Goal: Information Seeking & Learning: Learn about a topic

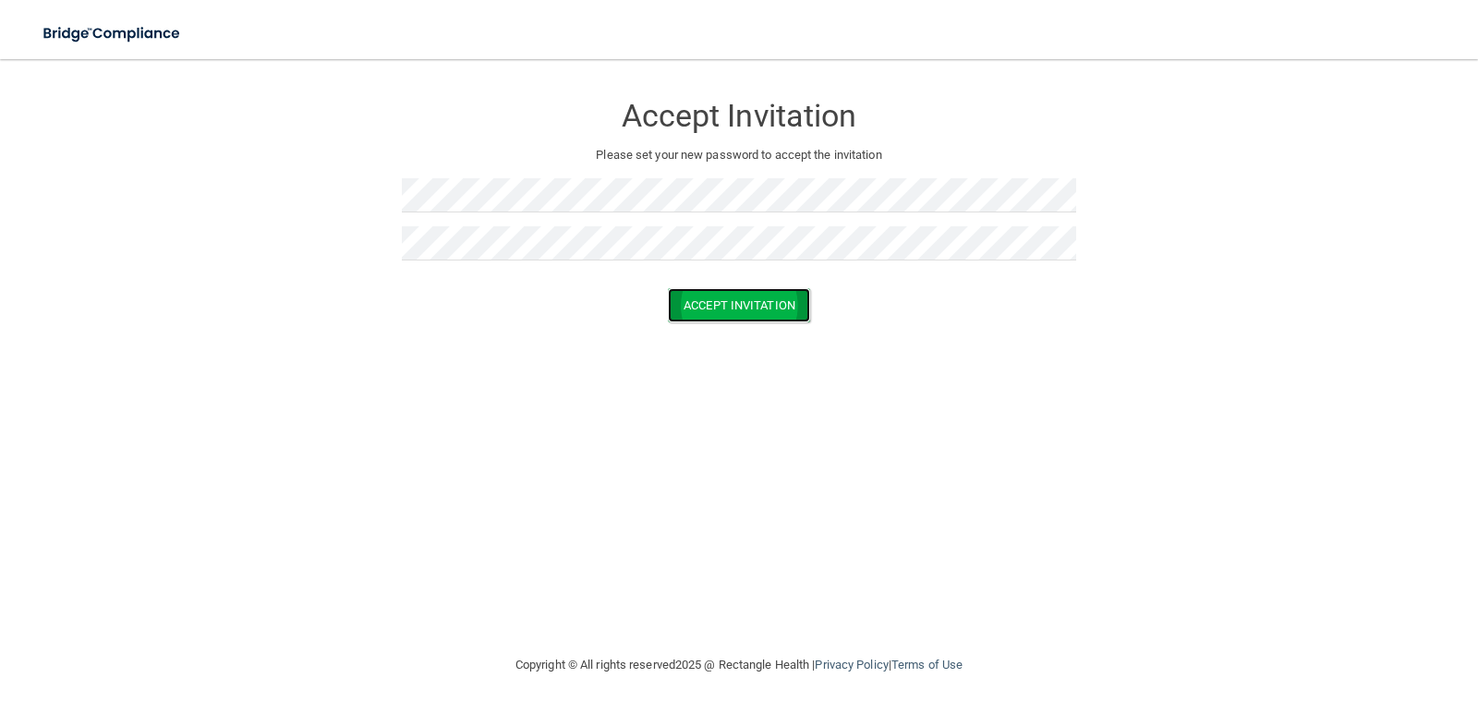
click at [773, 300] on button "Accept Invitation" at bounding box center [739, 305] width 142 height 34
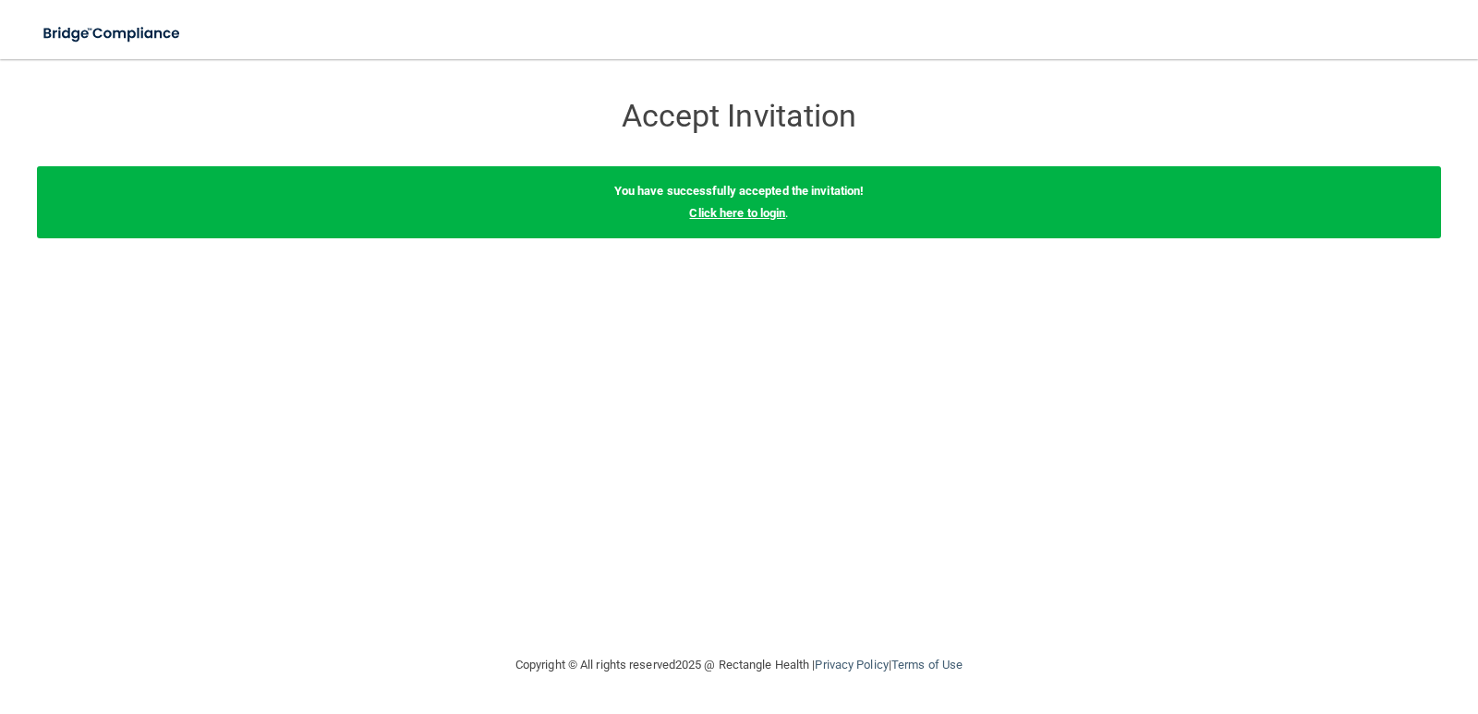
click at [739, 213] on link "Click here to login" at bounding box center [737, 213] width 96 height 14
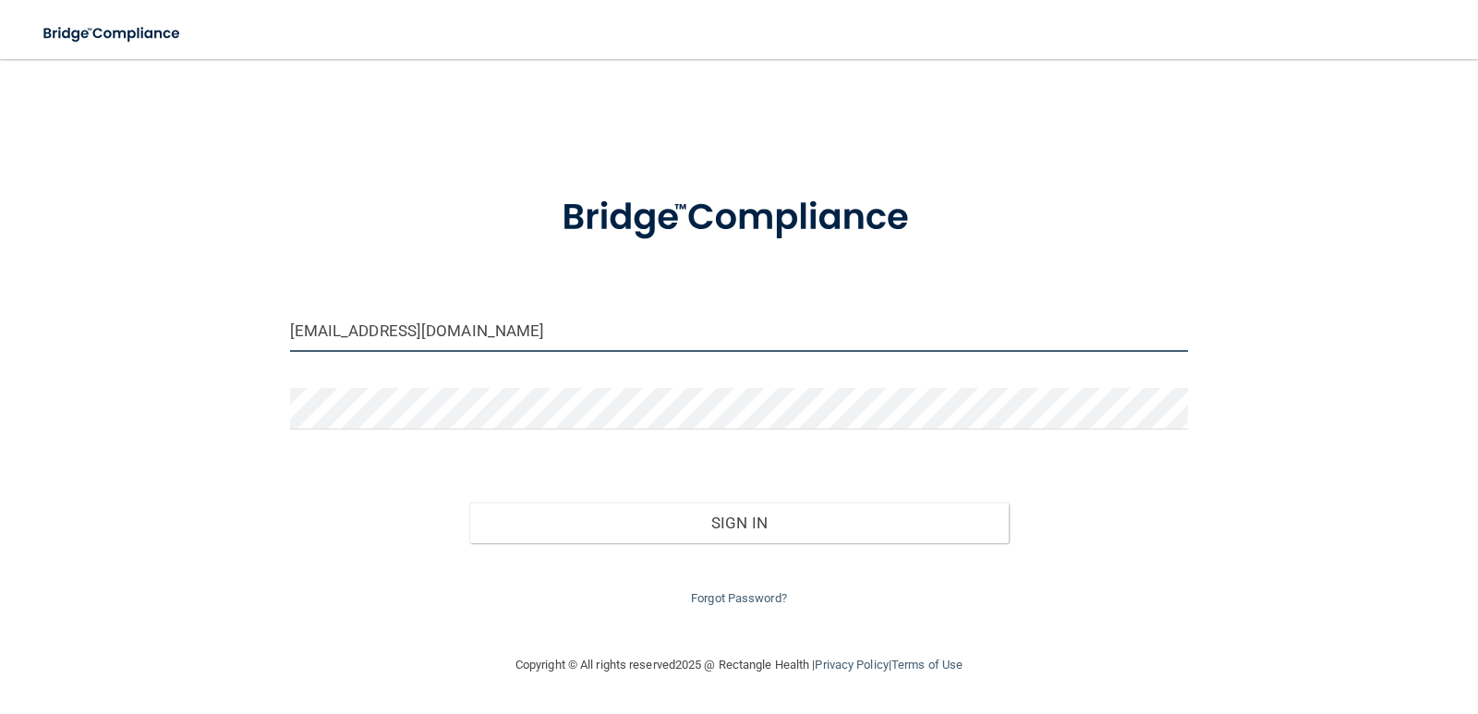
drag, startPoint x: 497, startPoint y: 333, endPoint x: 78, endPoint y: 370, distance: 421.1
click at [78, 370] on div "ddelisle@gldpdental.com Invalid email/password. You don't have permission to ac…" at bounding box center [739, 357] width 1404 height 558
type input "grzetelny@gldpdental.com"
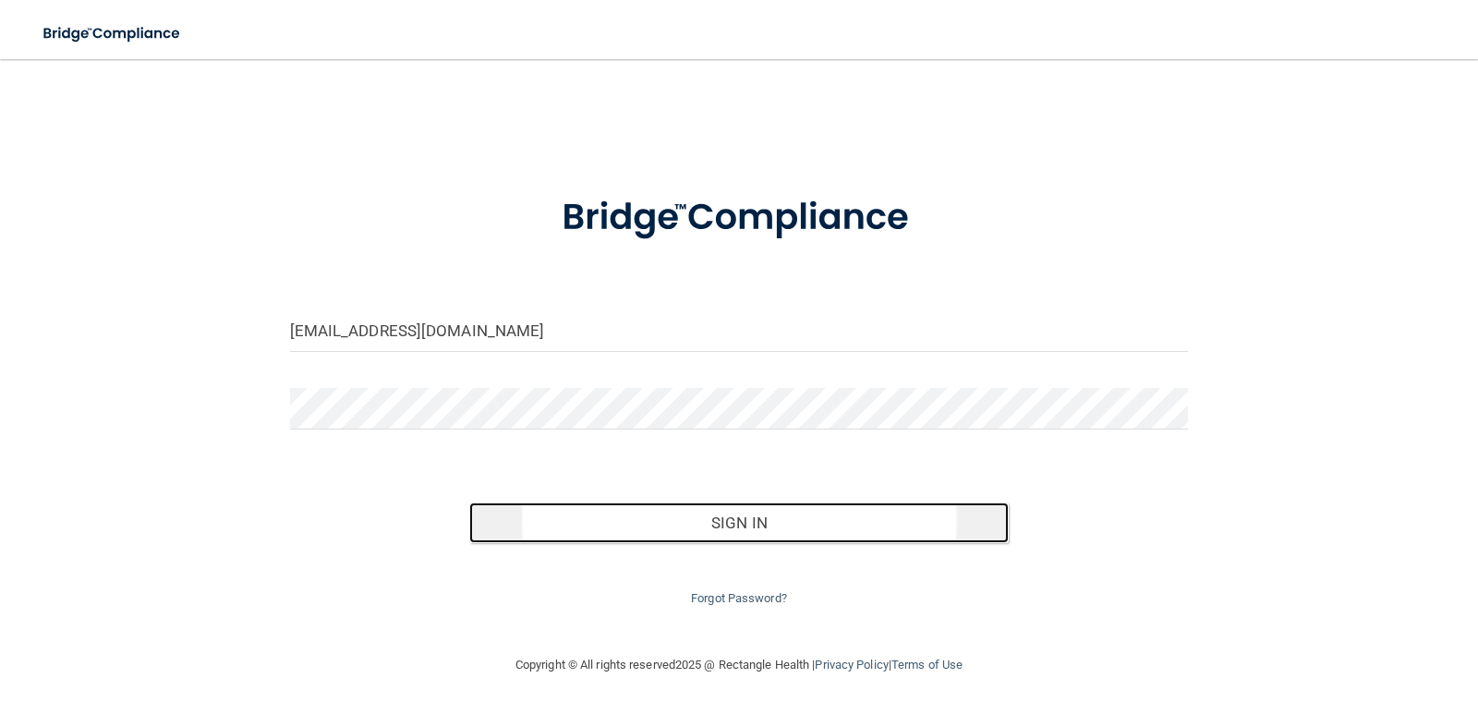
click at [625, 515] on button "Sign In" at bounding box center [738, 522] width 539 height 41
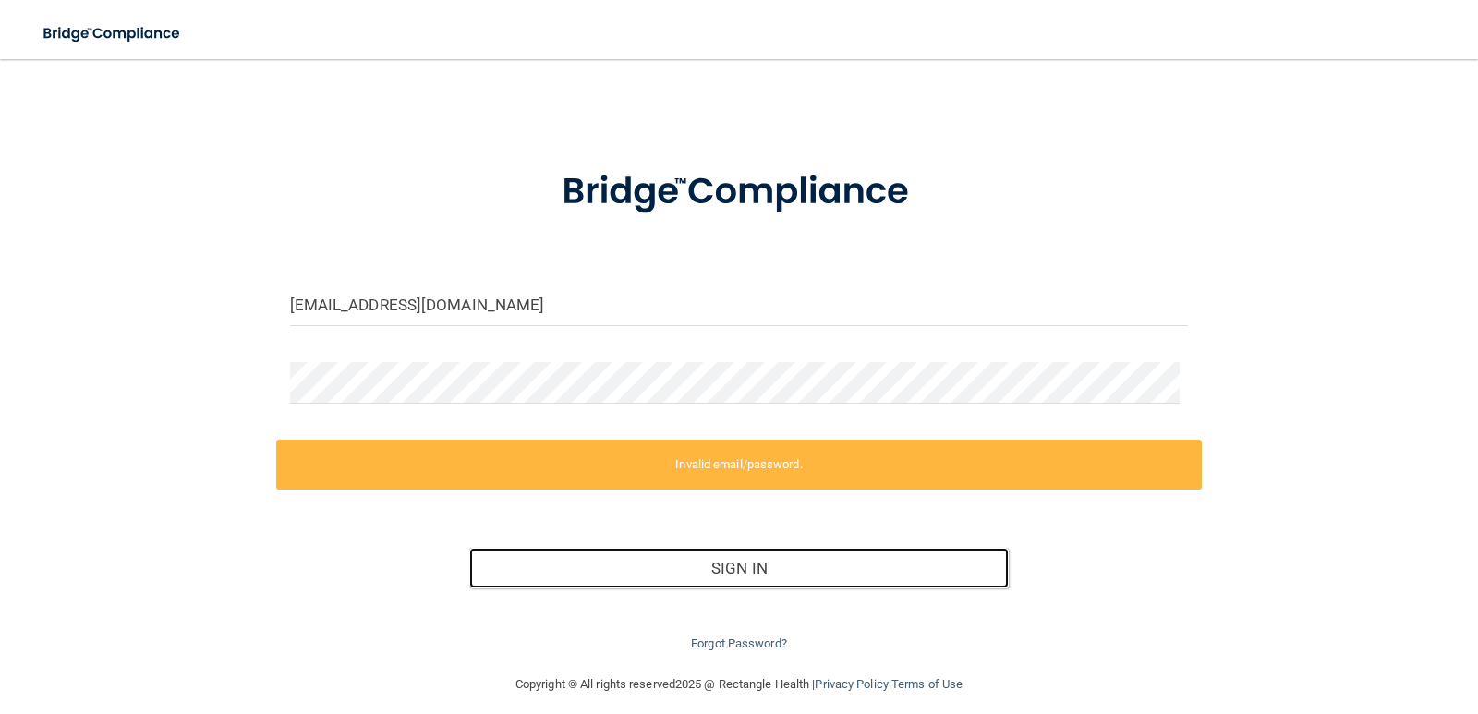
scroll to position [41, 0]
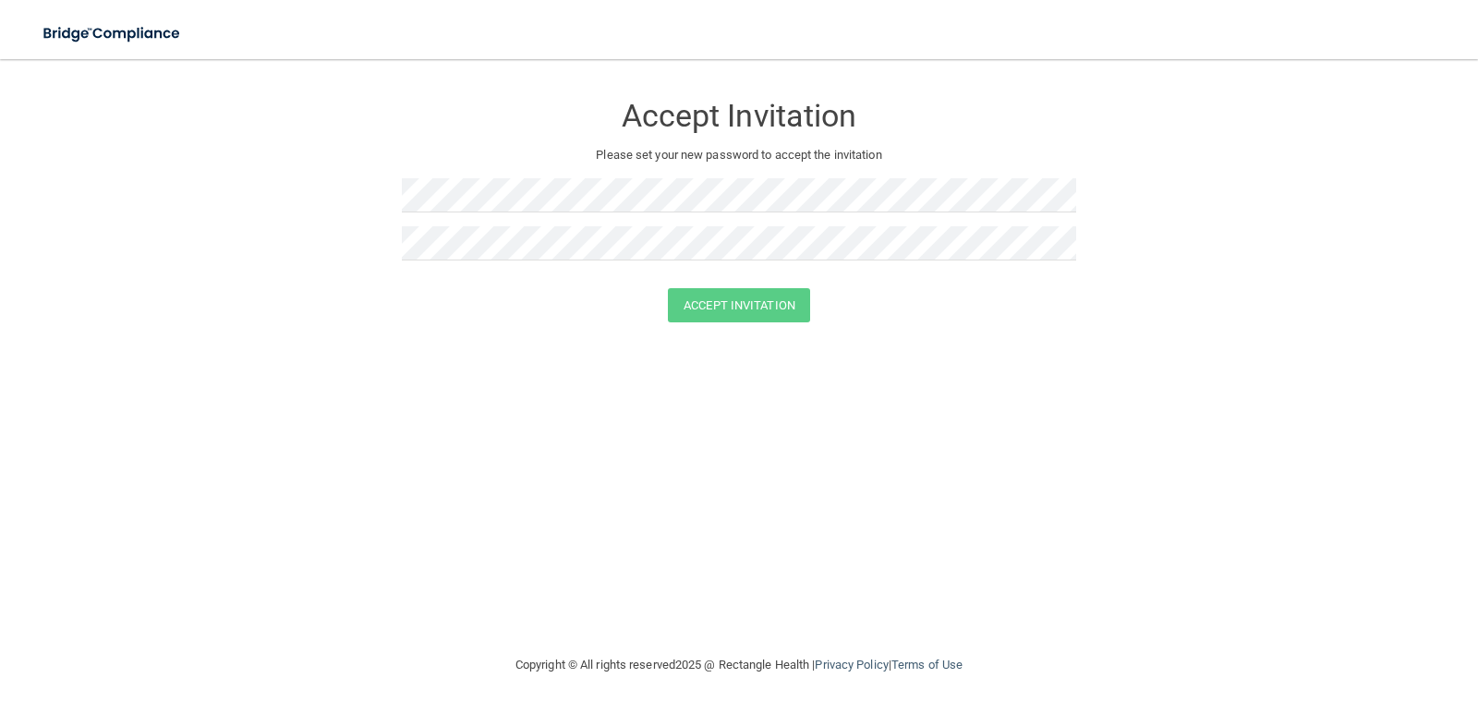
click at [421, 444] on div "Accept Invitation Please set your new password to accept the invitation Accept …" at bounding box center [739, 357] width 1404 height 558
click at [923, 374] on div "Accept Invitation Please set your new password to accept the invitation Accept …" at bounding box center [739, 357] width 1404 height 558
click at [776, 302] on button "Accept Invitation" at bounding box center [739, 305] width 142 height 34
click at [724, 333] on button "Accept Invitation" at bounding box center [739, 332] width 142 height 34
click at [776, 302] on button "Accept Invitation" at bounding box center [739, 305] width 142 height 34
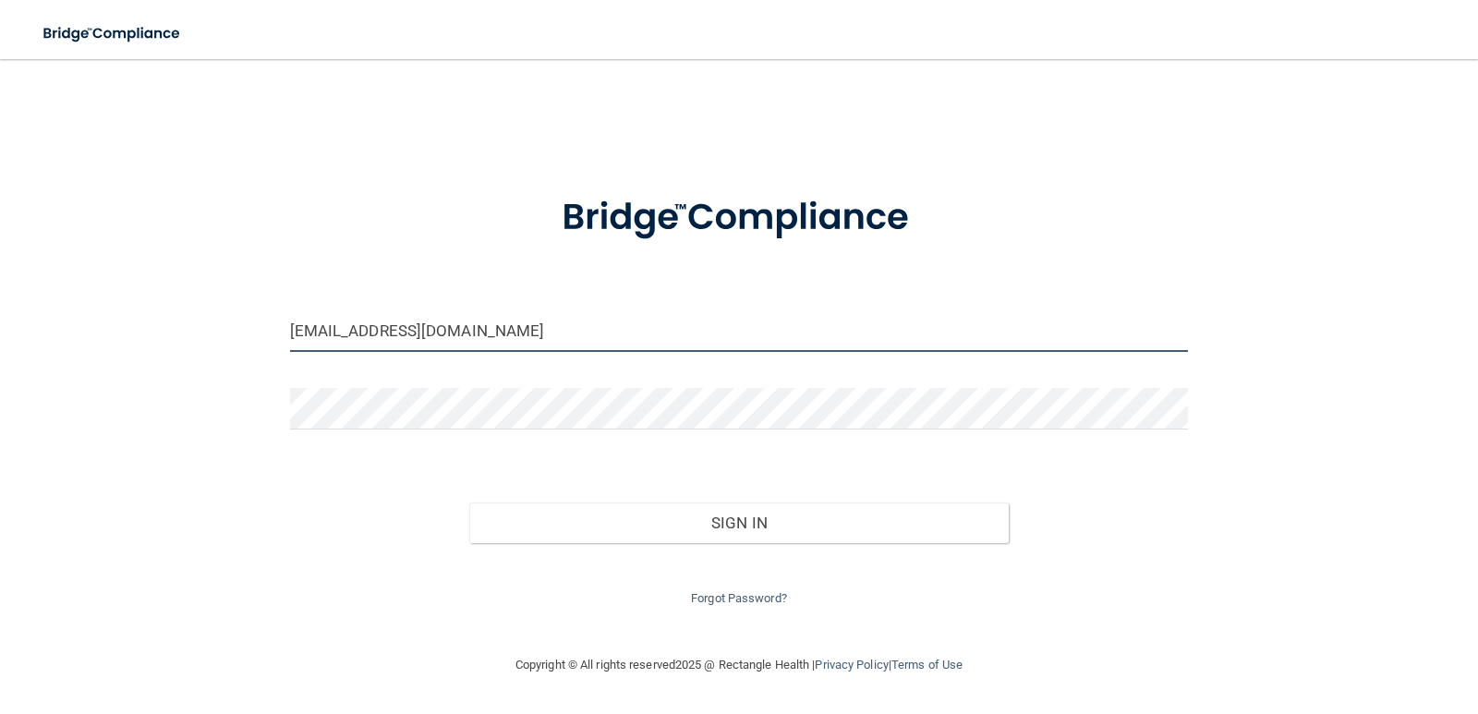
drag, startPoint x: 378, startPoint y: 332, endPoint x: 0, endPoint y: 334, distance: 377.8
click at [0, 335] on main "ddelisle@gldpdental.com Invalid email/password. You don't have permission to ac…" at bounding box center [739, 386] width 1478 height 655
type input "m"
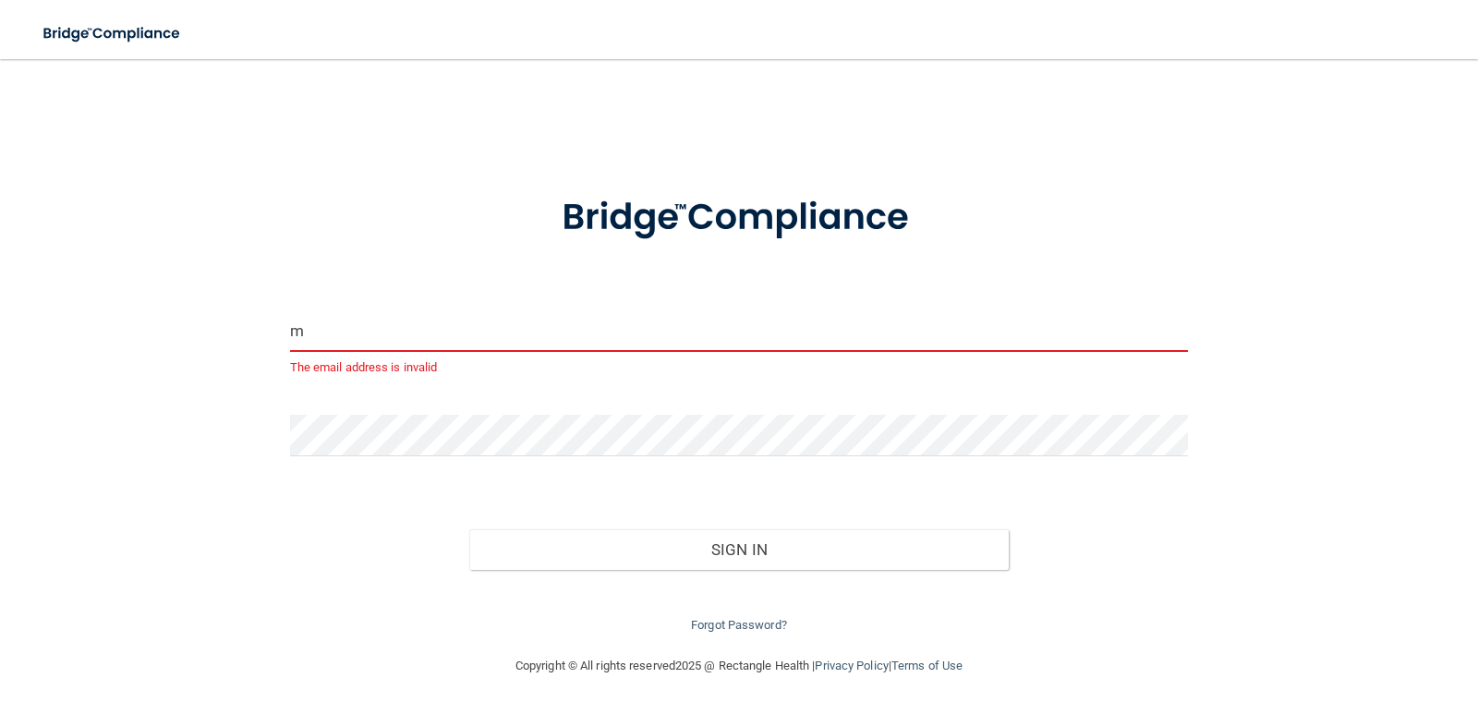
drag, startPoint x: 332, startPoint y: 336, endPoint x: 4, endPoint y: 268, distance: 335.0
click at [3, 268] on main "m The email address is invalid Invalid email/password. You don't have permissio…" at bounding box center [739, 386] width 1478 height 655
click at [3, 347] on main "Email is required Invalid email/password. You don't have permission to access t…" at bounding box center [739, 386] width 1478 height 655
type input "ddelisle@gldpdental.com"
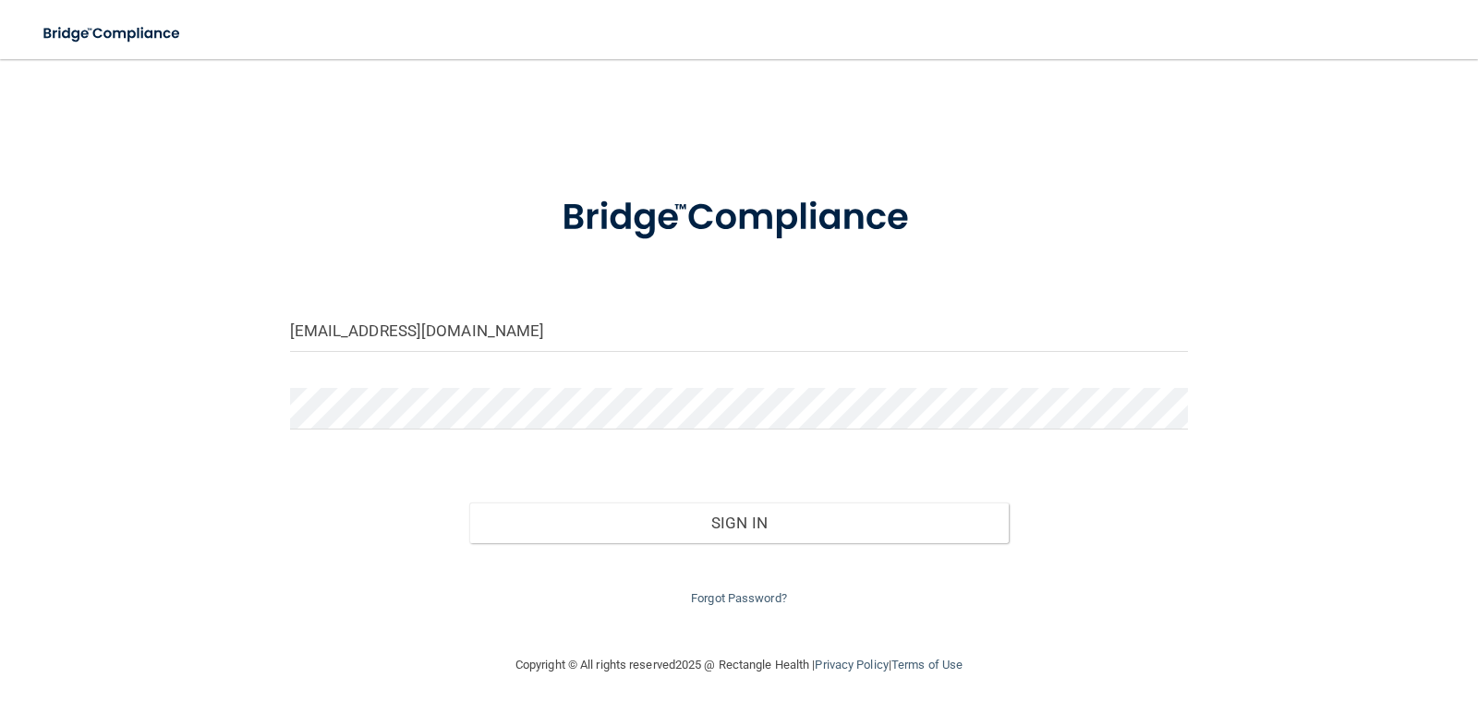
click at [0, 391] on main "ddelisle@gldpdental.com Invalid email/password. You don't have permission to ac…" at bounding box center [739, 386] width 1478 height 655
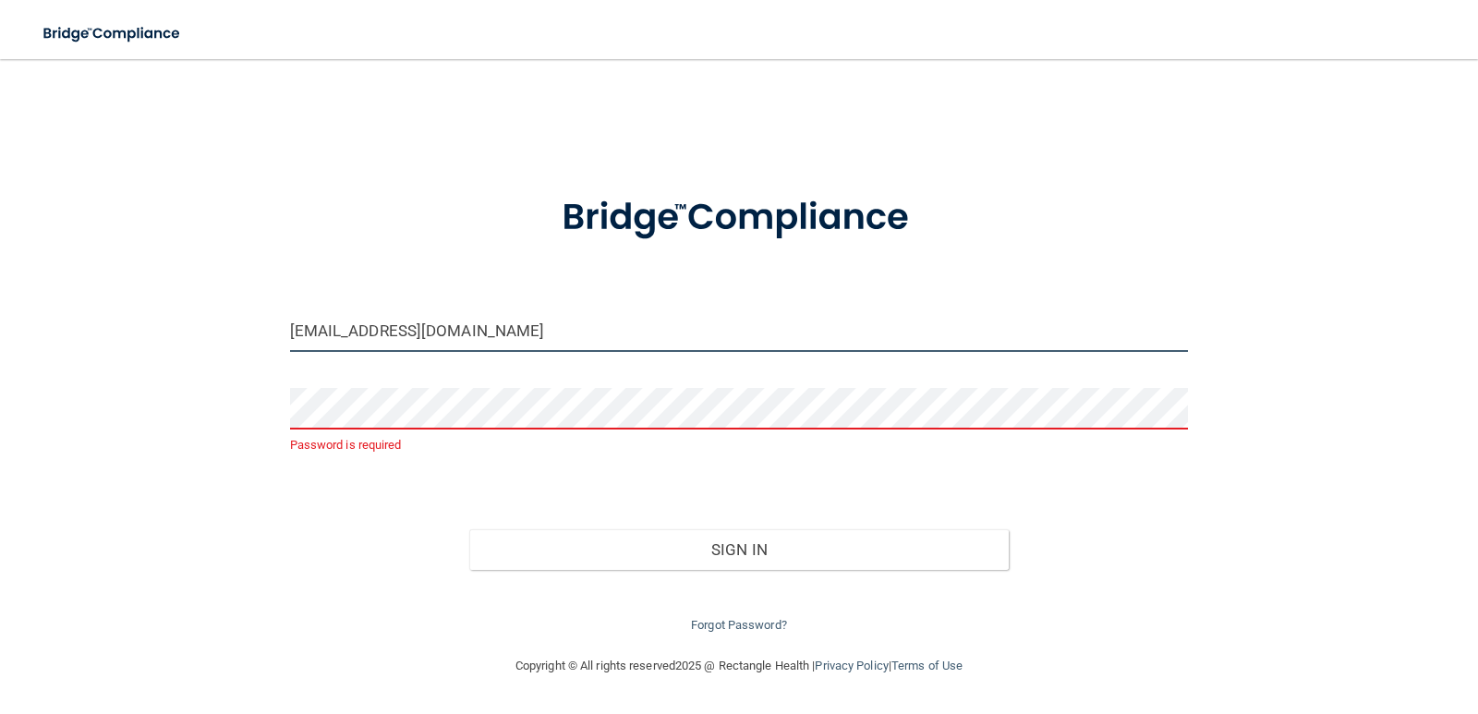
drag, startPoint x: 212, startPoint y: 335, endPoint x: 0, endPoint y: 353, distance: 213.2
click at [0, 353] on main "ddelisle@gldpdental.com Password is required Invalid email/password. You don't …" at bounding box center [739, 386] width 1478 height 655
type input "grzetelny@gldpDental.com"
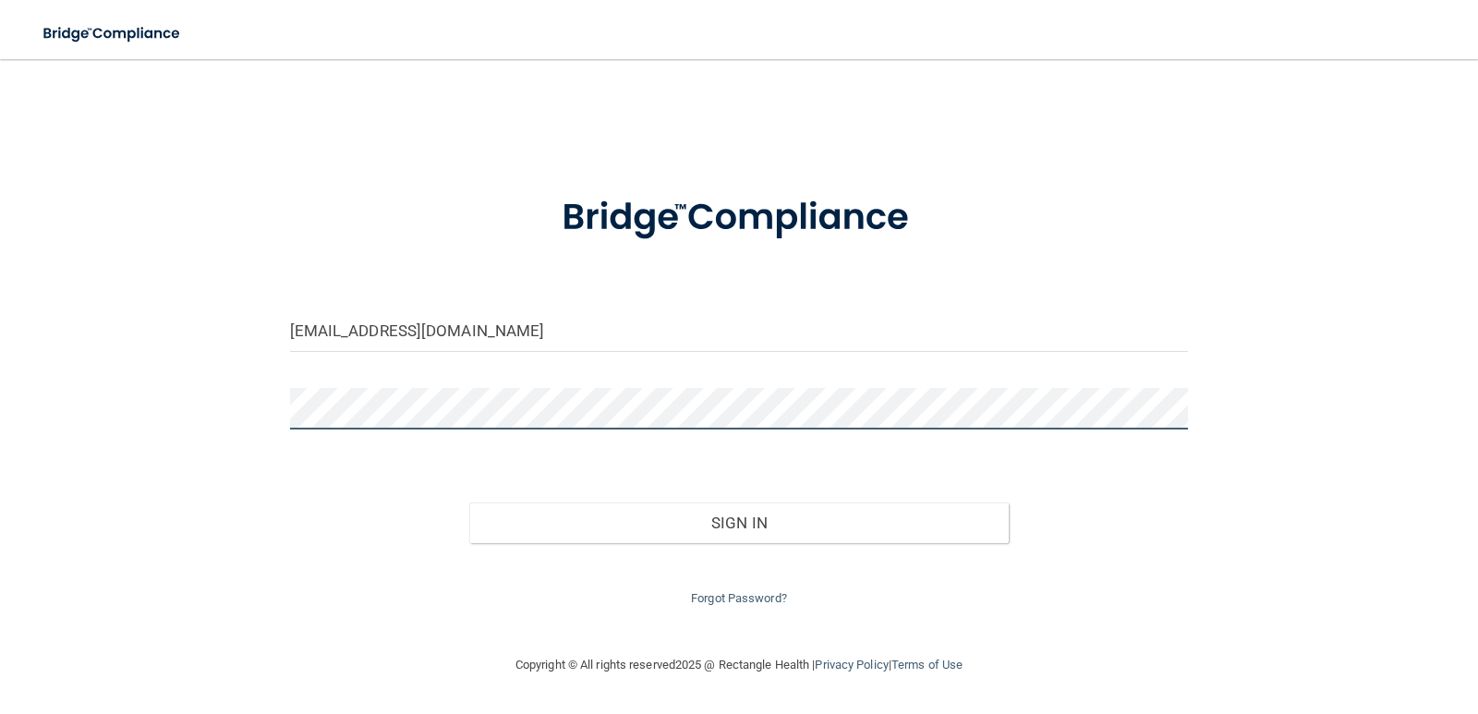
click at [469, 502] on button "Sign In" at bounding box center [738, 522] width 539 height 41
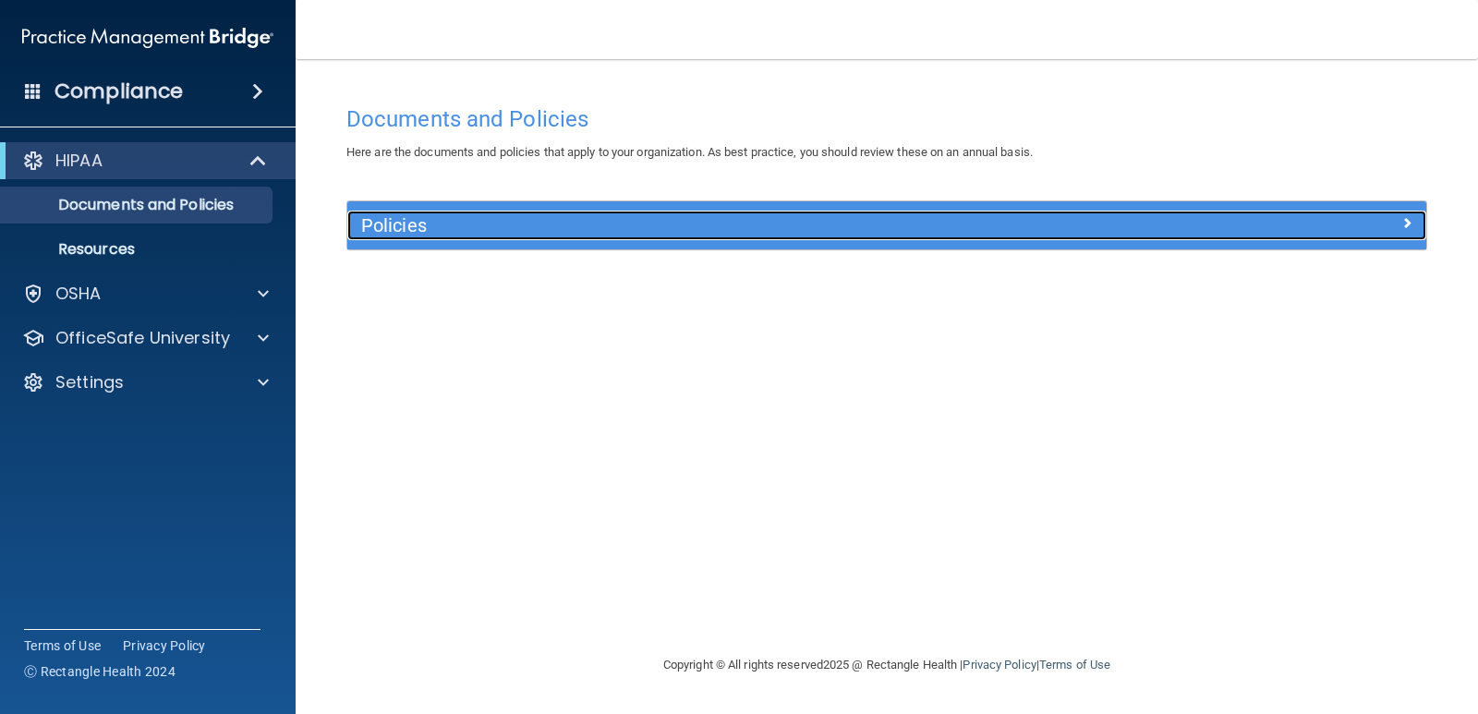
click at [1372, 220] on div at bounding box center [1291, 222] width 270 height 22
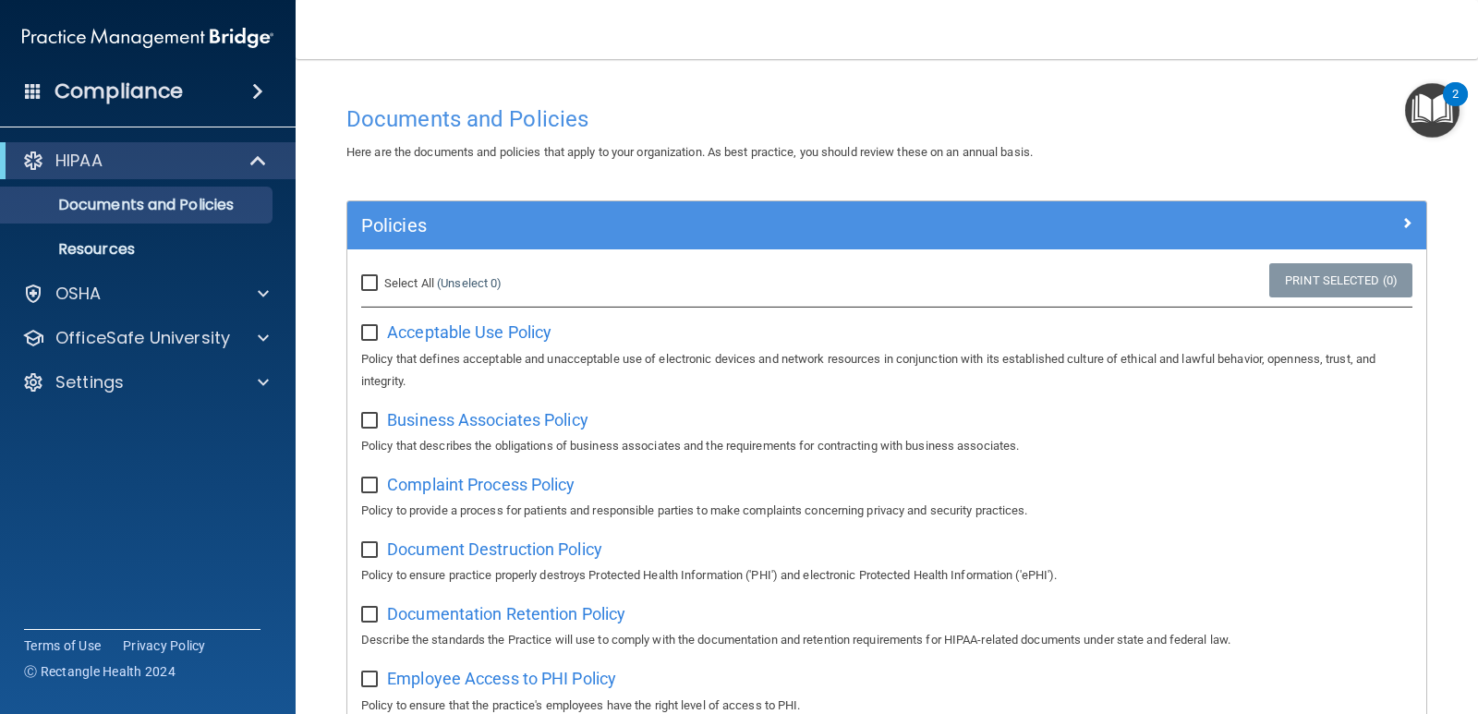
drag, startPoint x: 370, startPoint y: 279, endPoint x: 356, endPoint y: 279, distance: 14.8
click at [369, 279] on input "Select All (Unselect 0) Unselect All" at bounding box center [371, 283] width 21 height 15
checkbox input "true"
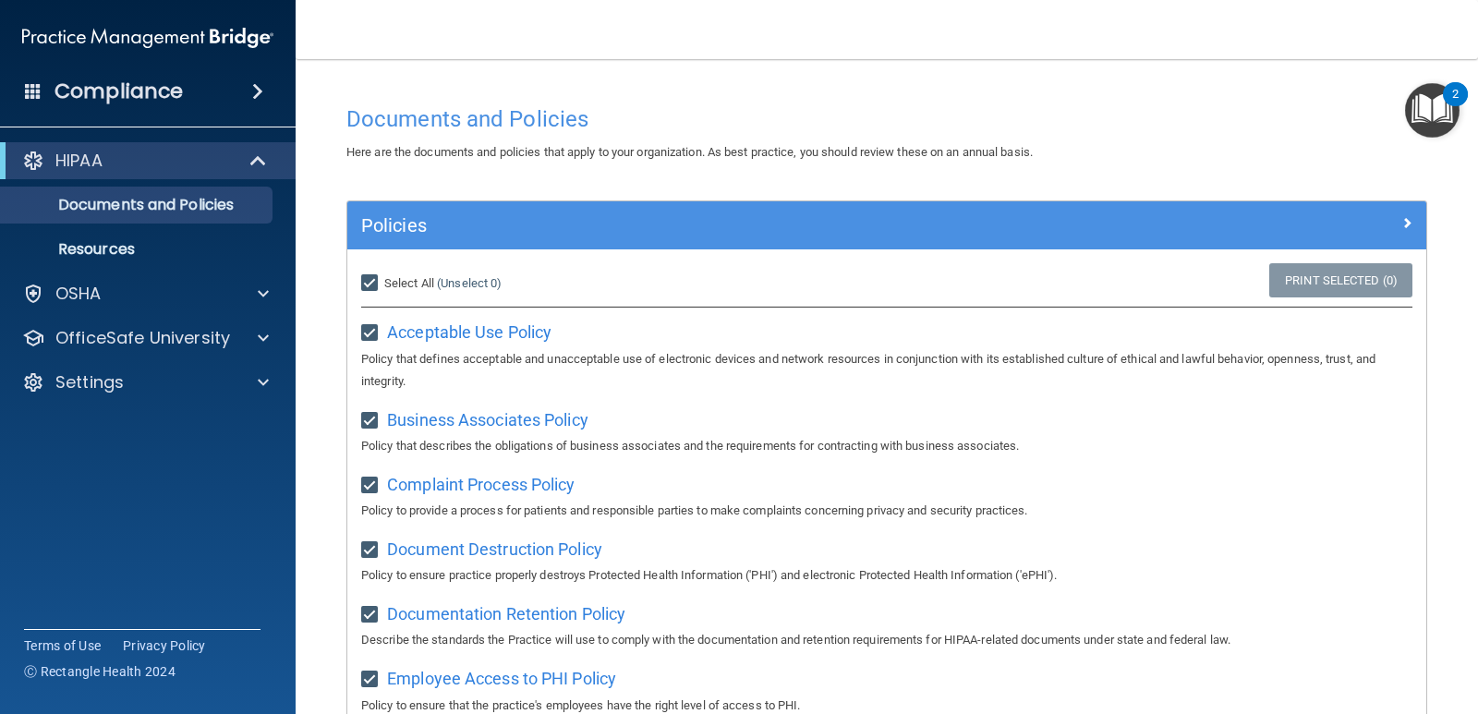
checkbox input "true"
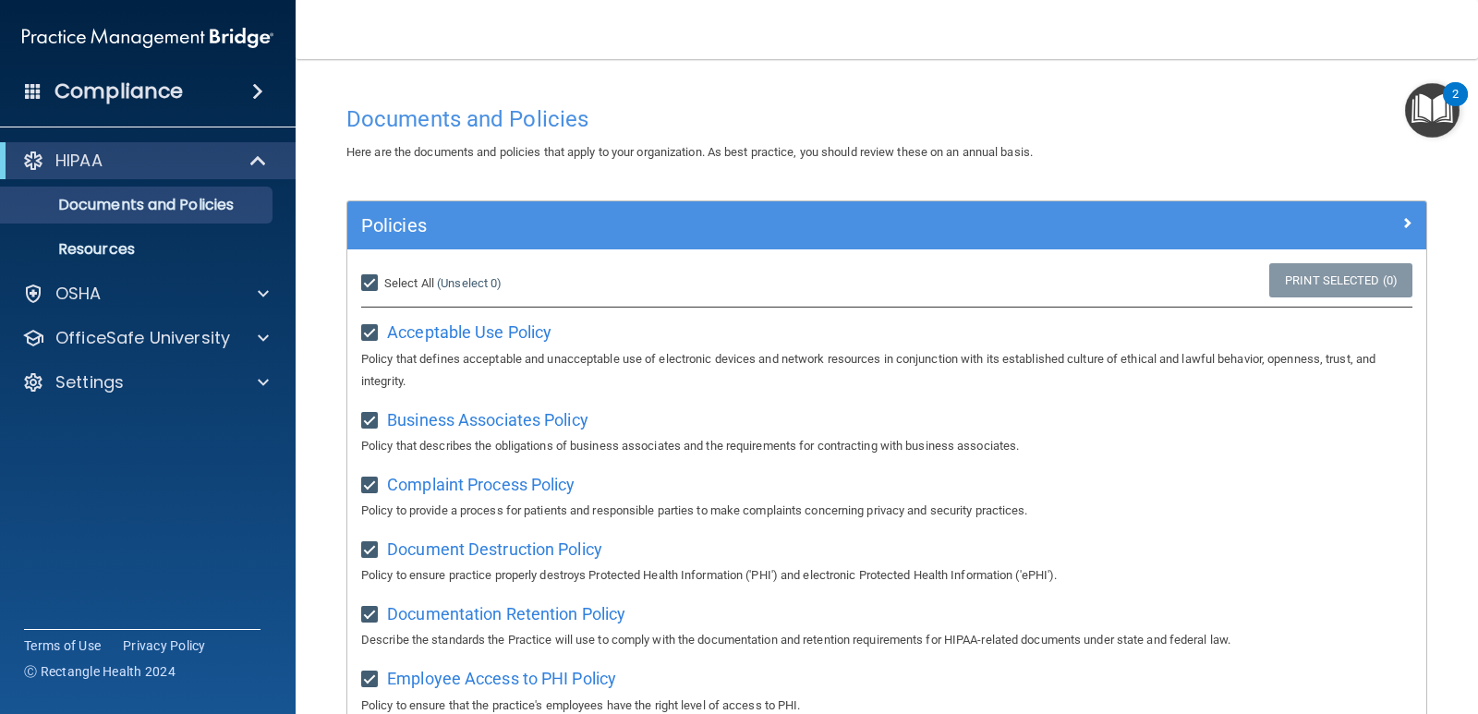
checkbox input "true"
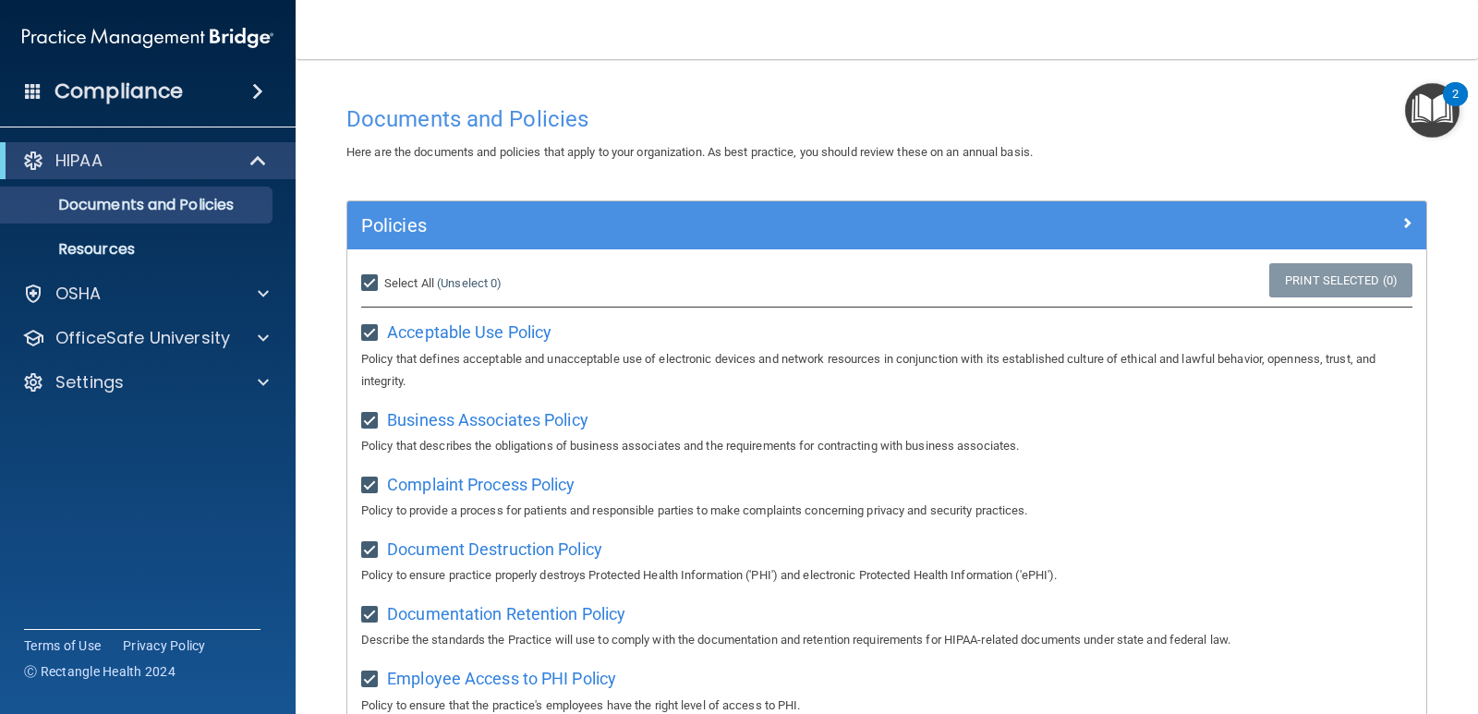
checkbox input "true"
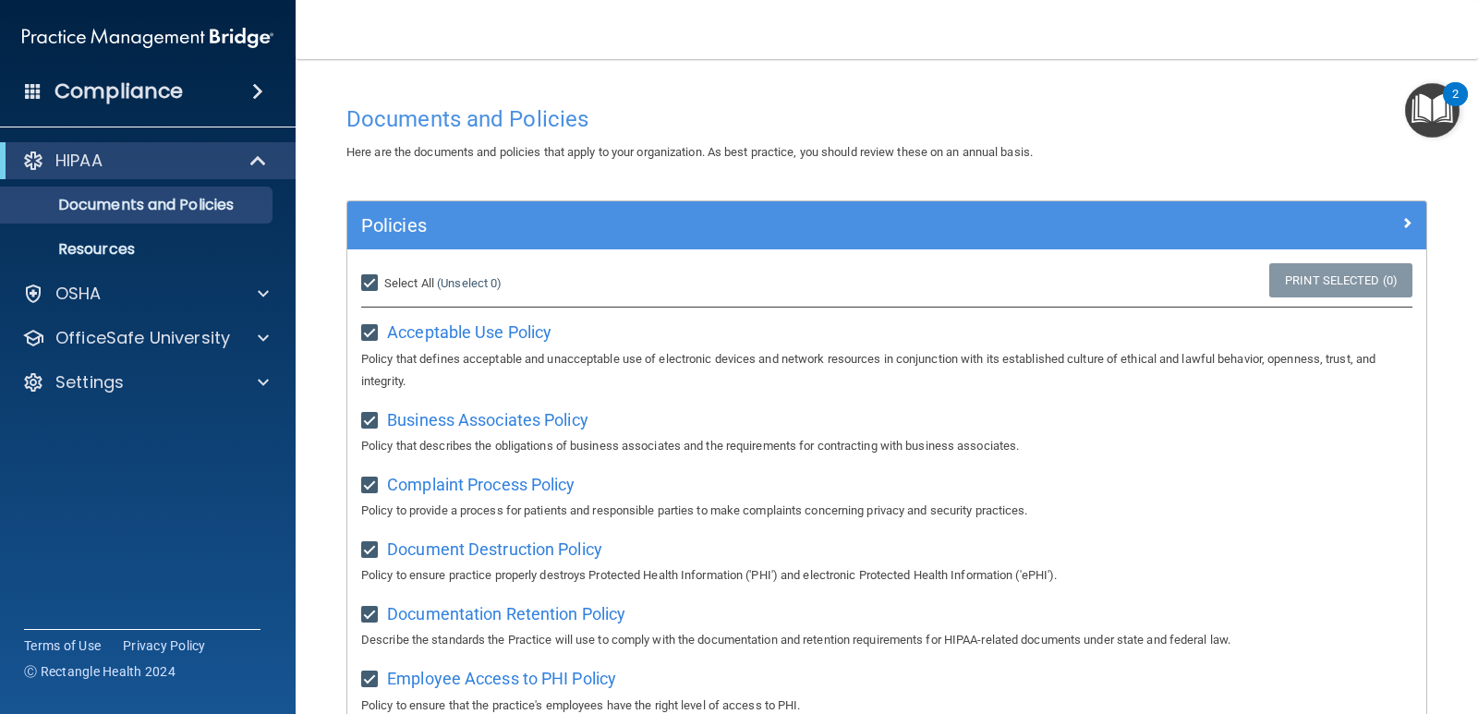
checkbox input "true"
click at [249, 249] on p "Resources" at bounding box center [138, 249] width 252 height 18
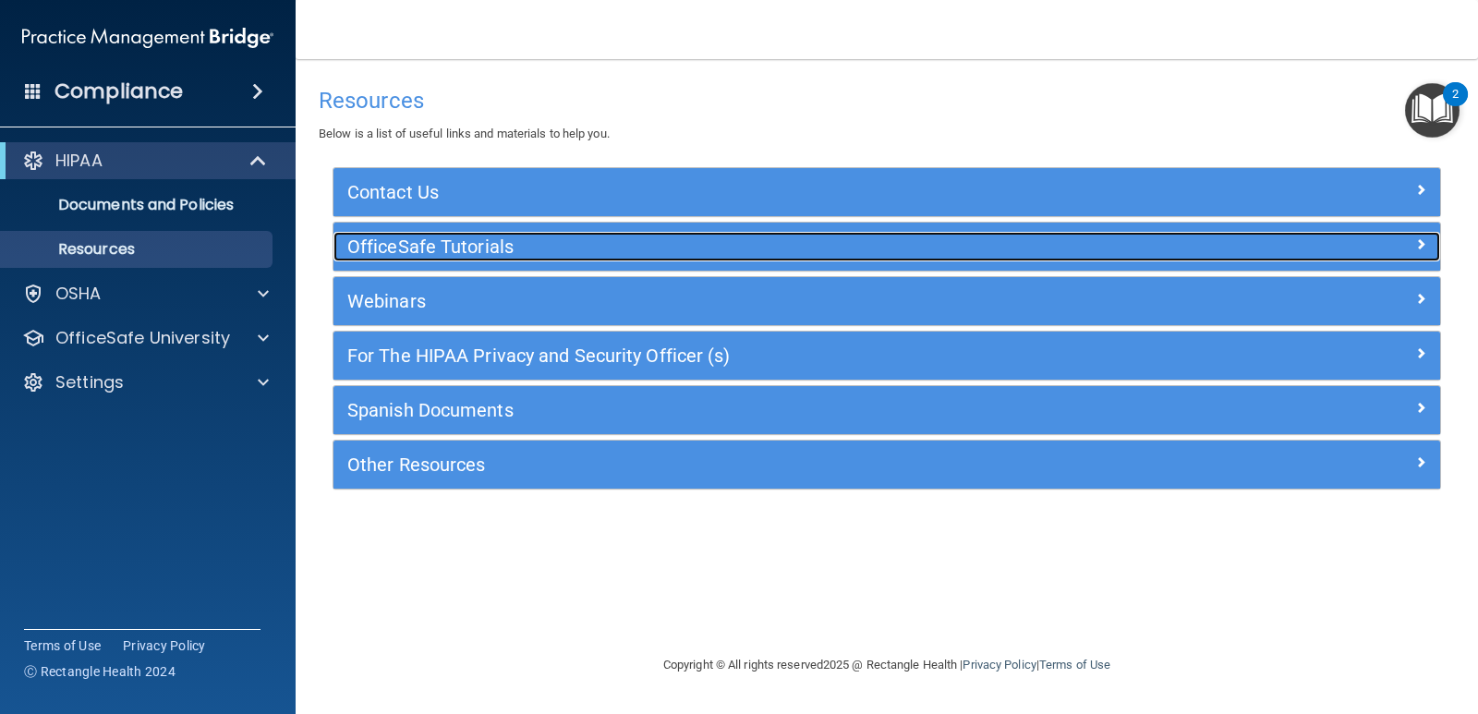
click at [1194, 250] on div at bounding box center [1302, 243] width 277 height 22
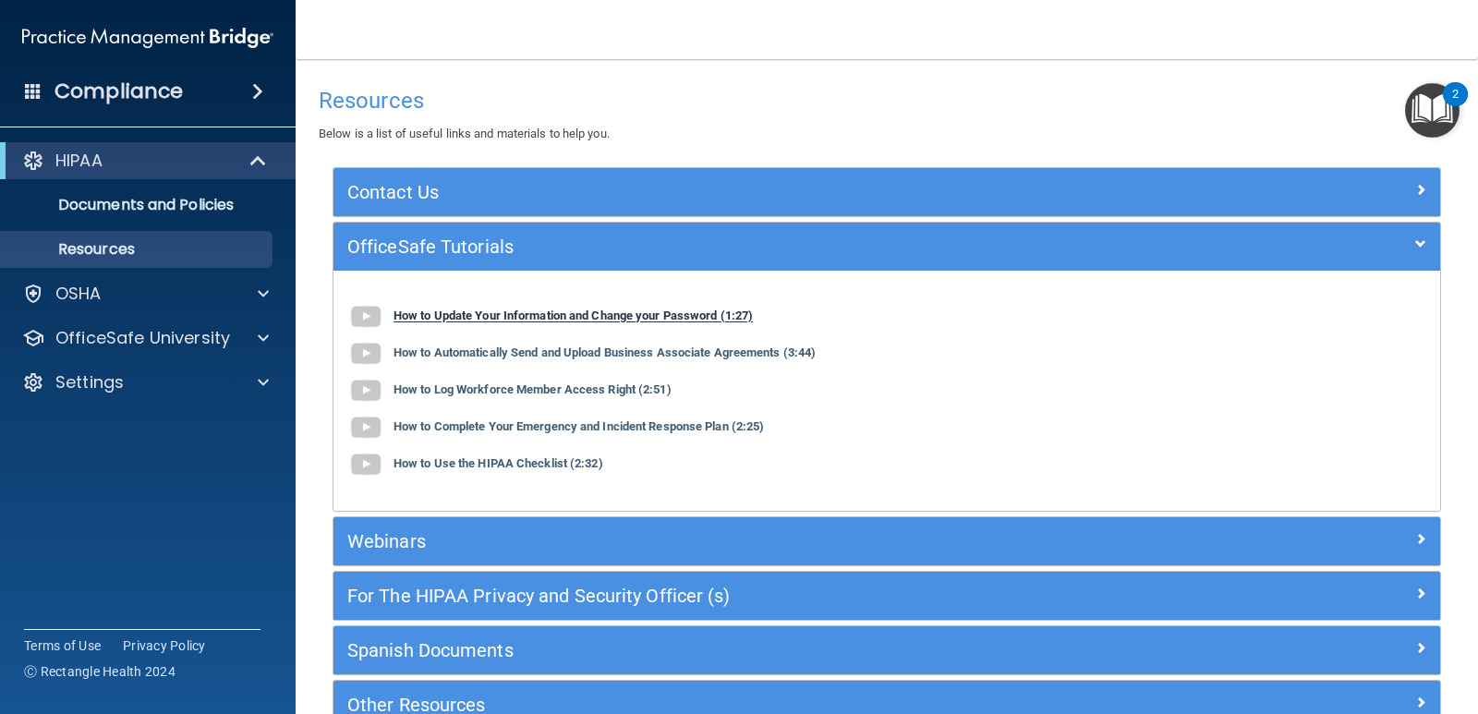
click at [369, 312] on img at bounding box center [365, 316] width 37 height 37
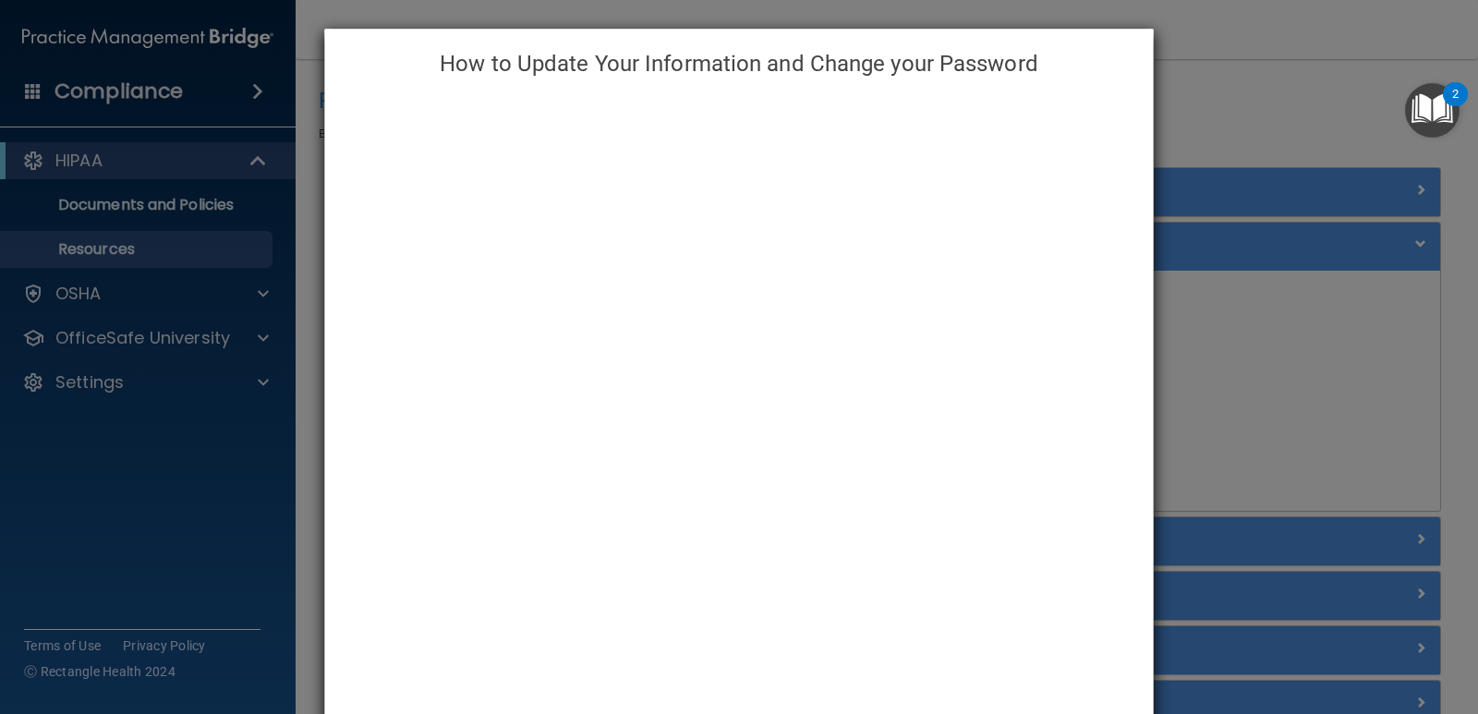
click at [1215, 96] on div "How to Update Your Information and Change your Password" at bounding box center [739, 357] width 1478 height 714
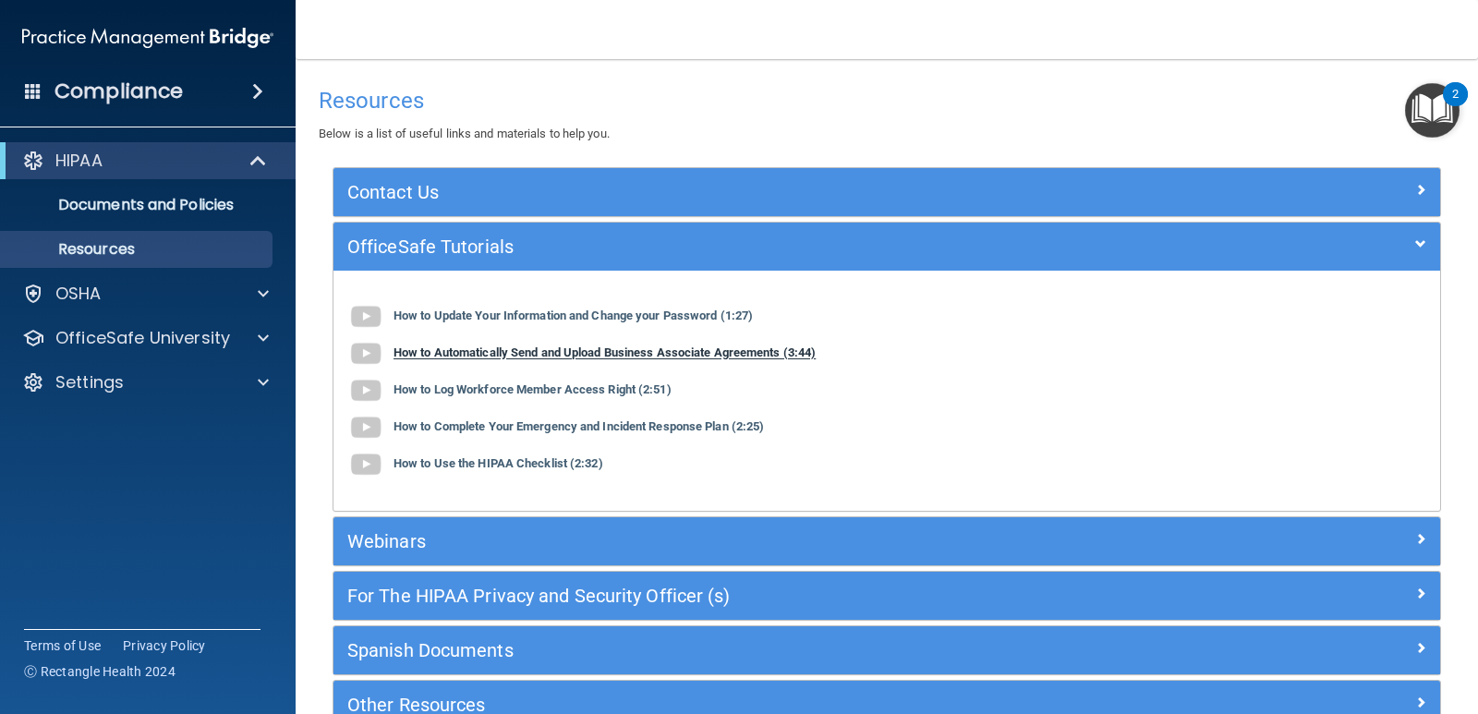
click at [425, 353] on b "How to Automatically Send and Upload Business Associate Agreements (3:44)" at bounding box center [604, 353] width 422 height 14
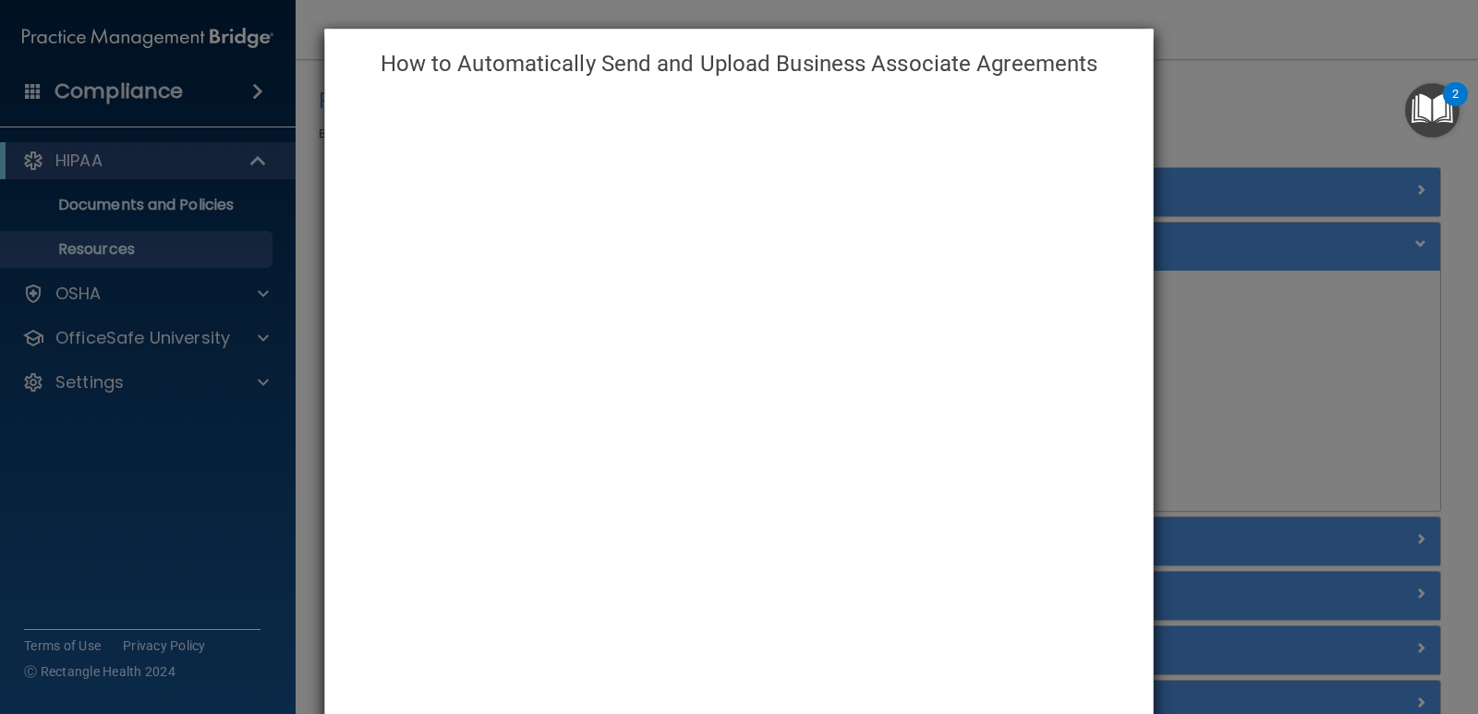
click at [1196, 75] on div "How to Automatically Send and Upload Business Associate Agreements" at bounding box center [739, 357] width 1478 height 714
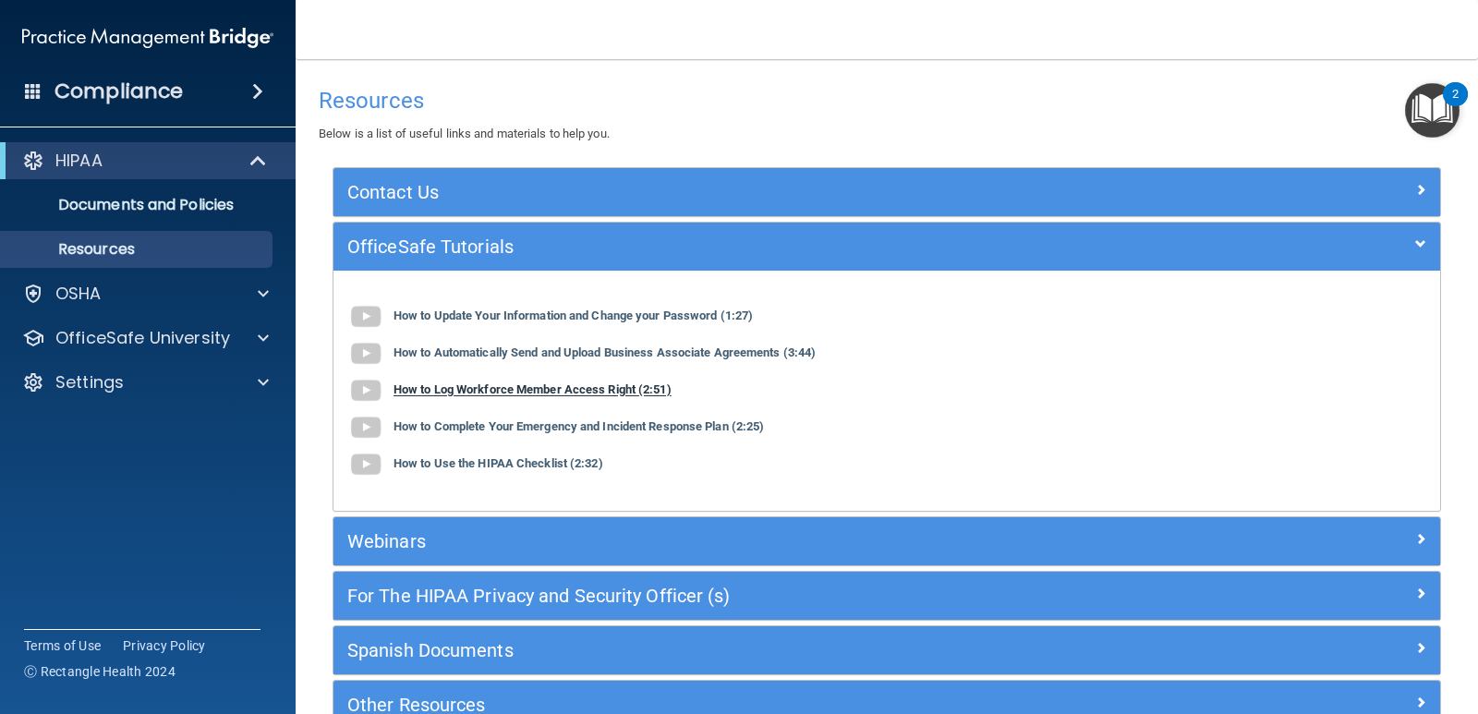
click at [373, 391] on img at bounding box center [365, 390] width 37 height 37
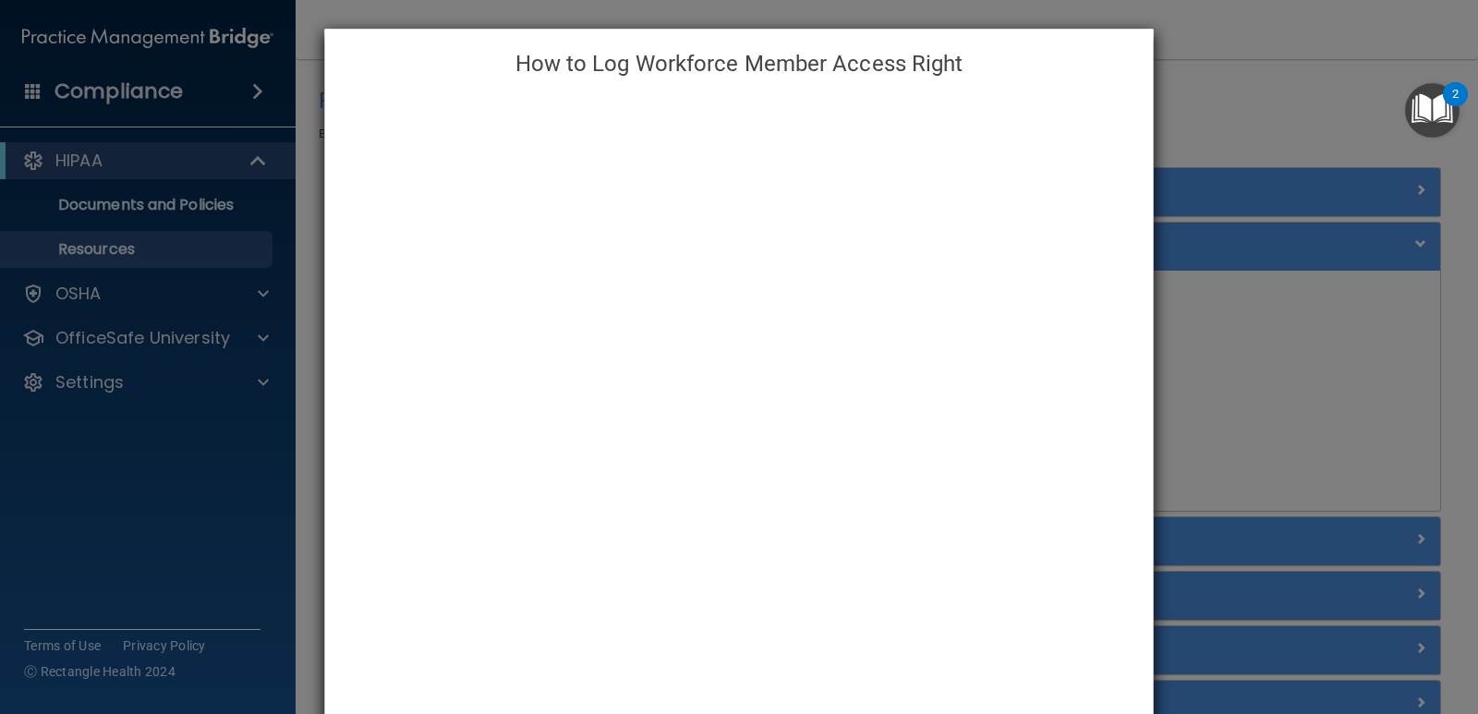
scroll to position [42, 0]
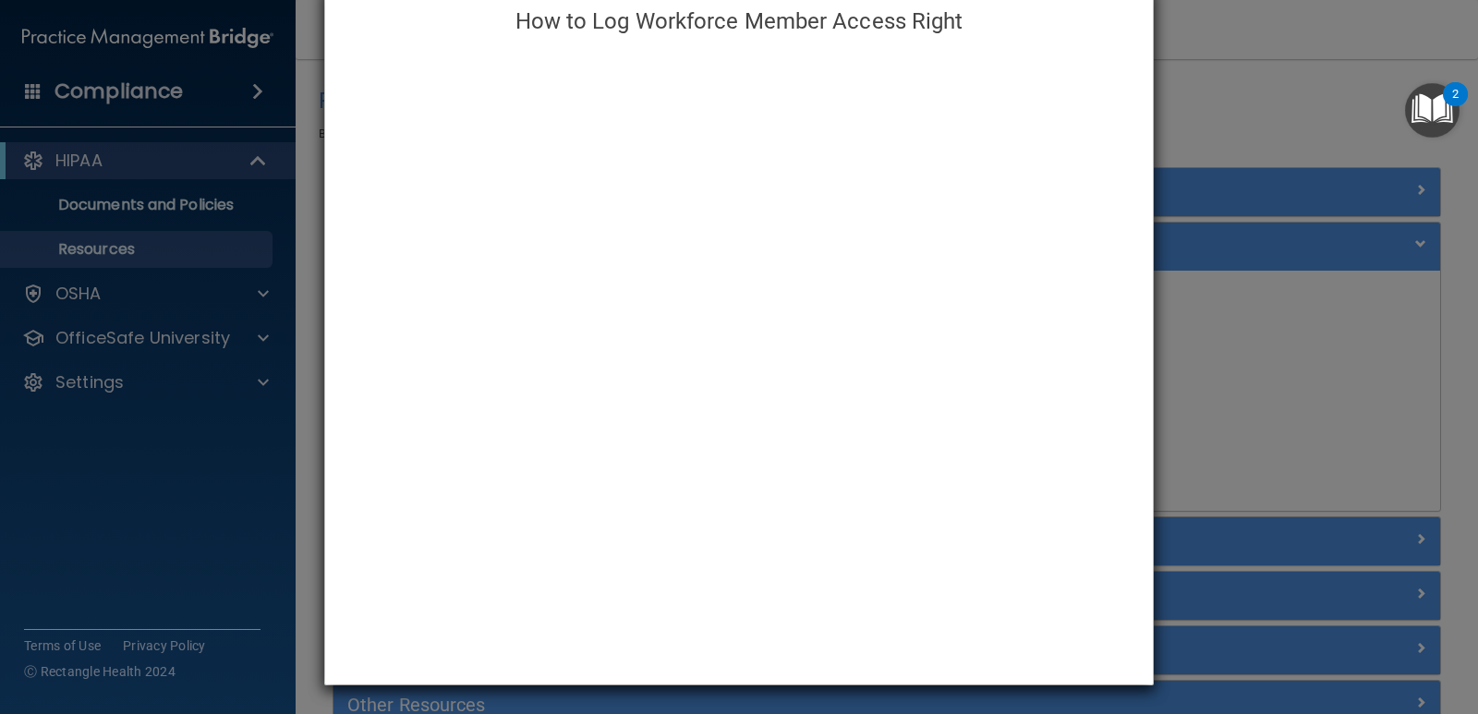
drag, startPoint x: 1135, startPoint y: 17, endPoint x: 1144, endPoint y: 96, distance: 80.0
click at [1144, 96] on div "How to Log Workforce Member Access Right" at bounding box center [738, 335] width 829 height 699
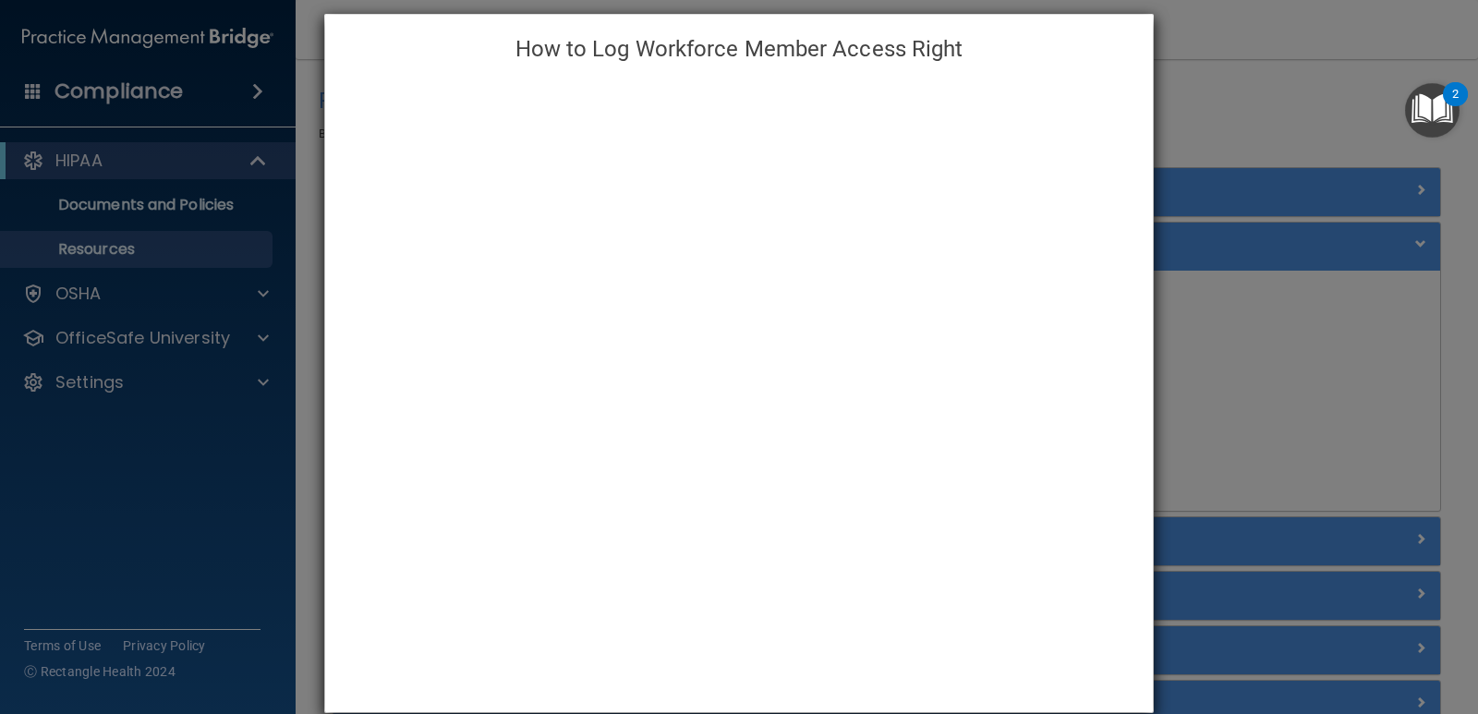
scroll to position [0, 0]
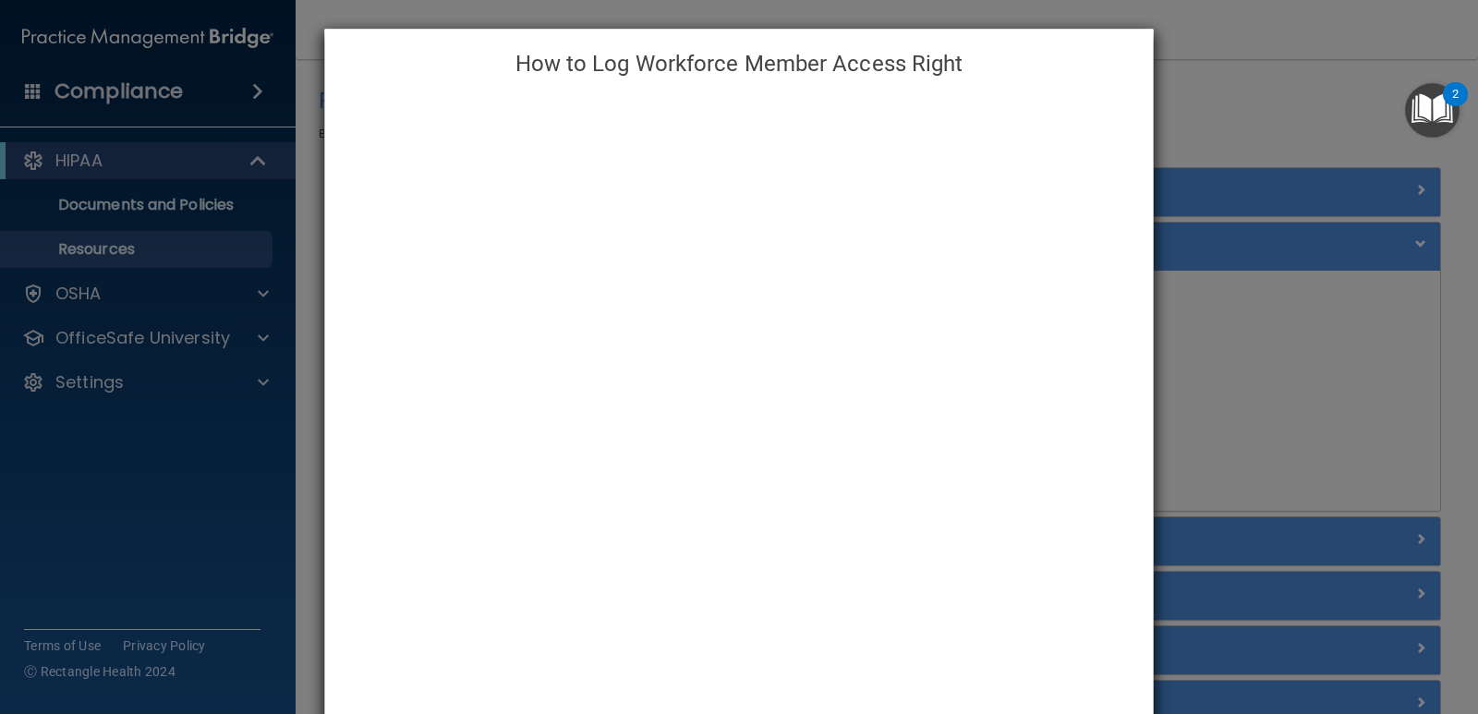
click at [1260, 194] on div "How to Log Workforce Member Access Right" at bounding box center [739, 357] width 1478 height 714
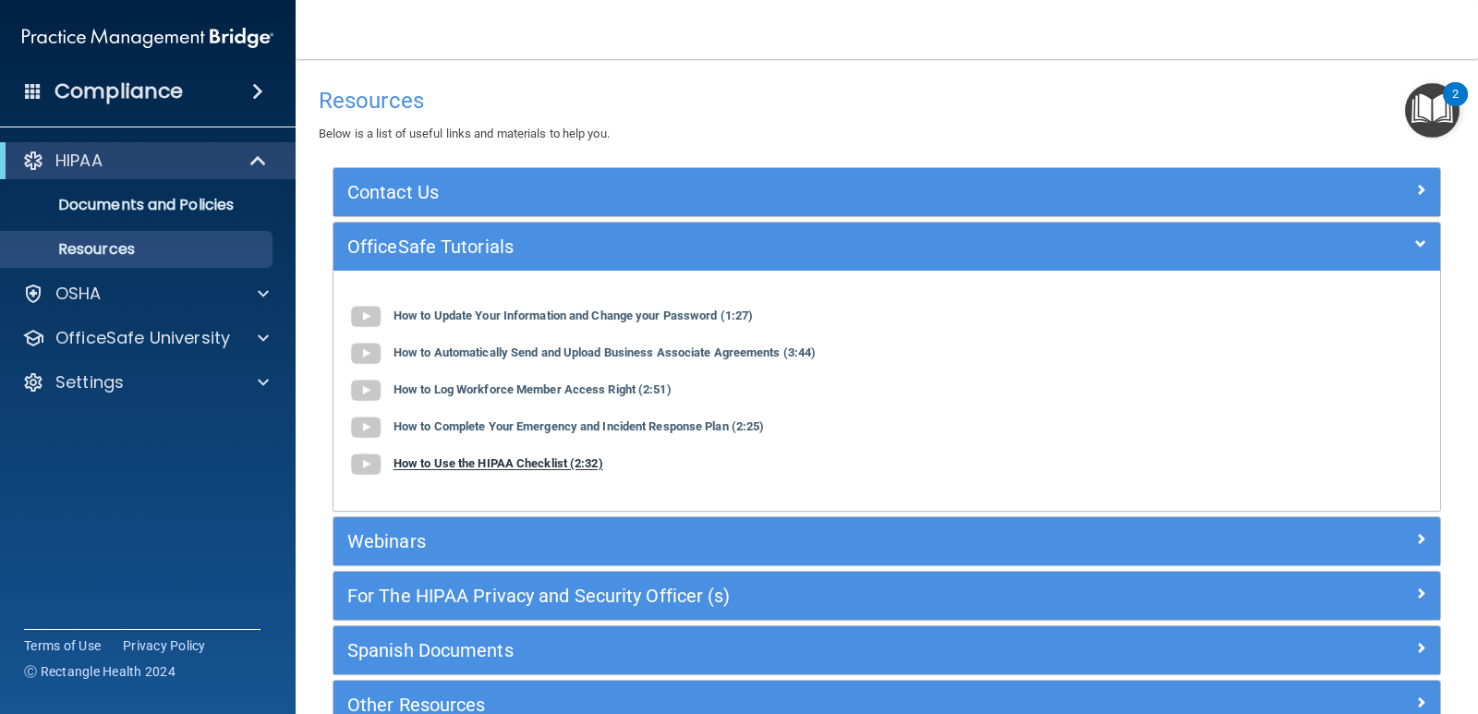
click at [451, 464] on b "How to Use the HIPAA Checklist (2:32)" at bounding box center [498, 464] width 210 height 14
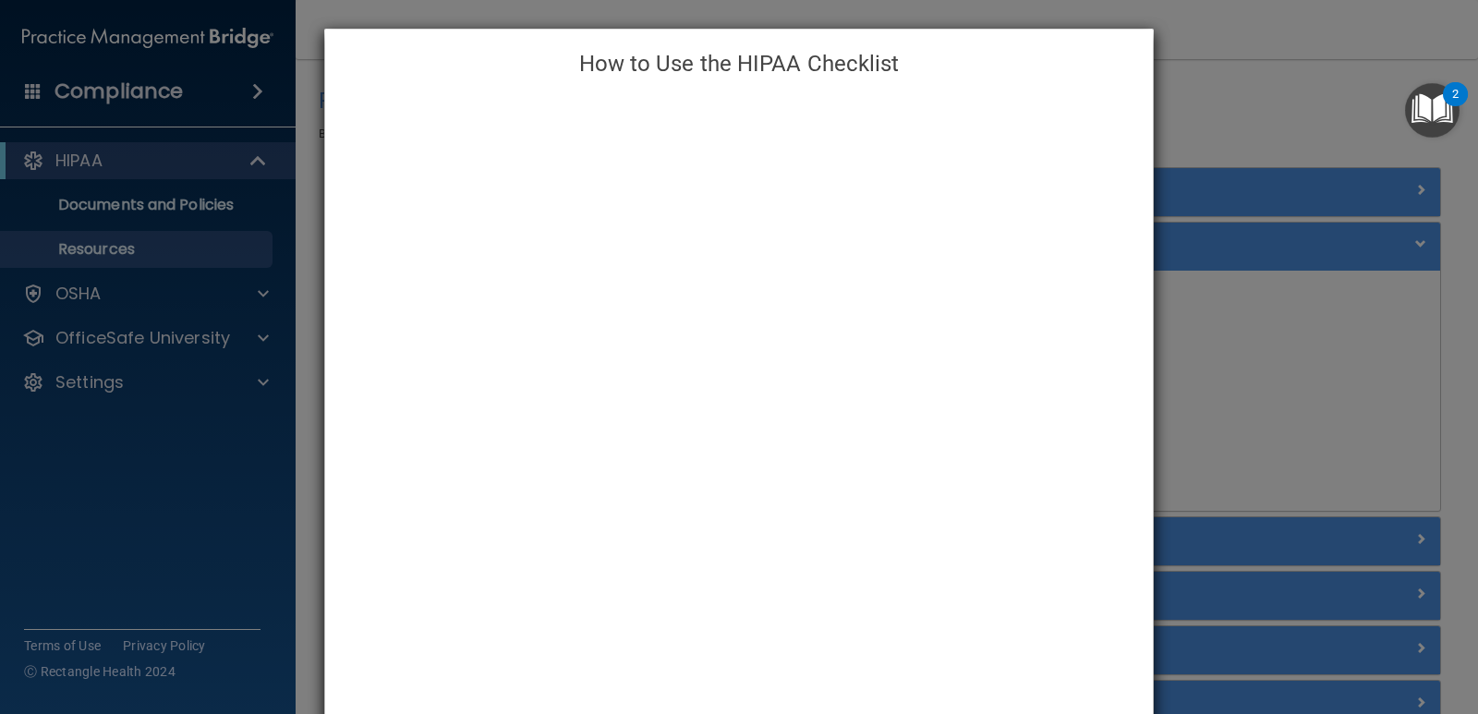
click at [1177, 57] on div "How to Use the HIPAA Checklist" at bounding box center [739, 357] width 1478 height 714
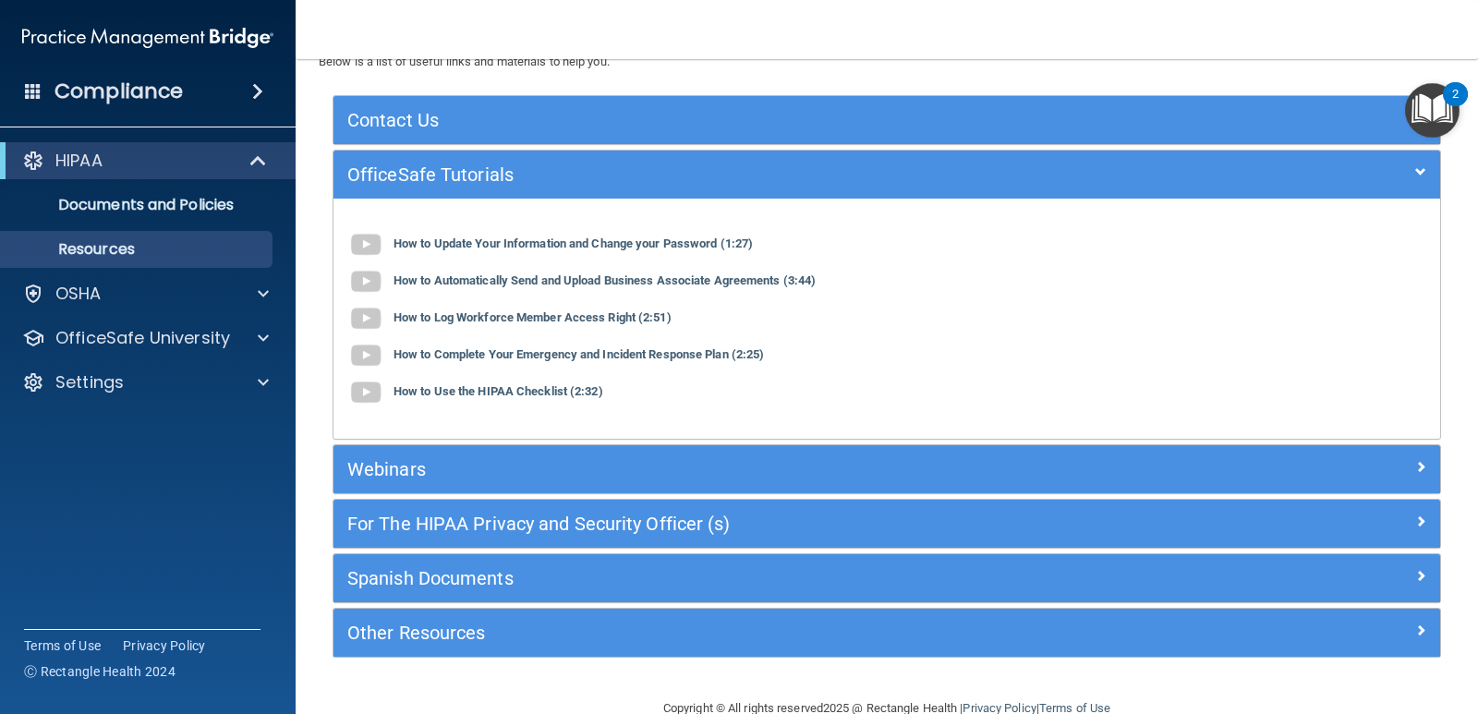
scroll to position [111, 0]
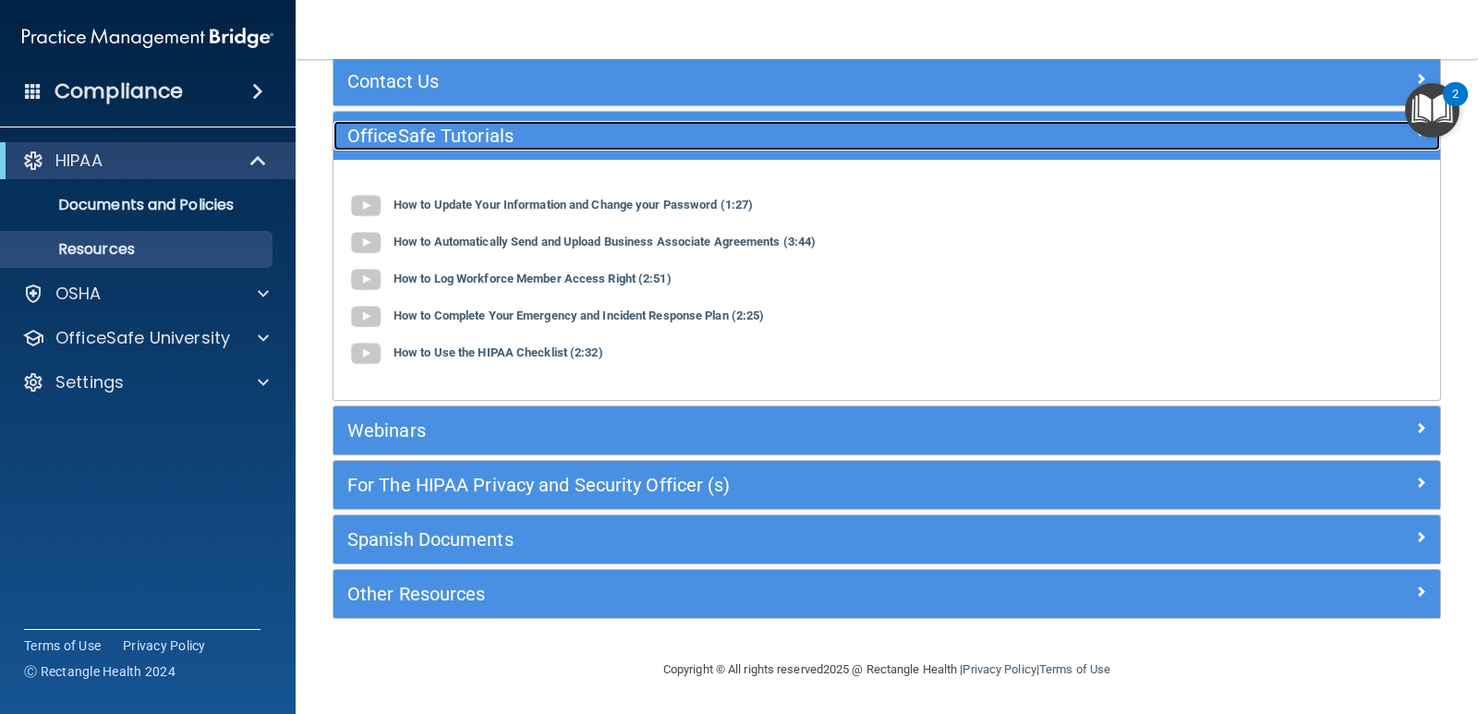
click at [1386, 140] on div at bounding box center [1302, 132] width 277 height 22
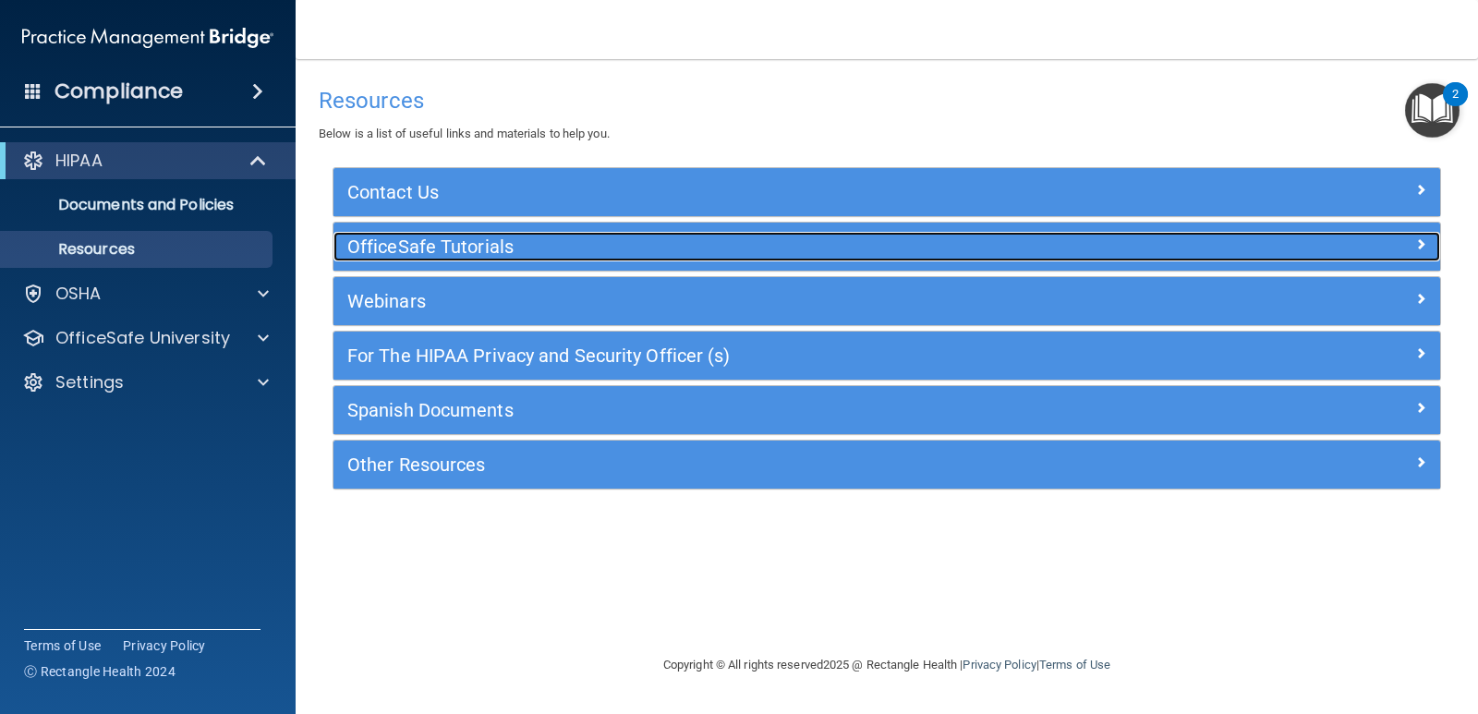
scroll to position [0, 0]
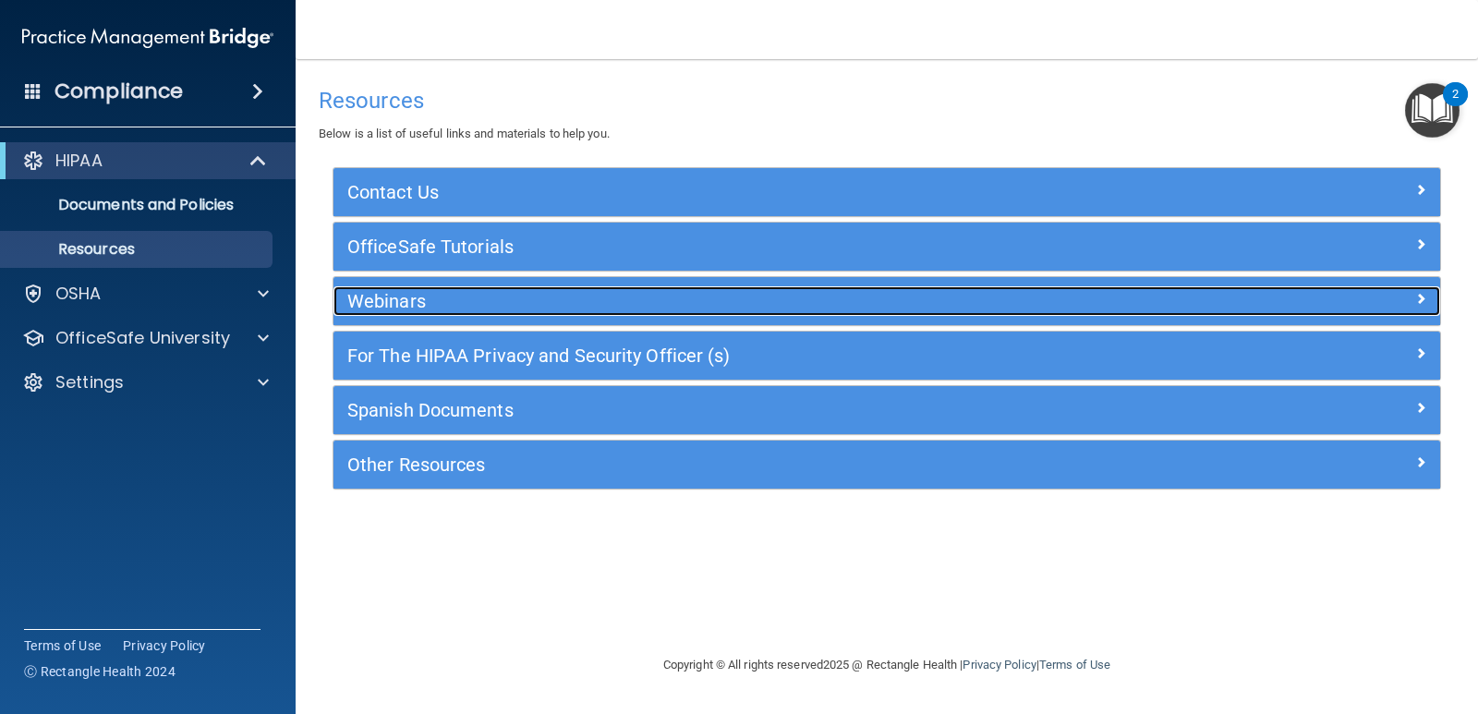
click at [1415, 295] on span at bounding box center [1420, 298] width 11 height 22
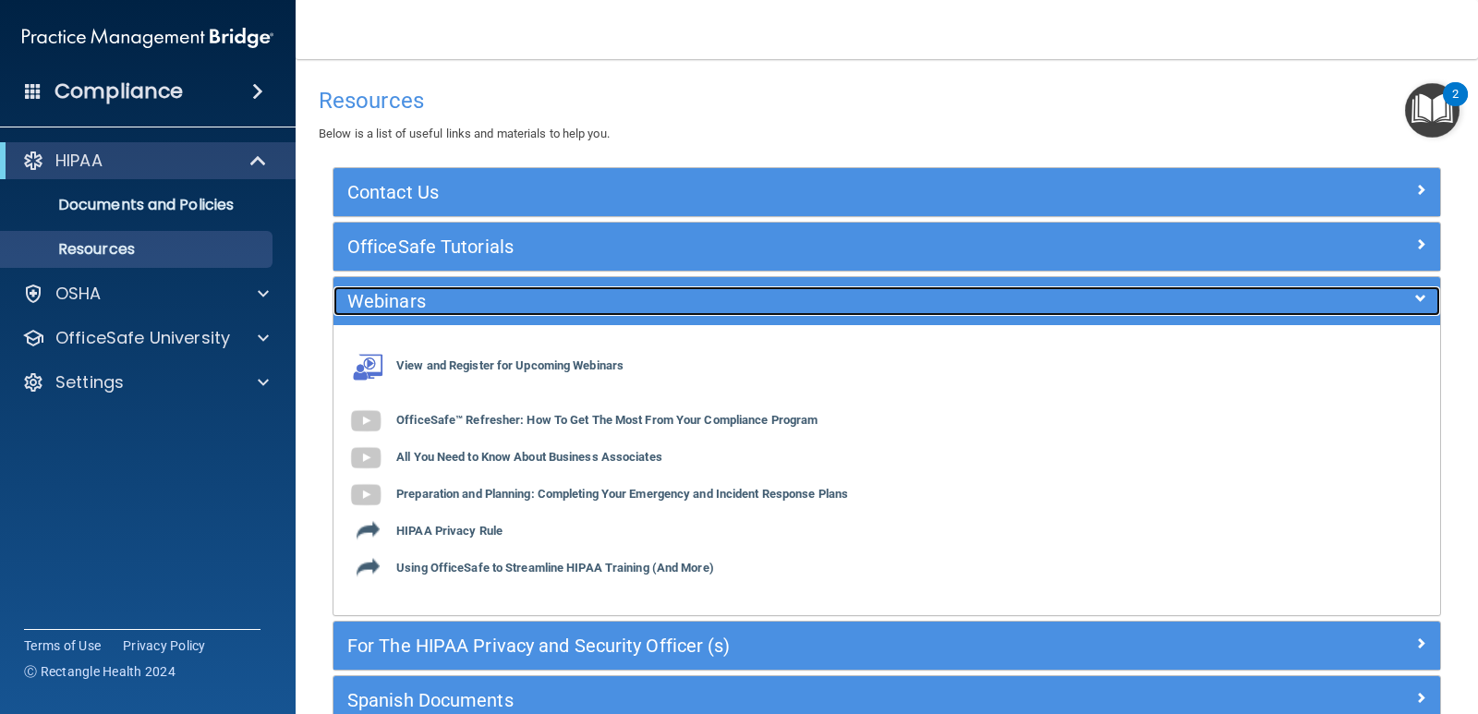
click at [1415, 295] on div at bounding box center [1302, 297] width 277 height 22
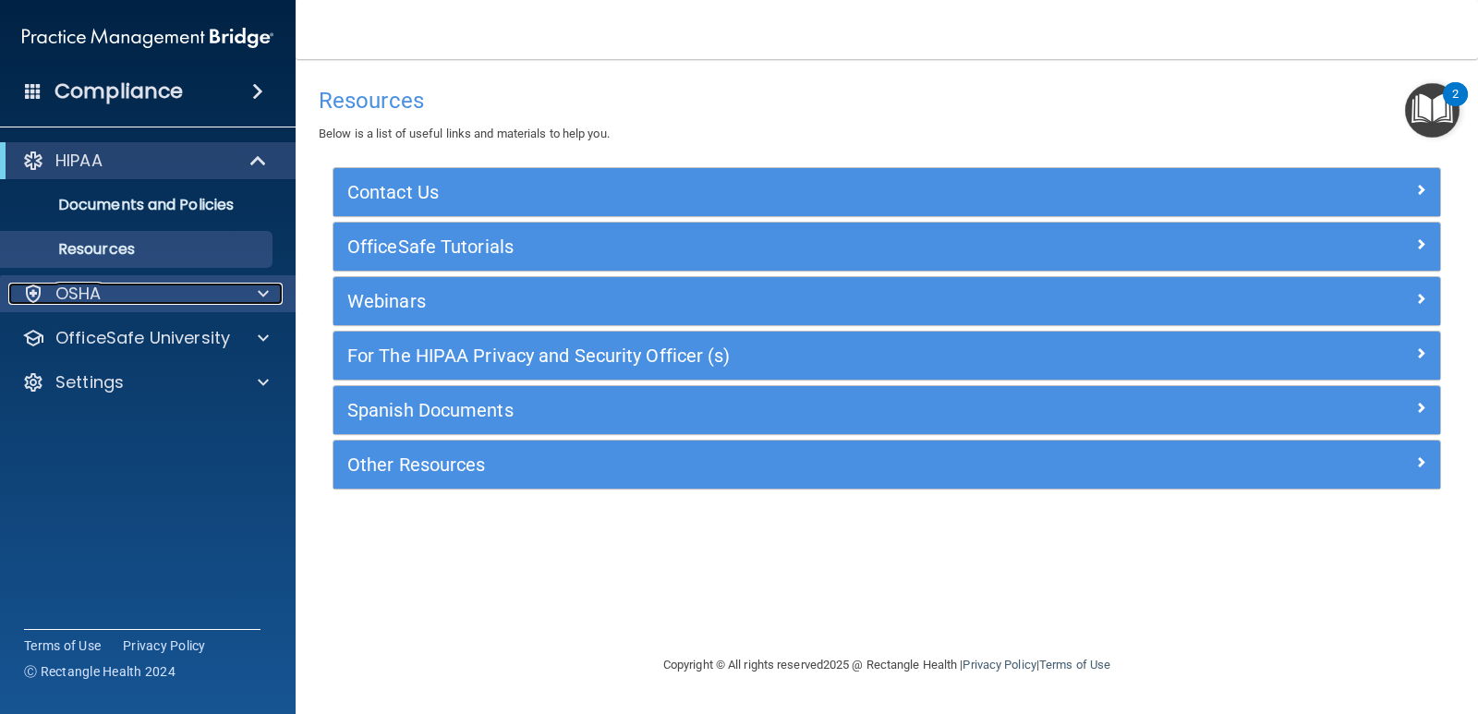
click at [210, 285] on div "OSHA" at bounding box center [122, 294] width 229 height 22
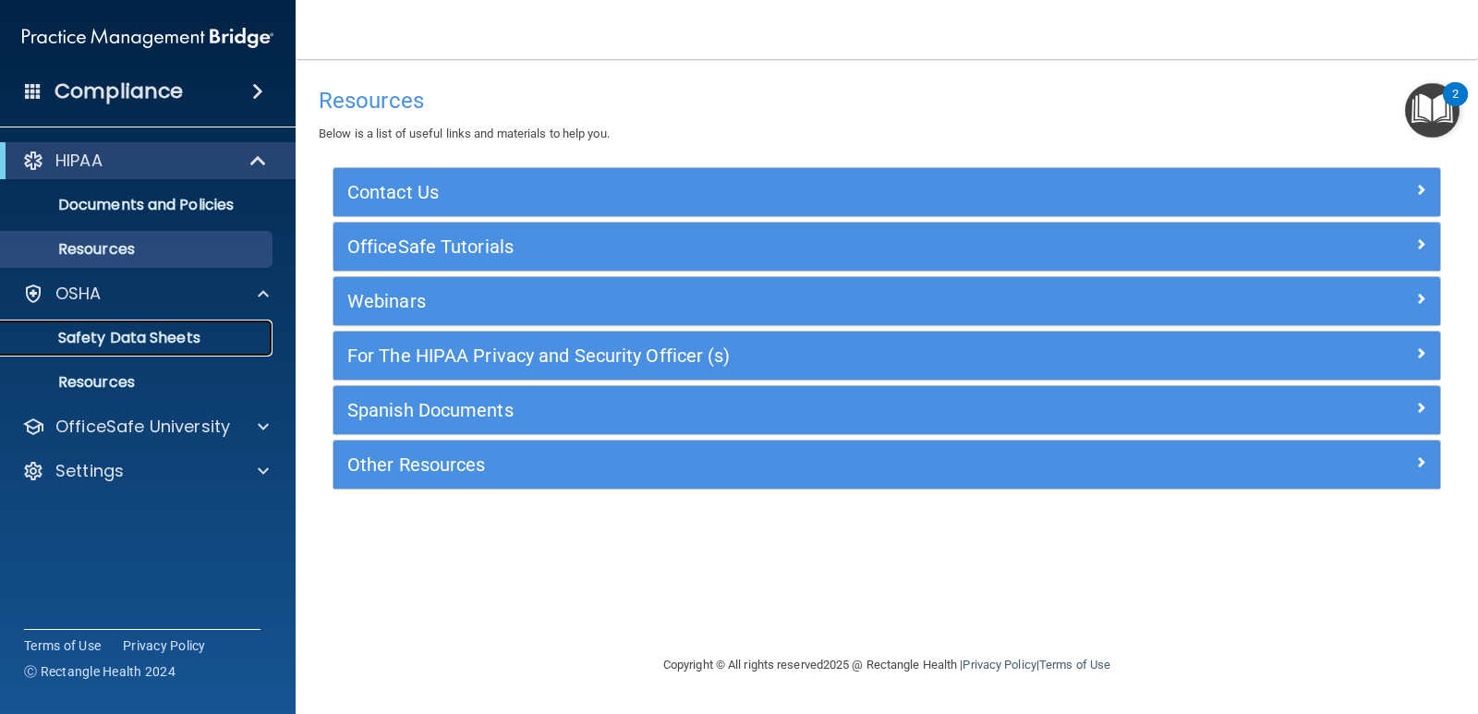
click at [209, 342] on p "Safety Data Sheets" at bounding box center [138, 338] width 252 height 18
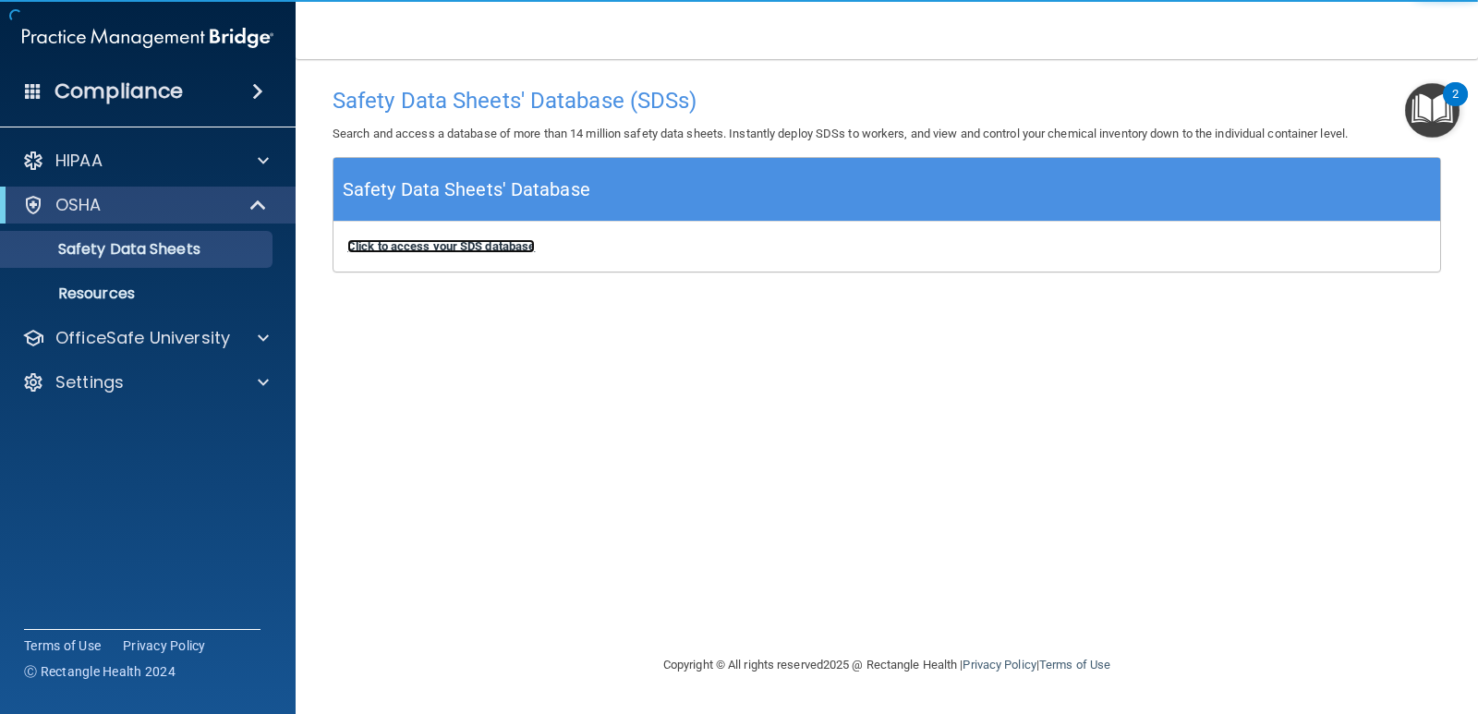
click at [420, 249] on b "Click to access your SDS database" at bounding box center [441, 246] width 188 height 14
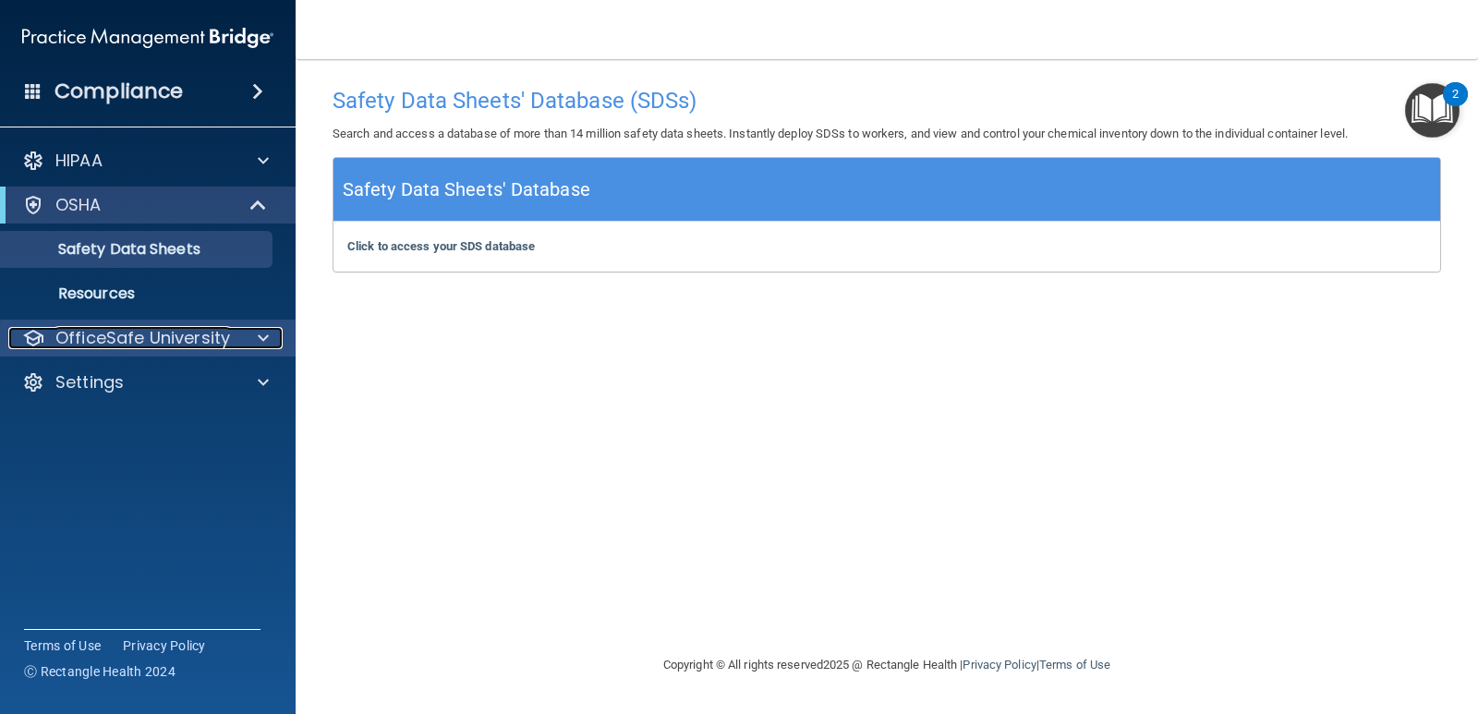
click at [263, 337] on span at bounding box center [263, 338] width 11 height 22
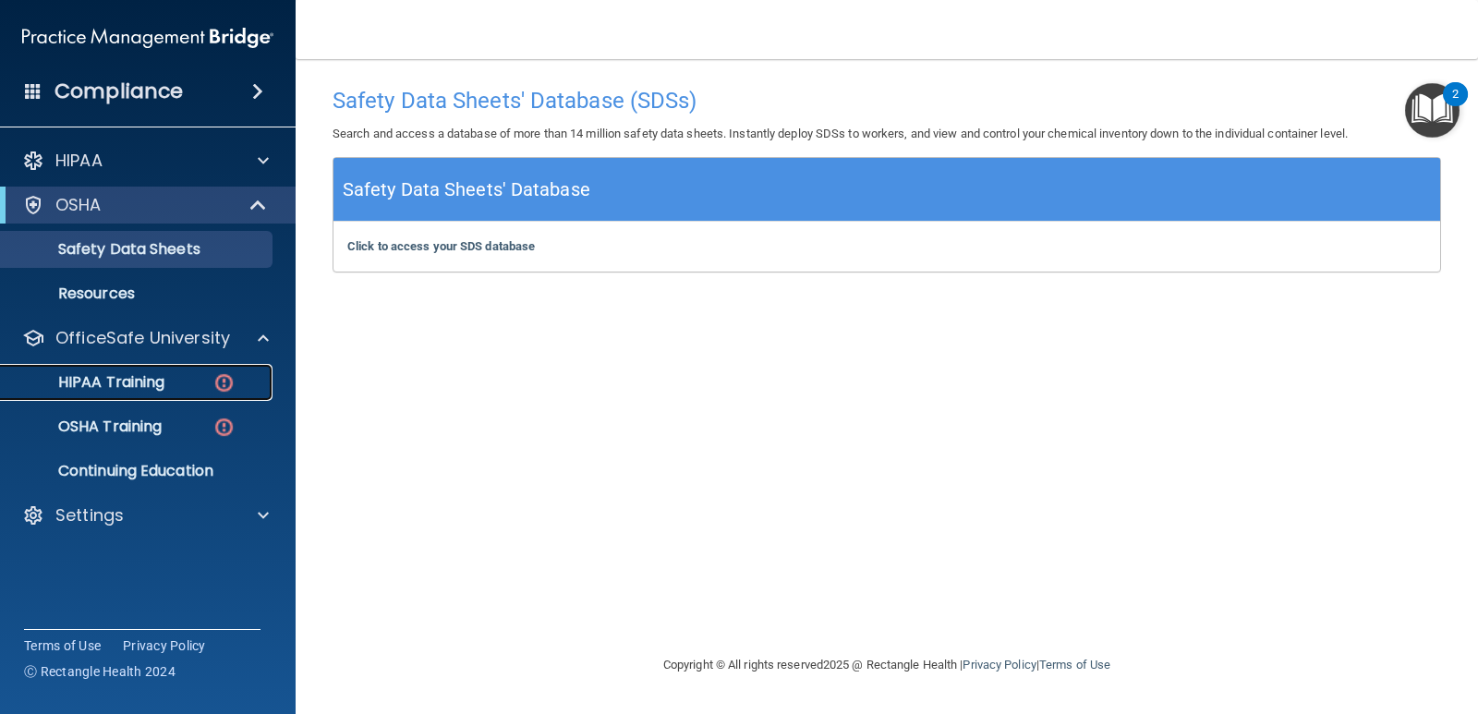
click at [205, 379] on div "HIPAA Training" at bounding box center [138, 382] width 252 height 18
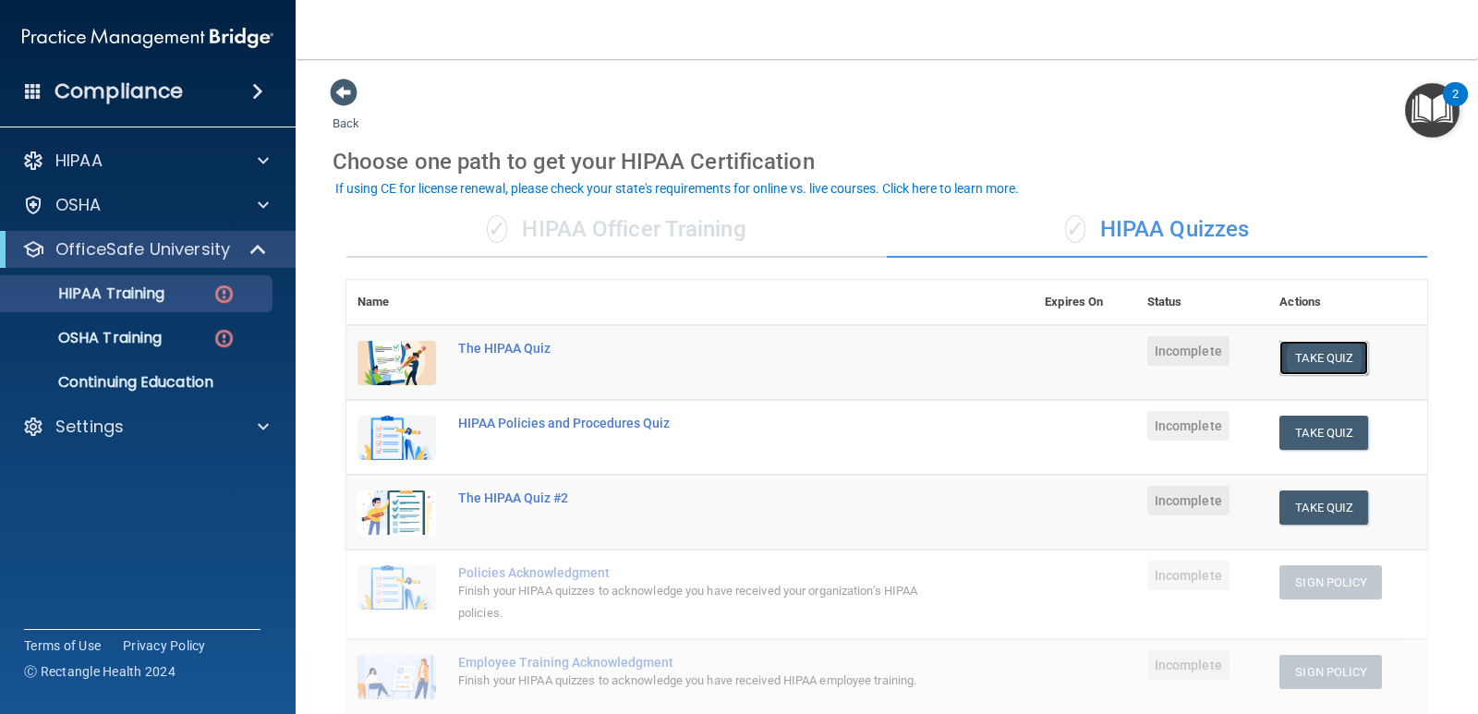
click at [1300, 357] on button "Take Quiz" at bounding box center [1323, 358] width 89 height 34
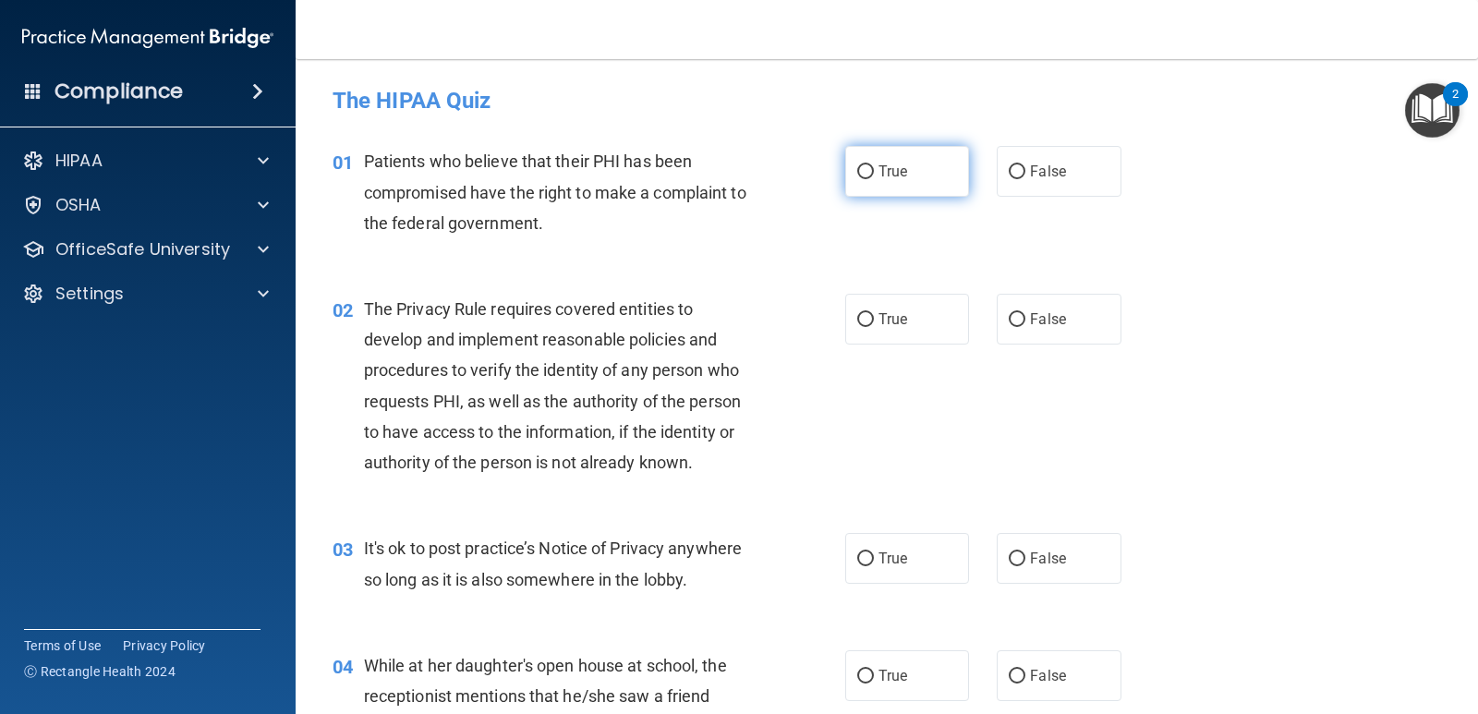
click at [888, 171] on span "True" at bounding box center [892, 172] width 29 height 18
click at [874, 171] on input "True" at bounding box center [865, 172] width 17 height 14
radio input "true"
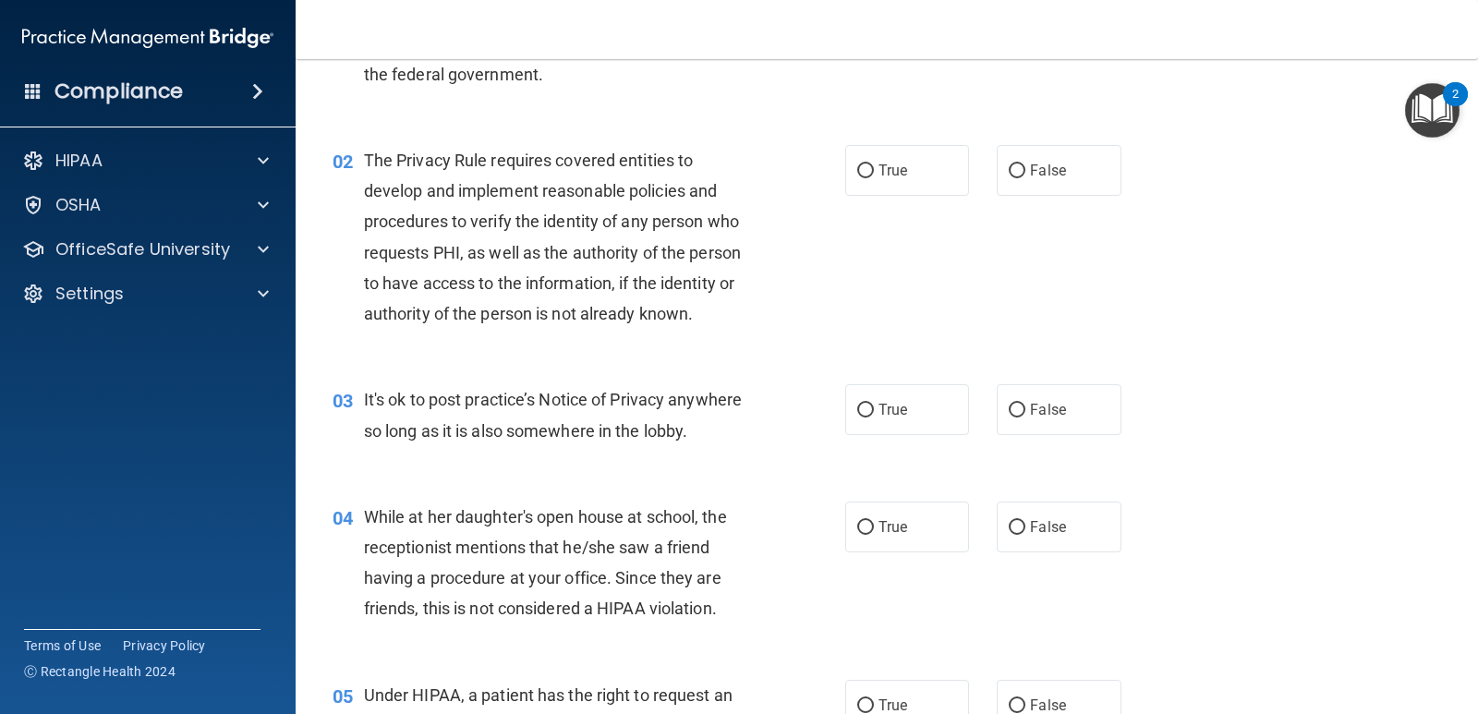
scroll to position [215, 0]
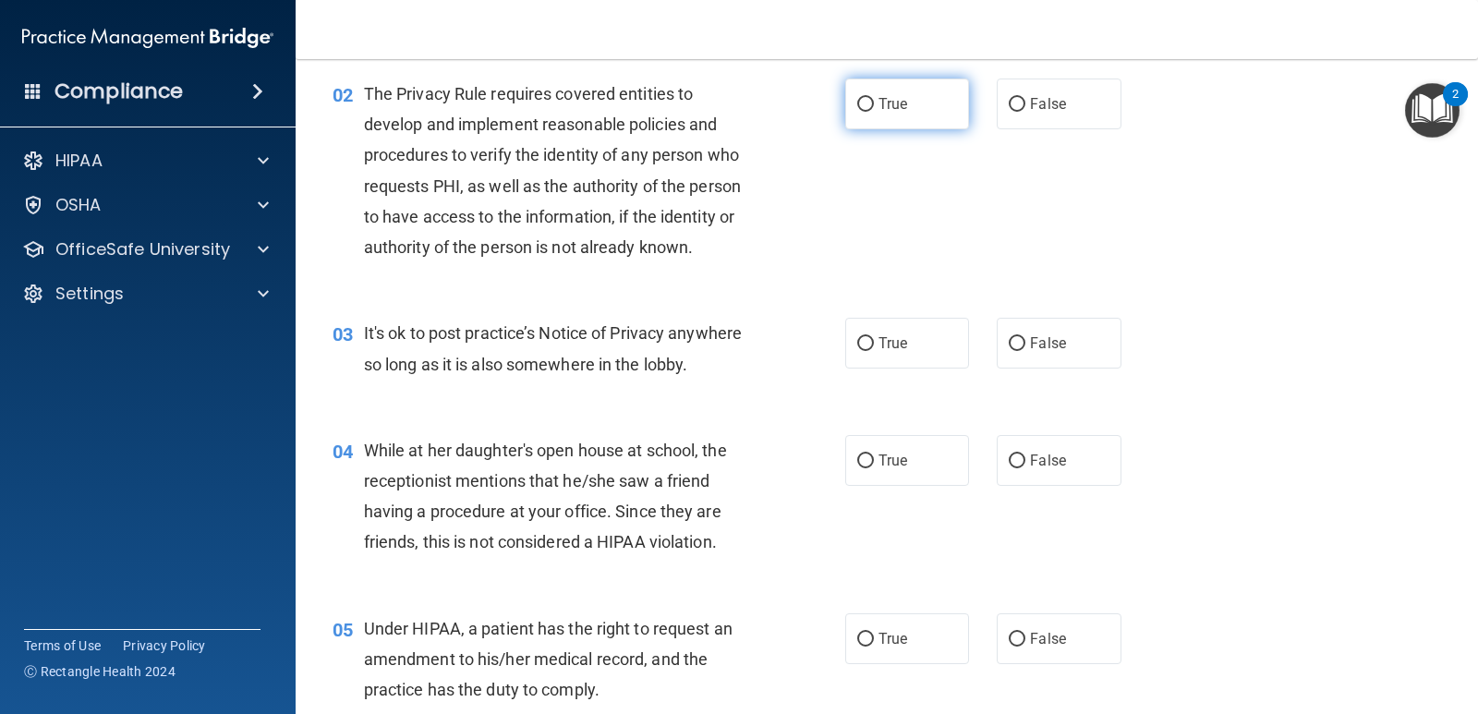
drag, startPoint x: 858, startPoint y: 100, endPoint x: 855, endPoint y: 111, distance: 11.4
click at [857, 108] on input "True" at bounding box center [865, 105] width 17 height 14
radio input "true"
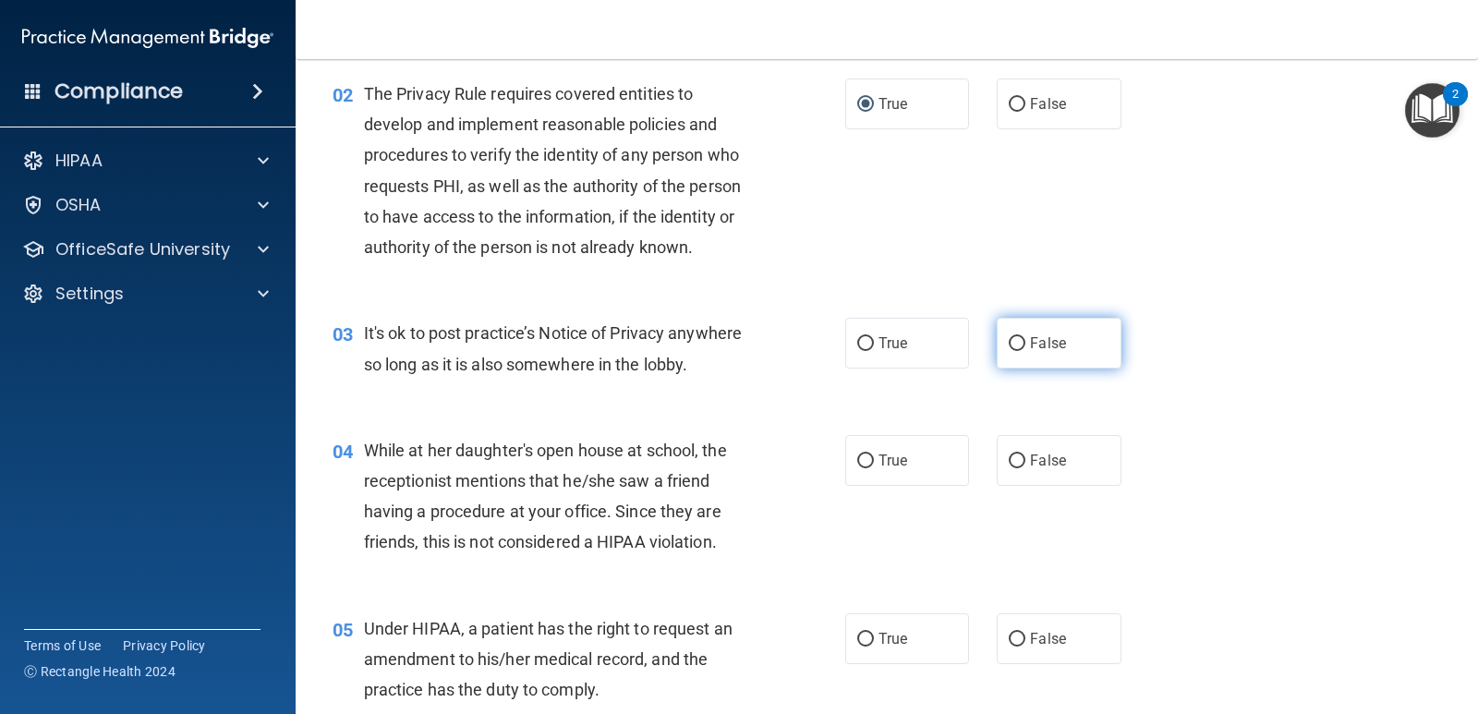
click at [1020, 349] on label "False" at bounding box center [1059, 343] width 124 height 51
click at [1020, 349] on input "False" at bounding box center [1017, 344] width 17 height 14
radio input "true"
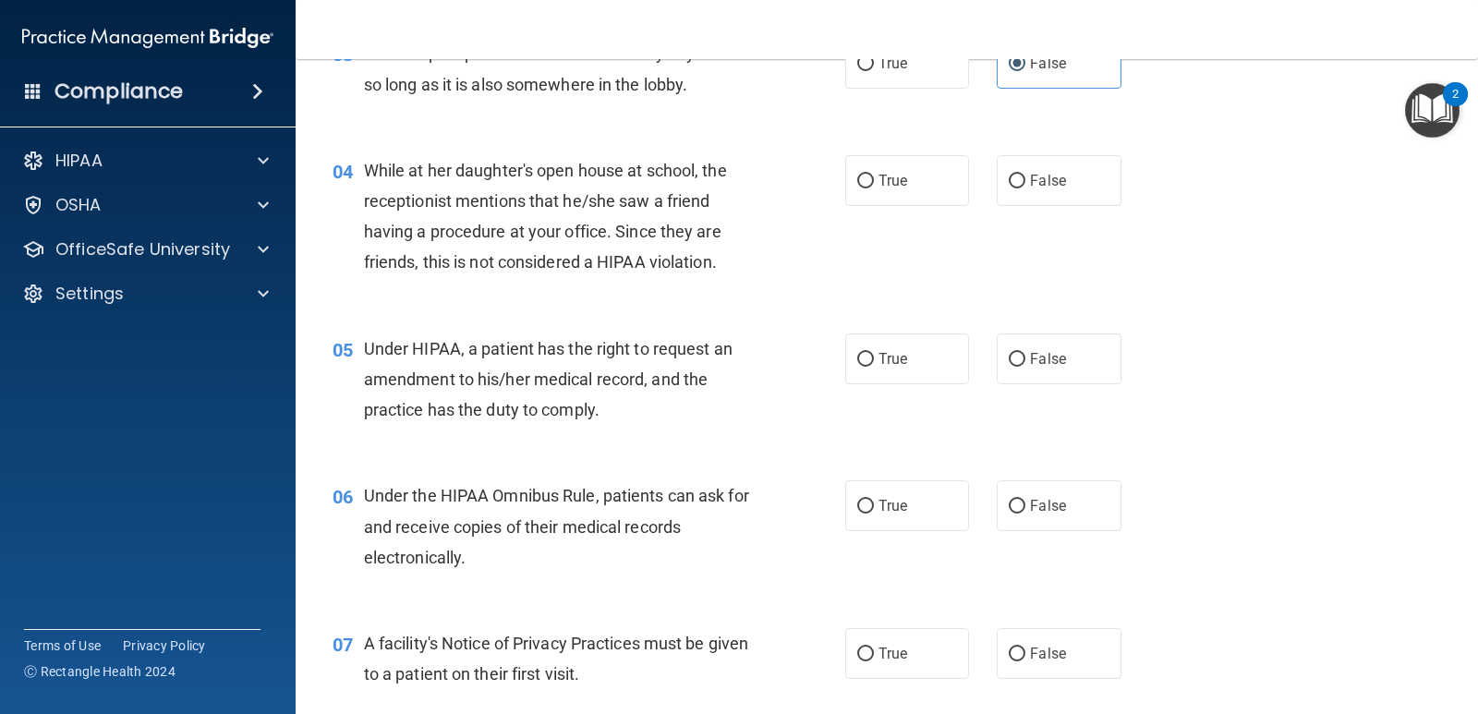
scroll to position [431, 0]
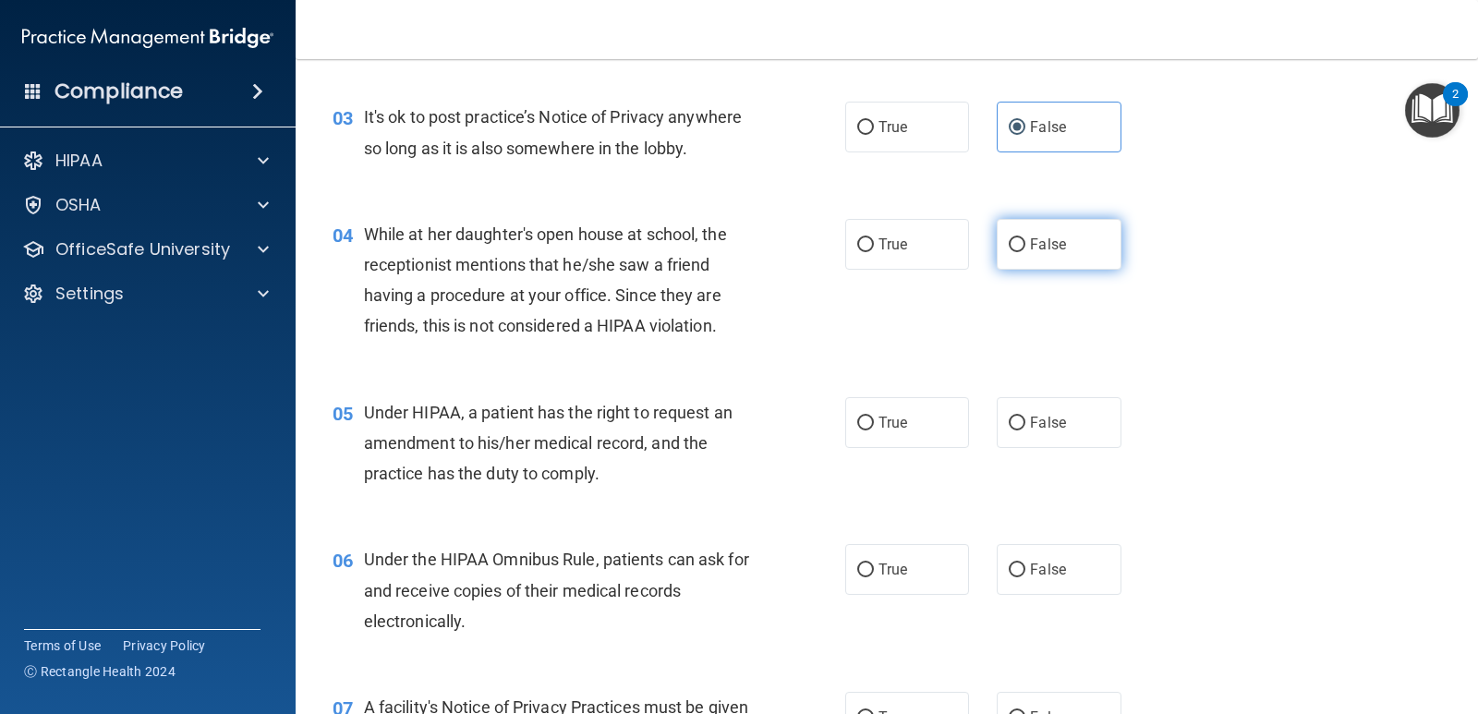
click at [1009, 244] on input "False" at bounding box center [1017, 245] width 17 height 14
radio input "true"
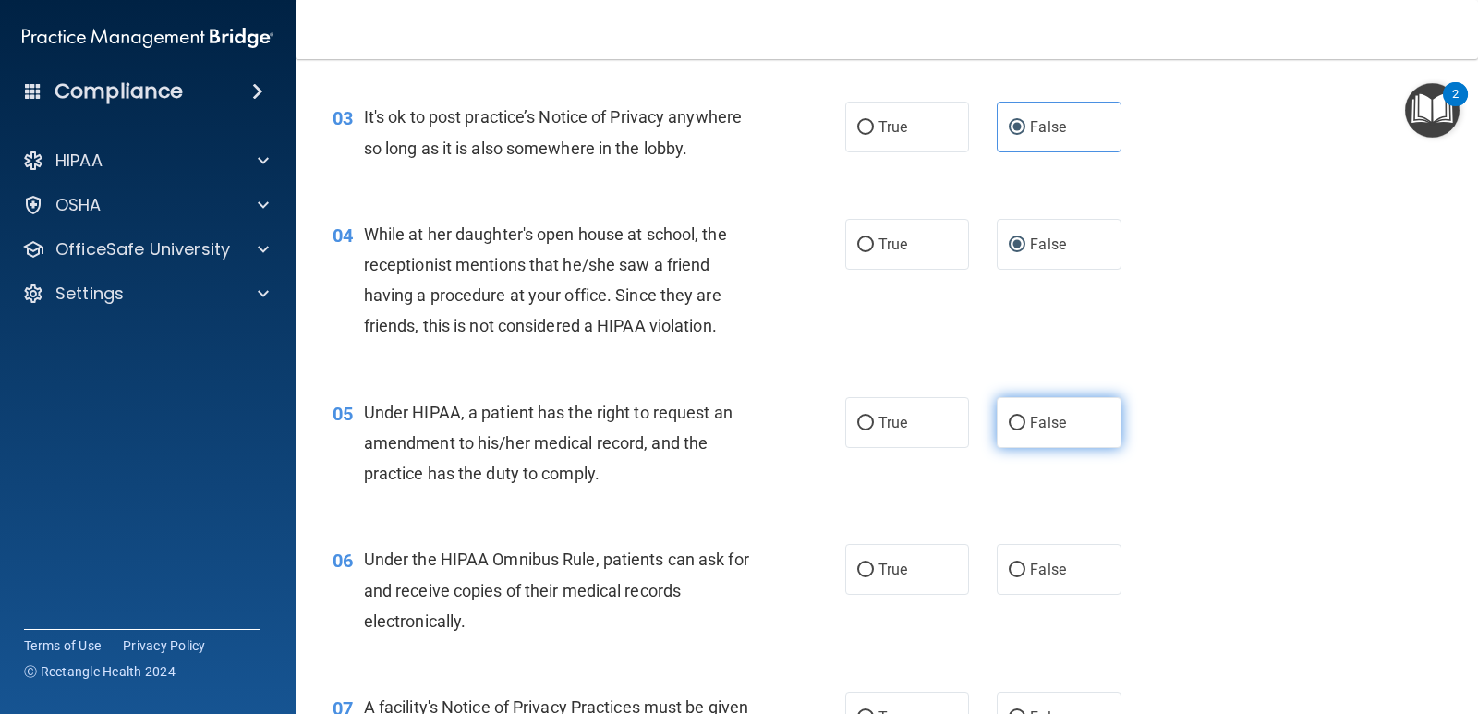
click at [1015, 422] on input "False" at bounding box center [1017, 424] width 17 height 14
radio input "true"
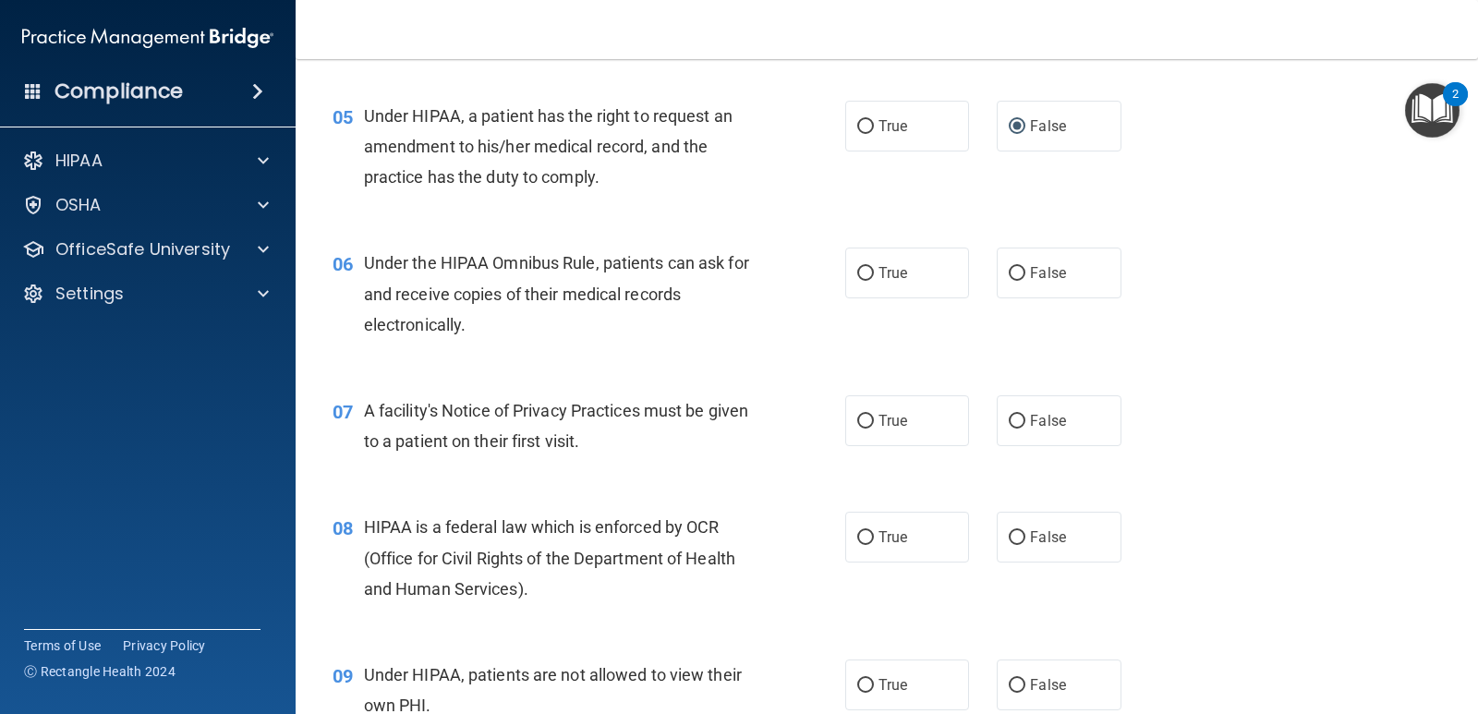
scroll to position [862, 0]
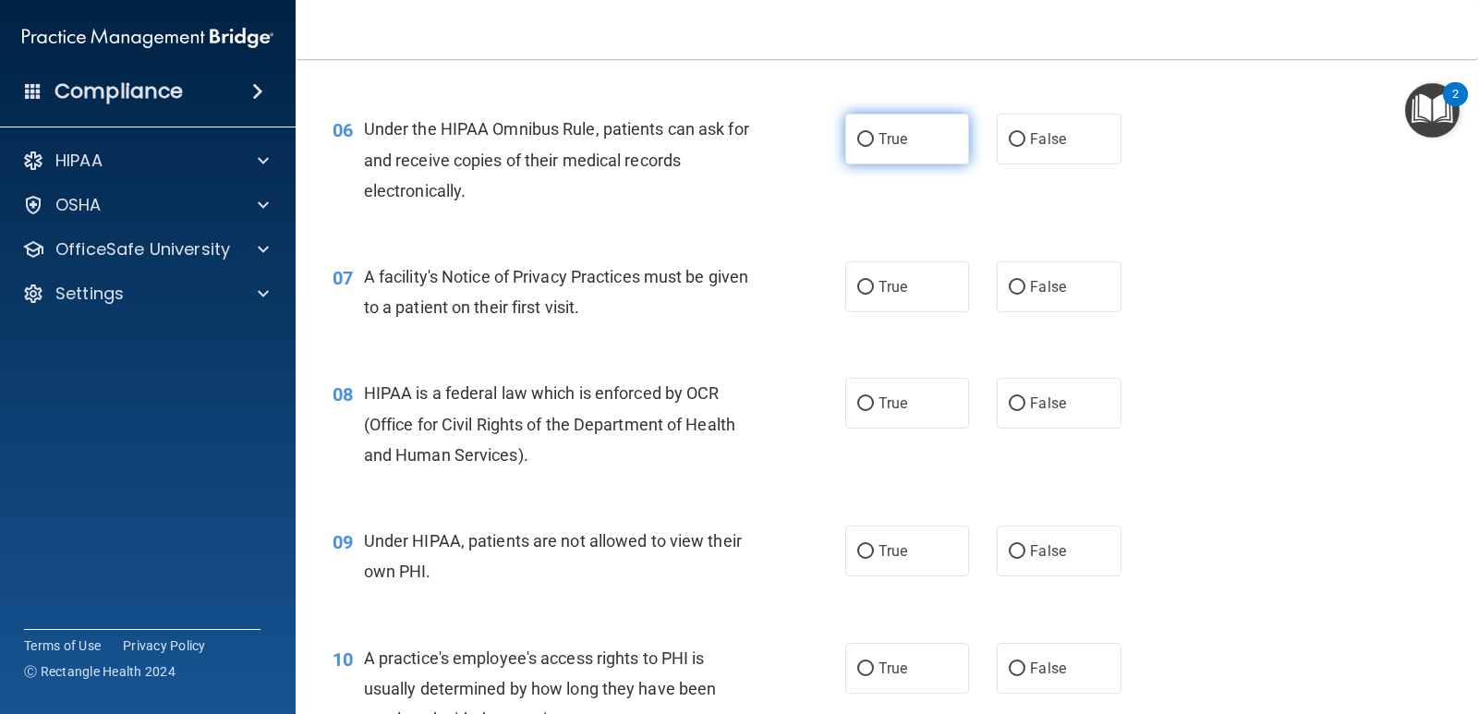
click at [866, 142] on input "True" at bounding box center [865, 140] width 17 height 14
radio input "true"
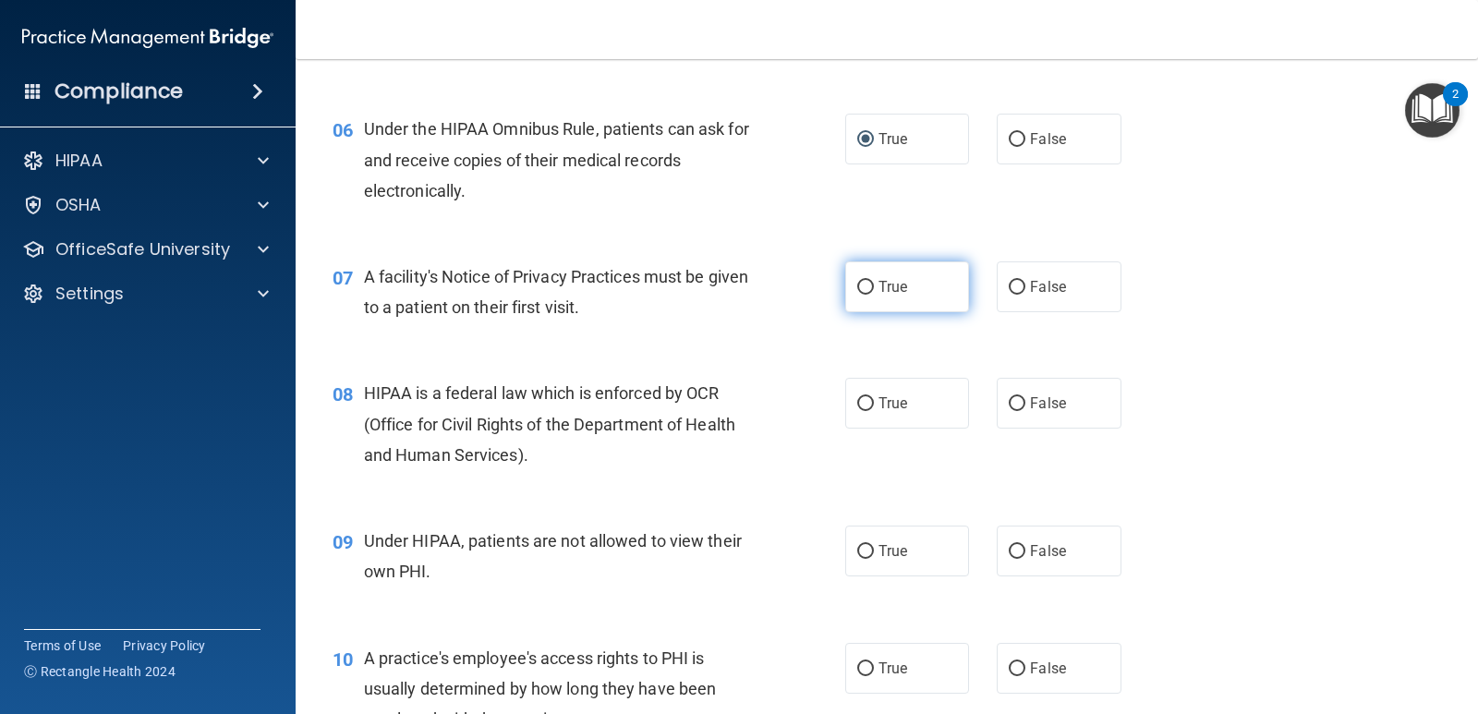
click at [912, 293] on label "True" at bounding box center [907, 286] width 124 height 51
click at [874, 293] on input "True" at bounding box center [865, 288] width 17 height 14
radio input "true"
click at [861, 408] on input "True" at bounding box center [865, 404] width 17 height 14
radio input "true"
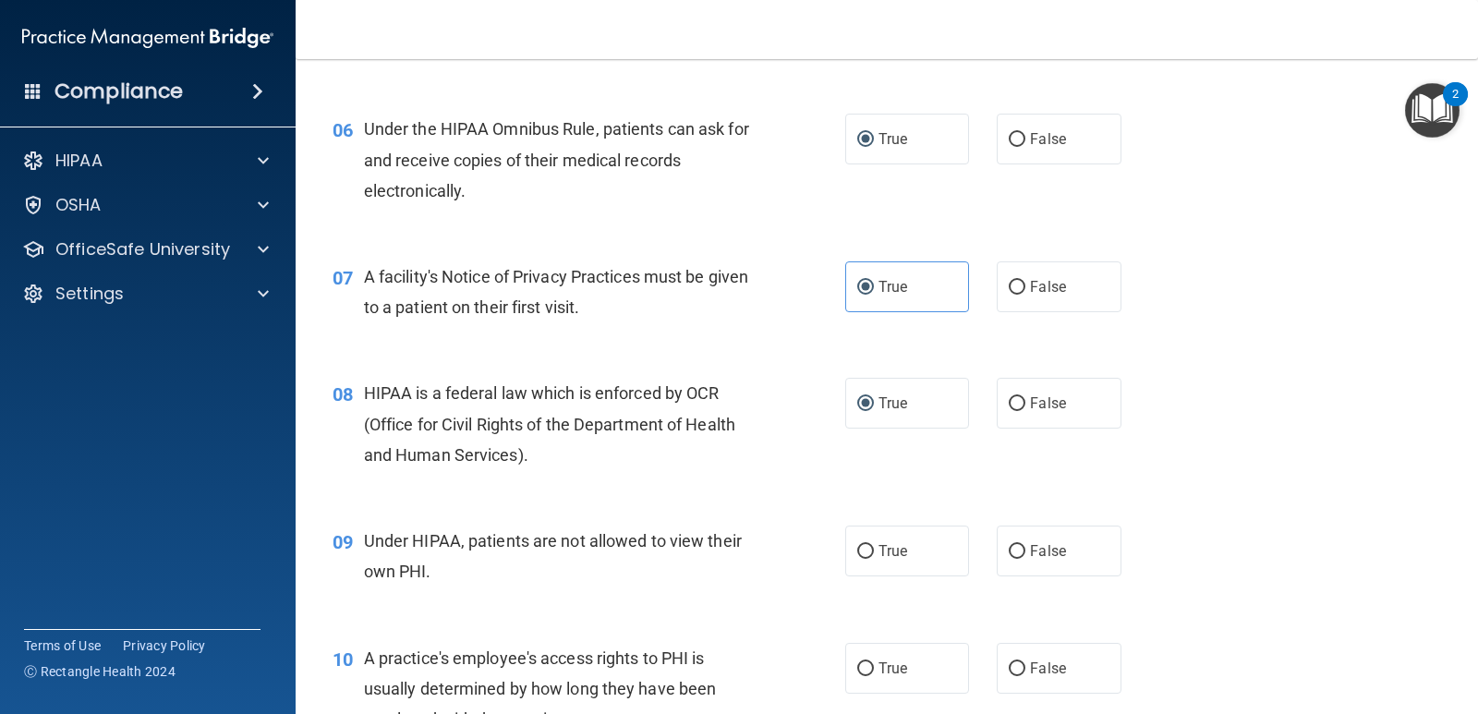
scroll to position [1078, 0]
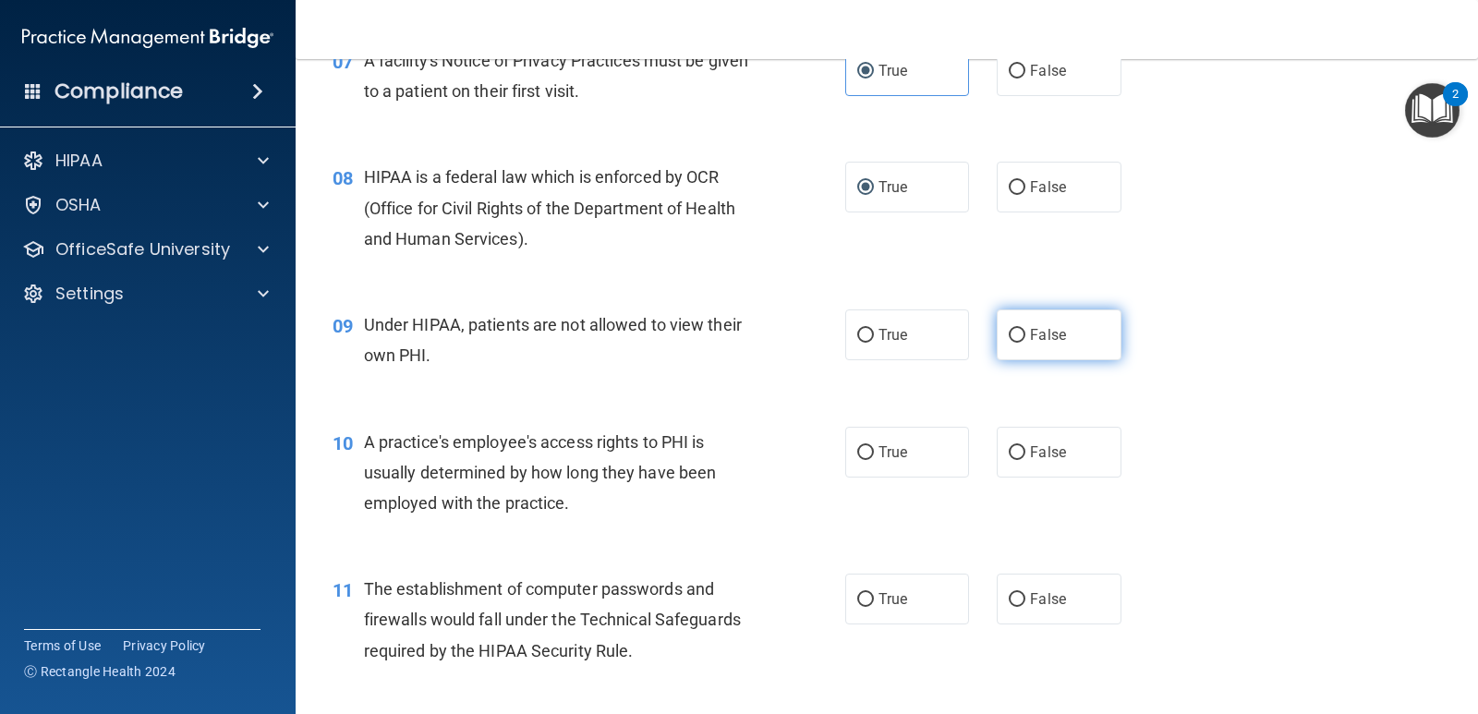
click at [1032, 345] on label "False" at bounding box center [1059, 334] width 124 height 51
click at [1025, 343] on input "False" at bounding box center [1017, 336] width 17 height 14
radio input "true"
click at [1011, 454] on input "False" at bounding box center [1017, 453] width 17 height 14
radio input "true"
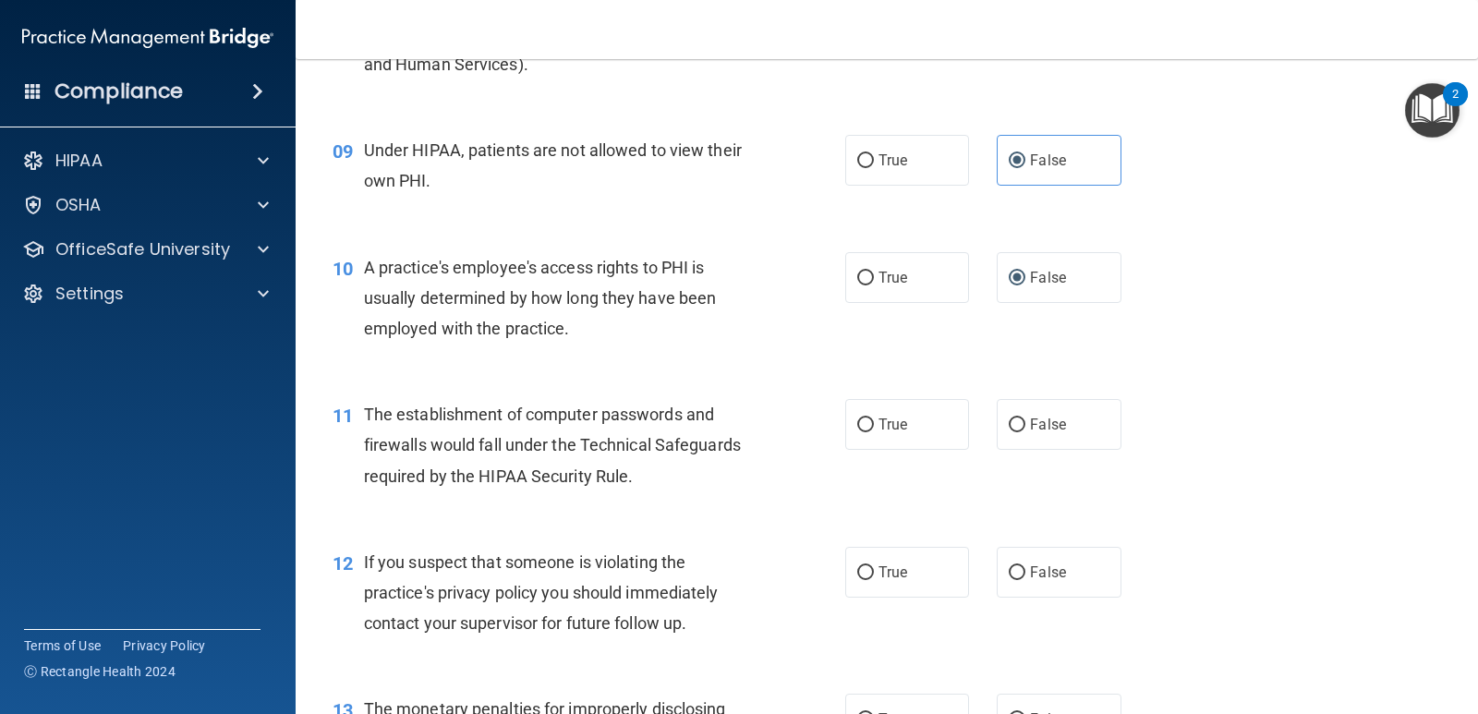
scroll to position [1293, 0]
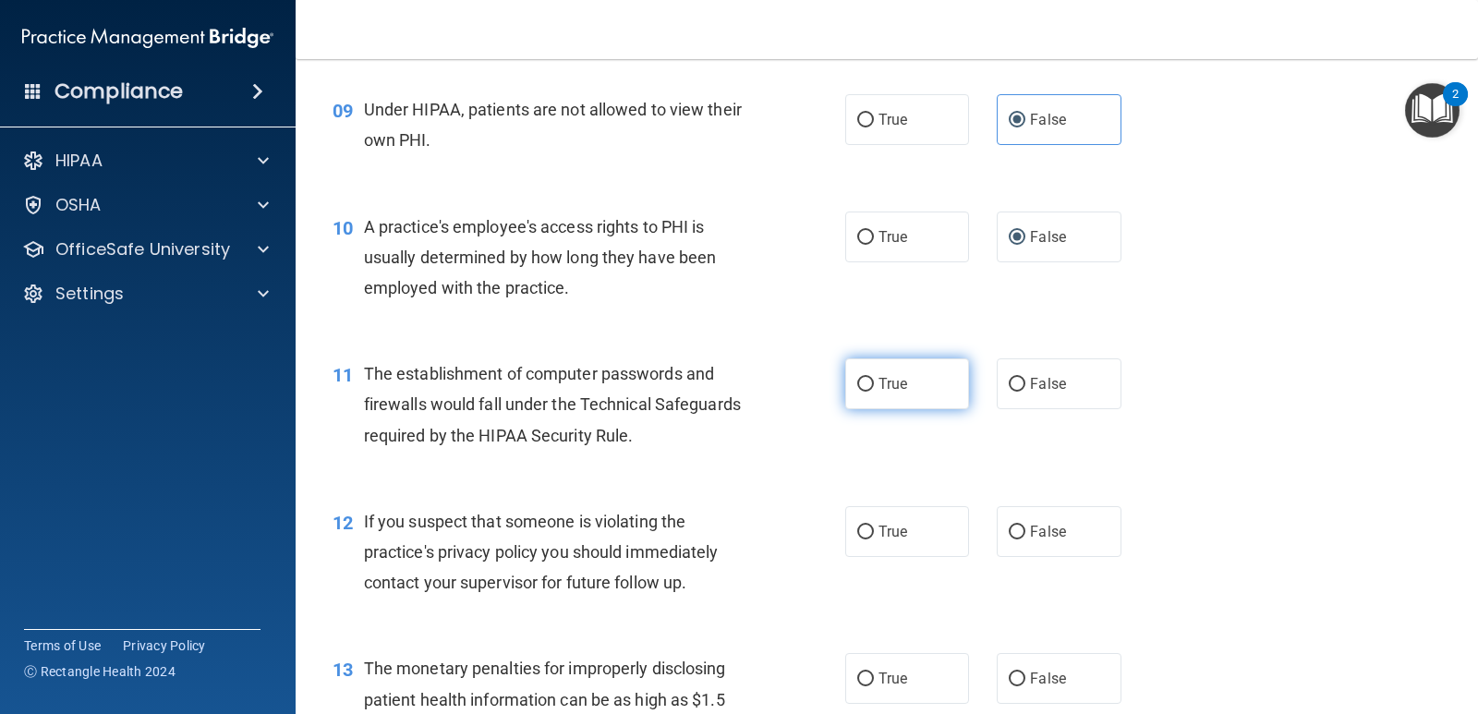
click at [860, 389] on input "True" at bounding box center [865, 385] width 17 height 14
radio input "true"
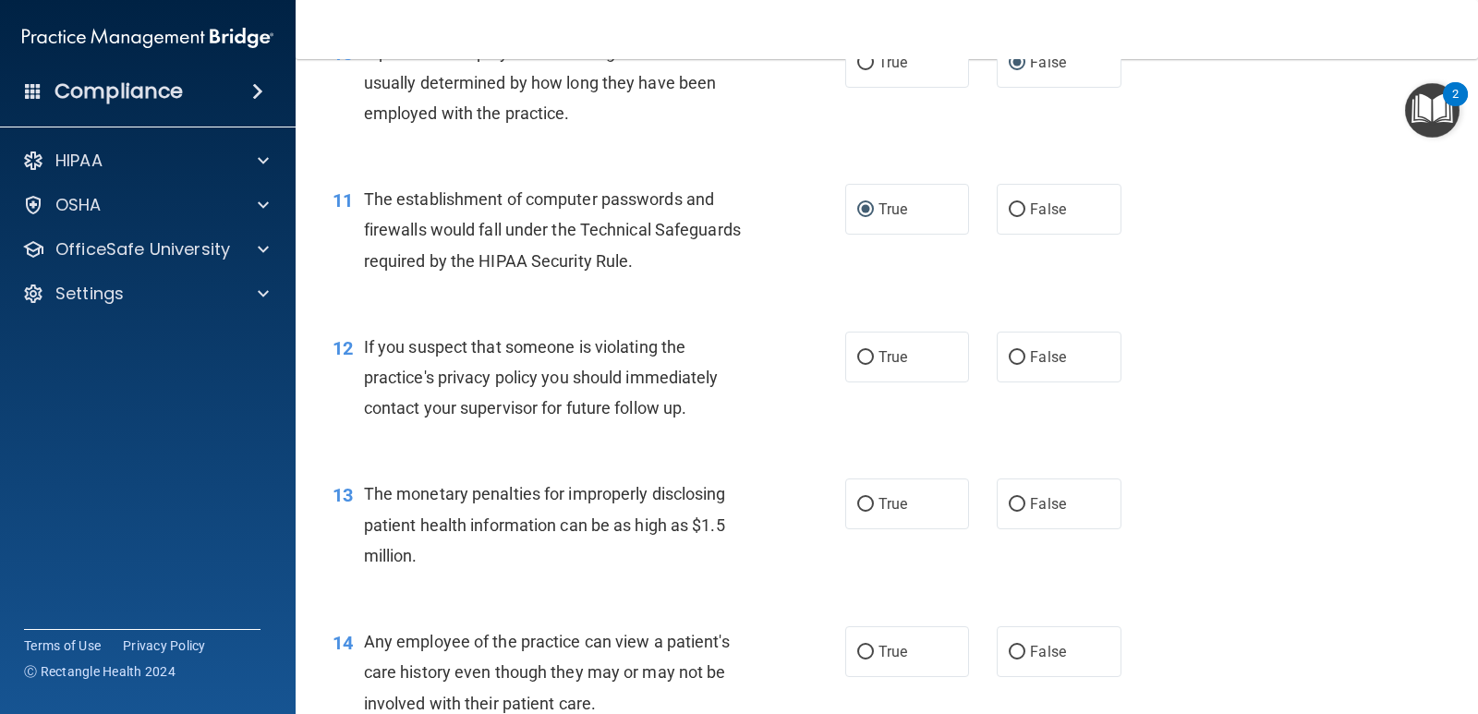
scroll to position [1508, 0]
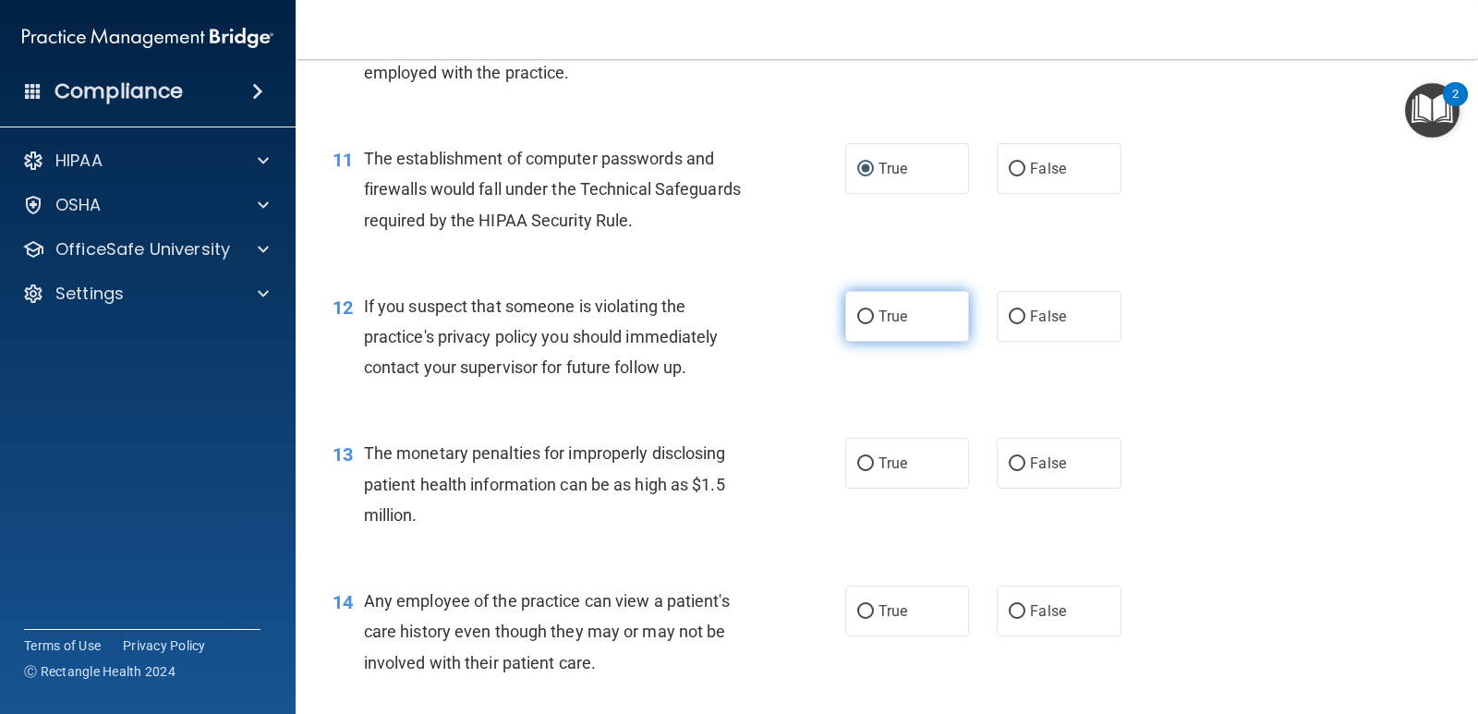
click at [878, 323] on span "True" at bounding box center [892, 317] width 29 height 18
click at [874, 323] on input "True" at bounding box center [865, 317] width 17 height 14
radio input "true"
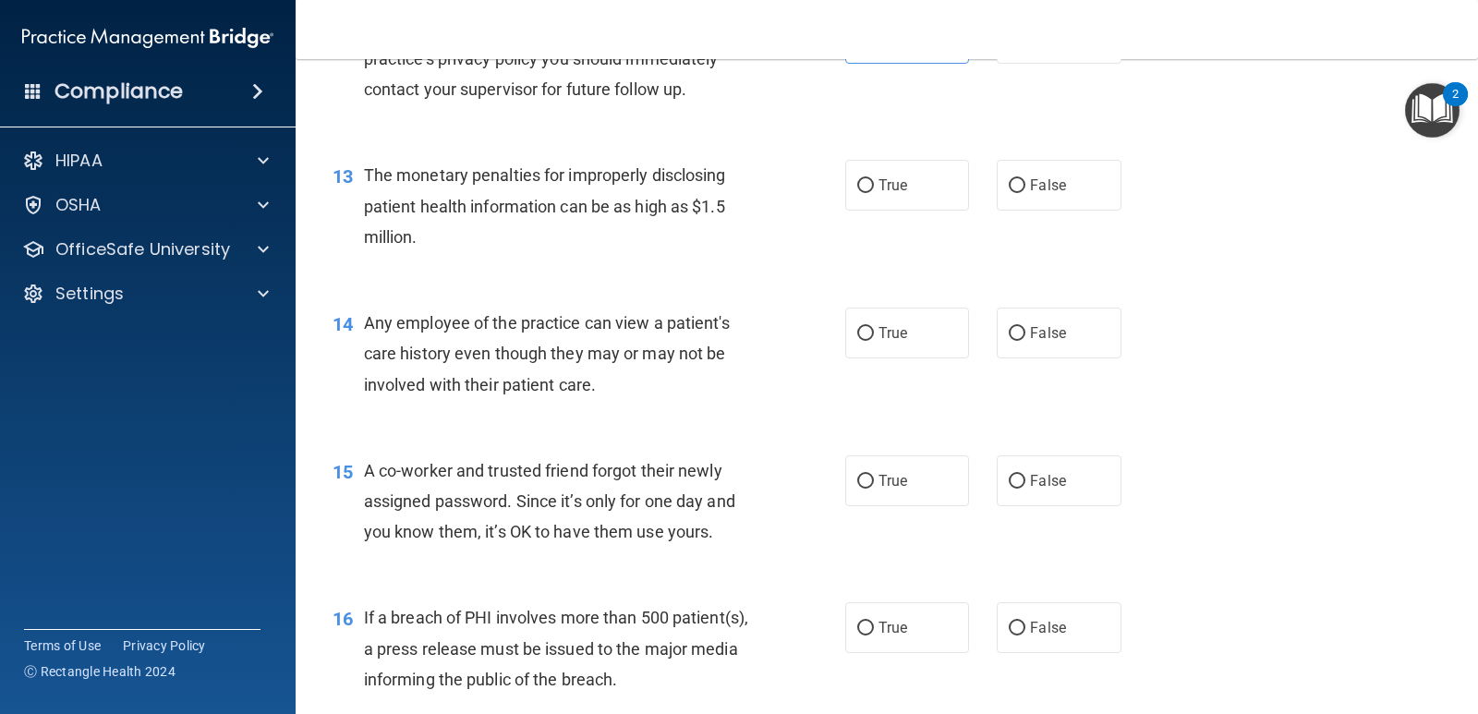
scroll to position [1725, 0]
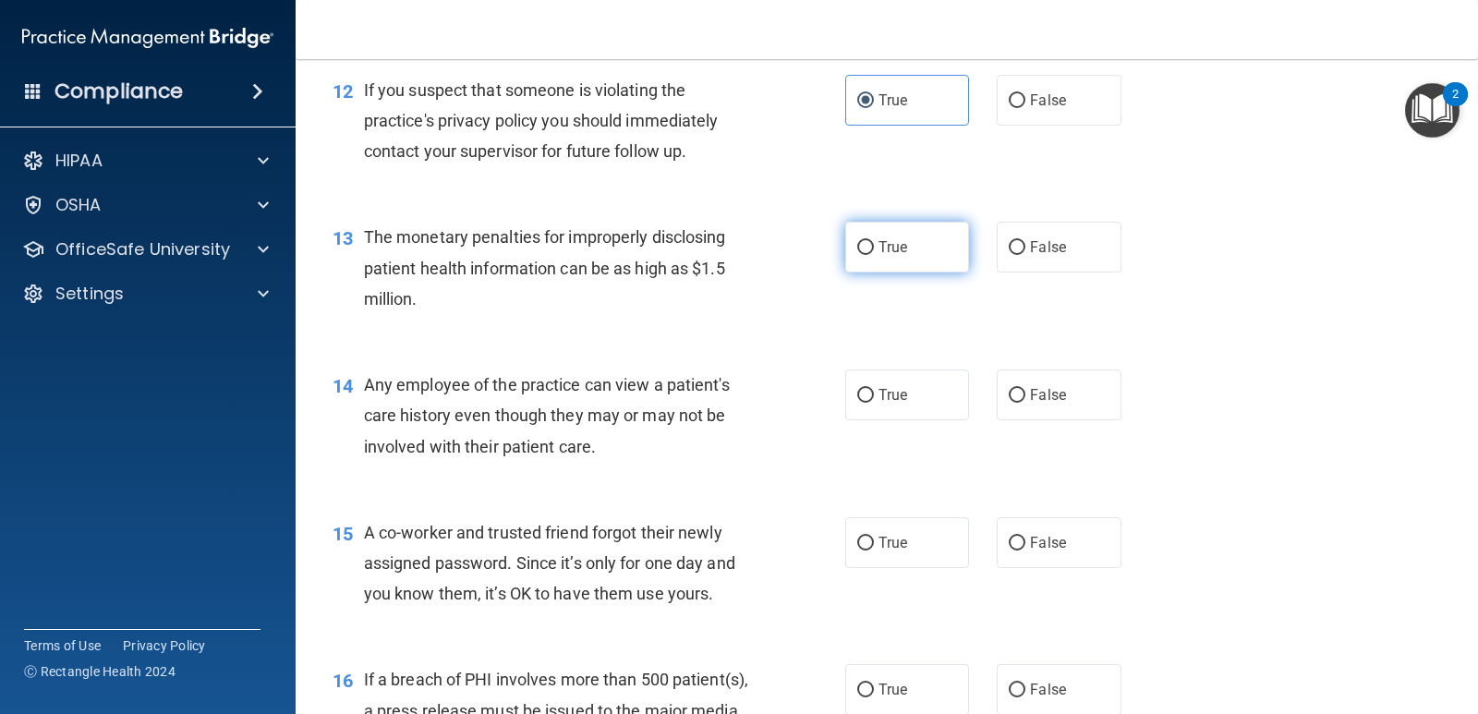
click at [906, 262] on label "True" at bounding box center [907, 247] width 124 height 51
click at [874, 255] on input "True" at bounding box center [865, 248] width 17 height 14
radio input "true"
click at [887, 397] on span "True" at bounding box center [892, 395] width 29 height 18
click at [874, 397] on input "True" at bounding box center [865, 396] width 17 height 14
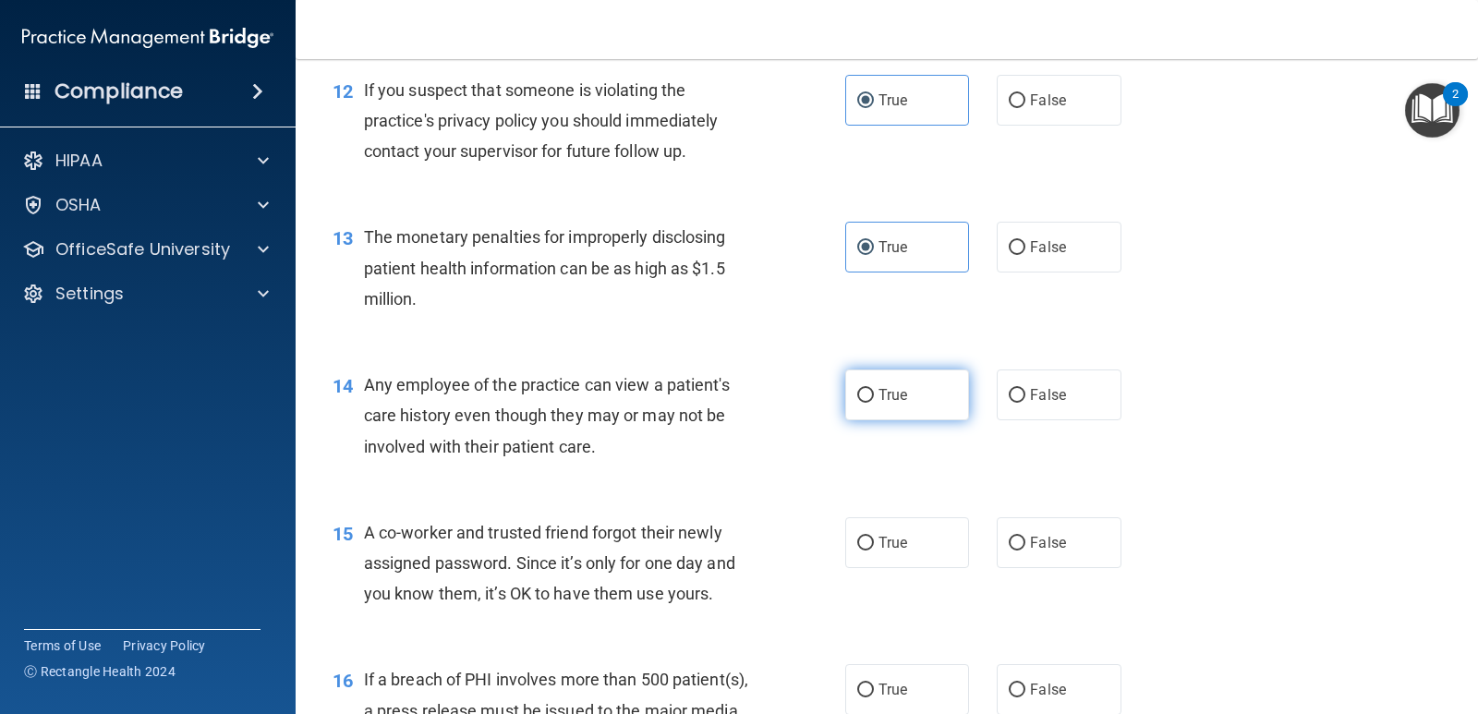
radio input "true"
drag, startPoint x: 1012, startPoint y: 405, endPoint x: 990, endPoint y: 405, distance: 22.2
click at [1011, 405] on label "False" at bounding box center [1059, 394] width 124 height 51
click at [1011, 403] on input "False" at bounding box center [1017, 396] width 17 height 14
radio input "true"
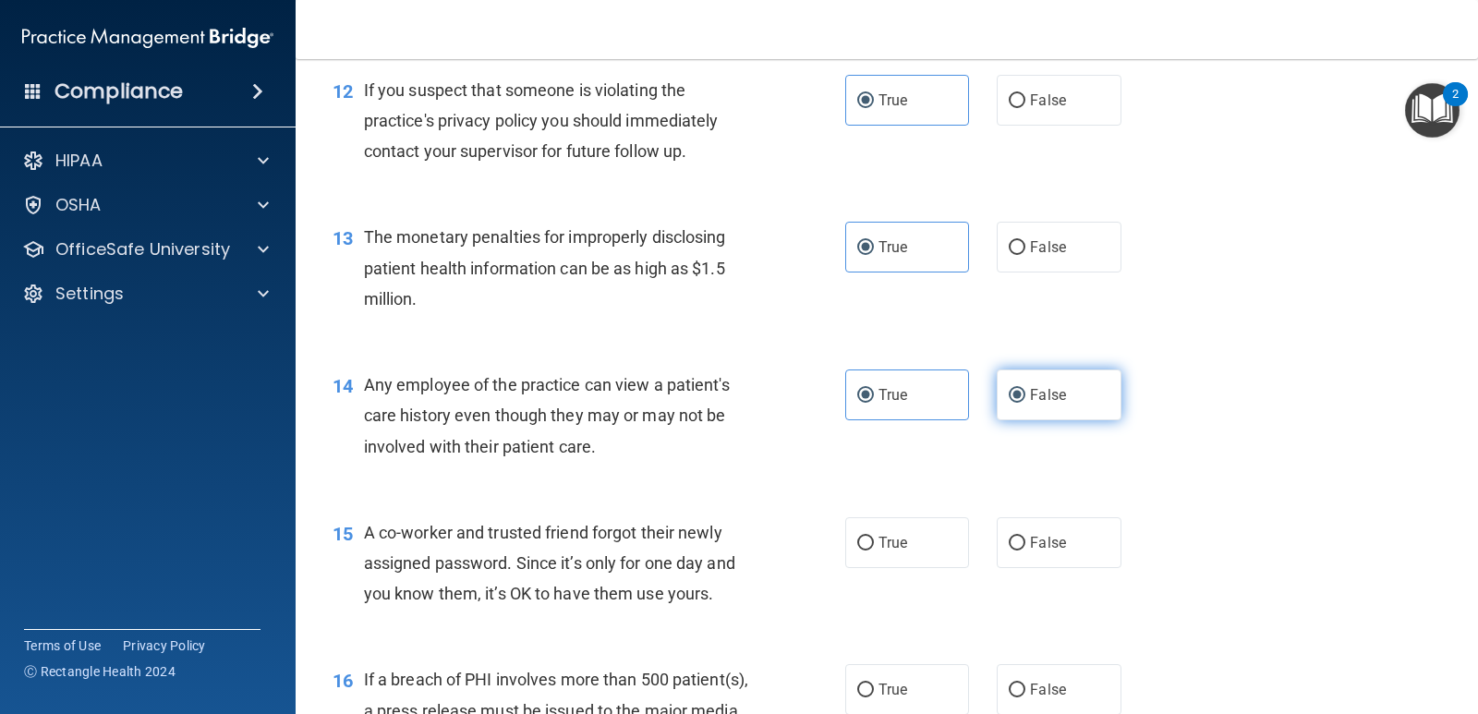
radio input "false"
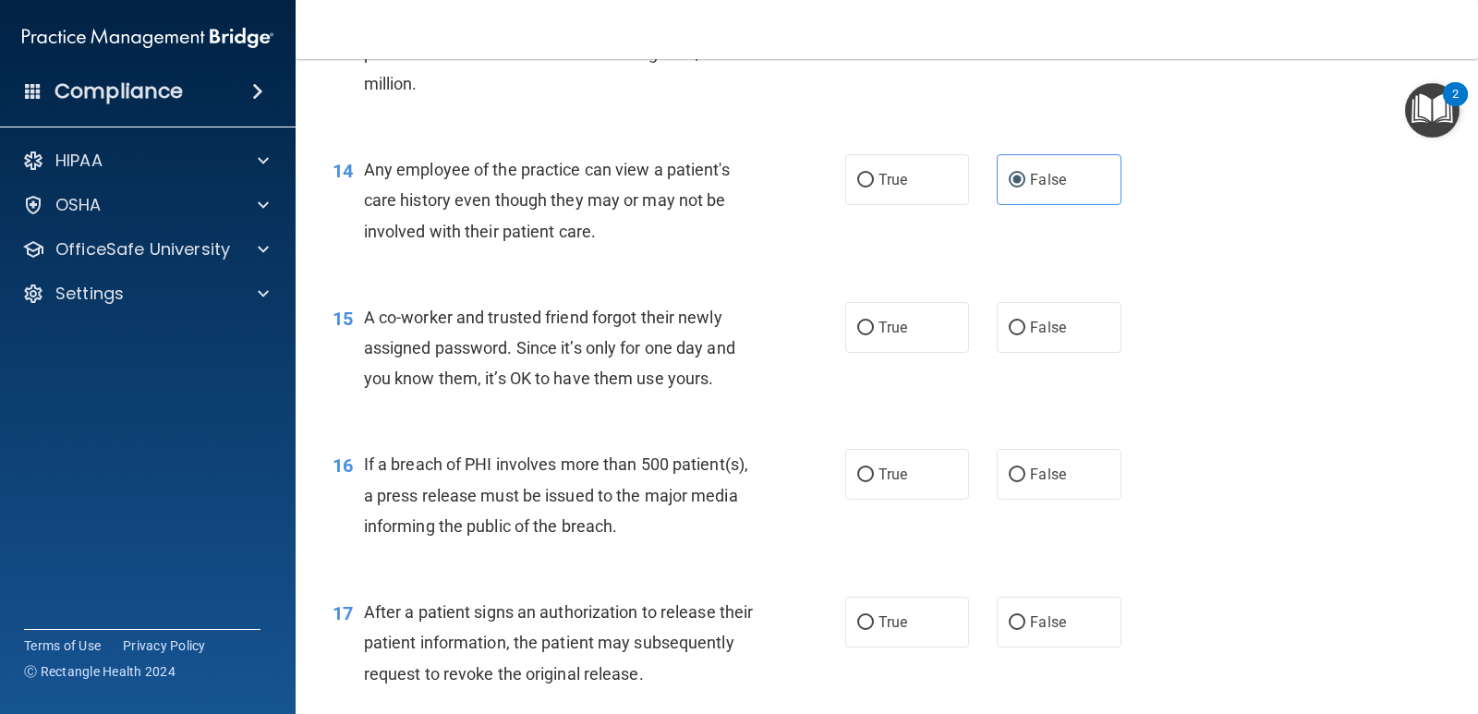
scroll to position [2155, 0]
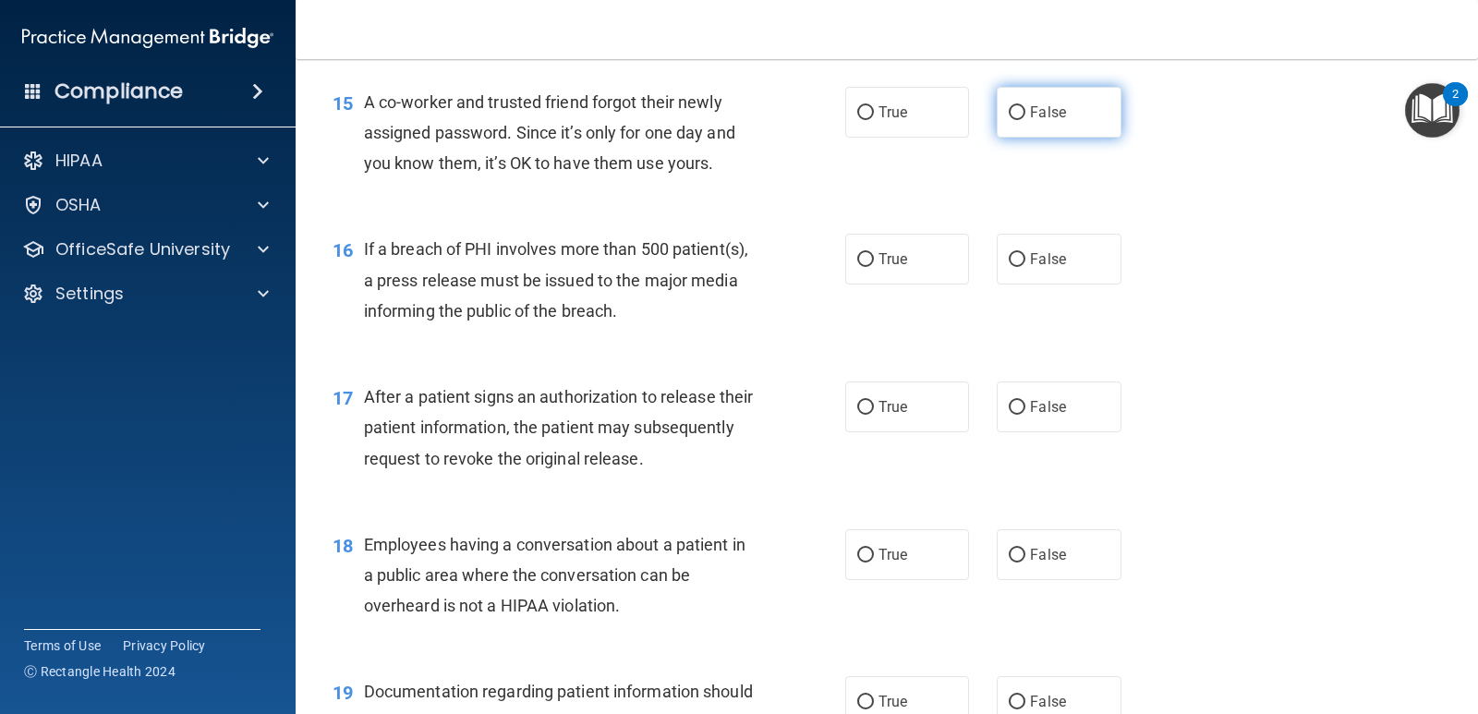
click at [1058, 120] on label "False" at bounding box center [1059, 112] width 124 height 51
click at [1025, 120] on input "False" at bounding box center [1017, 113] width 17 height 14
radio input "true"
click at [885, 260] on span "True" at bounding box center [892, 259] width 29 height 18
click at [874, 260] on input "True" at bounding box center [865, 260] width 17 height 14
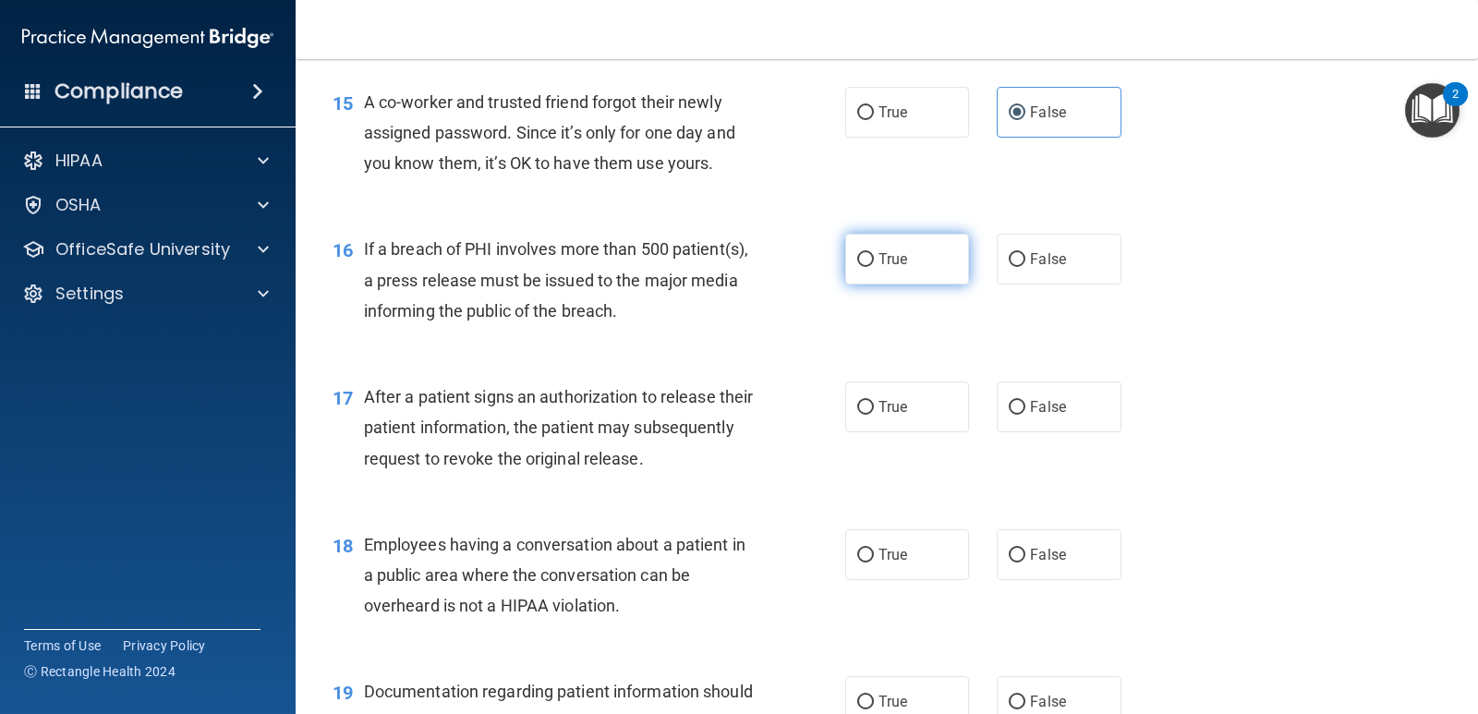
radio input "true"
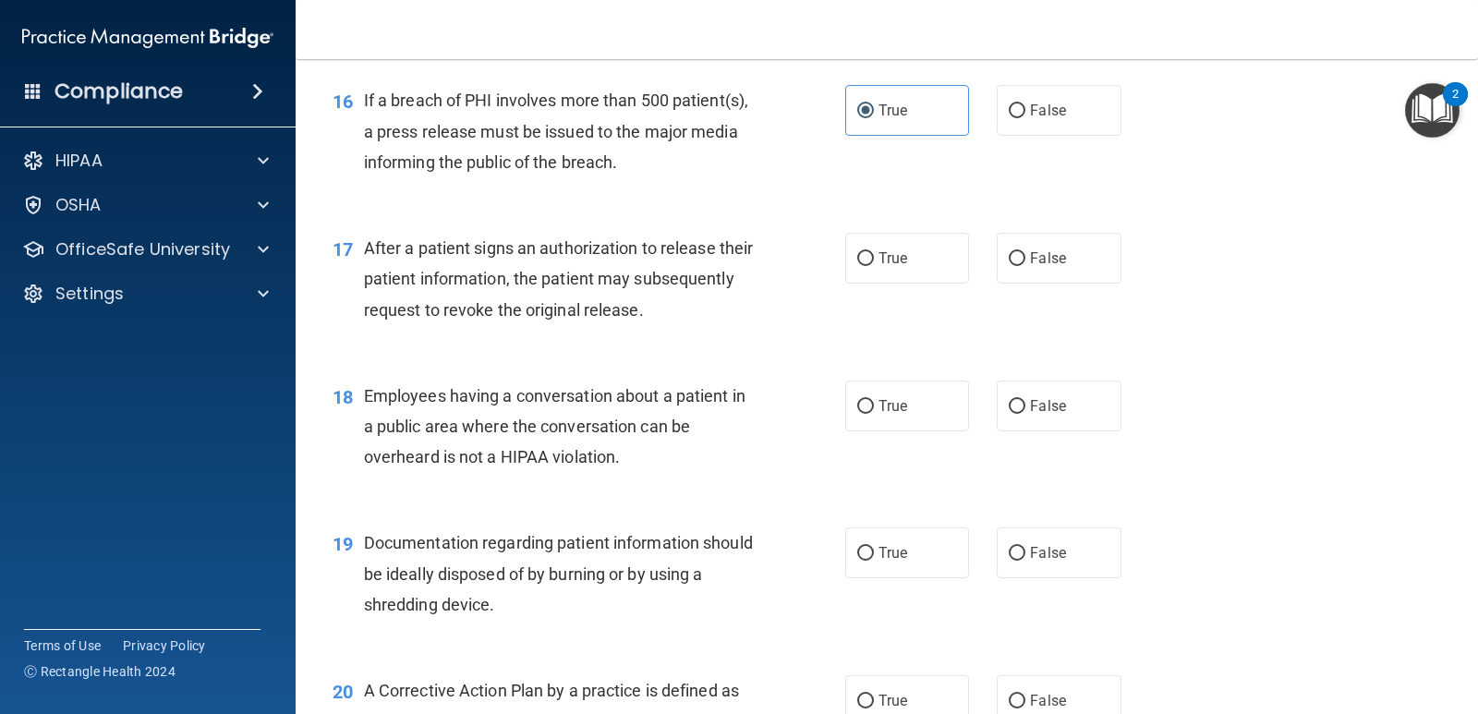
scroll to position [2371, 0]
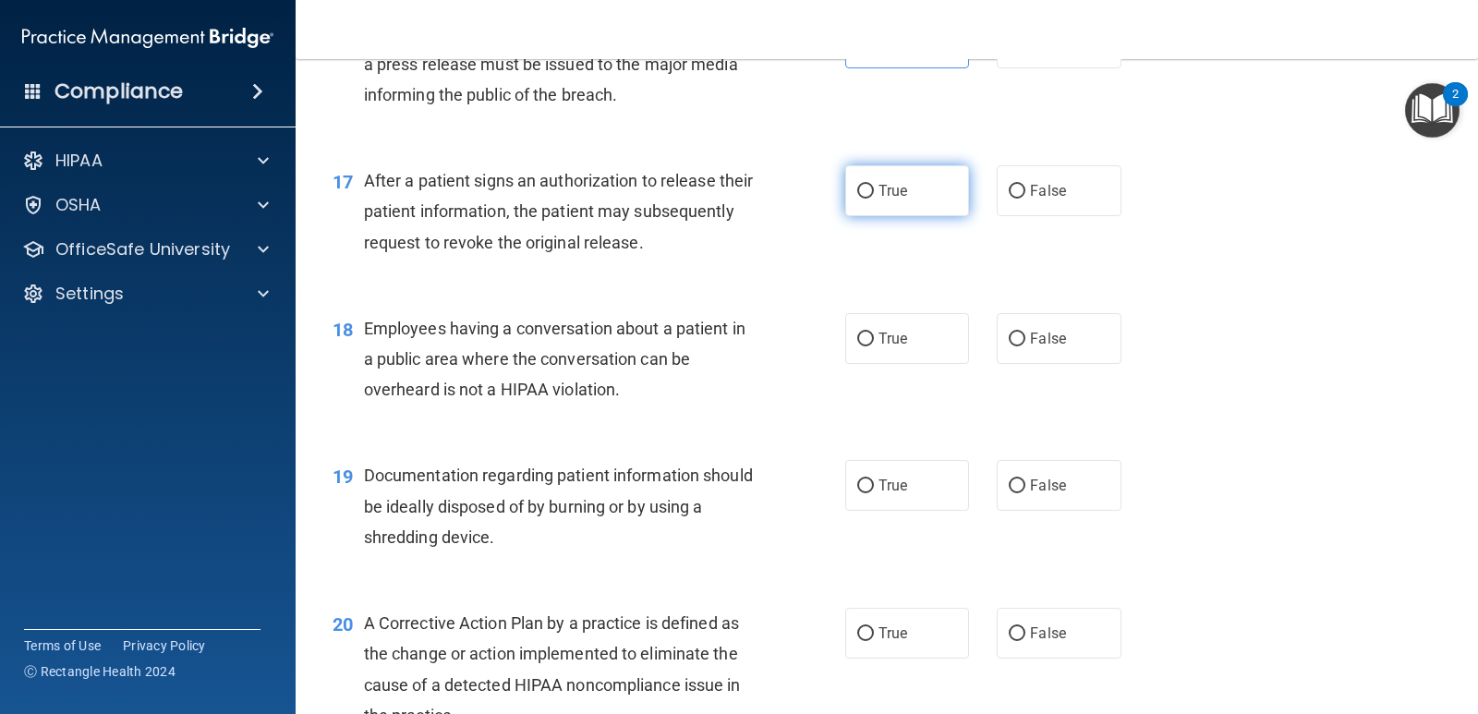
click at [895, 206] on label "True" at bounding box center [907, 190] width 124 height 51
click at [874, 199] on input "True" at bounding box center [865, 192] width 17 height 14
radio input "true"
click at [1059, 336] on label "False" at bounding box center [1059, 338] width 124 height 51
click at [1025, 336] on input "False" at bounding box center [1017, 340] width 17 height 14
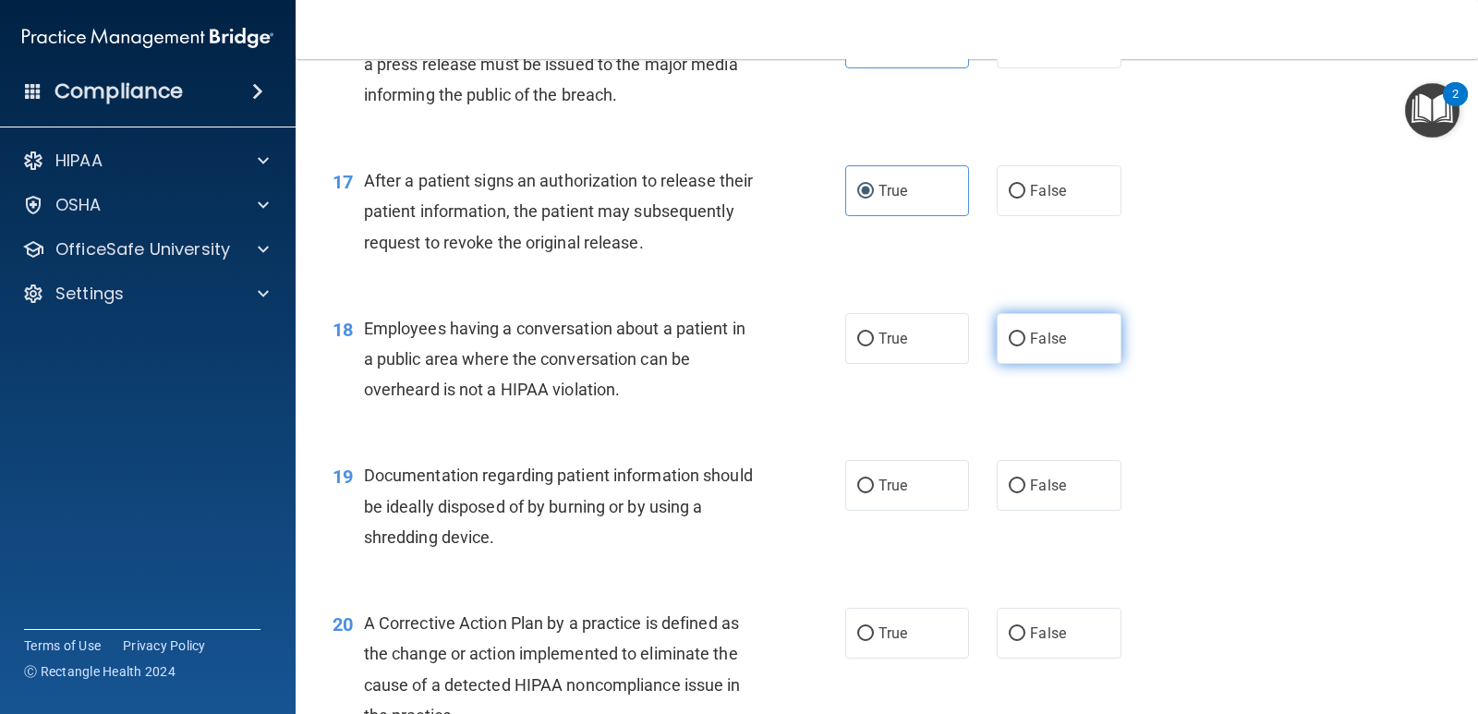
radio input "true"
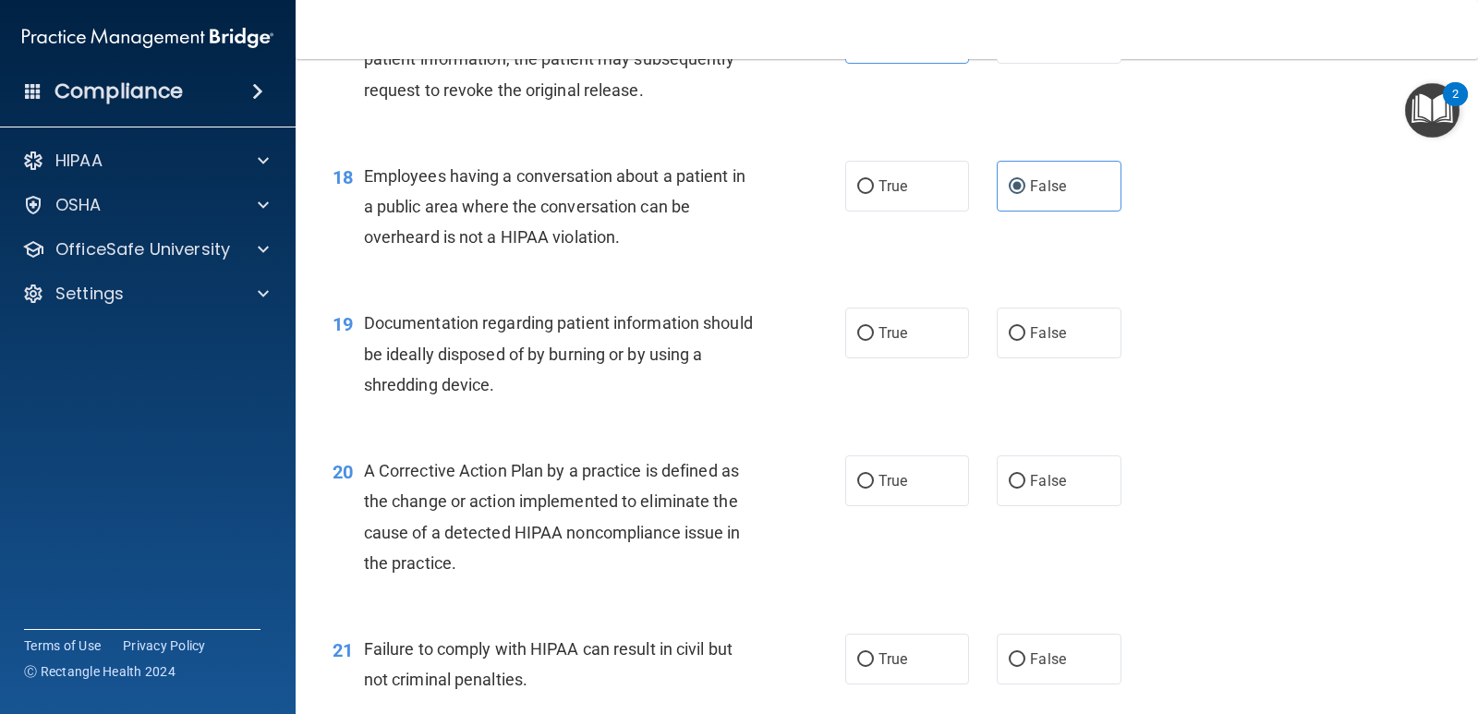
scroll to position [2586, 0]
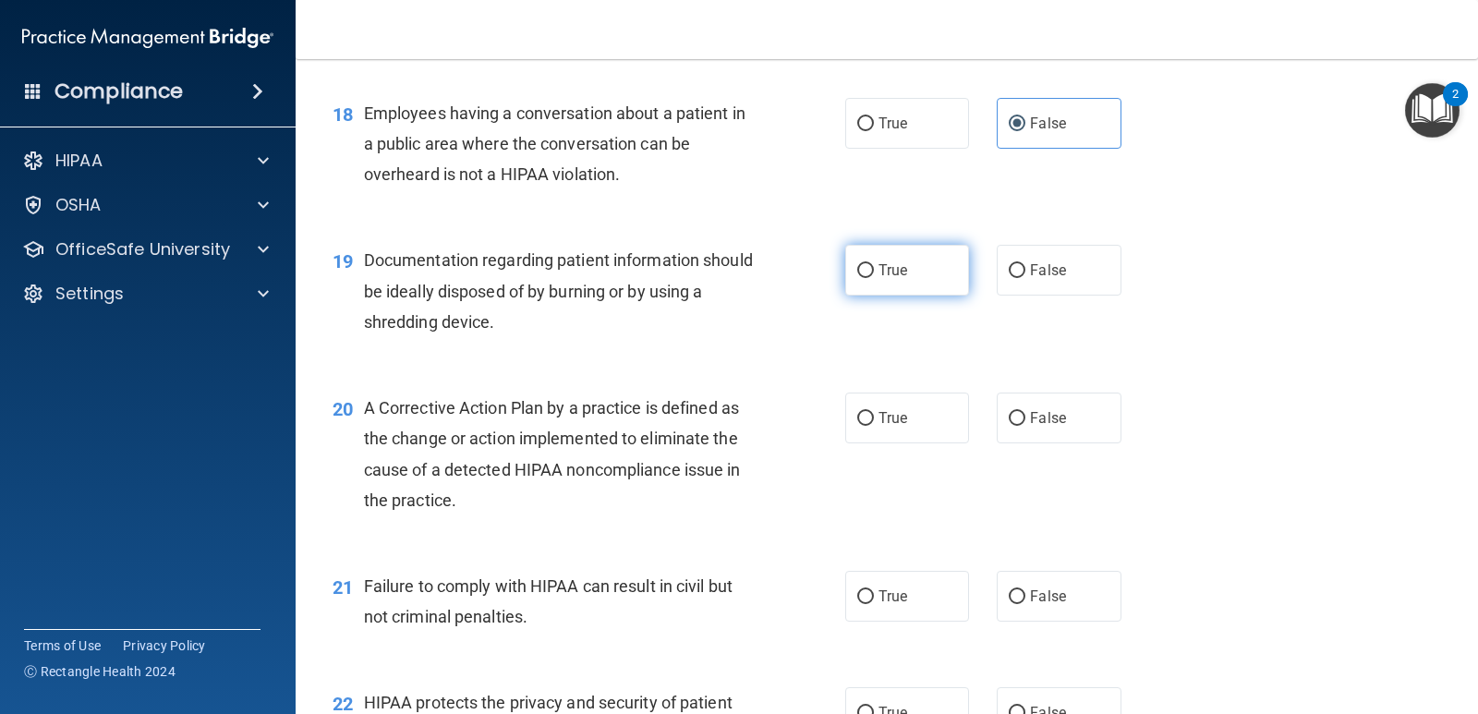
click at [912, 265] on label "True" at bounding box center [907, 270] width 124 height 51
click at [874, 265] on input "True" at bounding box center [865, 271] width 17 height 14
radio input "true"
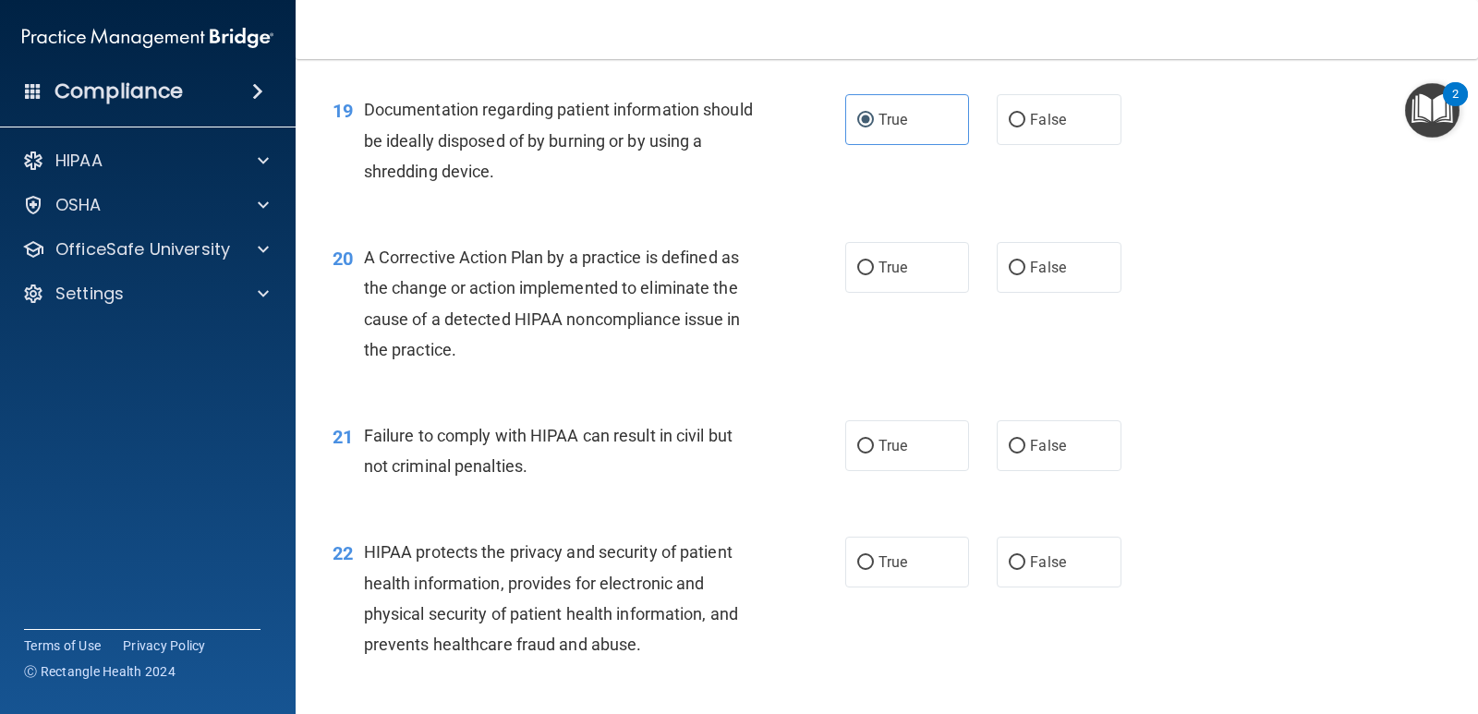
scroll to position [2802, 0]
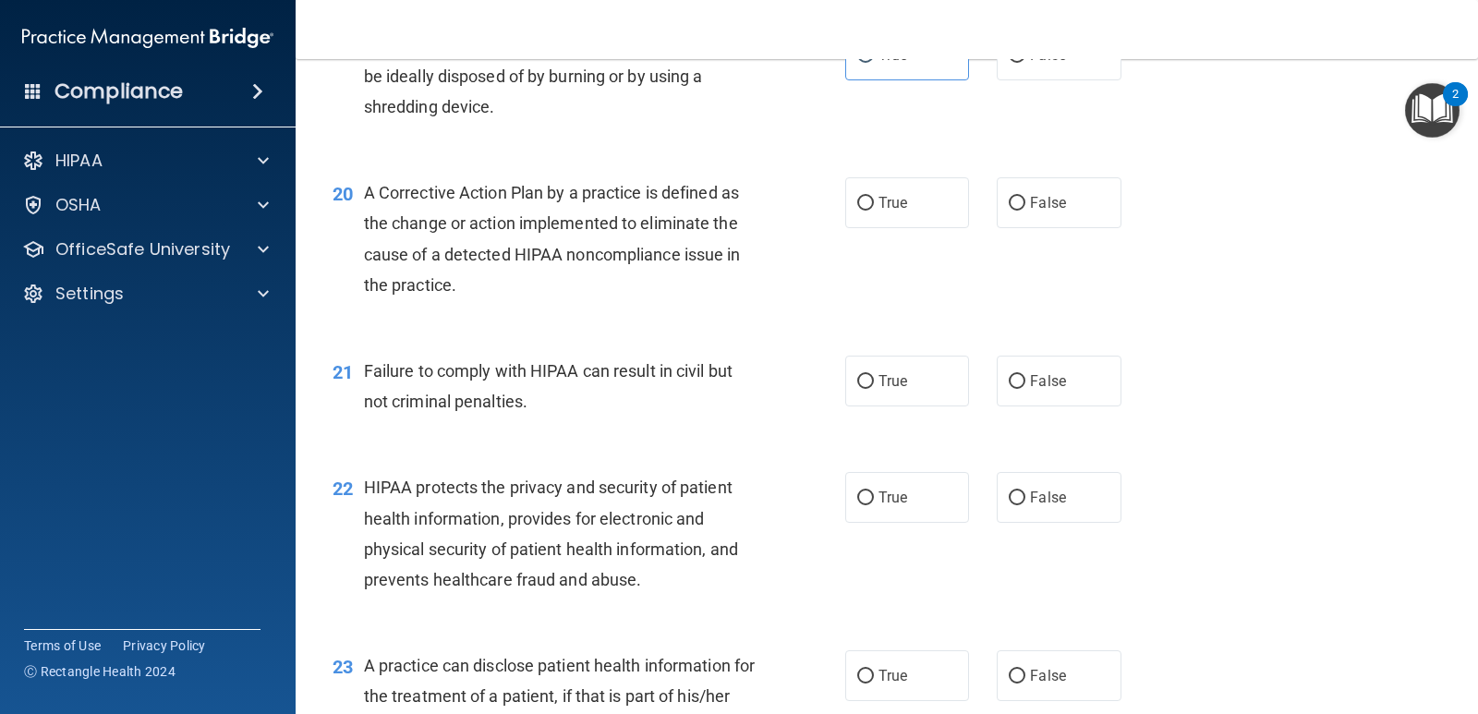
click at [912, 233] on div "20 A Corrective Action Plan by a practice is defined as the change or action im…" at bounding box center [887, 243] width 1136 height 178
click at [912, 211] on label "True" at bounding box center [907, 202] width 124 height 51
click at [874, 211] on input "True" at bounding box center [865, 204] width 17 height 14
radio input "true"
click at [1021, 388] on label "False" at bounding box center [1059, 381] width 124 height 51
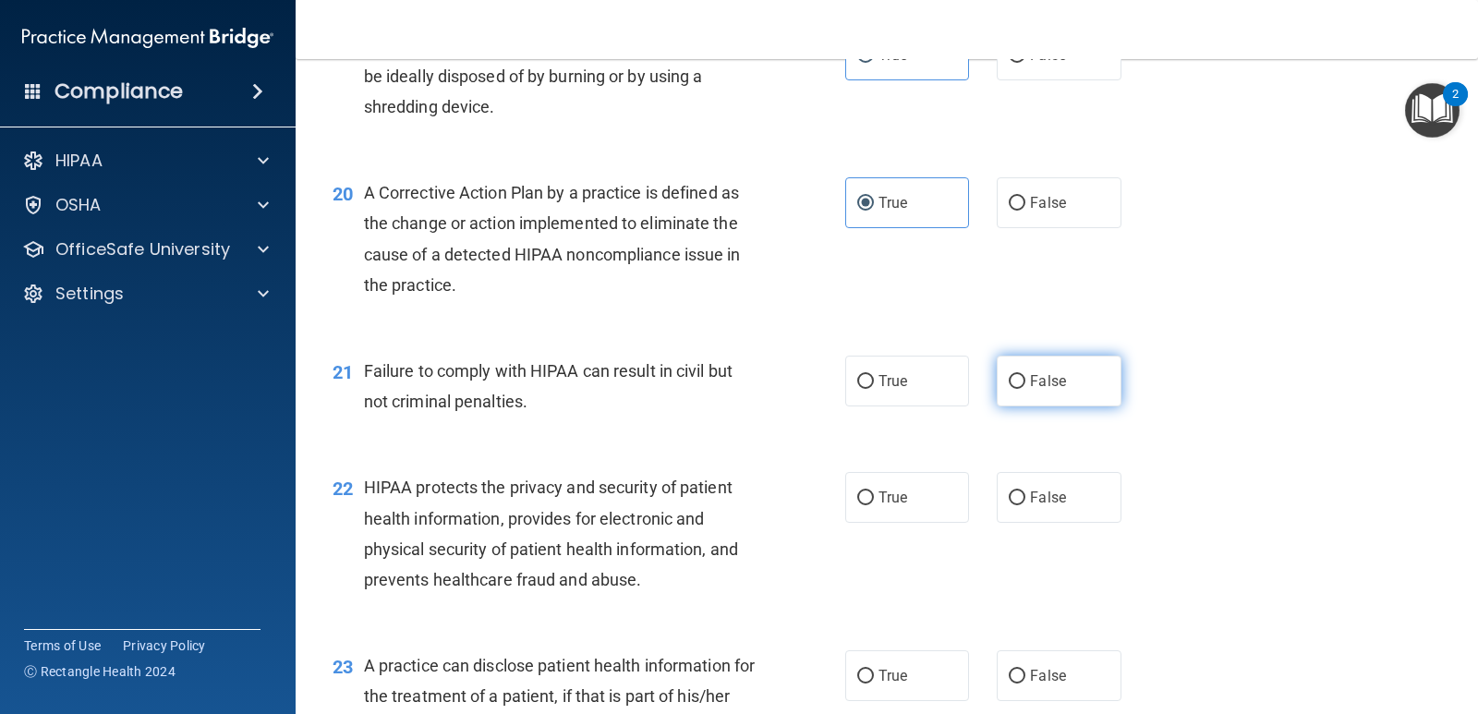
click at [1021, 388] on input "False" at bounding box center [1017, 382] width 17 height 14
radio input "true"
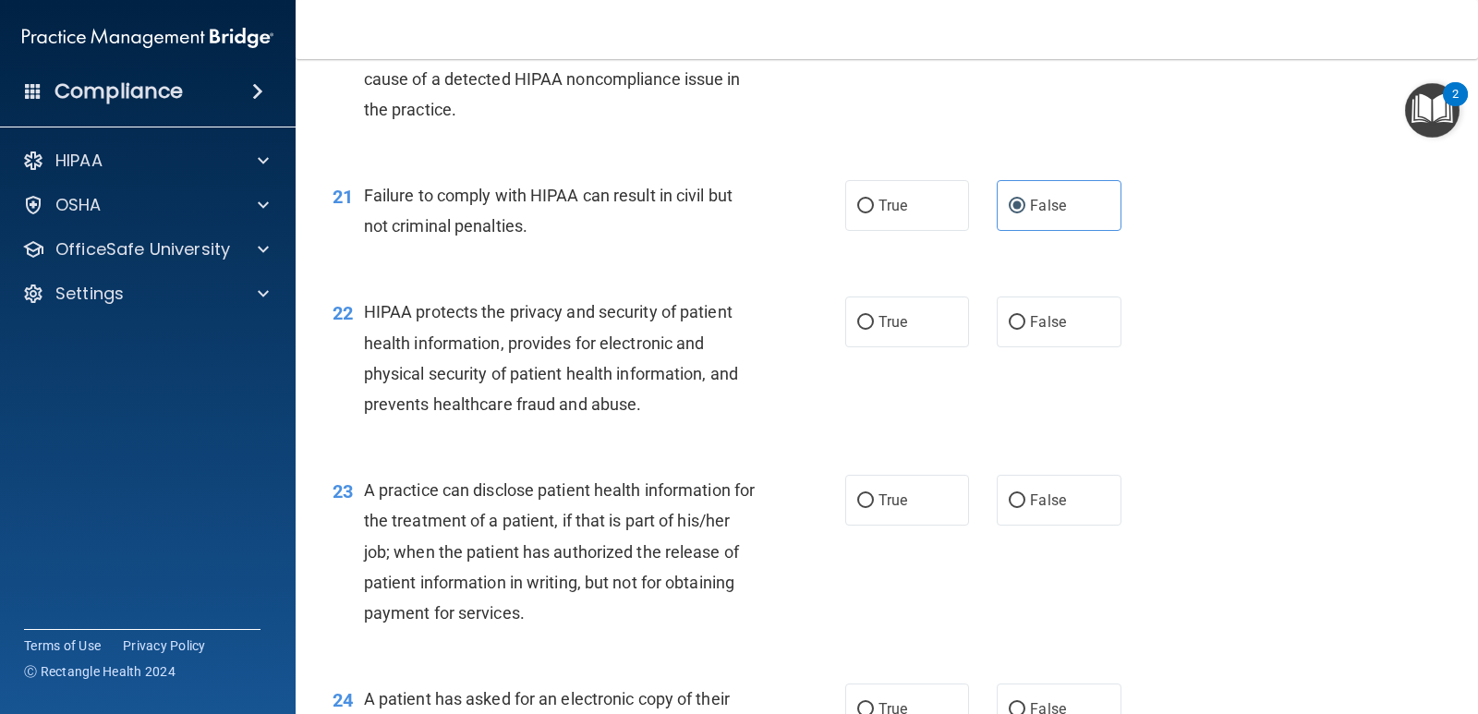
scroll to position [3018, 0]
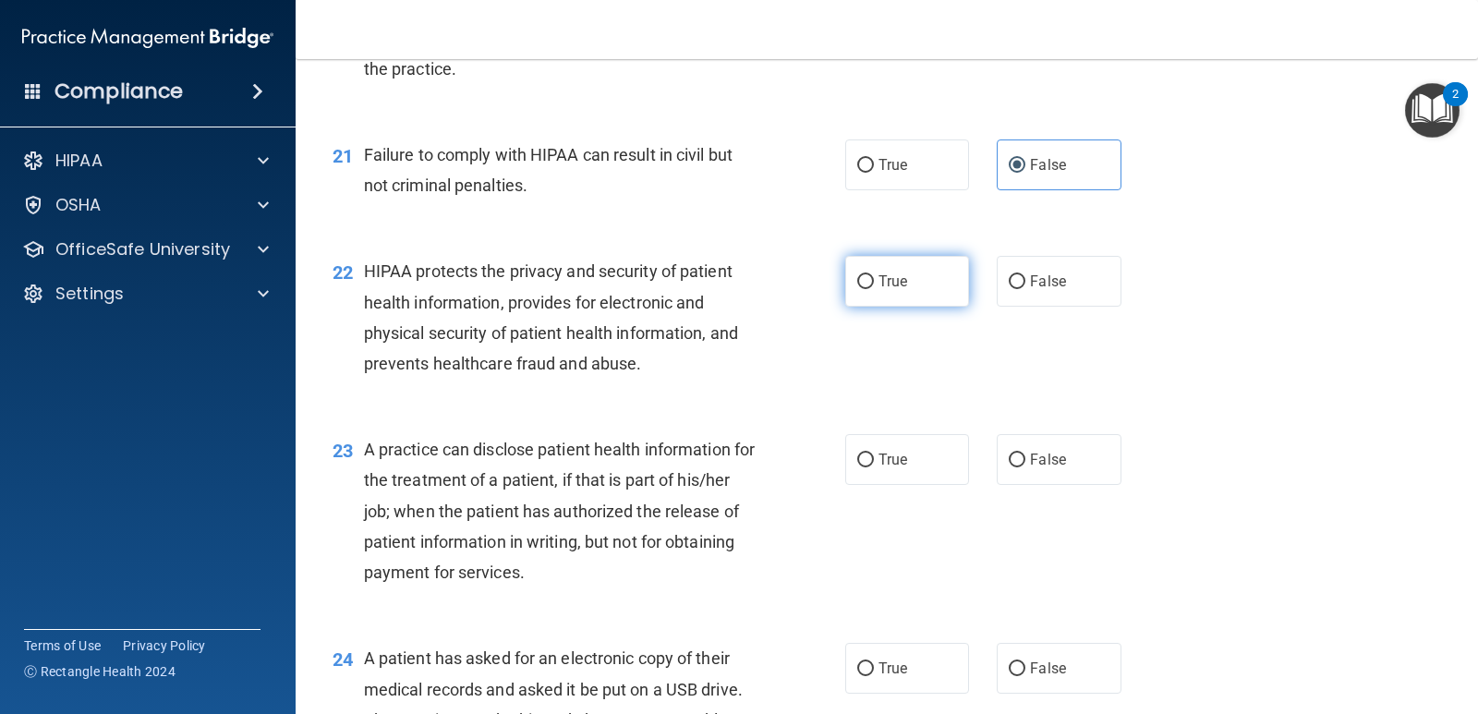
click at [903, 285] on label "True" at bounding box center [907, 281] width 124 height 51
click at [874, 285] on input "True" at bounding box center [865, 282] width 17 height 14
radio input "true"
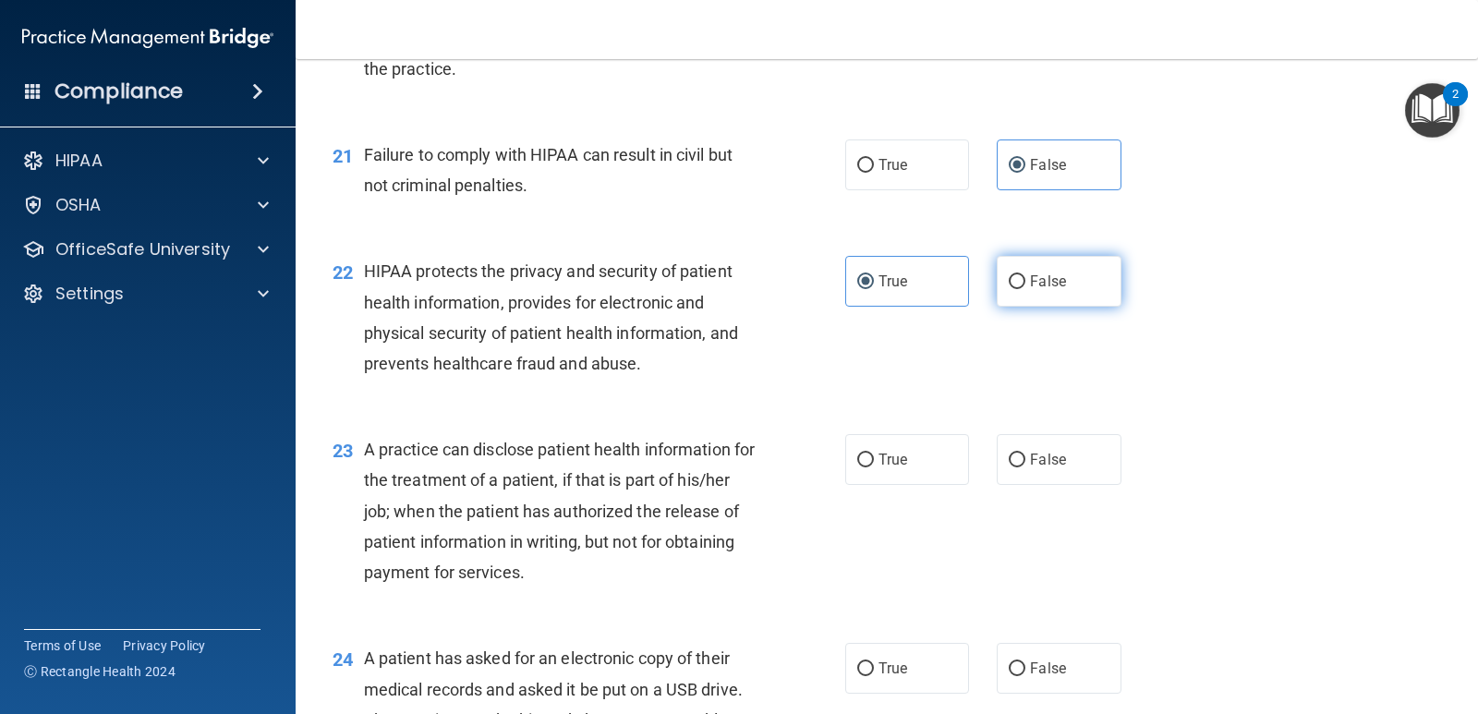
click at [1011, 292] on label "False" at bounding box center [1059, 281] width 124 height 51
click at [1011, 289] on input "False" at bounding box center [1017, 282] width 17 height 14
radio input "true"
radio input "false"
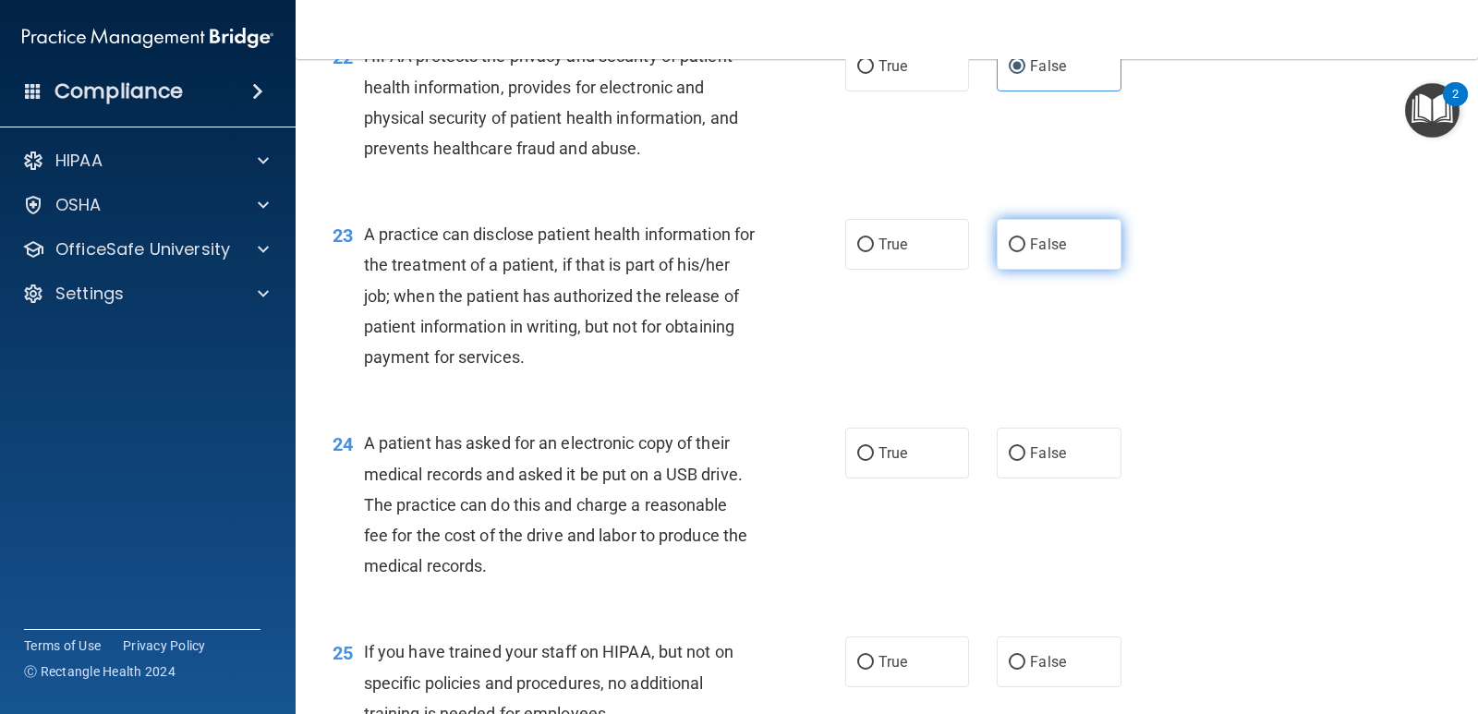
click at [1065, 236] on label "False" at bounding box center [1059, 244] width 124 height 51
click at [1025, 238] on input "False" at bounding box center [1017, 245] width 17 height 14
radio input "true"
click at [890, 453] on span "True" at bounding box center [892, 453] width 29 height 18
click at [874, 453] on input "True" at bounding box center [865, 454] width 17 height 14
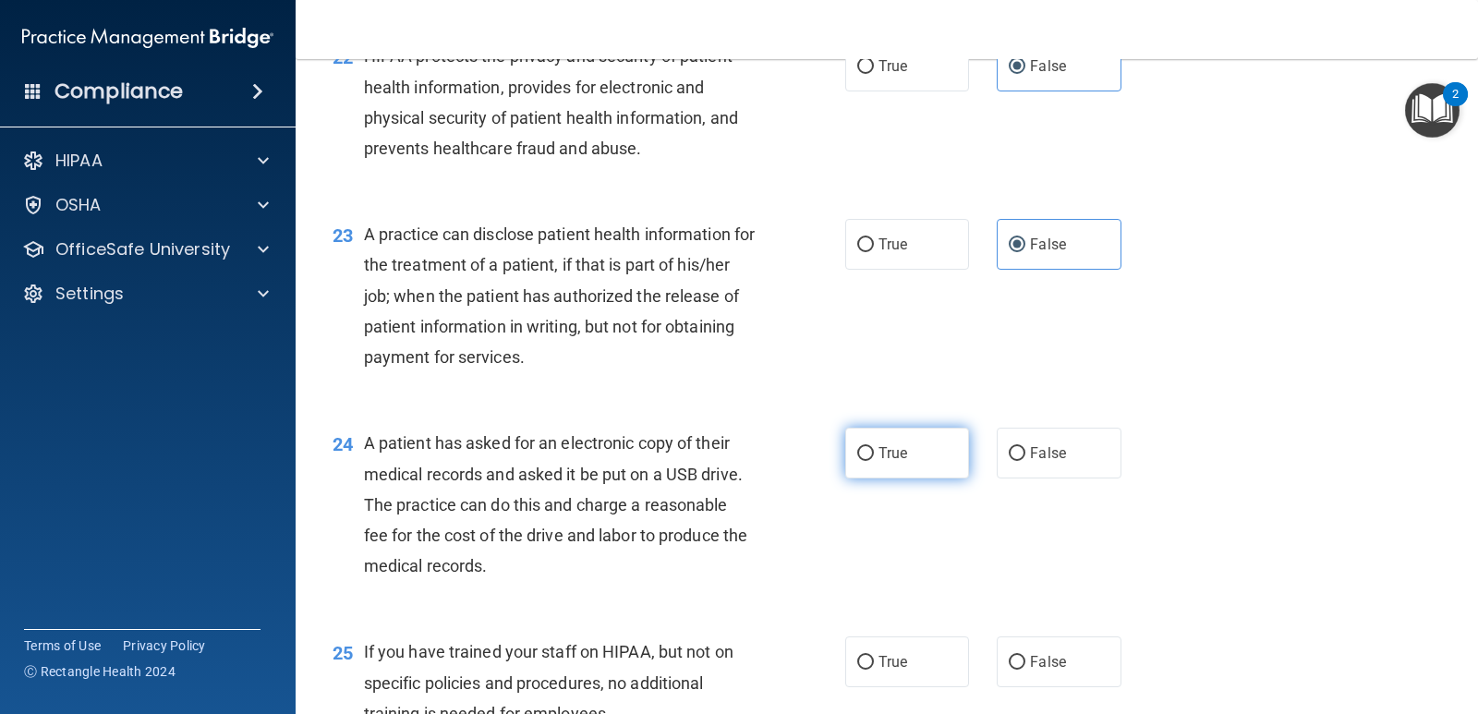
radio input "true"
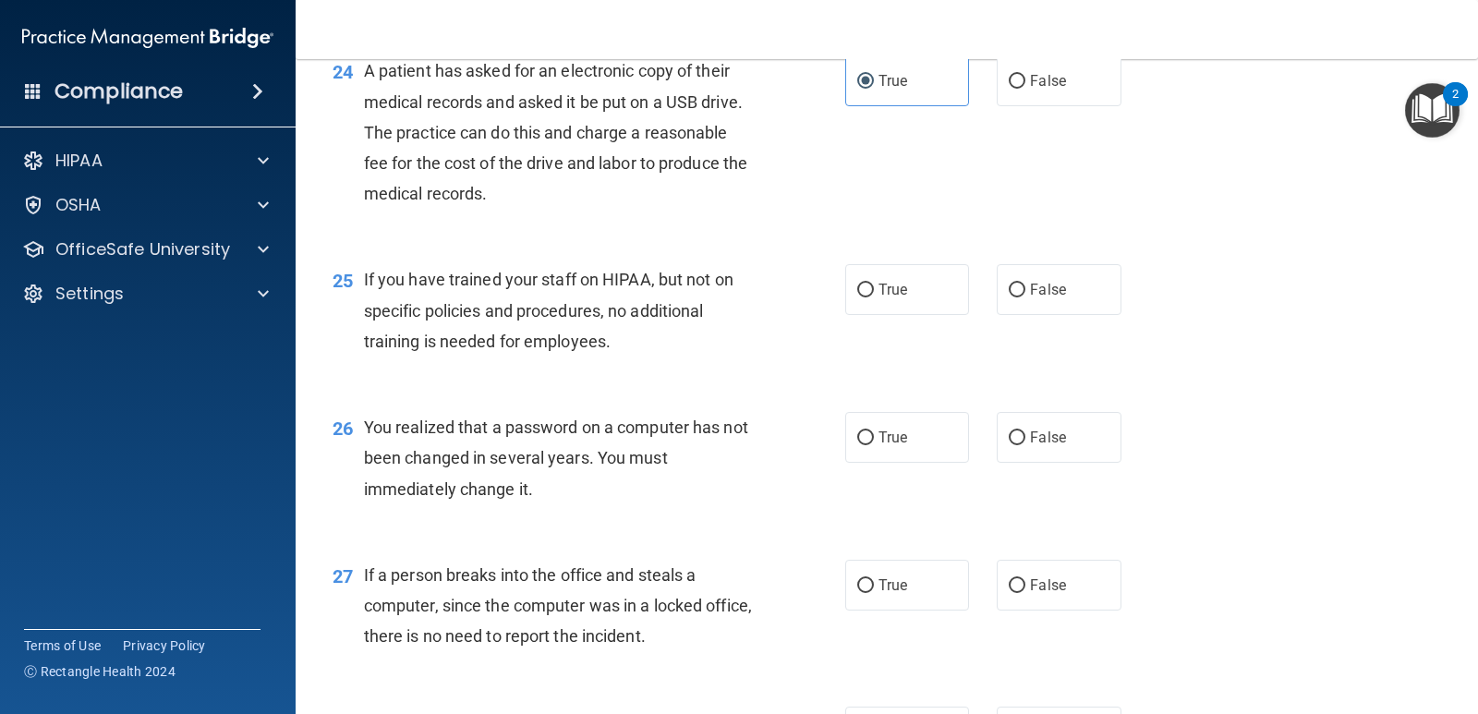
scroll to position [3664, 0]
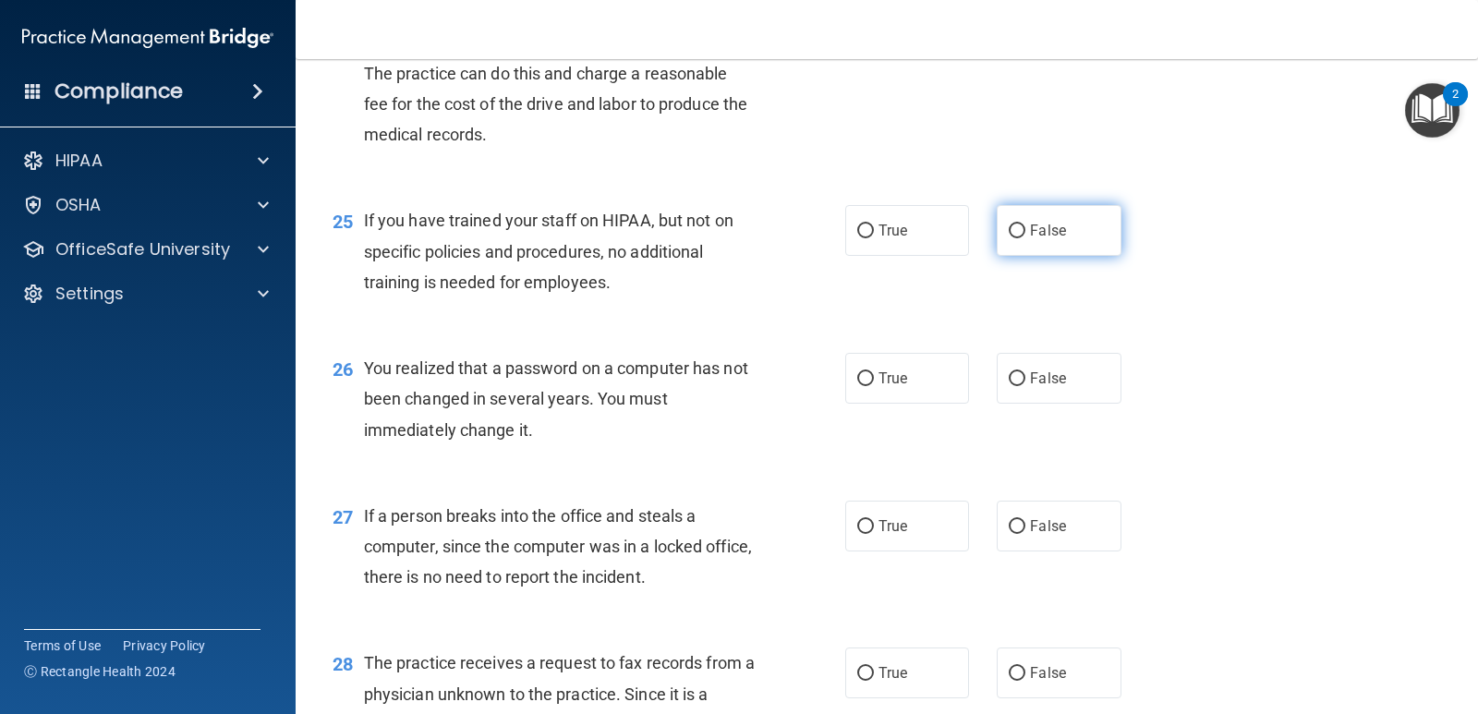
click at [1057, 229] on span "False" at bounding box center [1048, 231] width 36 height 18
click at [1025, 229] on input "False" at bounding box center [1017, 231] width 17 height 14
radio input "true"
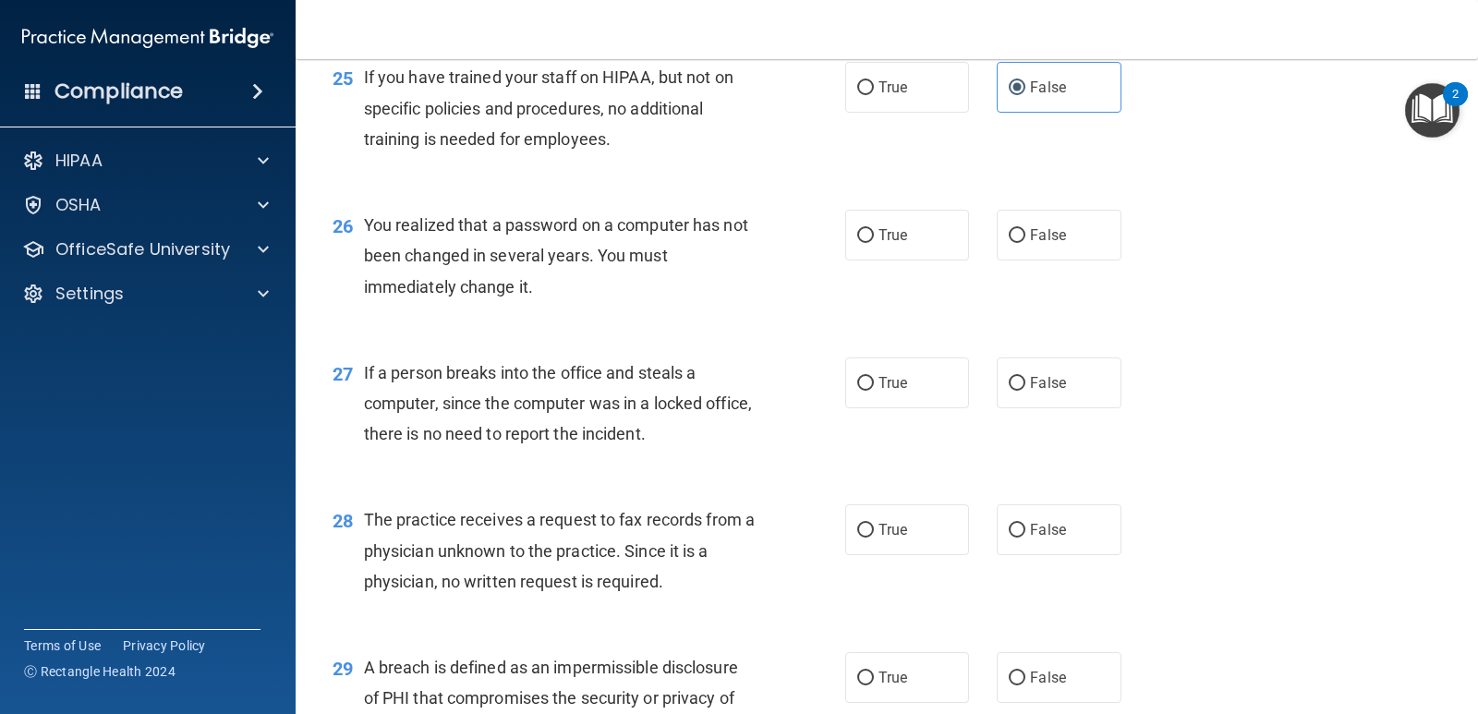
scroll to position [3879, 0]
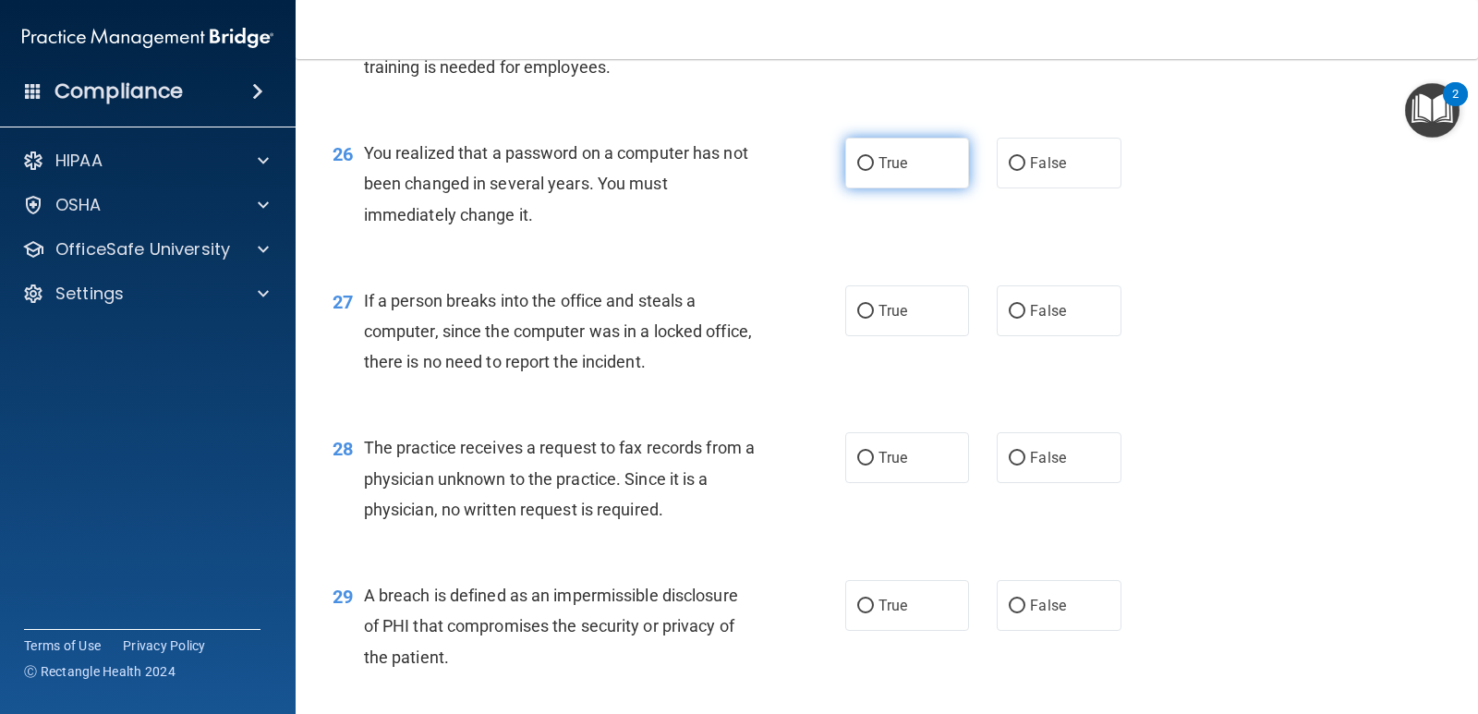
click at [924, 160] on label "True" at bounding box center [907, 163] width 124 height 51
click at [874, 160] on input "True" at bounding box center [865, 164] width 17 height 14
radio input "true"
drag, startPoint x: 1046, startPoint y: 175, endPoint x: 1013, endPoint y: 209, distance: 47.0
click at [1045, 176] on label "False" at bounding box center [1059, 163] width 124 height 51
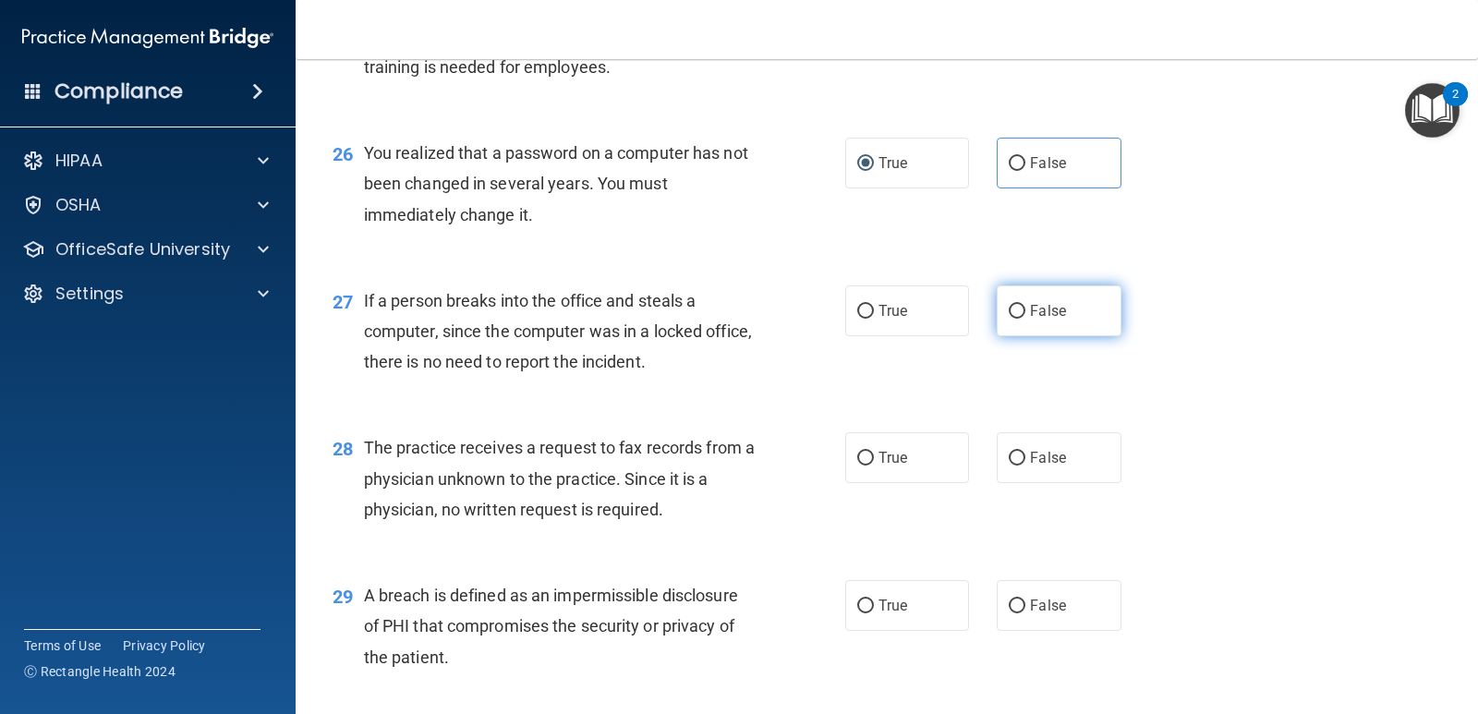
click at [1043, 323] on label "False" at bounding box center [1059, 310] width 124 height 51
click at [1025, 319] on input "False" at bounding box center [1017, 312] width 17 height 14
radio input "true"
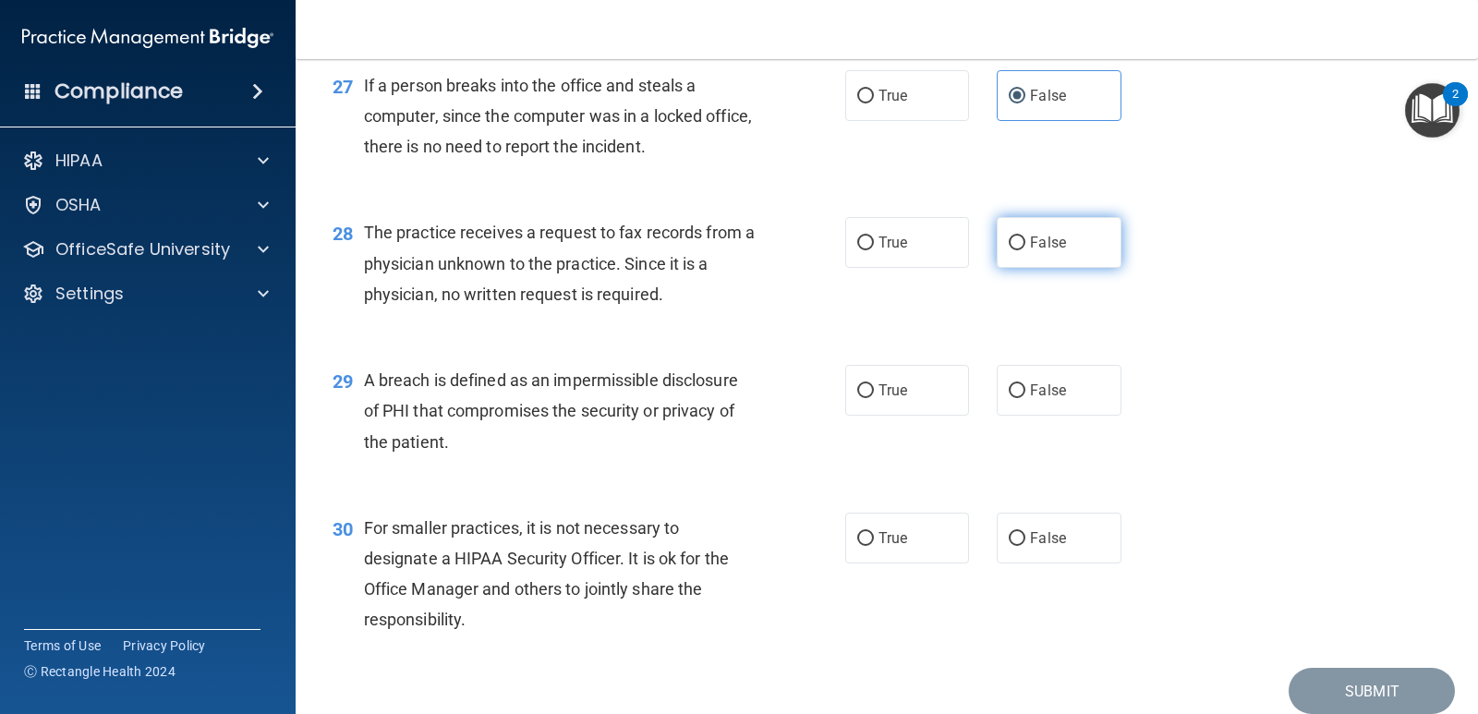
click at [1030, 247] on span "False" at bounding box center [1048, 243] width 36 height 18
click at [1025, 247] on input "False" at bounding box center [1017, 243] width 17 height 14
radio input "true"
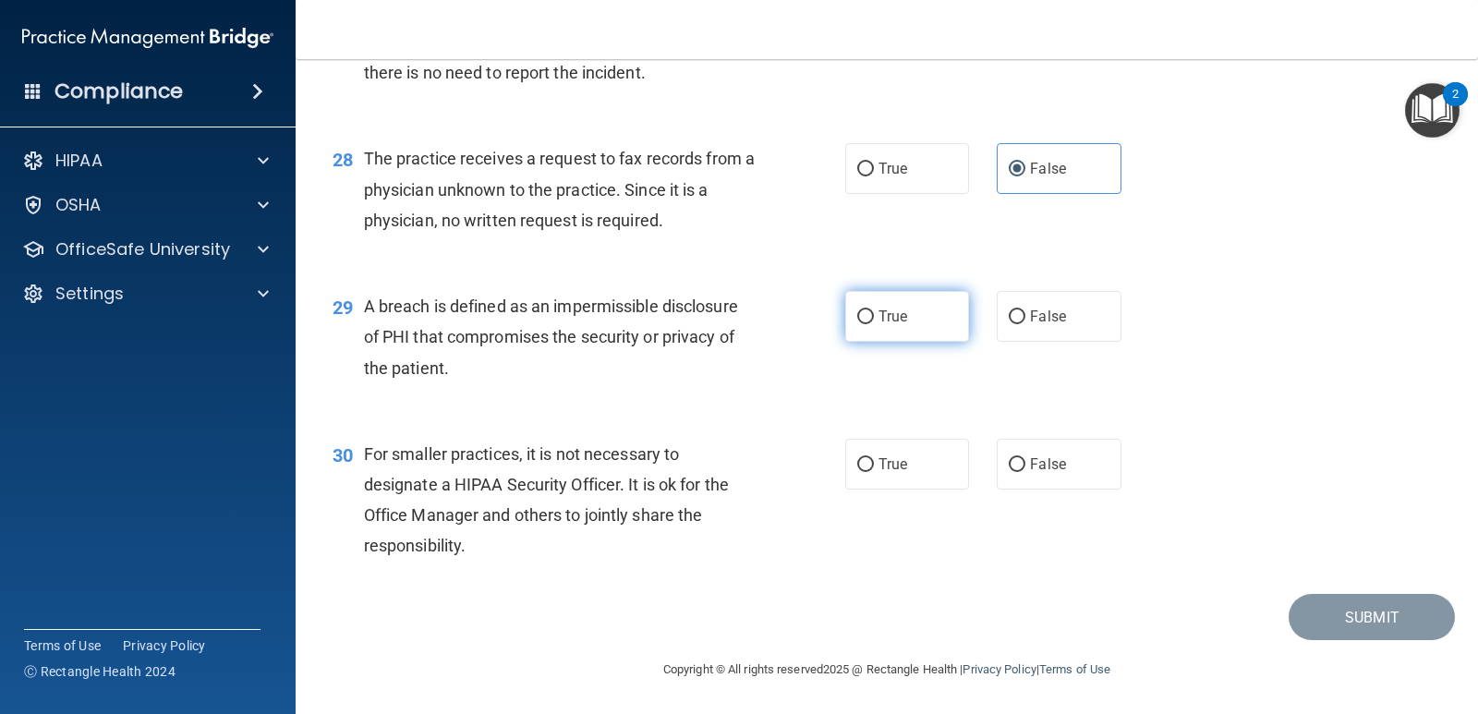
click at [920, 326] on label "True" at bounding box center [907, 316] width 124 height 51
click at [874, 324] on input "True" at bounding box center [865, 317] width 17 height 14
radio input "true"
click at [890, 462] on span "True" at bounding box center [892, 464] width 29 height 18
click at [874, 462] on input "True" at bounding box center [865, 465] width 17 height 14
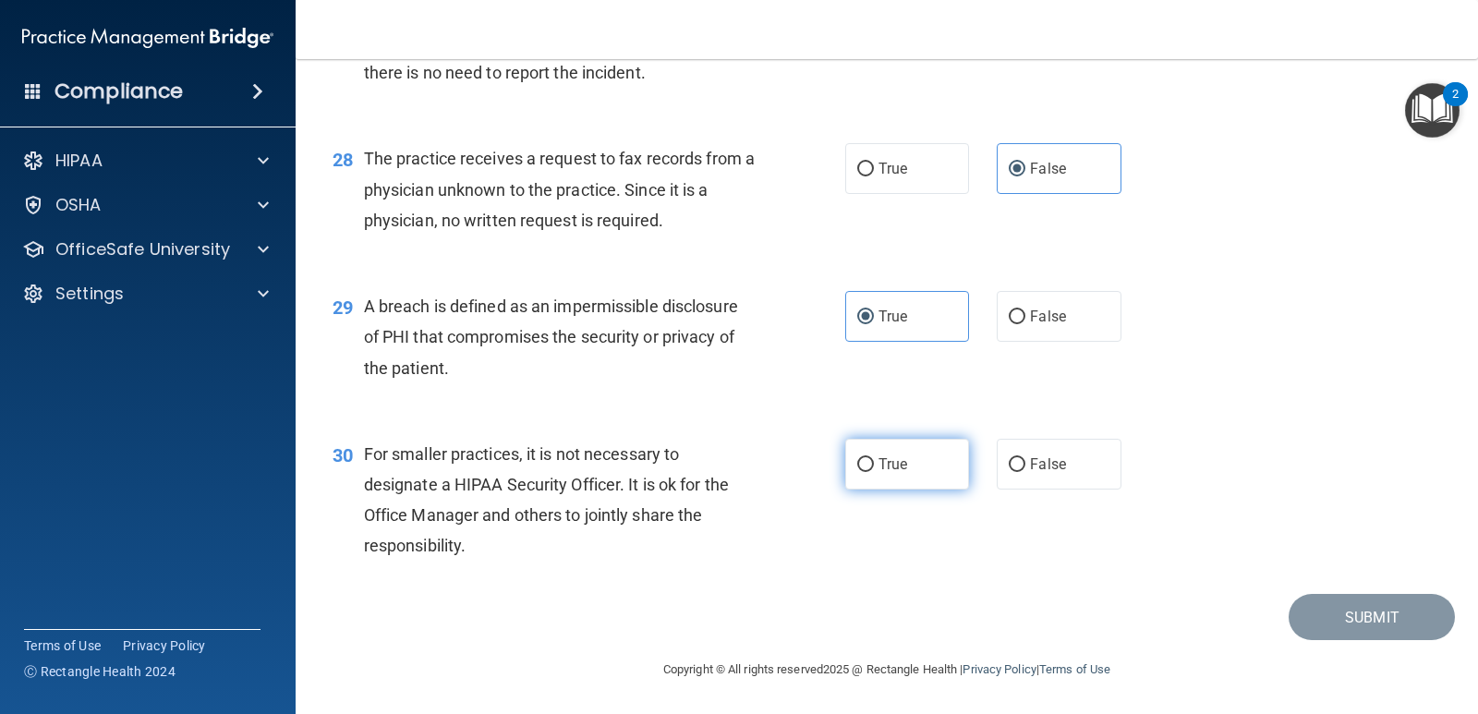
radio input "true"
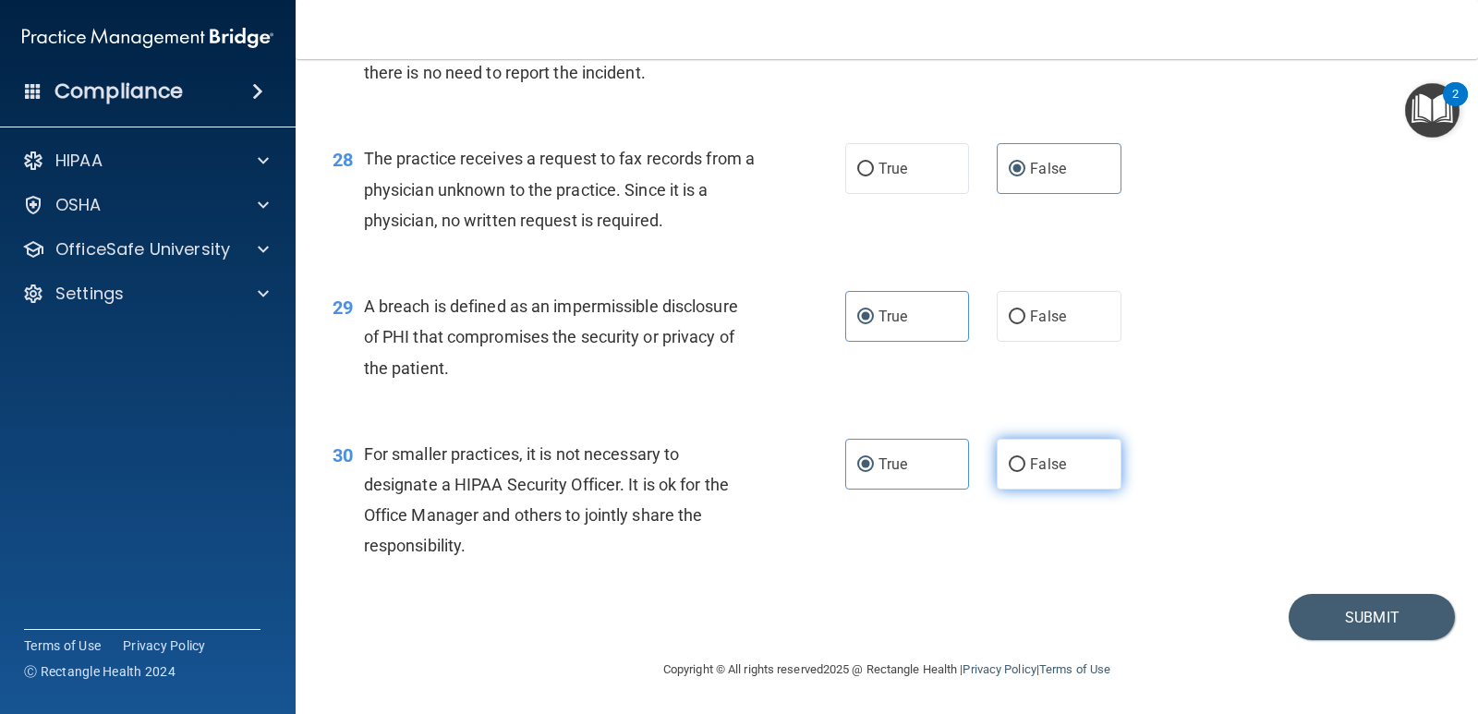
click at [1009, 465] on input "False" at bounding box center [1017, 465] width 17 height 14
radio input "true"
radio input "false"
click at [1326, 612] on button "Submit" at bounding box center [1372, 617] width 166 height 47
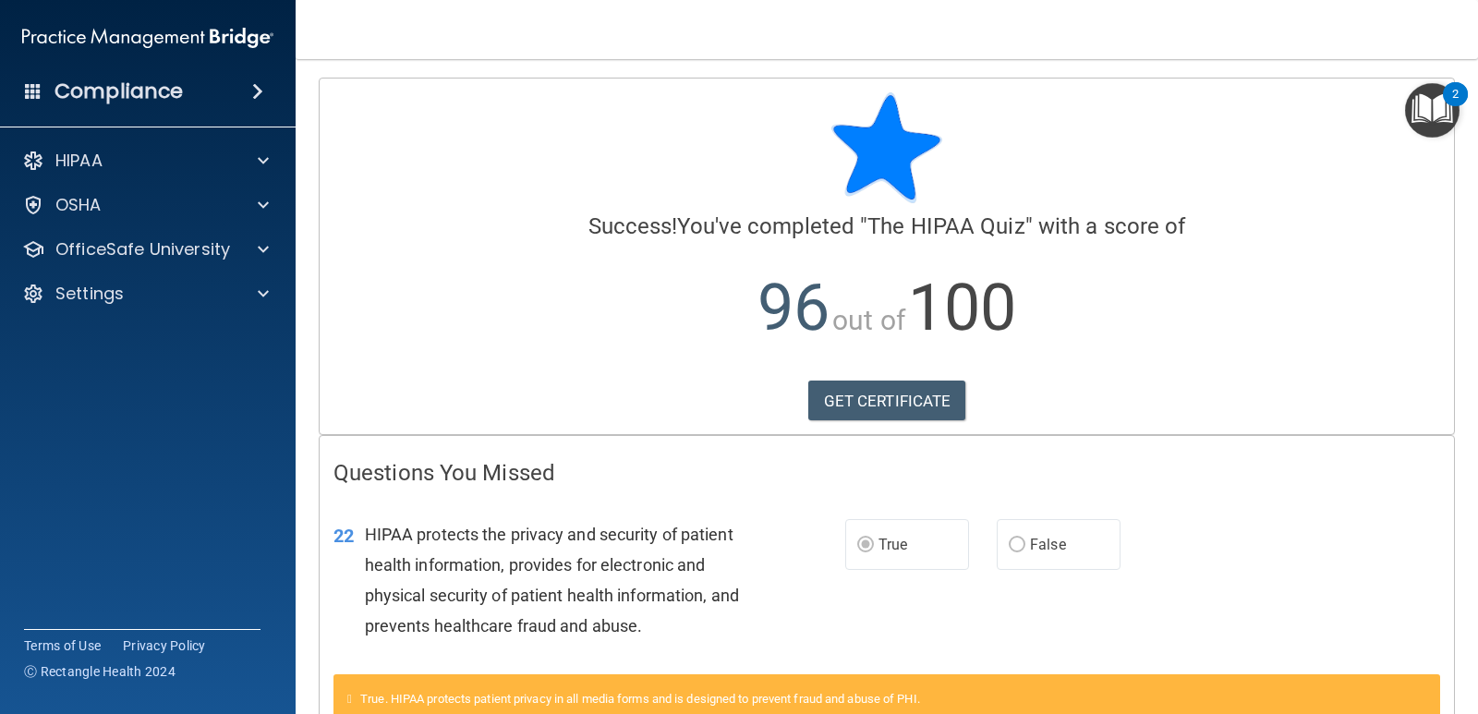
scroll to position [120, 0]
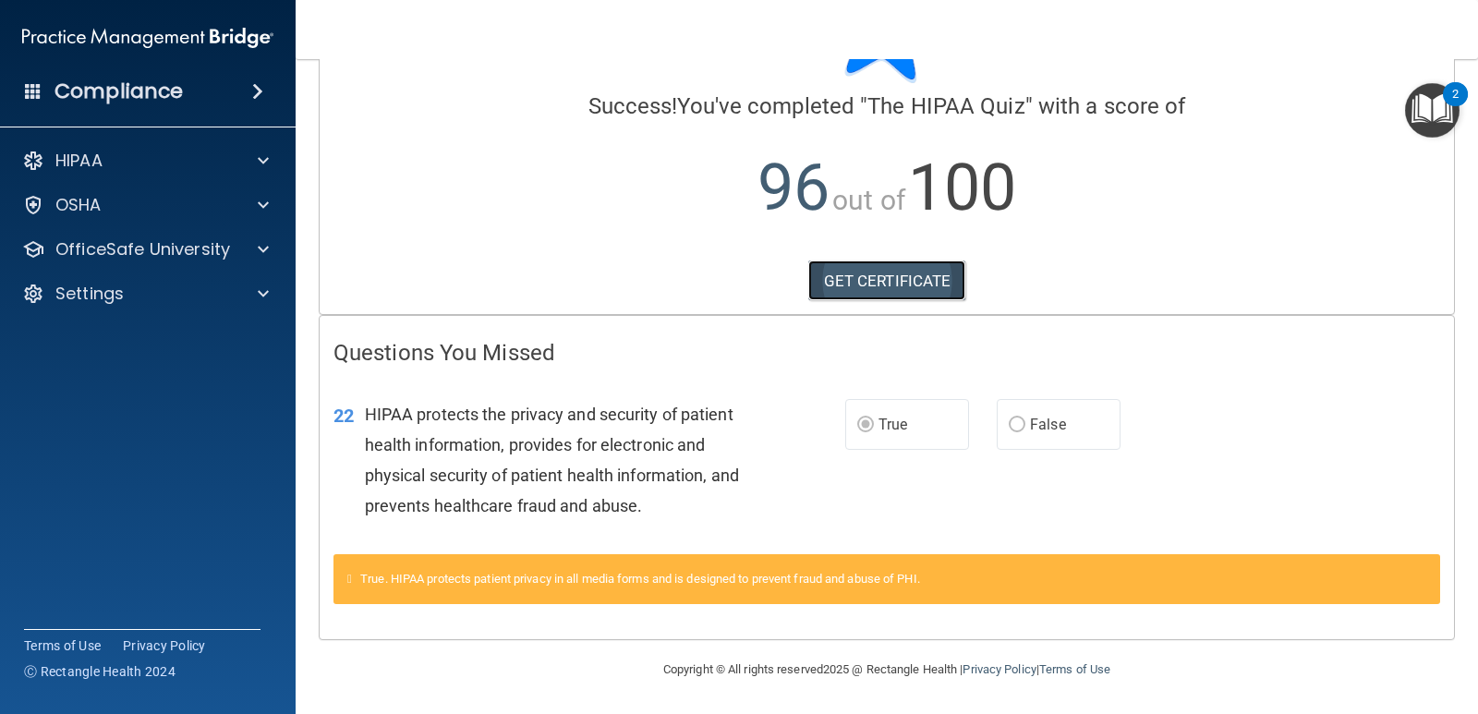
click at [867, 287] on link "GET CERTIFICATE" at bounding box center [887, 280] width 158 height 41
click at [271, 157] on div at bounding box center [260, 161] width 46 height 22
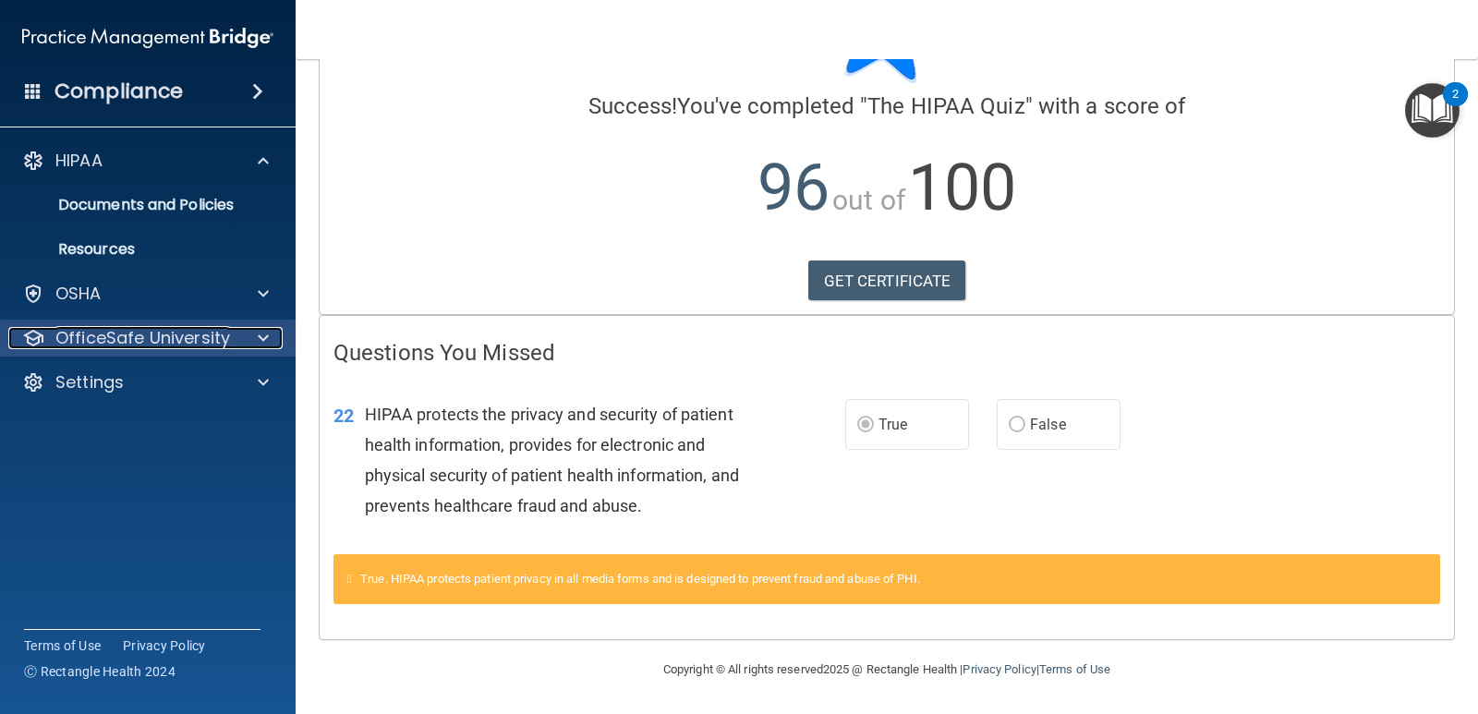
click at [237, 335] on div at bounding box center [260, 338] width 46 height 22
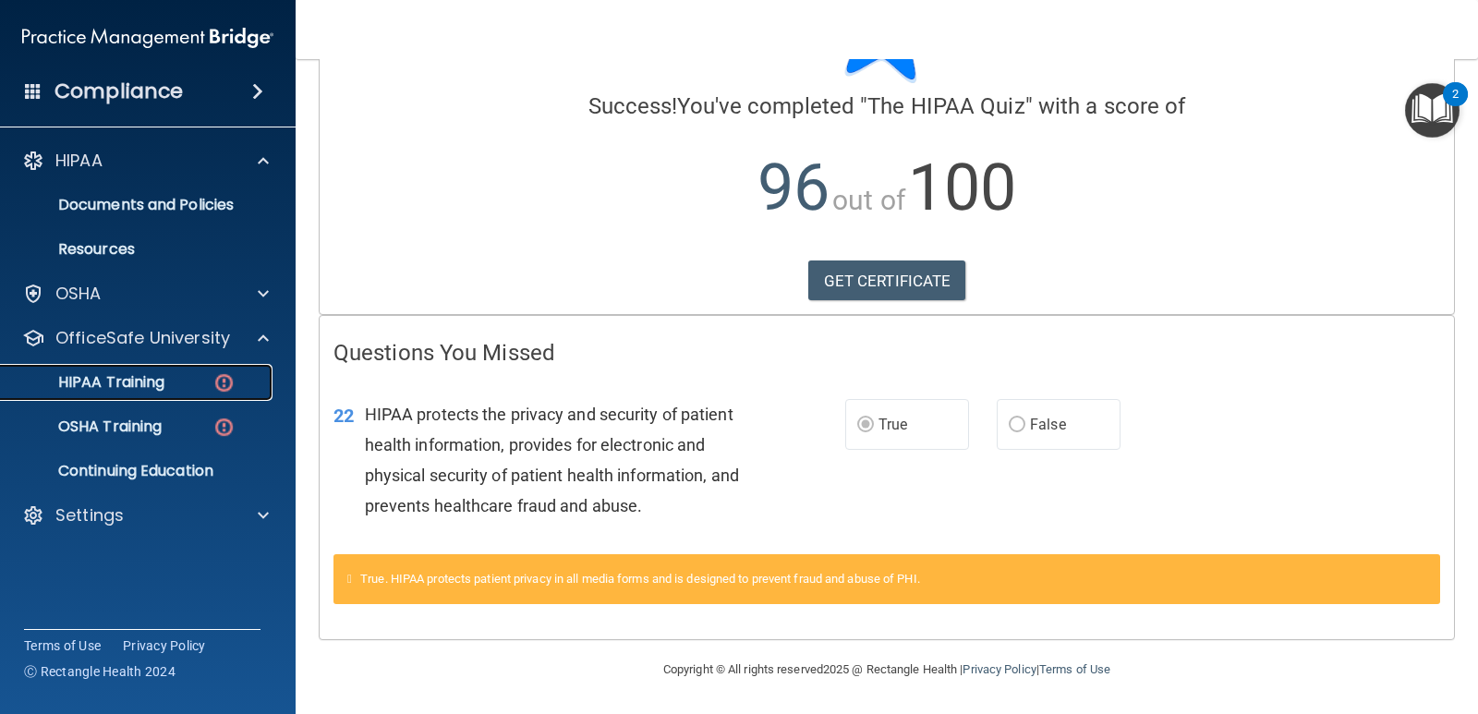
click at [225, 382] on img at bounding box center [223, 382] width 23 height 23
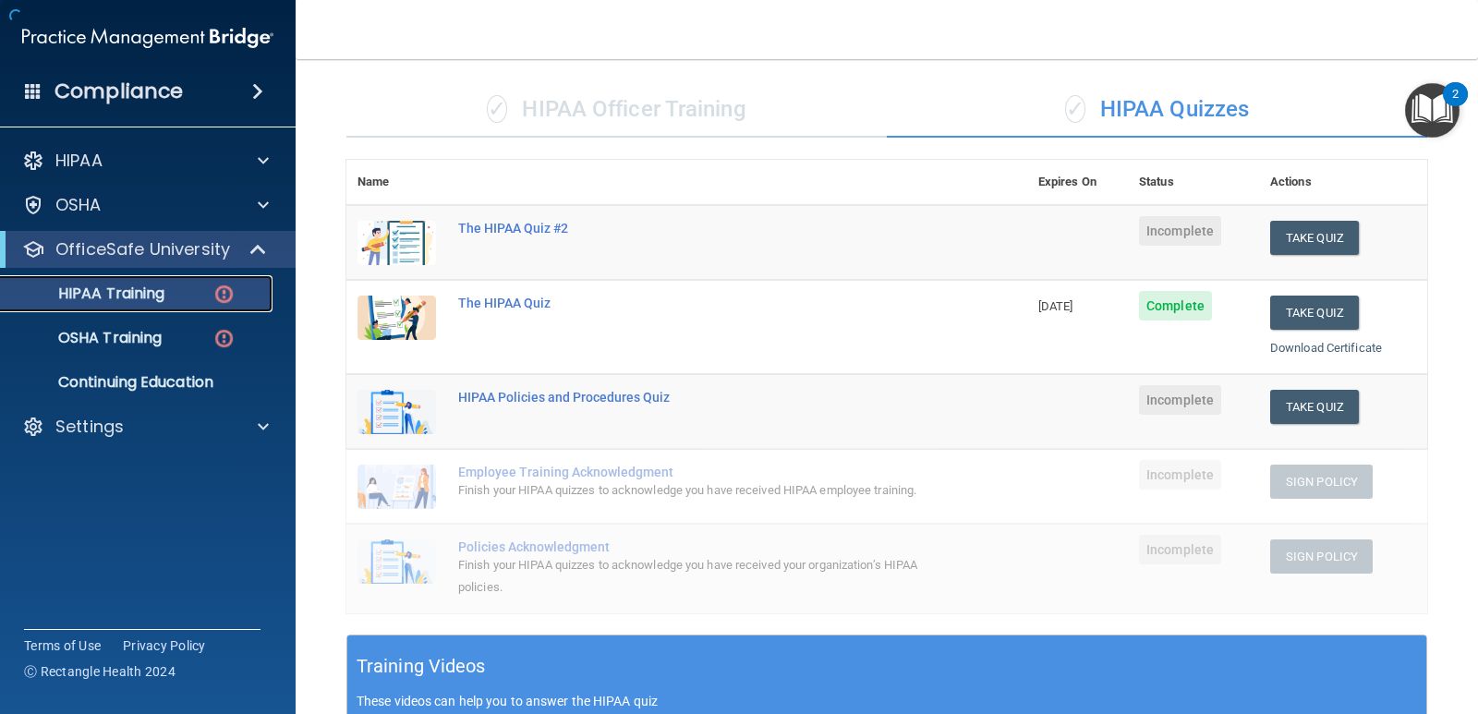
scroll to position [631, 0]
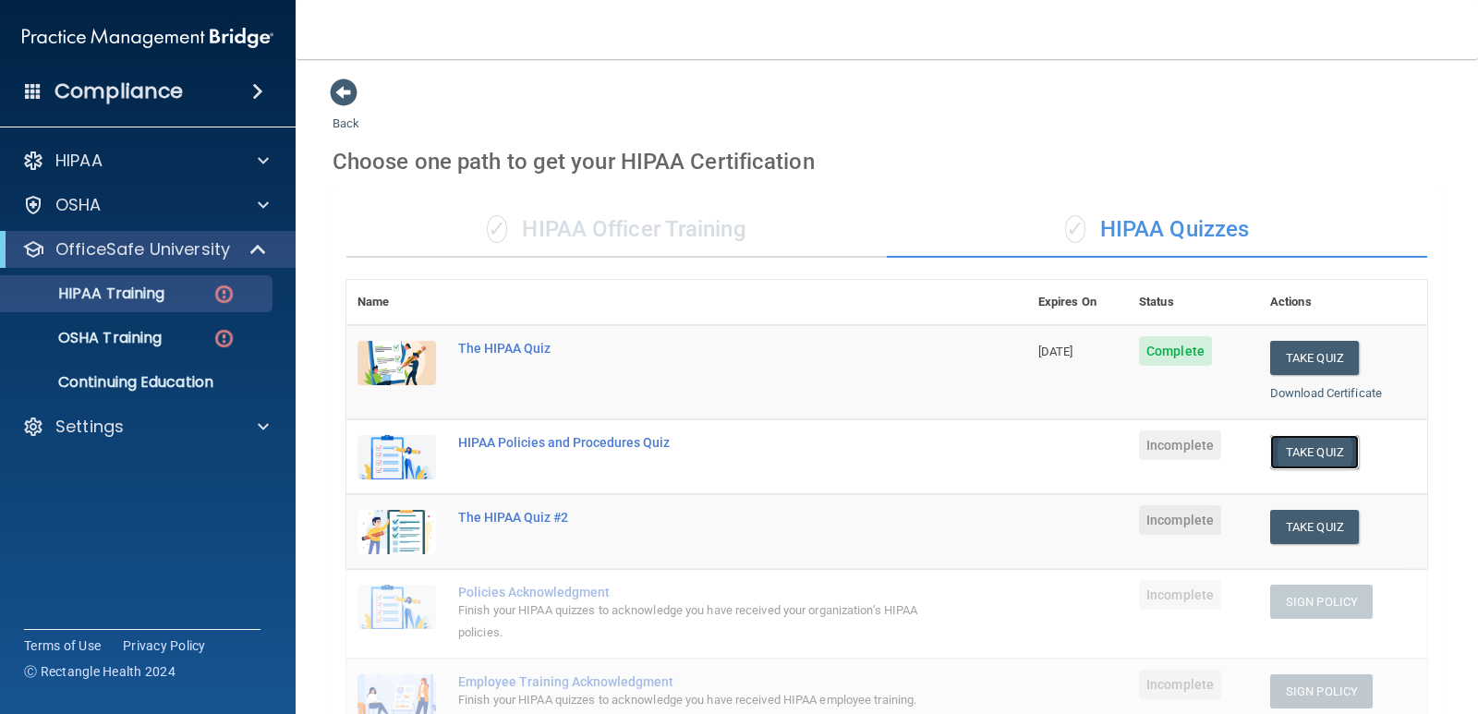
click at [1295, 453] on button "Take Quiz" at bounding box center [1314, 452] width 89 height 34
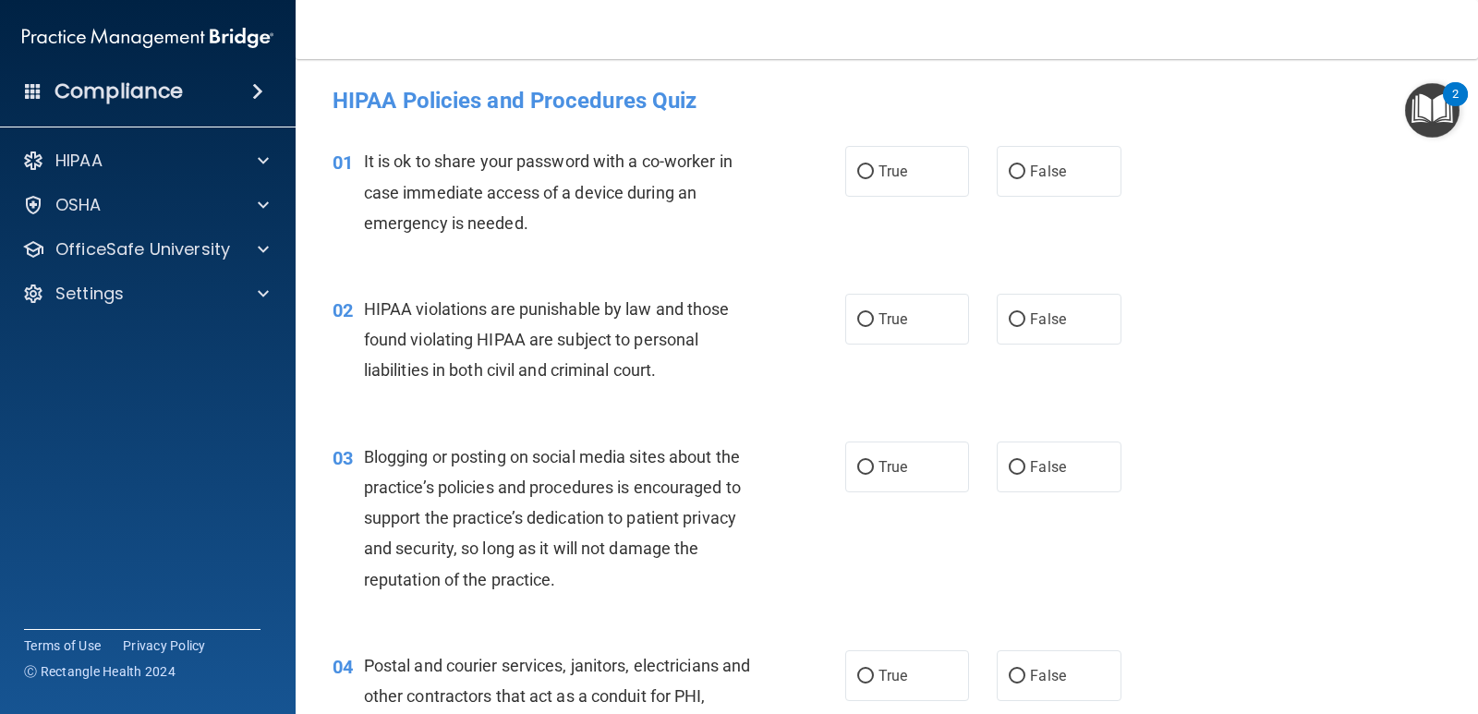
click at [91, 87] on h4 "Compliance" at bounding box center [118, 92] width 128 height 26
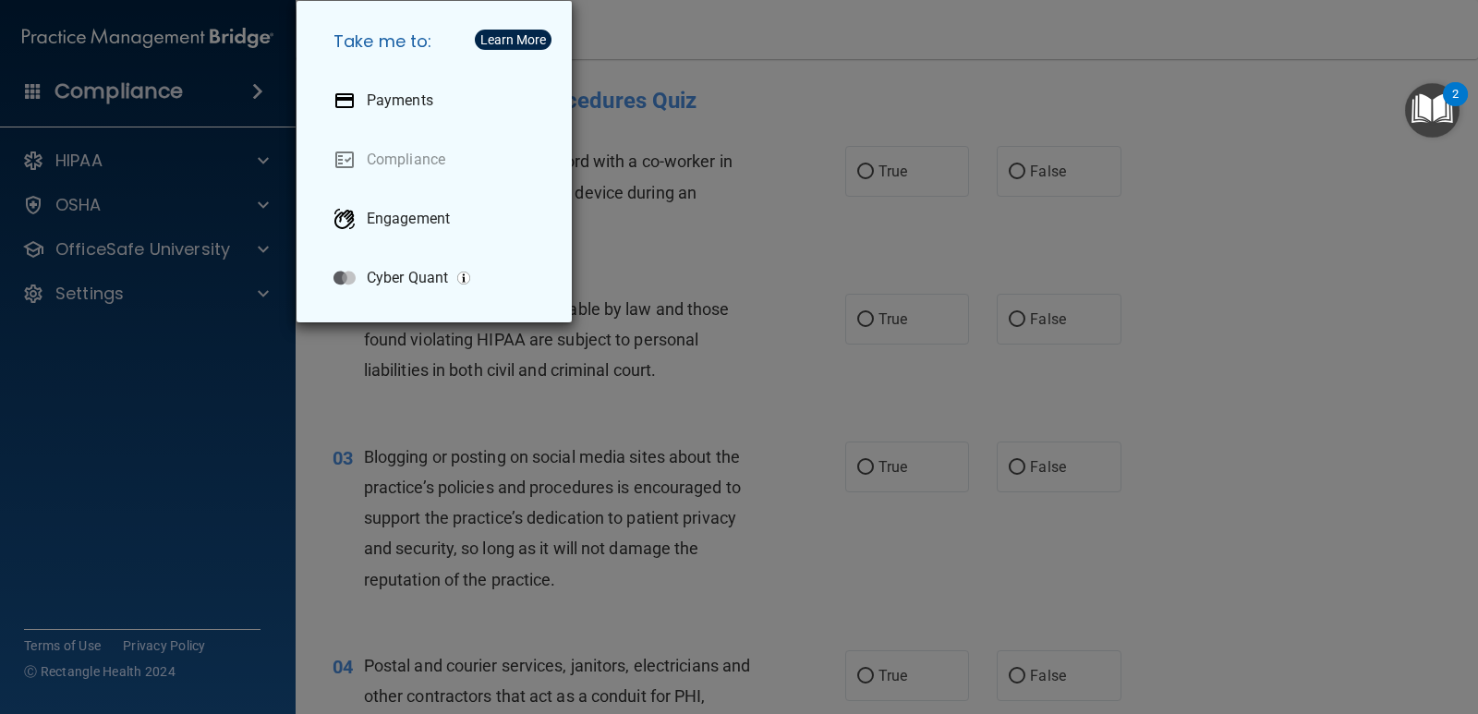
click at [755, 108] on div "Take me to: Payments Compliance Engagement Cyber Quant" at bounding box center [739, 357] width 1478 height 714
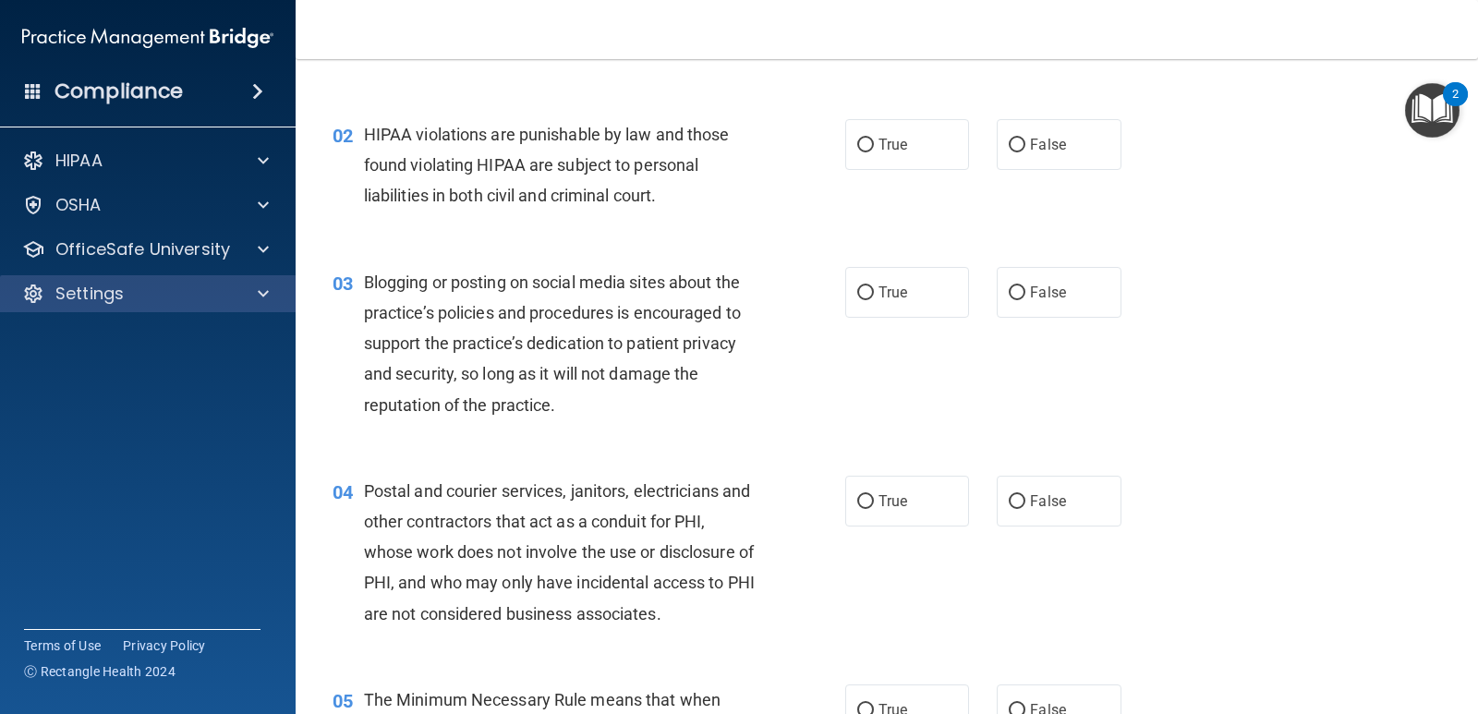
scroll to position [215, 0]
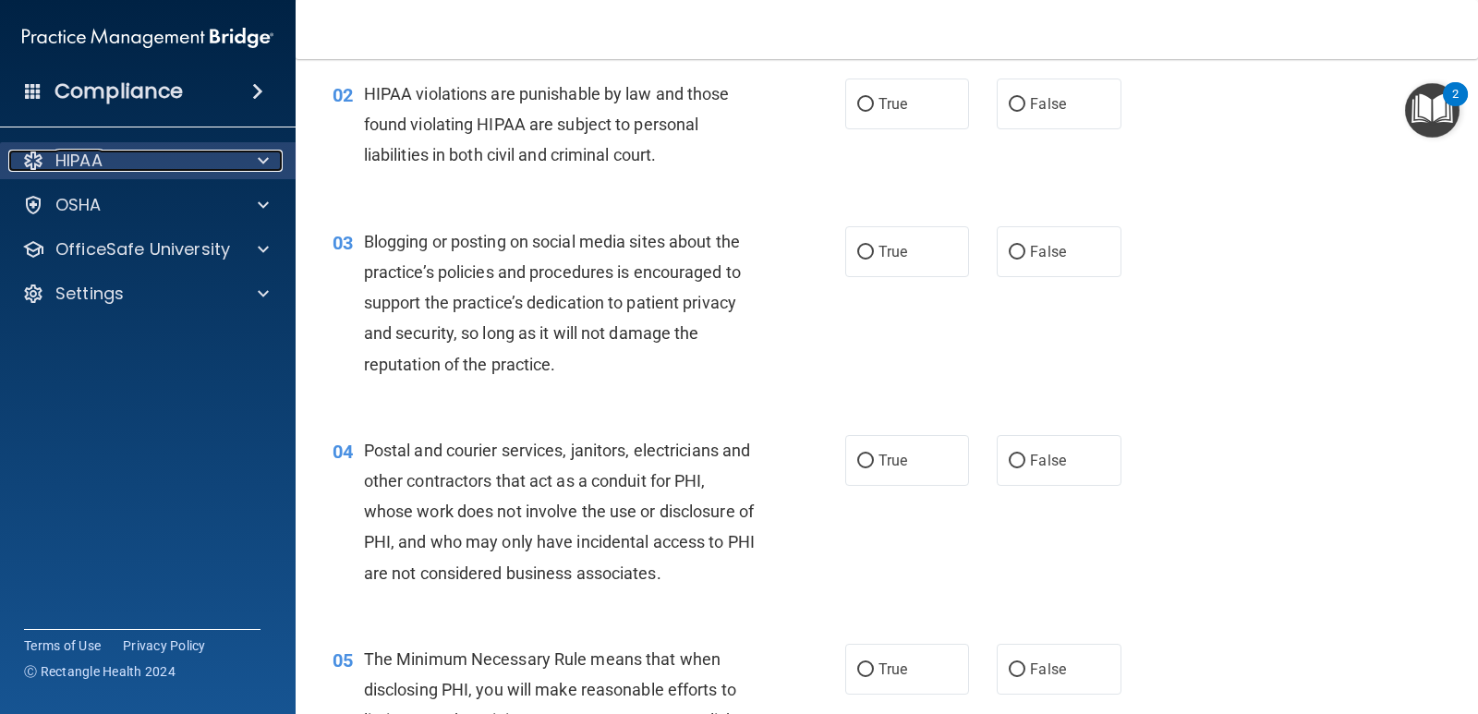
click at [83, 157] on p "HIPAA" at bounding box center [78, 161] width 47 height 22
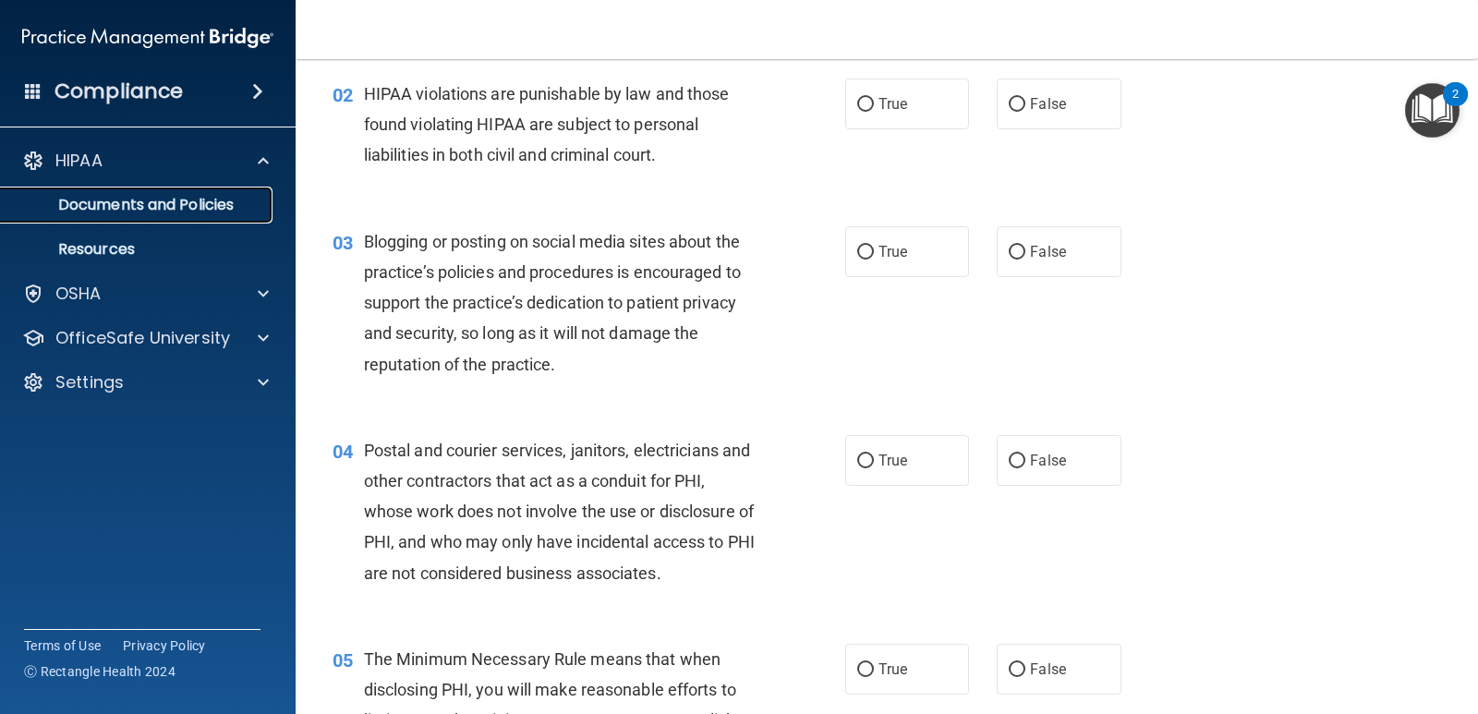
click at [104, 204] on p "Documents and Policies" at bounding box center [138, 205] width 252 height 18
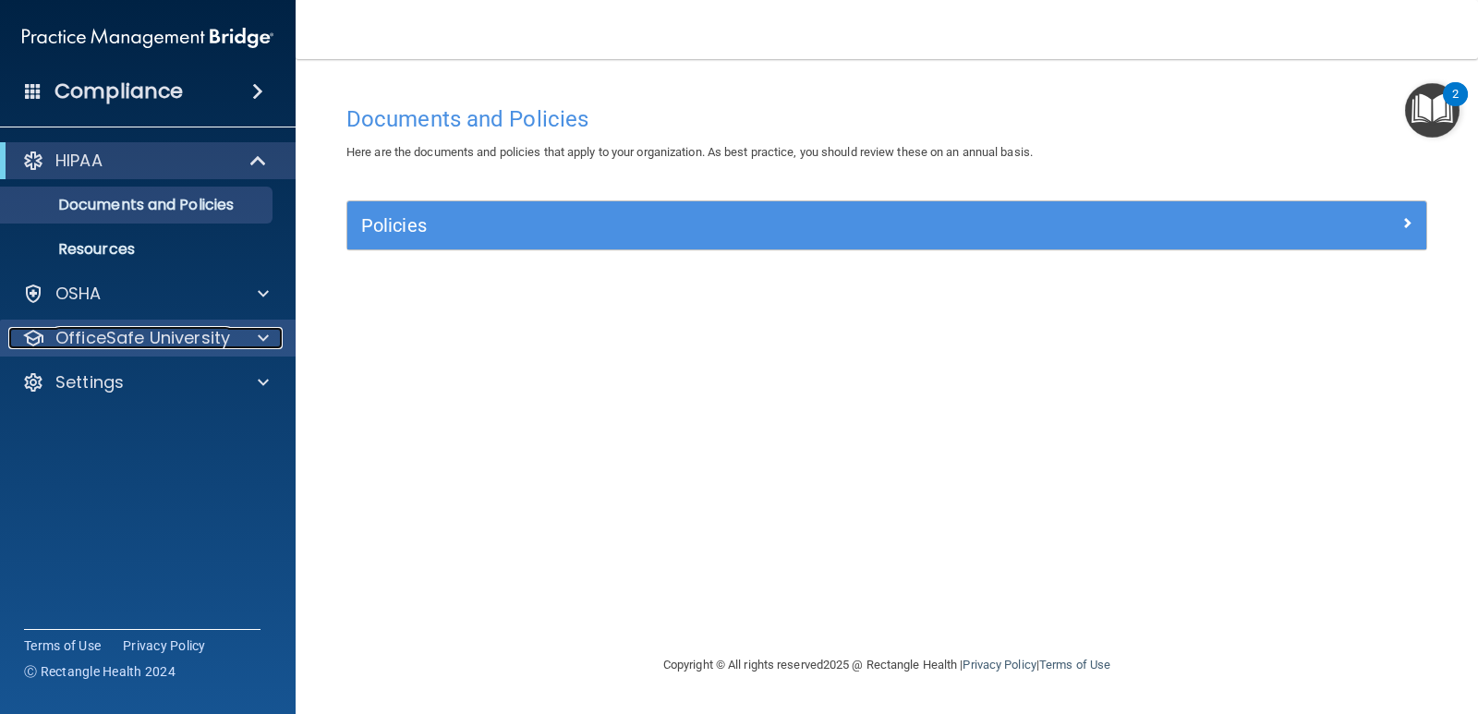
click at [246, 334] on div at bounding box center [260, 338] width 46 height 22
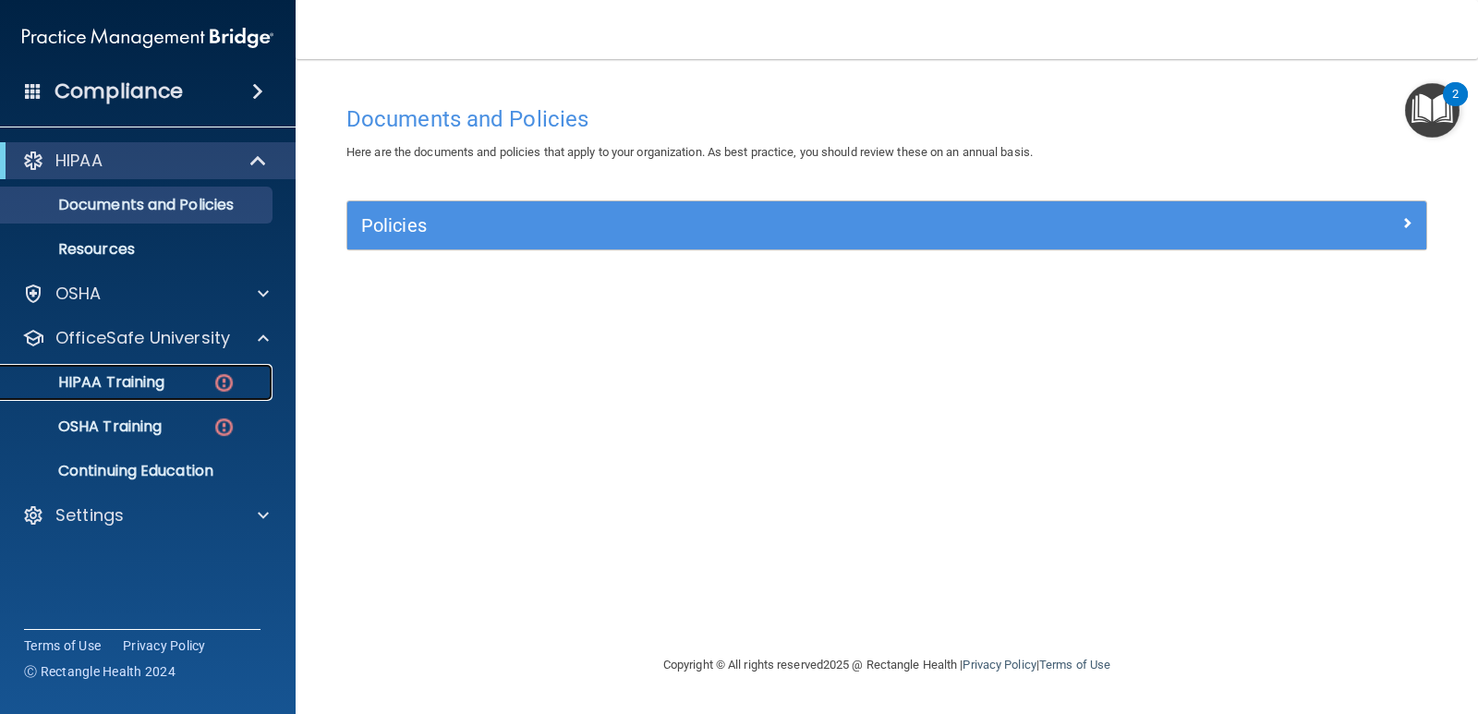
click at [229, 385] on img at bounding box center [223, 382] width 23 height 23
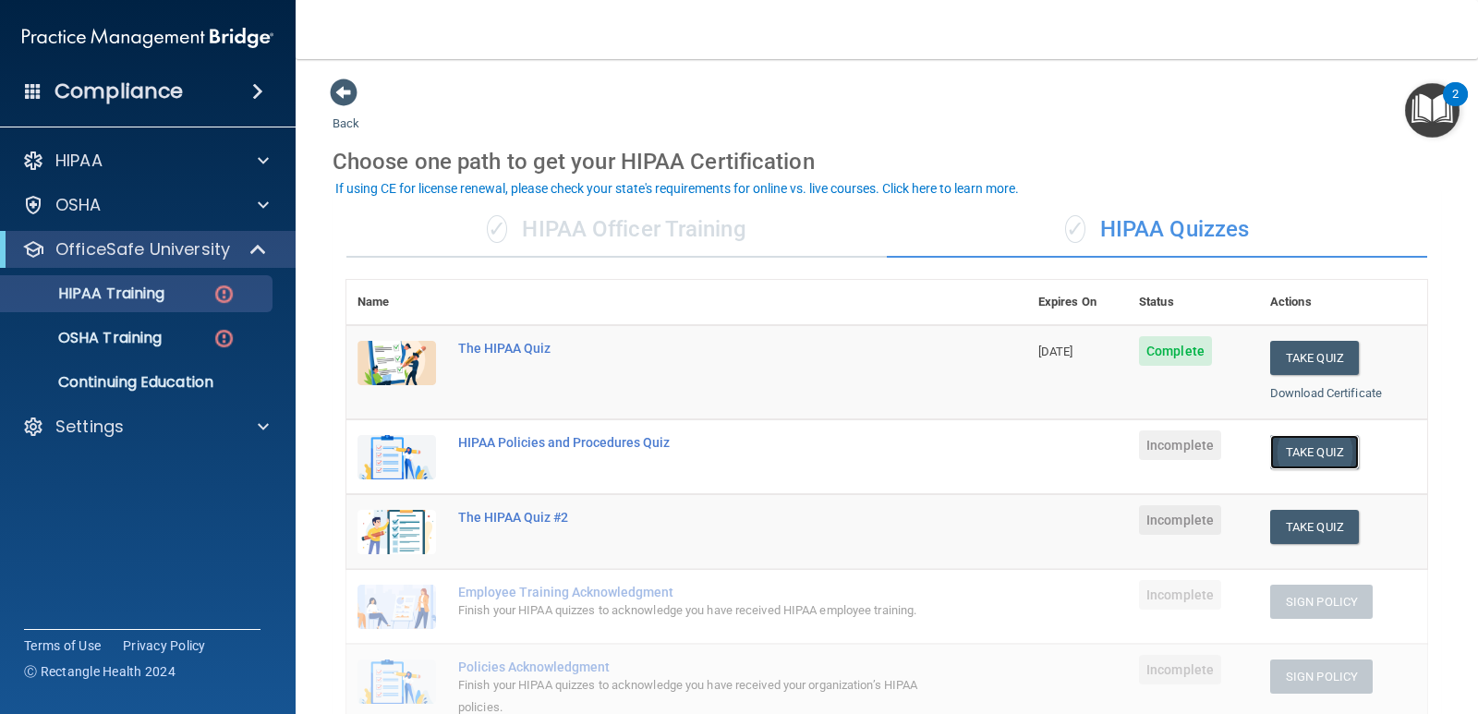
click at [1333, 447] on button "Take Quiz" at bounding box center [1314, 452] width 89 height 34
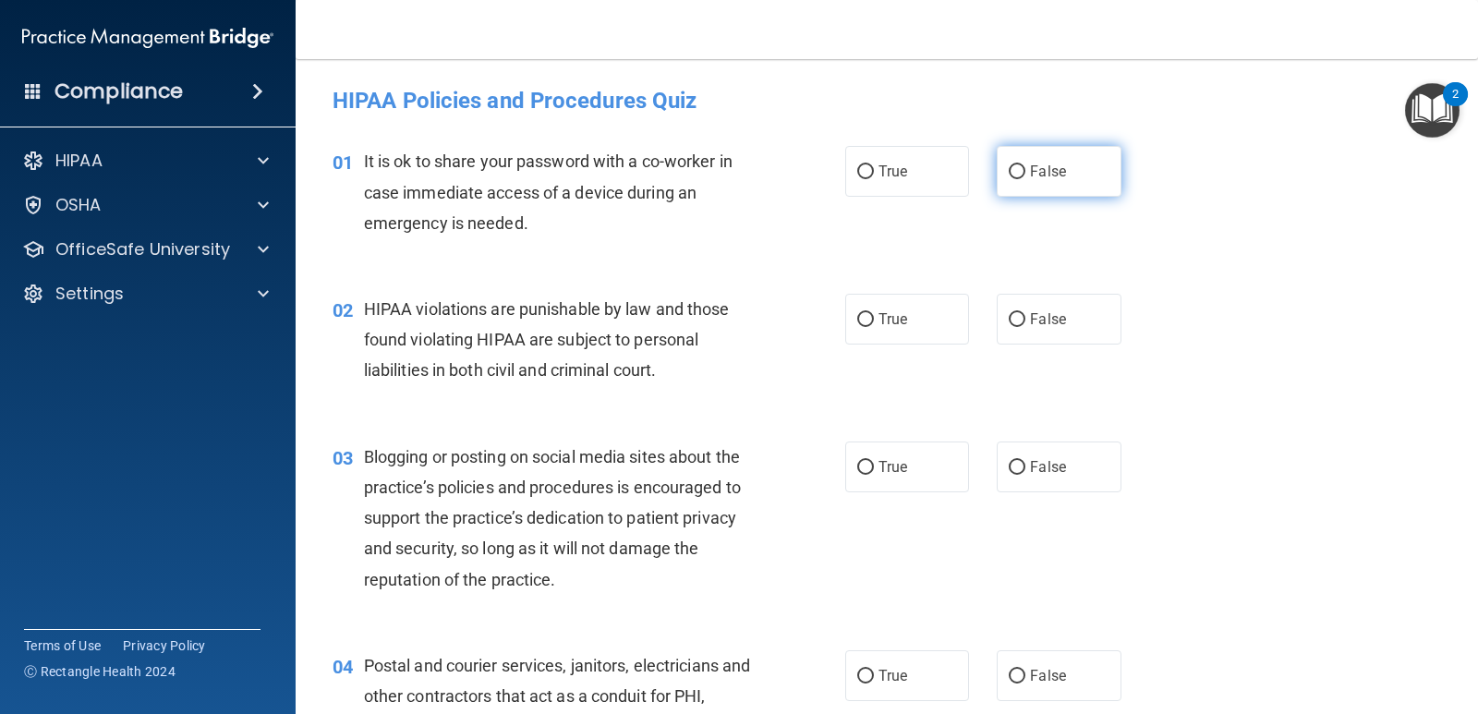
click at [1038, 182] on label "False" at bounding box center [1059, 171] width 124 height 51
click at [1025, 179] on input "False" at bounding box center [1017, 172] width 17 height 14
radio input "true"
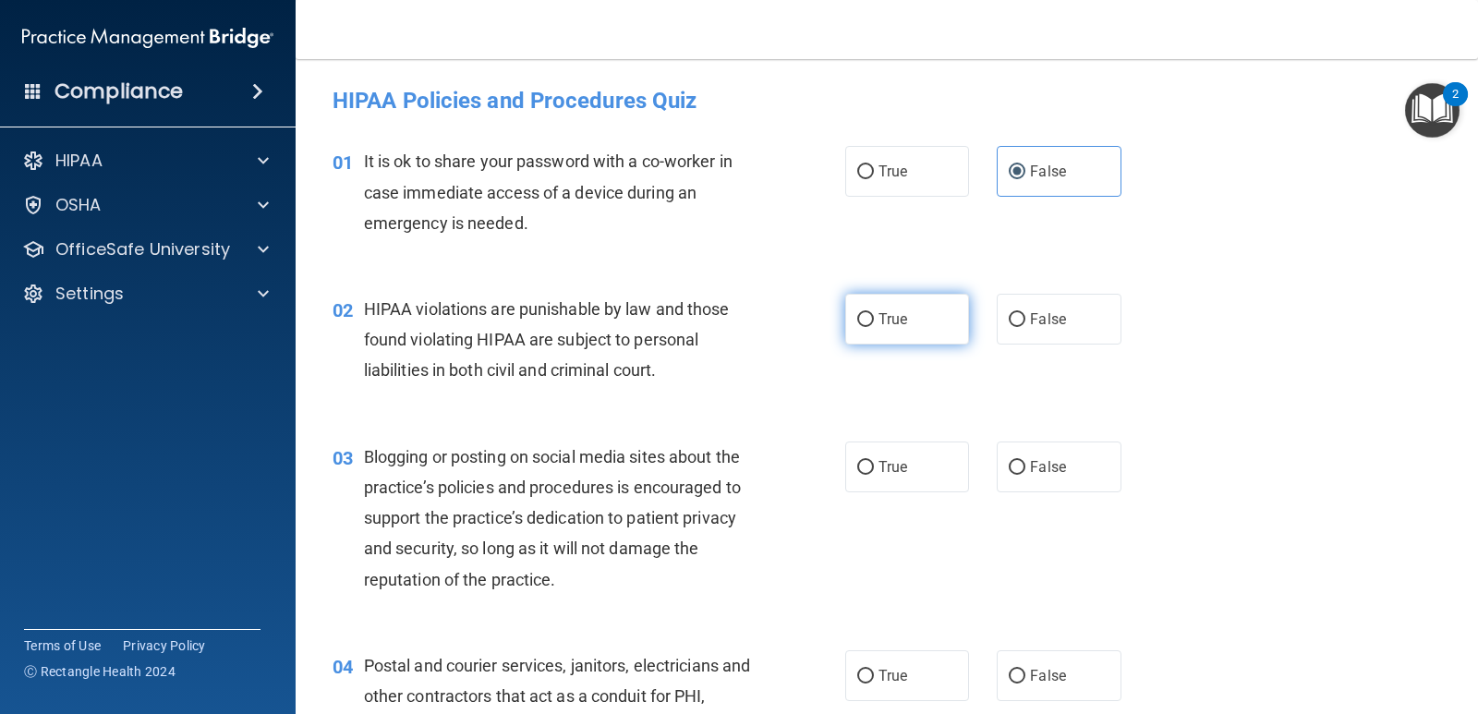
click at [922, 307] on label "True" at bounding box center [907, 319] width 124 height 51
click at [874, 313] on input "True" at bounding box center [865, 320] width 17 height 14
radio input "true"
drag, startPoint x: 889, startPoint y: 473, endPoint x: 876, endPoint y: 473, distance: 12.9
click at [887, 473] on span "True" at bounding box center [892, 467] width 29 height 18
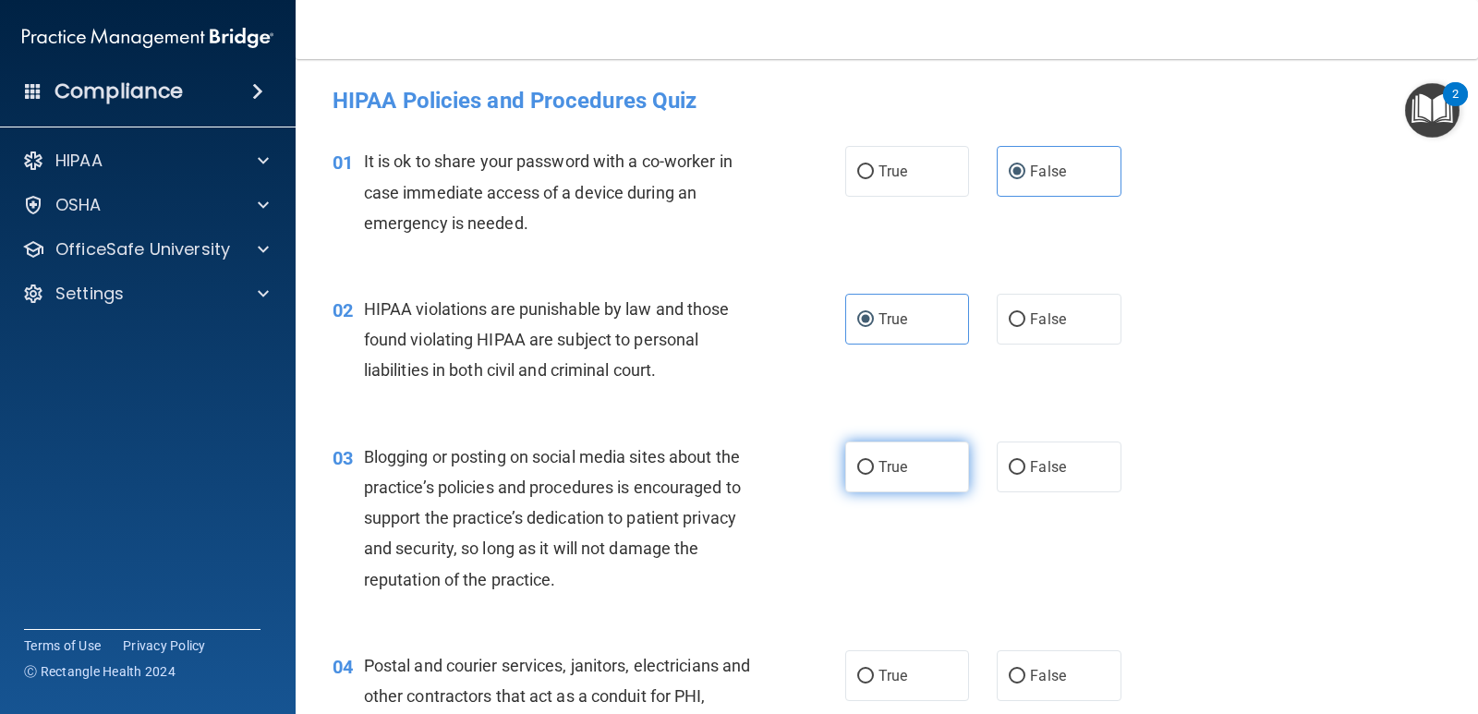
click at [874, 473] on input "True" at bounding box center [865, 468] width 17 height 14
radio input "true"
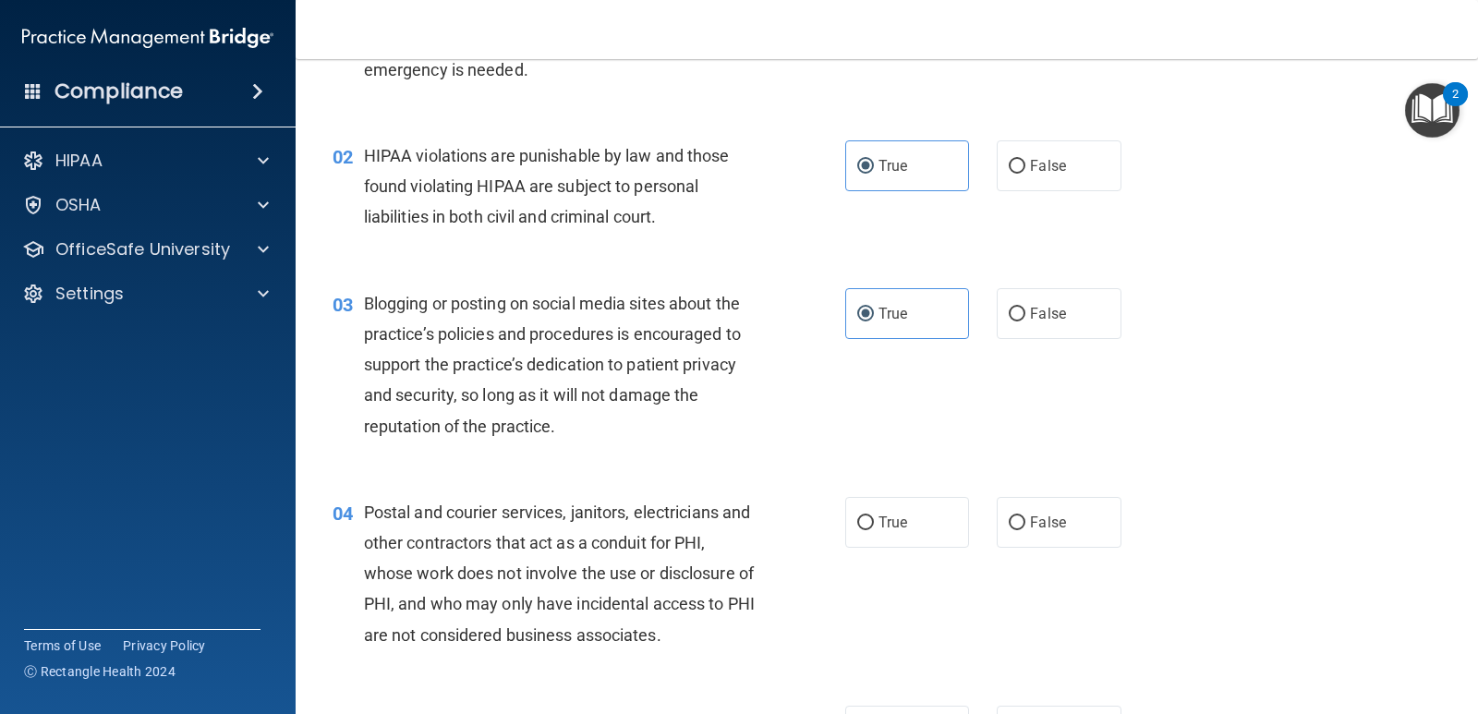
scroll to position [215, 0]
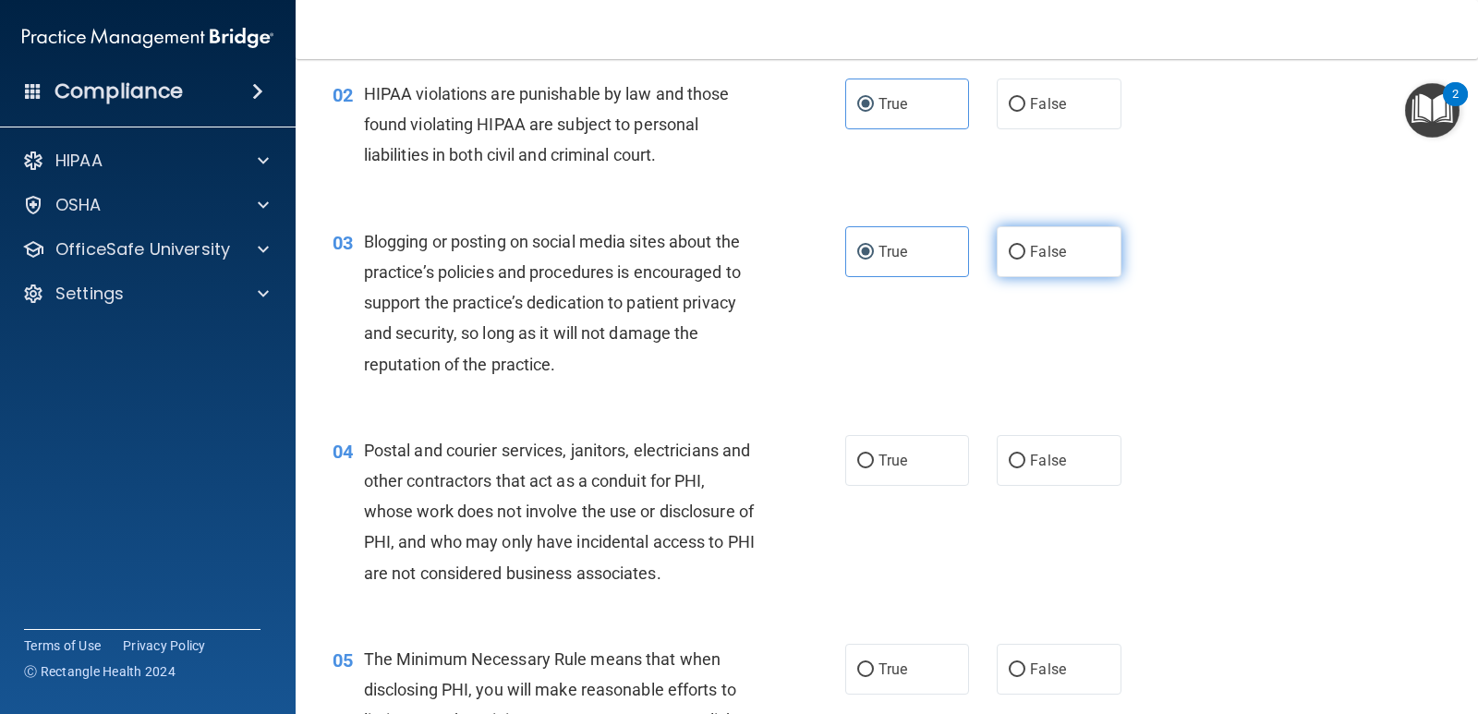
click at [1030, 247] on span "False" at bounding box center [1048, 252] width 36 height 18
click at [1025, 247] on input "False" at bounding box center [1017, 253] width 17 height 14
radio input "true"
radio input "false"
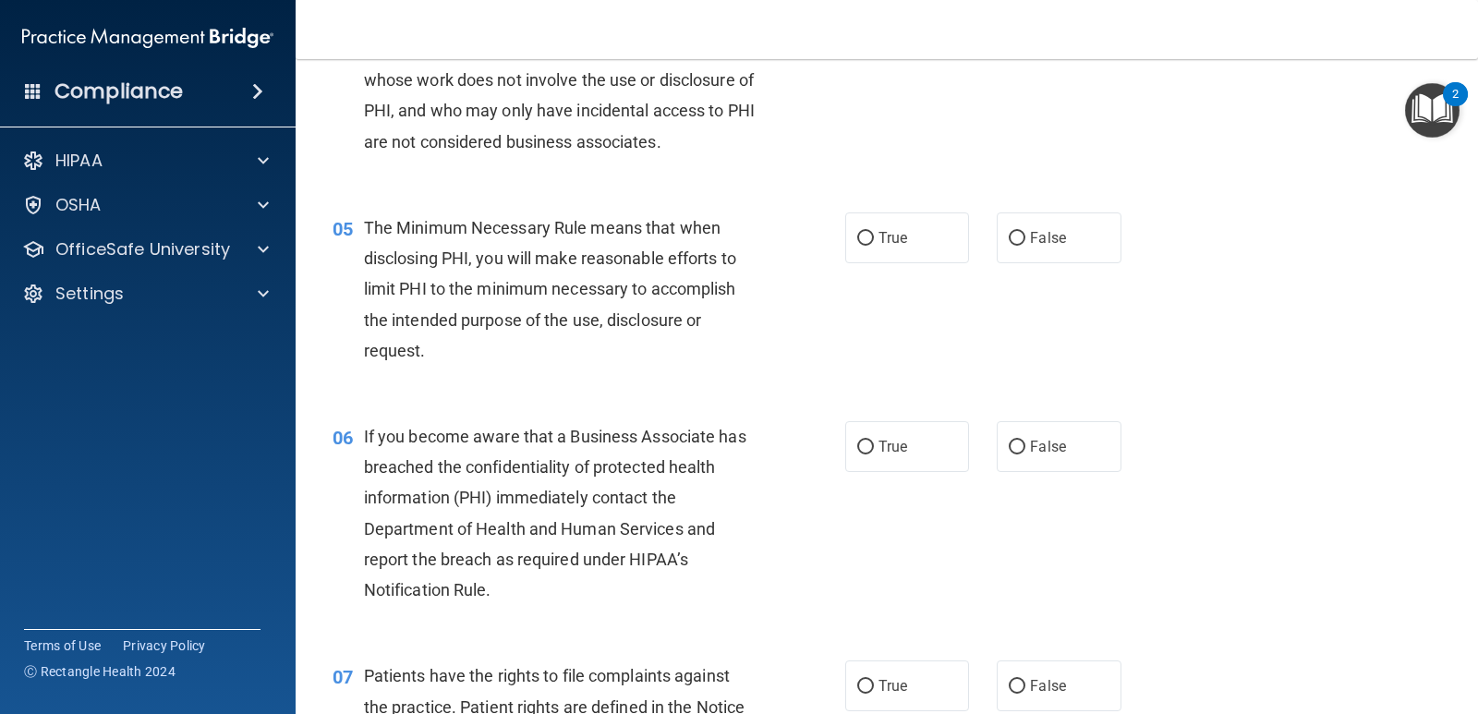
scroll to position [431, 0]
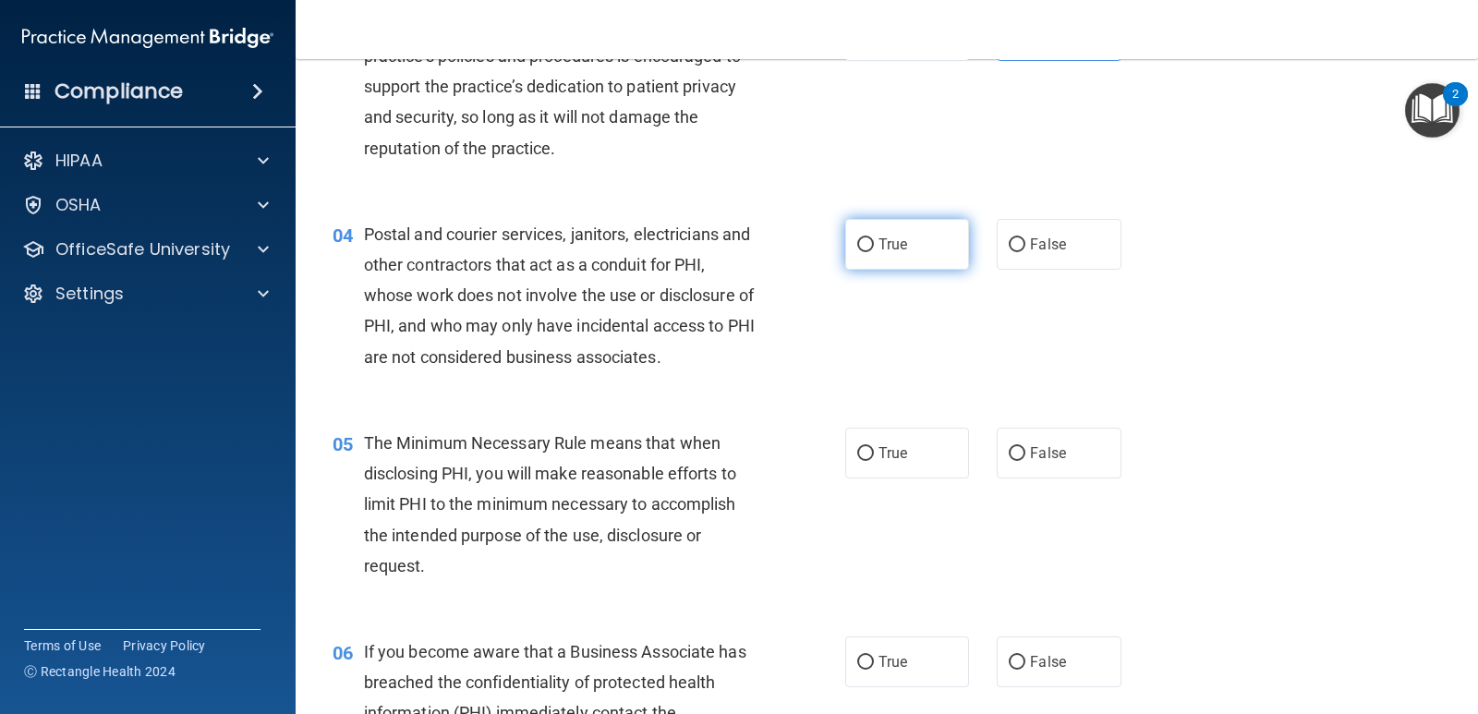
click at [878, 246] on span "True" at bounding box center [892, 245] width 29 height 18
click at [874, 246] on input "True" at bounding box center [865, 245] width 17 height 14
radio input "true"
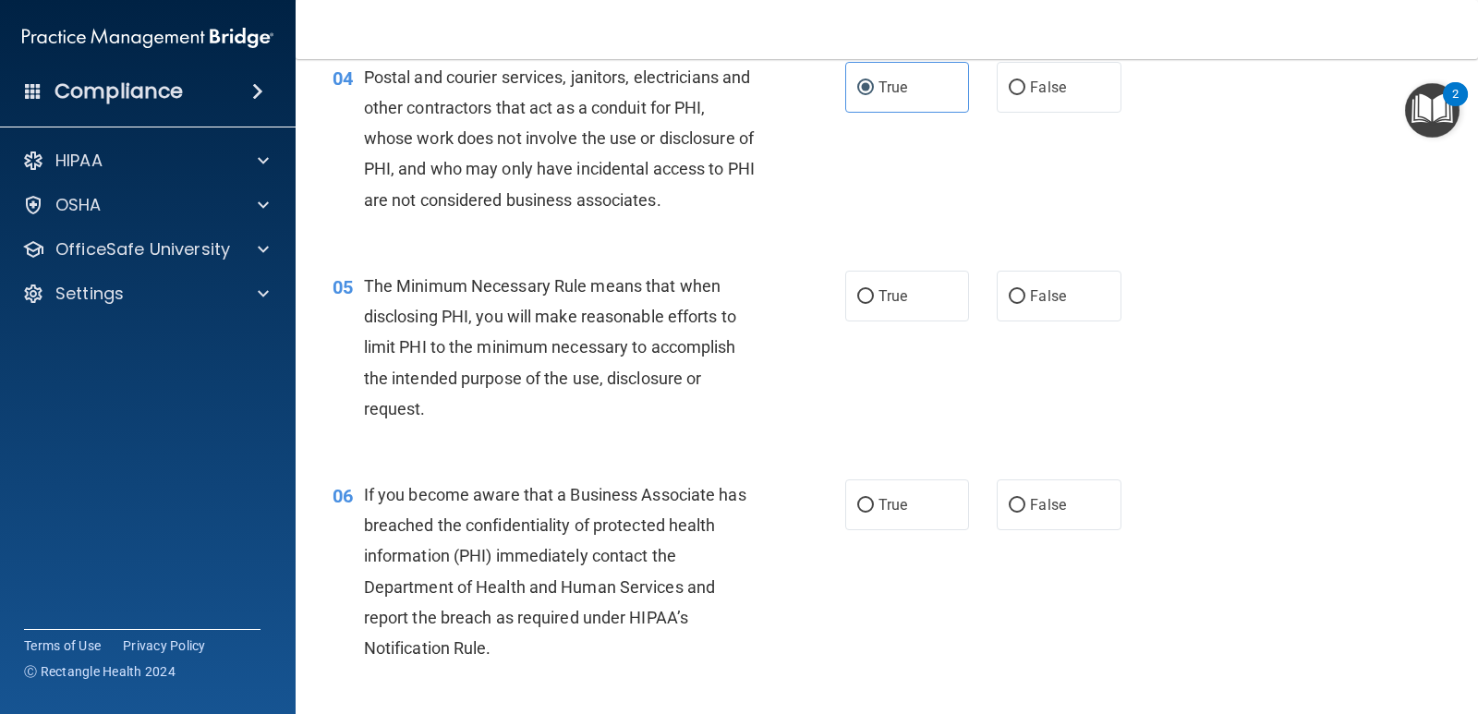
scroll to position [647, 0]
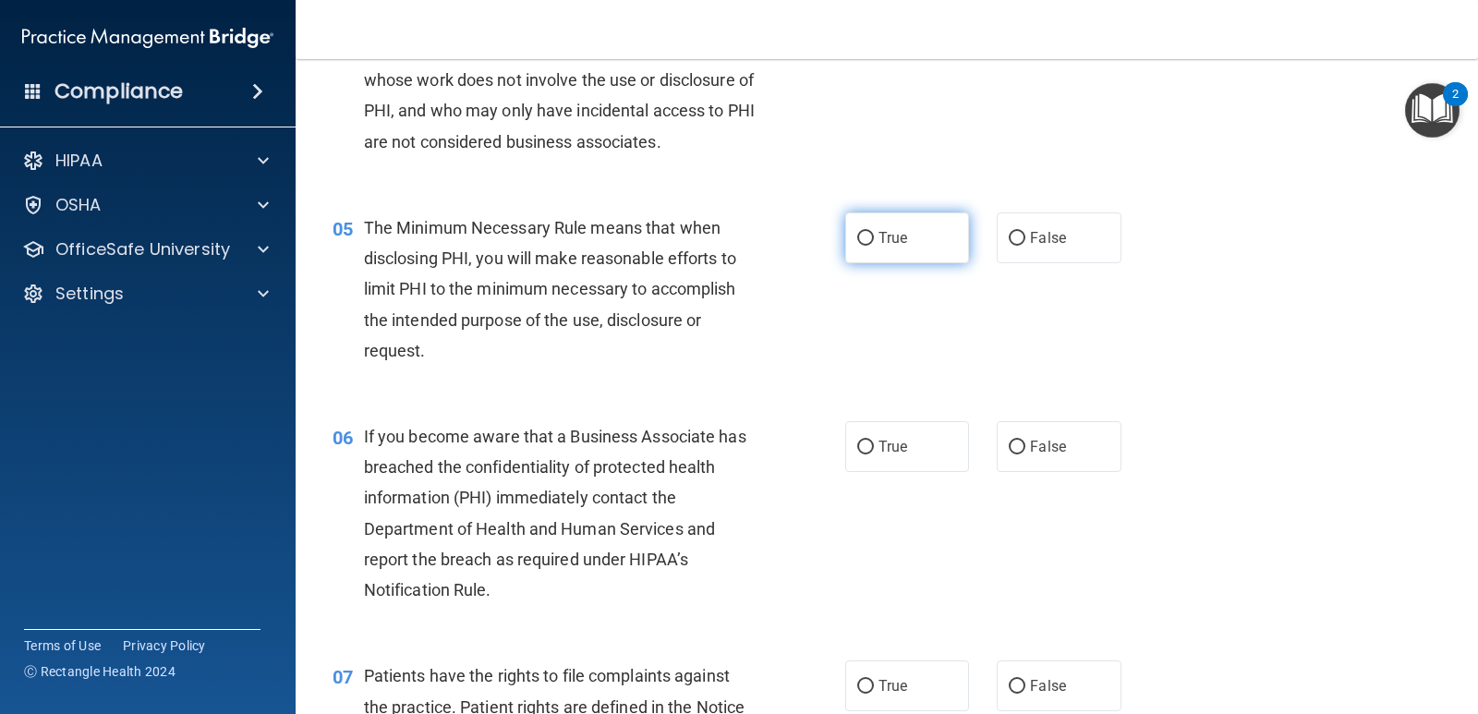
click at [863, 238] on input "True" at bounding box center [865, 239] width 17 height 14
radio input "true"
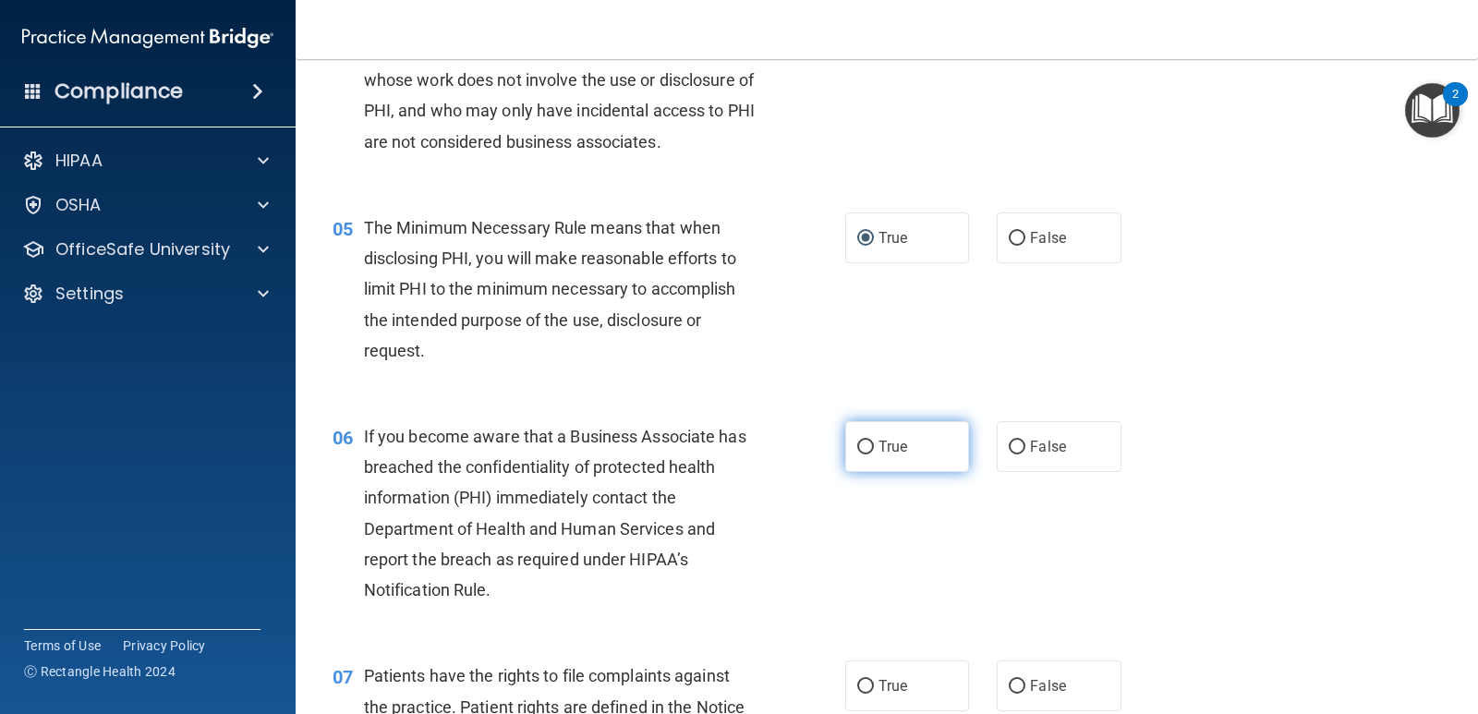
click at [870, 450] on label "True" at bounding box center [907, 446] width 124 height 51
click at [870, 450] on input "True" at bounding box center [865, 448] width 17 height 14
radio input "true"
click at [1013, 429] on label "False" at bounding box center [1059, 446] width 124 height 51
click at [1013, 441] on input "False" at bounding box center [1017, 448] width 17 height 14
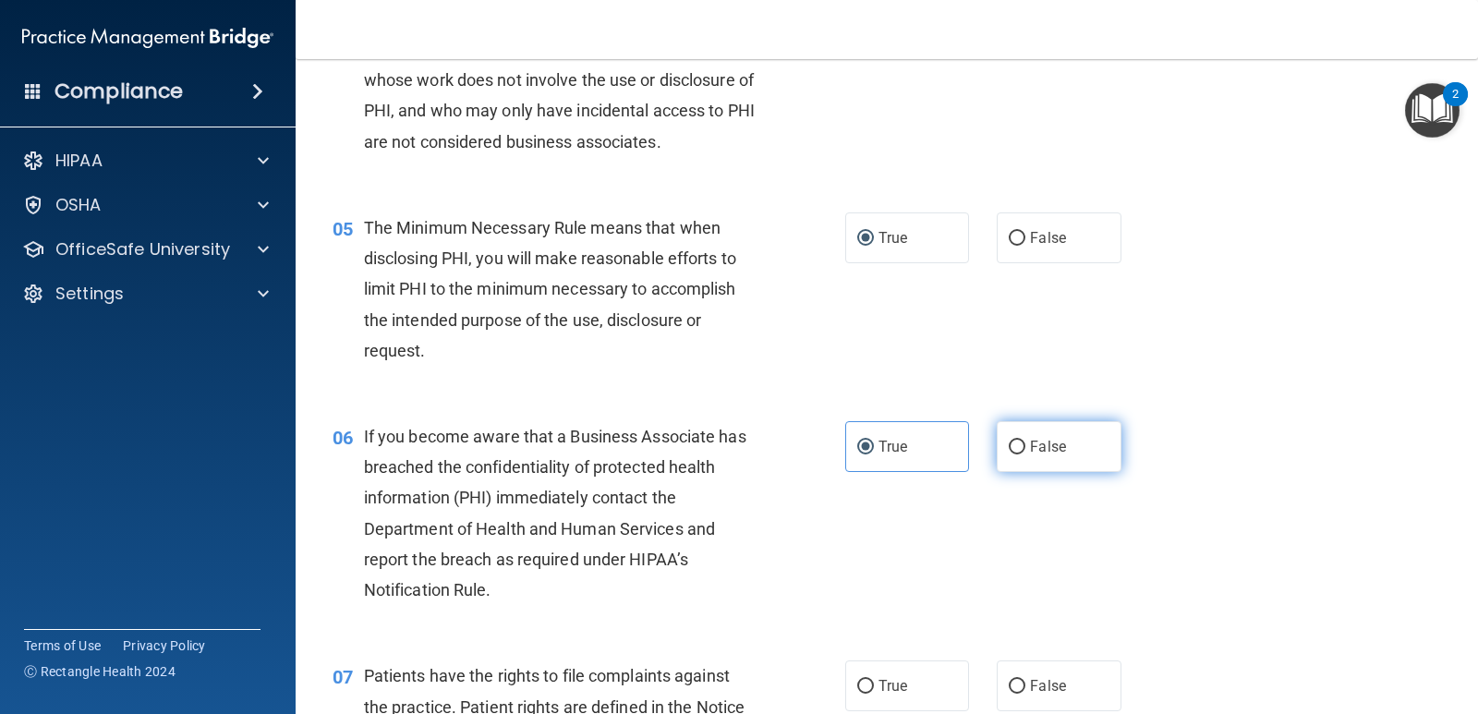
radio input "true"
radio input "false"
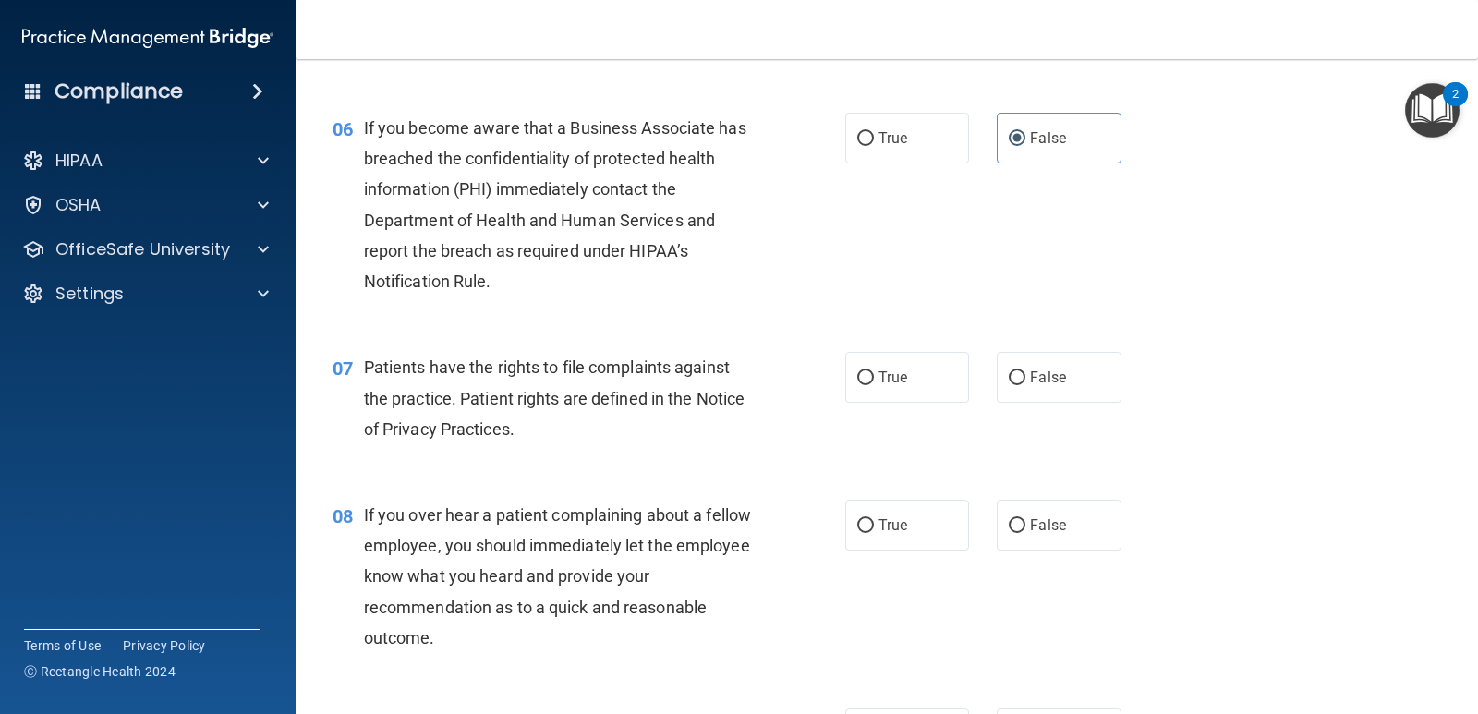
scroll to position [1078, 0]
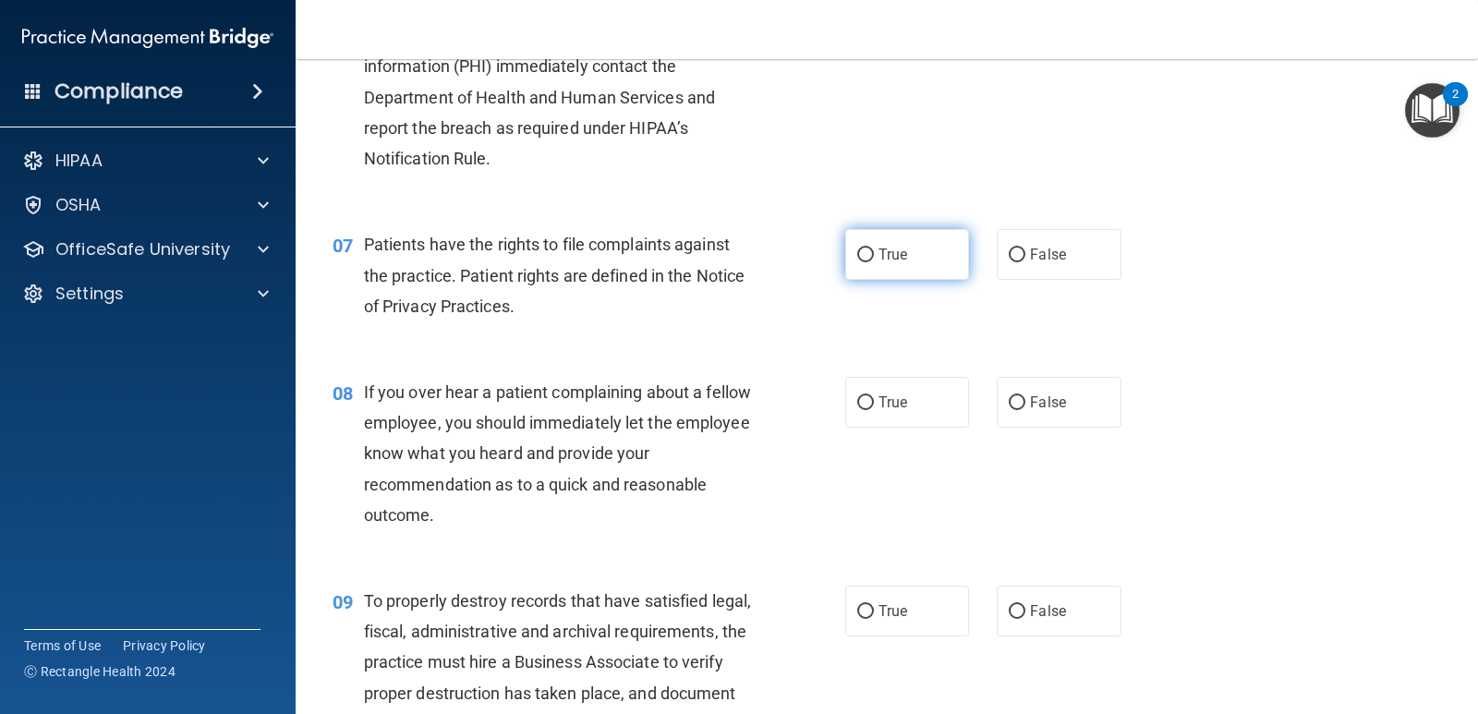
click at [857, 264] on label "True" at bounding box center [907, 254] width 124 height 51
click at [857, 262] on input "True" at bounding box center [865, 255] width 17 height 14
radio input "true"
click at [1071, 398] on label "False" at bounding box center [1059, 402] width 124 height 51
click at [1025, 398] on input "False" at bounding box center [1017, 403] width 17 height 14
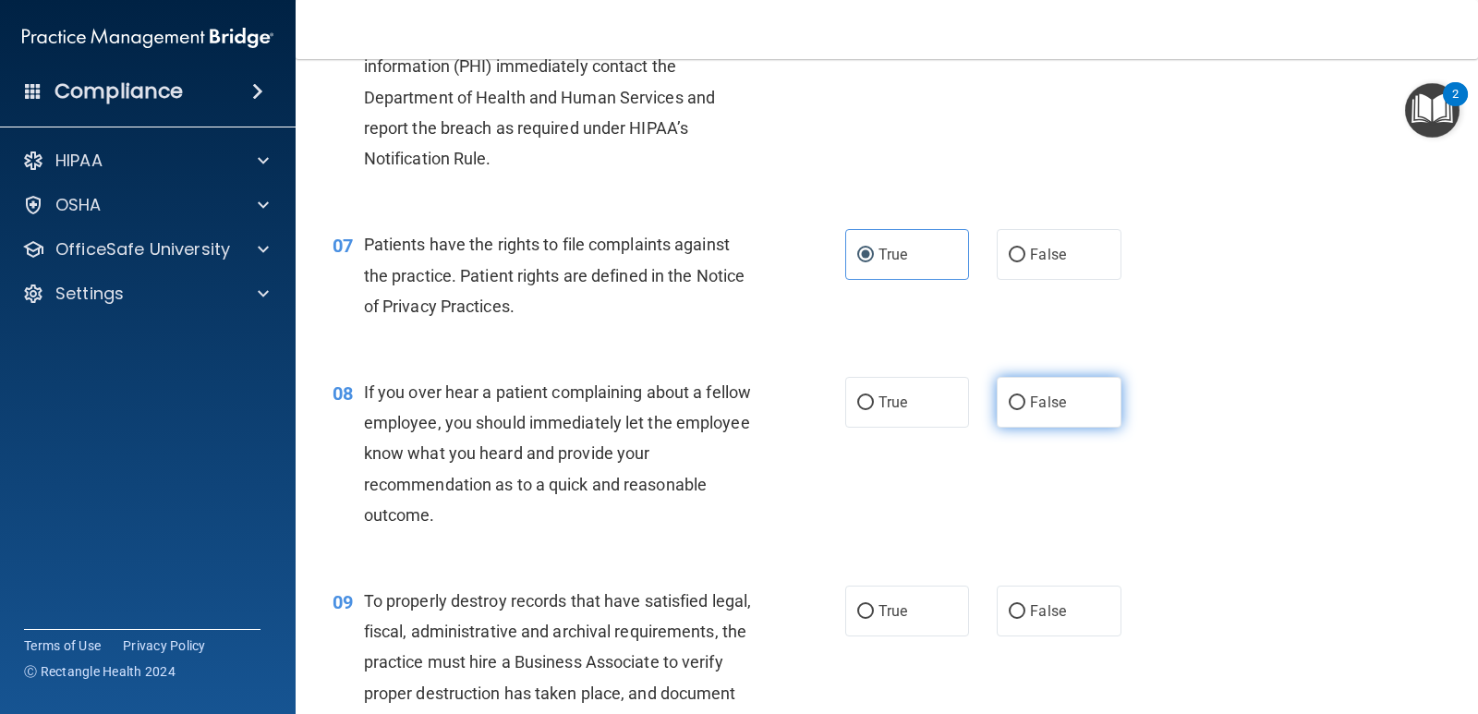
radio input "true"
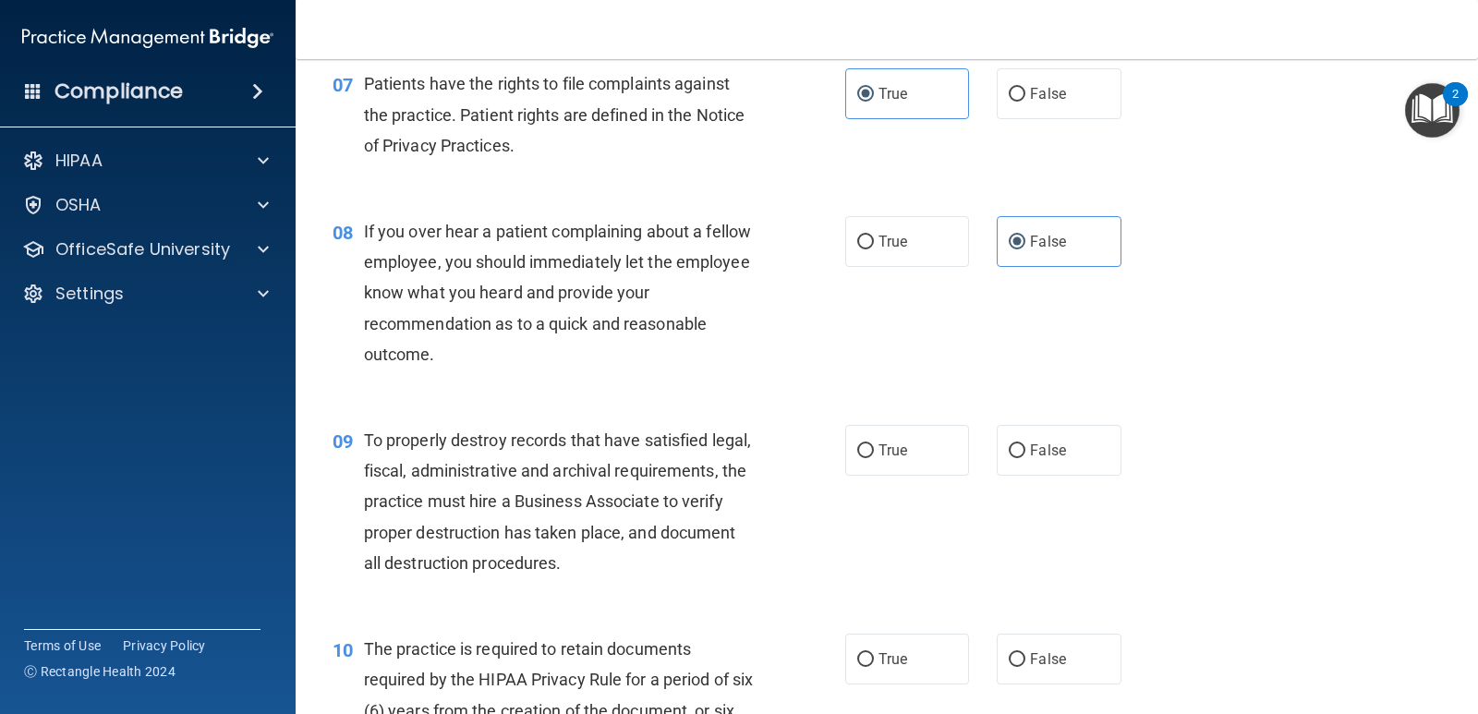
scroll to position [1293, 0]
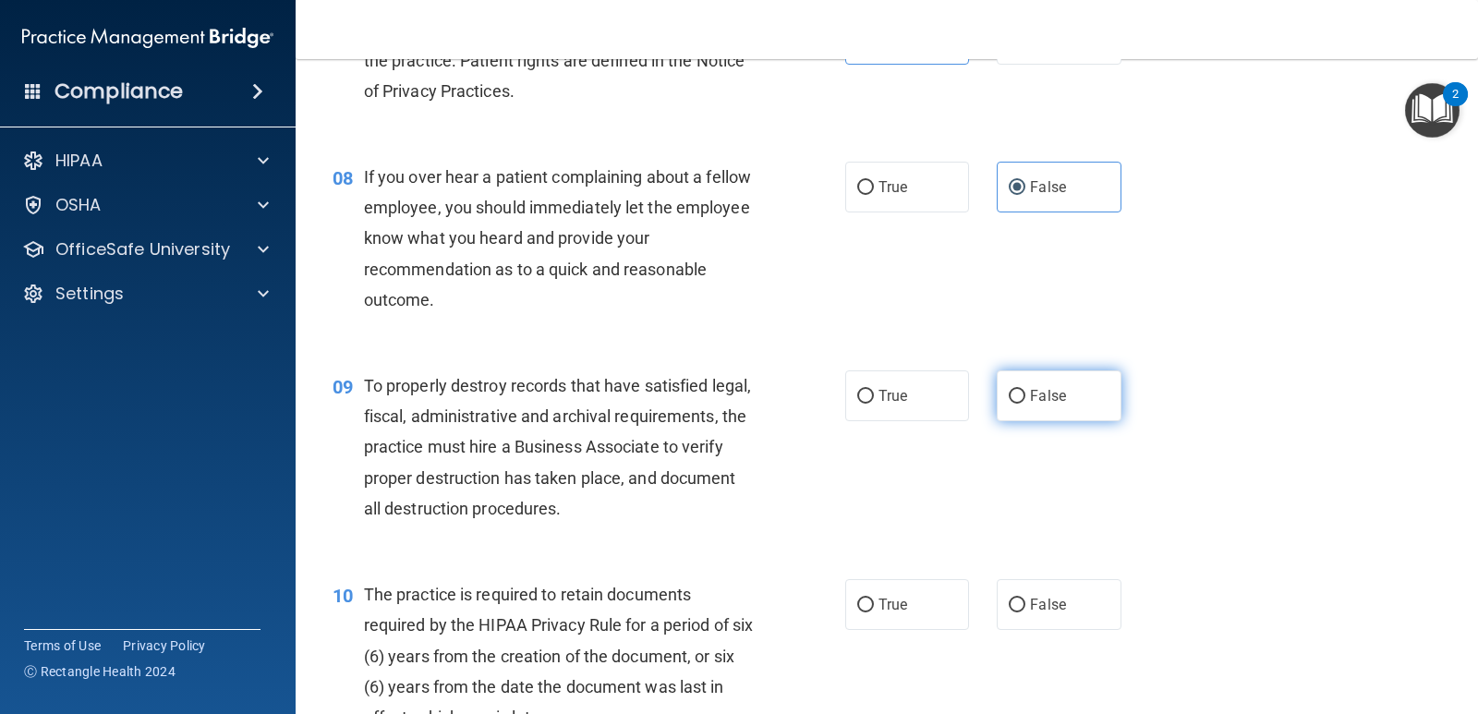
click at [1024, 418] on label "False" at bounding box center [1059, 395] width 124 height 51
click at [1024, 404] on input "False" at bounding box center [1017, 397] width 17 height 14
radio input "true"
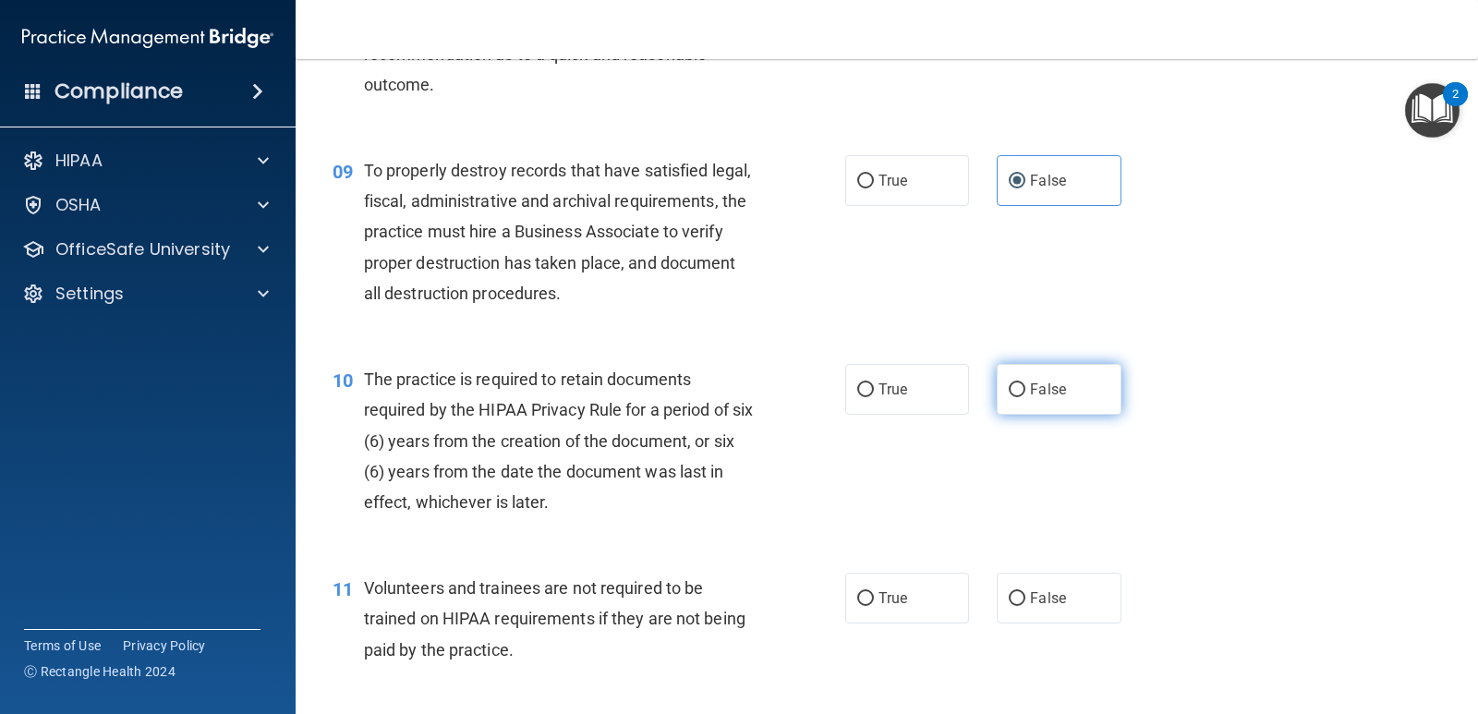
click at [1025, 398] on label "False" at bounding box center [1059, 389] width 124 height 51
click at [1025, 397] on input "False" at bounding box center [1017, 390] width 17 height 14
radio input "true"
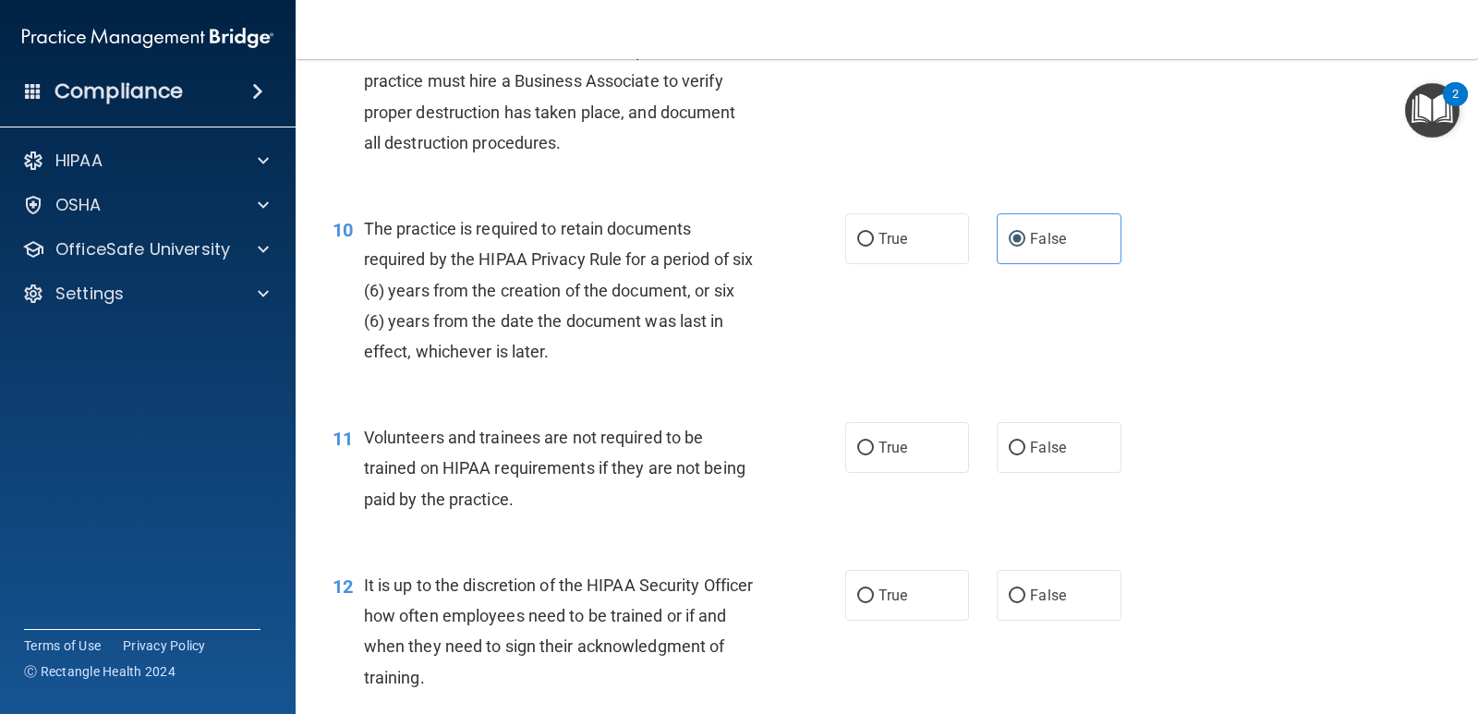
scroll to position [1725, 0]
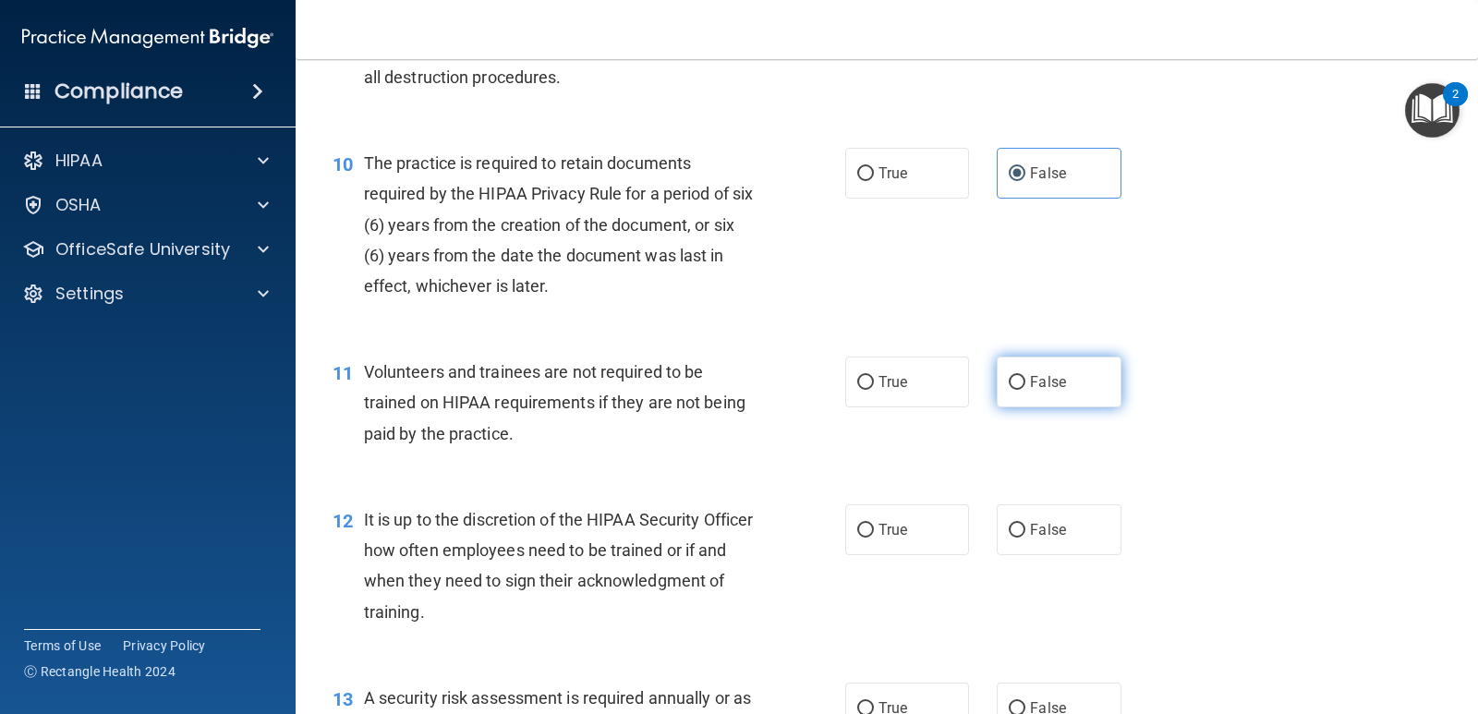
click at [1033, 381] on span "False" at bounding box center [1048, 382] width 36 height 18
click at [1025, 381] on input "False" at bounding box center [1017, 383] width 17 height 14
radio input "true"
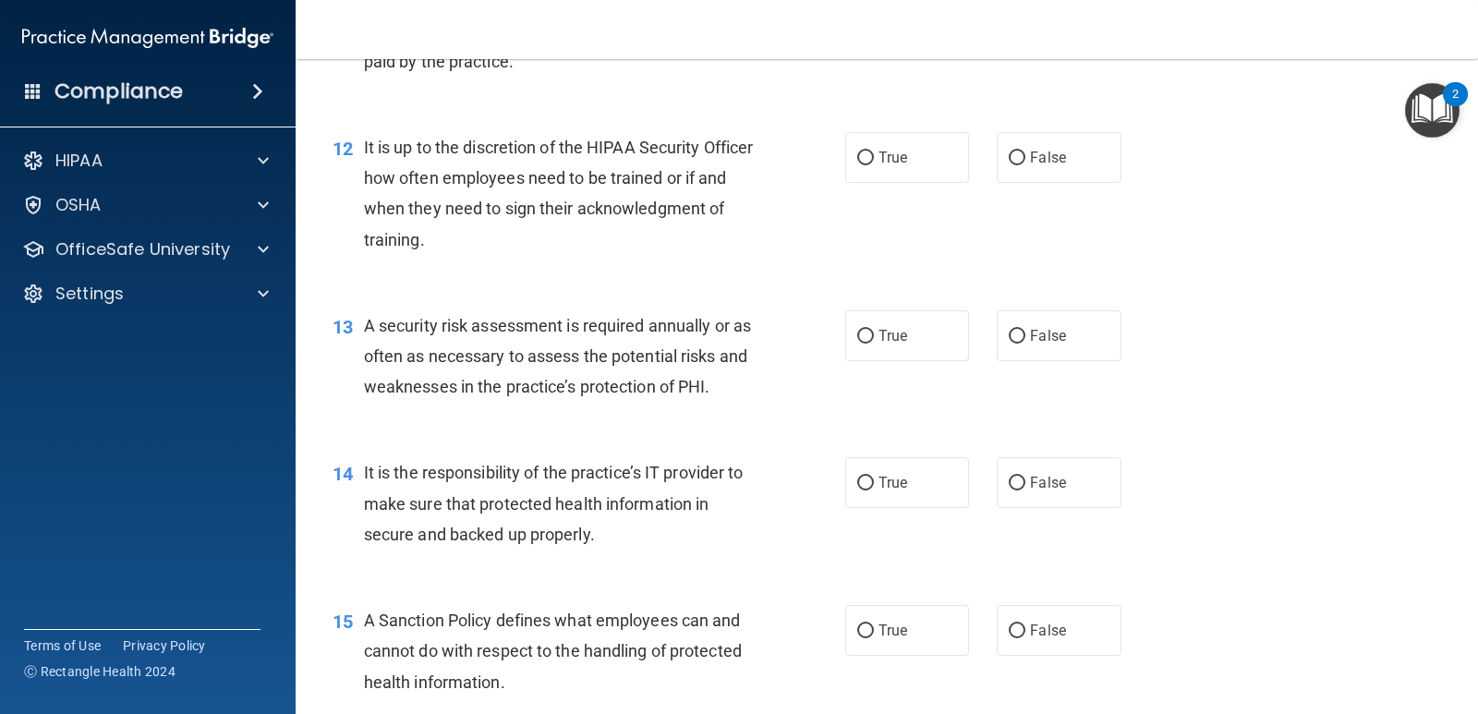
scroll to position [2155, 0]
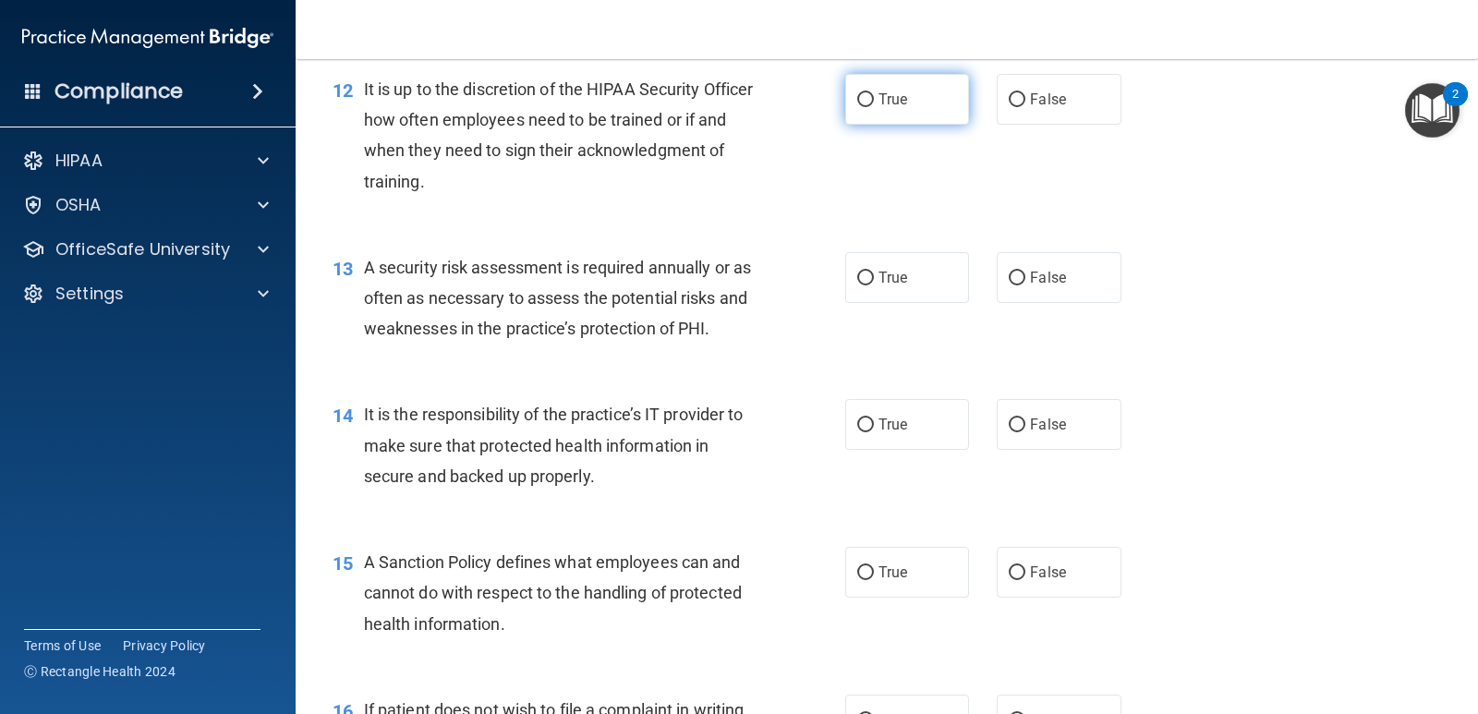
click at [890, 94] on span "True" at bounding box center [892, 100] width 29 height 18
click at [874, 94] on input "True" at bounding box center [865, 100] width 17 height 14
radio input "true"
click at [1027, 116] on label "False" at bounding box center [1059, 99] width 124 height 51
click at [1025, 107] on input "False" at bounding box center [1017, 100] width 17 height 14
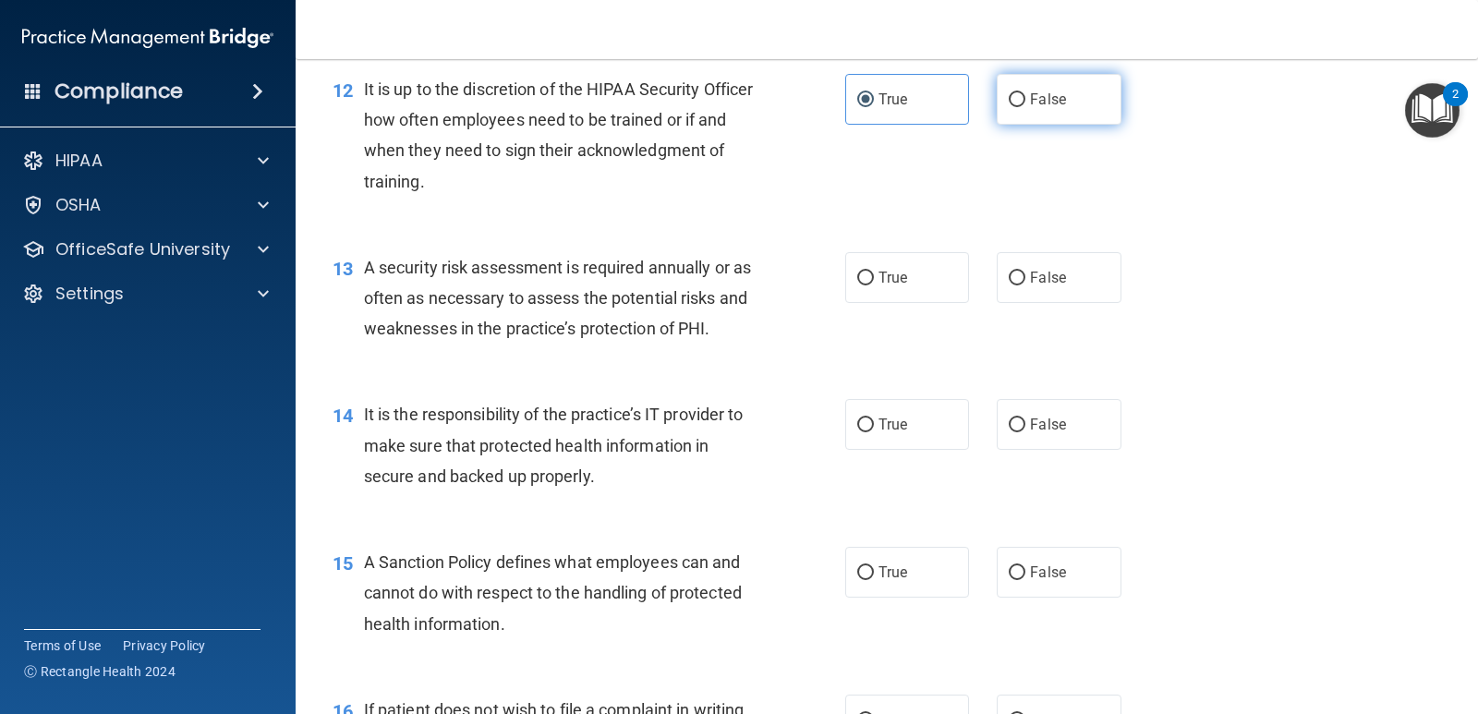
radio input "true"
radio input "false"
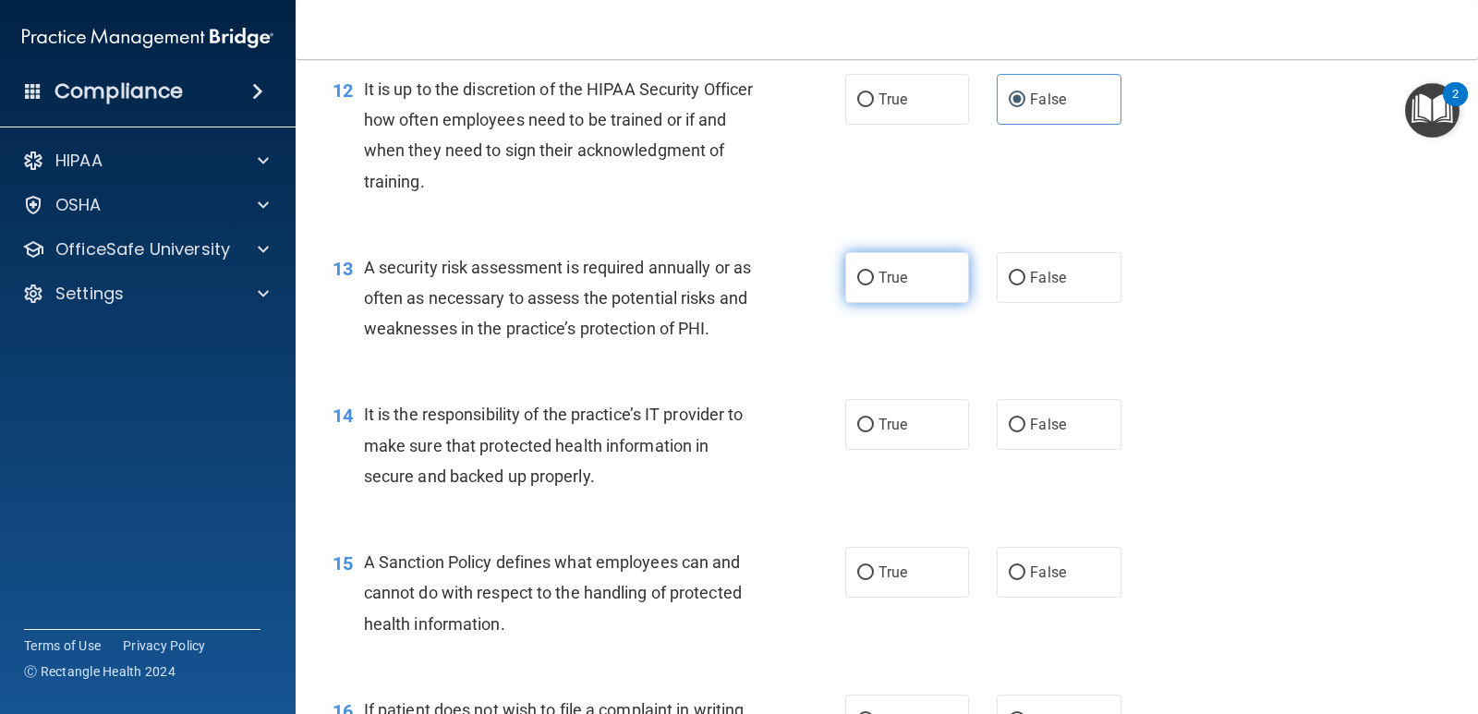
click at [919, 270] on label "True" at bounding box center [907, 277] width 124 height 51
click at [874, 272] on input "True" at bounding box center [865, 279] width 17 height 14
radio input "true"
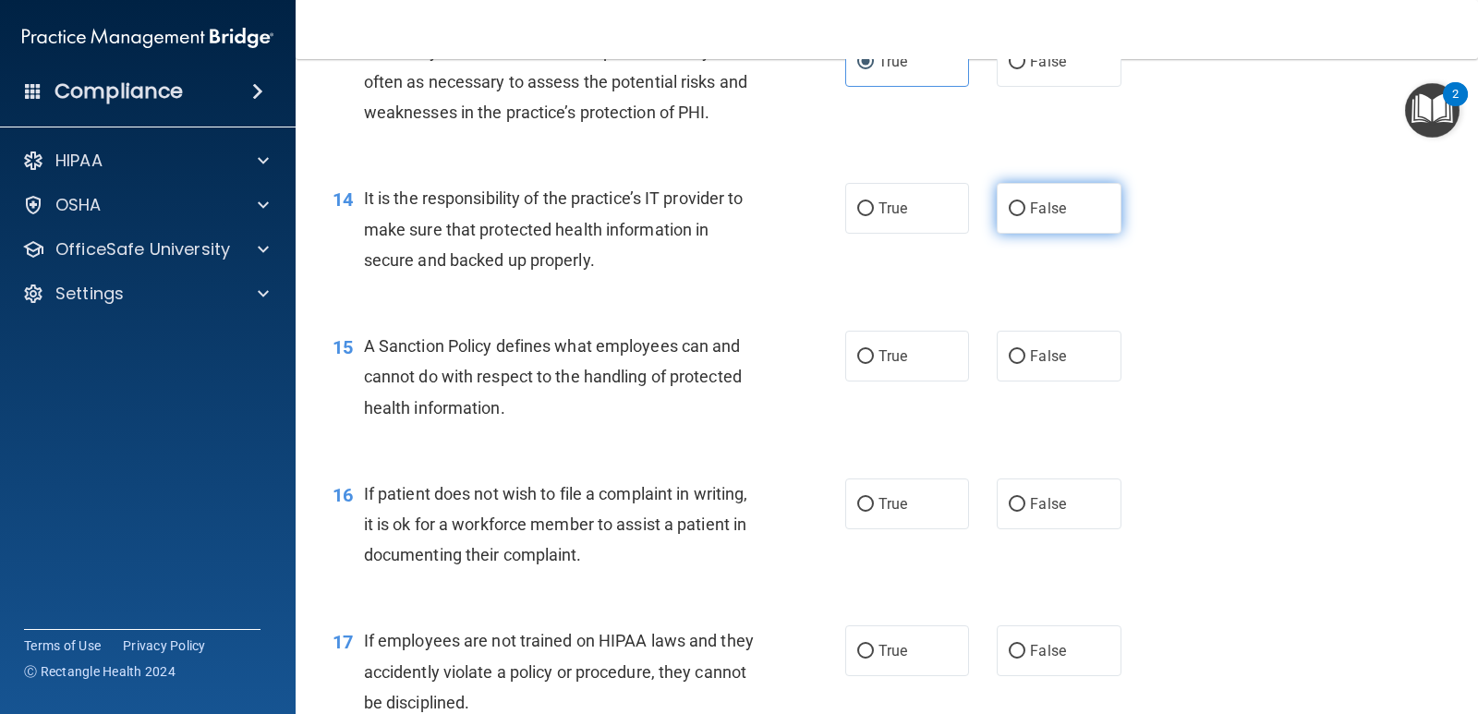
drag, startPoint x: 1051, startPoint y: 212, endPoint x: 1031, endPoint y: 228, distance: 26.3
click at [1051, 212] on span "False" at bounding box center [1048, 209] width 36 height 18
click at [1025, 212] on input "False" at bounding box center [1017, 209] width 17 height 14
radio input "true"
click at [870, 359] on label "True" at bounding box center [907, 356] width 124 height 51
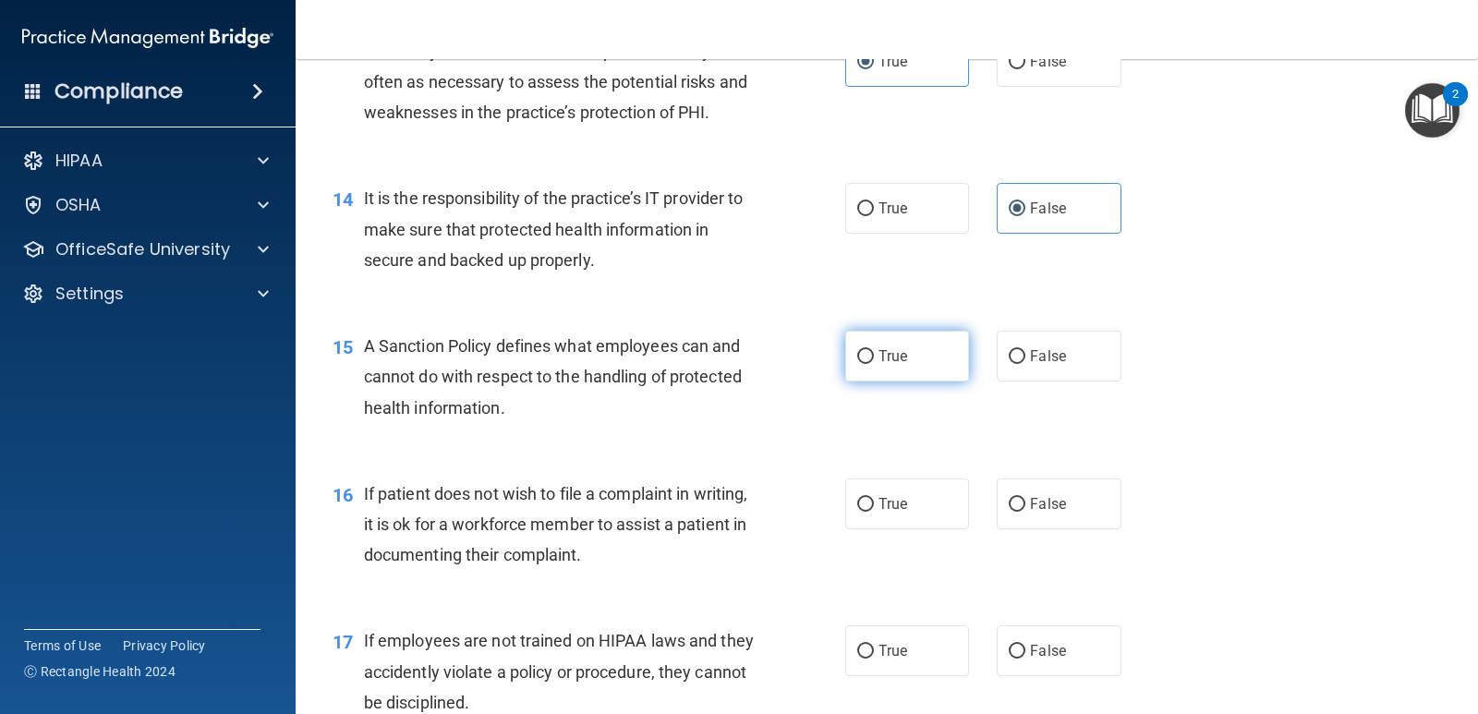
click at [870, 359] on input "True" at bounding box center [865, 357] width 17 height 14
radio input "true"
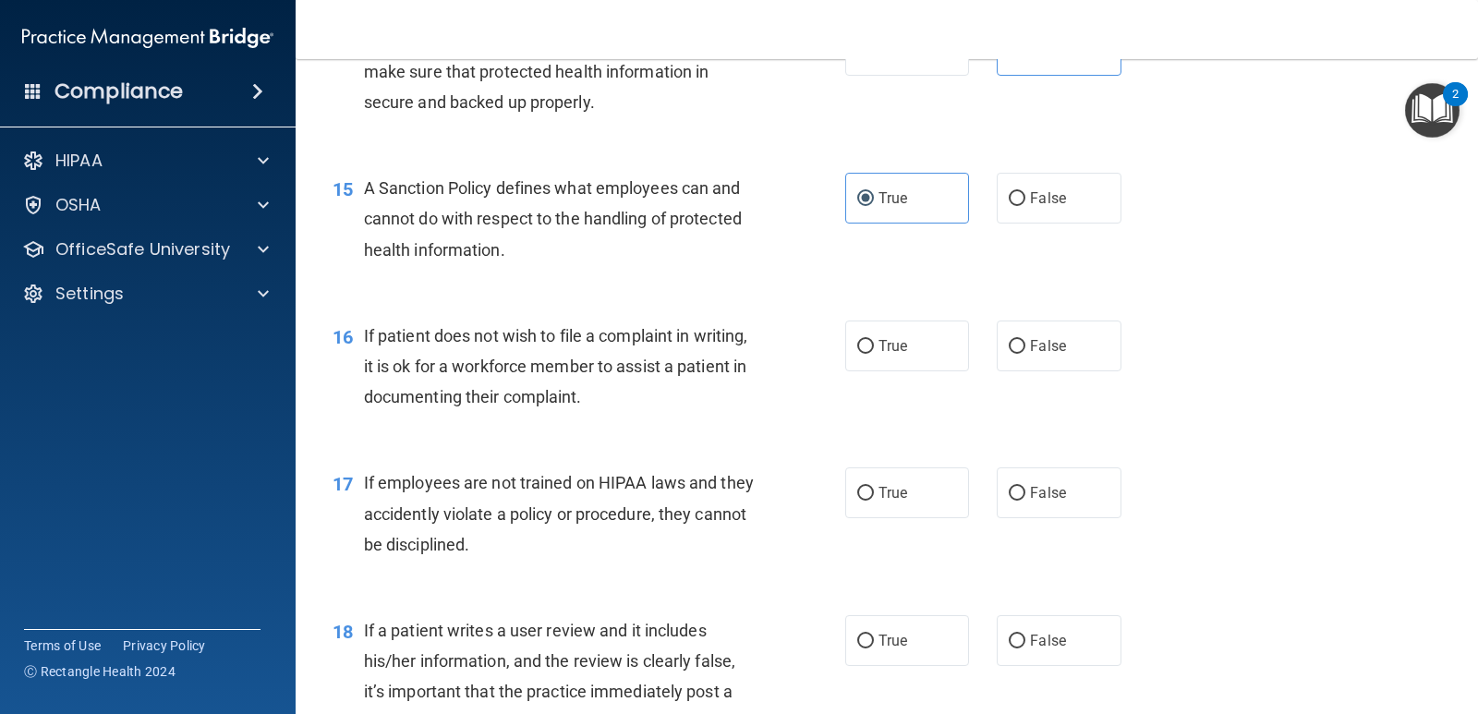
scroll to position [2586, 0]
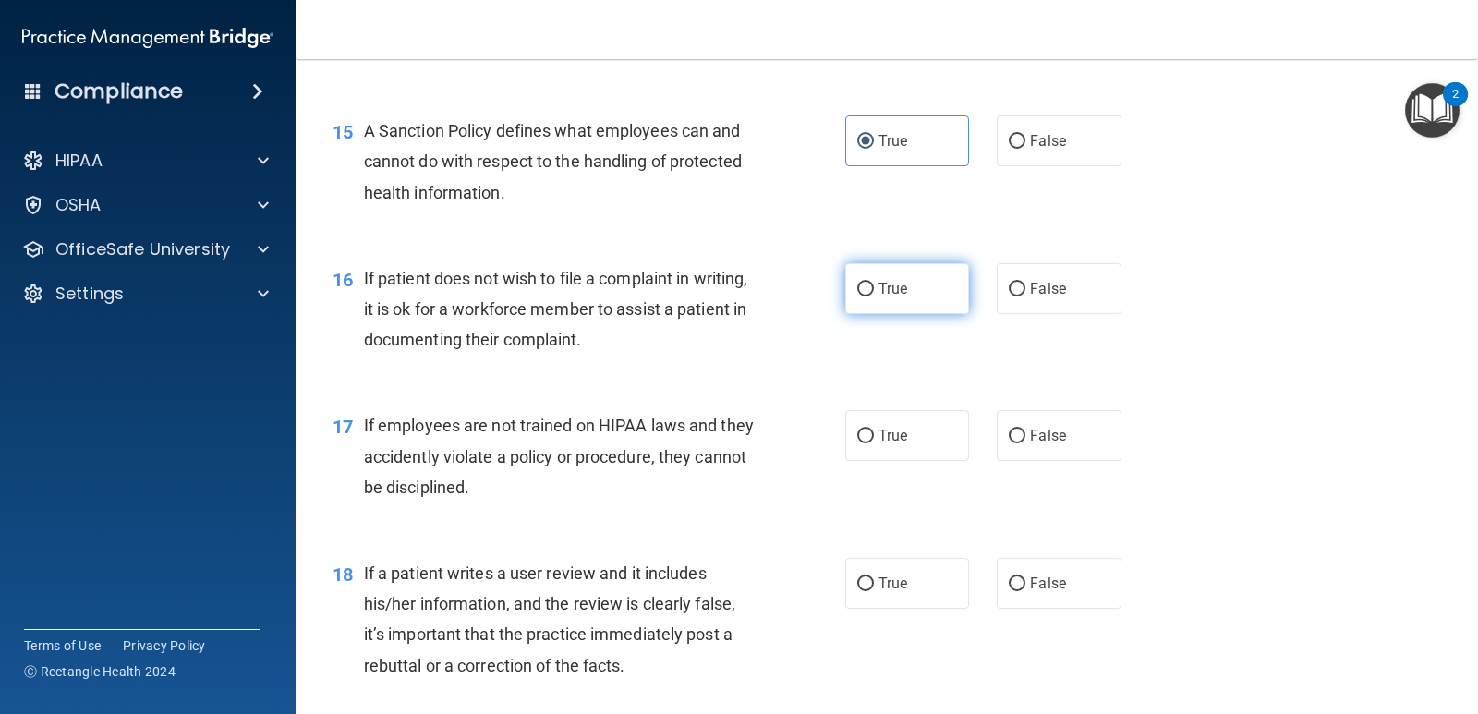
click at [911, 292] on label "True" at bounding box center [907, 288] width 124 height 51
click at [874, 292] on input "True" at bounding box center [865, 290] width 17 height 14
radio input "true"
click at [1030, 443] on span "False" at bounding box center [1048, 436] width 36 height 18
click at [1025, 443] on input "False" at bounding box center [1017, 437] width 17 height 14
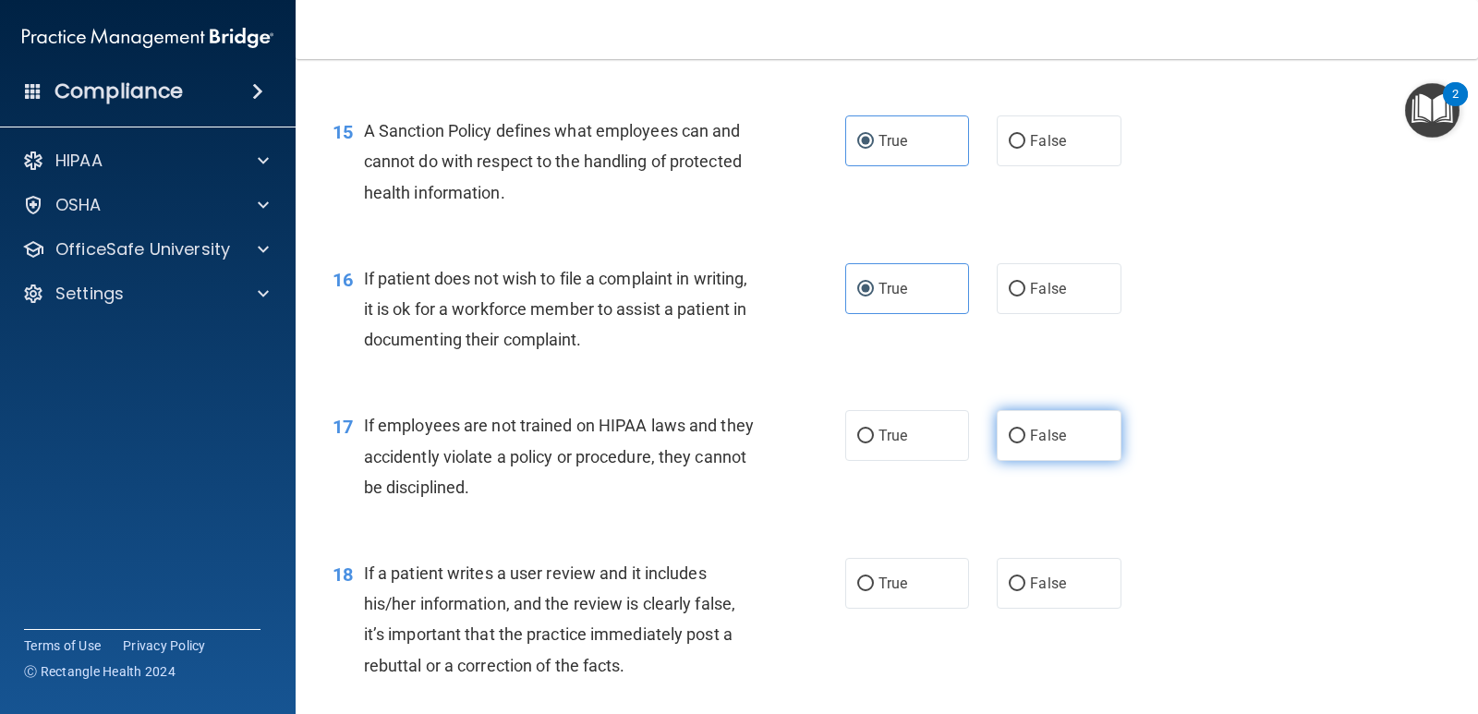
radio input "true"
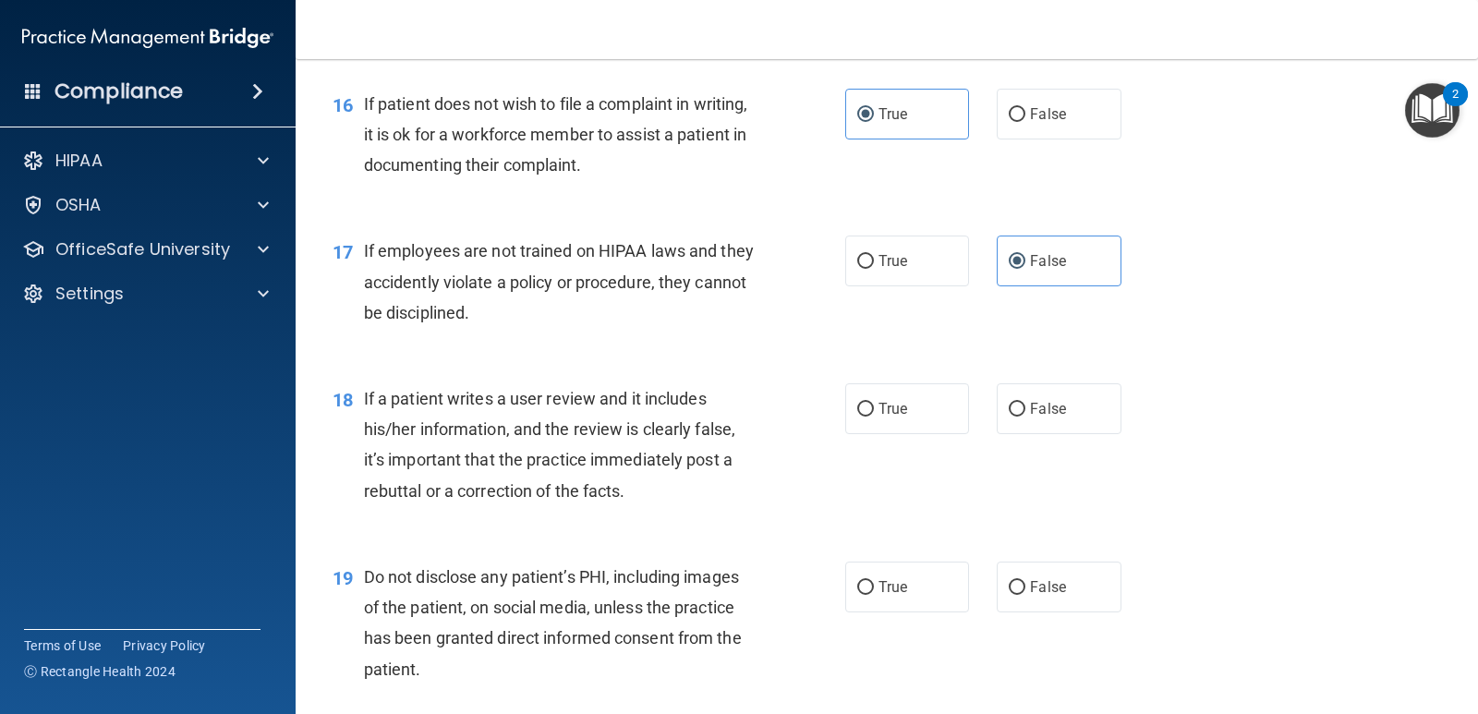
scroll to position [2802, 0]
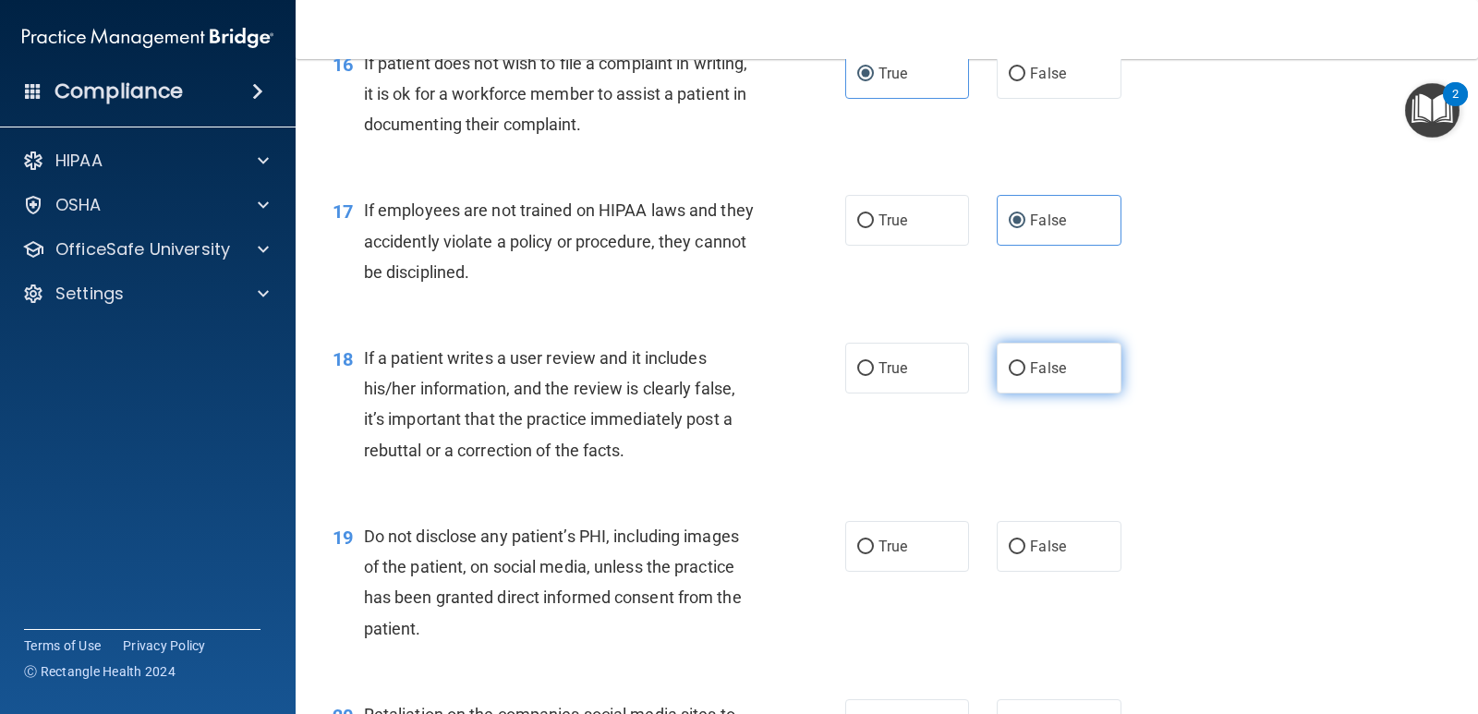
click at [1031, 376] on span "False" at bounding box center [1048, 368] width 36 height 18
click at [1025, 376] on input "False" at bounding box center [1017, 369] width 17 height 14
radio input "true"
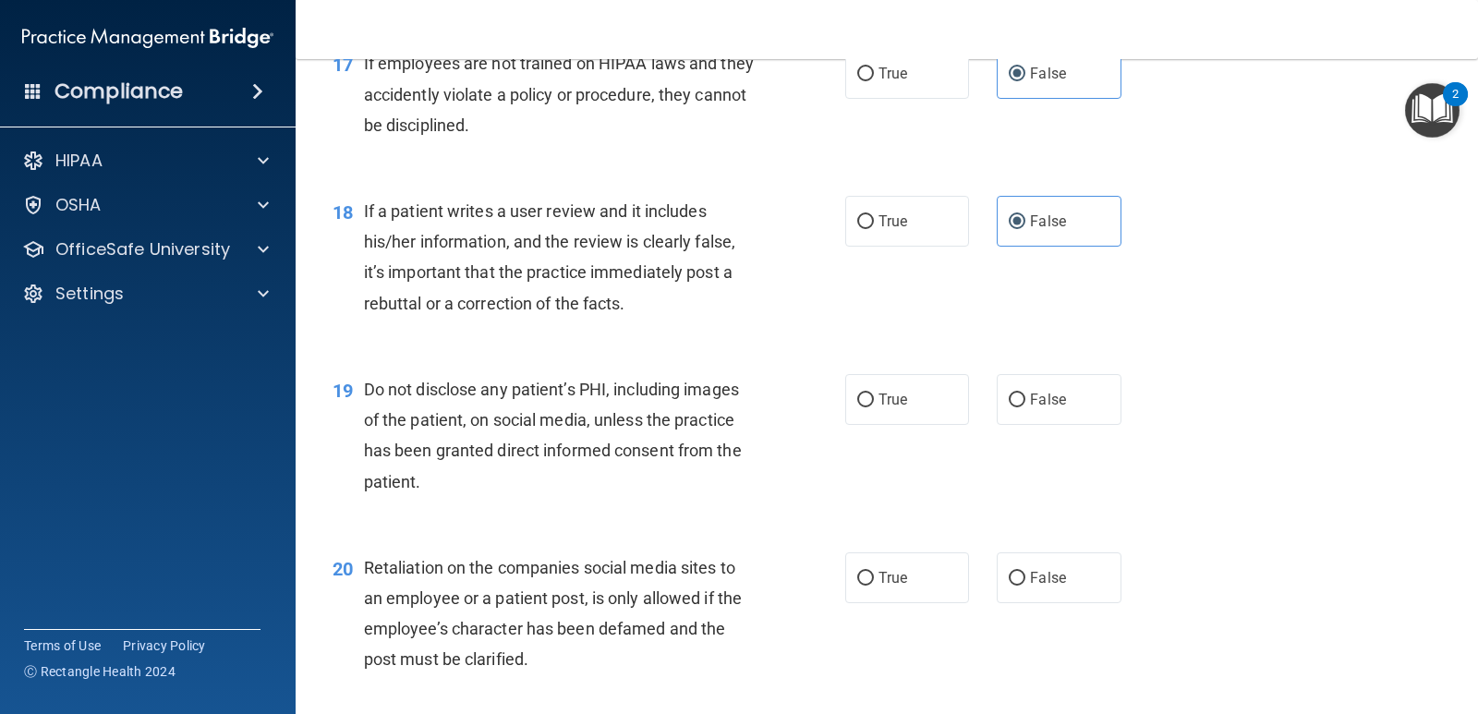
scroll to position [3018, 0]
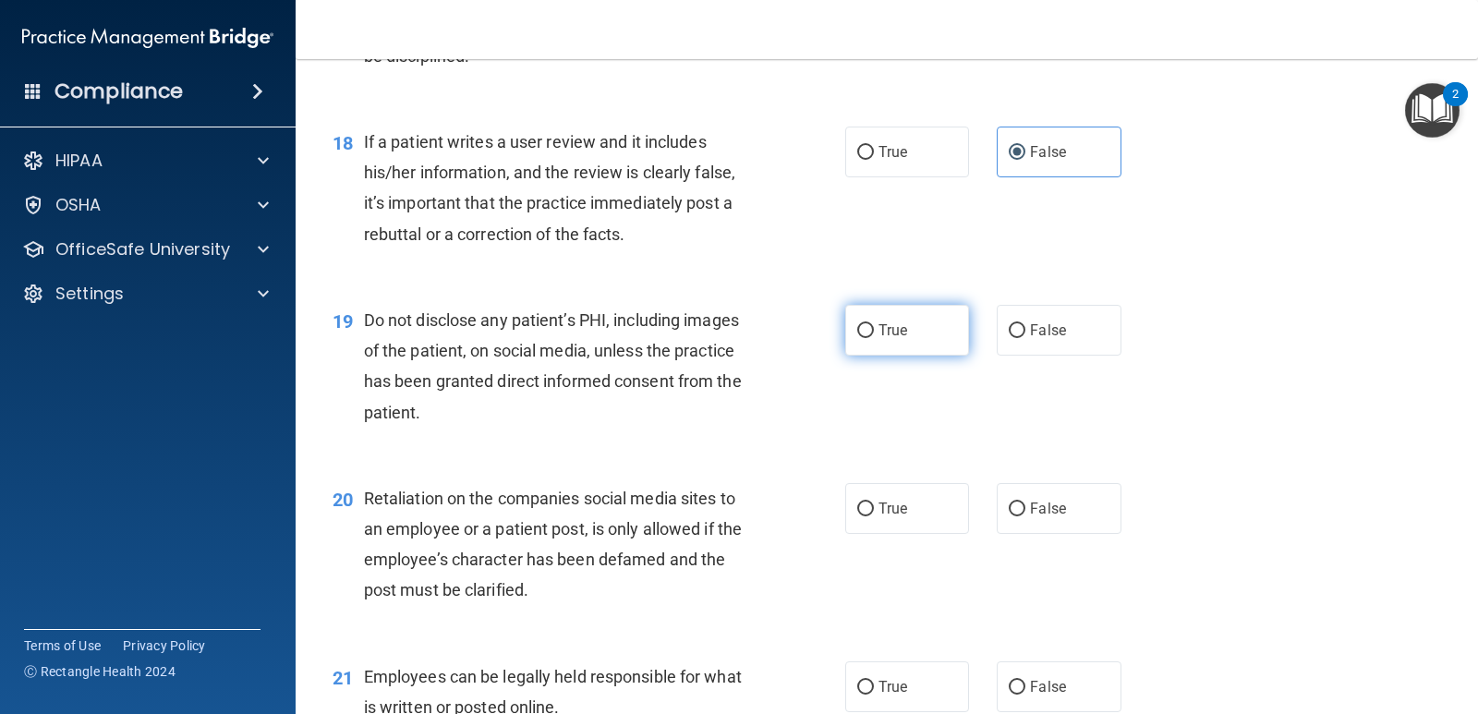
click at [864, 325] on input "True" at bounding box center [865, 331] width 17 height 14
radio input "true"
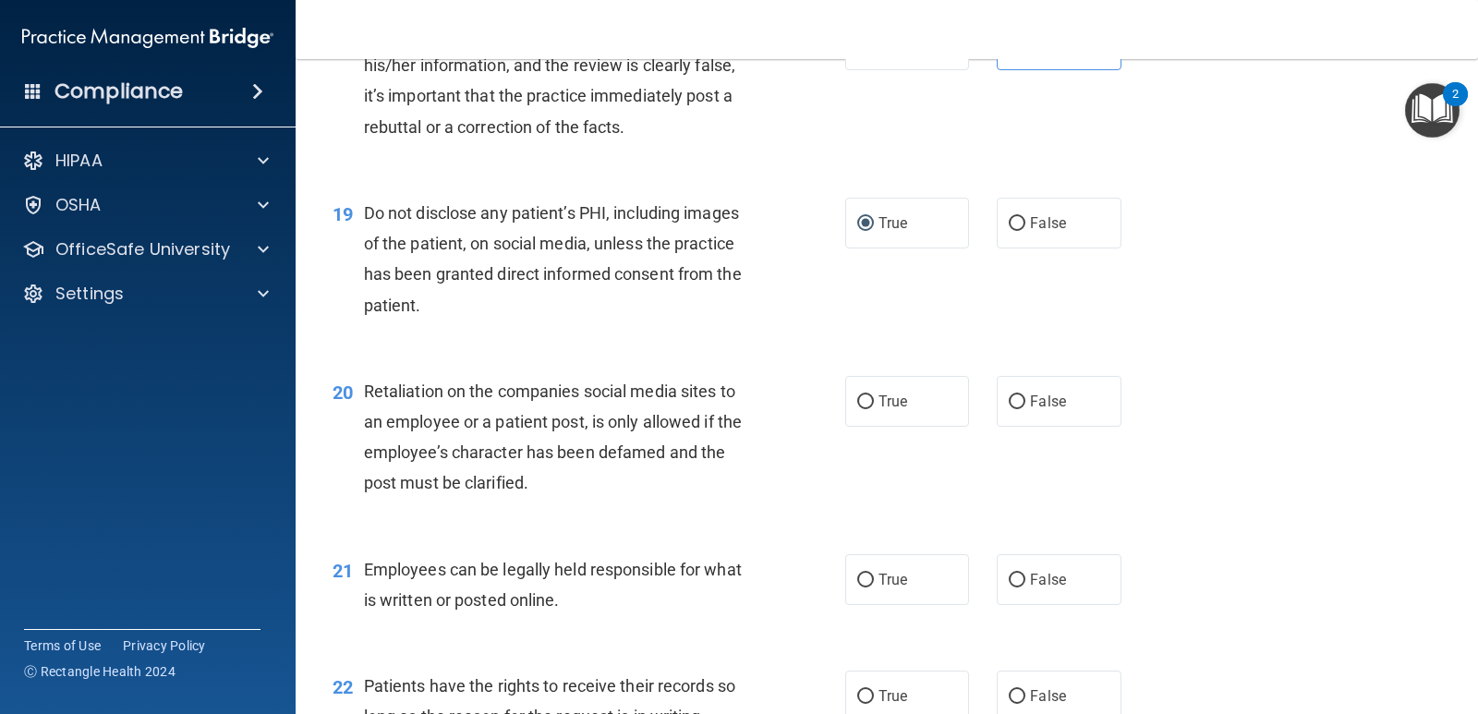
scroll to position [3233, 0]
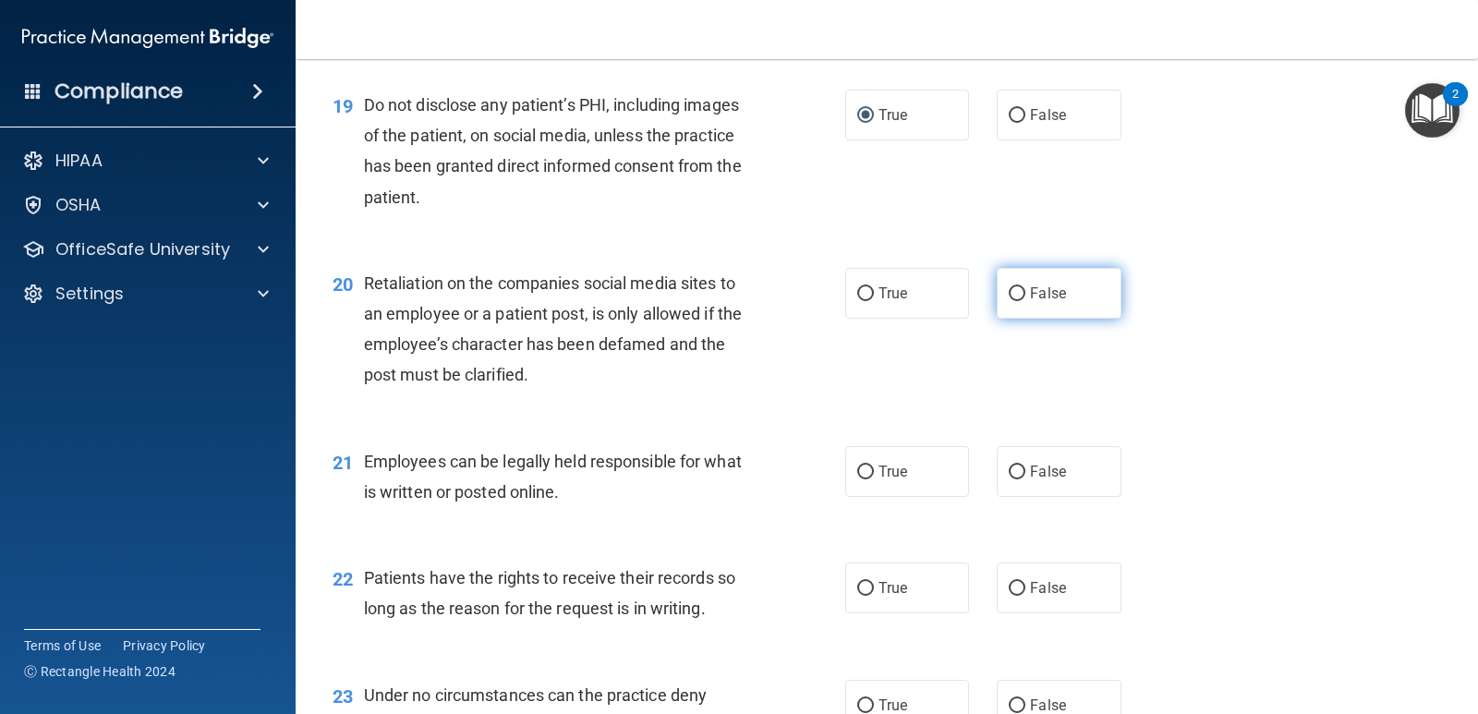
click at [1035, 289] on span "False" at bounding box center [1048, 293] width 36 height 18
click at [1025, 289] on input "False" at bounding box center [1017, 294] width 17 height 14
radio input "true"
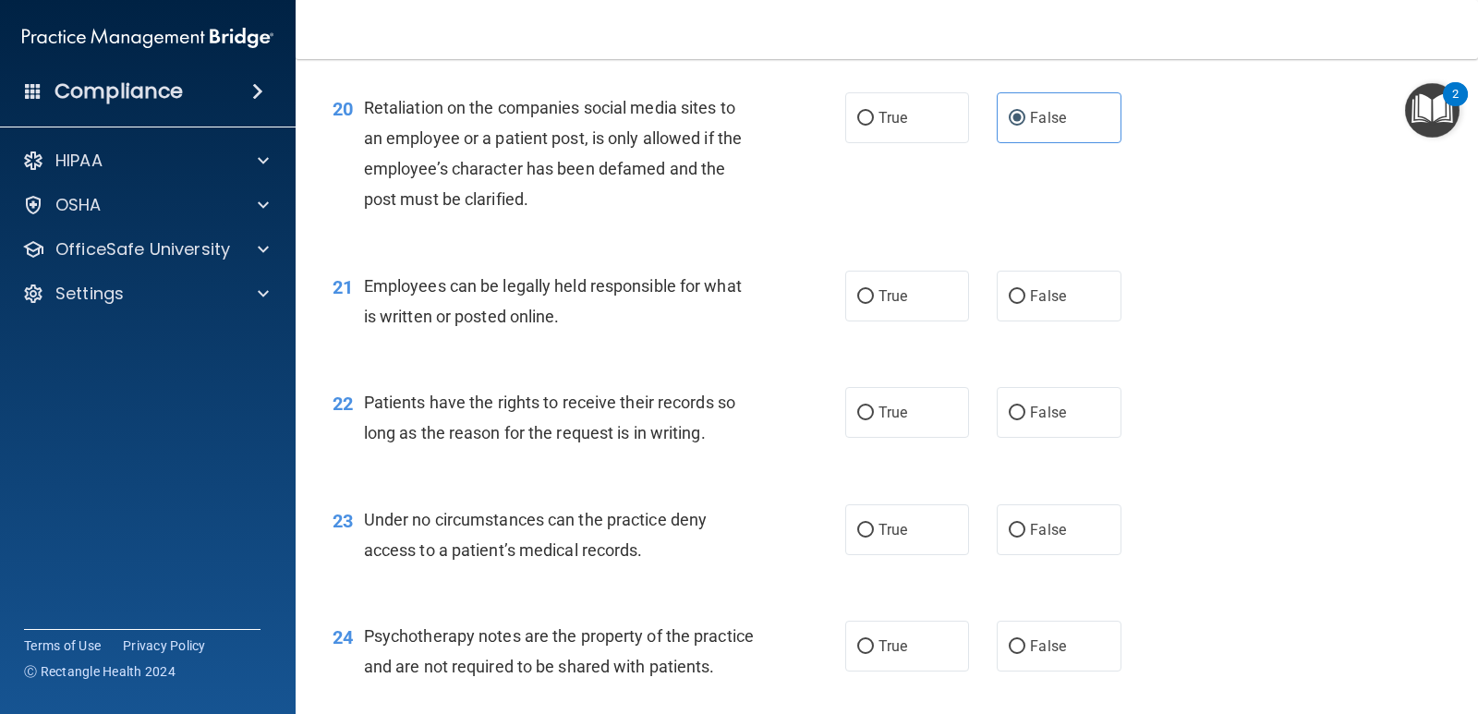
scroll to position [3448, 0]
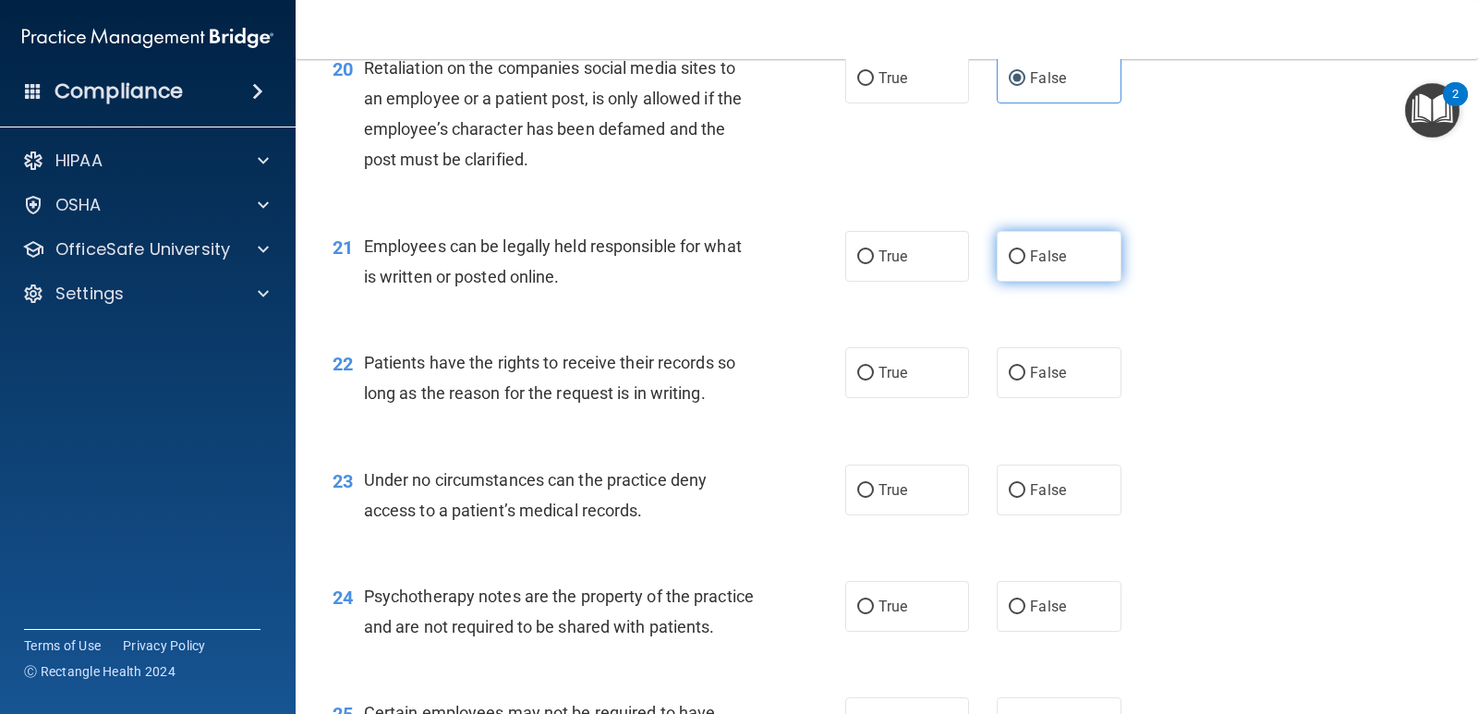
click at [1068, 254] on label "False" at bounding box center [1059, 256] width 124 height 51
click at [1025, 254] on input "False" at bounding box center [1017, 257] width 17 height 14
radio input "true"
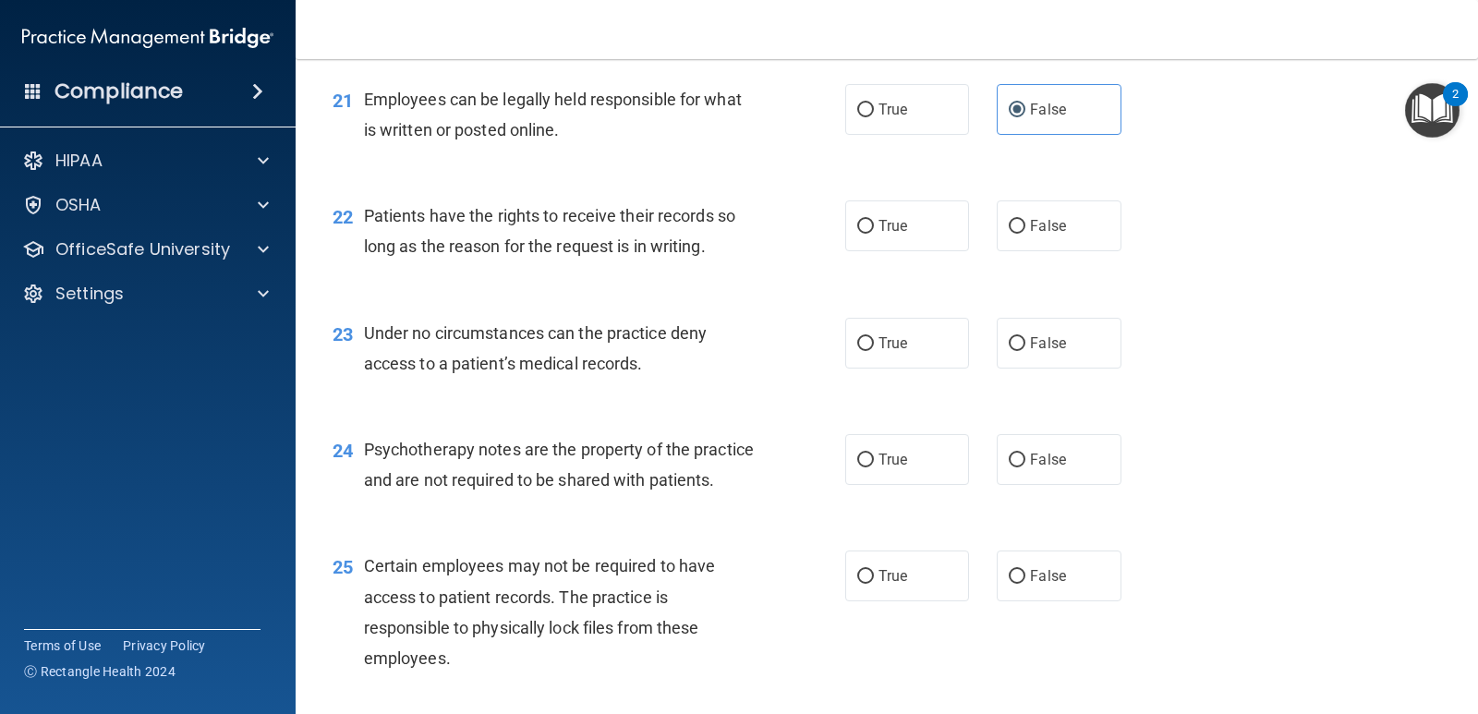
scroll to position [3664, 0]
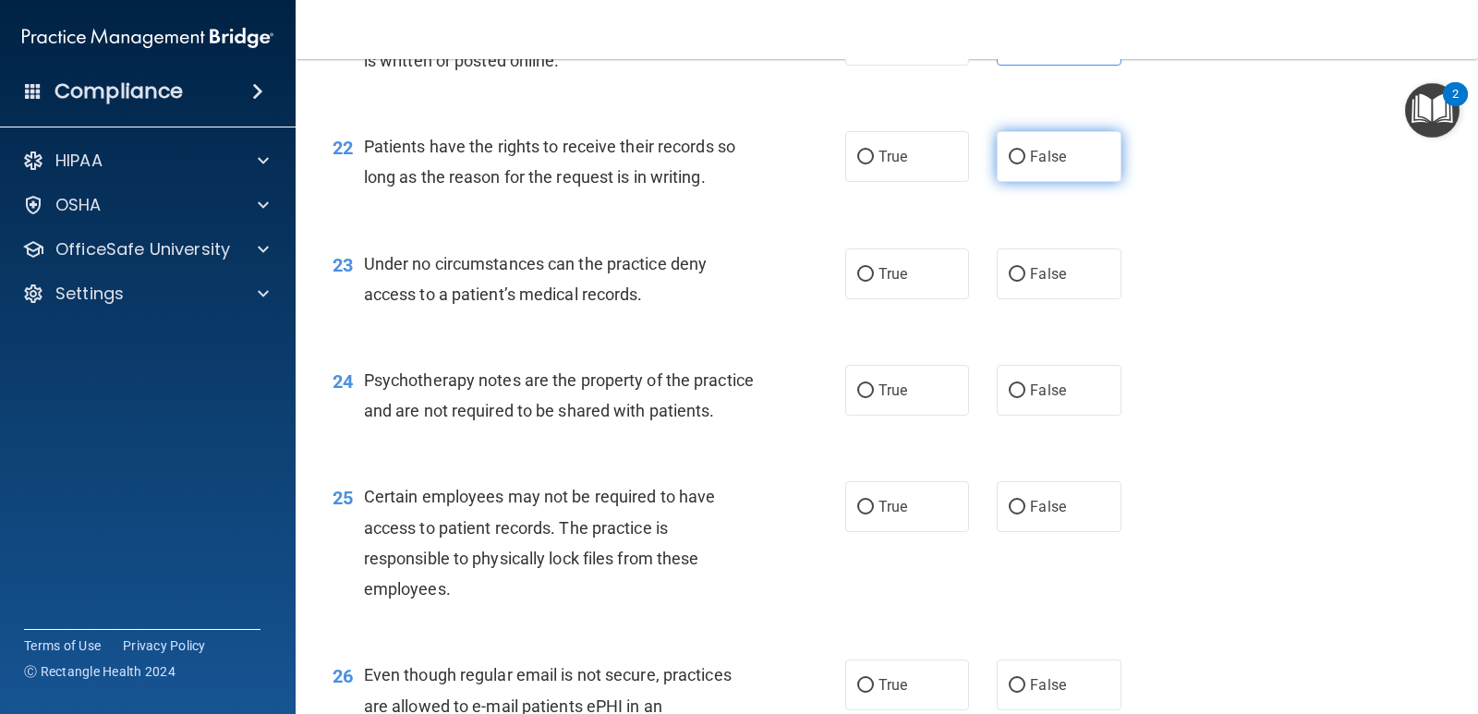
click at [1012, 157] on input "False" at bounding box center [1017, 158] width 17 height 14
radio input "true"
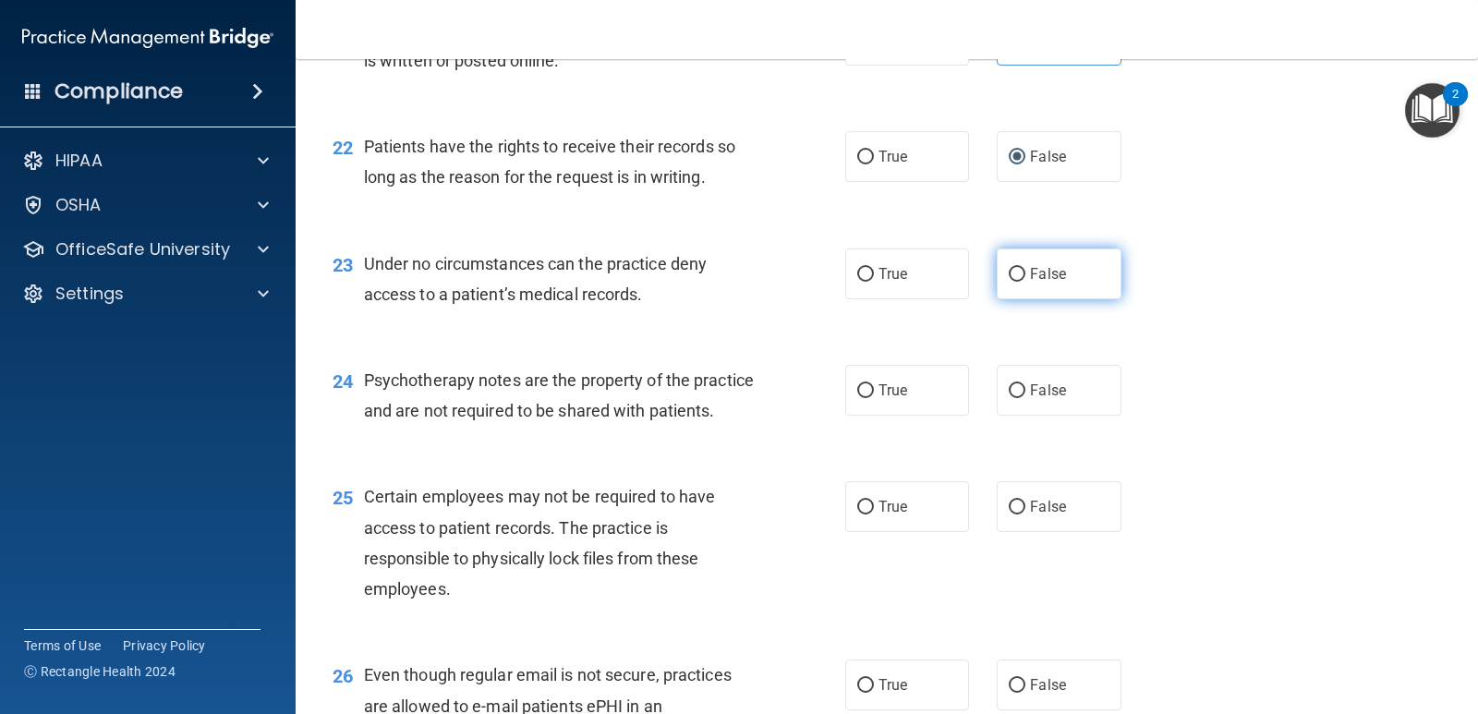
click at [1031, 285] on label "False" at bounding box center [1059, 273] width 124 height 51
click at [1025, 282] on input "False" at bounding box center [1017, 275] width 17 height 14
radio input "true"
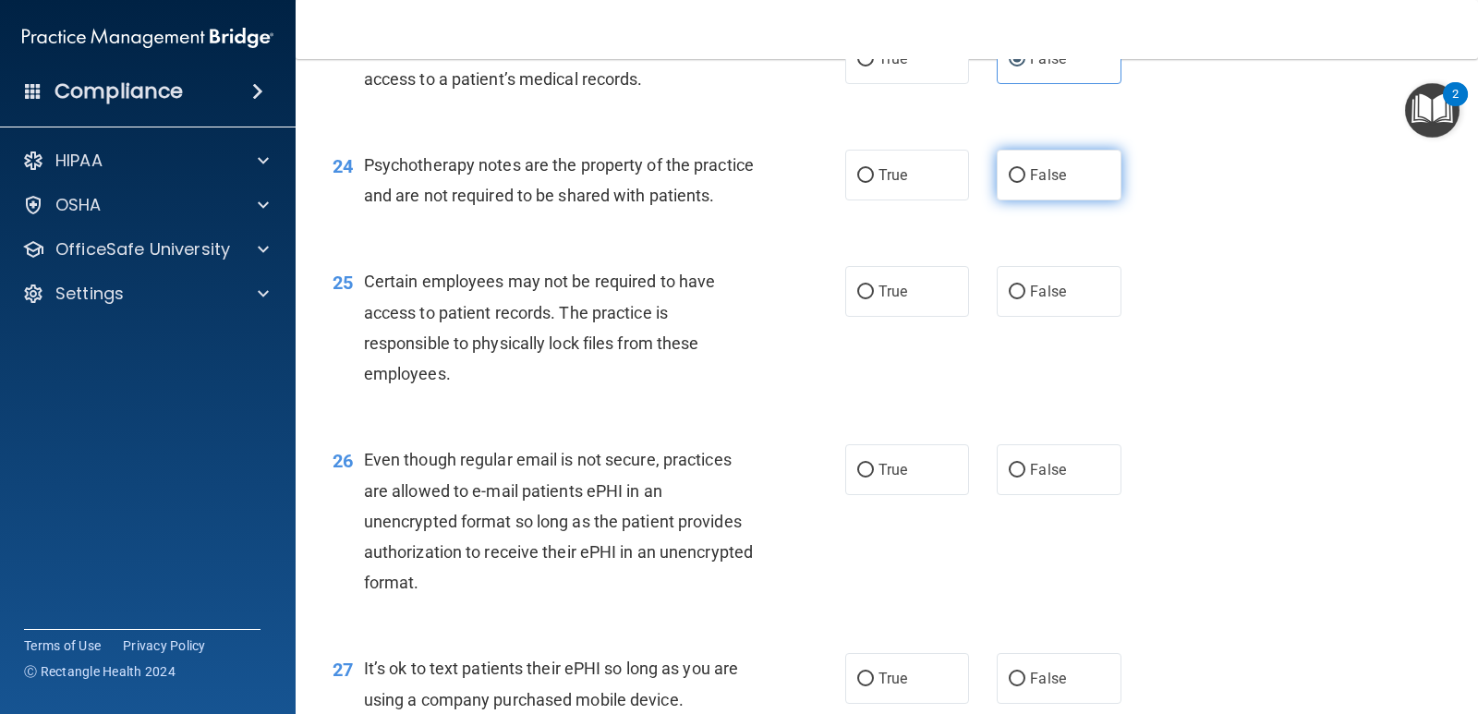
click at [1030, 182] on span "False" at bounding box center [1048, 175] width 36 height 18
click at [1022, 182] on input "False" at bounding box center [1017, 176] width 17 height 14
radio input "true"
click at [899, 300] on span "True" at bounding box center [892, 292] width 29 height 18
click at [874, 299] on input "True" at bounding box center [865, 292] width 17 height 14
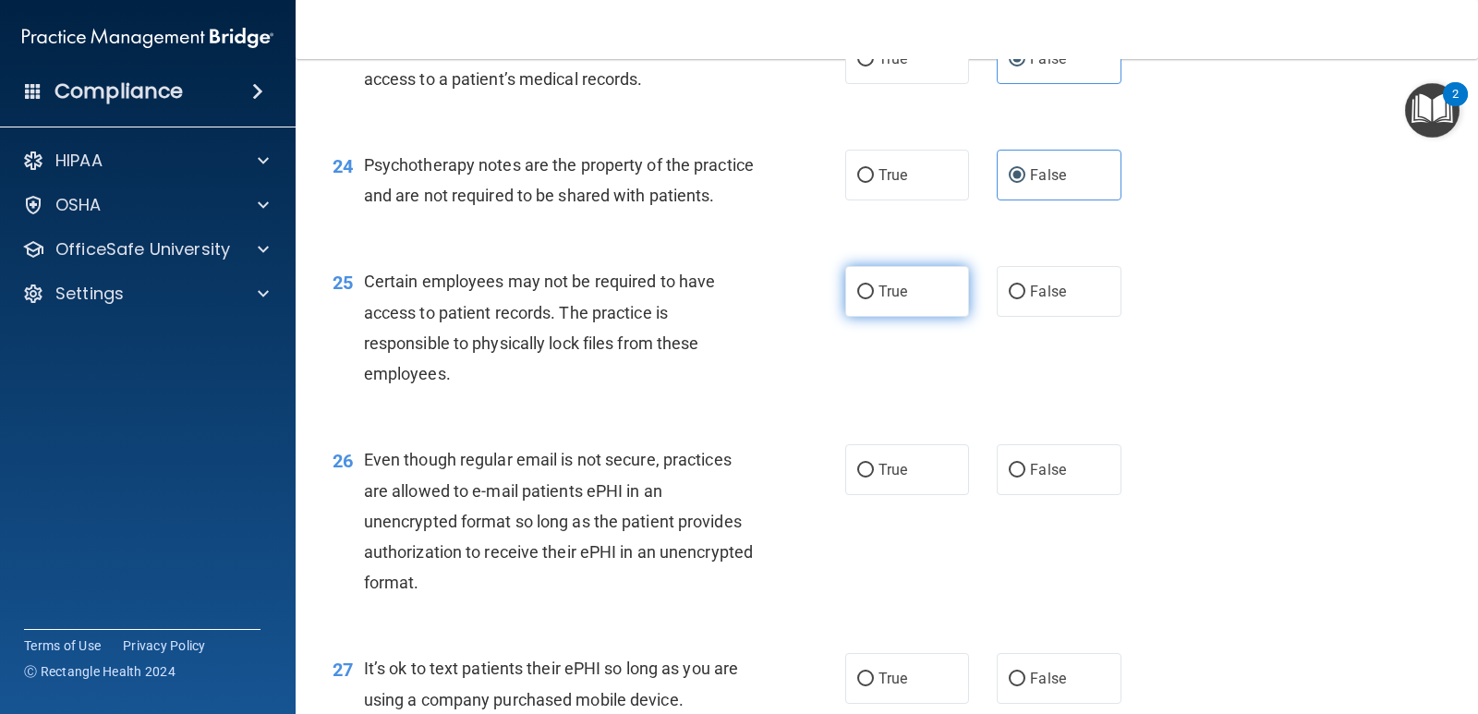
radio input "true"
click at [1037, 478] on span "False" at bounding box center [1048, 470] width 36 height 18
click at [1025, 478] on input "False" at bounding box center [1017, 471] width 17 height 14
radio input "true"
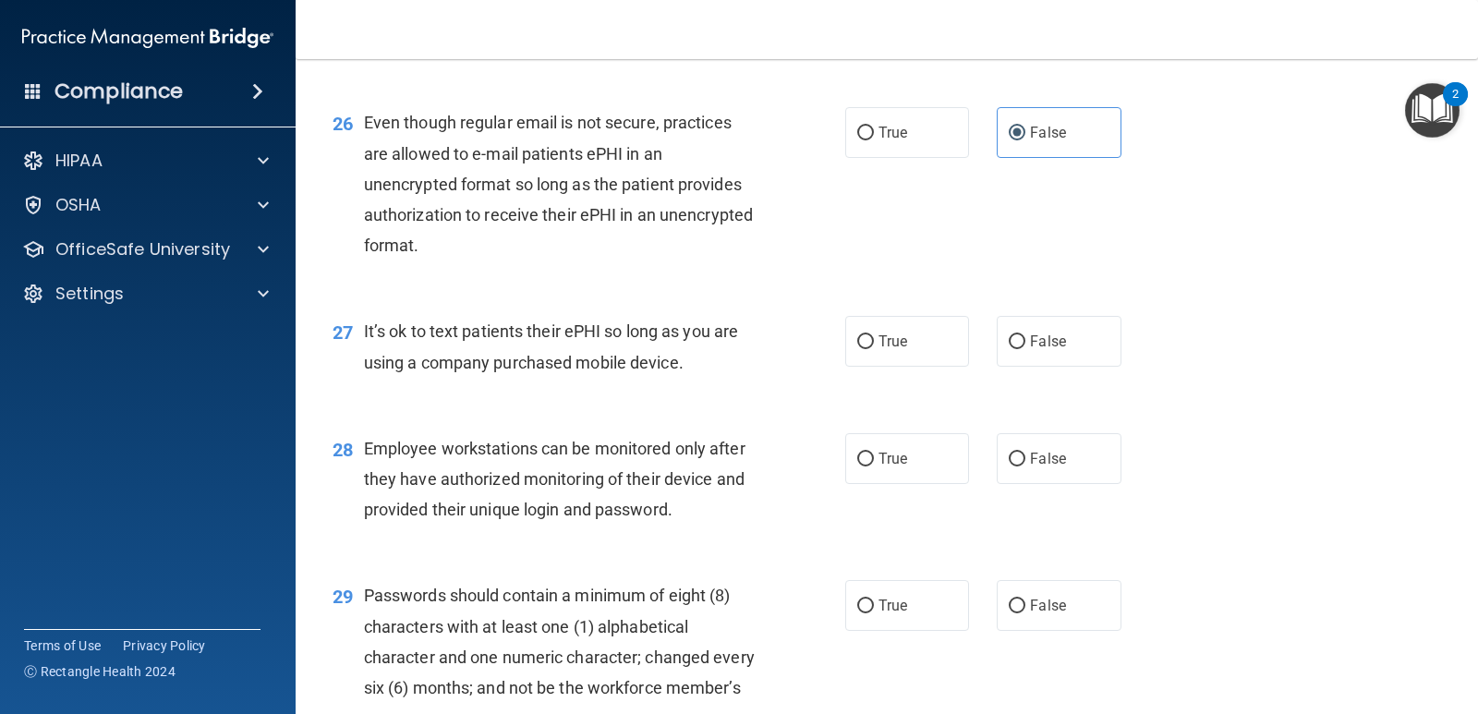
scroll to position [4311, 0]
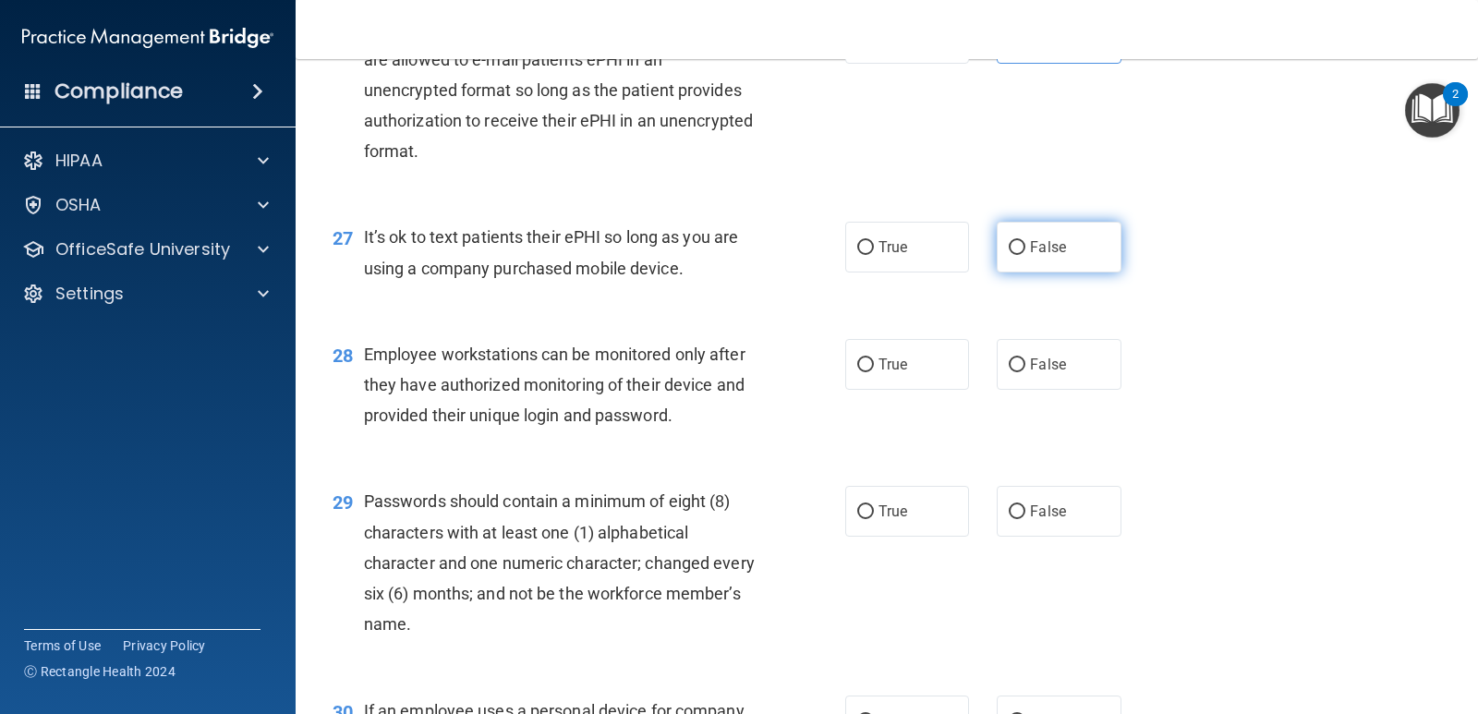
click at [1034, 272] on label "False" at bounding box center [1059, 247] width 124 height 51
click at [1025, 255] on input "False" at bounding box center [1017, 248] width 17 height 14
radio input "true"
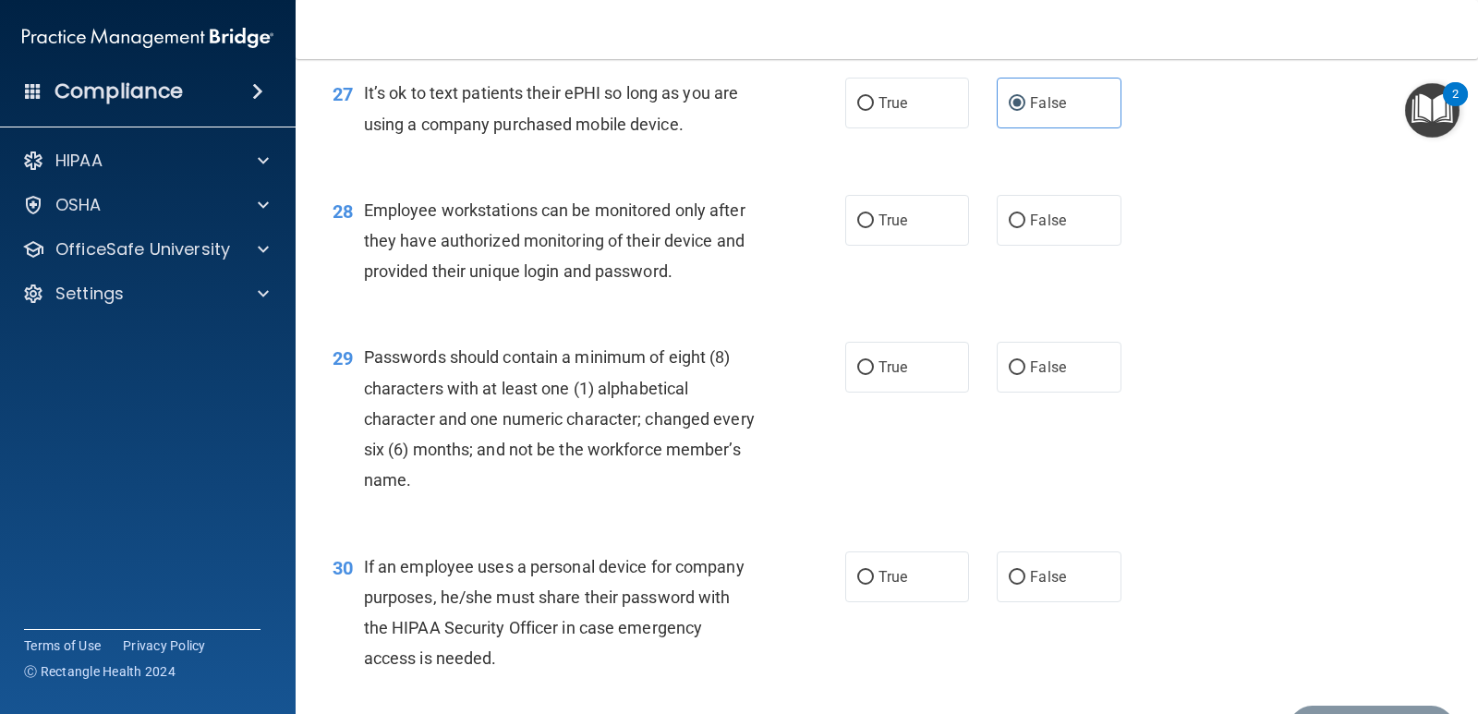
scroll to position [4526, 0]
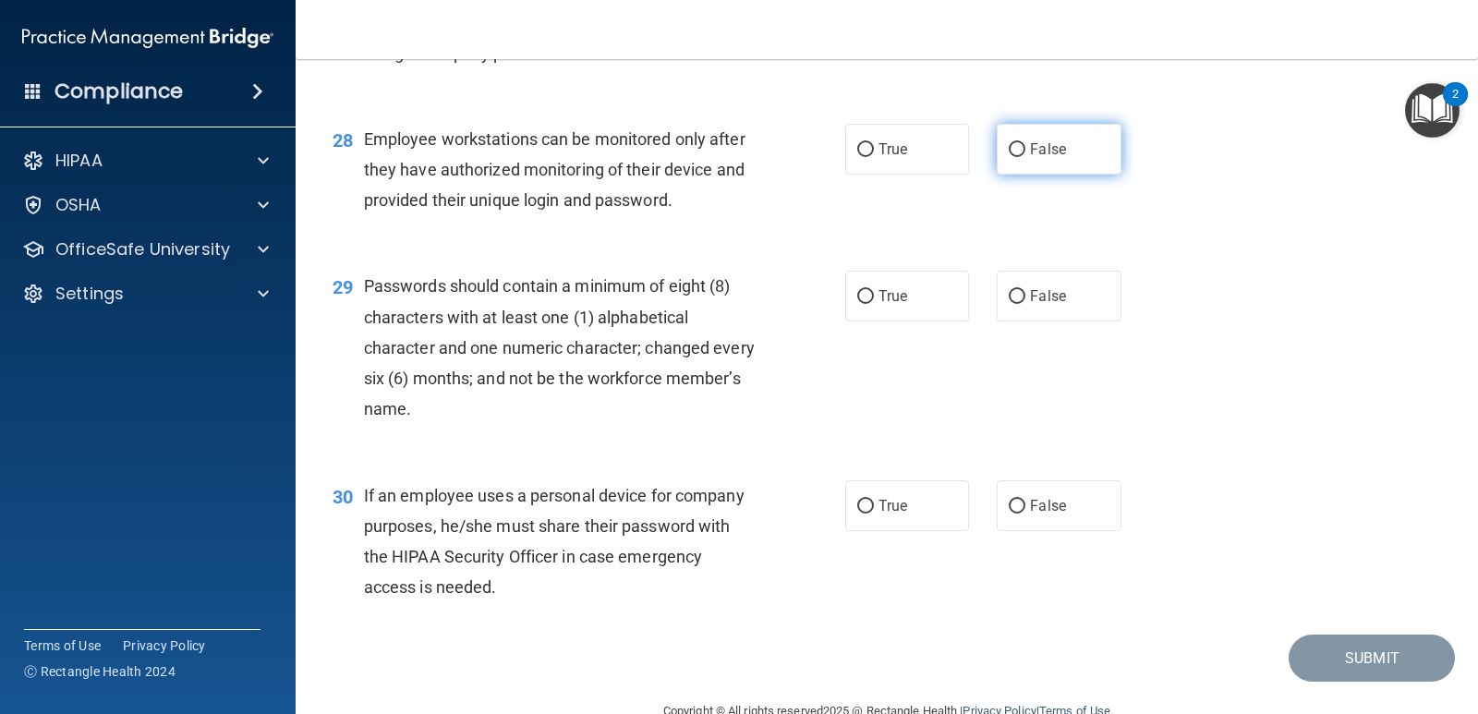
click at [1062, 171] on label "False" at bounding box center [1059, 149] width 124 height 51
click at [1025, 157] on input "False" at bounding box center [1017, 150] width 17 height 14
radio input "true"
click at [878, 305] on span "True" at bounding box center [892, 296] width 29 height 18
click at [874, 304] on input "True" at bounding box center [865, 297] width 17 height 14
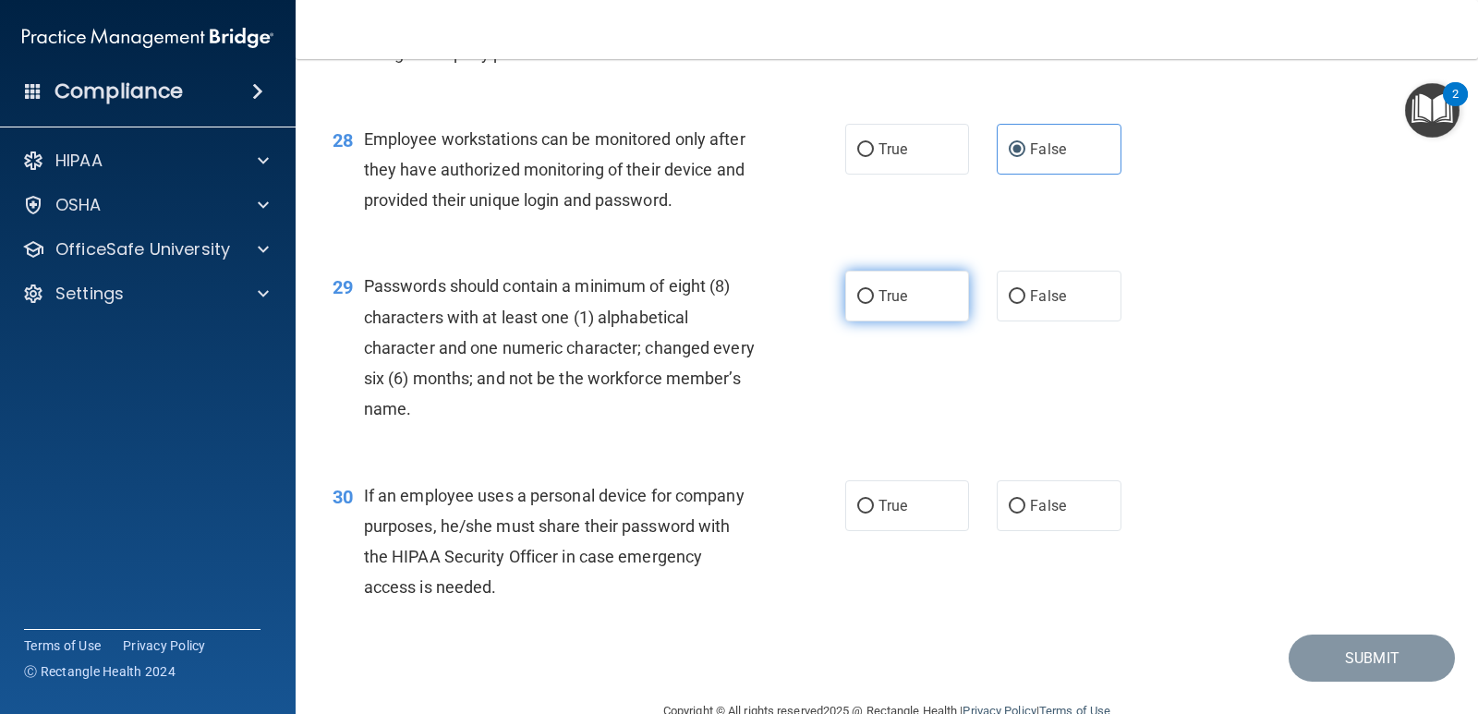
radio input "true"
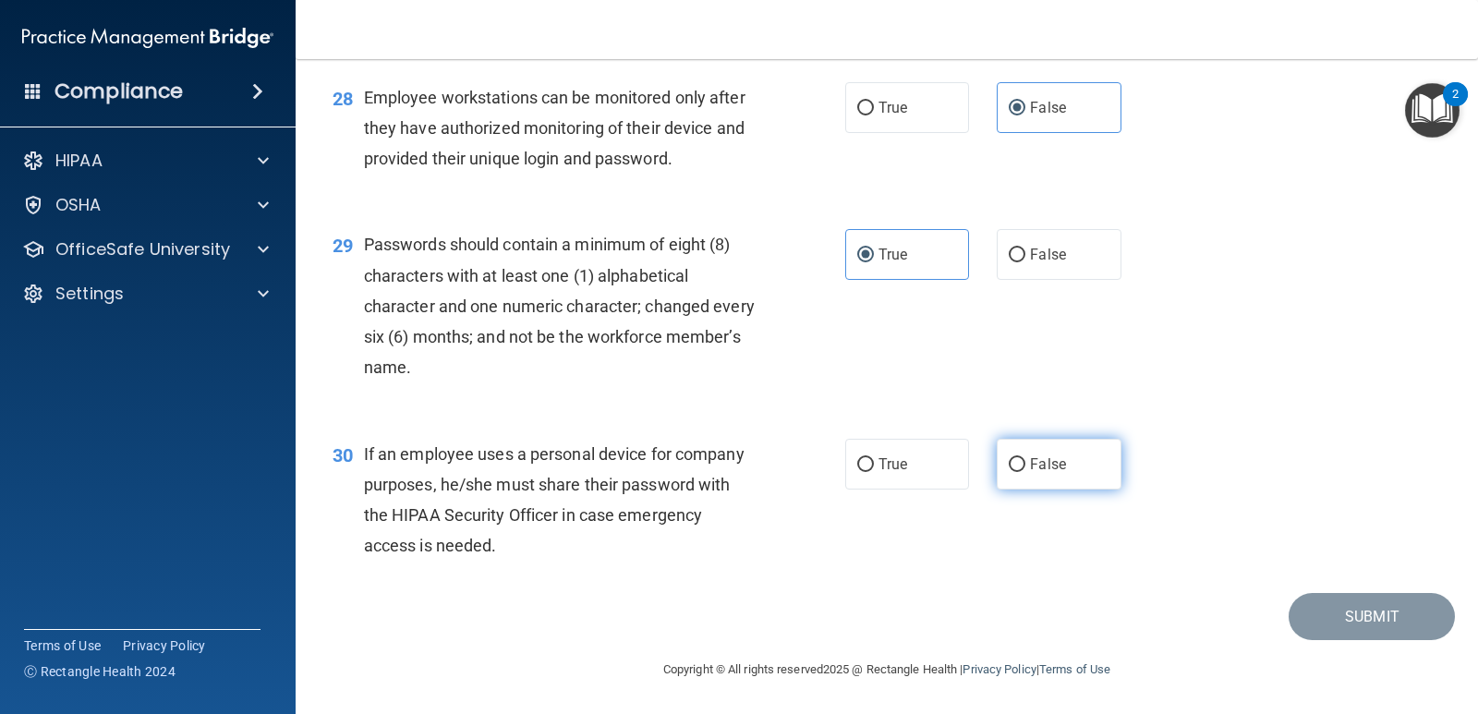
click at [1030, 465] on span "False" at bounding box center [1048, 464] width 36 height 18
click at [1022, 465] on input "False" at bounding box center [1017, 465] width 17 height 14
radio input "true"
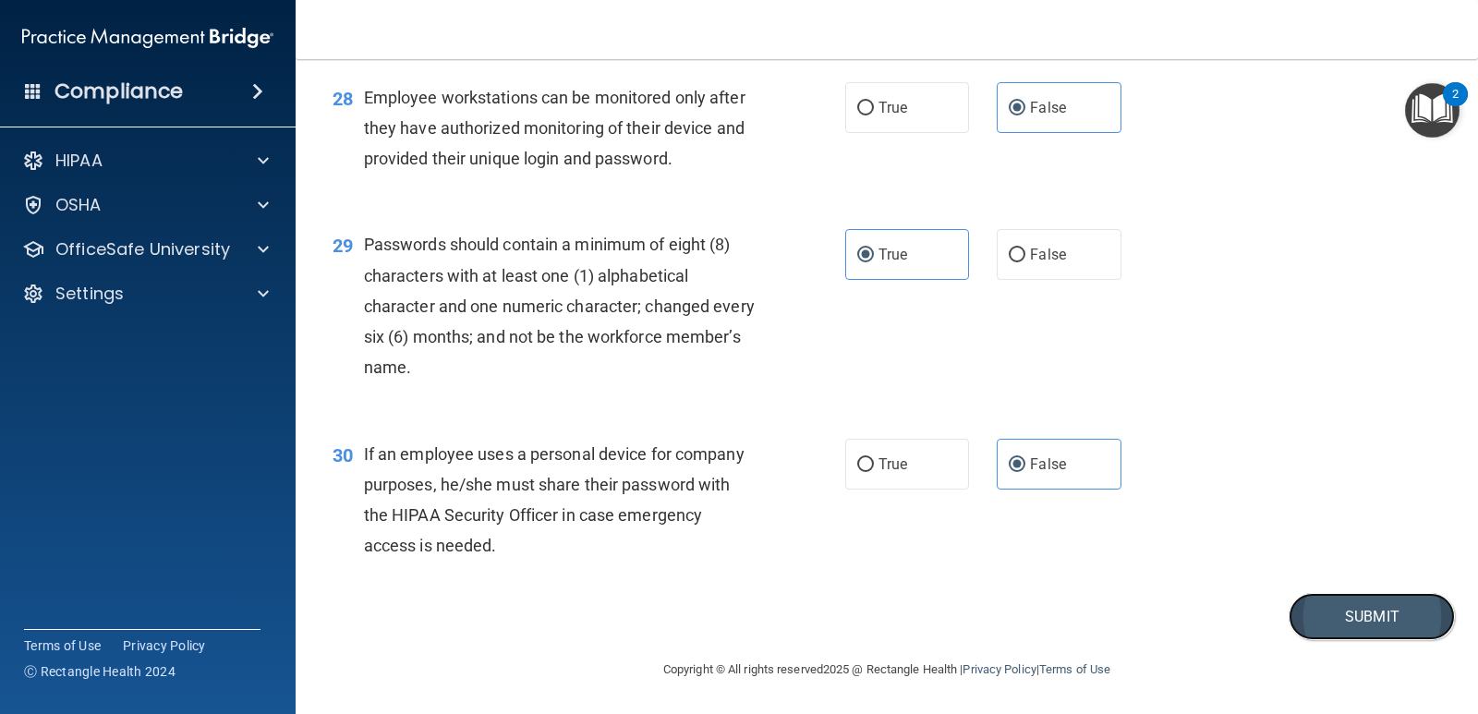
click at [1345, 610] on button "Submit" at bounding box center [1372, 616] width 166 height 47
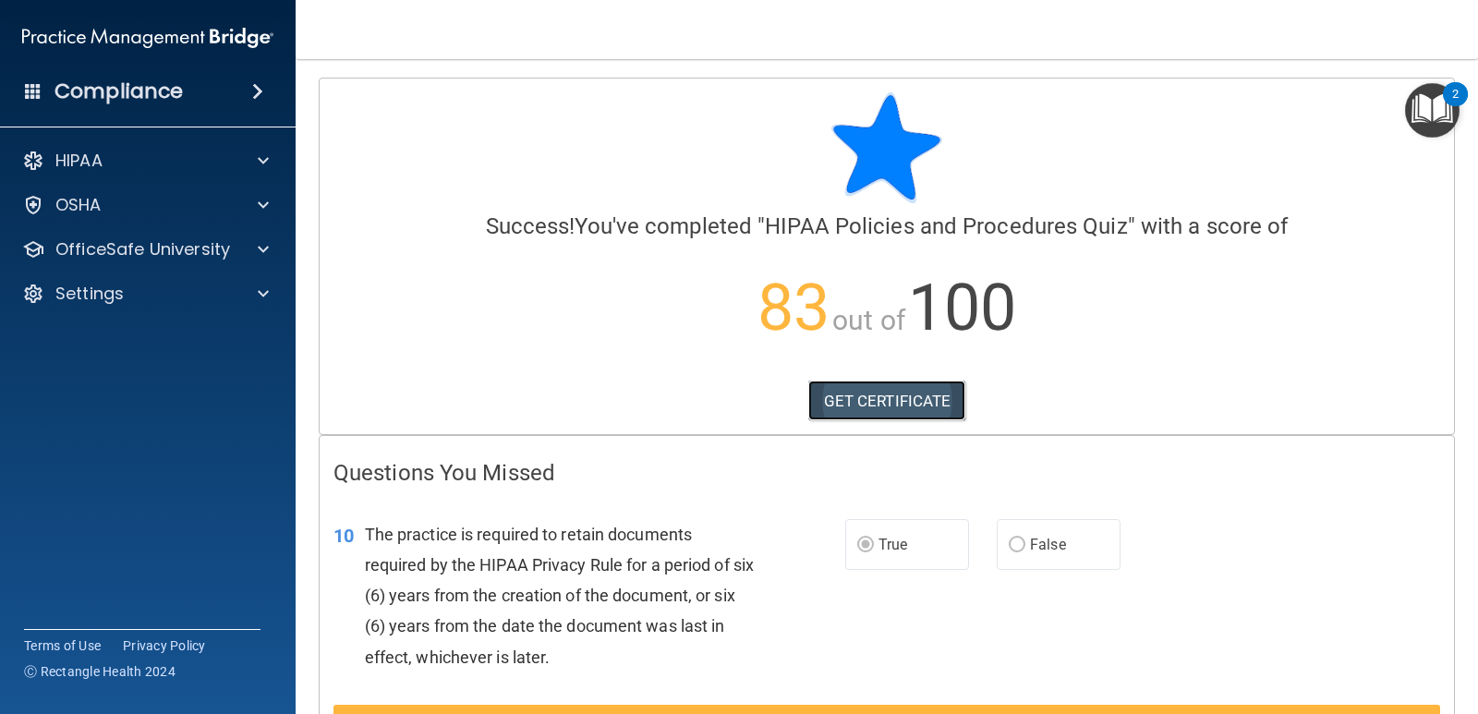
click at [864, 399] on link "GET CERTIFICATE" at bounding box center [887, 401] width 158 height 41
click at [249, 246] on div at bounding box center [260, 249] width 46 height 22
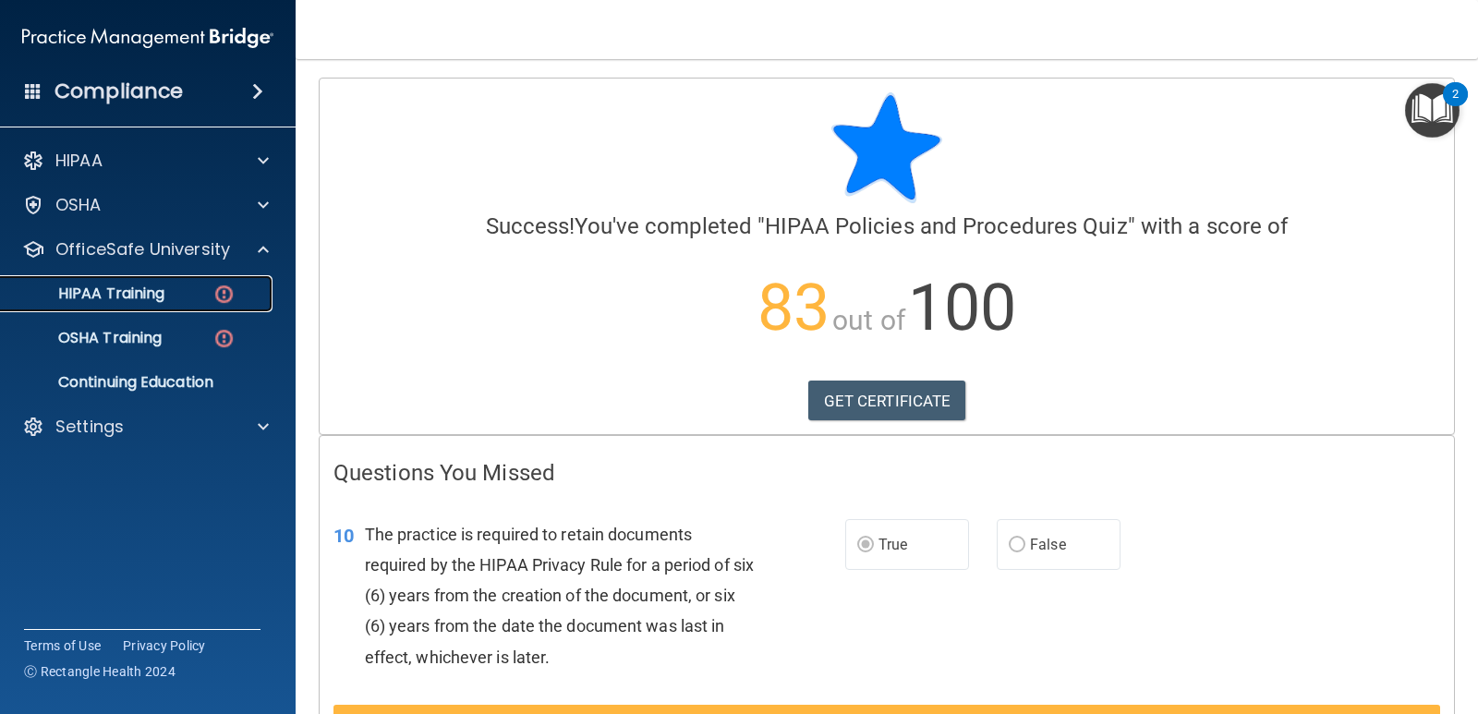
click at [244, 297] on div "HIPAA Training" at bounding box center [138, 293] width 252 height 18
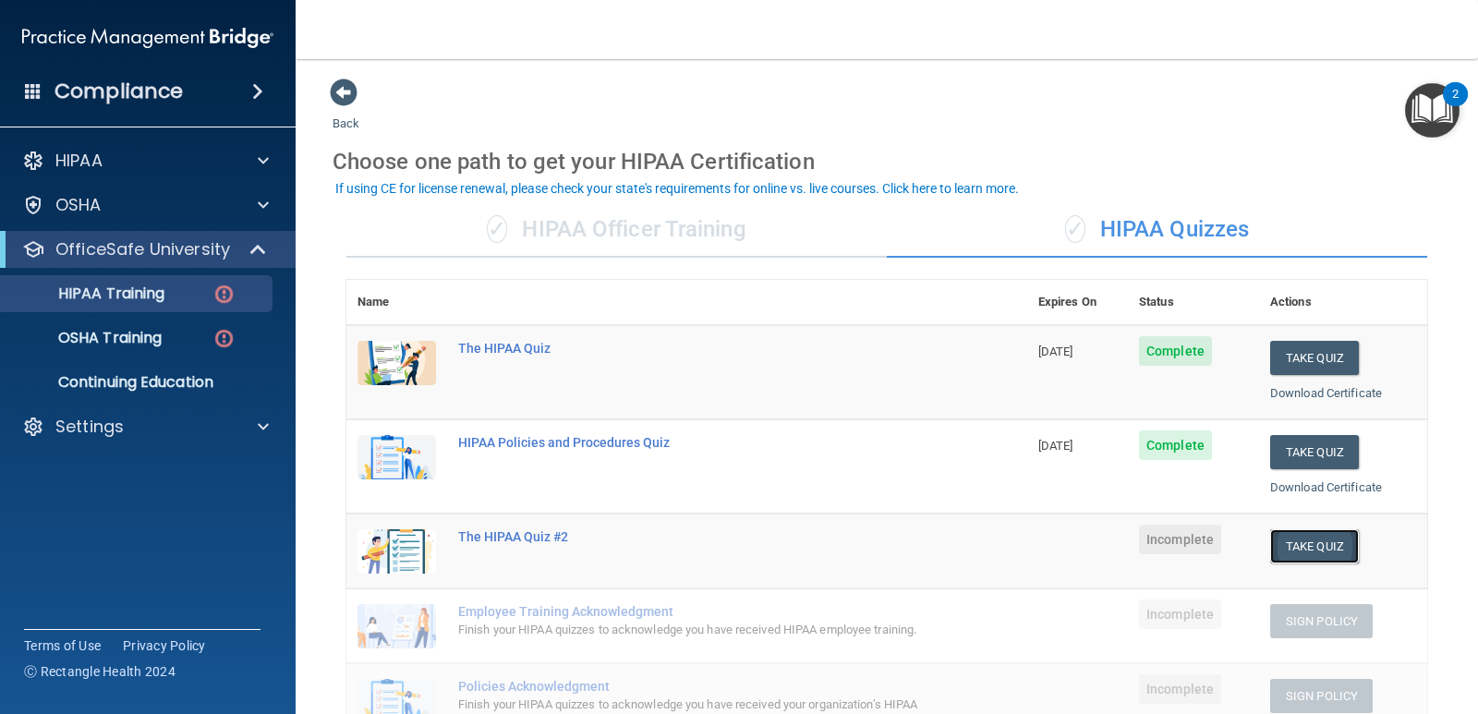
click at [1307, 547] on button "Take Quiz" at bounding box center [1314, 546] width 89 height 34
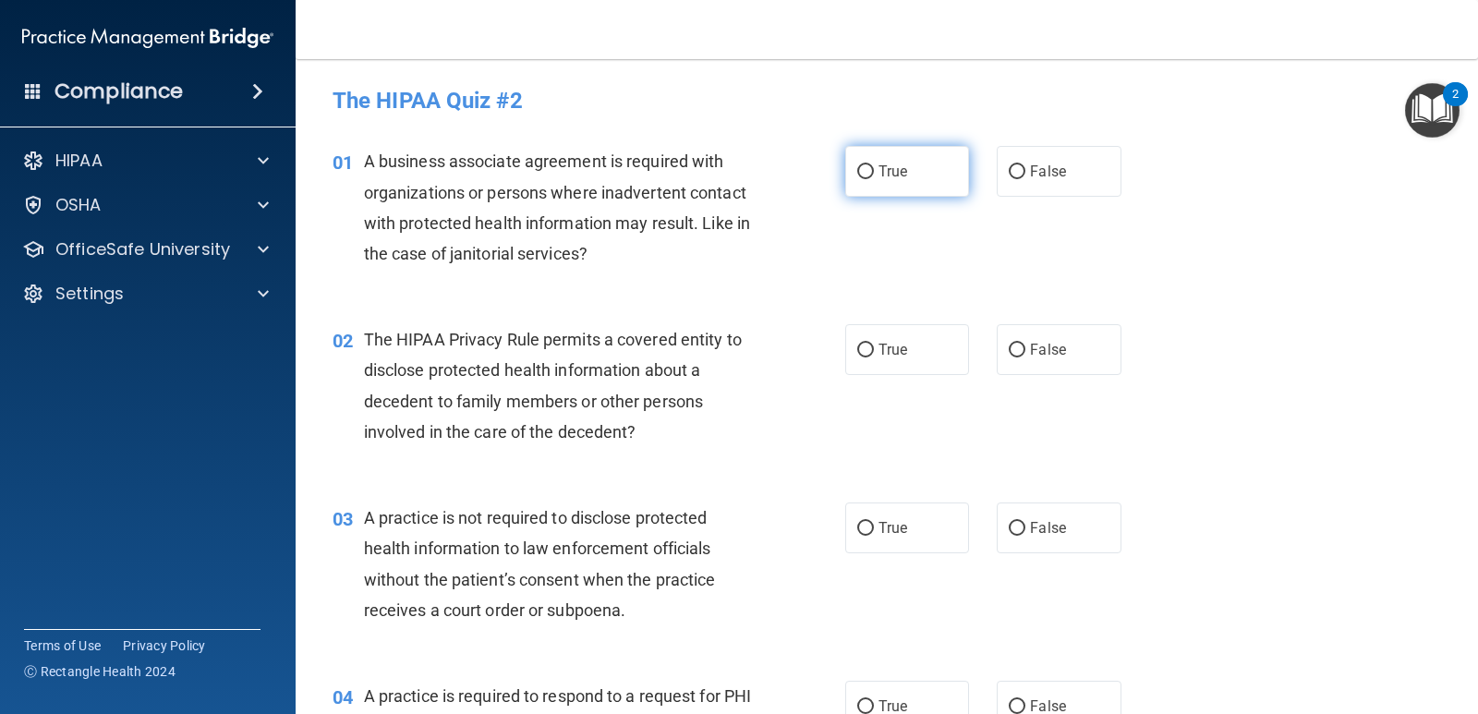
click at [898, 173] on span "True" at bounding box center [892, 172] width 29 height 18
click at [874, 173] on input "True" at bounding box center [865, 172] width 17 height 14
radio input "true"
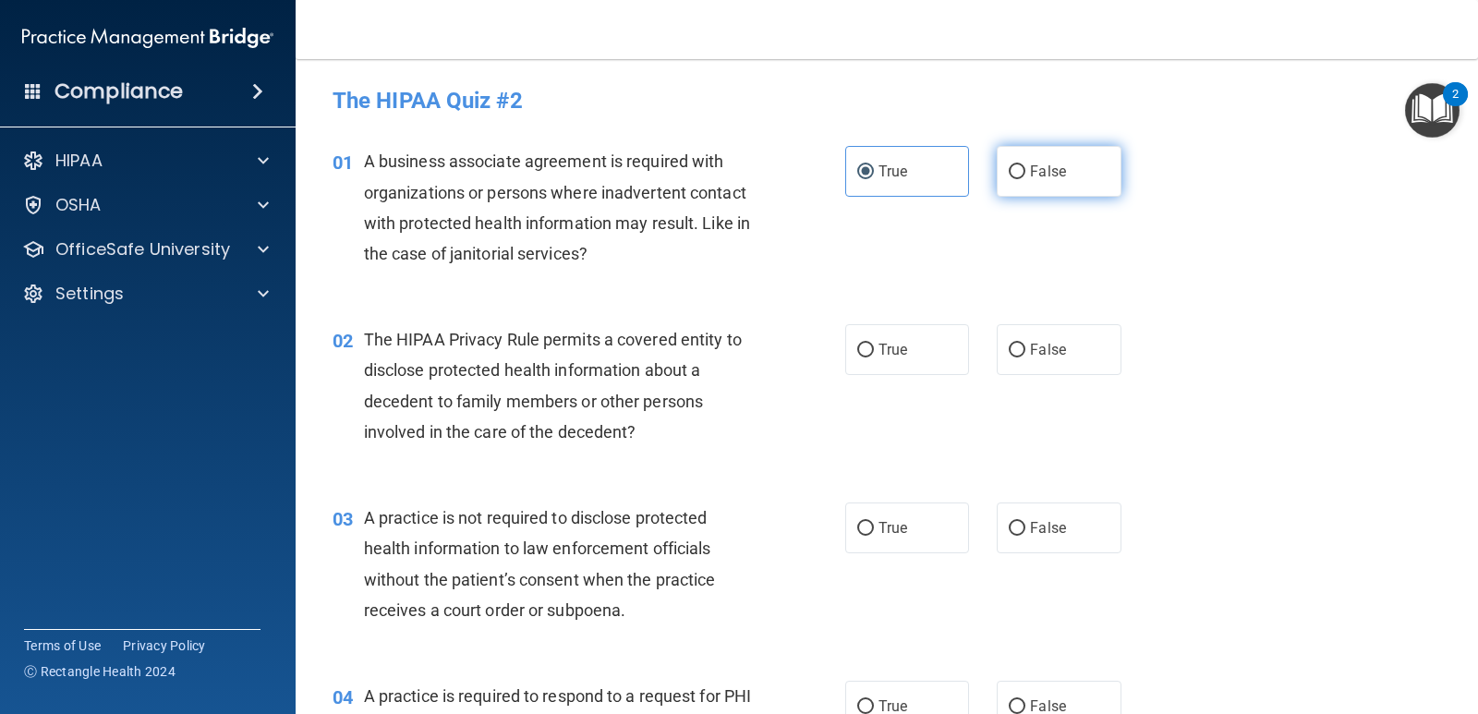
click at [1009, 171] on input "False" at bounding box center [1017, 172] width 17 height 14
radio input "true"
radio input "false"
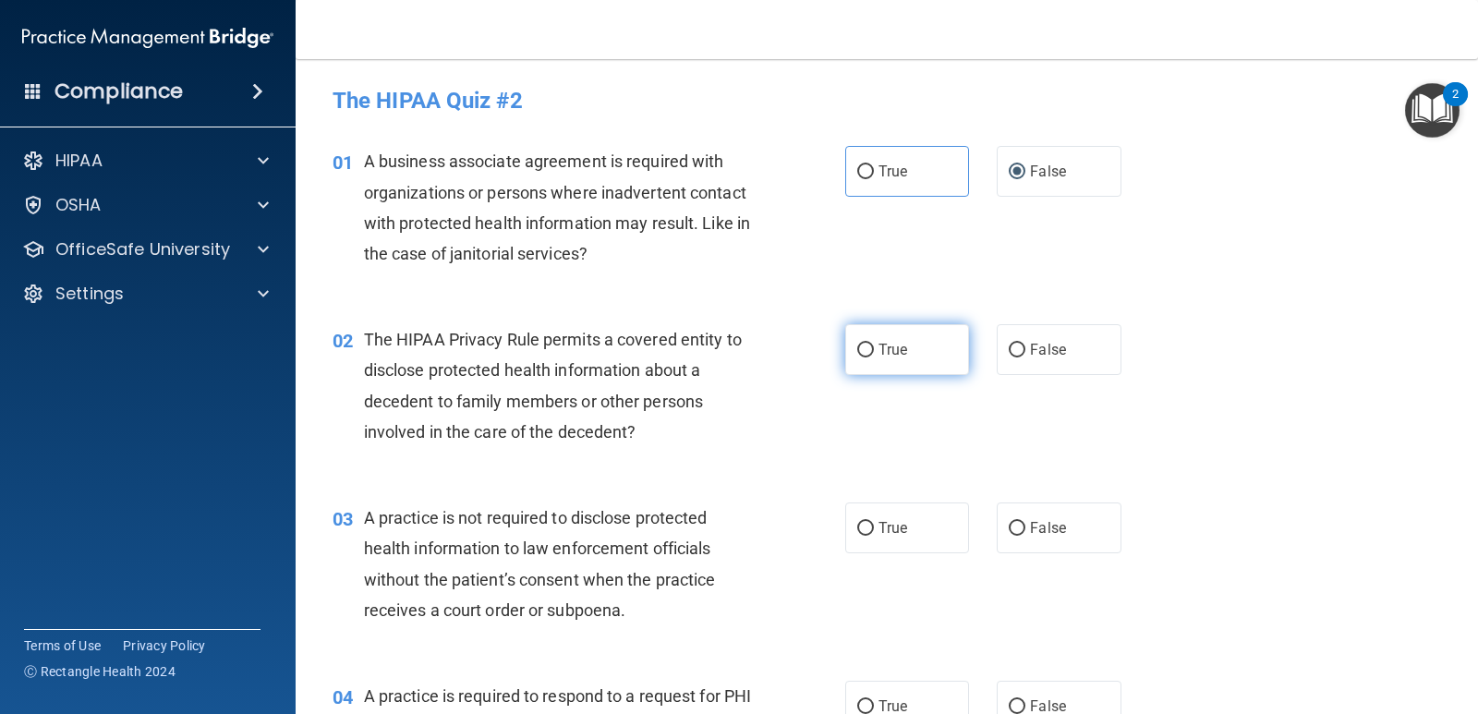
click at [857, 353] on input "True" at bounding box center [865, 351] width 17 height 14
radio input "true"
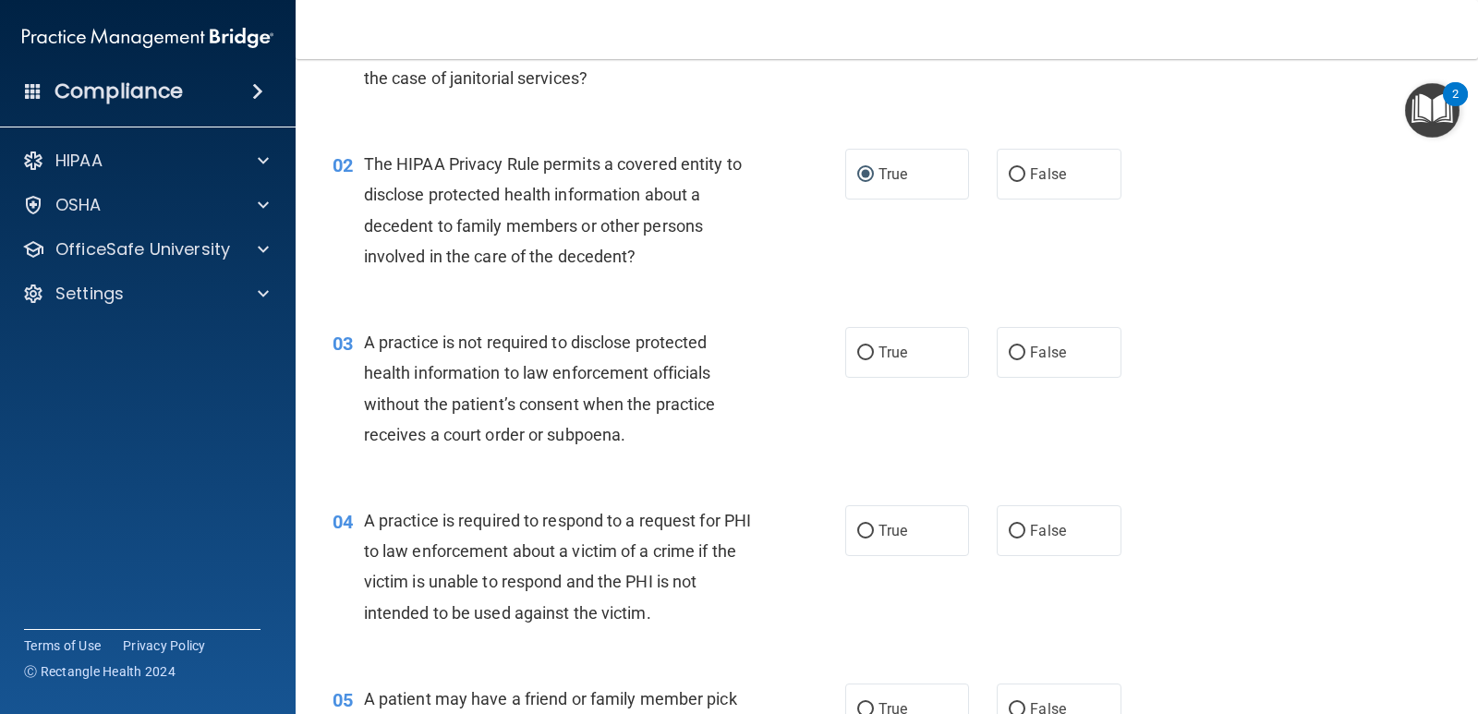
scroll to position [215, 0]
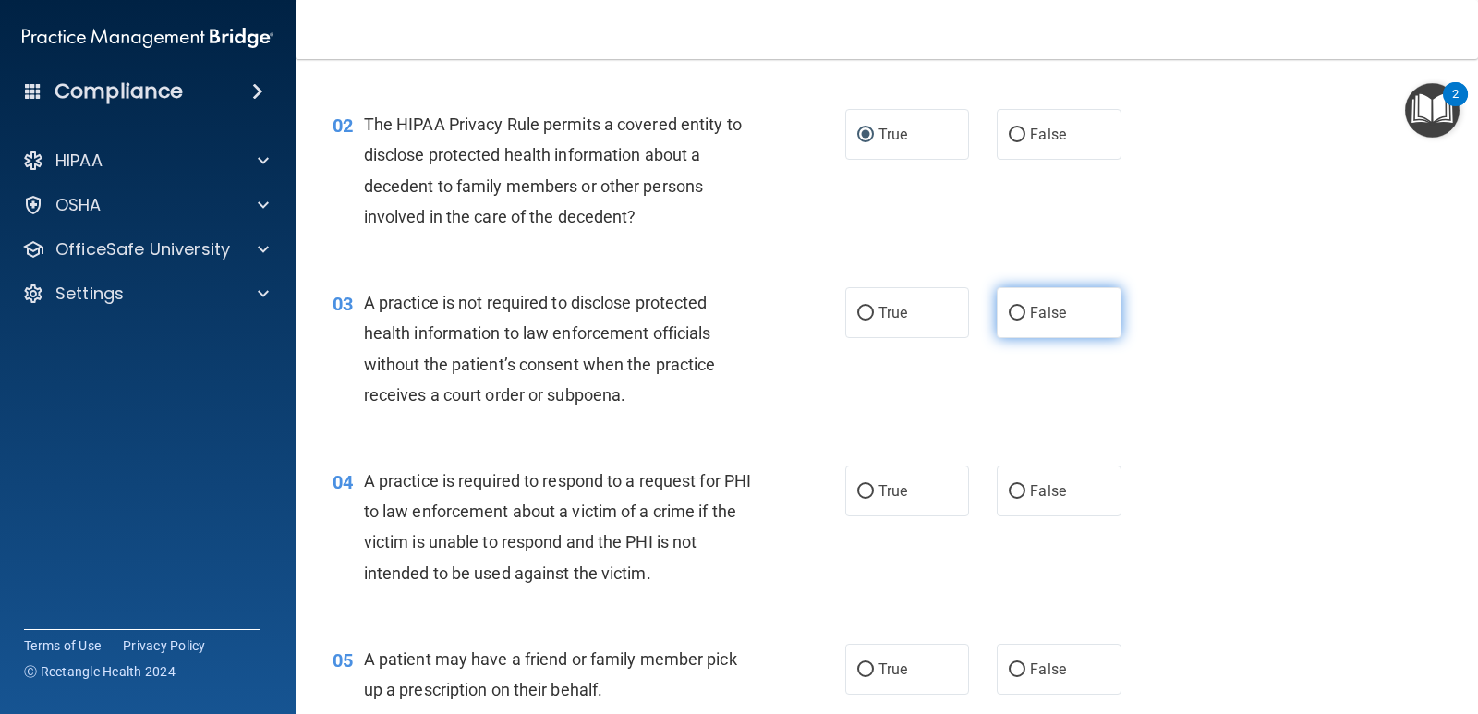
click at [1045, 301] on label "False" at bounding box center [1059, 312] width 124 height 51
click at [1025, 307] on input "False" at bounding box center [1017, 314] width 17 height 14
radio input "true"
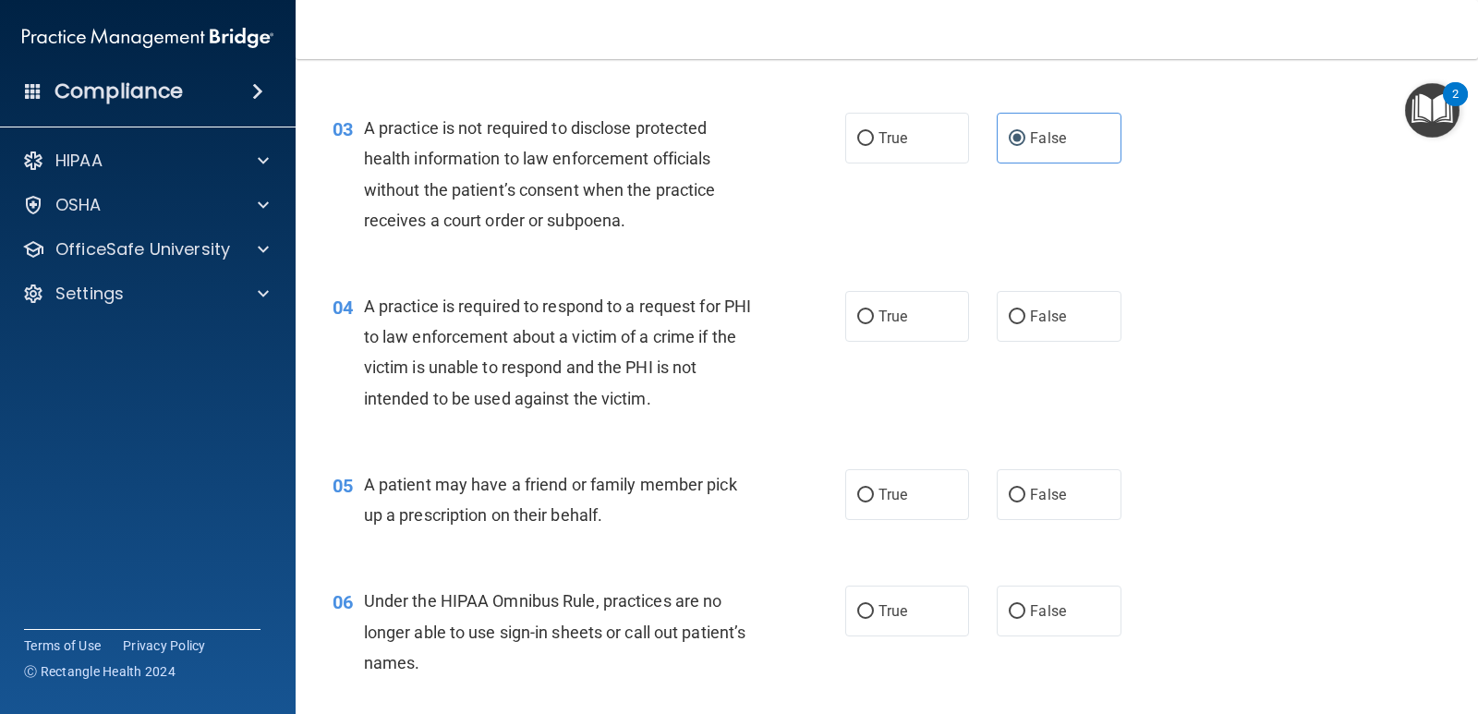
scroll to position [431, 0]
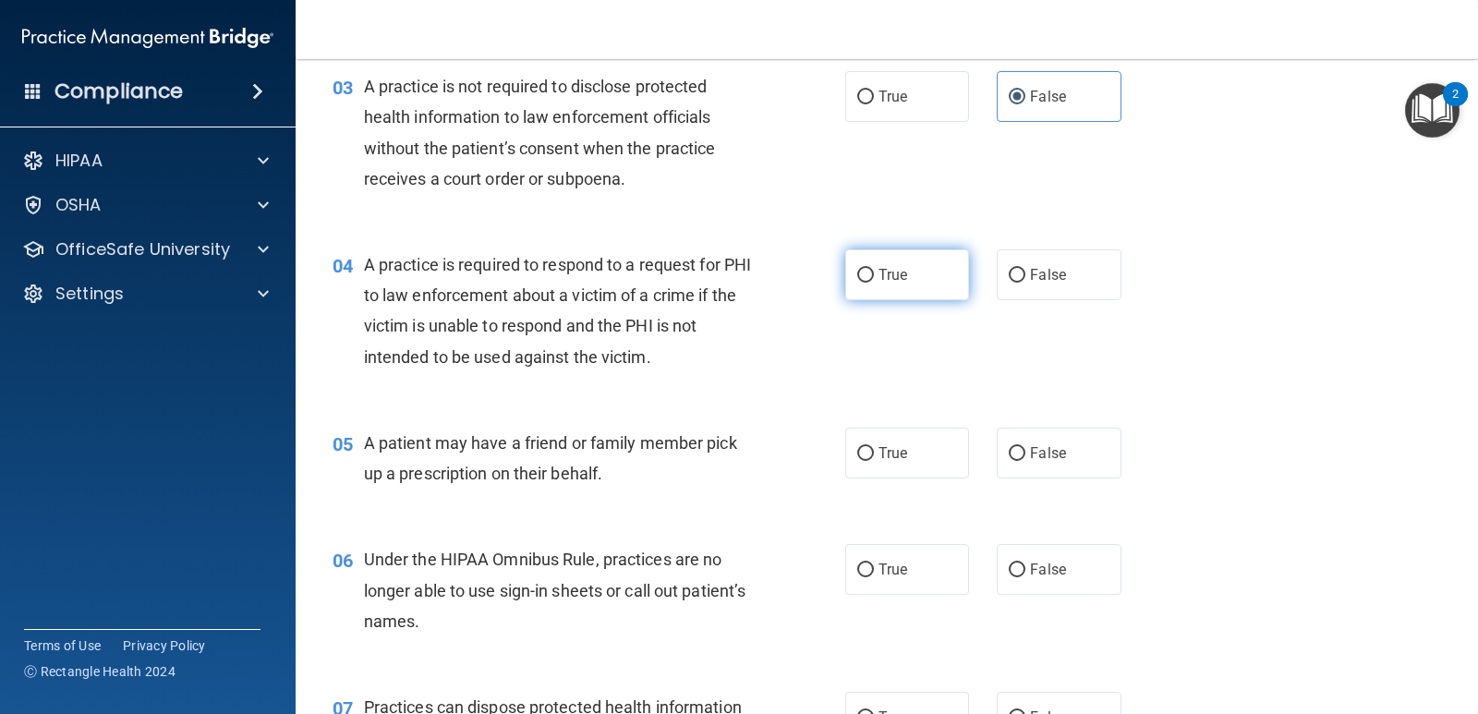
click at [933, 273] on label "True" at bounding box center [907, 274] width 124 height 51
click at [874, 273] on input "True" at bounding box center [865, 276] width 17 height 14
radio input "true"
click at [1035, 274] on span "False" at bounding box center [1048, 275] width 36 height 18
click at [1025, 274] on input "False" at bounding box center [1017, 276] width 17 height 14
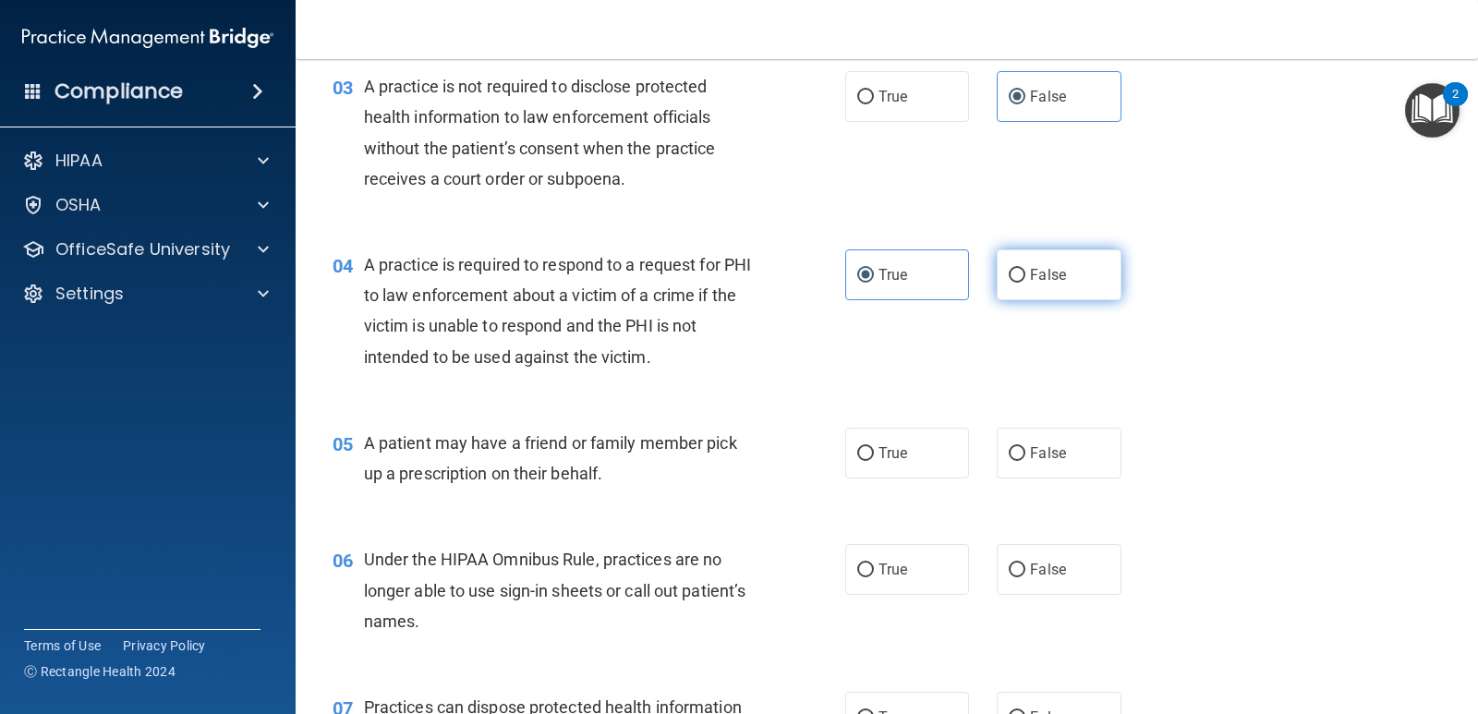
radio input "true"
radio input "false"
click at [914, 461] on label "True" at bounding box center [907, 453] width 124 height 51
click at [874, 461] on input "True" at bounding box center [865, 454] width 17 height 14
radio input "true"
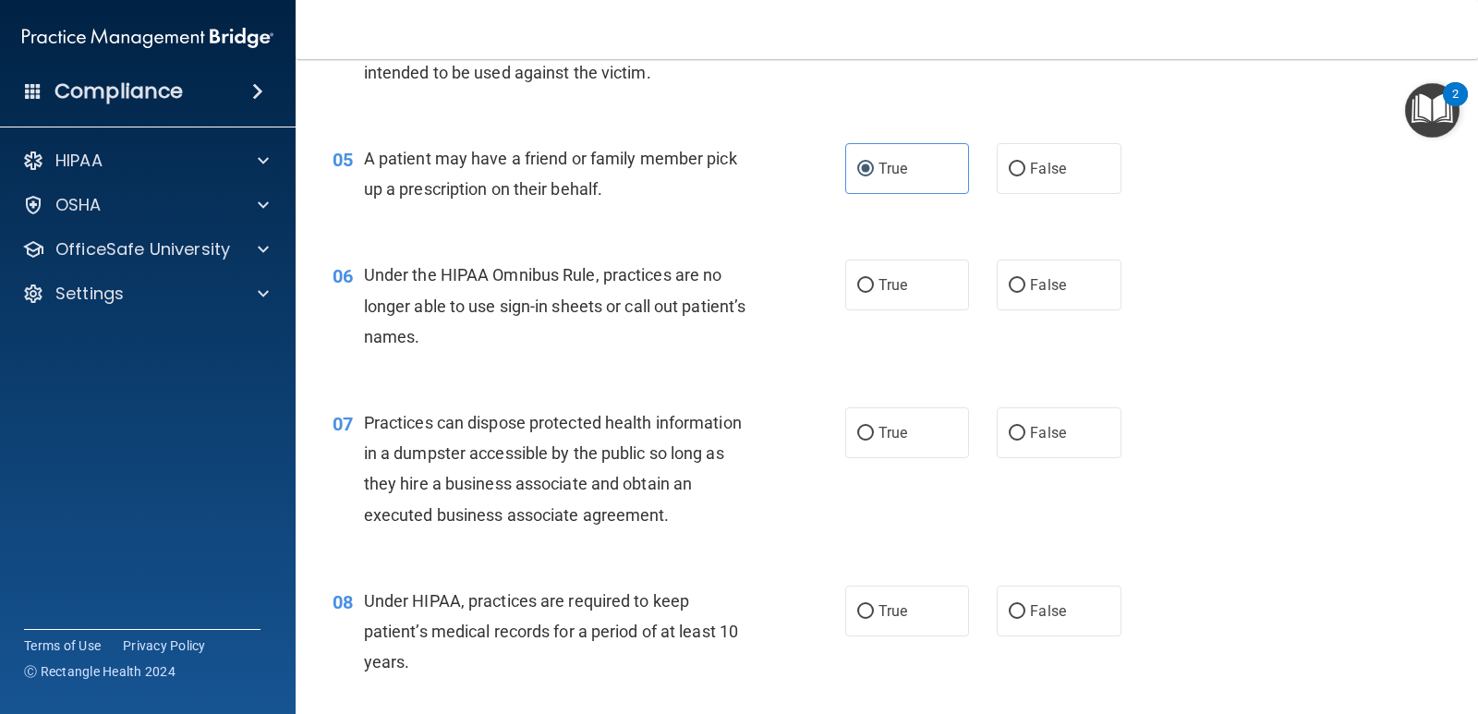
scroll to position [647, 0]
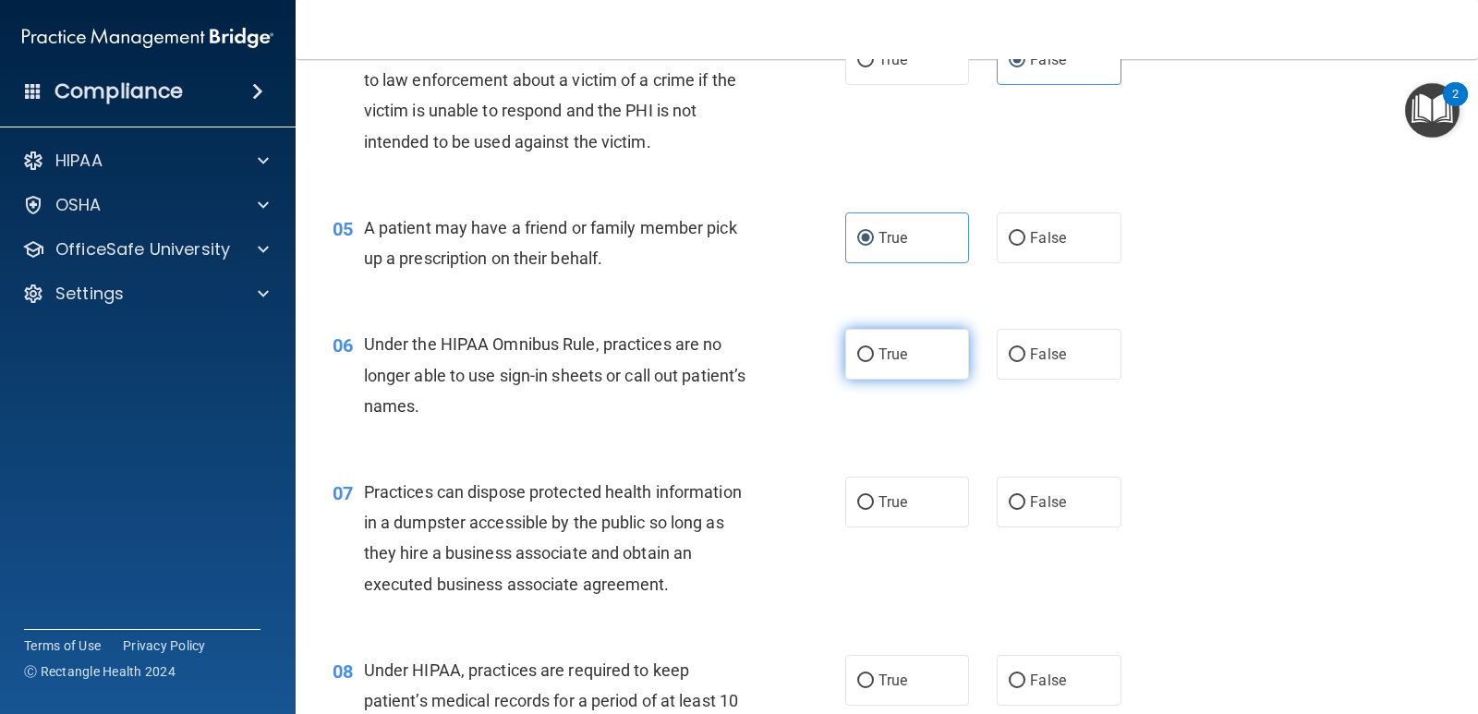
click at [925, 359] on label "True" at bounding box center [907, 354] width 124 height 51
click at [874, 359] on input "True" at bounding box center [865, 355] width 17 height 14
radio input "true"
click at [1009, 362] on input "False" at bounding box center [1017, 355] width 17 height 14
radio input "true"
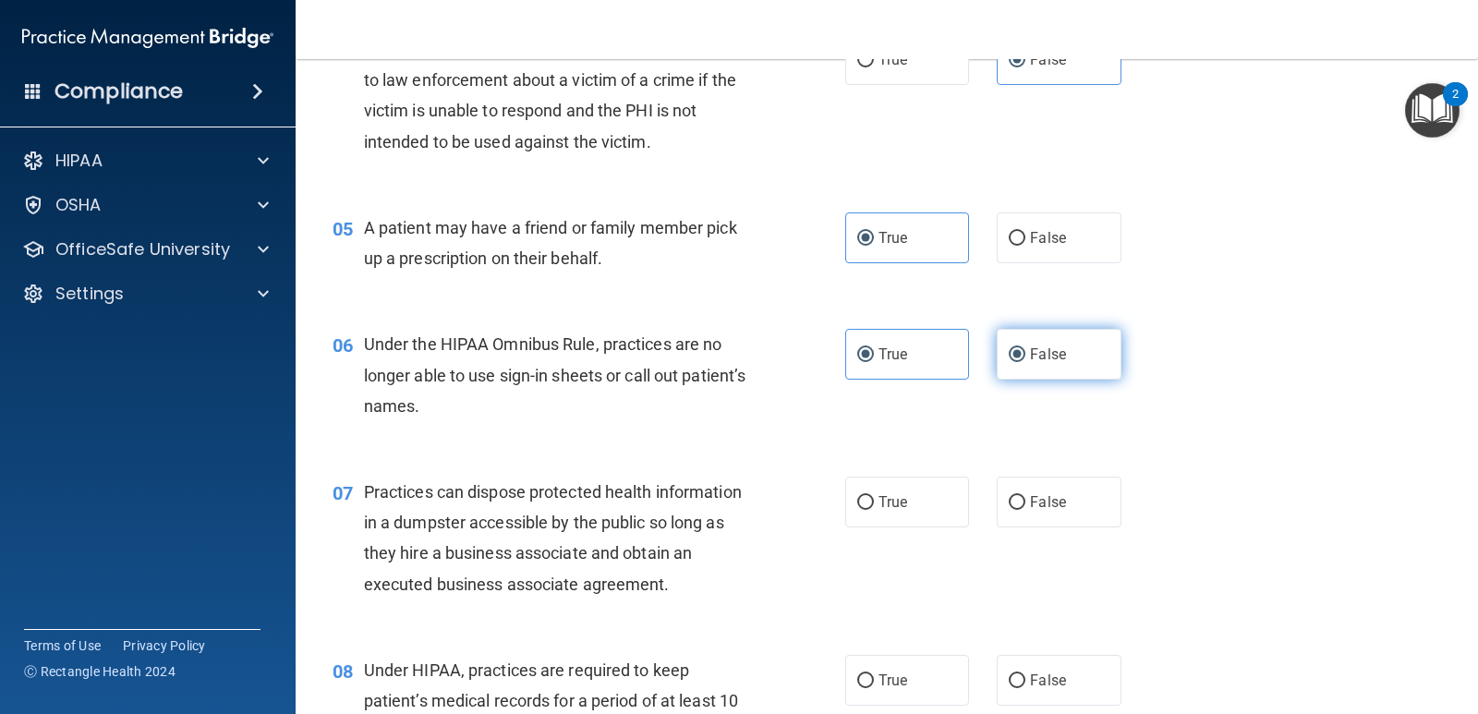
radio input "false"
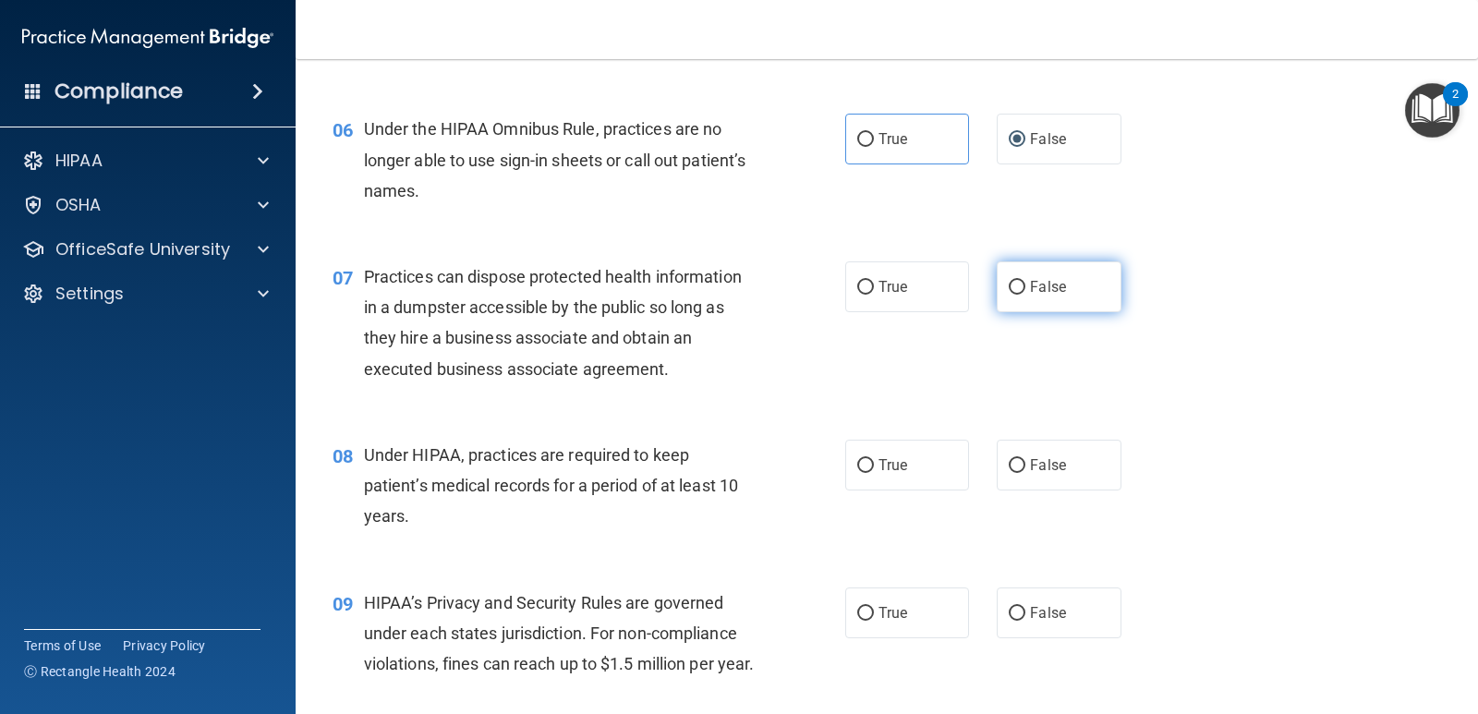
click at [1047, 297] on label "False" at bounding box center [1059, 286] width 124 height 51
click at [1025, 295] on input "False" at bounding box center [1017, 288] width 17 height 14
radio input "true"
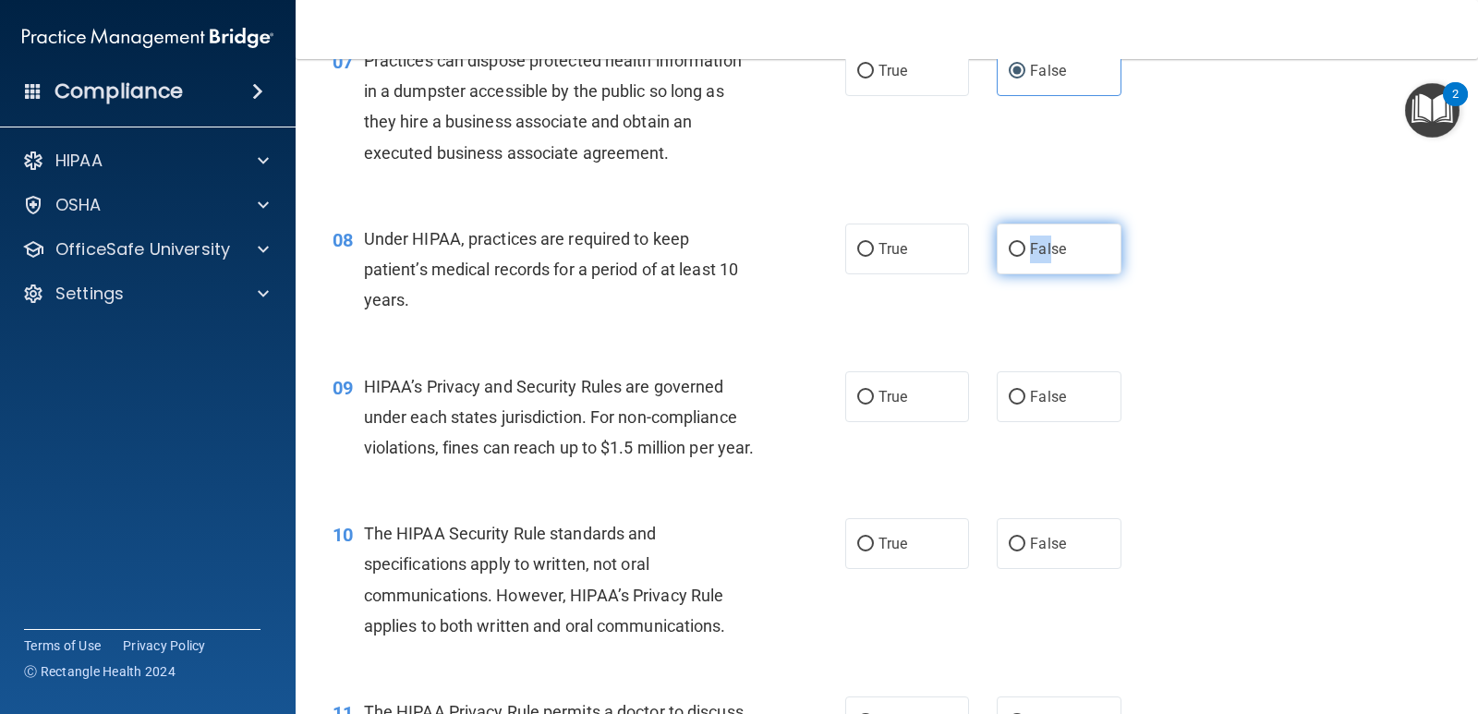
click at [1045, 248] on div "True False" at bounding box center [994, 249] width 298 height 51
click at [1045, 248] on span "False" at bounding box center [1048, 249] width 36 height 18
click at [1025, 248] on input "False" at bounding box center [1017, 250] width 17 height 14
radio input "true"
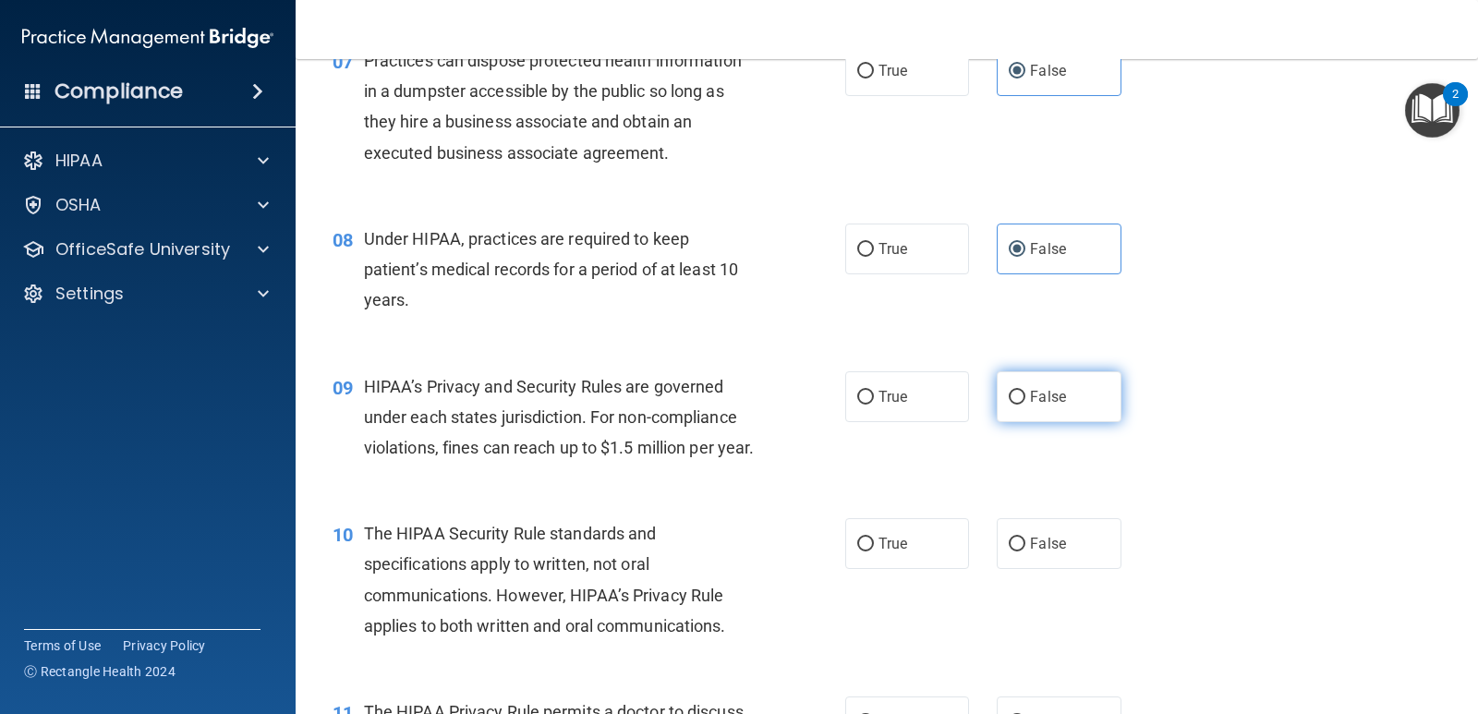
click at [1047, 394] on span "False" at bounding box center [1048, 397] width 36 height 18
click at [1025, 394] on input "False" at bounding box center [1017, 398] width 17 height 14
radio input "true"
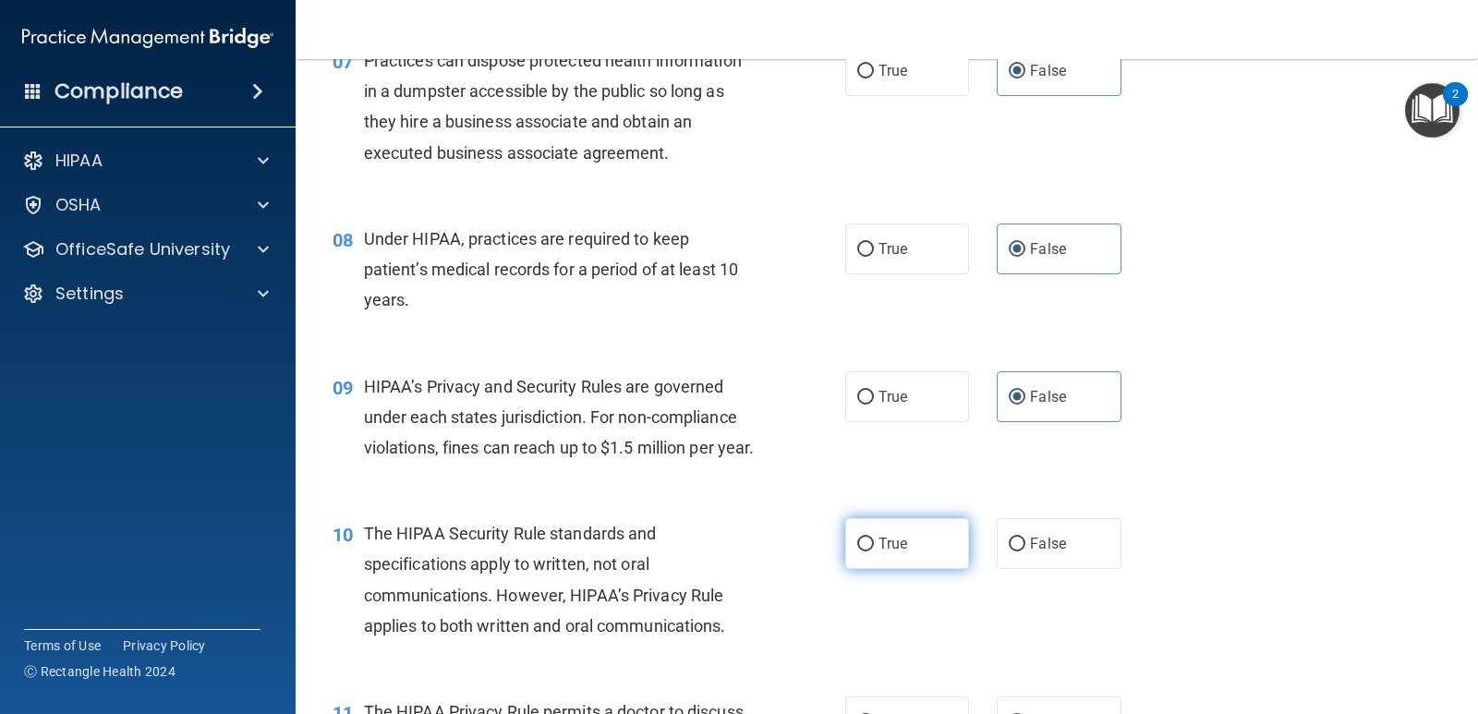
click at [903, 569] on label "True" at bounding box center [907, 543] width 124 height 51
click at [874, 551] on input "True" at bounding box center [865, 545] width 17 height 14
radio input "true"
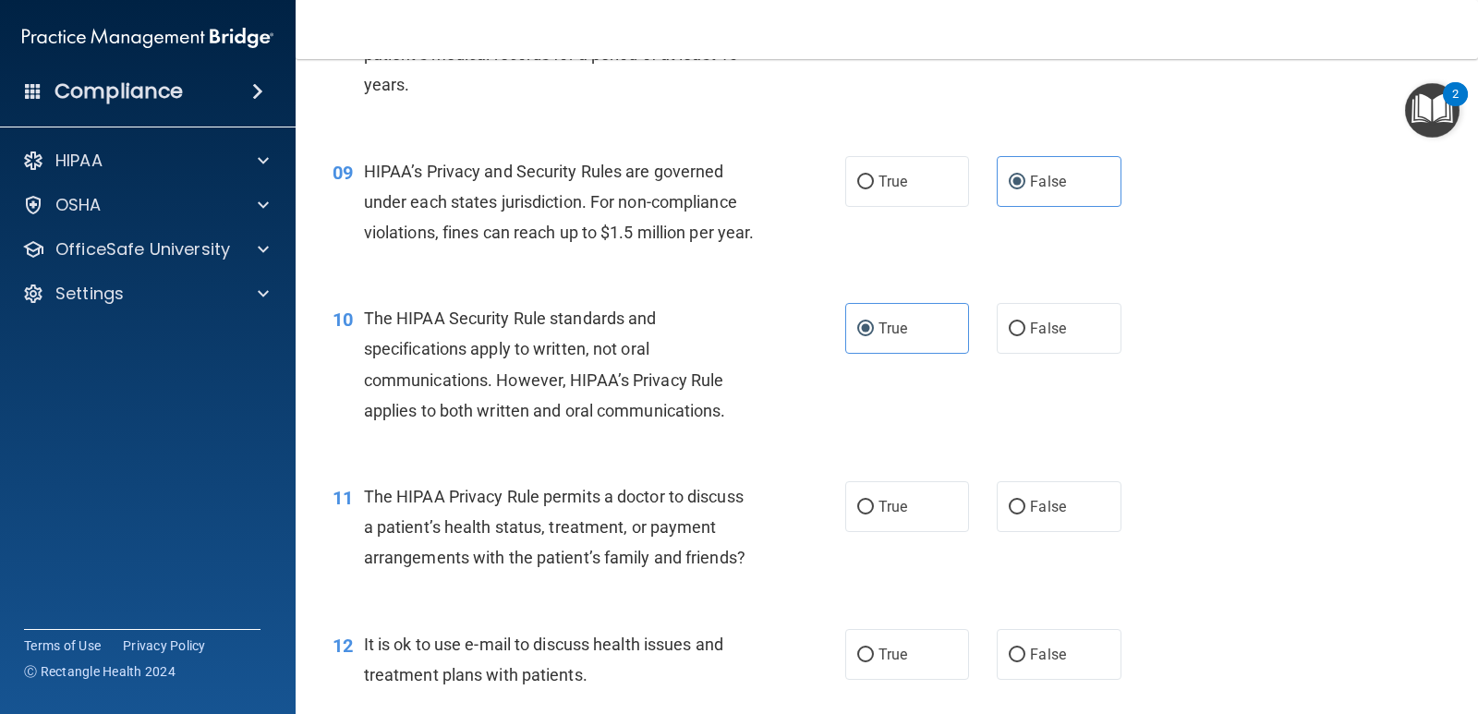
scroll to position [1508, 0]
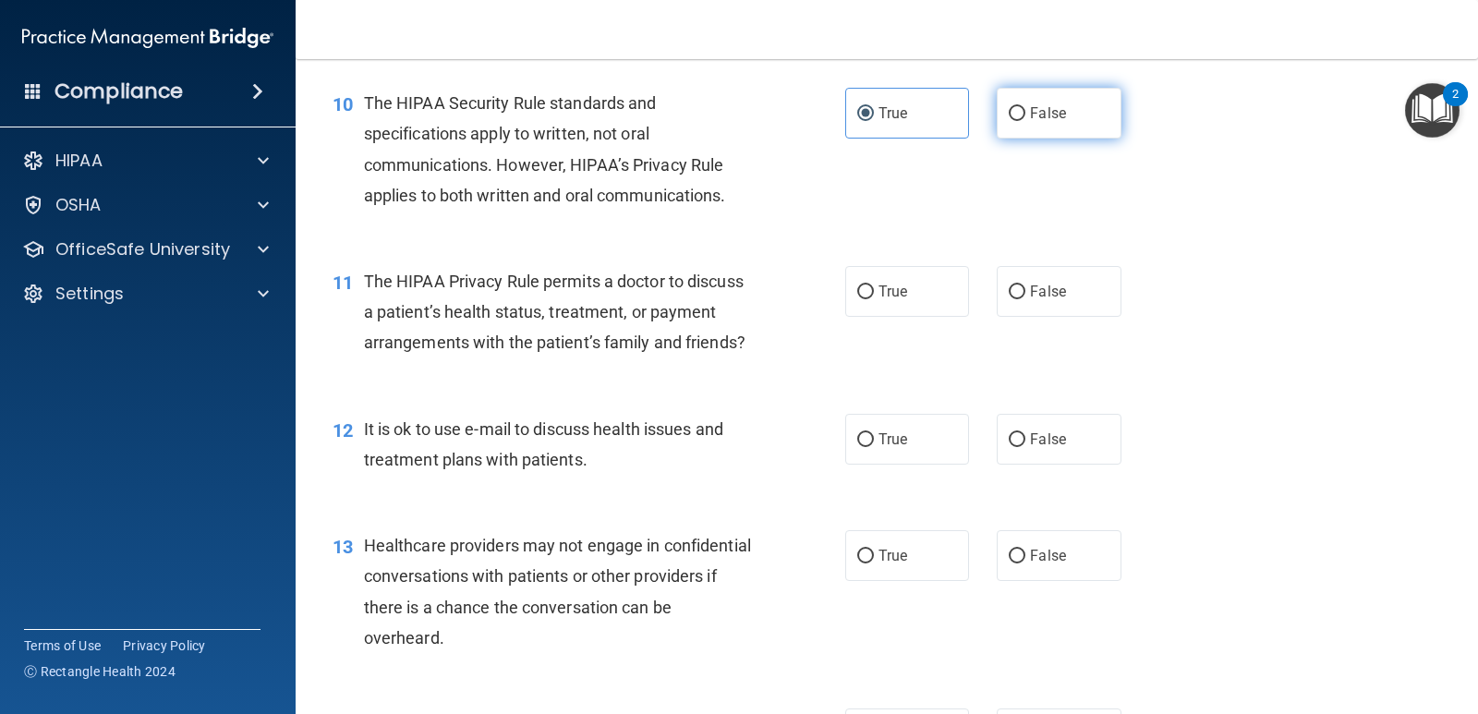
click at [1062, 139] on label "False" at bounding box center [1059, 113] width 124 height 51
click at [1025, 121] on input "False" at bounding box center [1017, 114] width 17 height 14
radio input "true"
radio input "false"
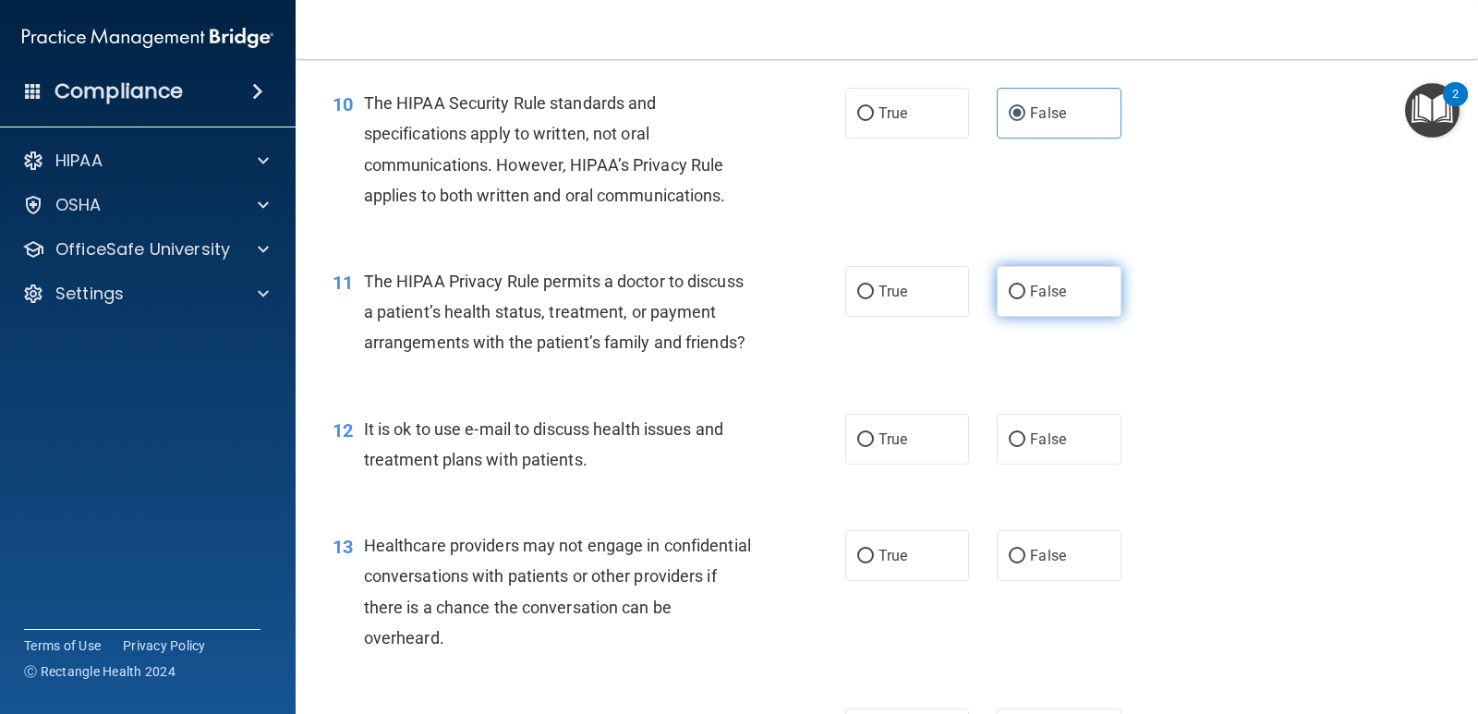
click at [1052, 300] on span "False" at bounding box center [1048, 292] width 36 height 18
click at [1025, 299] on input "False" at bounding box center [1017, 292] width 17 height 14
radio input "true"
click at [1106, 465] on label "False" at bounding box center [1059, 439] width 124 height 51
click at [1025, 447] on input "False" at bounding box center [1017, 440] width 17 height 14
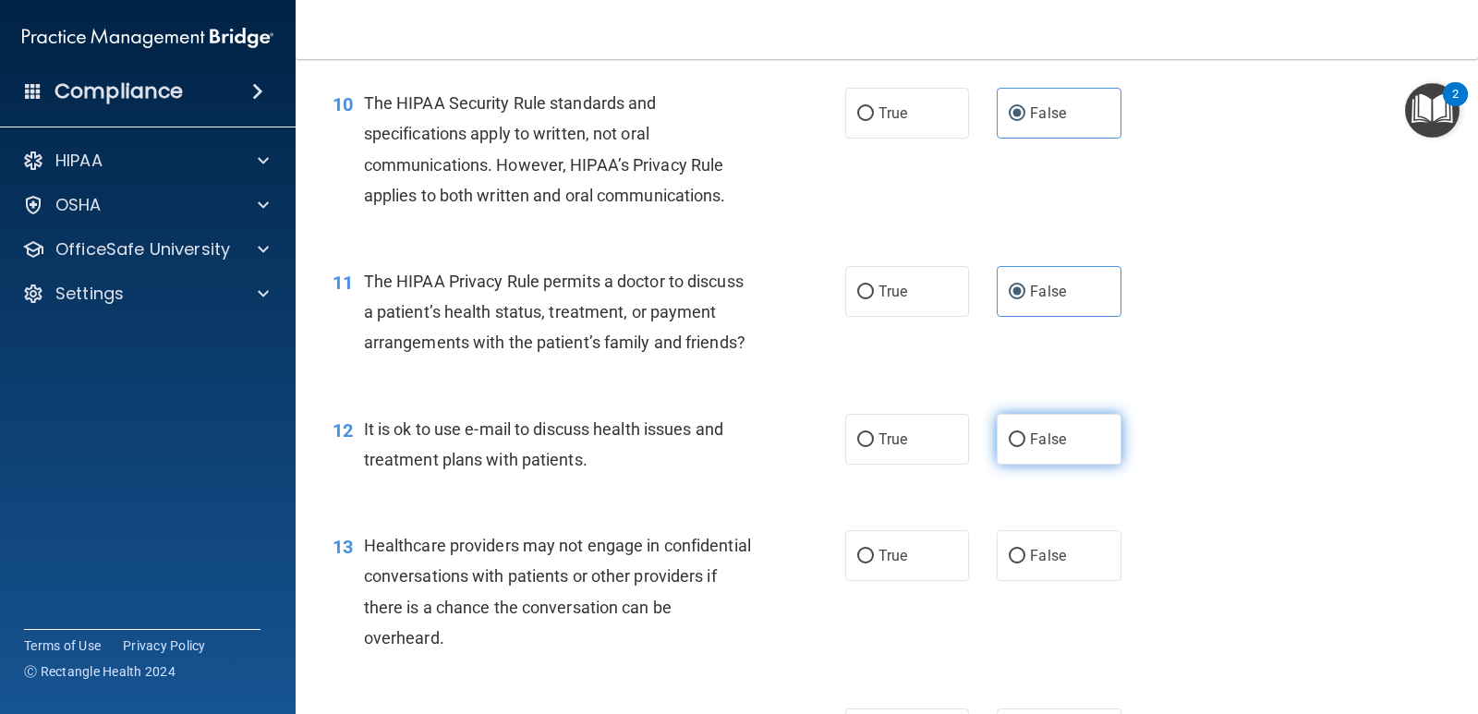
radio input "true"
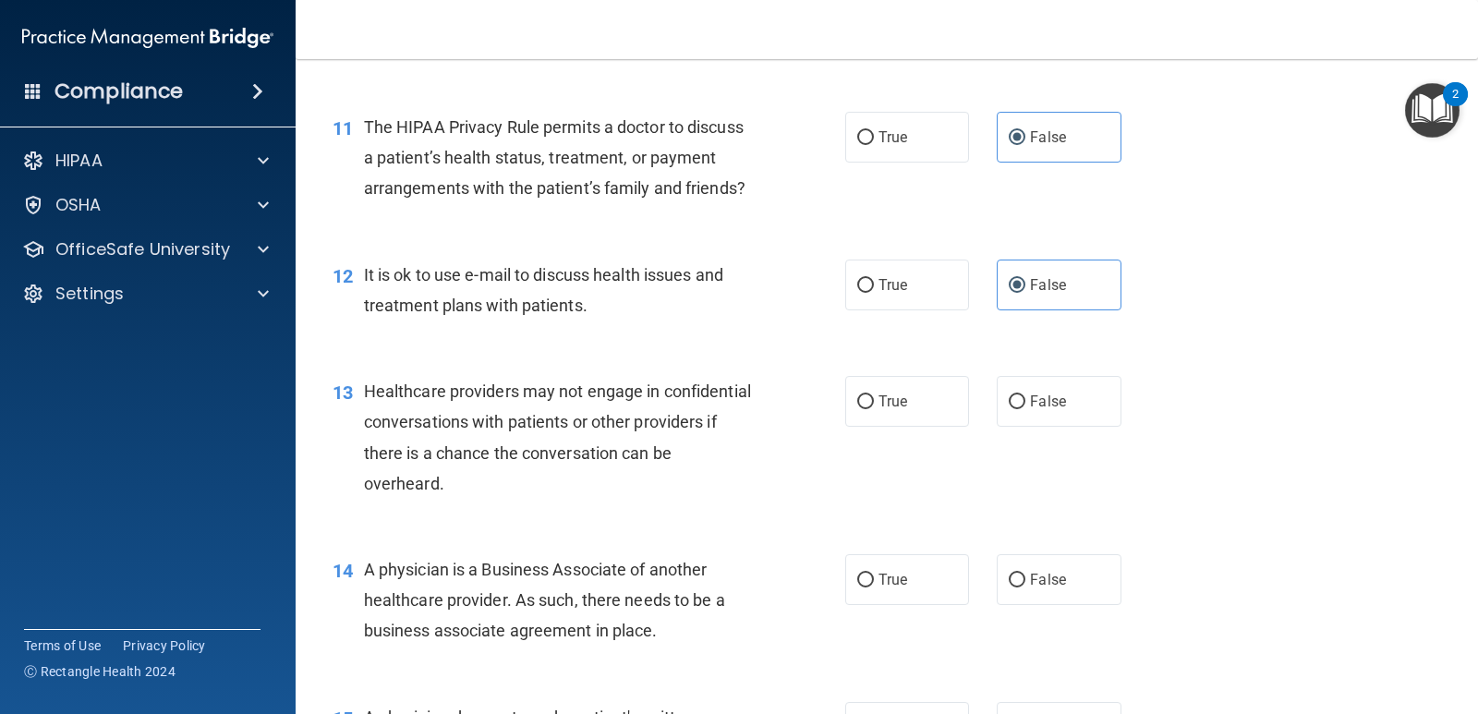
scroll to position [1725, 0]
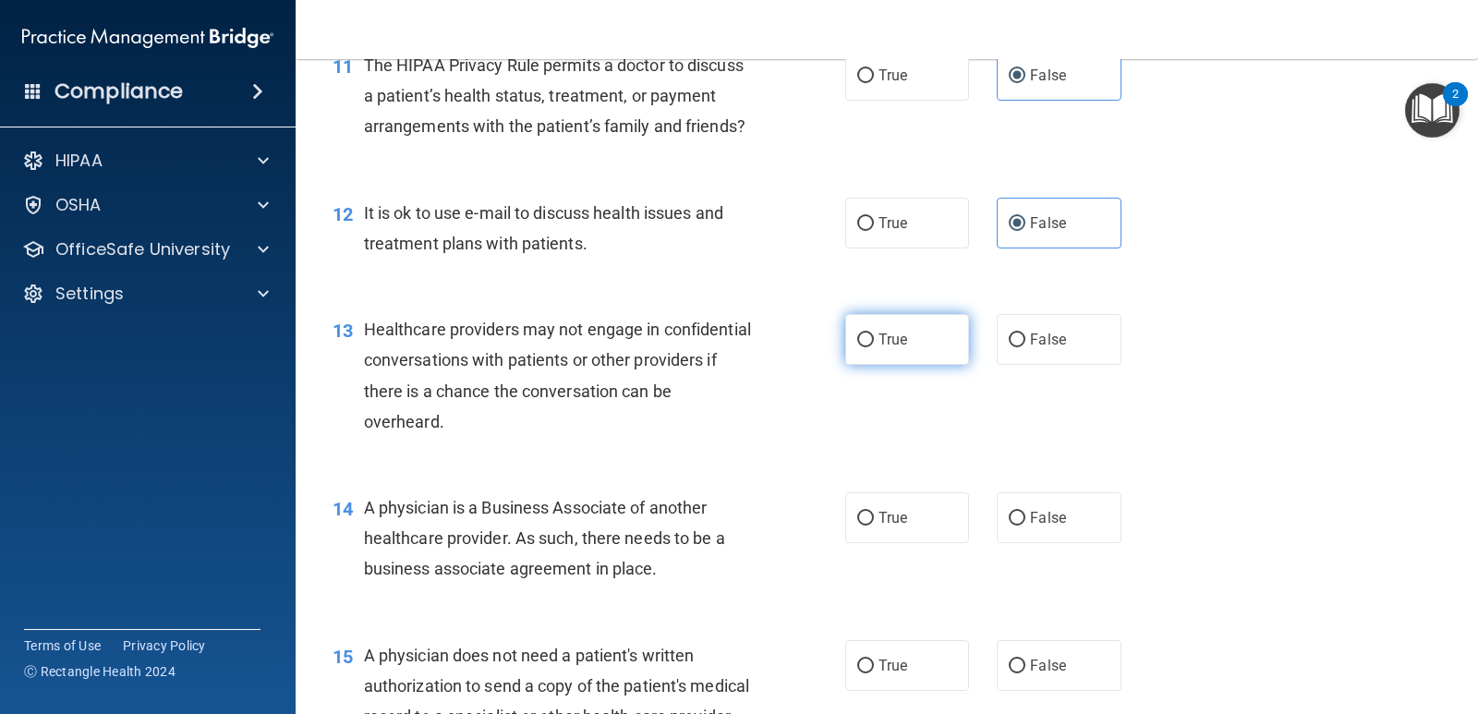
click at [926, 359] on label "True" at bounding box center [907, 339] width 124 height 51
click at [874, 347] on input "True" at bounding box center [865, 340] width 17 height 14
radio input "true"
click at [1152, 512] on div "14 A physician is a Business Associate of another healthcare provider. As such,…" at bounding box center [887, 543] width 1136 height 148
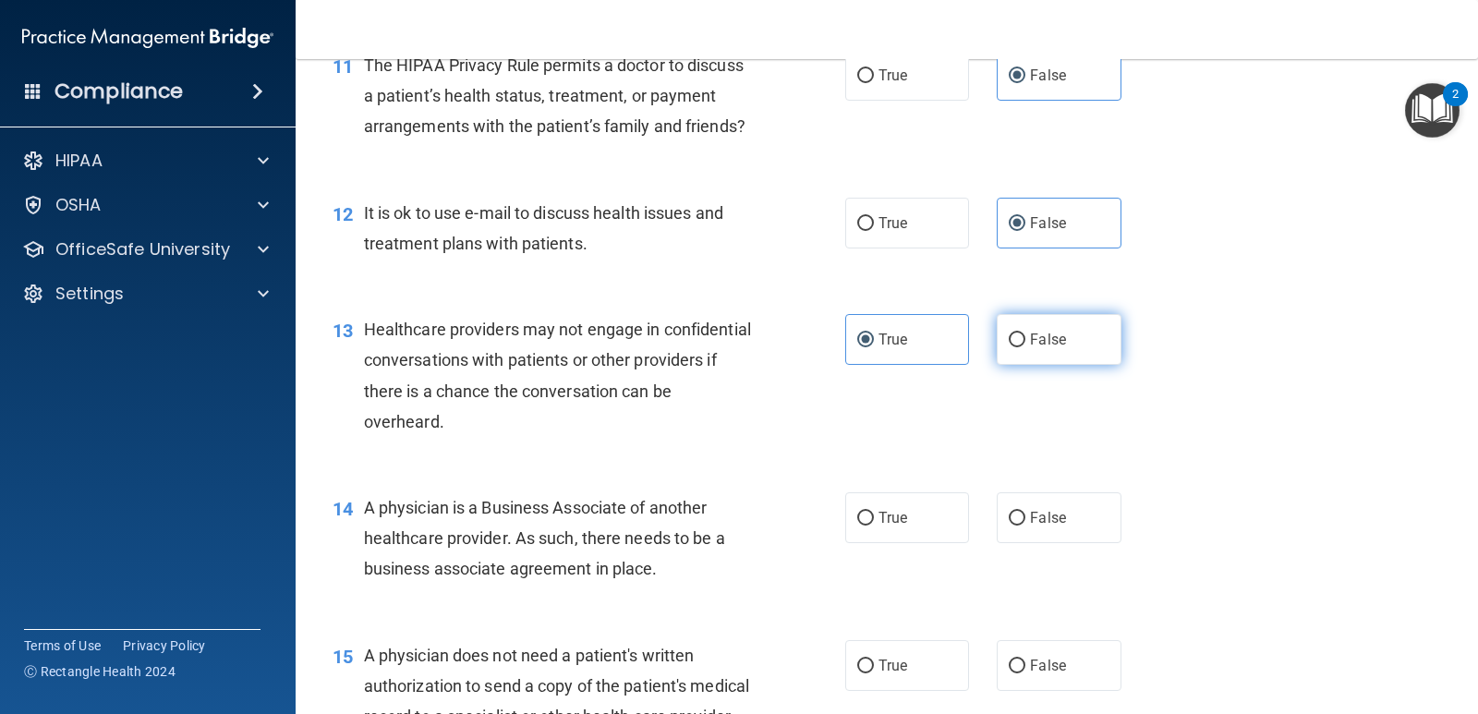
click at [1041, 365] on label "False" at bounding box center [1059, 339] width 124 height 51
click at [1025, 347] on input "False" at bounding box center [1017, 340] width 17 height 14
radio input "true"
radio input "false"
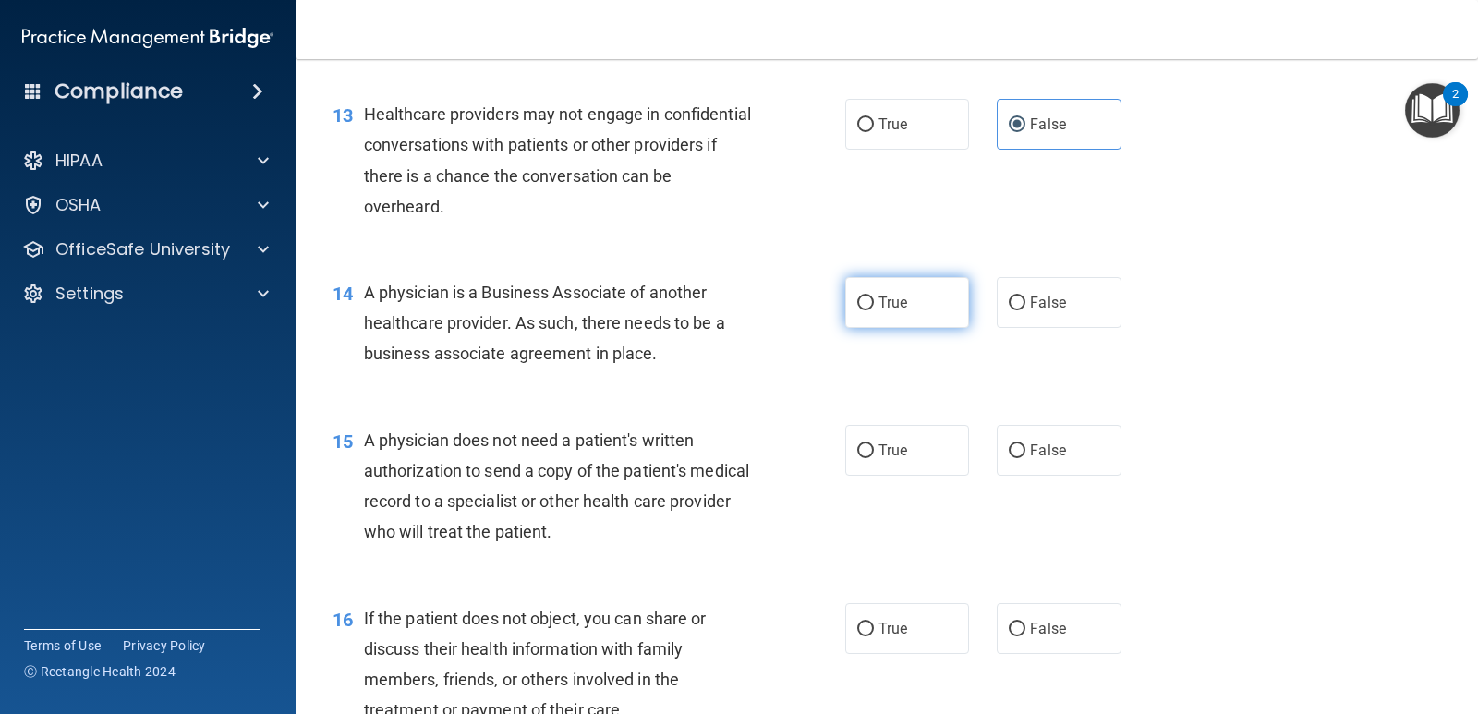
click at [953, 328] on label "True" at bounding box center [907, 302] width 124 height 51
click at [874, 310] on input "True" at bounding box center [865, 304] width 17 height 14
radio input "true"
click at [1047, 459] on span "False" at bounding box center [1048, 451] width 36 height 18
click at [1025, 458] on input "False" at bounding box center [1017, 451] width 17 height 14
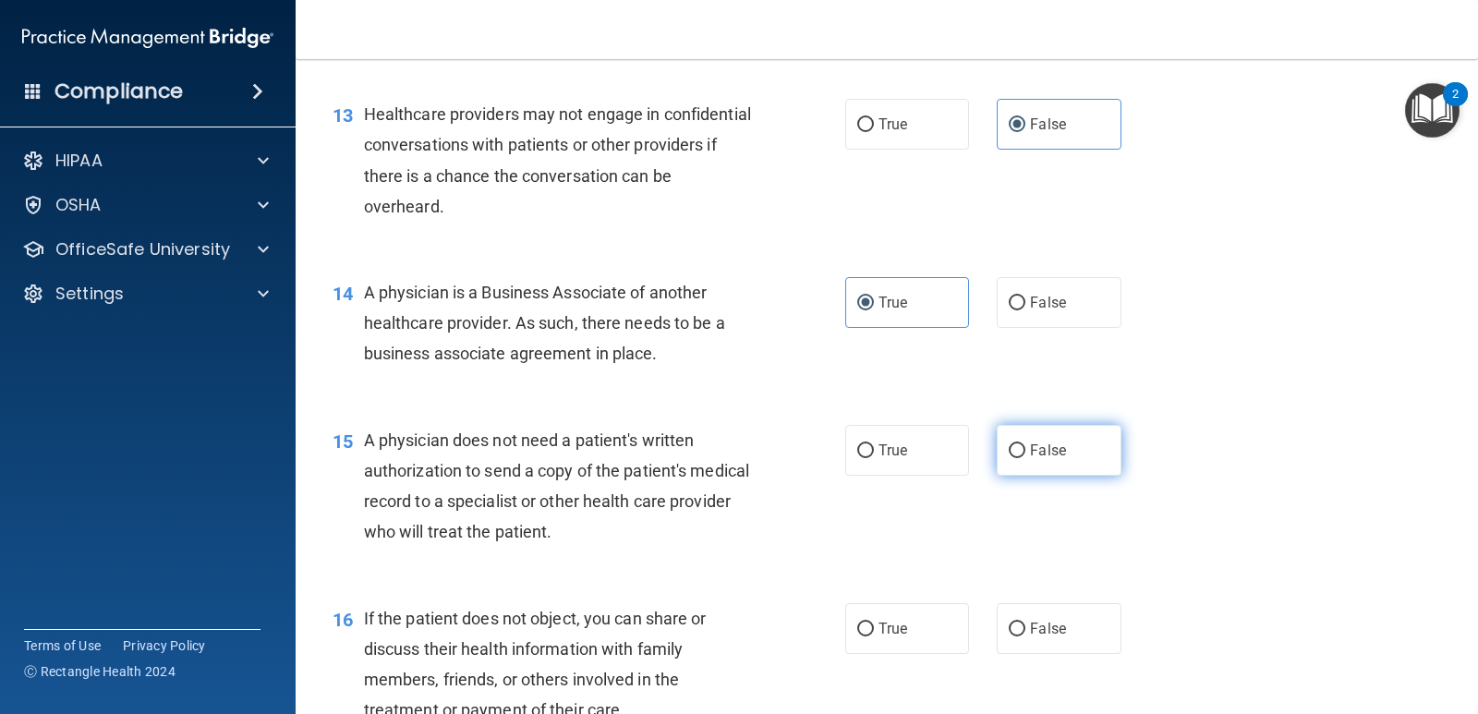
radio input "true"
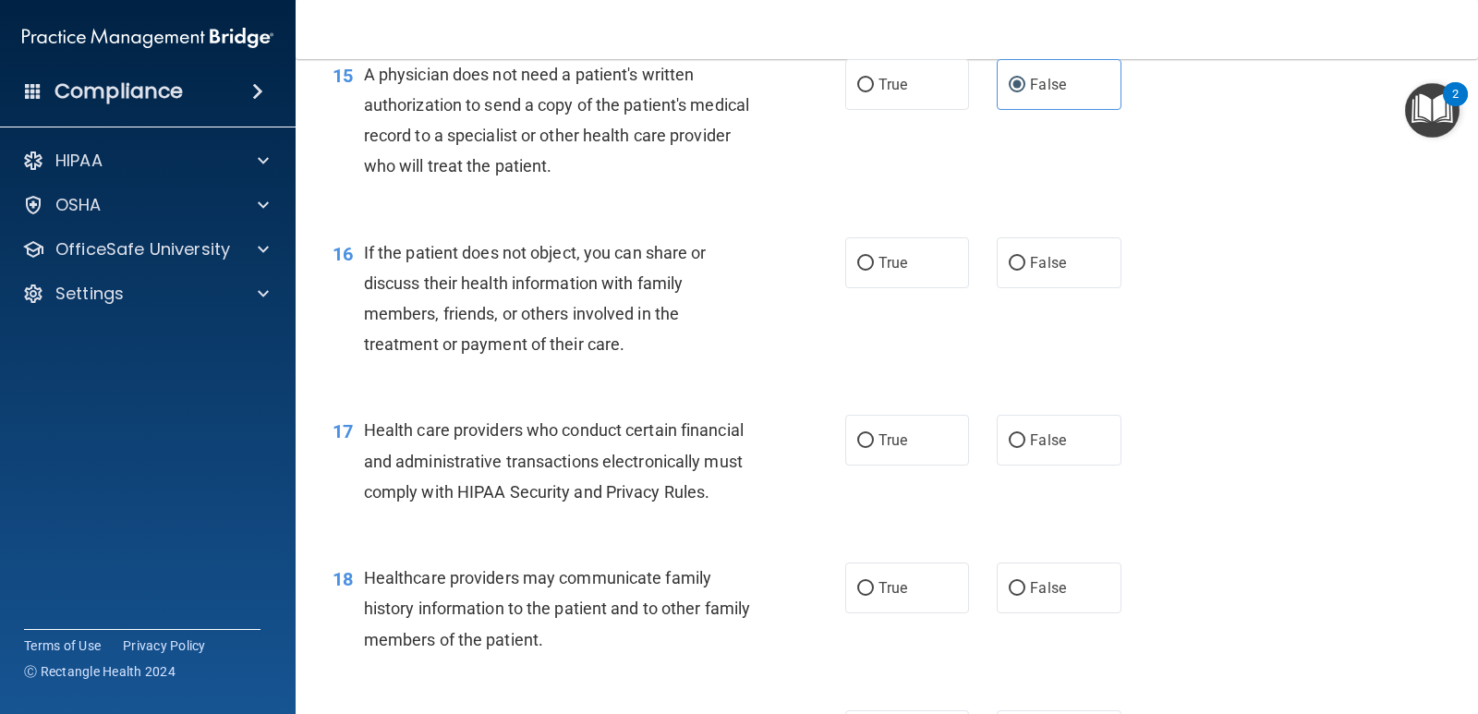
scroll to position [2371, 0]
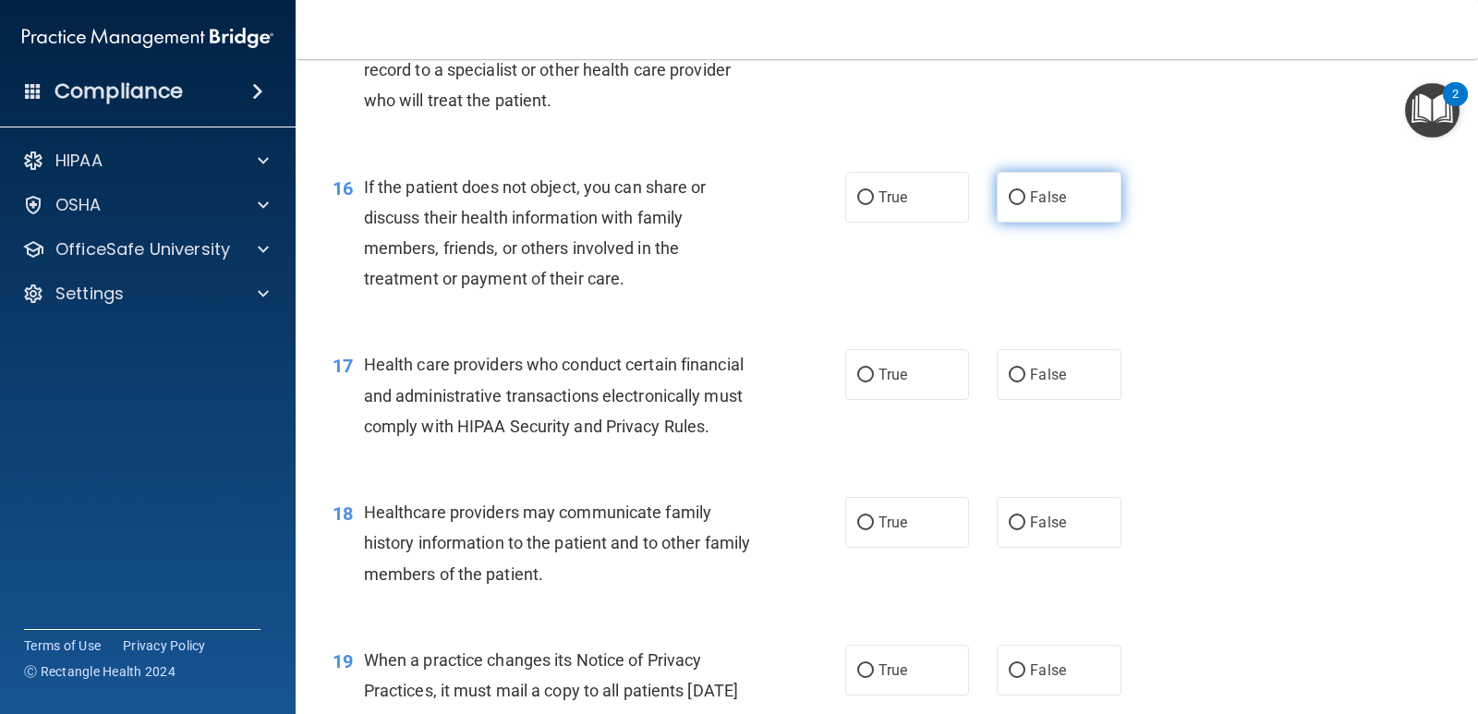
click at [1047, 206] on span "False" at bounding box center [1048, 197] width 36 height 18
click at [1025, 205] on input "False" at bounding box center [1017, 198] width 17 height 14
radio input "true"
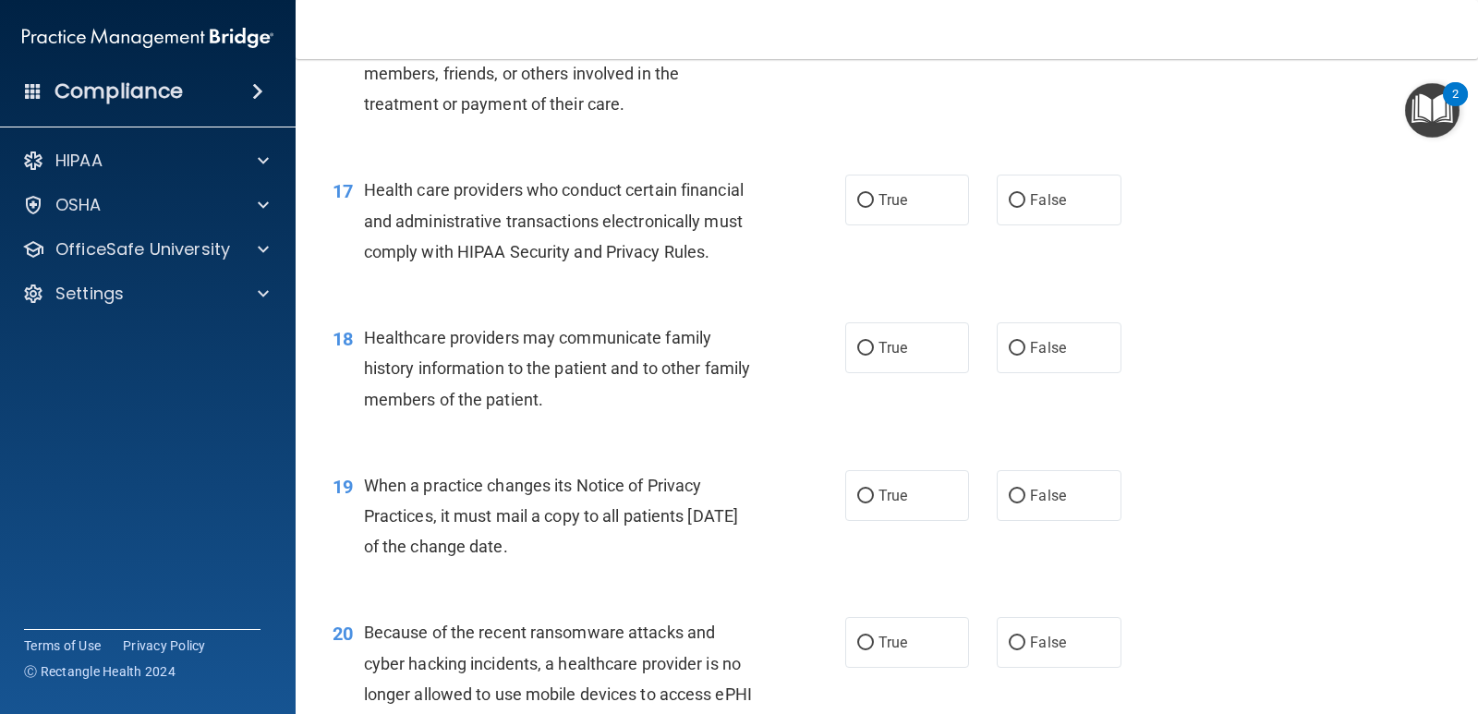
scroll to position [2586, 0]
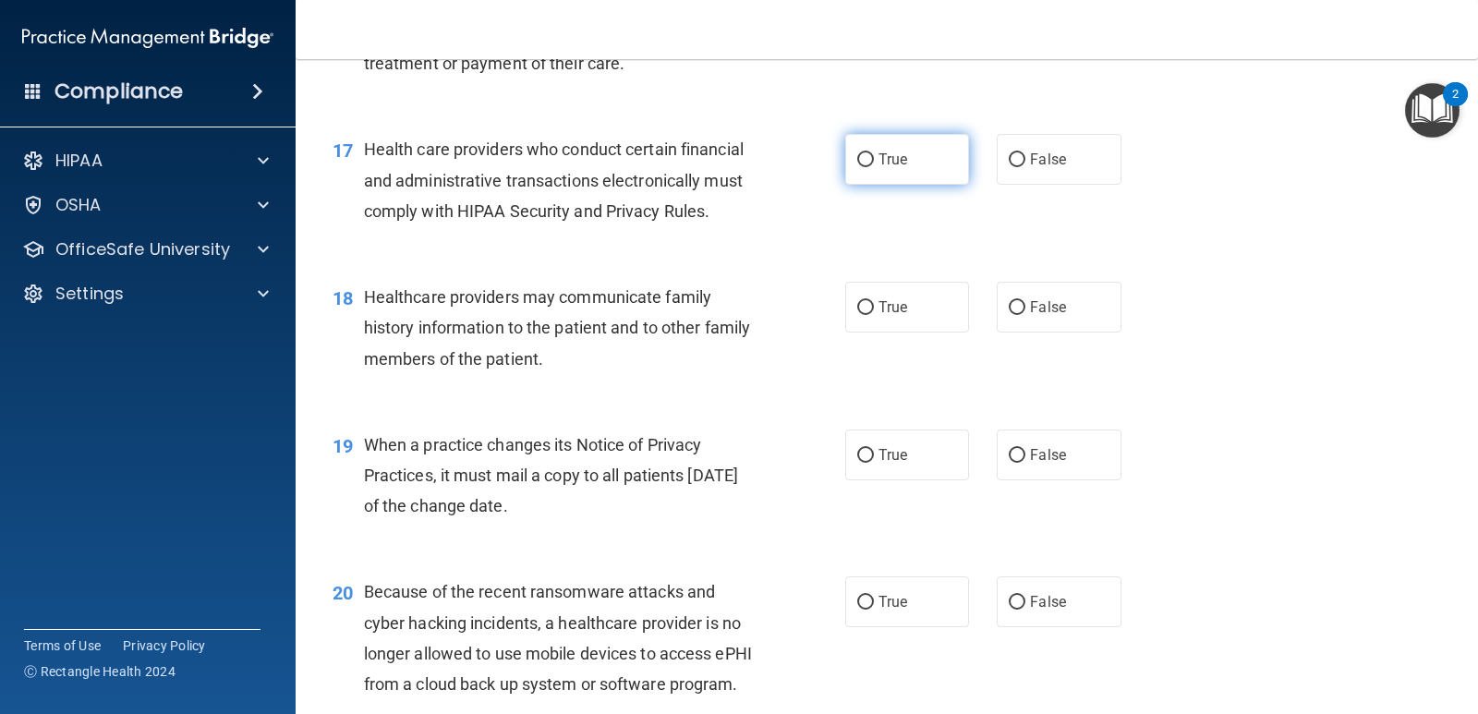
click at [897, 185] on label "True" at bounding box center [907, 159] width 124 height 51
click at [874, 167] on input "True" at bounding box center [865, 160] width 17 height 14
radio input "true"
click at [1052, 316] on span "False" at bounding box center [1048, 307] width 36 height 18
click at [1025, 315] on input "False" at bounding box center [1017, 308] width 17 height 14
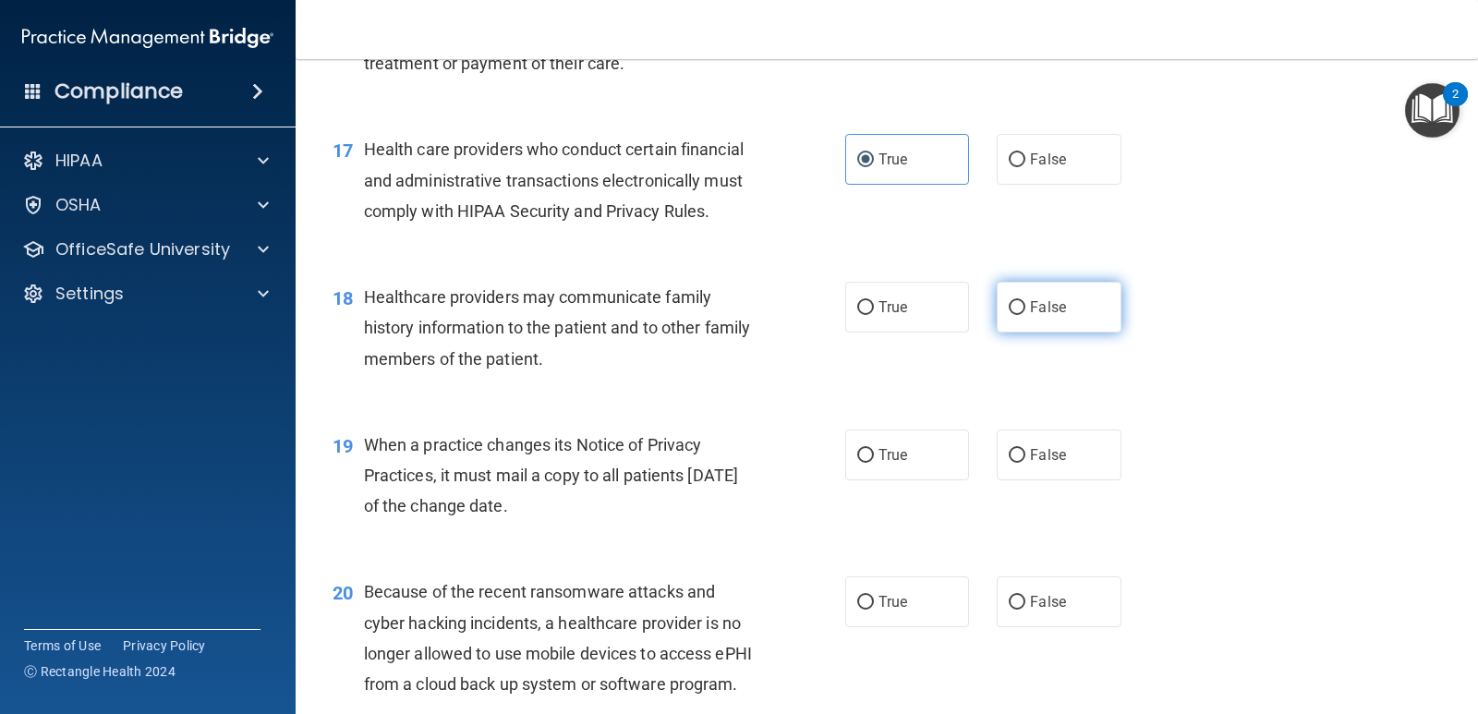
radio input "true"
click at [885, 464] on span "True" at bounding box center [892, 455] width 29 height 18
click at [874, 463] on input "True" at bounding box center [865, 456] width 17 height 14
radio input "true"
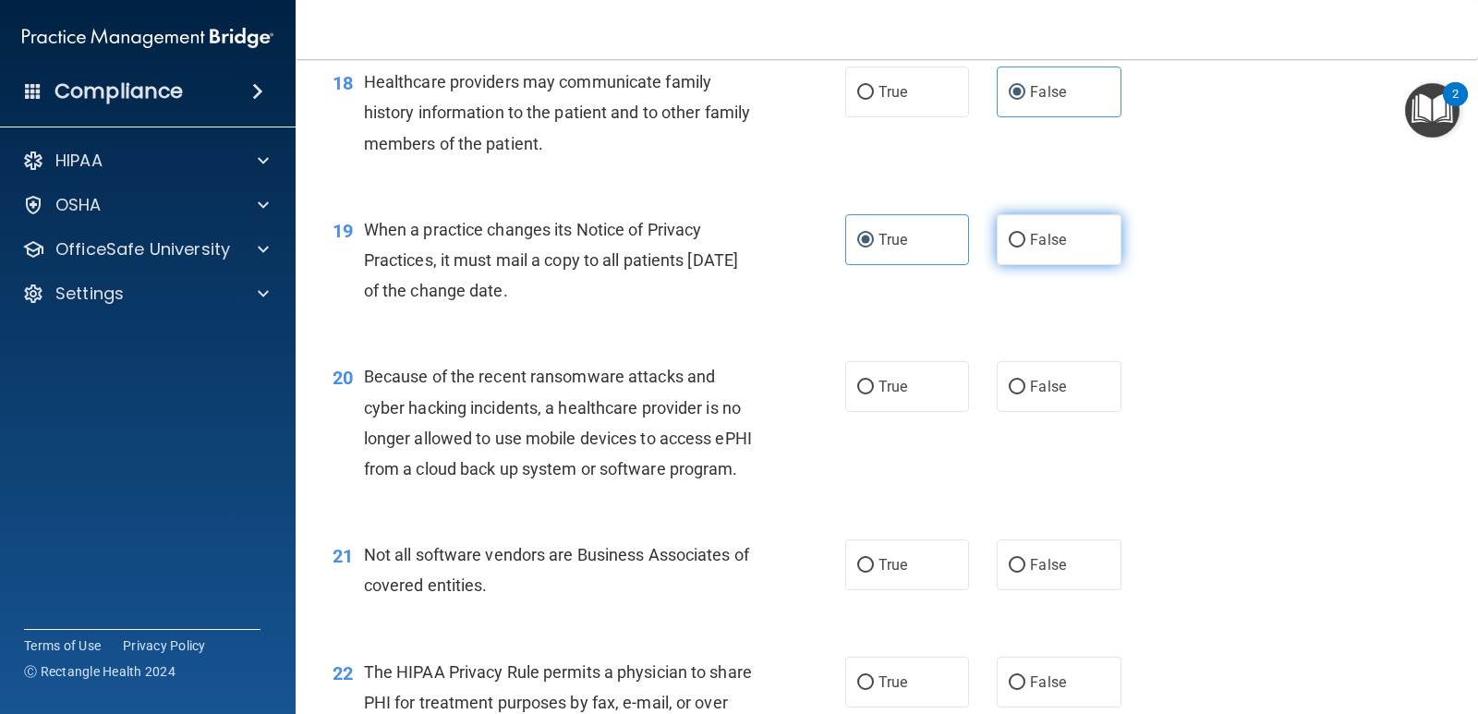
click at [1018, 265] on label "False" at bounding box center [1059, 239] width 124 height 51
click at [1018, 248] on input "False" at bounding box center [1017, 241] width 17 height 14
radio input "true"
radio input "false"
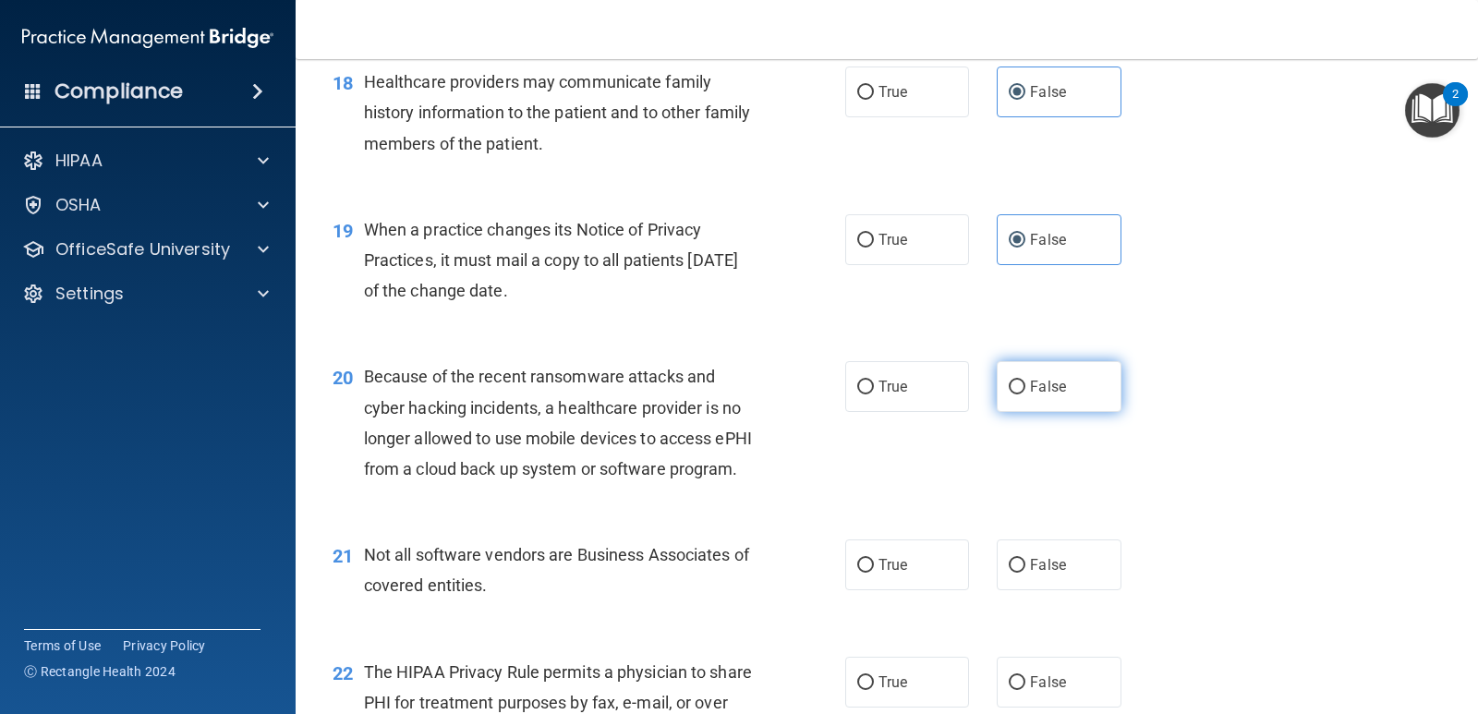
click at [1031, 395] on span "False" at bounding box center [1048, 387] width 36 height 18
click at [1025, 394] on input "False" at bounding box center [1017, 388] width 17 height 14
radio input "true"
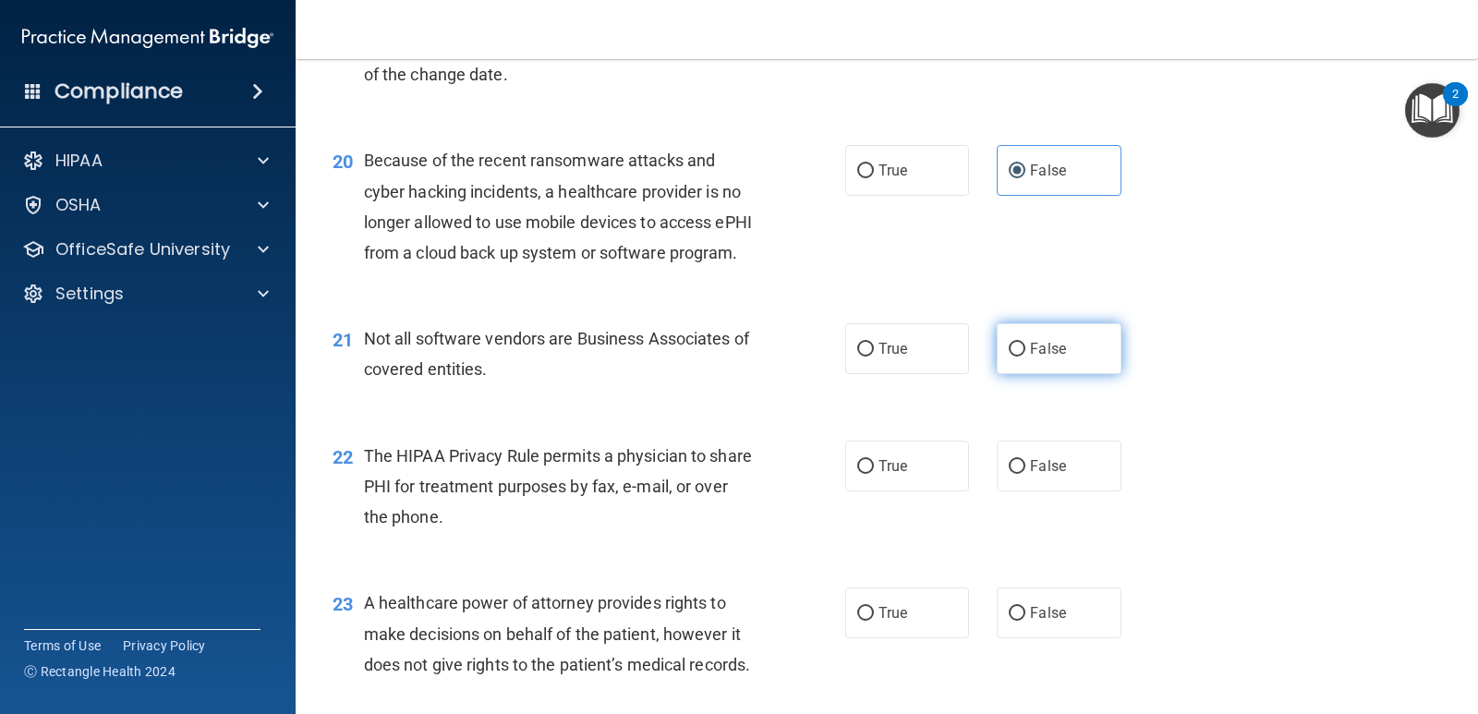
click at [1011, 374] on label "False" at bounding box center [1059, 348] width 124 height 51
click at [1011, 357] on input "False" at bounding box center [1017, 350] width 17 height 14
radio input "true"
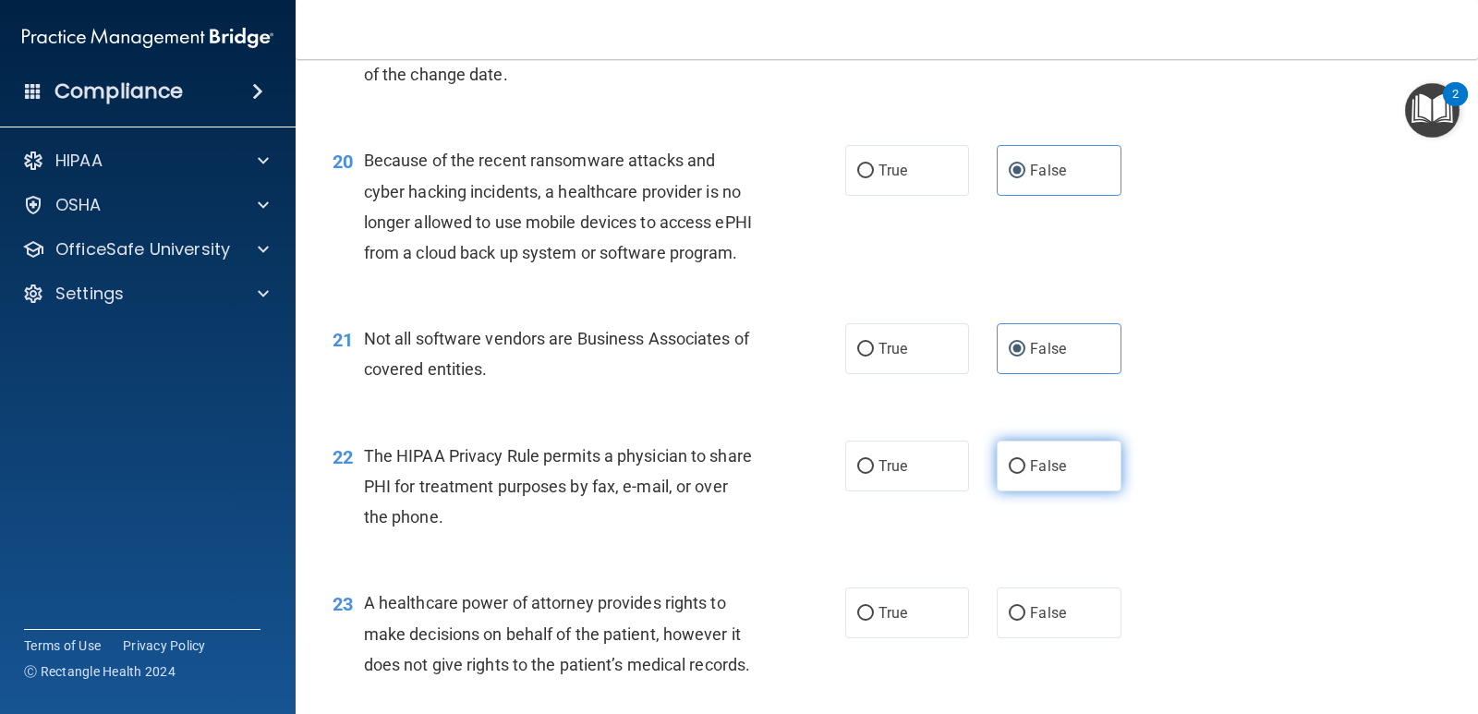
click at [1034, 491] on label "False" at bounding box center [1059, 466] width 124 height 51
click at [1025, 474] on input "False" at bounding box center [1017, 467] width 17 height 14
radio input "true"
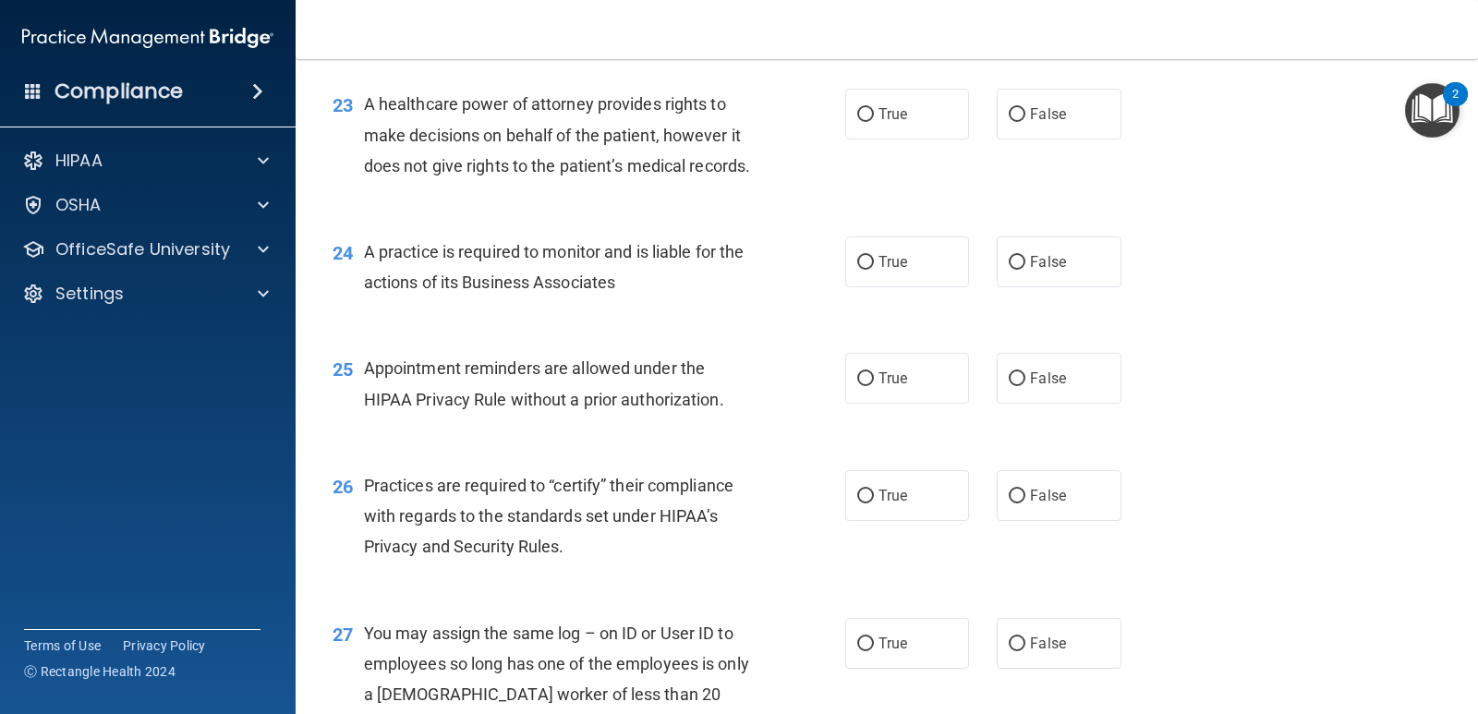
scroll to position [3448, 0]
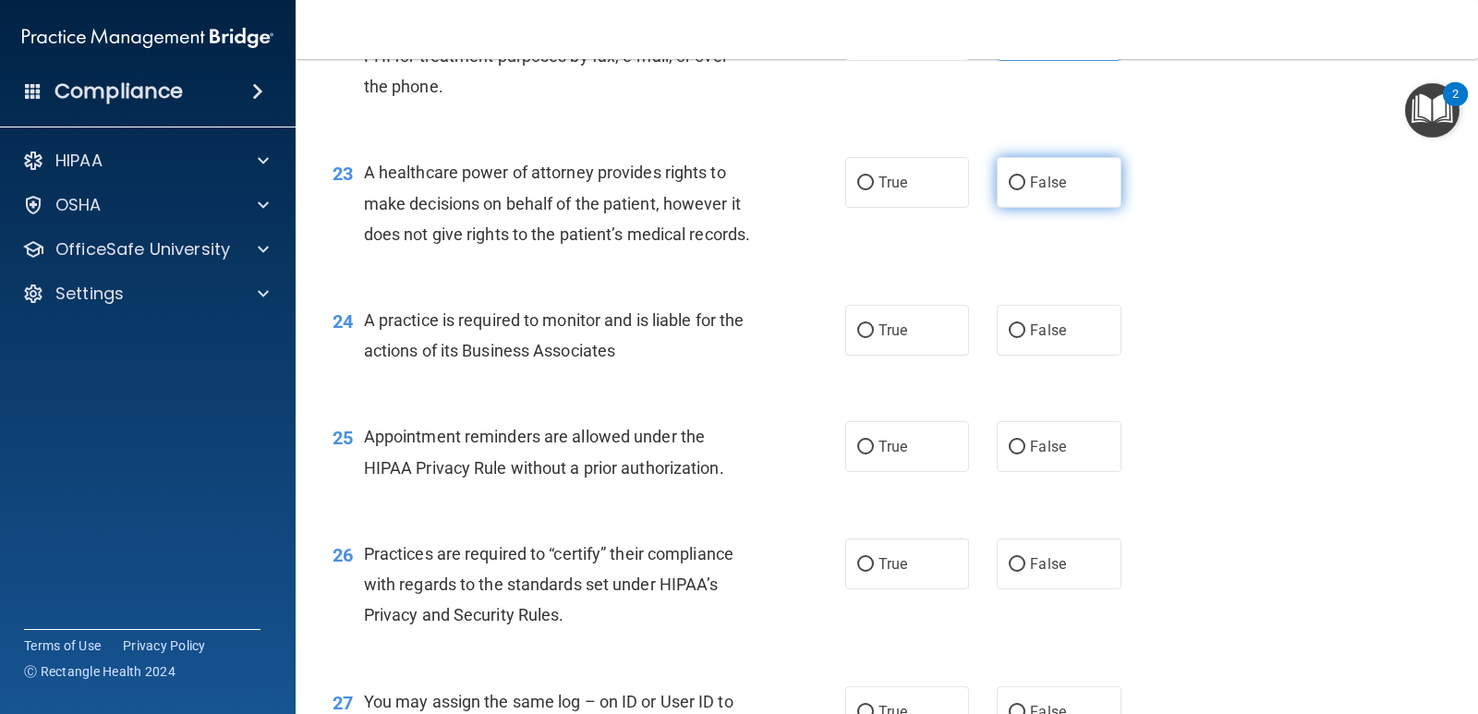
click at [1009, 190] on input "False" at bounding box center [1017, 183] width 17 height 14
radio input "true"
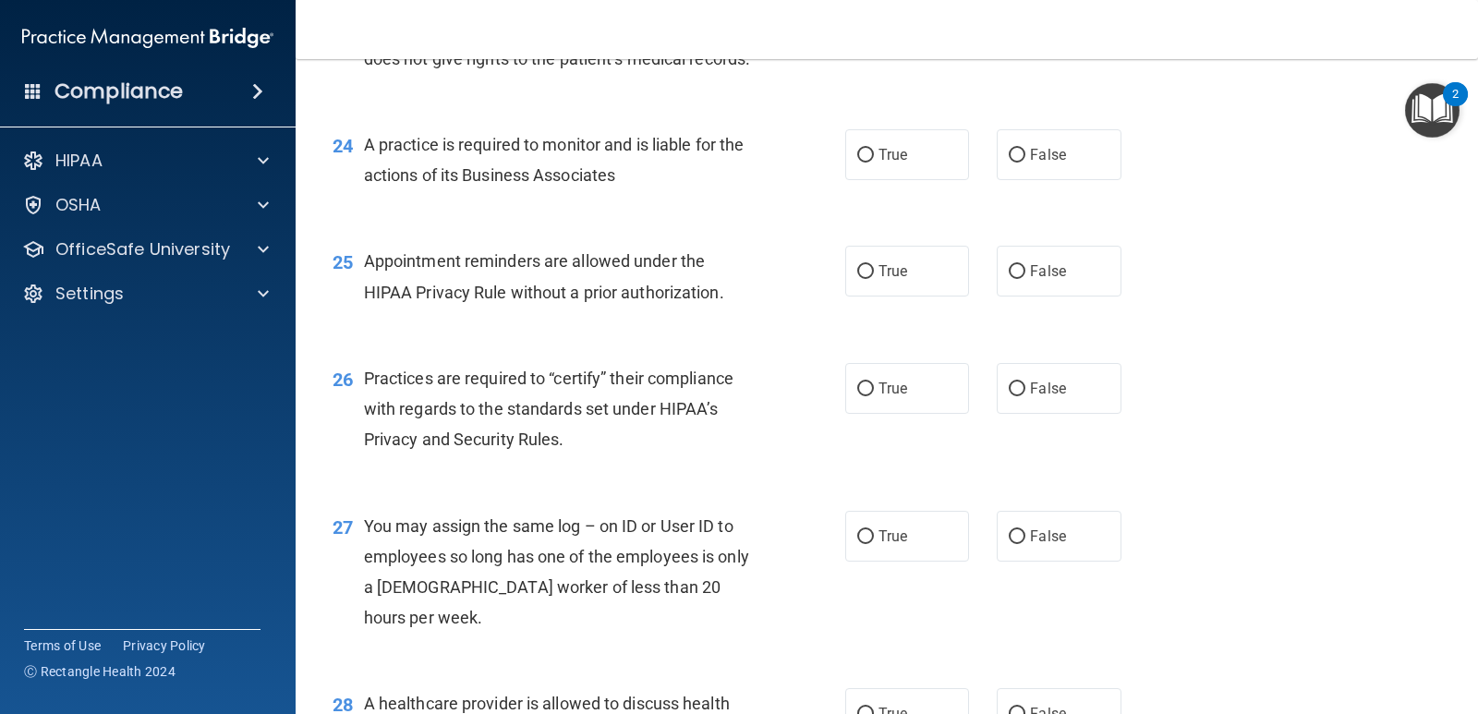
scroll to position [3664, 0]
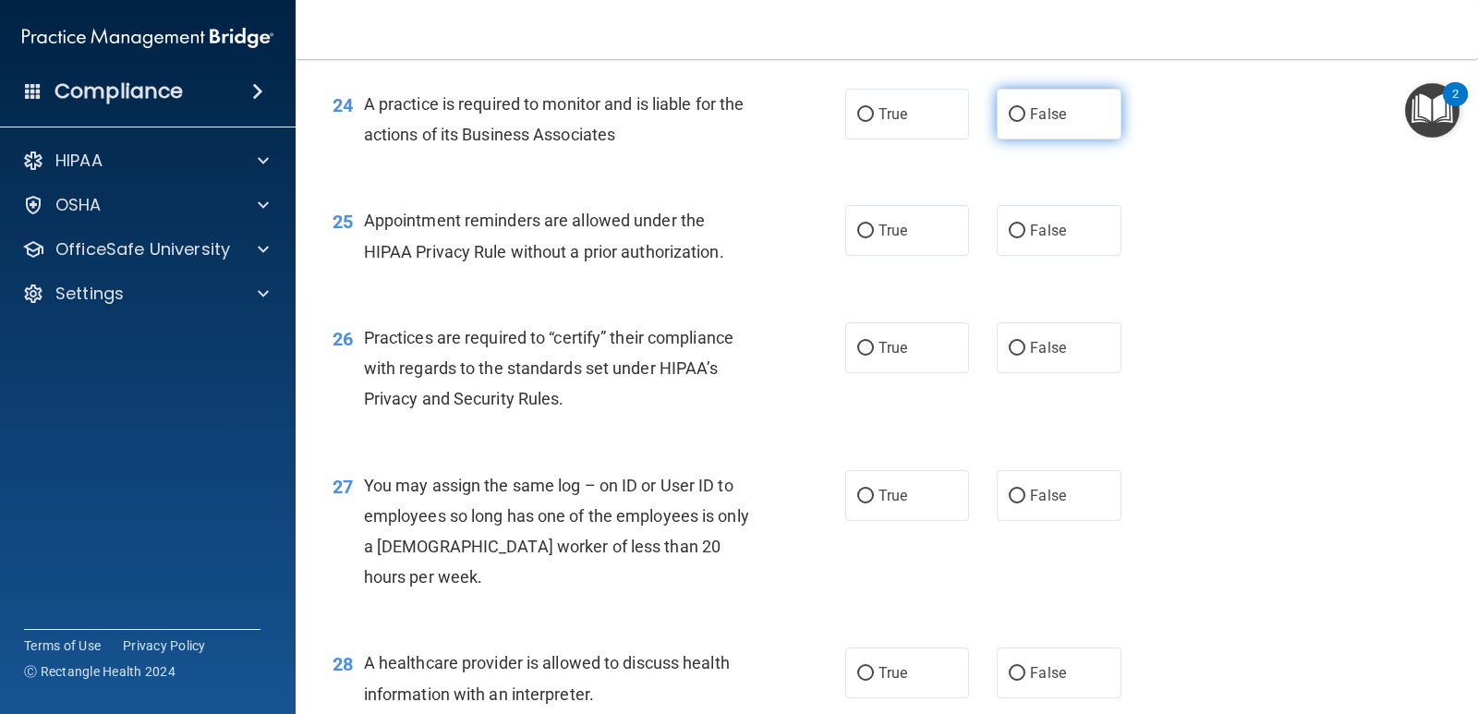
click at [1068, 139] on label "False" at bounding box center [1059, 114] width 124 height 51
click at [1025, 122] on input "False" at bounding box center [1017, 115] width 17 height 14
radio input "true"
click at [880, 256] on label "True" at bounding box center [907, 230] width 124 height 51
click at [874, 238] on input "True" at bounding box center [865, 231] width 17 height 14
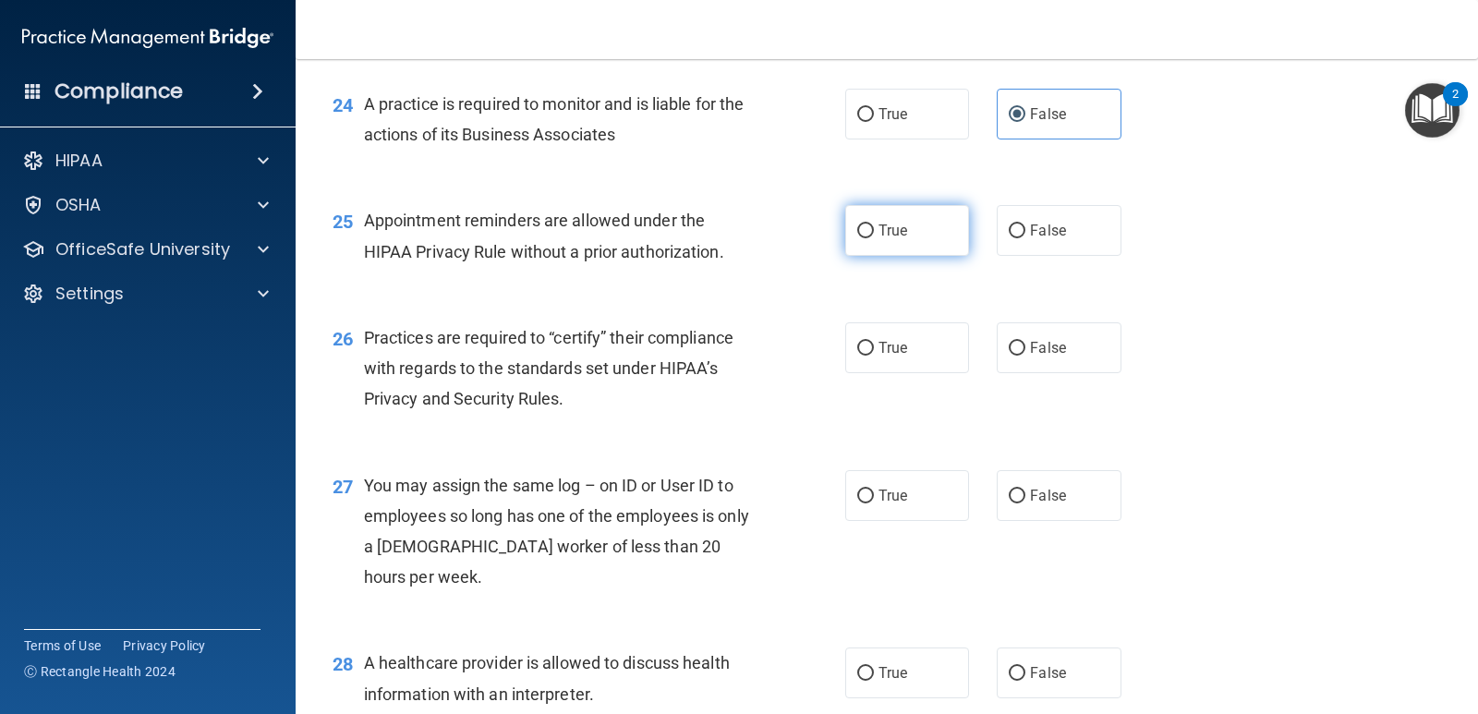
radio input "true"
click at [1061, 373] on label "False" at bounding box center [1059, 347] width 124 height 51
click at [1025, 356] on input "False" at bounding box center [1017, 349] width 17 height 14
radio input "true"
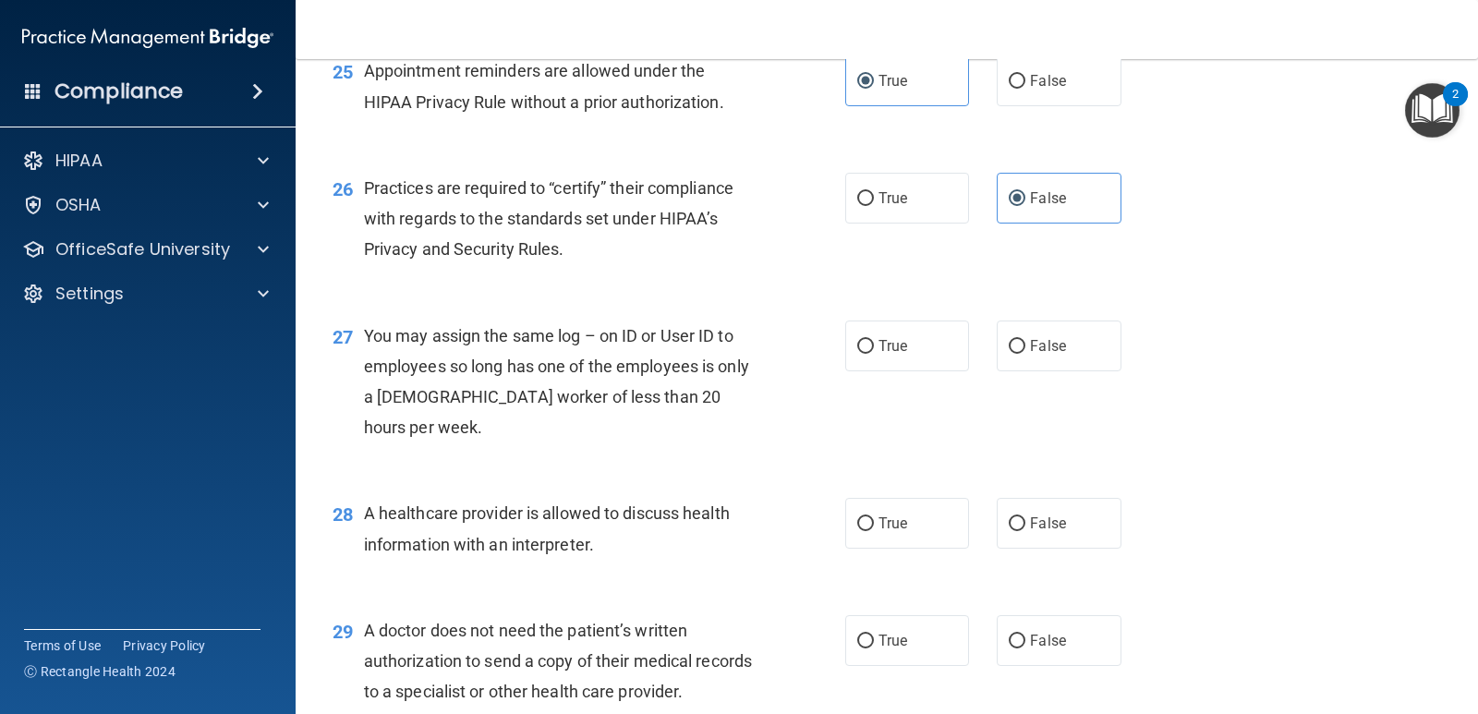
scroll to position [3879, 0]
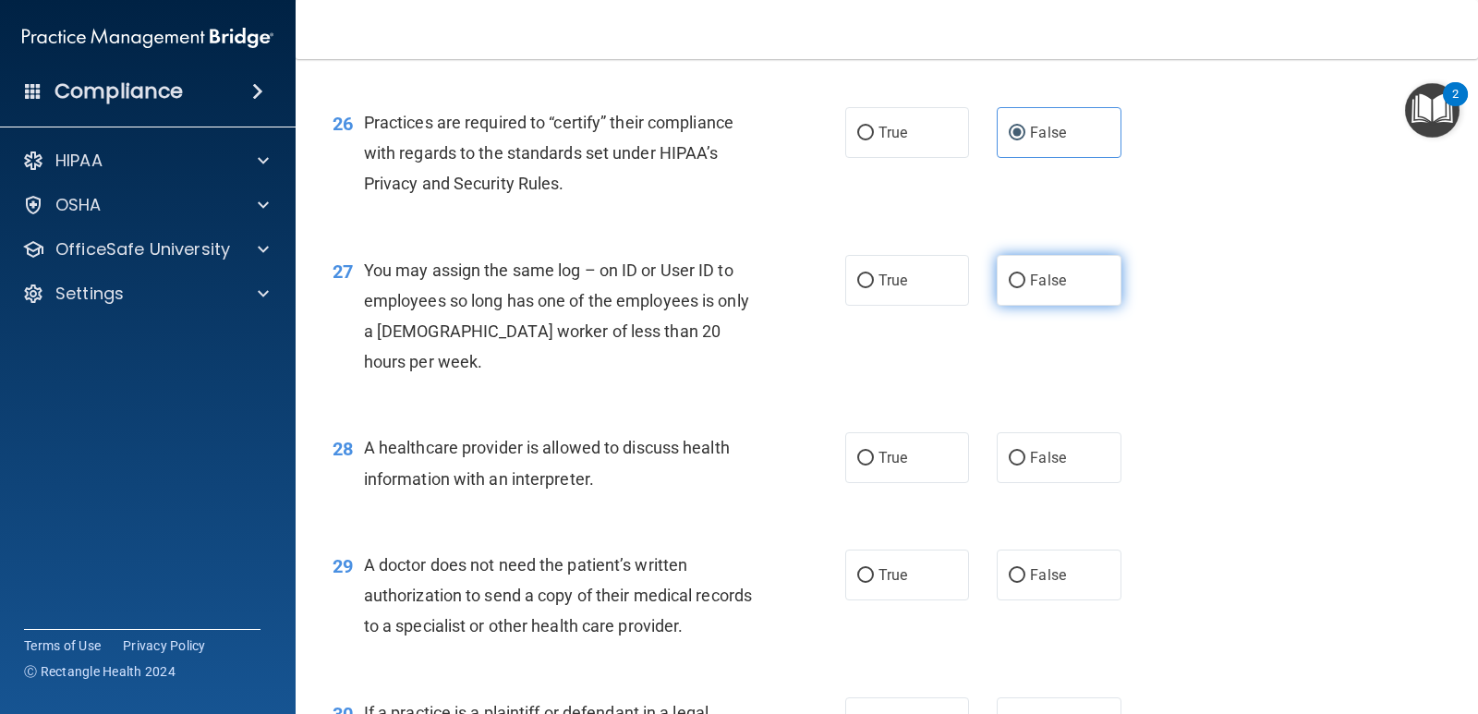
click at [1061, 306] on label "False" at bounding box center [1059, 280] width 124 height 51
click at [1025, 288] on input "False" at bounding box center [1017, 281] width 17 height 14
radio input "true"
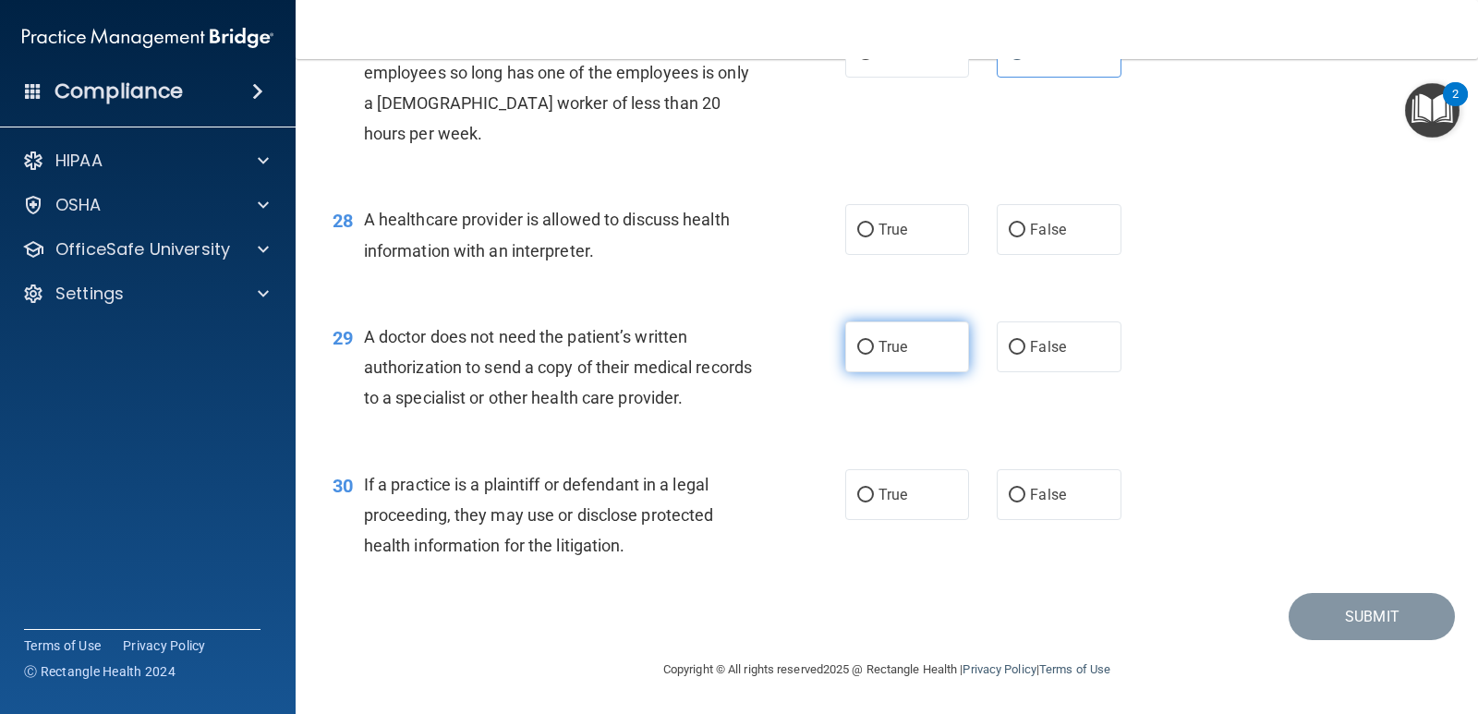
scroll to position [4199, 0]
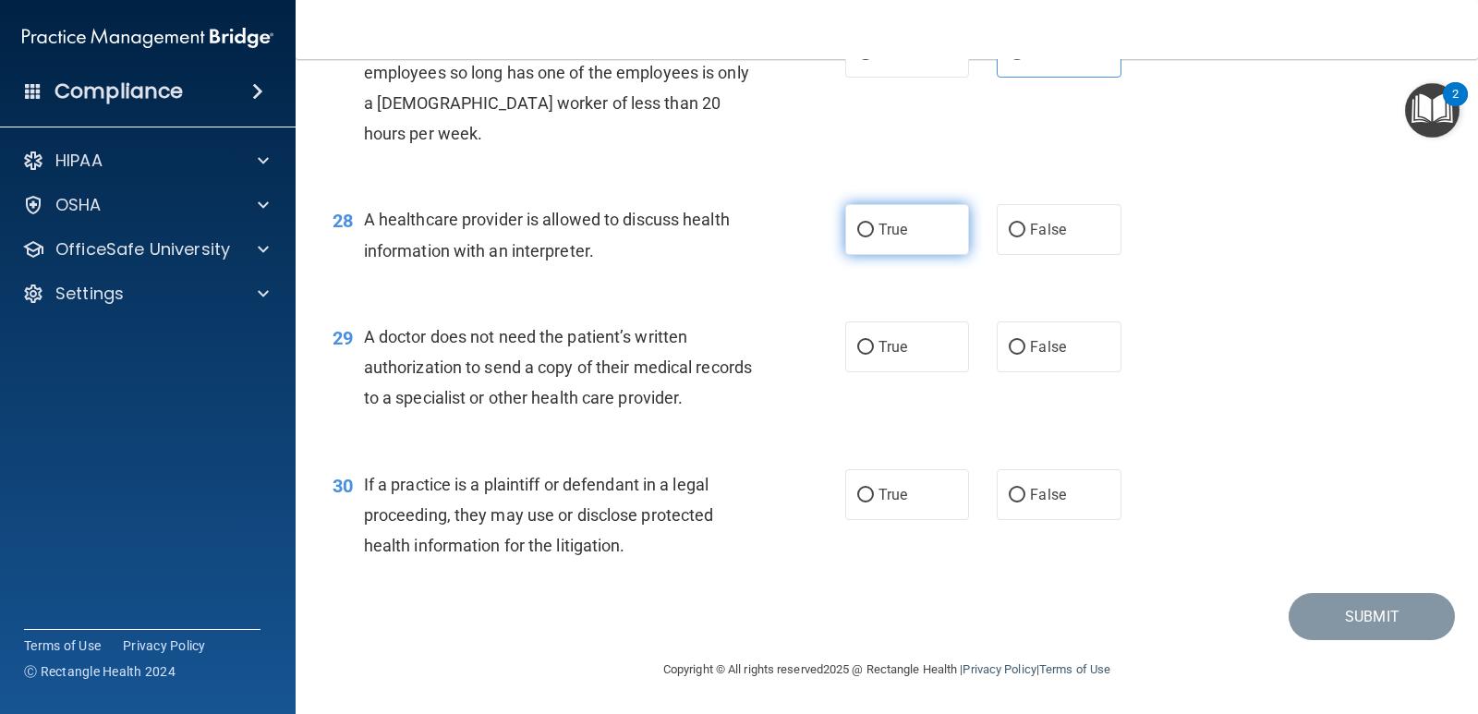
click at [892, 249] on label "True" at bounding box center [907, 229] width 124 height 51
click at [874, 237] on input "True" at bounding box center [865, 231] width 17 height 14
radio input "true"
click at [1088, 357] on label "False" at bounding box center [1059, 346] width 124 height 51
click at [1025, 355] on input "False" at bounding box center [1017, 348] width 17 height 14
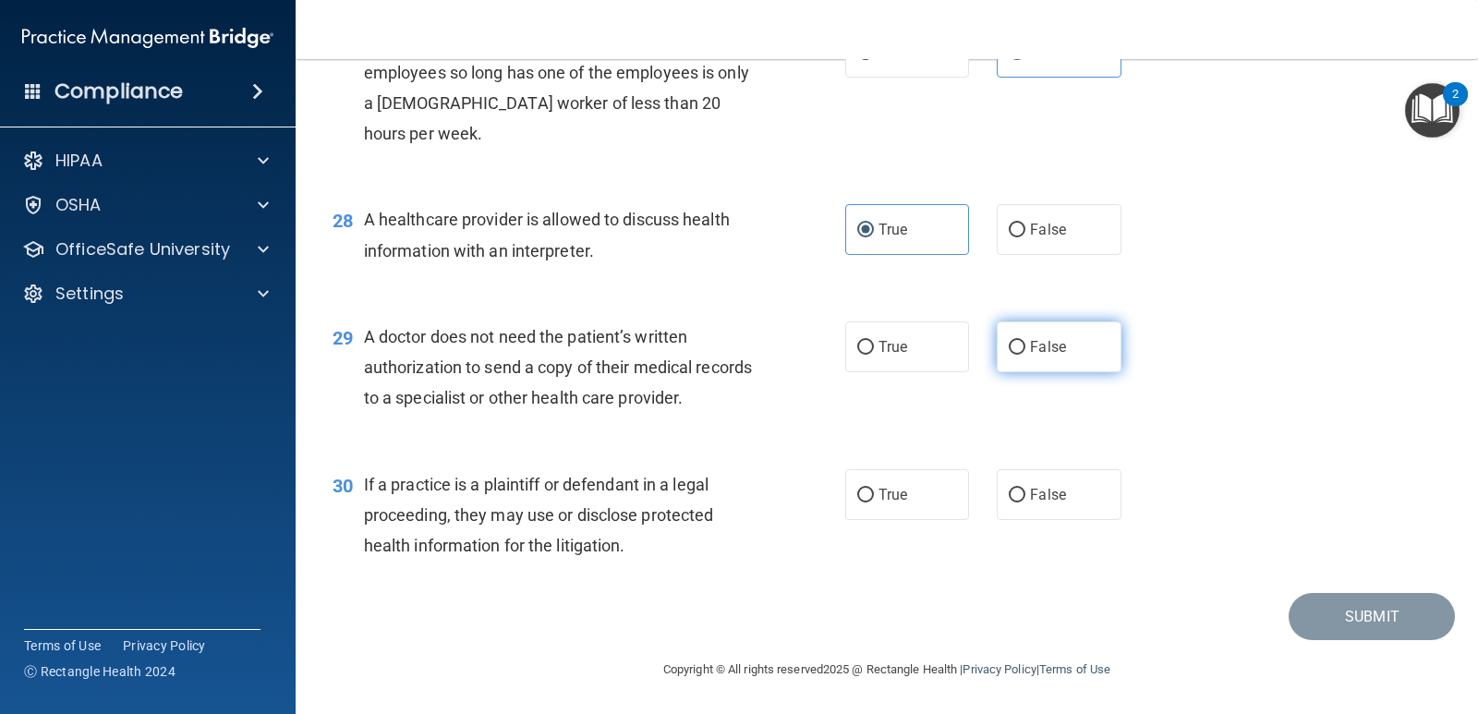
radio input "true"
click at [1037, 498] on span "False" at bounding box center [1048, 495] width 36 height 18
click at [1025, 498] on input "False" at bounding box center [1017, 496] width 17 height 14
radio input "true"
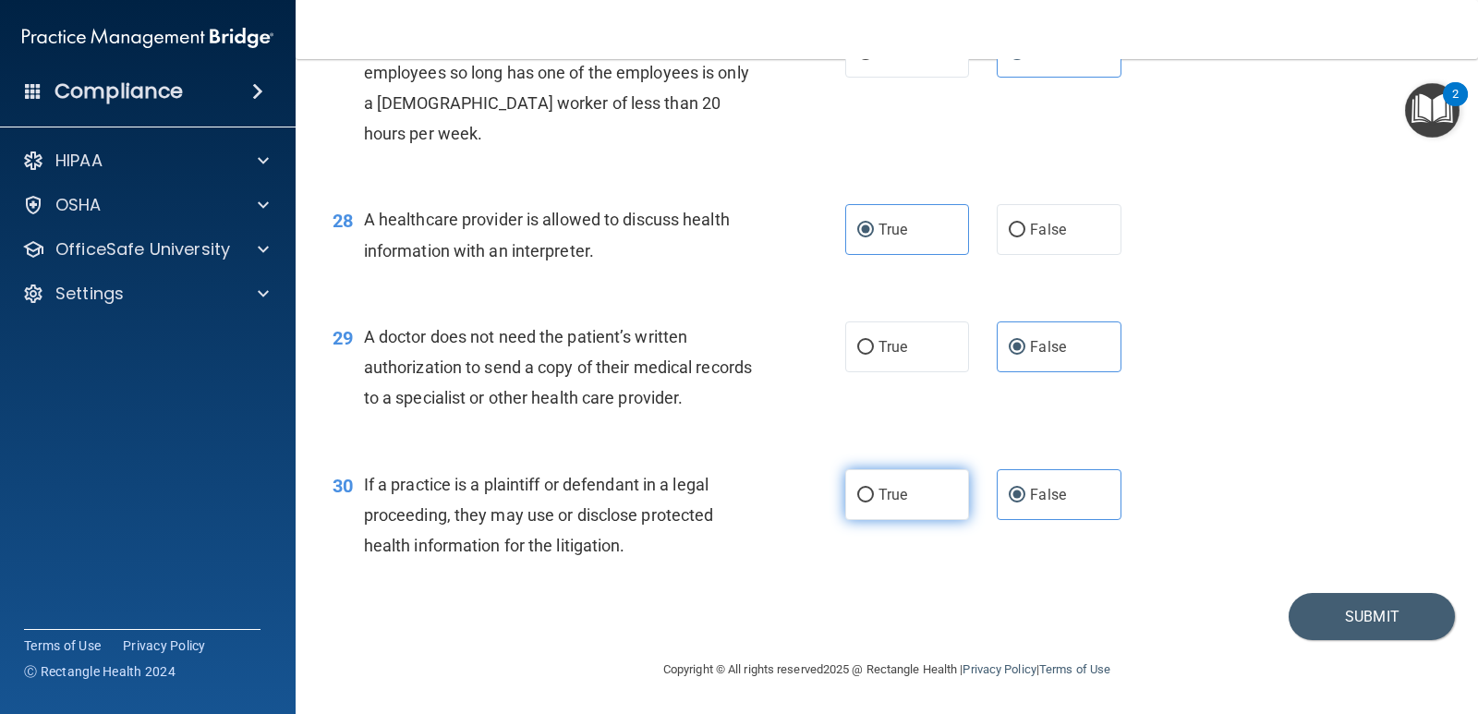
click at [880, 496] on span "True" at bounding box center [892, 495] width 29 height 18
click at [874, 496] on input "True" at bounding box center [865, 496] width 17 height 14
radio input "true"
radio input "false"
click at [1308, 610] on button "Submit" at bounding box center [1372, 616] width 166 height 47
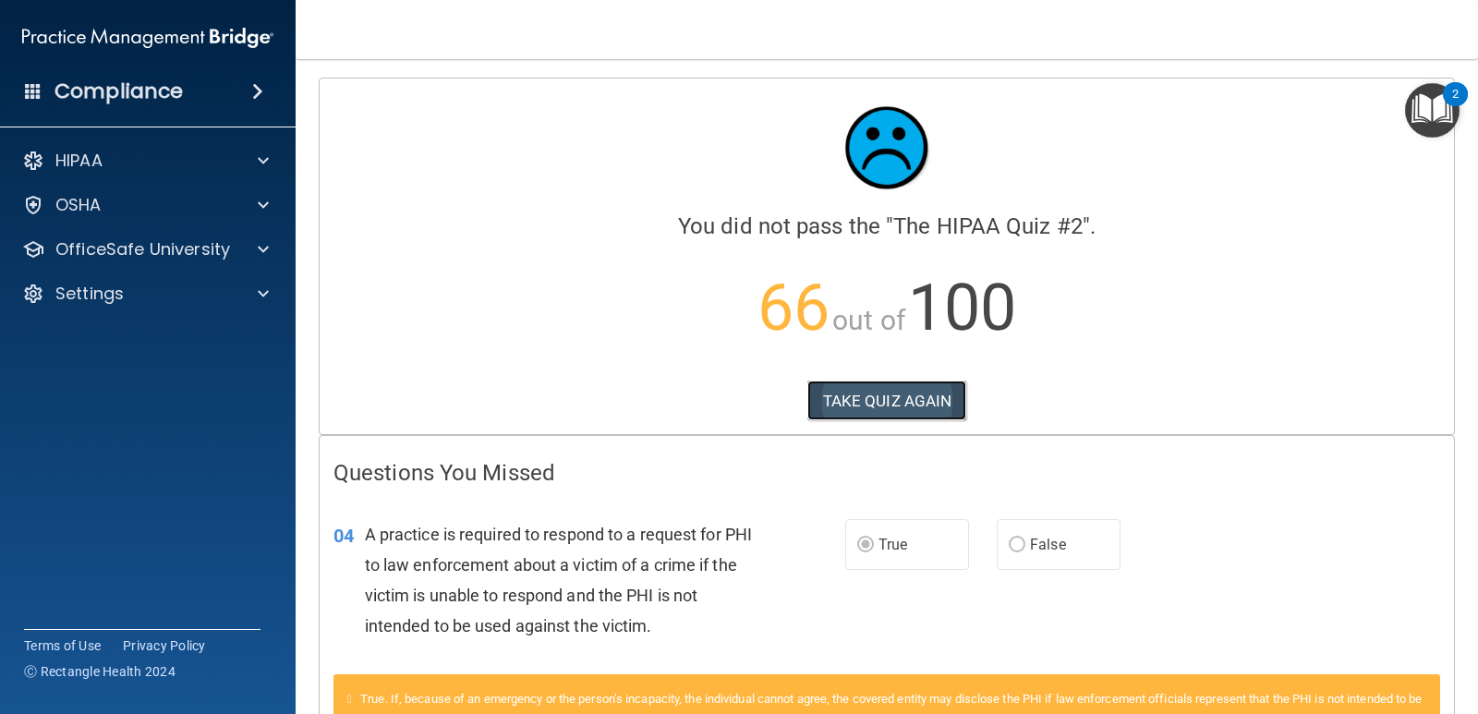
click at [866, 404] on button "TAKE QUIZ AGAIN" at bounding box center [887, 401] width 160 height 41
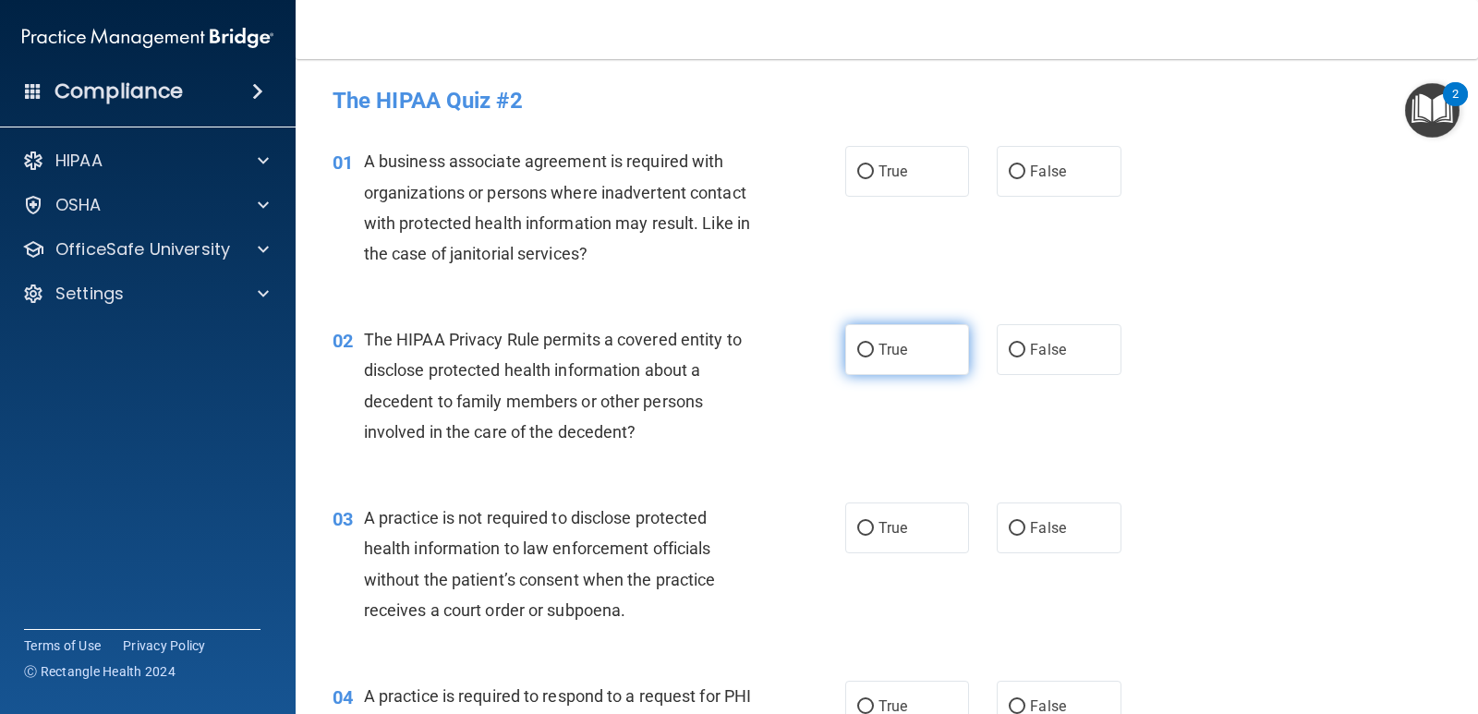
click at [858, 345] on input "True" at bounding box center [865, 351] width 17 height 14
radio input "true"
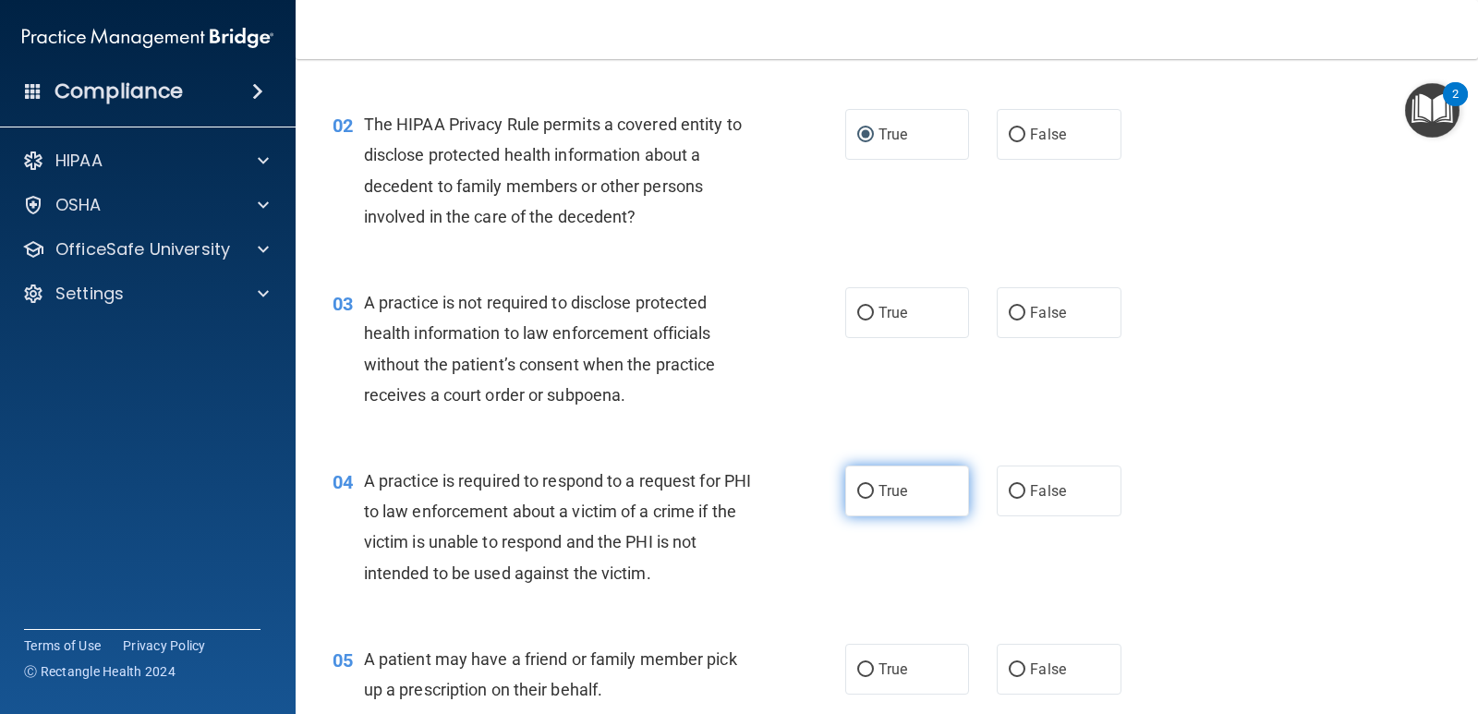
click at [859, 479] on label "True" at bounding box center [907, 491] width 124 height 51
click at [859, 485] on input "True" at bounding box center [865, 492] width 17 height 14
radio input "true"
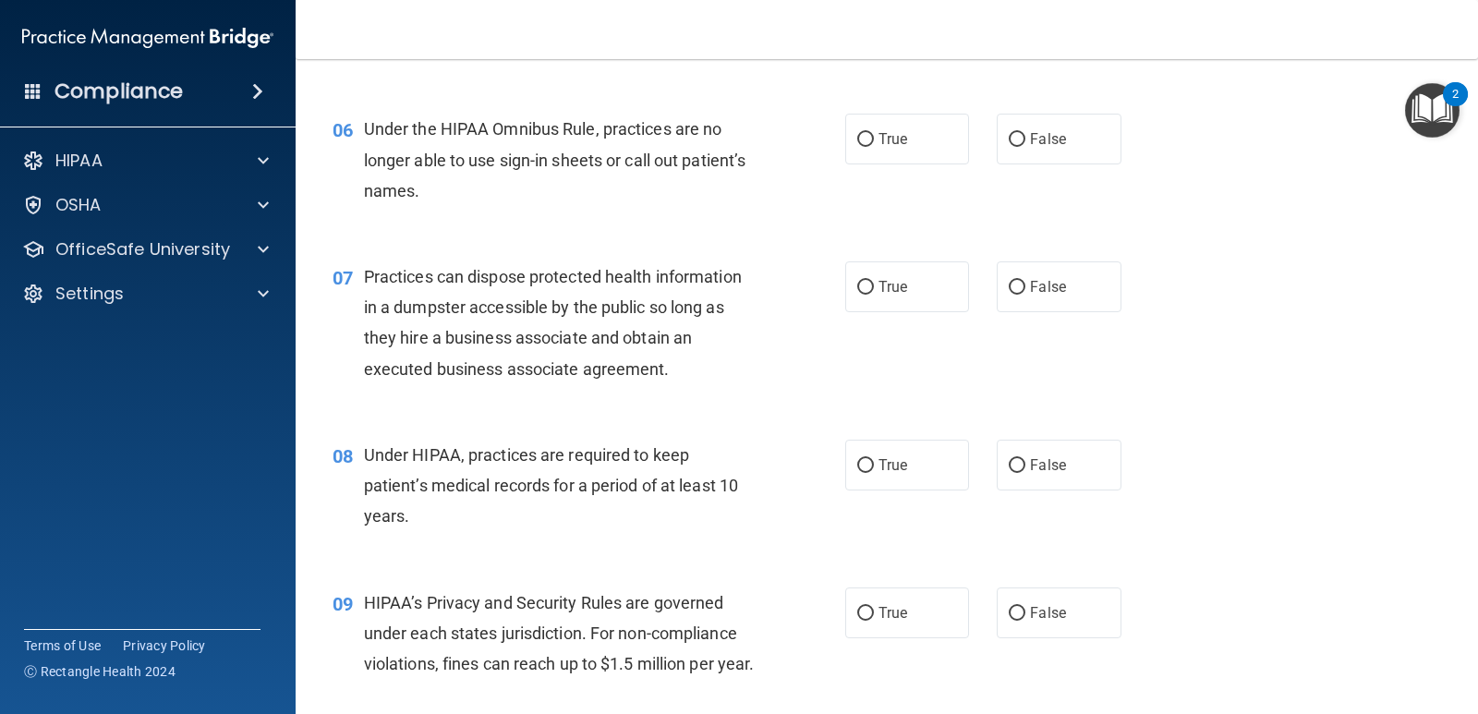
scroll to position [1293, 0]
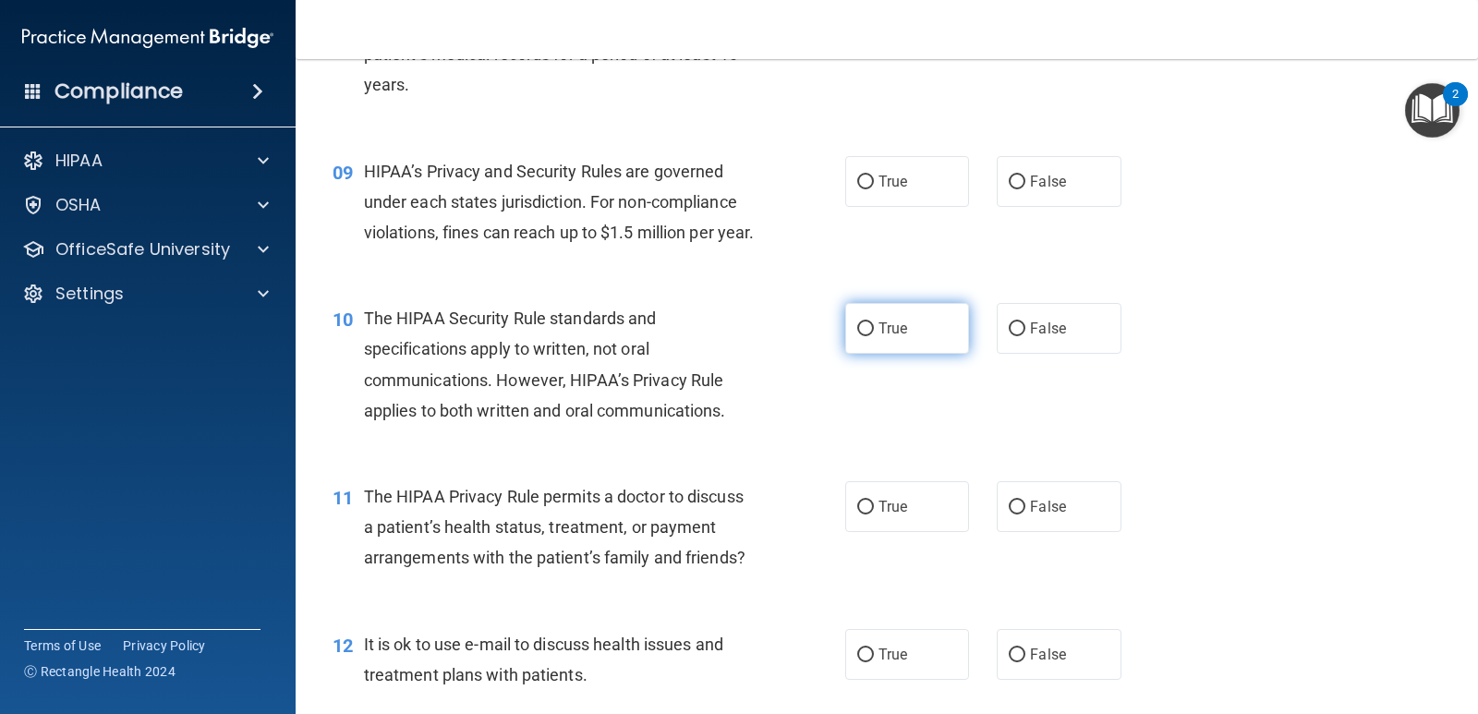
click at [893, 337] on span "True" at bounding box center [892, 329] width 29 height 18
click at [874, 336] on input "True" at bounding box center [865, 329] width 17 height 14
radio input "true"
click at [857, 514] on input "True" at bounding box center [865, 508] width 17 height 14
radio input "true"
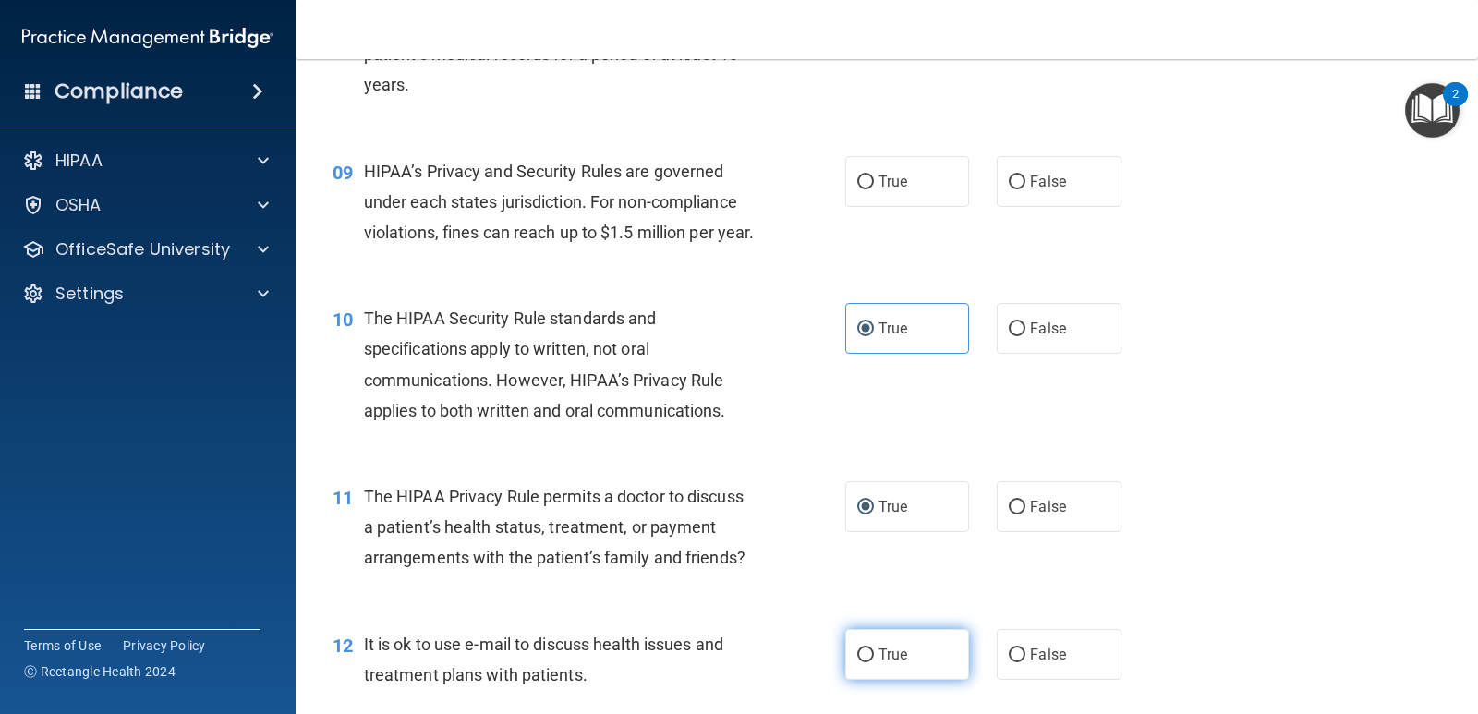
click at [881, 663] on span "True" at bounding box center [892, 655] width 29 height 18
click at [874, 662] on input "True" at bounding box center [865, 655] width 17 height 14
radio input "true"
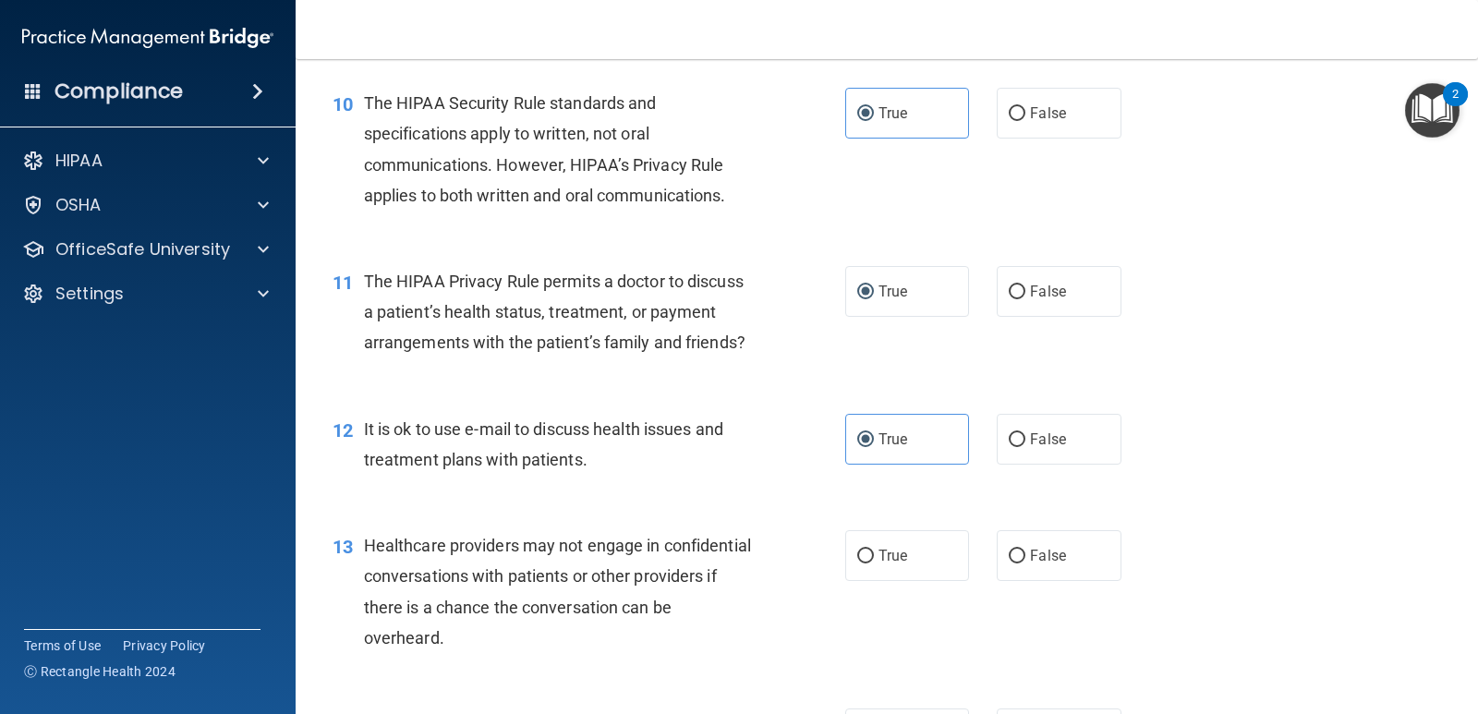
scroll to position [1725, 0]
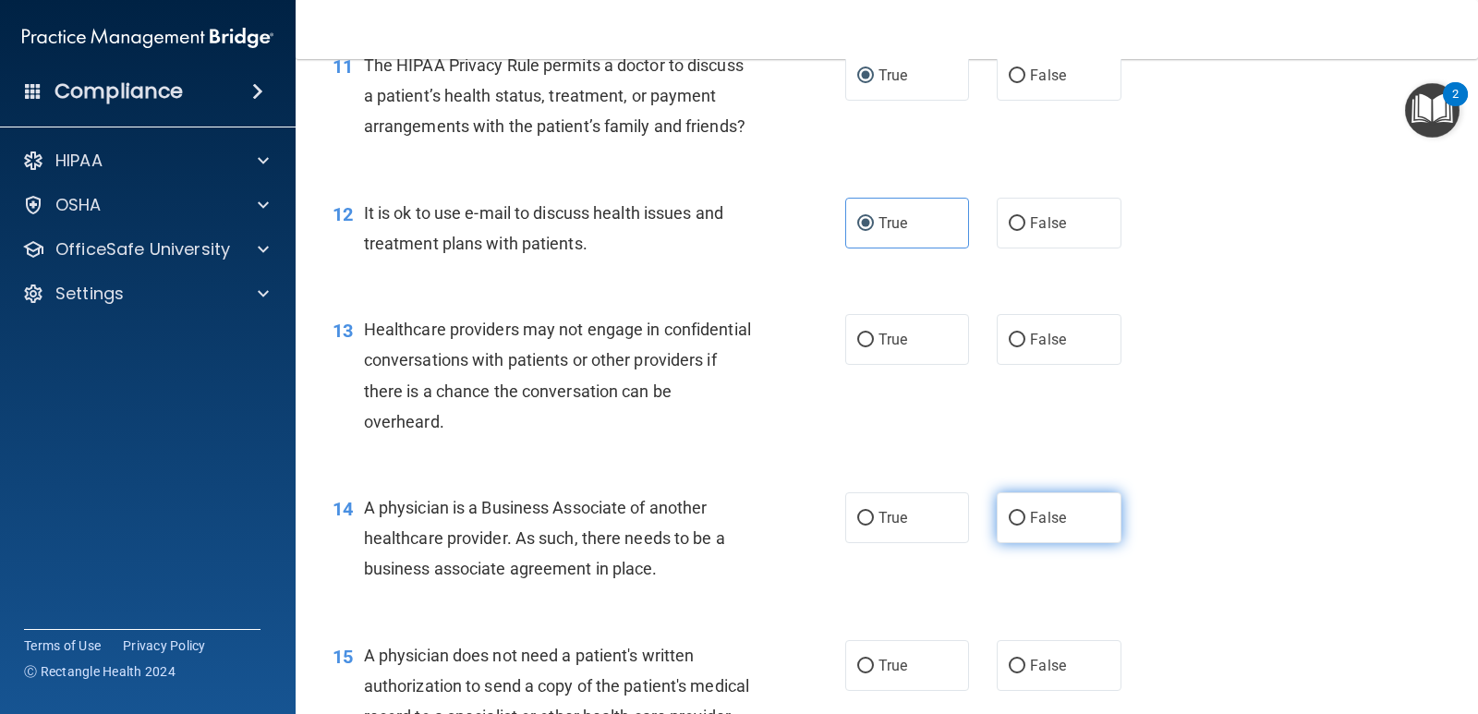
click at [1035, 526] on span "False" at bounding box center [1048, 518] width 36 height 18
click at [1025, 526] on input "False" at bounding box center [1017, 519] width 17 height 14
radio input "true"
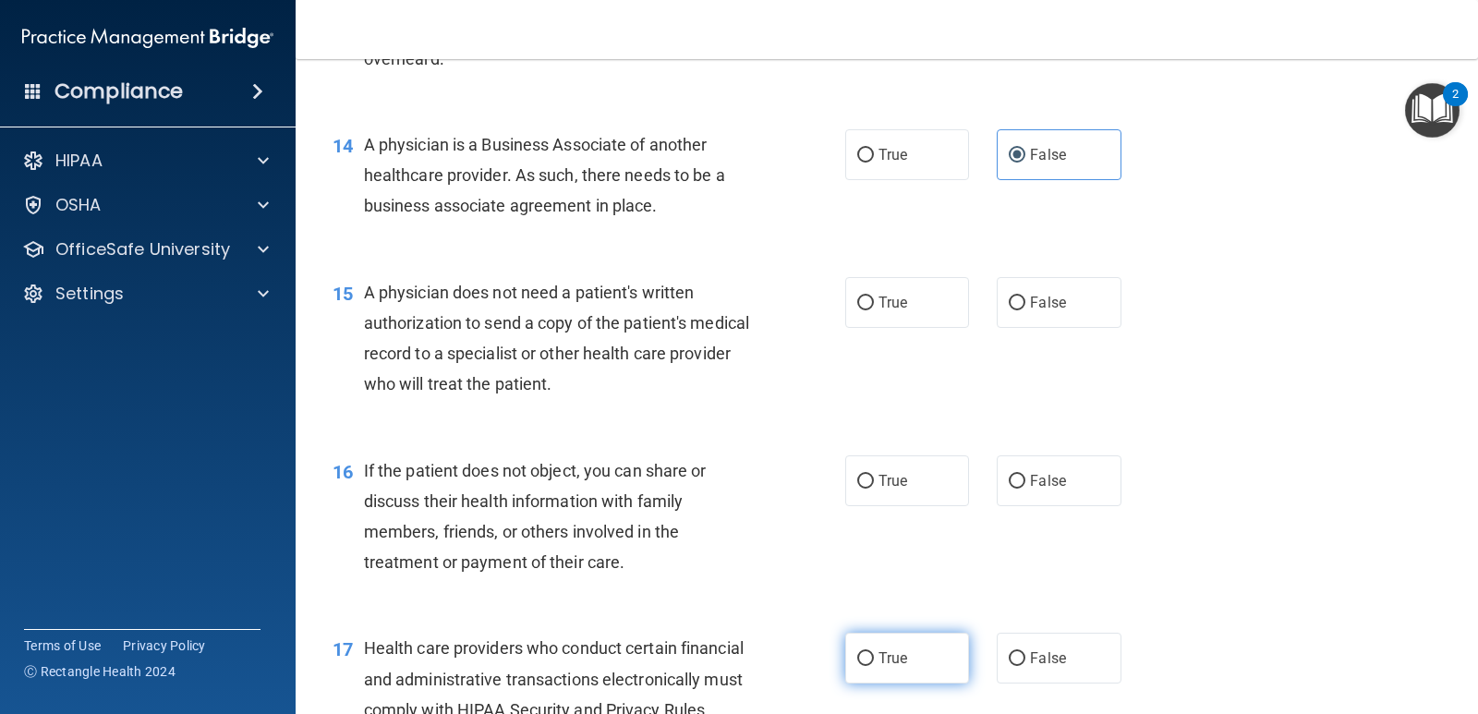
scroll to position [2155, 0]
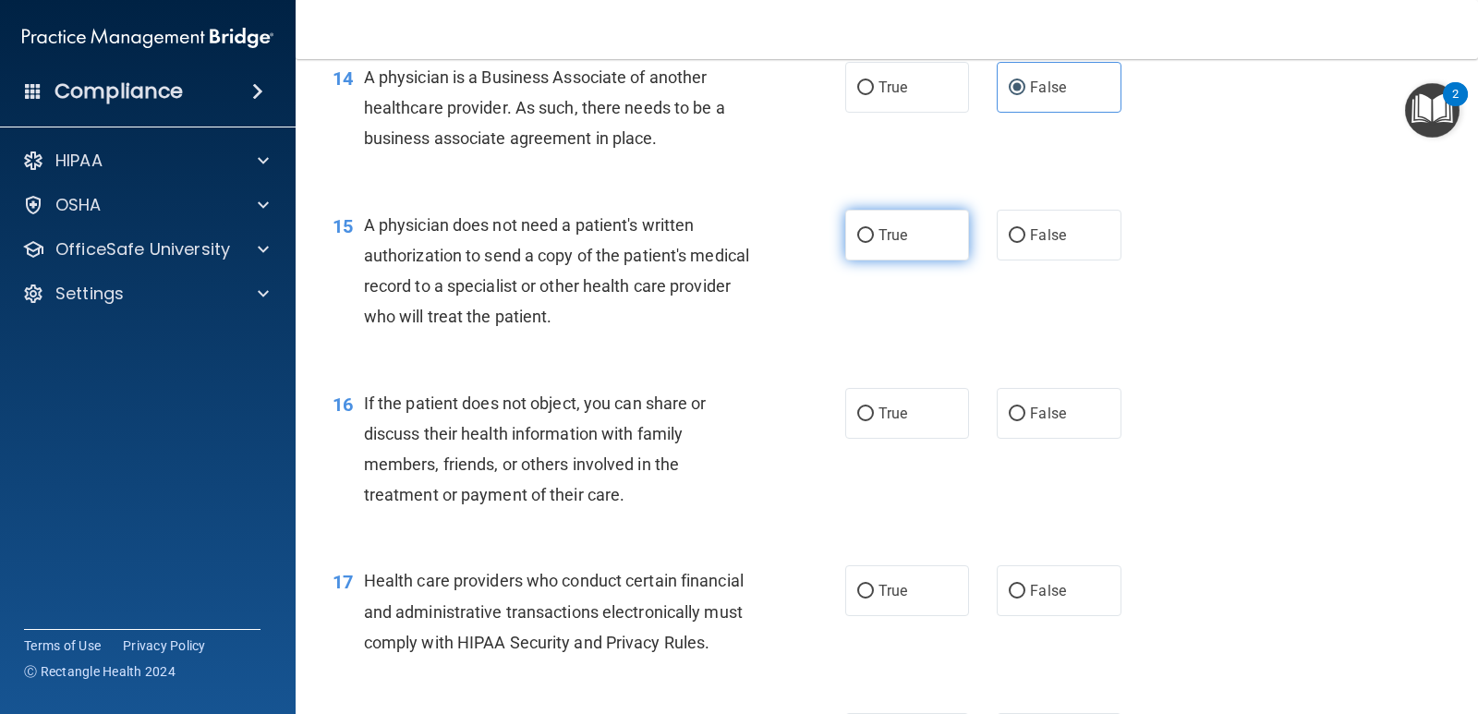
click at [892, 244] on span "True" at bounding box center [892, 235] width 29 height 18
click at [874, 243] on input "True" at bounding box center [865, 236] width 17 height 14
radio input "true"
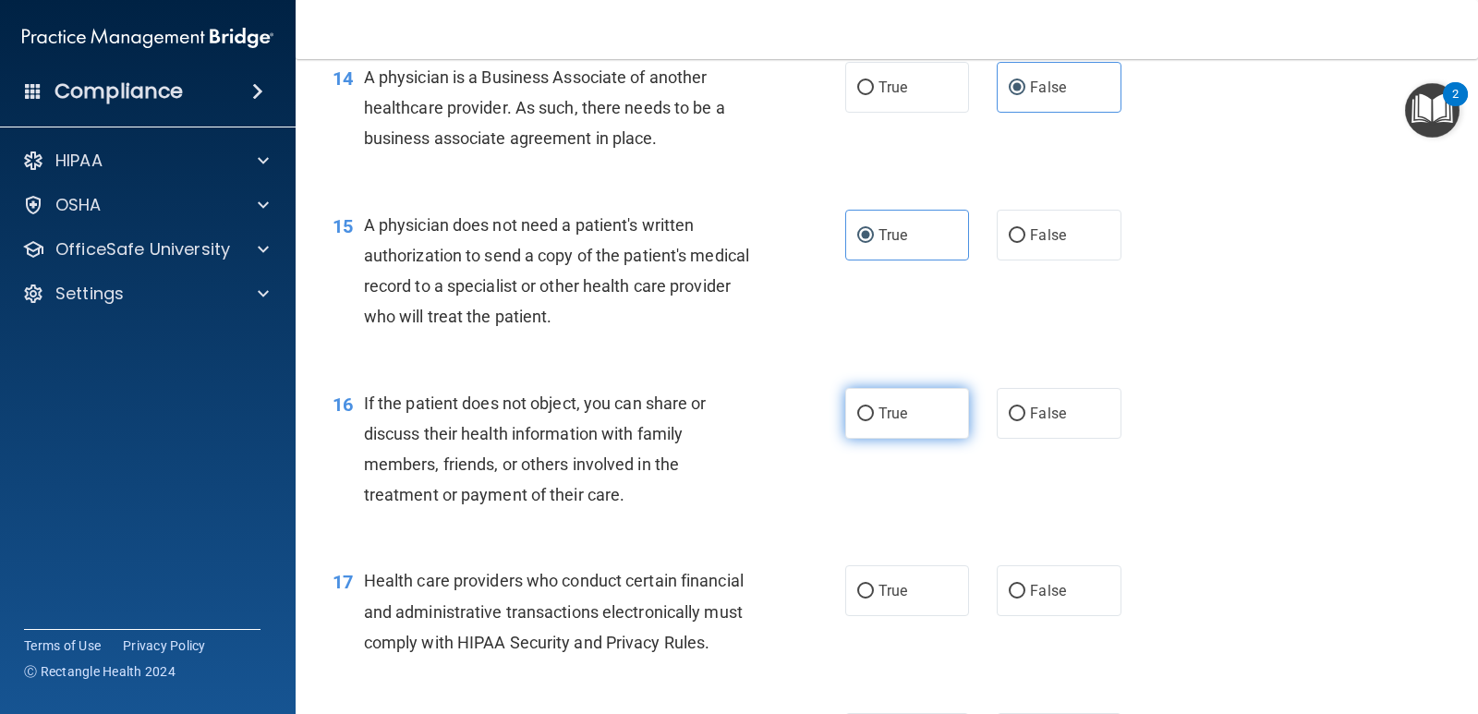
click at [883, 422] on span "True" at bounding box center [892, 414] width 29 height 18
click at [874, 421] on input "True" at bounding box center [865, 414] width 17 height 14
radio input "true"
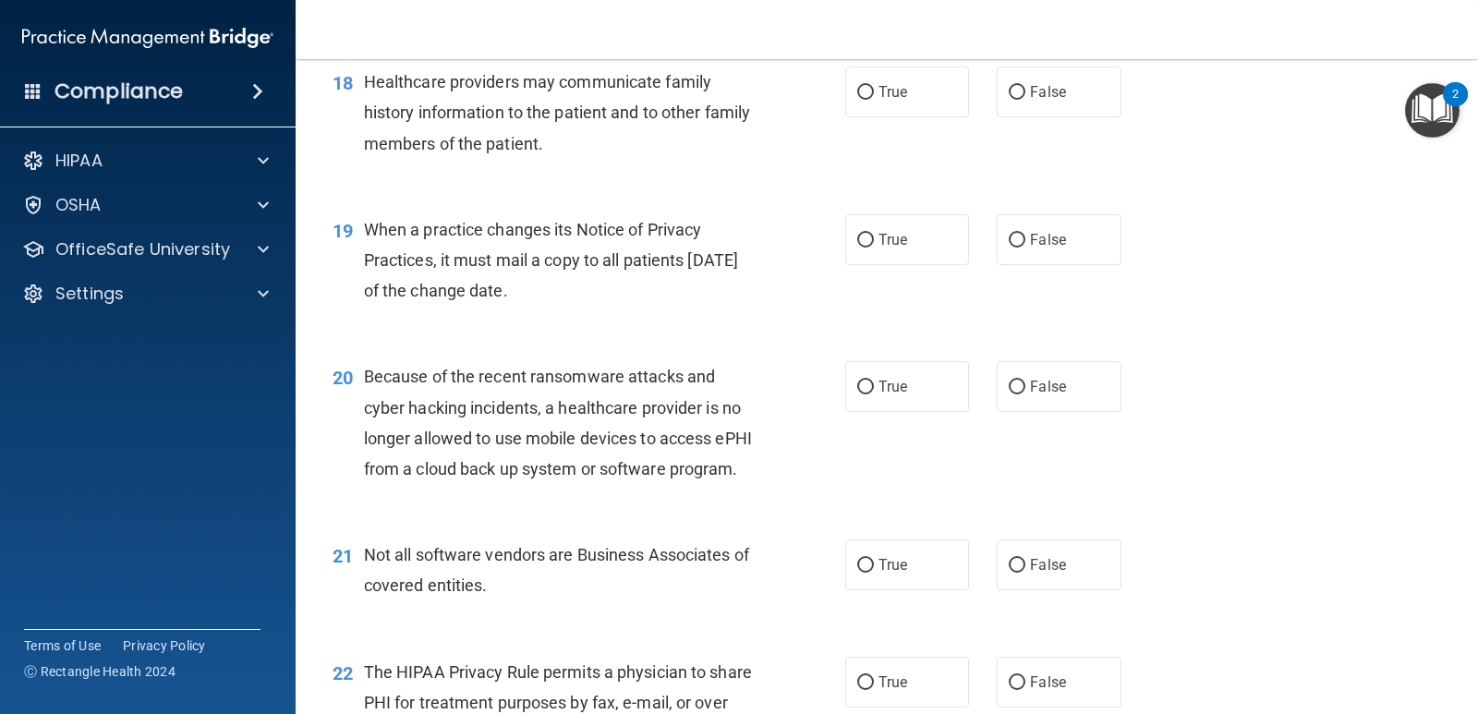
scroll to position [3018, 0]
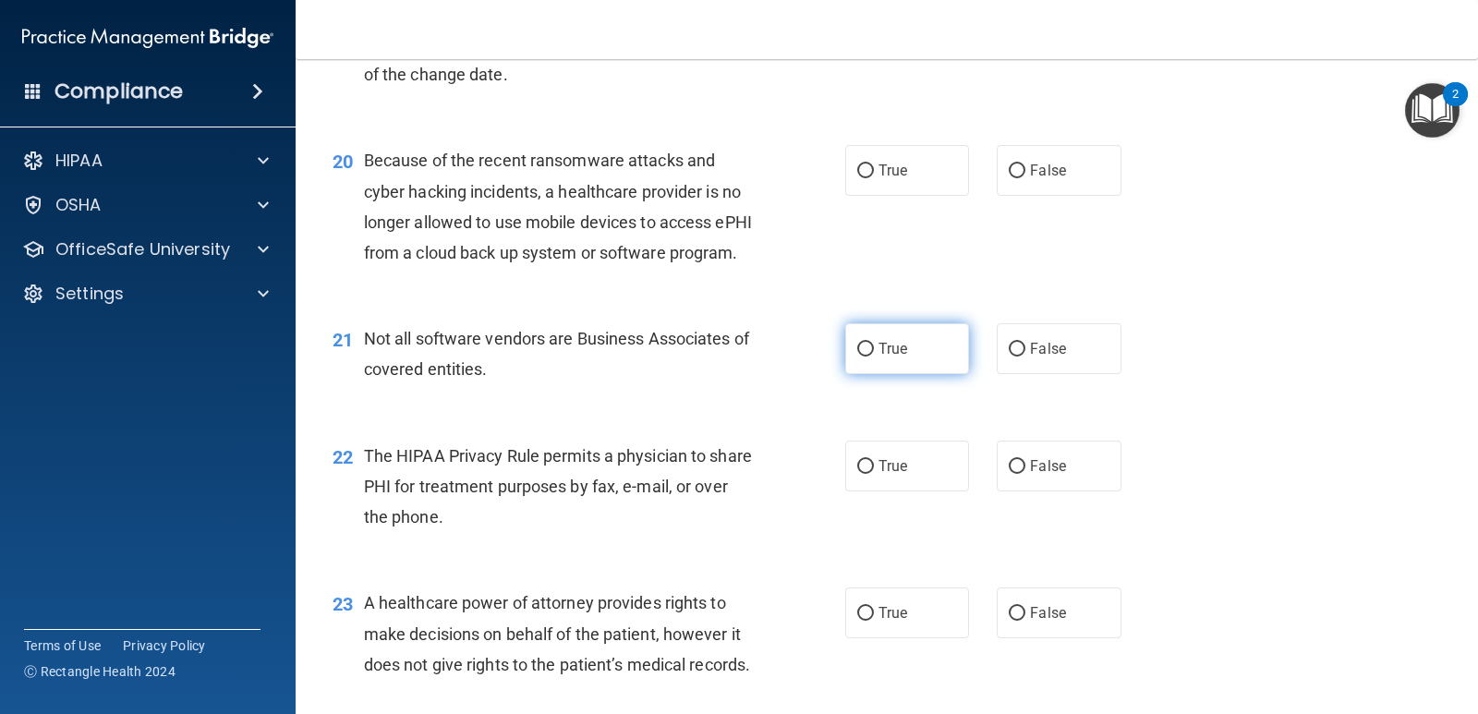
click at [880, 357] on span "True" at bounding box center [892, 349] width 29 height 18
click at [874, 357] on input "True" at bounding box center [865, 350] width 17 height 14
radio input "true"
click at [926, 491] on label "True" at bounding box center [907, 466] width 124 height 51
click at [874, 474] on input "True" at bounding box center [865, 467] width 17 height 14
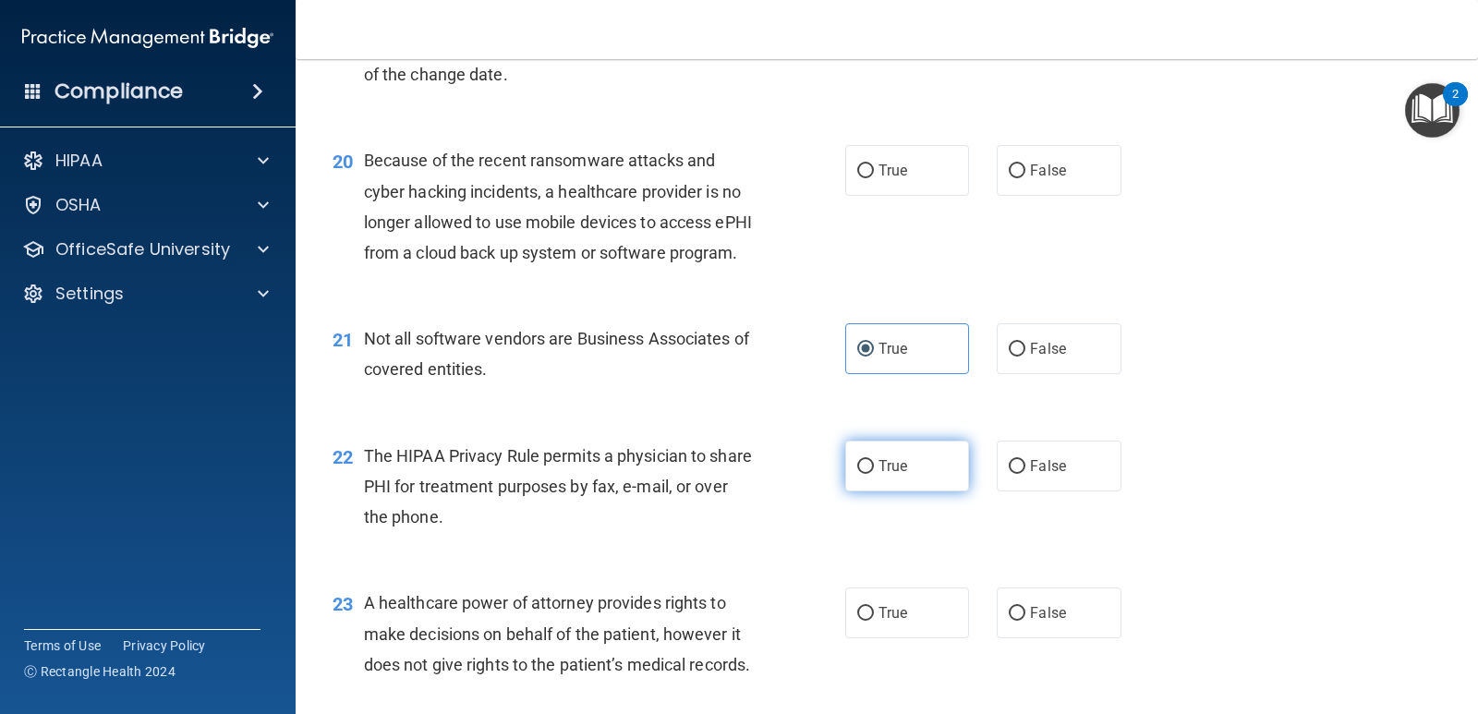
radio input "true"
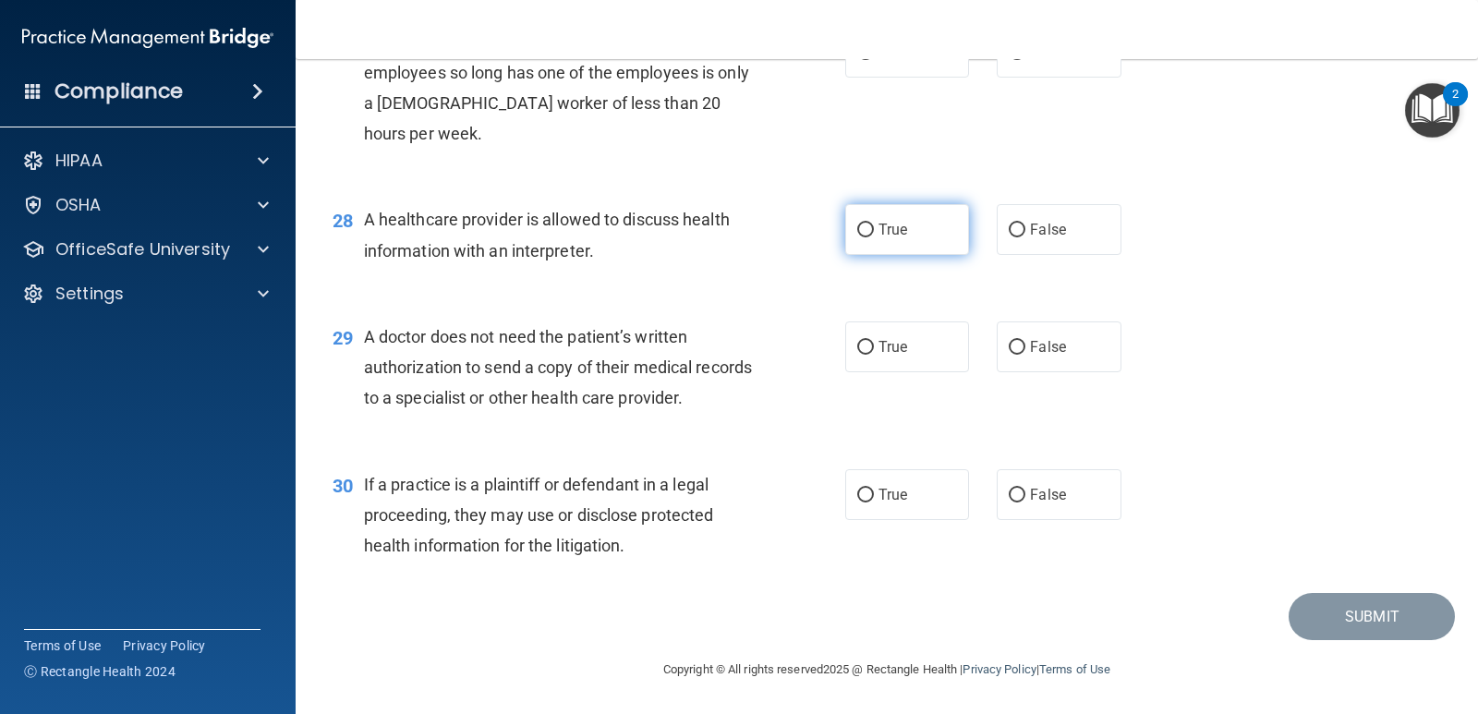
scroll to position [4199, 0]
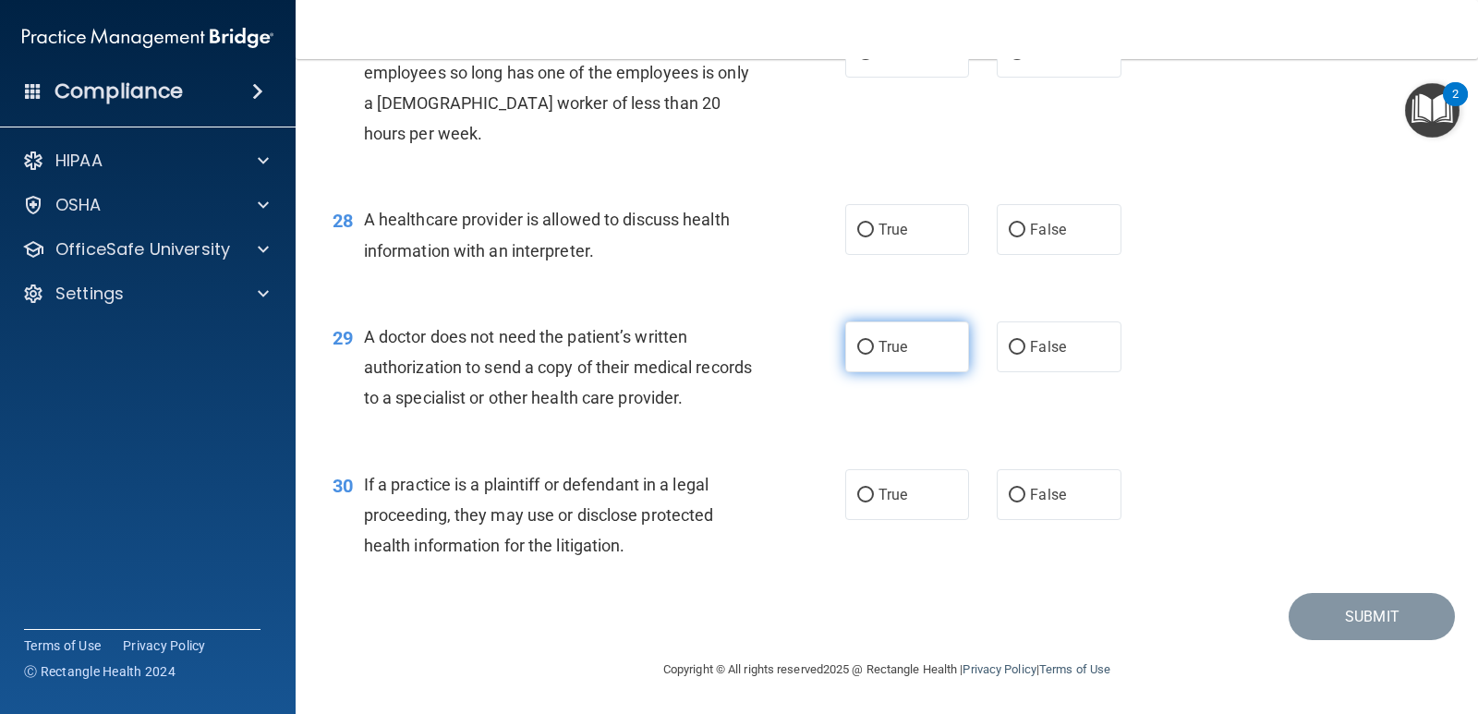
click at [901, 357] on label "True" at bounding box center [907, 346] width 124 height 51
click at [874, 355] on input "True" at bounding box center [865, 348] width 17 height 14
radio input "true"
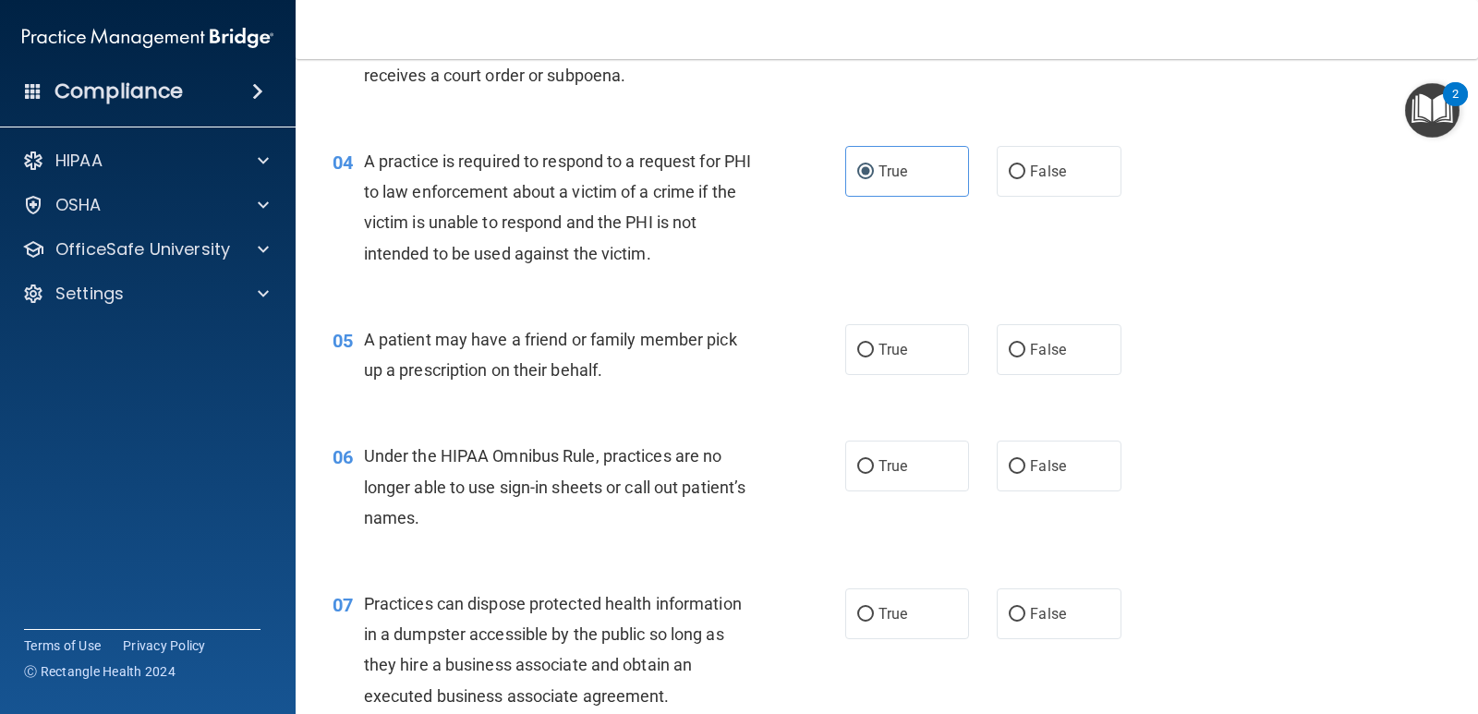
scroll to position [0, 0]
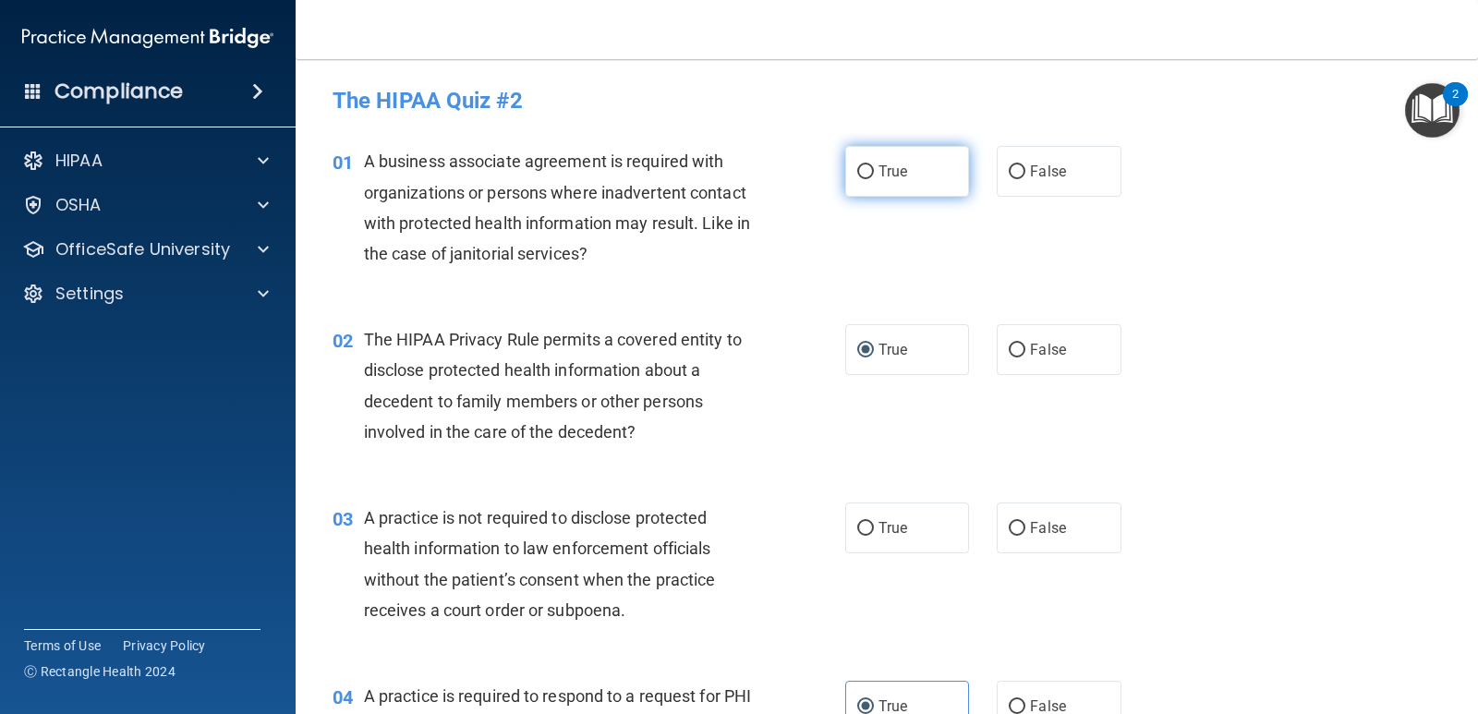
click at [919, 163] on label "True" at bounding box center [907, 171] width 124 height 51
click at [874, 165] on input "True" at bounding box center [865, 172] width 17 height 14
radio input "true"
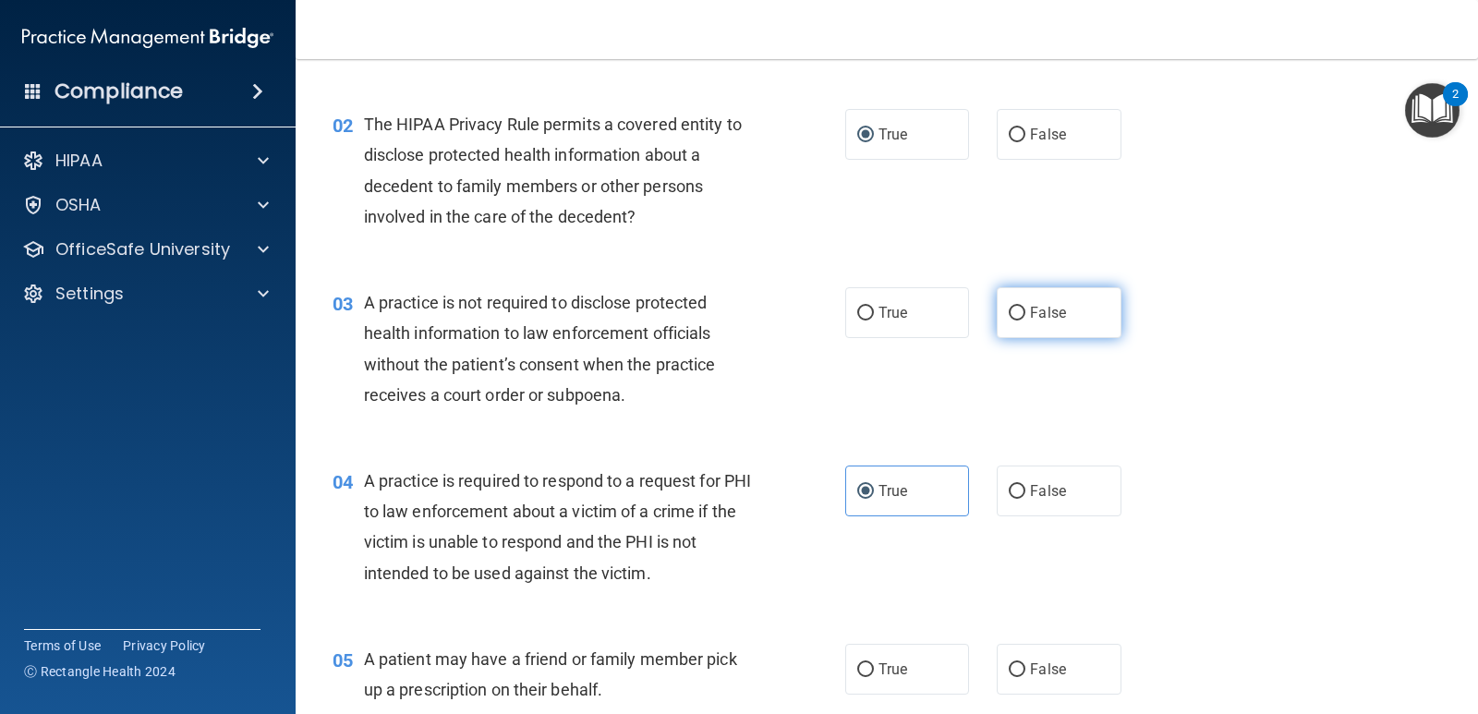
click at [1080, 322] on label "False" at bounding box center [1059, 312] width 124 height 51
click at [1025, 321] on input "False" at bounding box center [1017, 314] width 17 height 14
radio input "true"
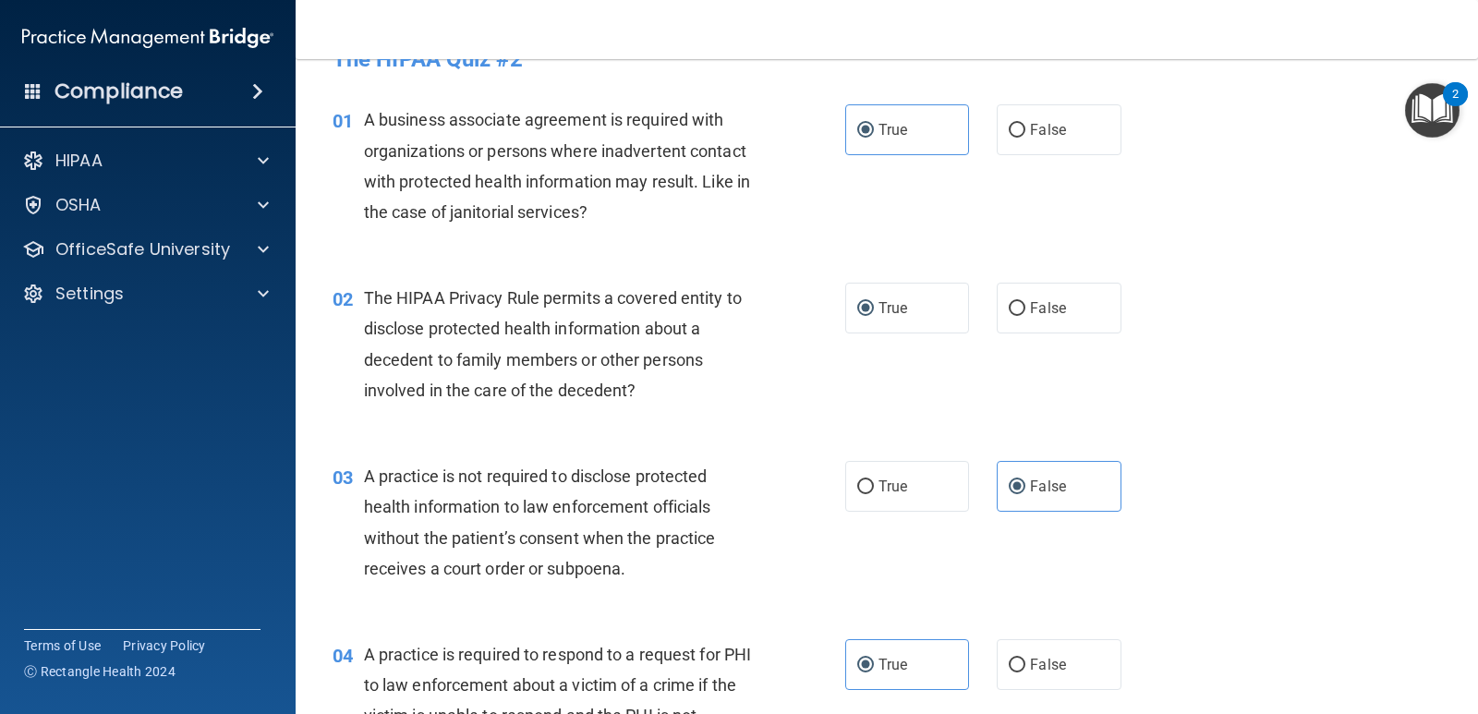
scroll to position [0, 0]
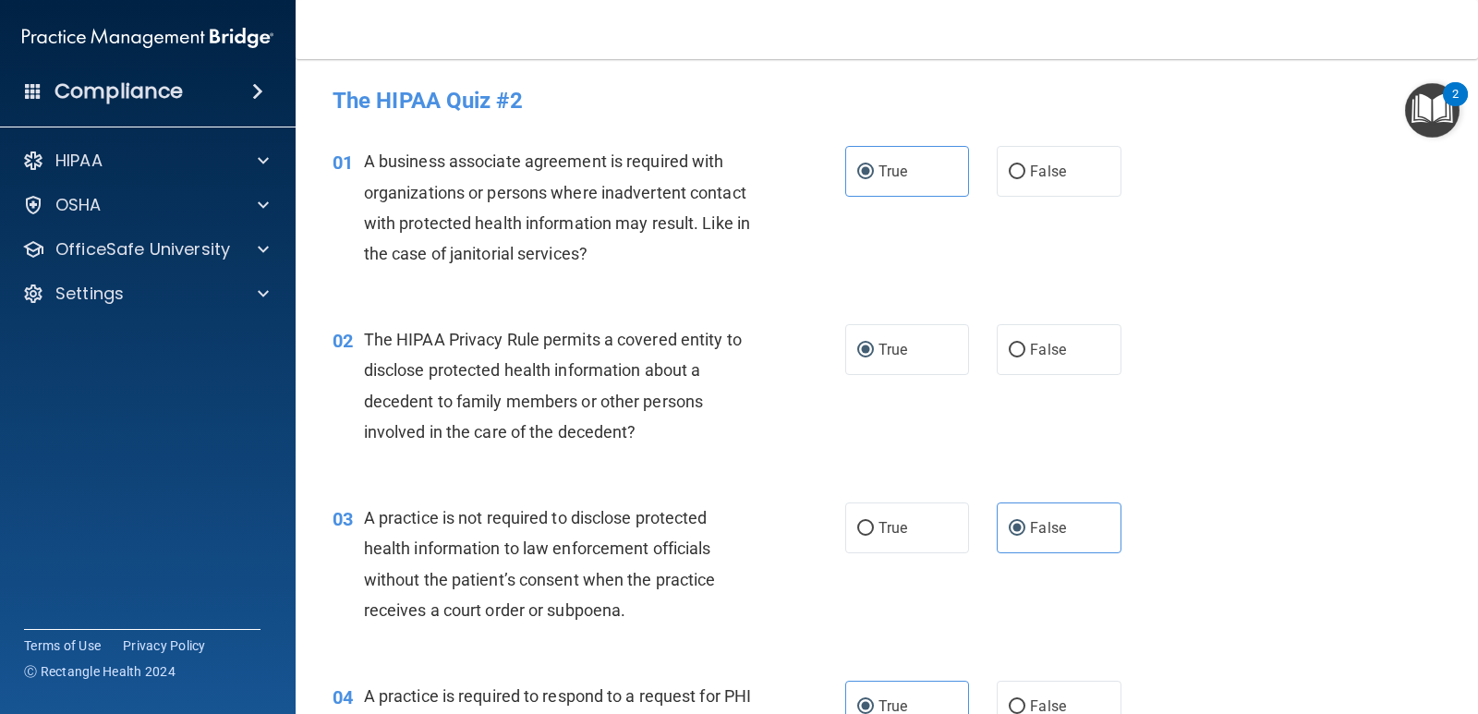
drag, startPoint x: 799, startPoint y: 640, endPoint x: 783, endPoint y: 616, distance: 28.7
click at [783, 623] on div "03 A practice is not required to disclose protected health information to law e…" at bounding box center [589, 568] width 568 height 132
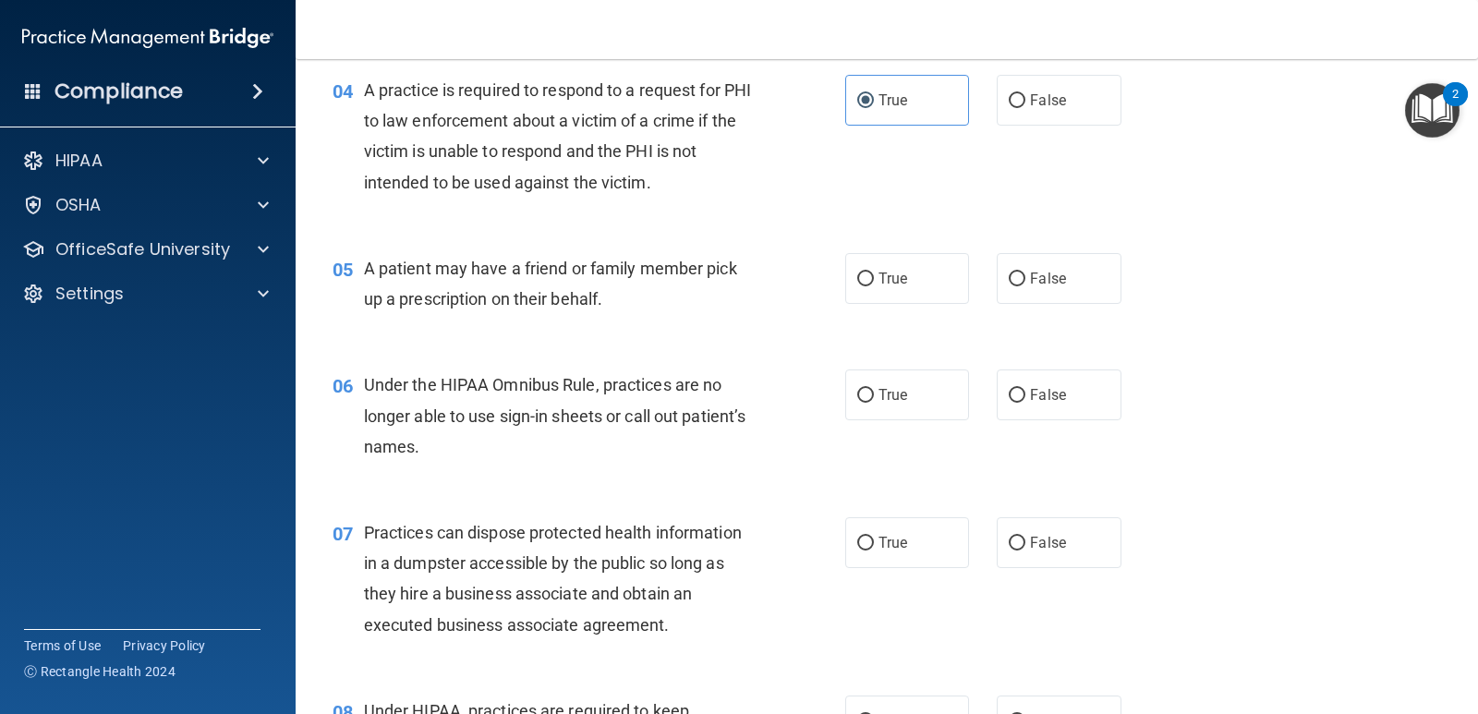
scroll to position [647, 0]
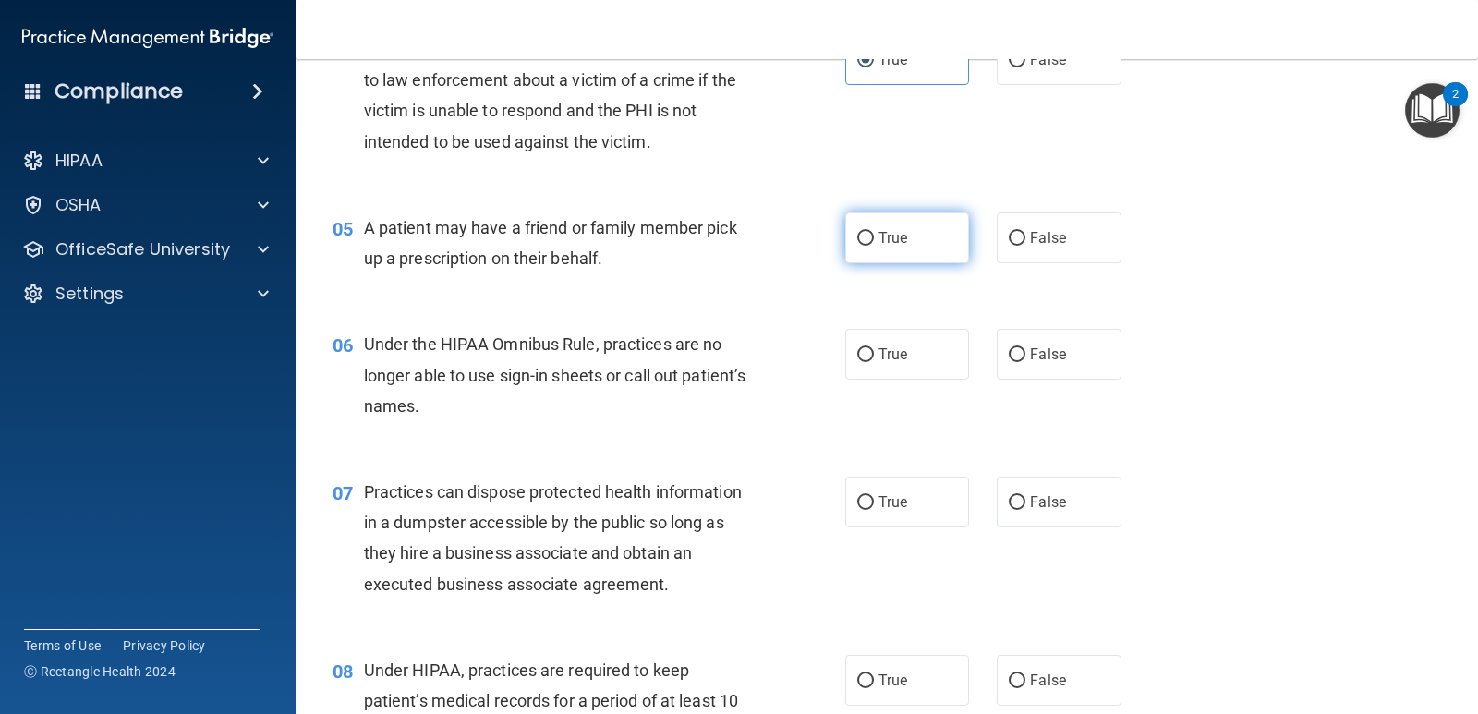
click at [890, 246] on span "True" at bounding box center [892, 238] width 29 height 18
click at [874, 246] on input "True" at bounding box center [865, 239] width 17 height 14
radio input "true"
click at [917, 364] on label "True" at bounding box center [907, 354] width 124 height 51
click at [874, 362] on input "True" at bounding box center [865, 355] width 17 height 14
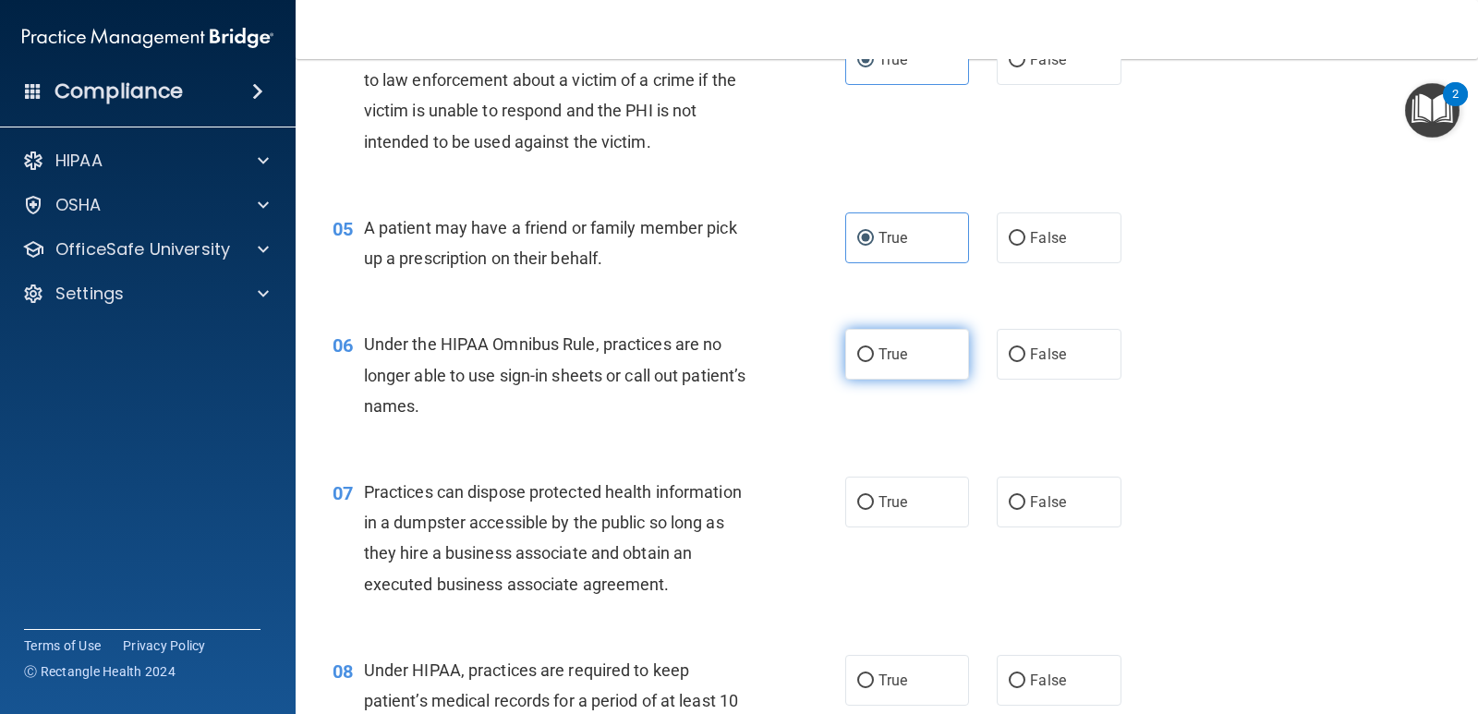
radio input "true"
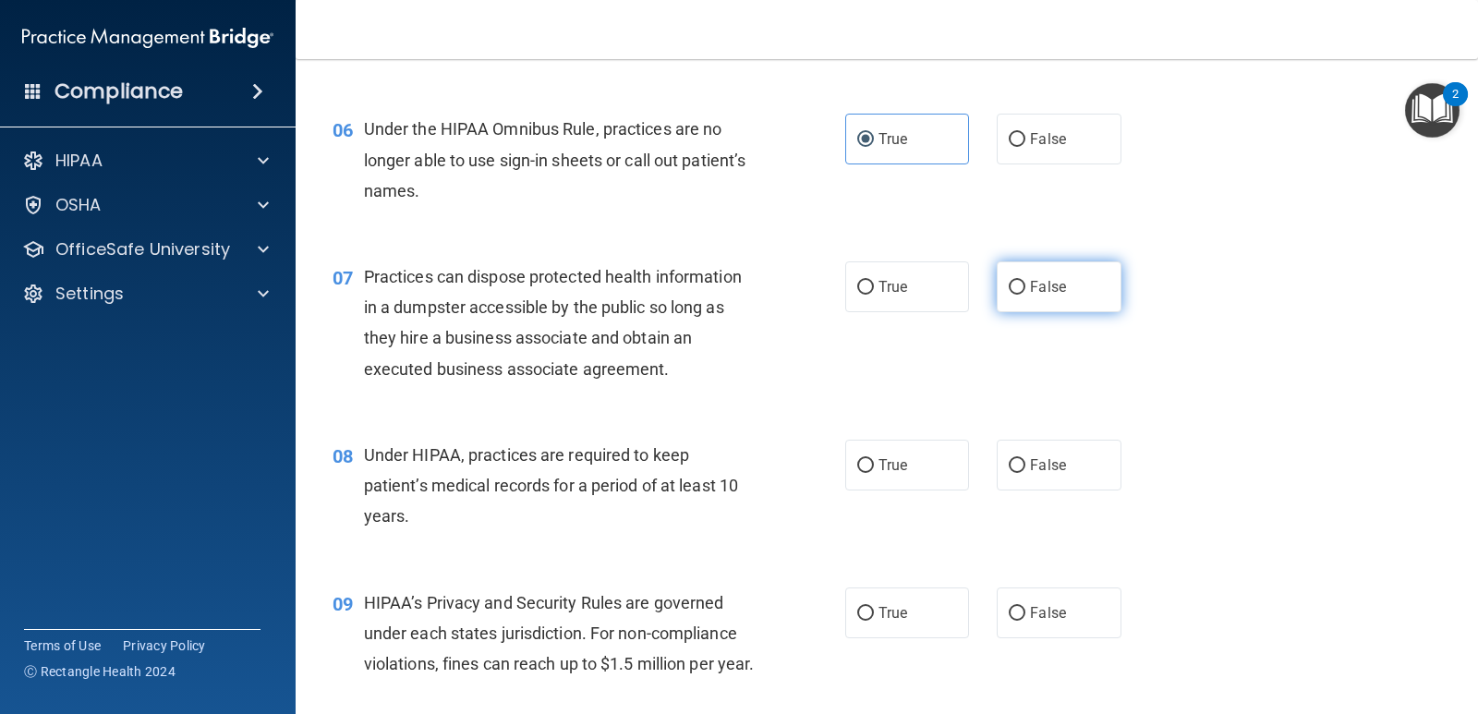
click at [1054, 296] on label "False" at bounding box center [1059, 286] width 124 height 51
click at [1025, 295] on input "False" at bounding box center [1017, 288] width 17 height 14
radio input "true"
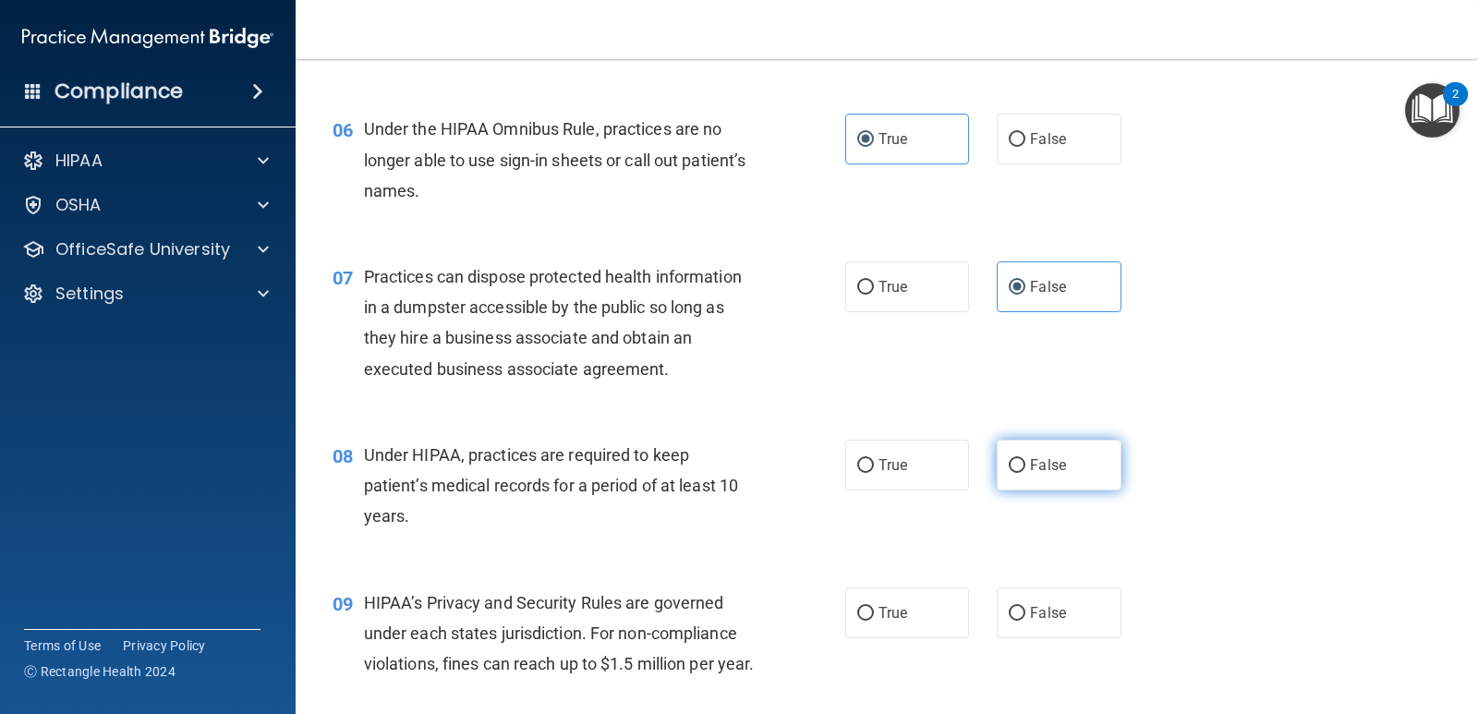
click at [1035, 480] on label "False" at bounding box center [1059, 465] width 124 height 51
click at [1025, 473] on input "False" at bounding box center [1017, 466] width 17 height 14
radio input "true"
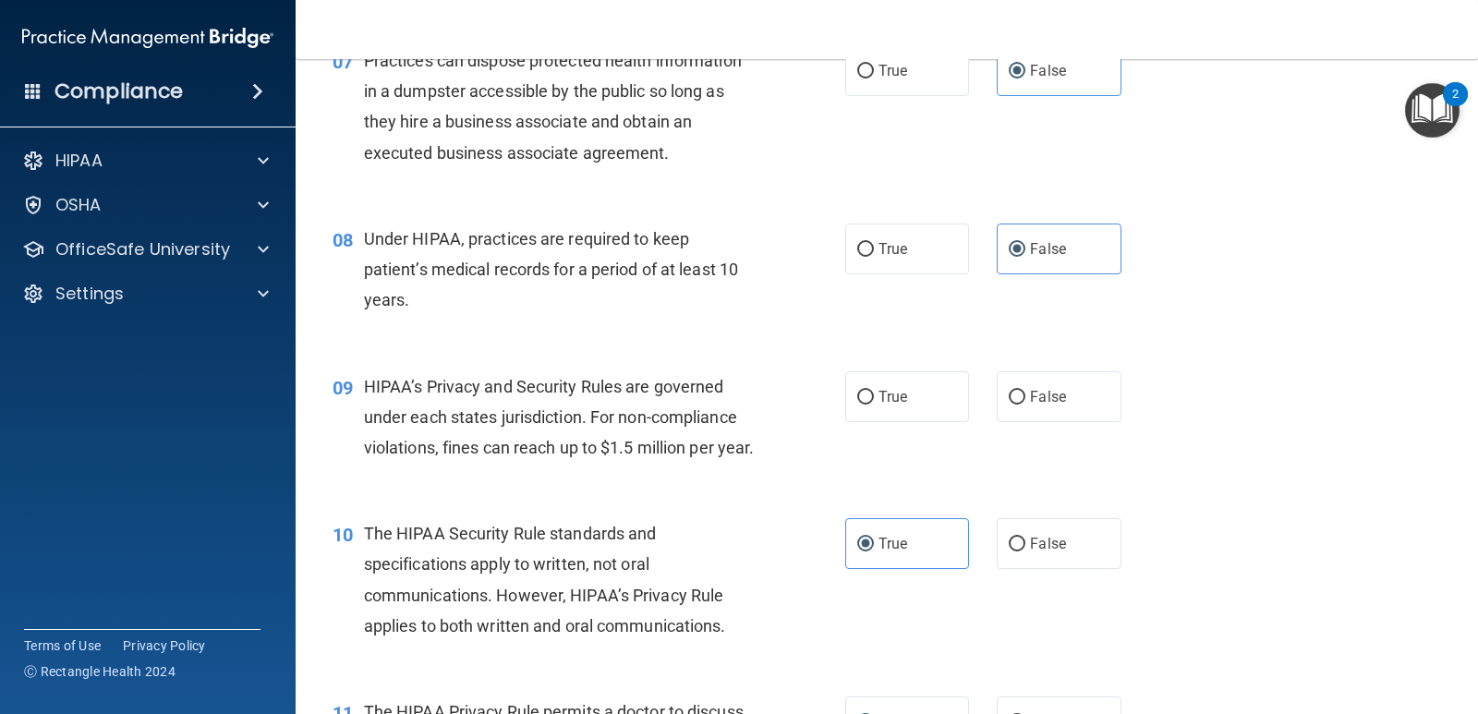
scroll to position [1293, 0]
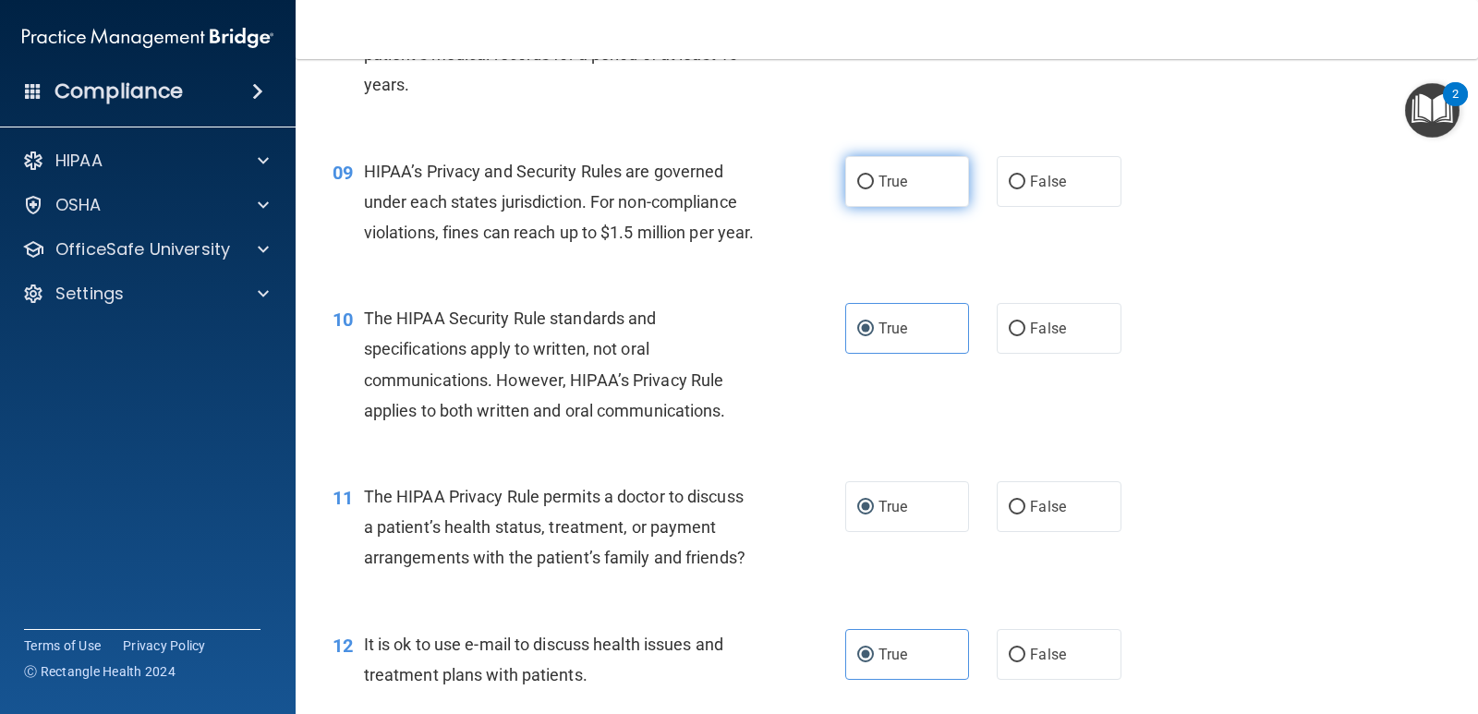
click at [899, 190] on label "True" at bounding box center [907, 181] width 124 height 51
click at [874, 189] on input "True" at bounding box center [865, 182] width 17 height 14
radio input "true"
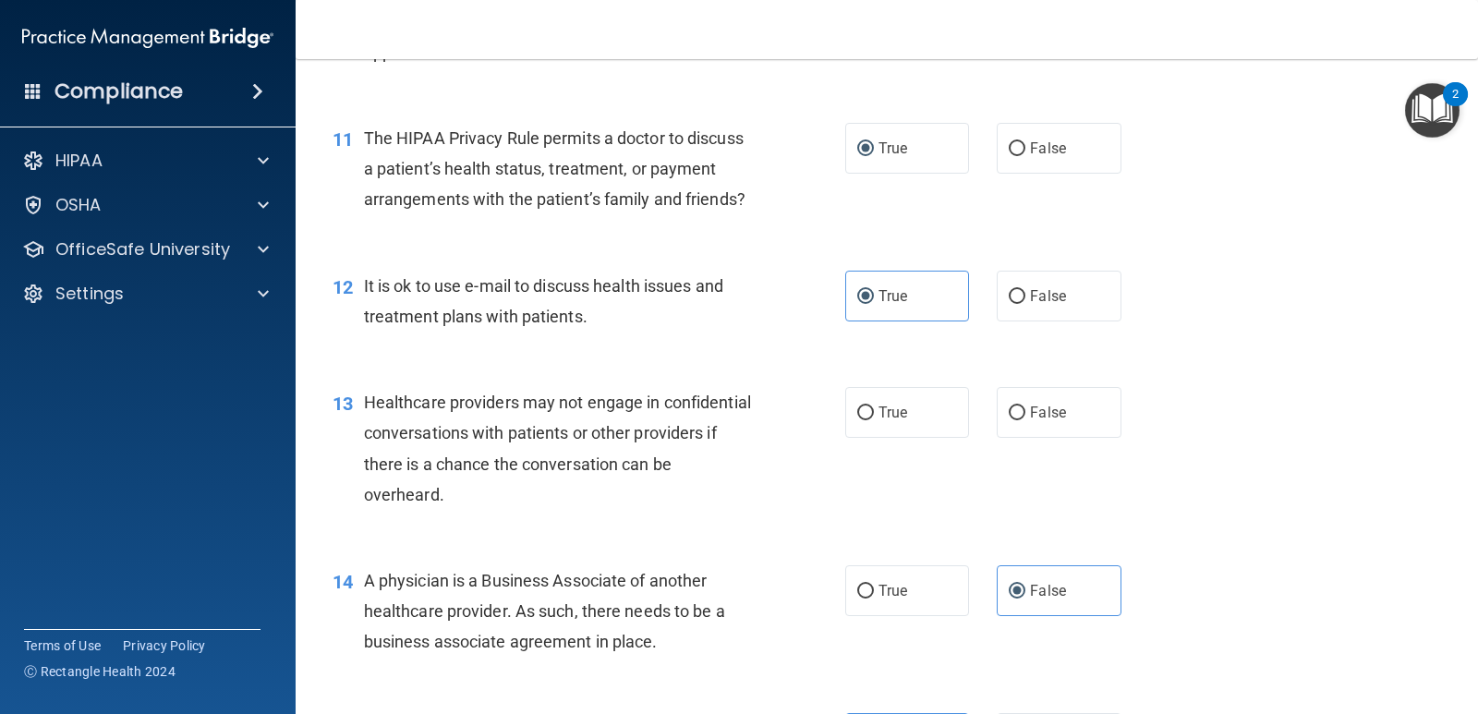
scroll to position [1725, 0]
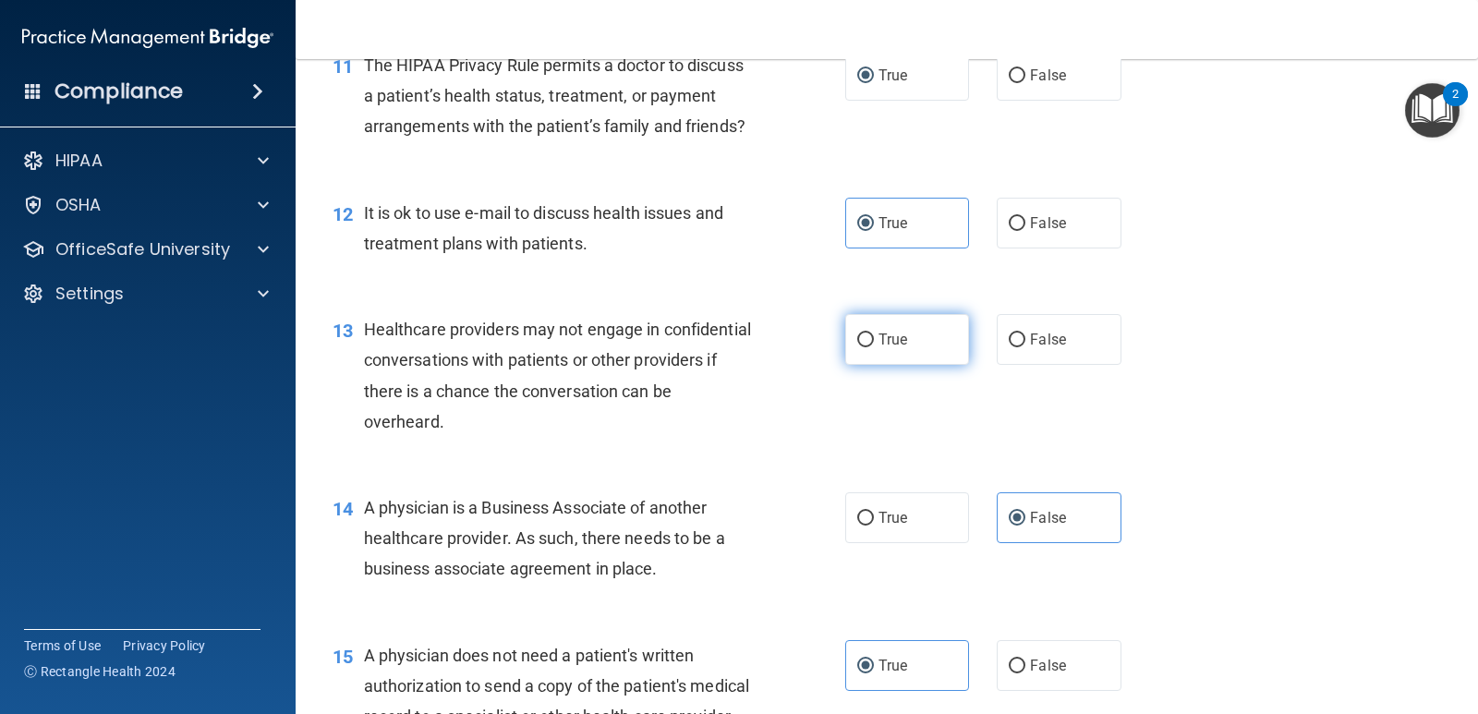
click at [930, 365] on label "True" at bounding box center [907, 339] width 124 height 51
click at [874, 347] on input "True" at bounding box center [865, 340] width 17 height 14
radio input "true"
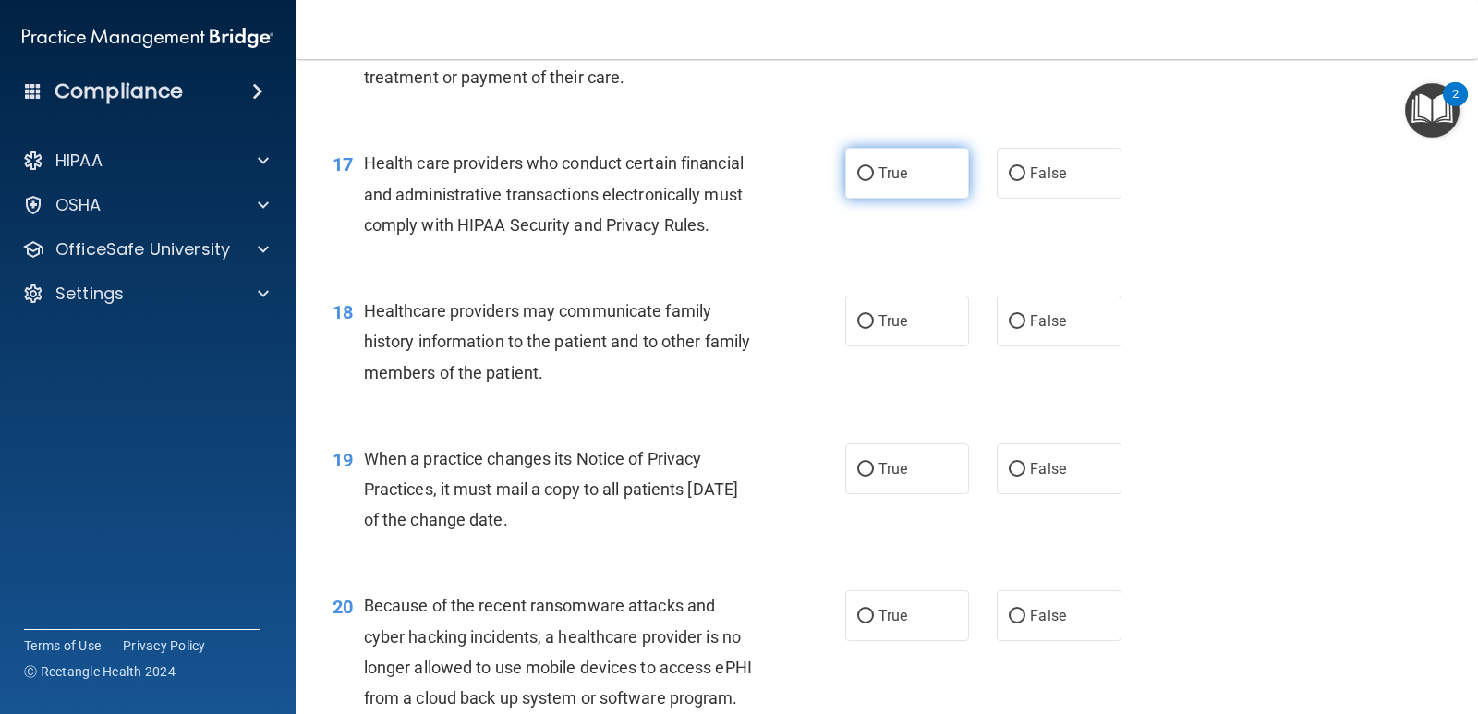
scroll to position [2586, 0]
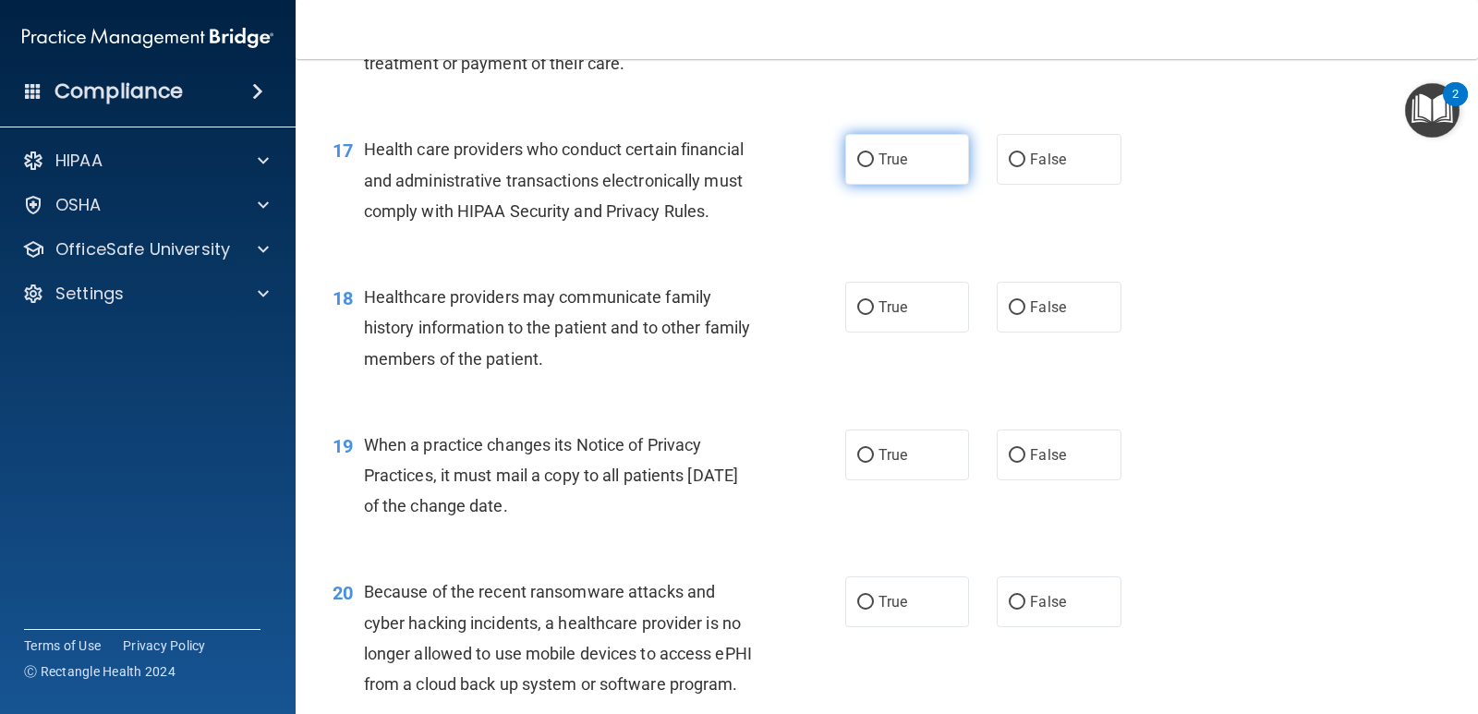
click at [878, 168] on span "True" at bounding box center [892, 160] width 29 height 18
click at [872, 167] on input "True" at bounding box center [865, 160] width 17 height 14
radio input "true"
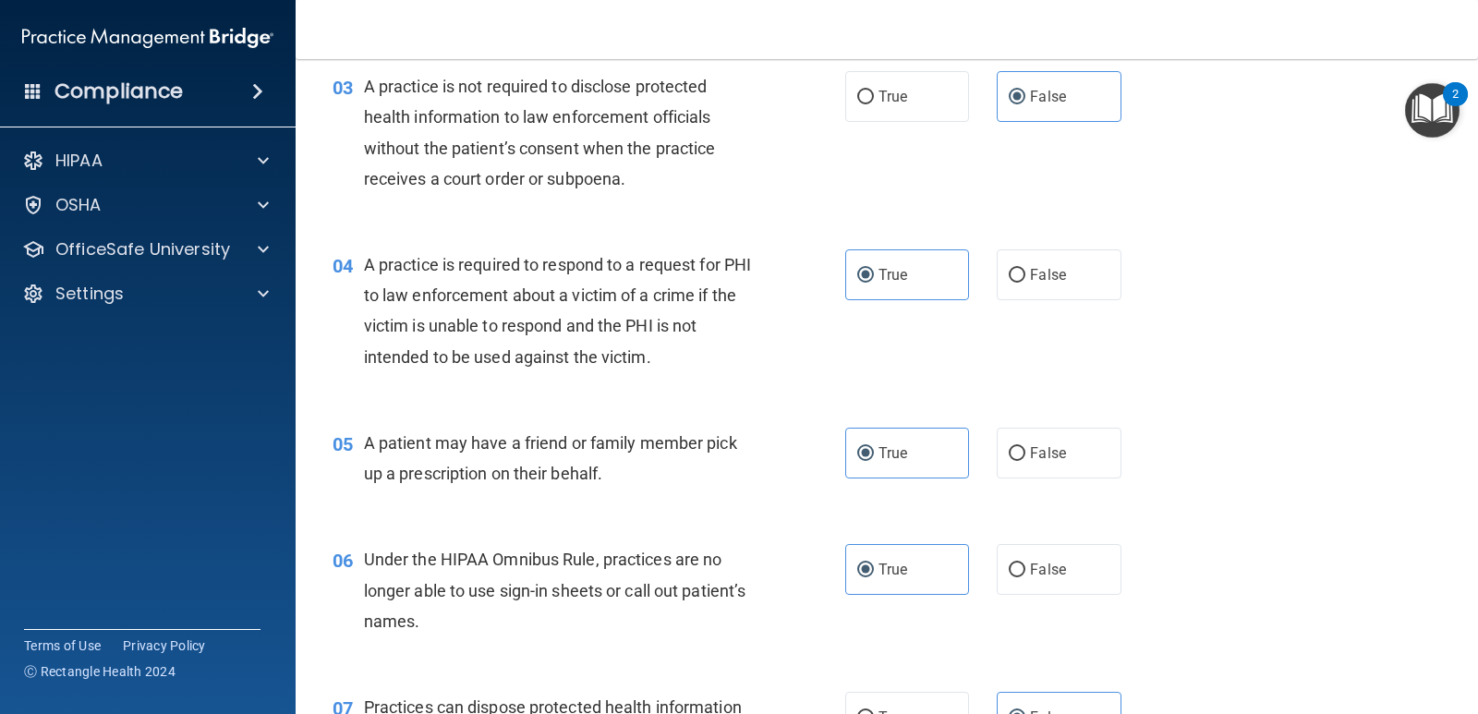
scroll to position [0, 0]
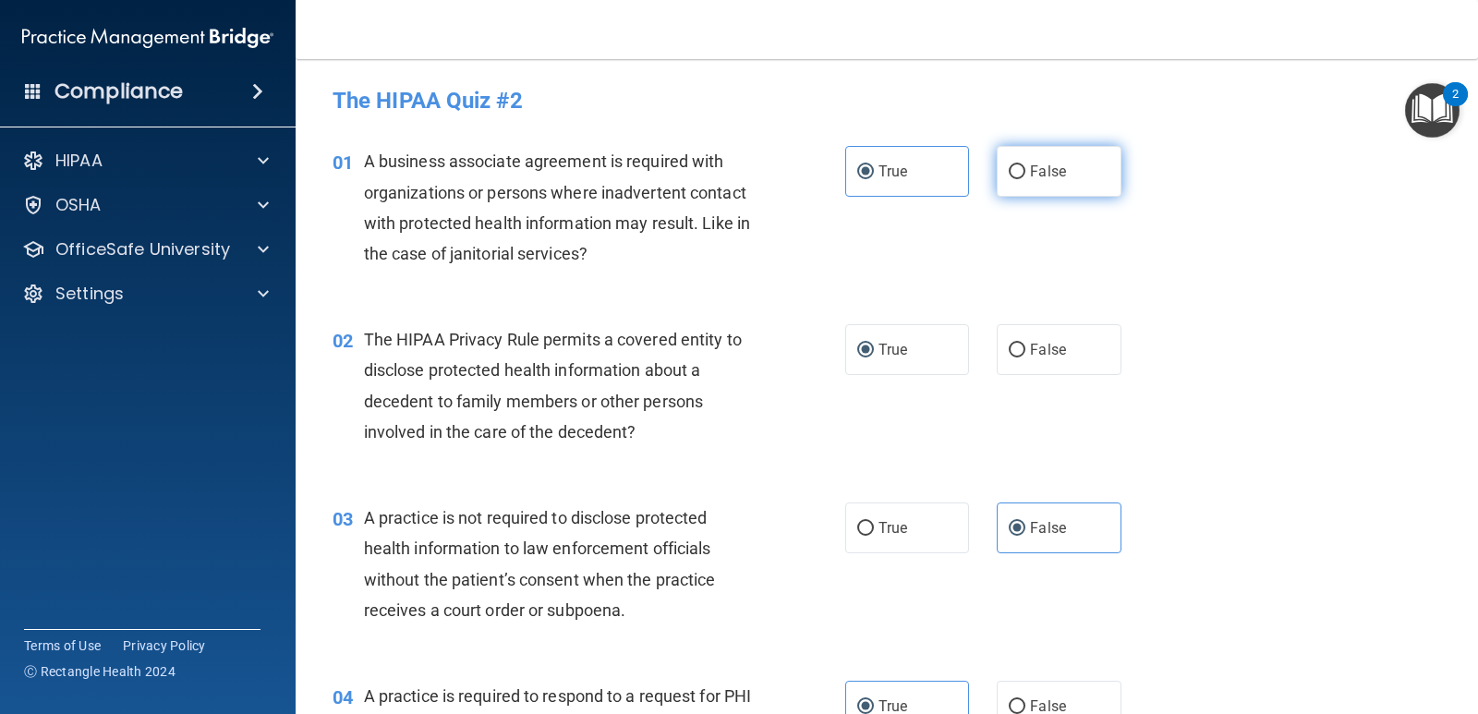
click at [1032, 162] on label "False" at bounding box center [1059, 171] width 124 height 51
click at [1025, 165] on input "False" at bounding box center [1017, 172] width 17 height 14
radio input "true"
radio input "false"
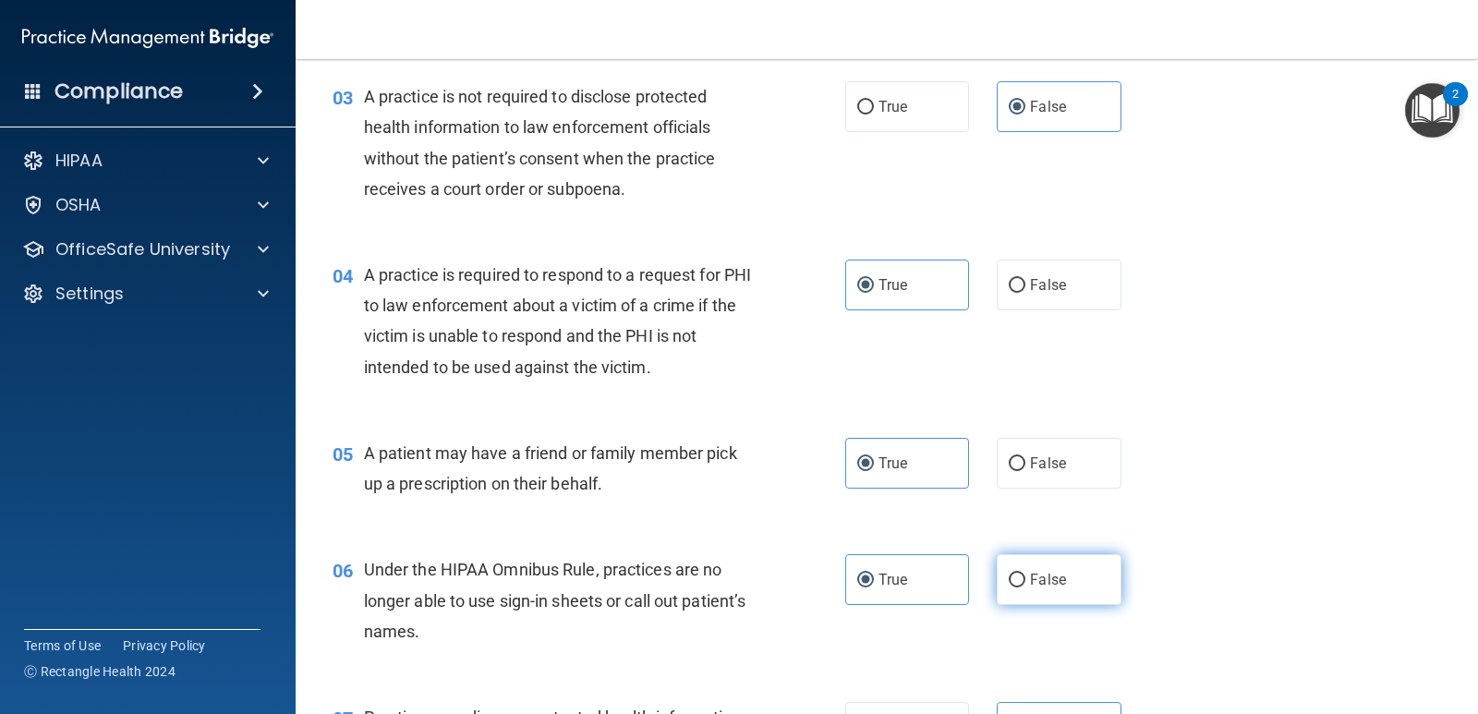
scroll to position [431, 0]
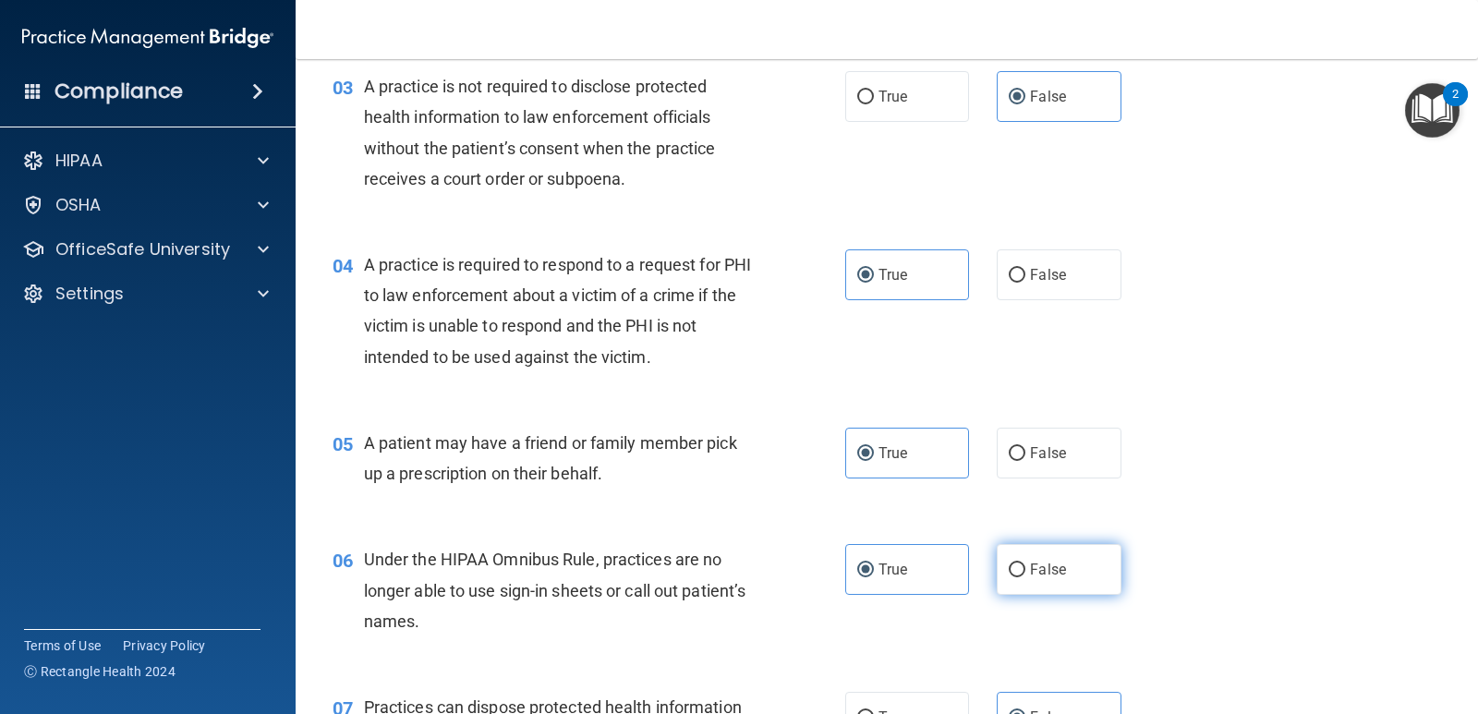
click at [1021, 558] on label "False" at bounding box center [1059, 569] width 124 height 51
click at [1021, 563] on input "False" at bounding box center [1017, 570] width 17 height 14
radio input "true"
radio input "false"
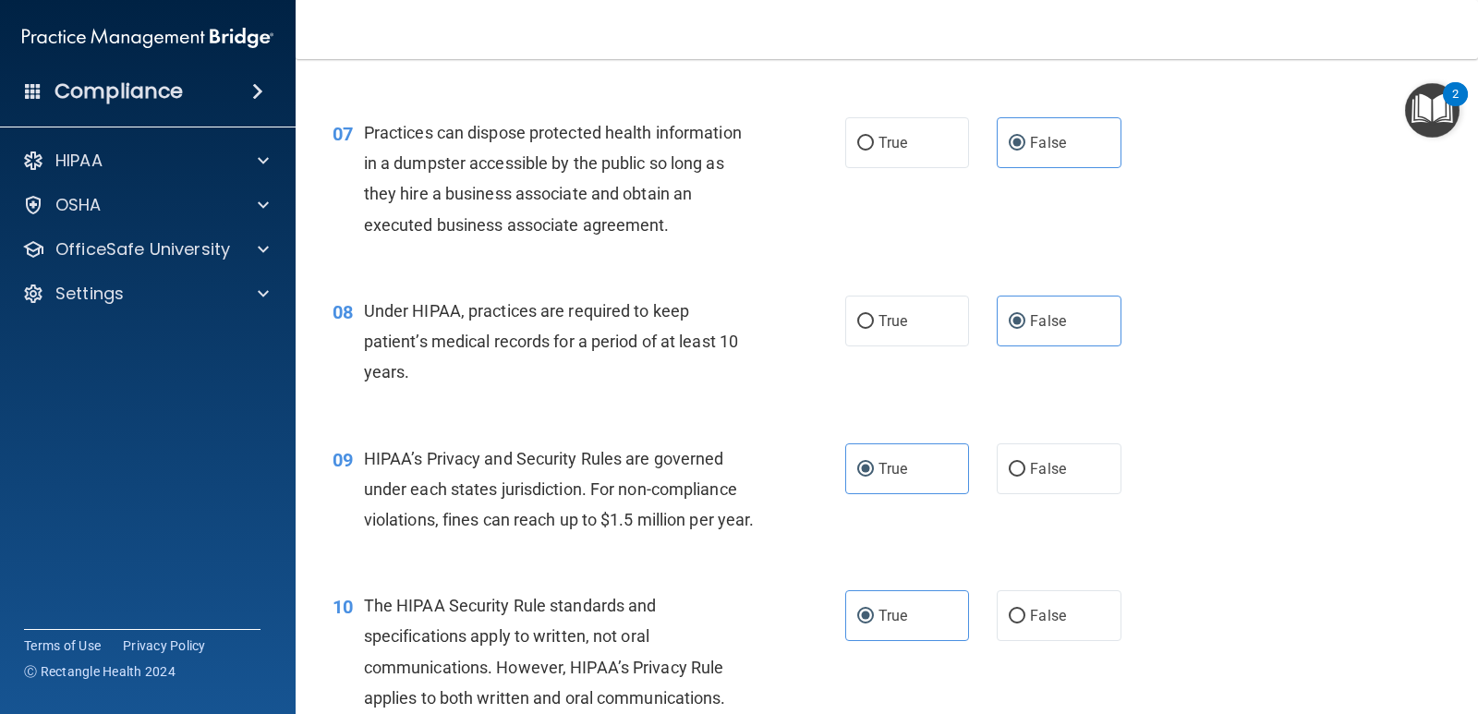
scroll to position [1078, 0]
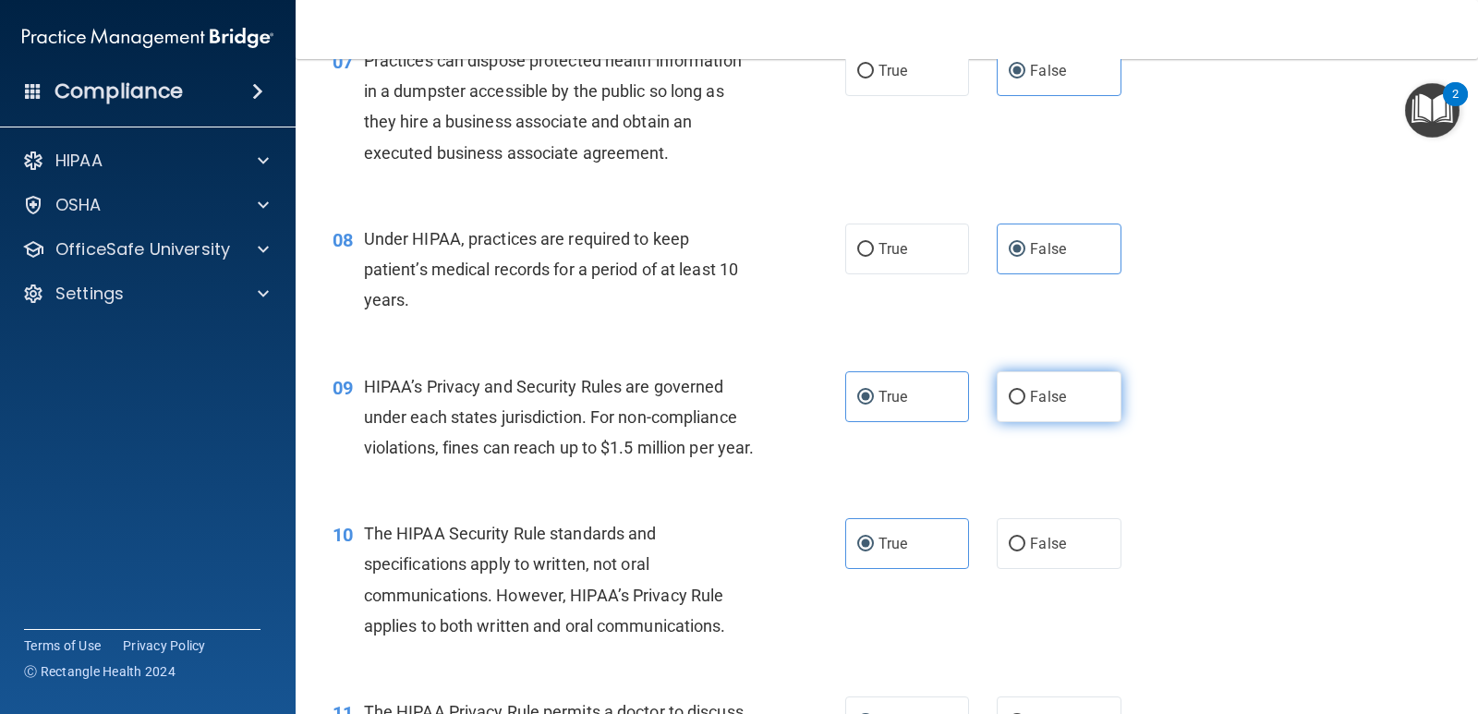
click at [1083, 400] on label "False" at bounding box center [1059, 396] width 124 height 51
click at [1025, 400] on input "False" at bounding box center [1017, 398] width 17 height 14
radio input "true"
radio input "false"
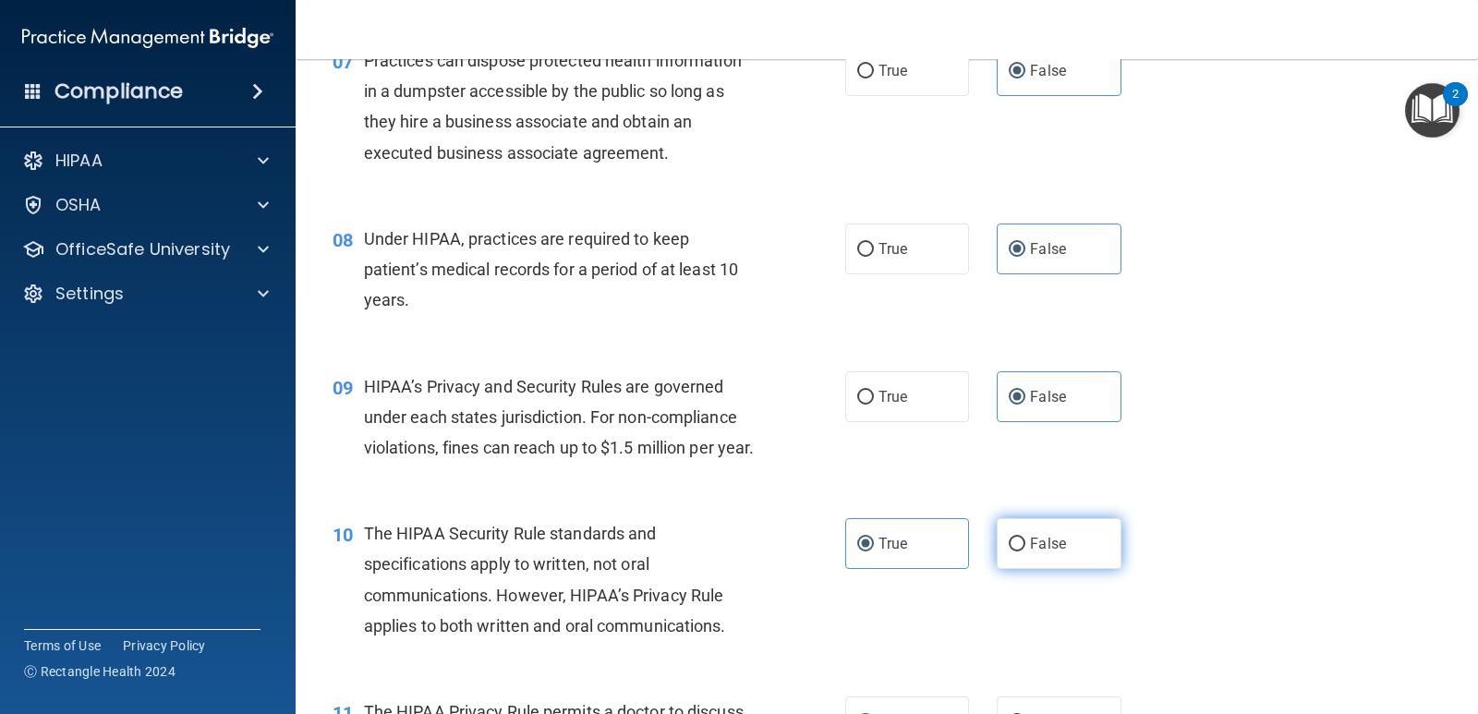
click at [1030, 552] on span "False" at bounding box center [1048, 544] width 36 height 18
click at [1022, 551] on input "False" at bounding box center [1017, 545] width 17 height 14
radio input "true"
radio input "false"
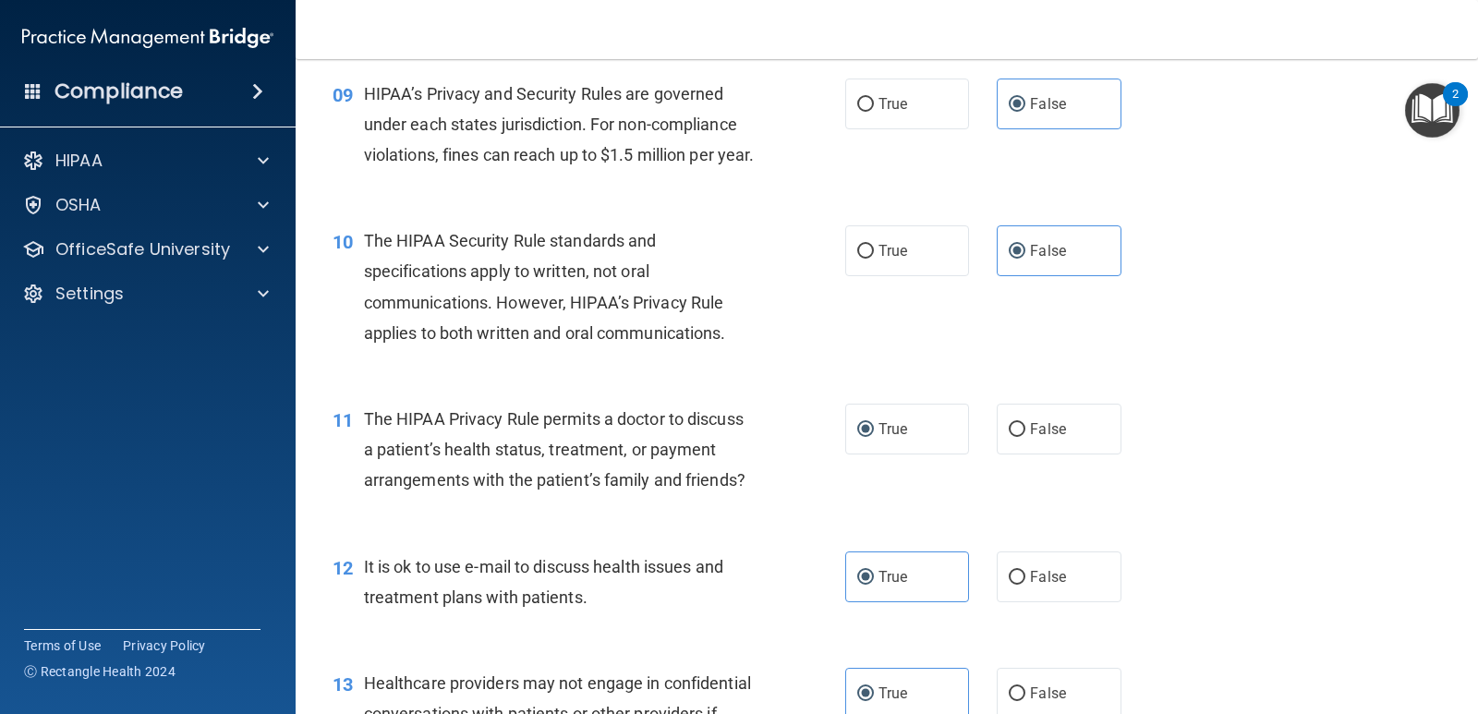
scroll to position [1508, 0]
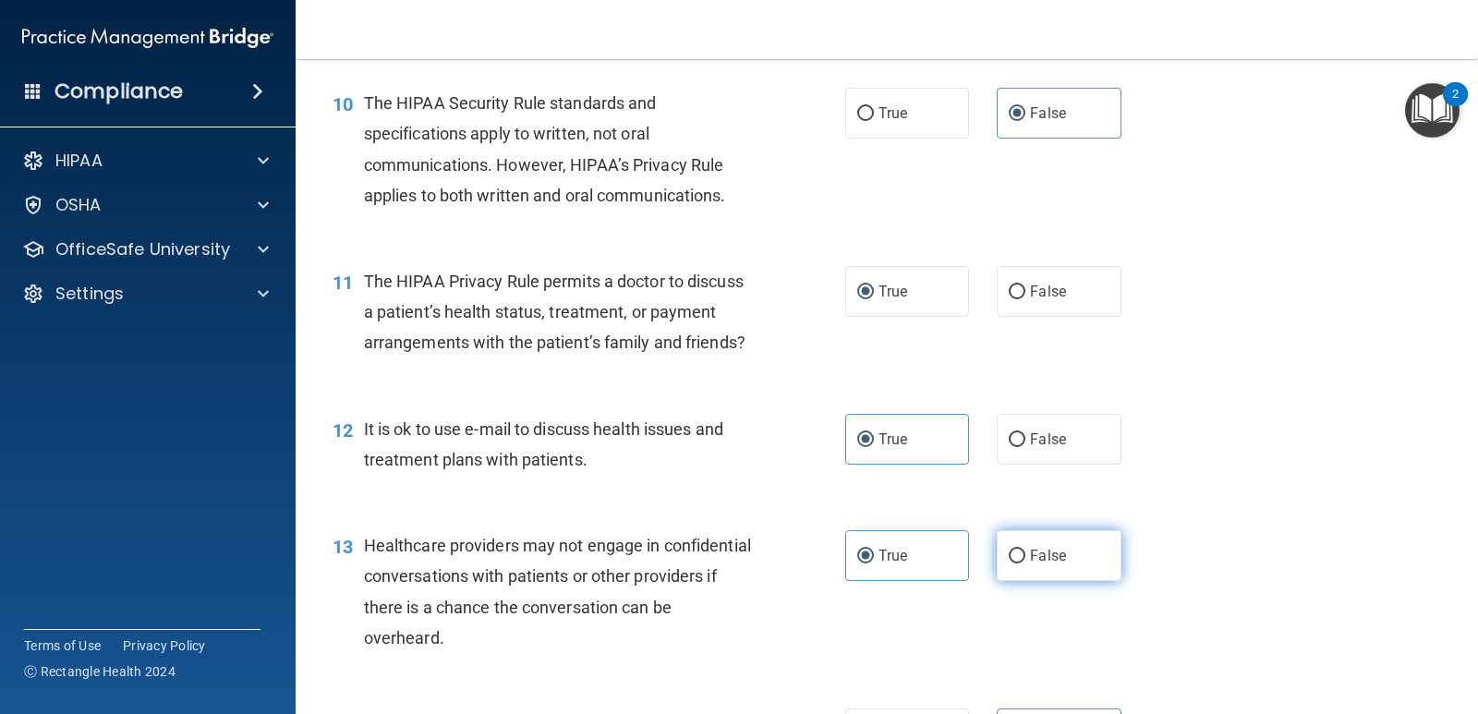
click at [1037, 576] on label "False" at bounding box center [1059, 555] width 124 height 51
click at [1025, 563] on input "False" at bounding box center [1017, 557] width 17 height 14
radio input "true"
radio input "false"
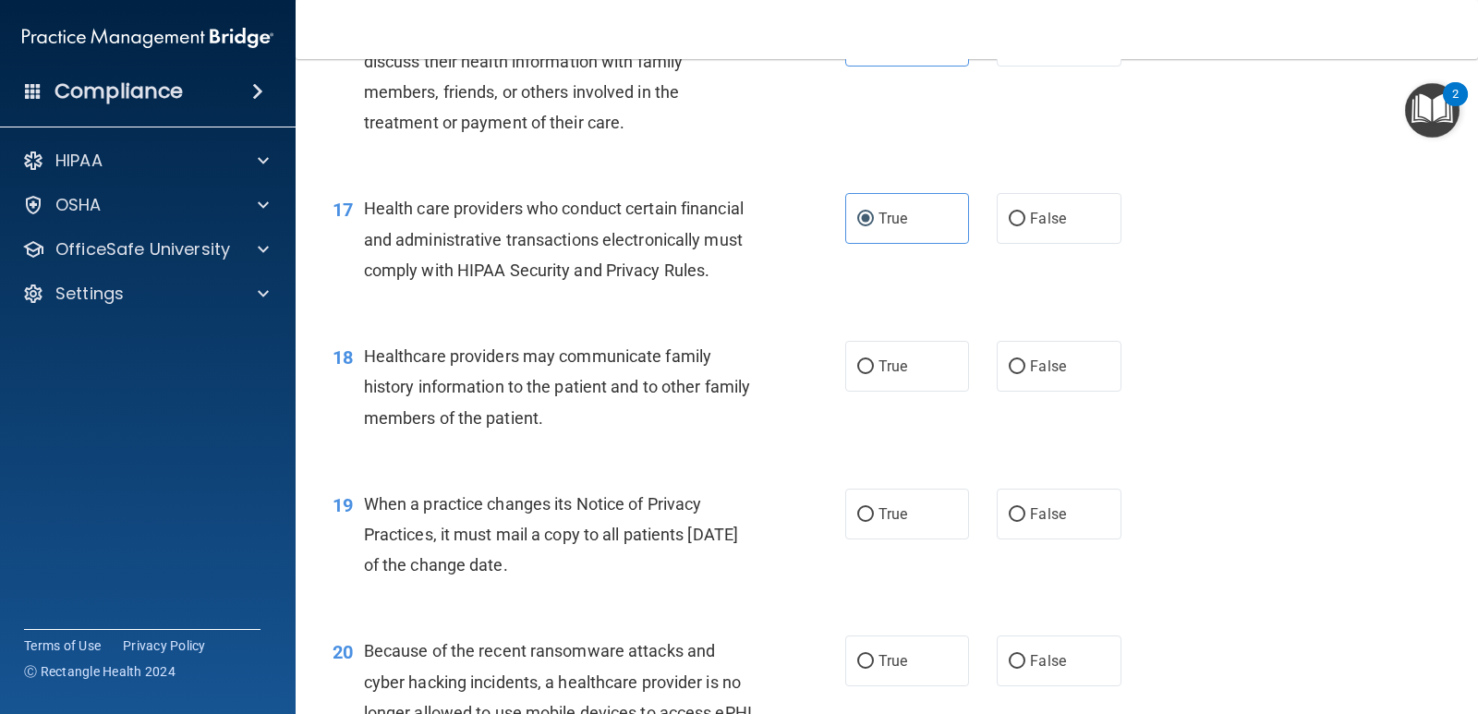
scroll to position [2586, 0]
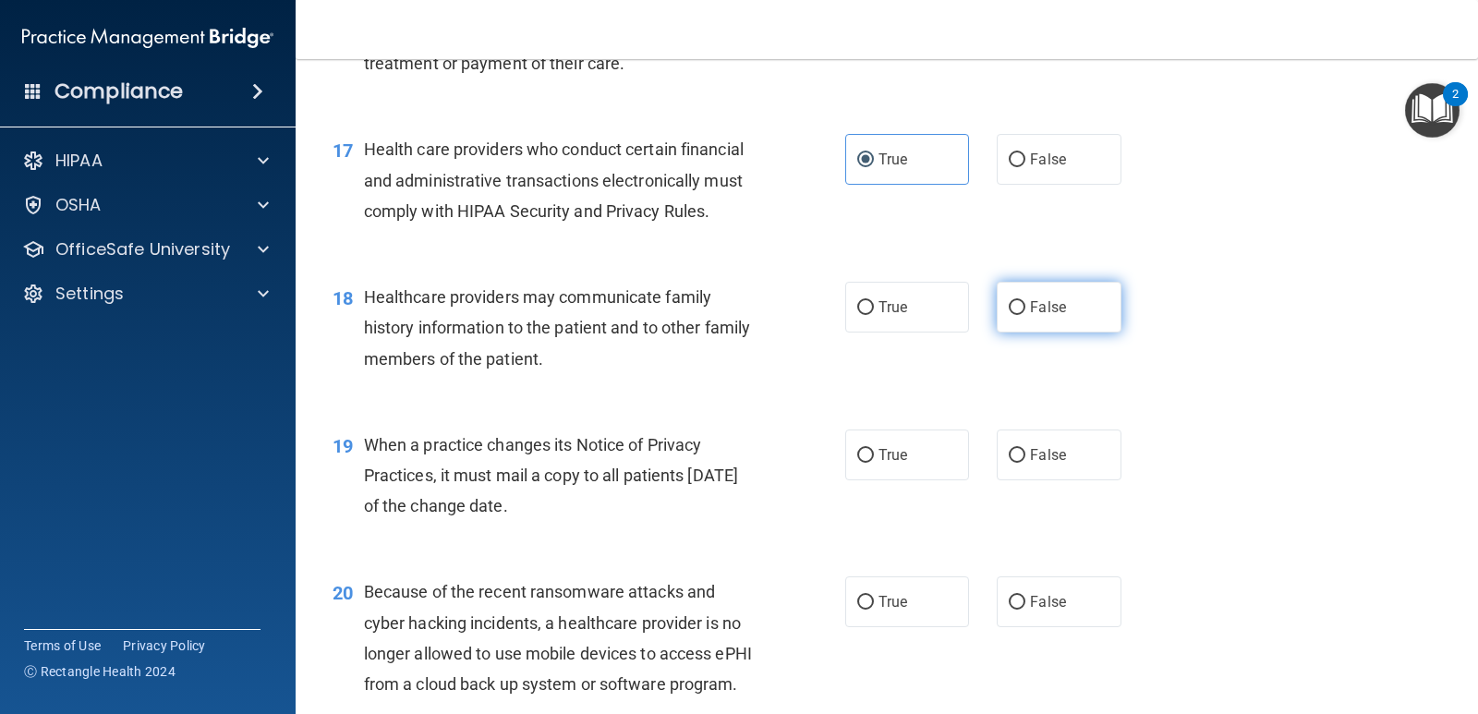
click at [1056, 316] on span "False" at bounding box center [1048, 307] width 36 height 18
click at [1025, 315] on input "False" at bounding box center [1017, 308] width 17 height 14
radio input "true"
click at [1064, 480] on label "False" at bounding box center [1059, 455] width 124 height 51
click at [1025, 463] on input "False" at bounding box center [1017, 456] width 17 height 14
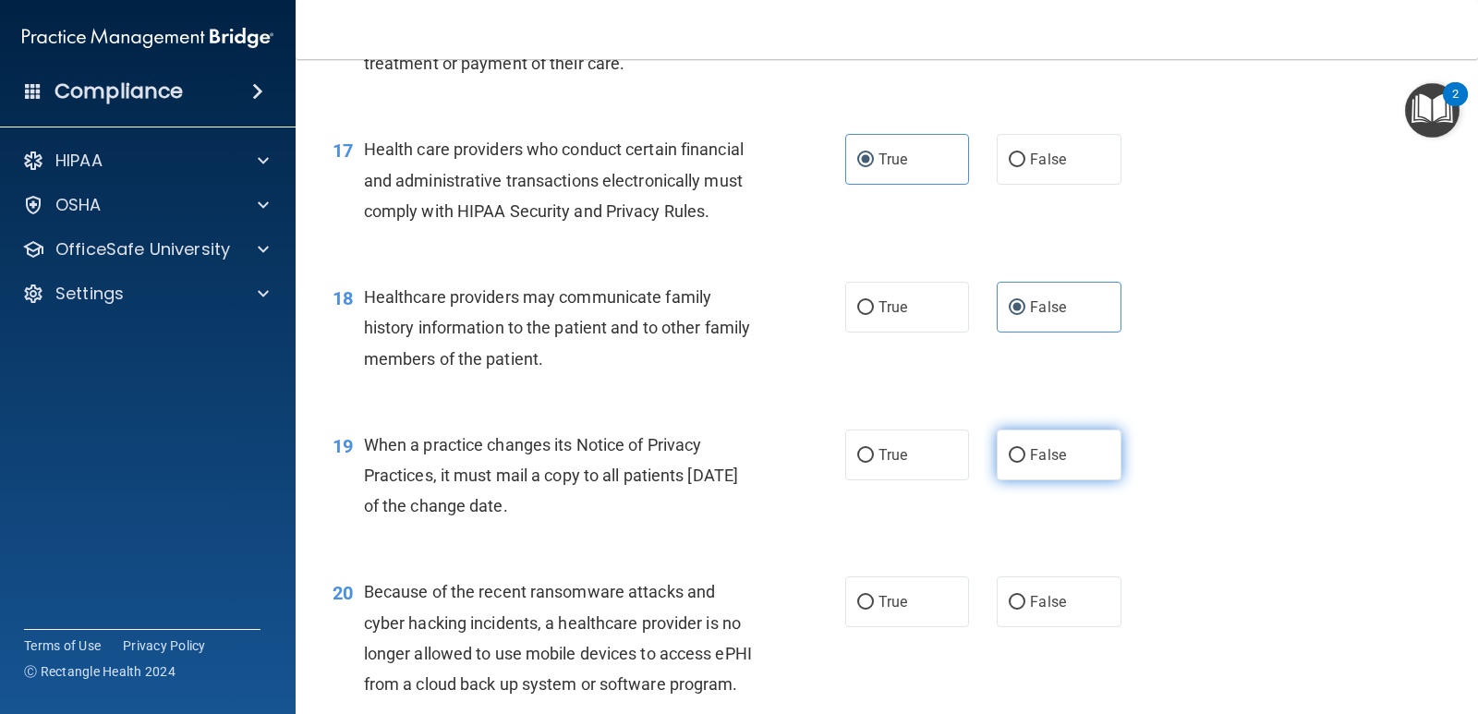
radio input "true"
click at [1071, 627] on label "False" at bounding box center [1059, 601] width 124 height 51
click at [1025, 610] on input "False" at bounding box center [1017, 603] width 17 height 14
radio input "true"
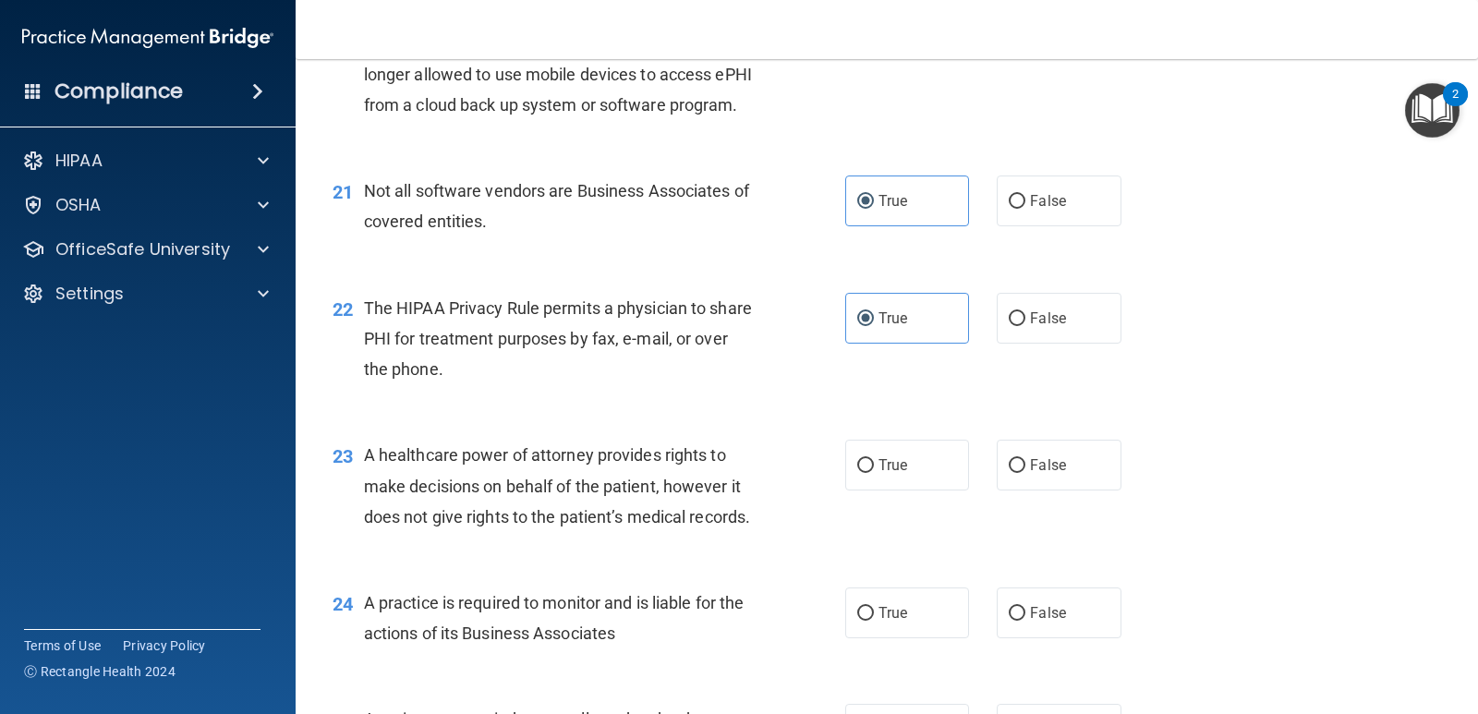
scroll to position [3233, 0]
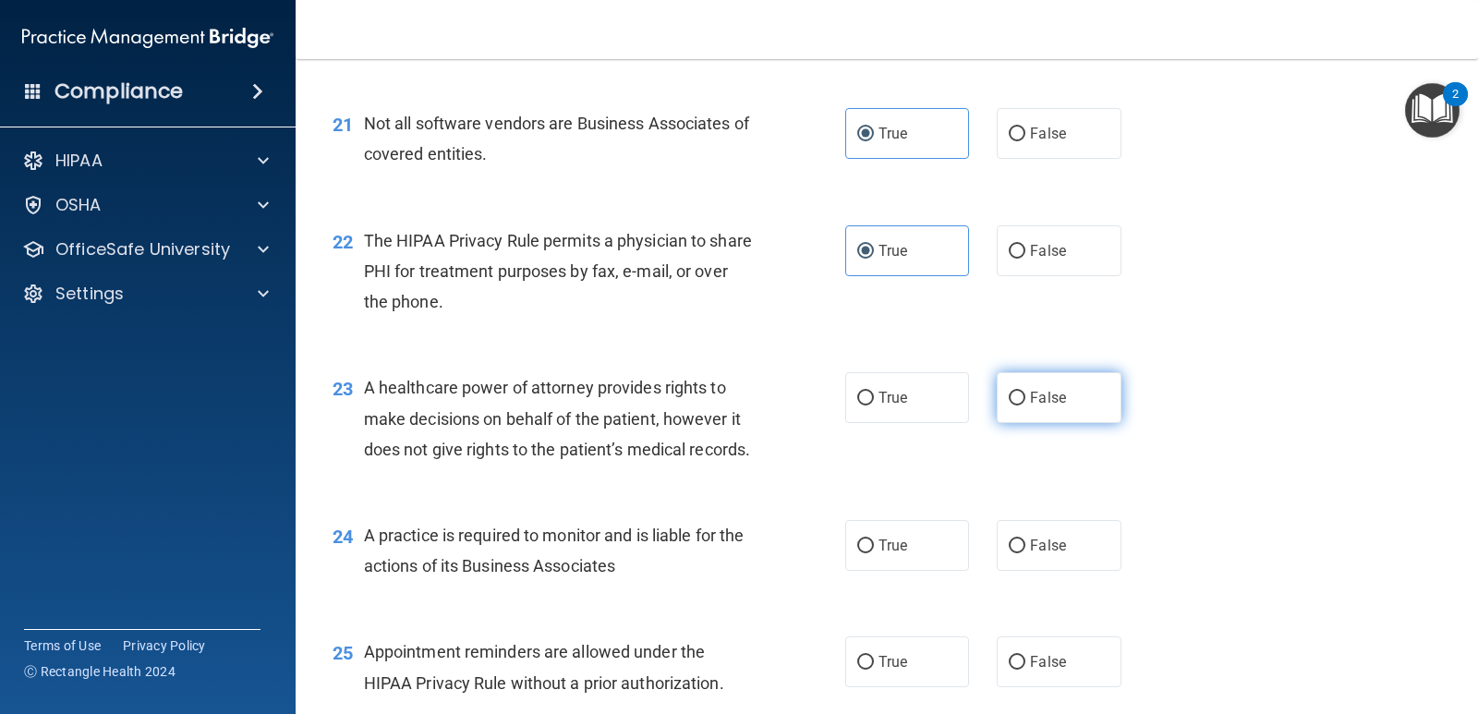
click at [1086, 423] on label "False" at bounding box center [1059, 397] width 124 height 51
click at [1025, 405] on input "False" at bounding box center [1017, 399] width 17 height 14
radio input "true"
click at [1092, 571] on label "False" at bounding box center [1059, 545] width 124 height 51
click at [1025, 553] on input "False" at bounding box center [1017, 546] width 17 height 14
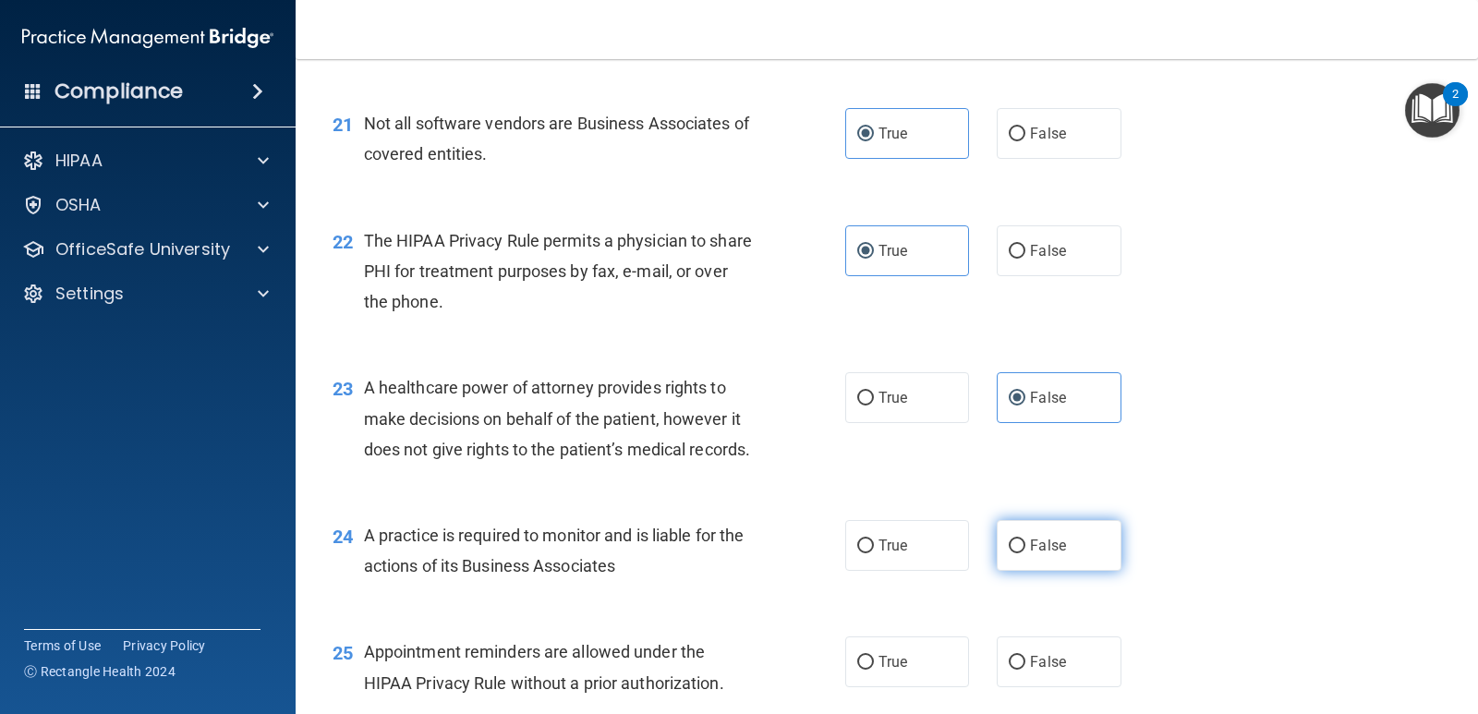
radio input "true"
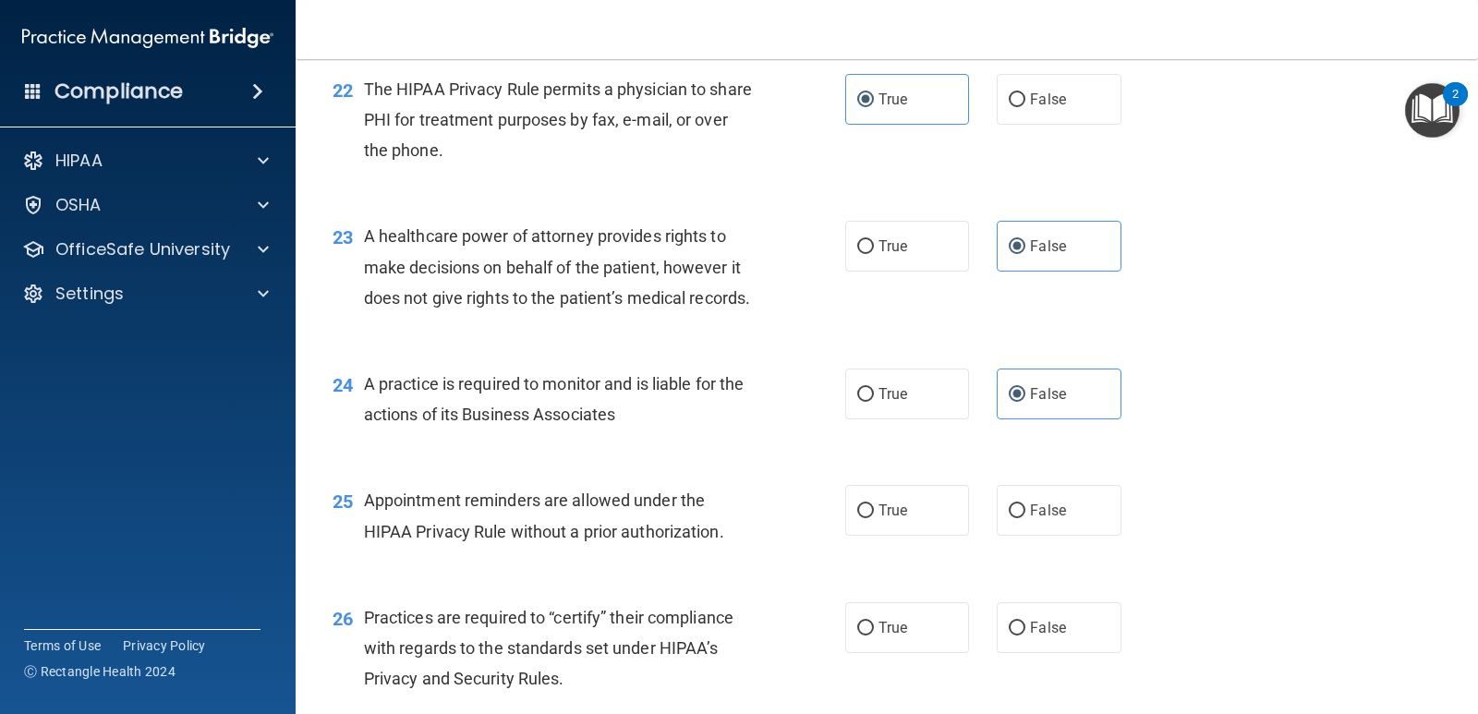
scroll to position [3448, 0]
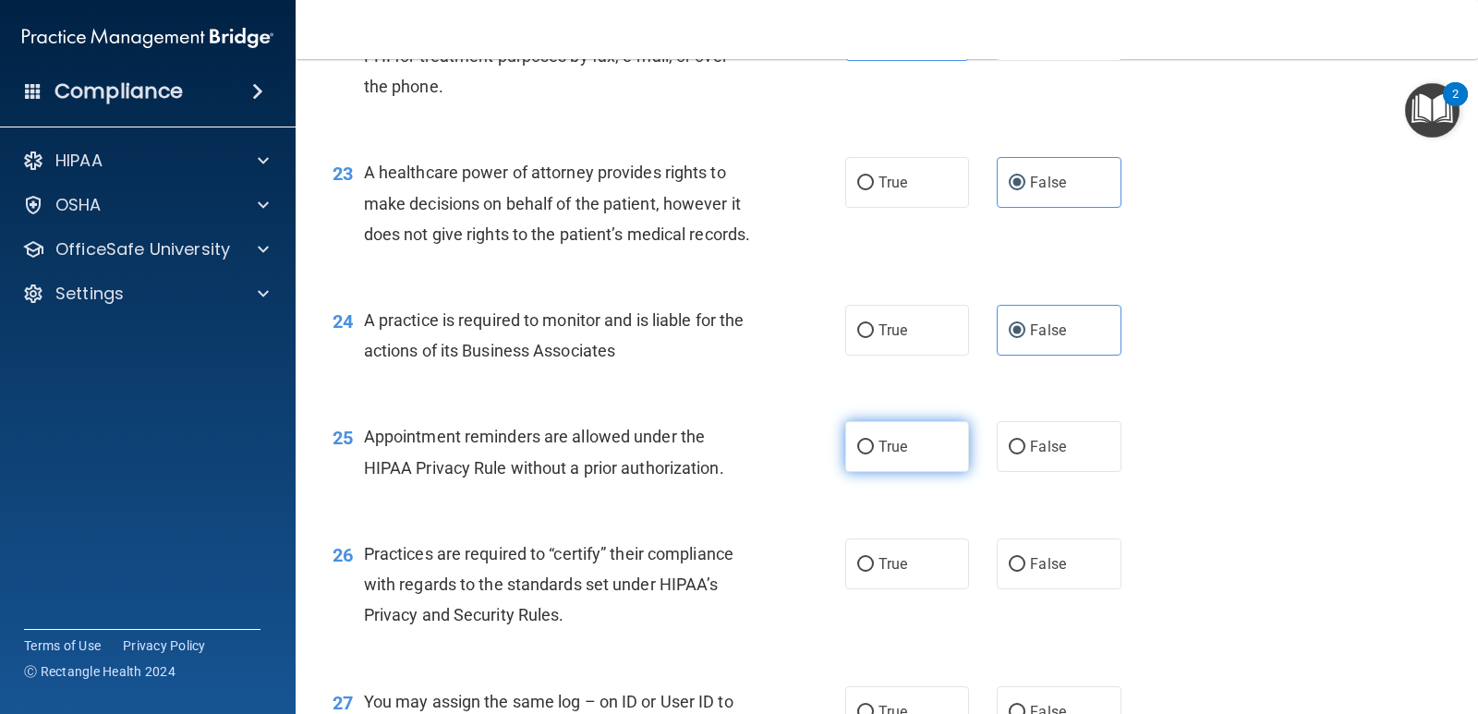
click at [932, 472] on label "True" at bounding box center [907, 446] width 124 height 51
click at [874, 454] on input "True" at bounding box center [865, 448] width 17 height 14
radio input "true"
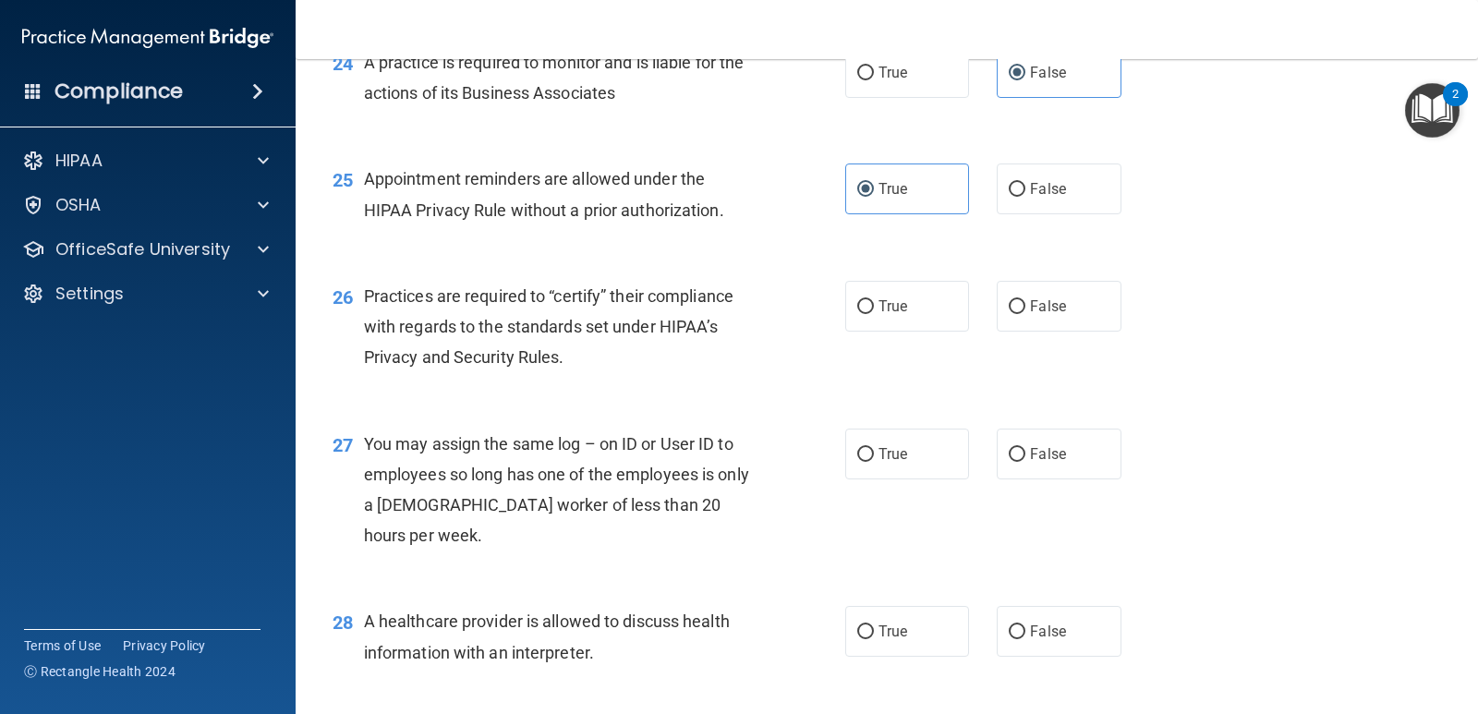
scroll to position [3879, 0]
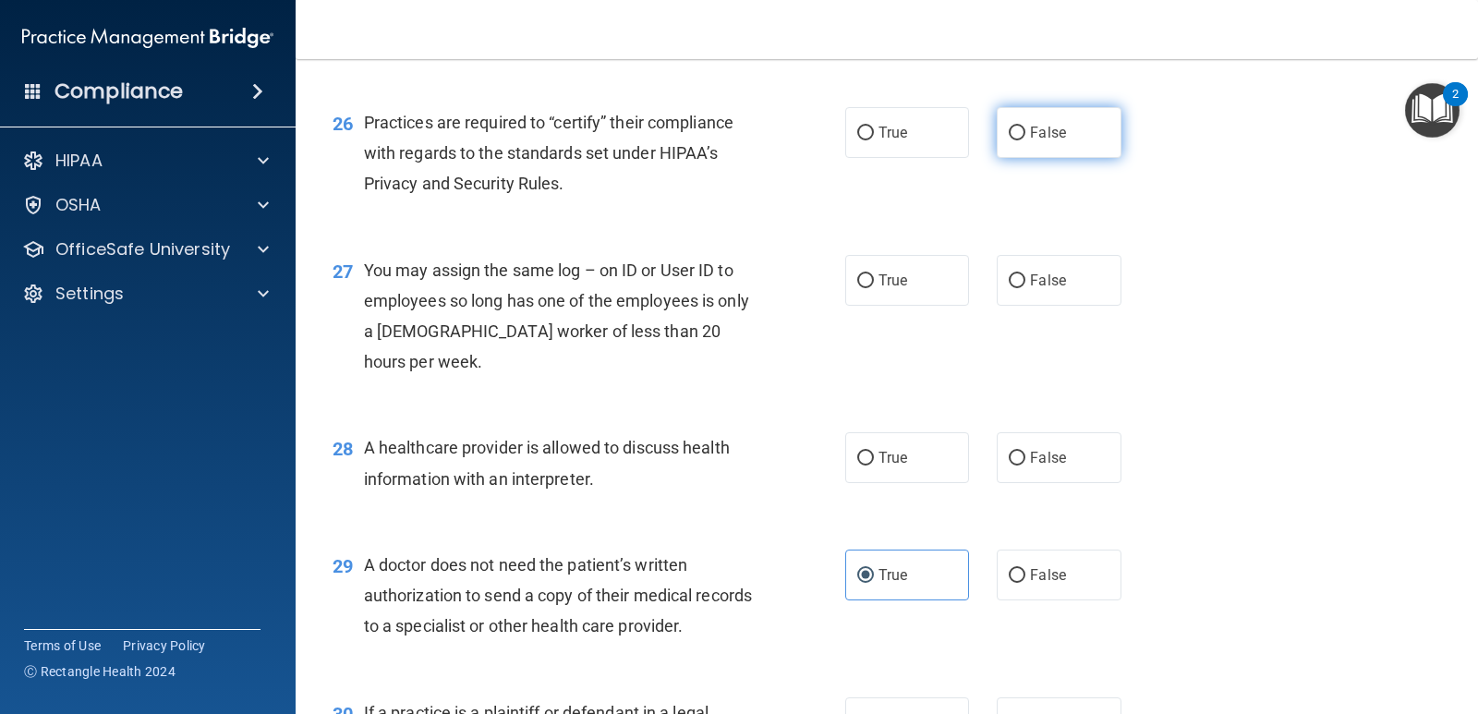
click at [1087, 158] on label "False" at bounding box center [1059, 132] width 124 height 51
click at [1025, 140] on input "False" at bounding box center [1017, 134] width 17 height 14
radio input "true"
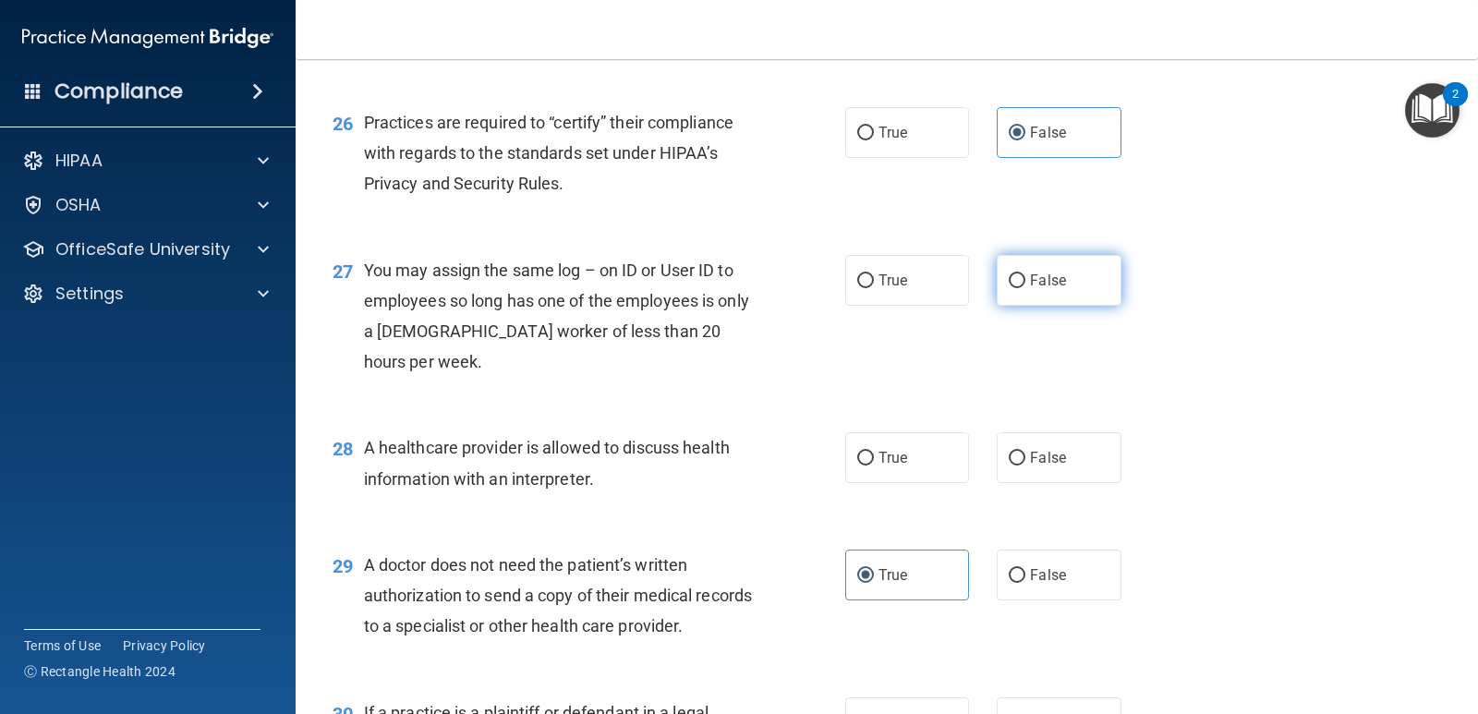
click at [1085, 306] on label "False" at bounding box center [1059, 280] width 124 height 51
click at [1025, 288] on input "False" at bounding box center [1017, 281] width 17 height 14
radio input "true"
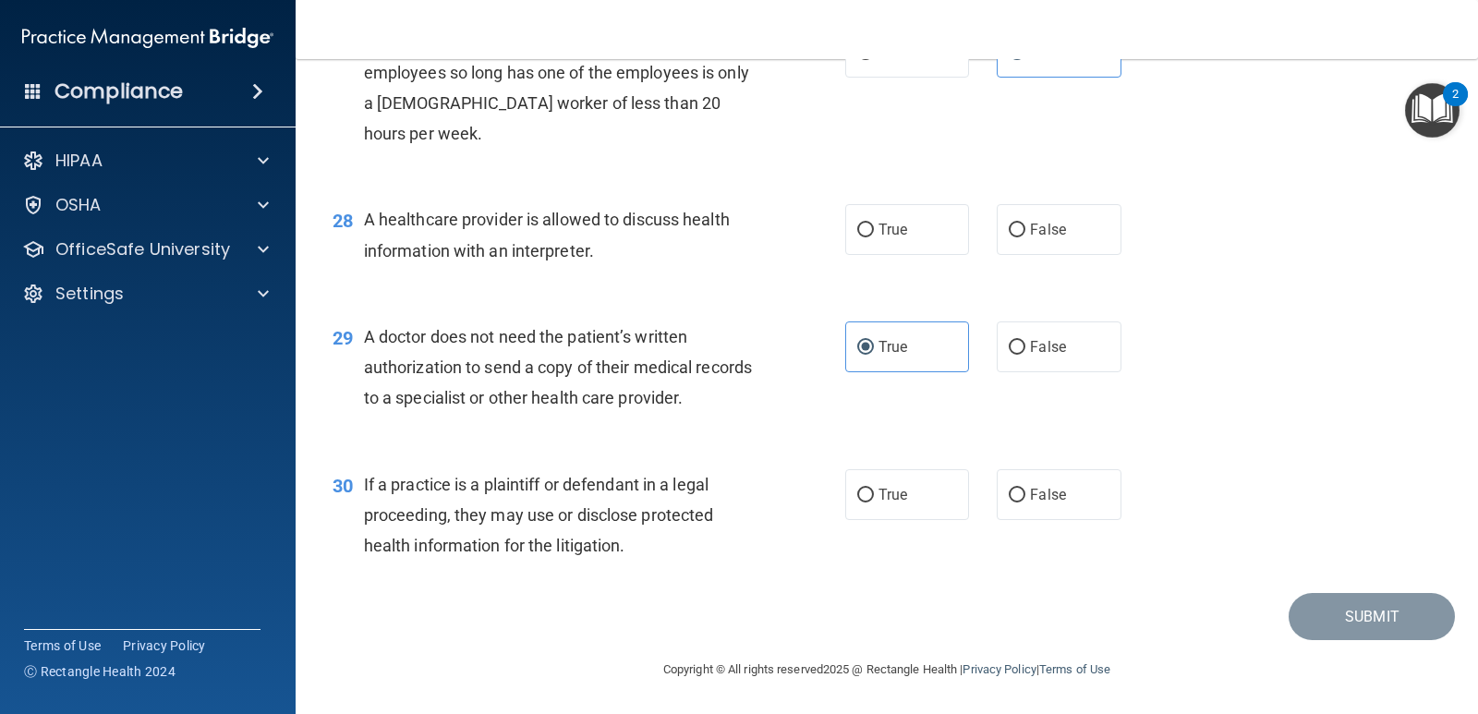
scroll to position [4199, 0]
click at [907, 245] on label "True" at bounding box center [907, 229] width 124 height 51
click at [874, 237] on input "True" at bounding box center [865, 231] width 17 height 14
radio input "true"
click at [914, 505] on label "True" at bounding box center [907, 494] width 124 height 51
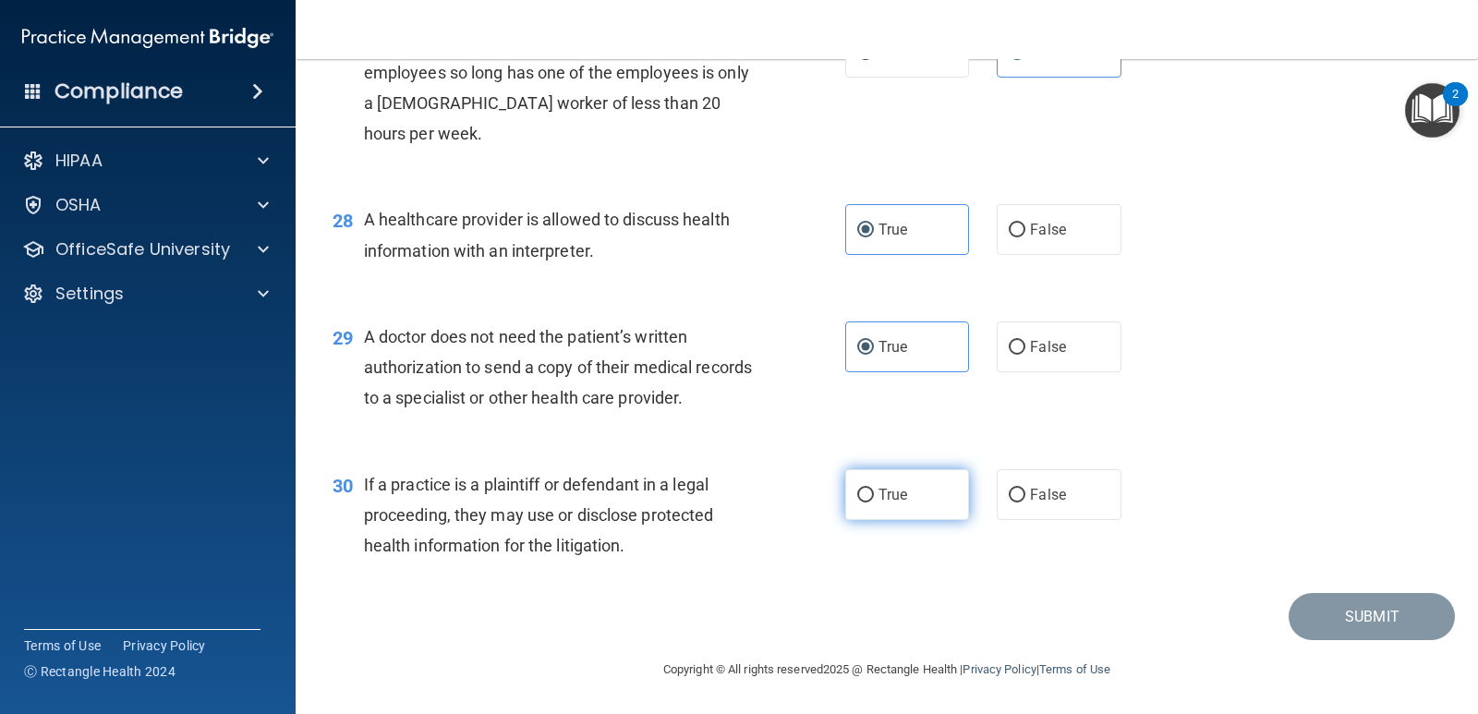
click at [874, 502] on input "True" at bounding box center [865, 496] width 17 height 14
radio input "true"
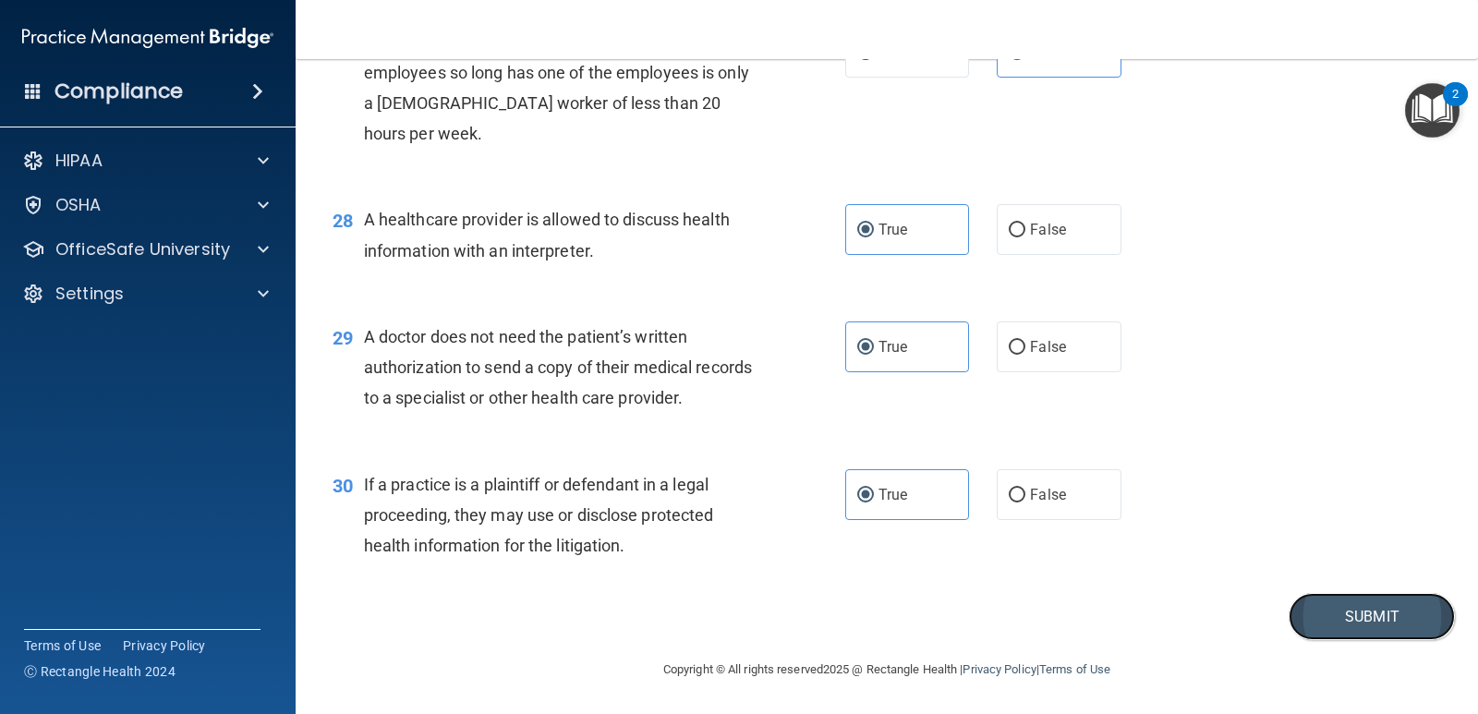
click at [1348, 613] on button "Submit" at bounding box center [1372, 616] width 166 height 47
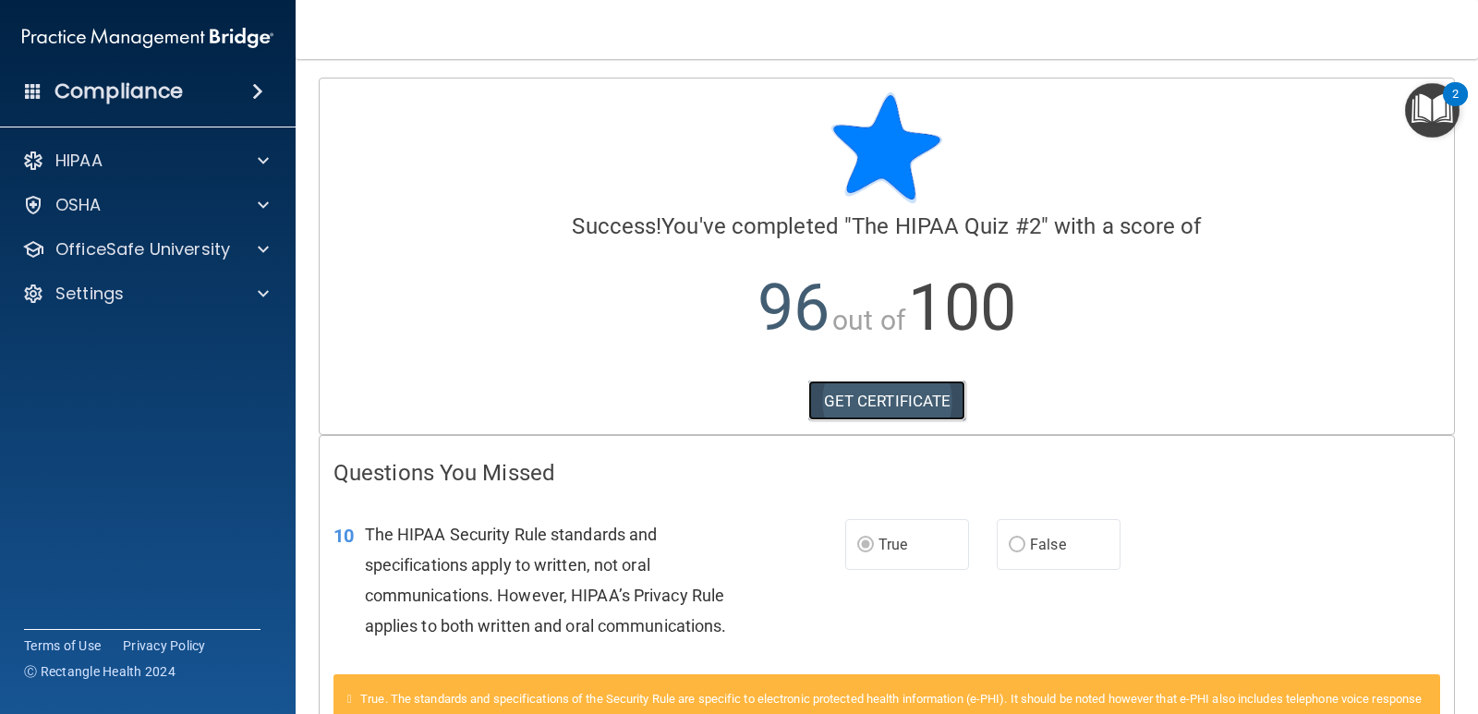
click at [894, 399] on link "GET CERTIFICATE" at bounding box center [887, 401] width 158 height 41
click at [200, 253] on p "OfficeSafe University" at bounding box center [142, 249] width 175 height 22
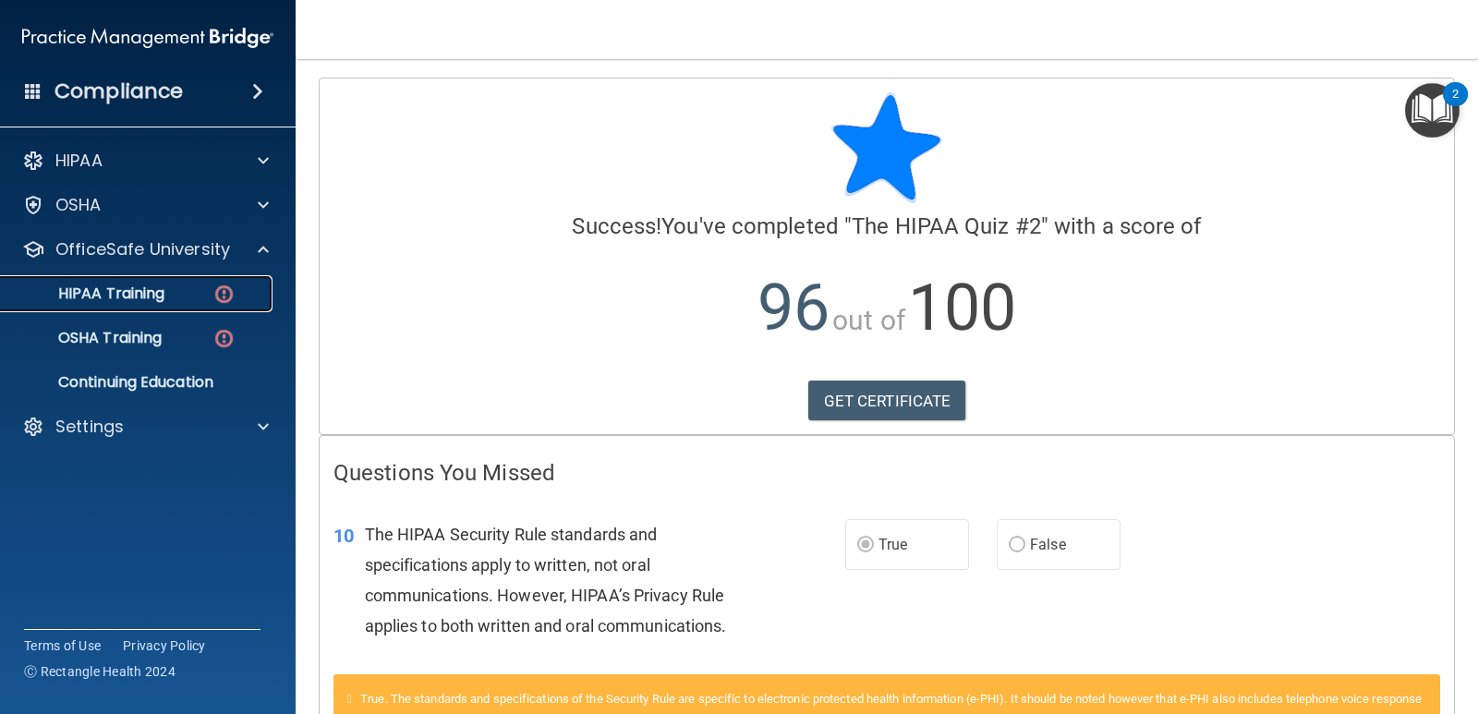
click at [214, 283] on img at bounding box center [223, 294] width 23 height 23
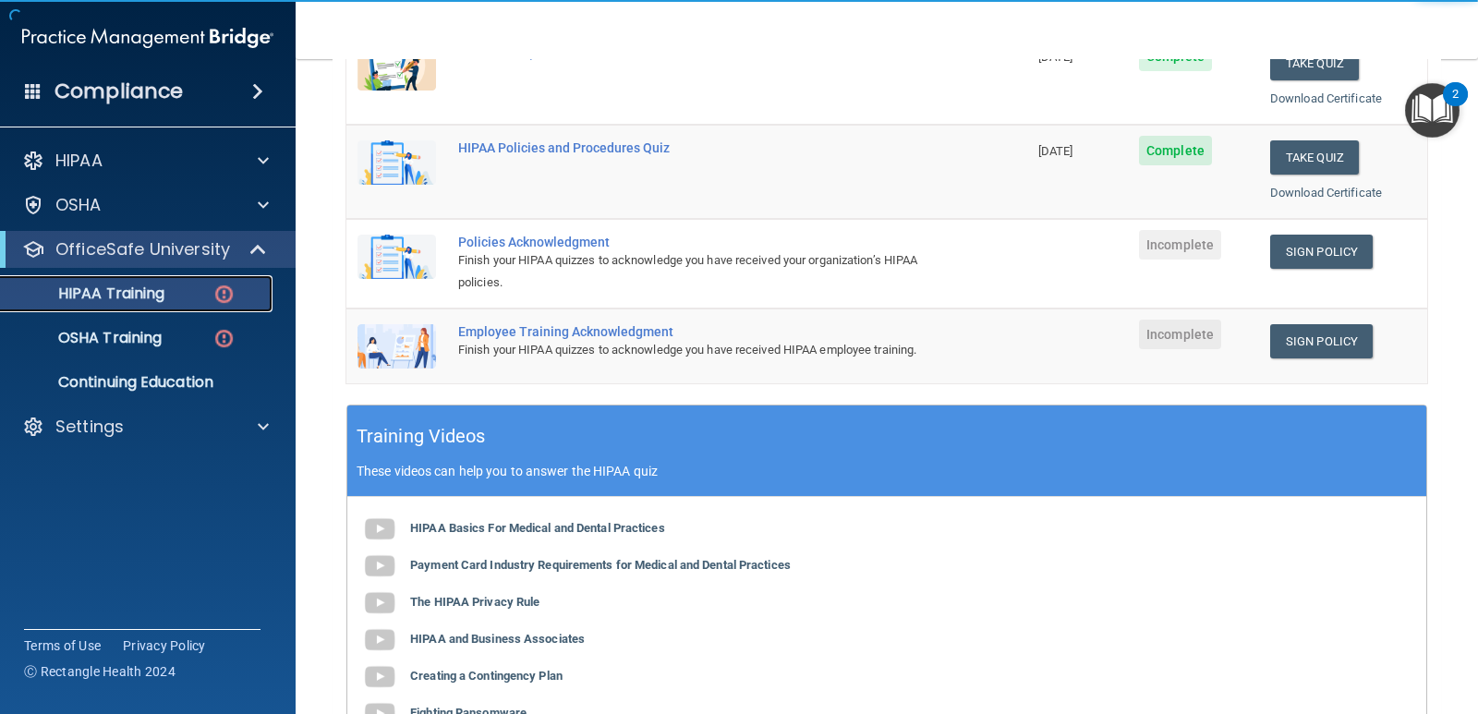
scroll to position [431, 0]
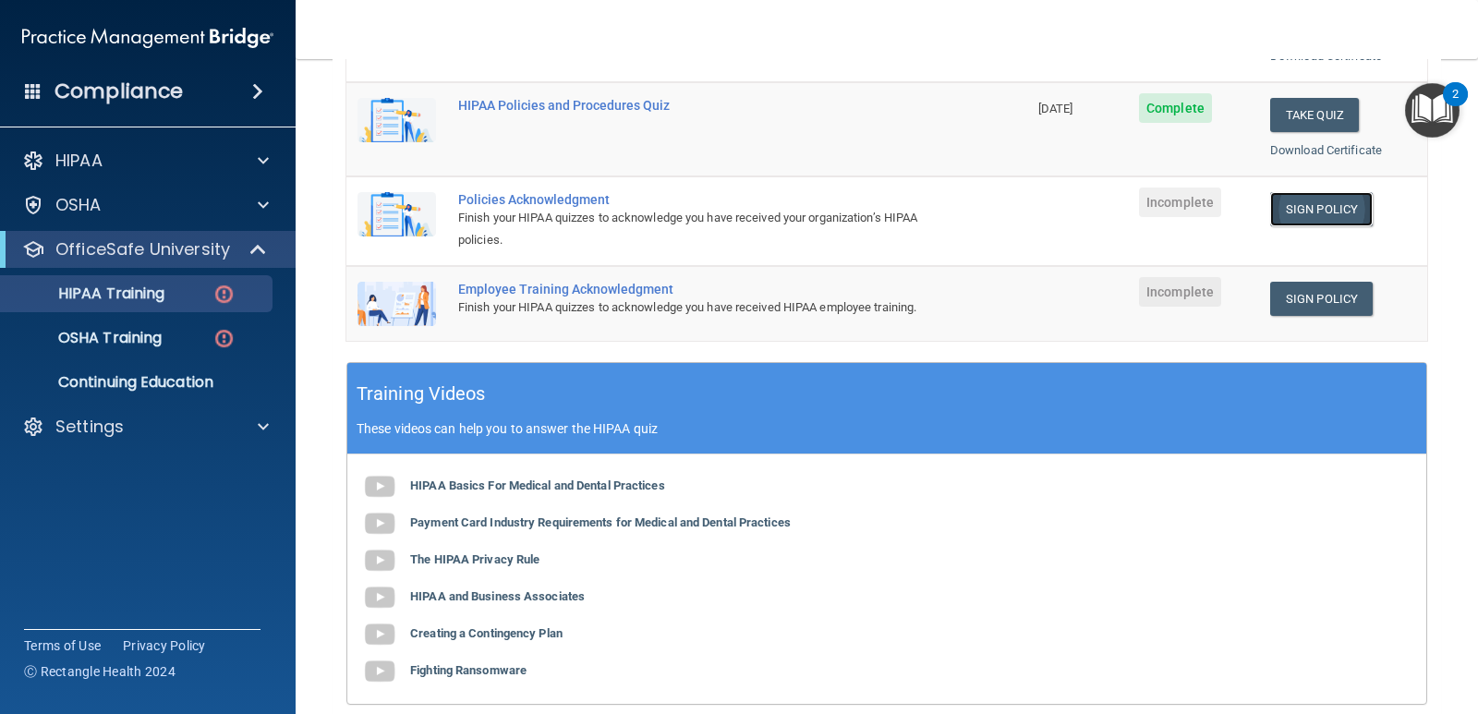
click at [1287, 206] on link "Sign Policy" at bounding box center [1321, 209] width 103 height 34
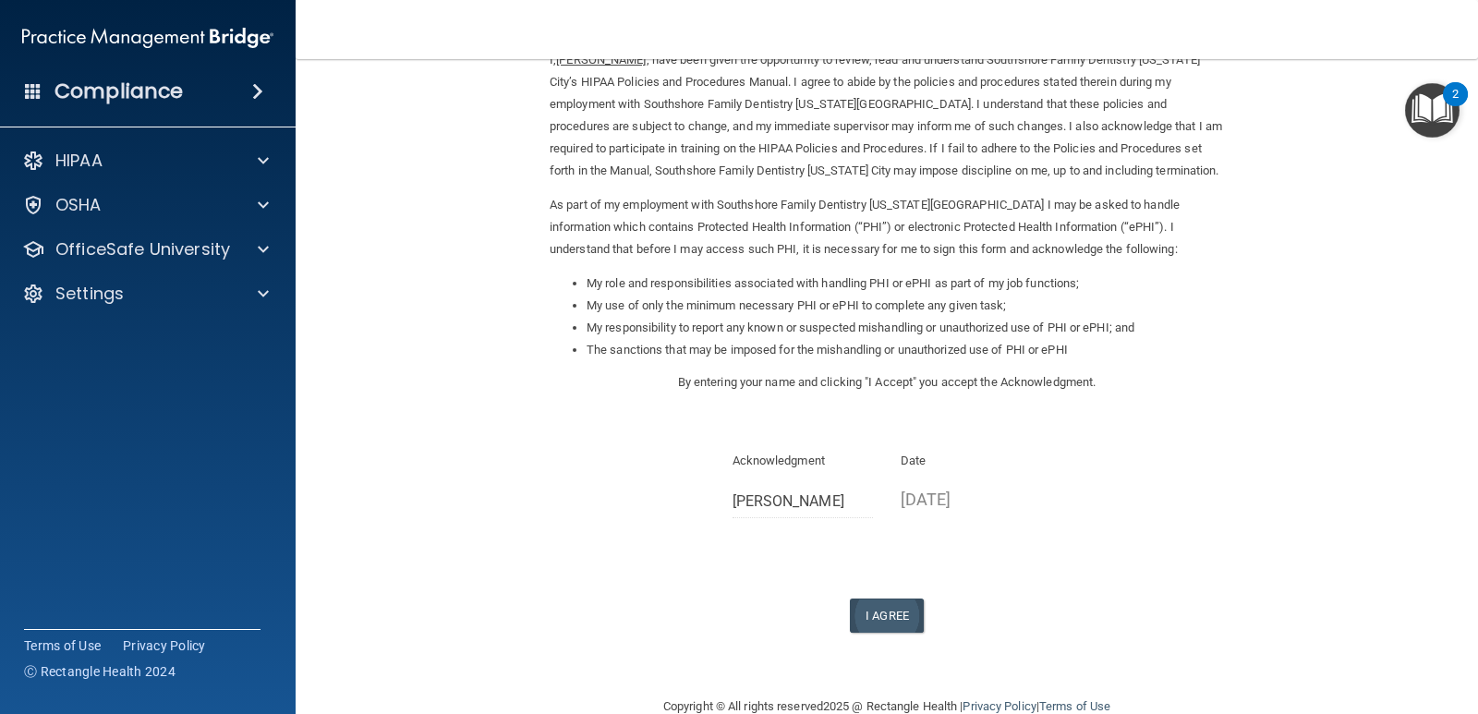
scroll to position [132, 0]
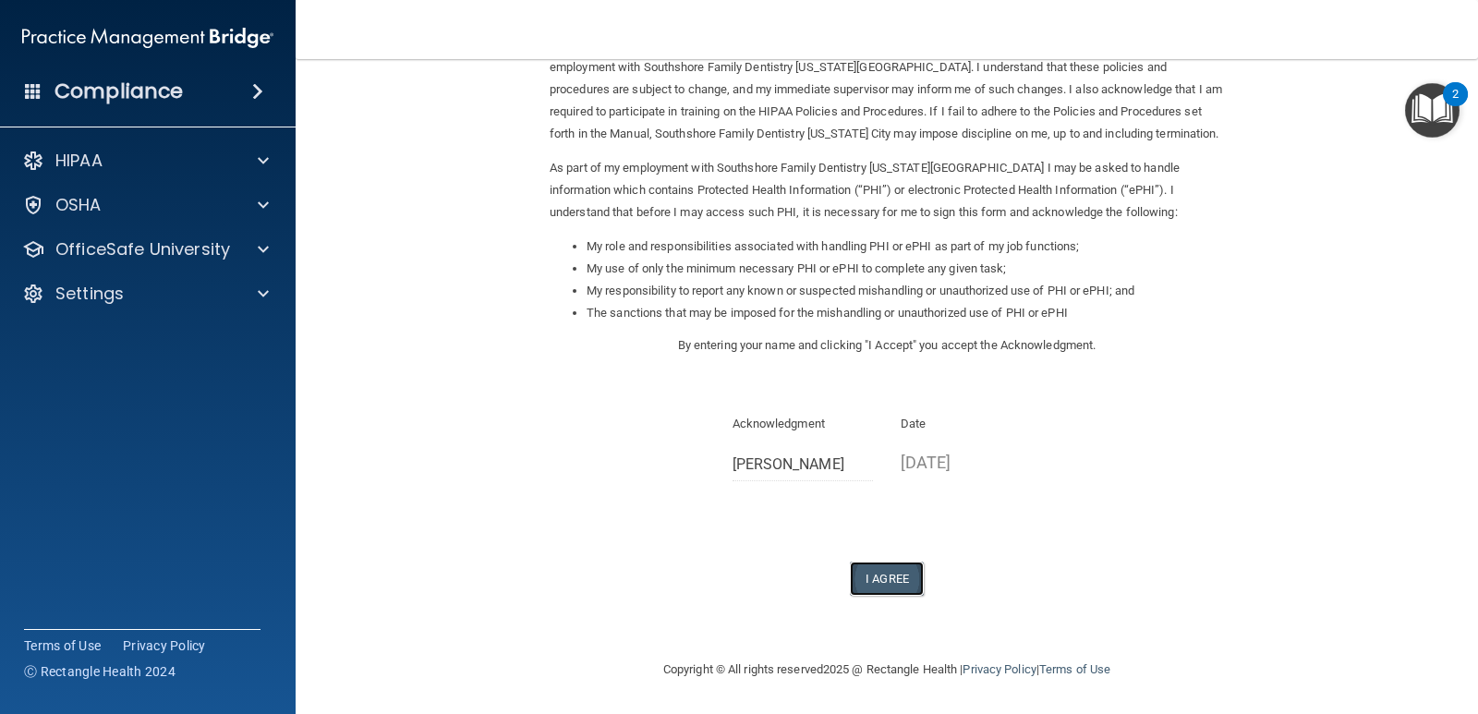
click at [876, 585] on button "I Agree" at bounding box center [887, 579] width 74 height 34
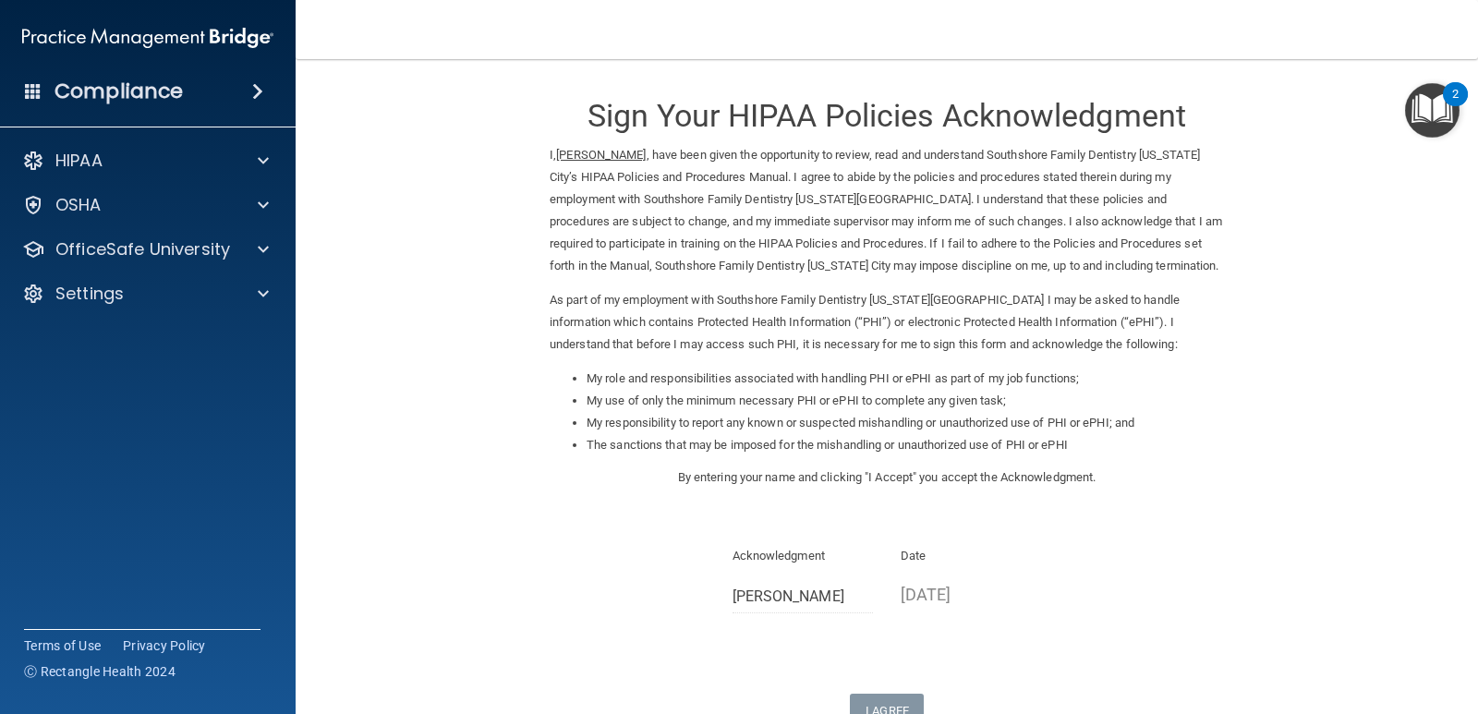
scroll to position [204, 0]
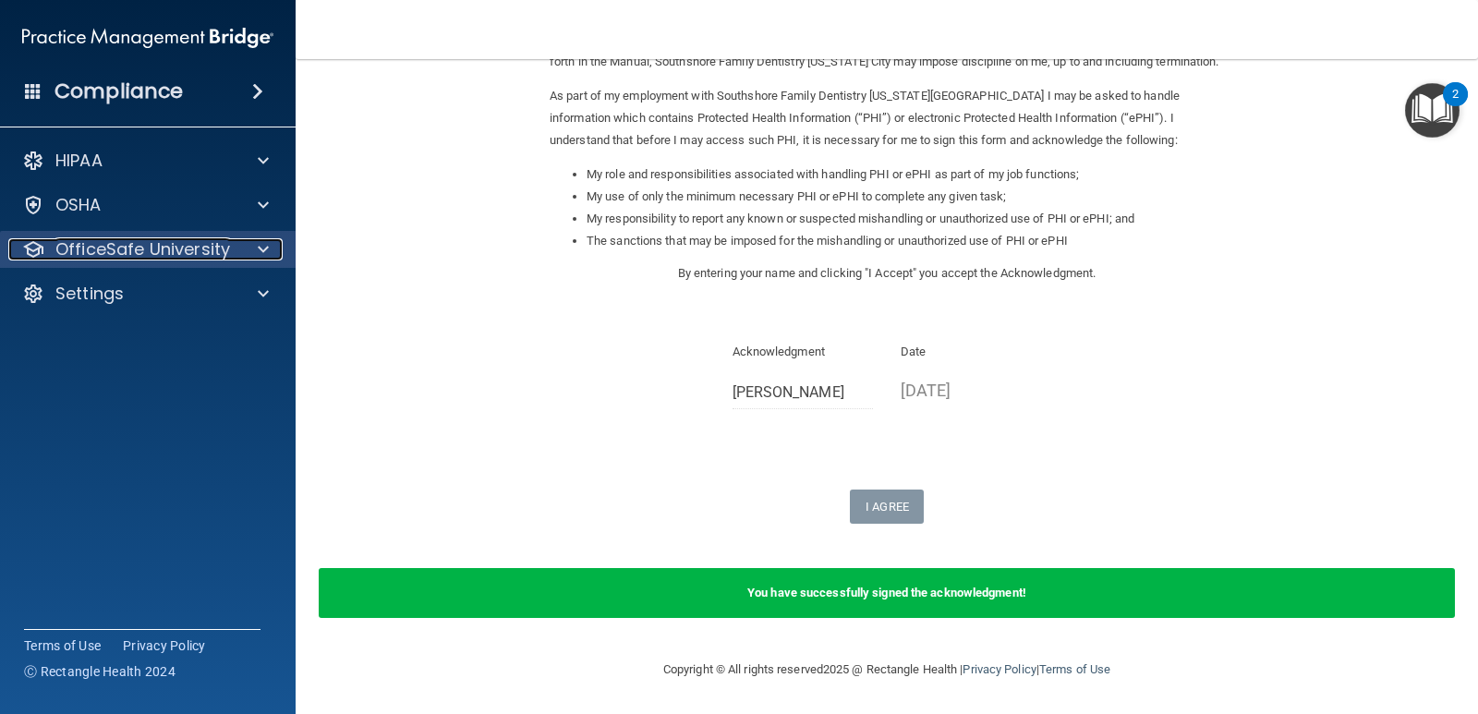
click at [173, 250] on p "OfficeSafe University" at bounding box center [142, 249] width 175 height 22
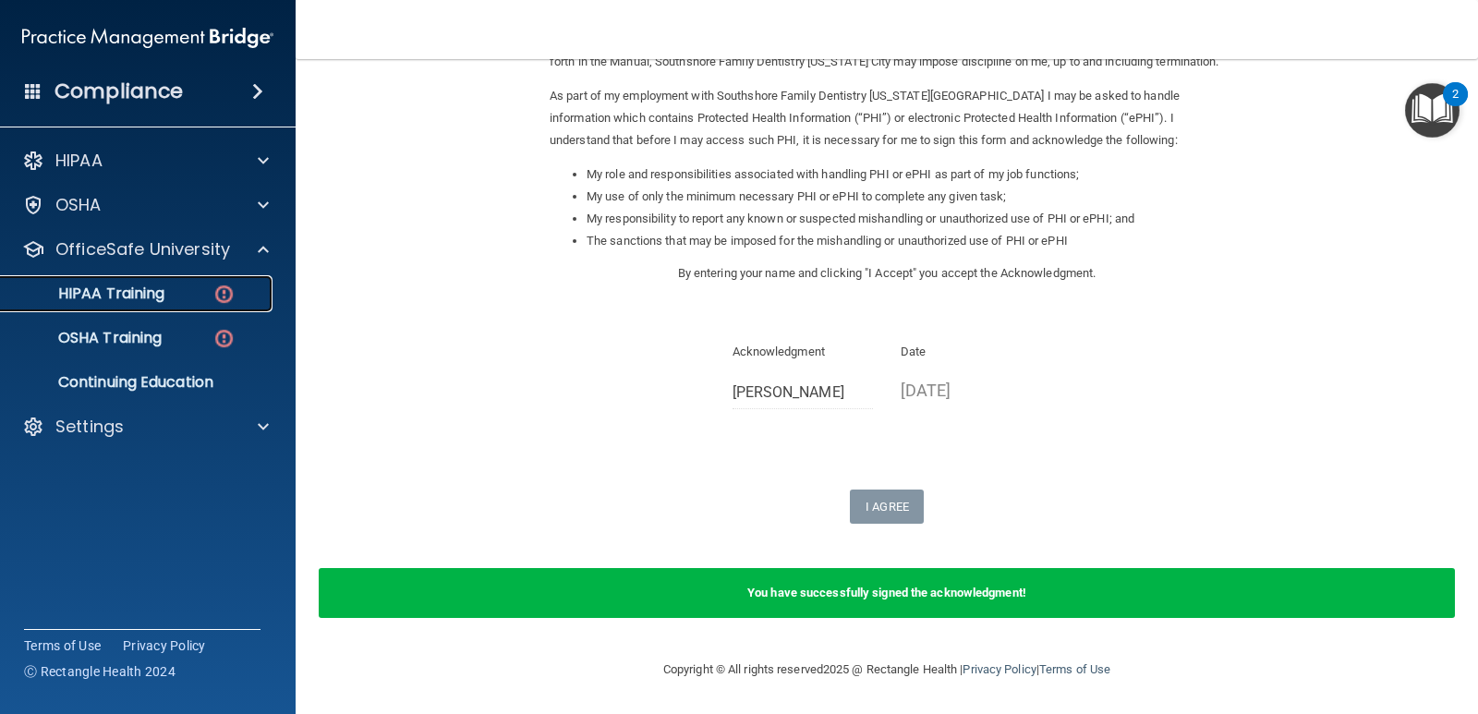
click at [242, 297] on div "HIPAA Training" at bounding box center [138, 293] width 252 height 18
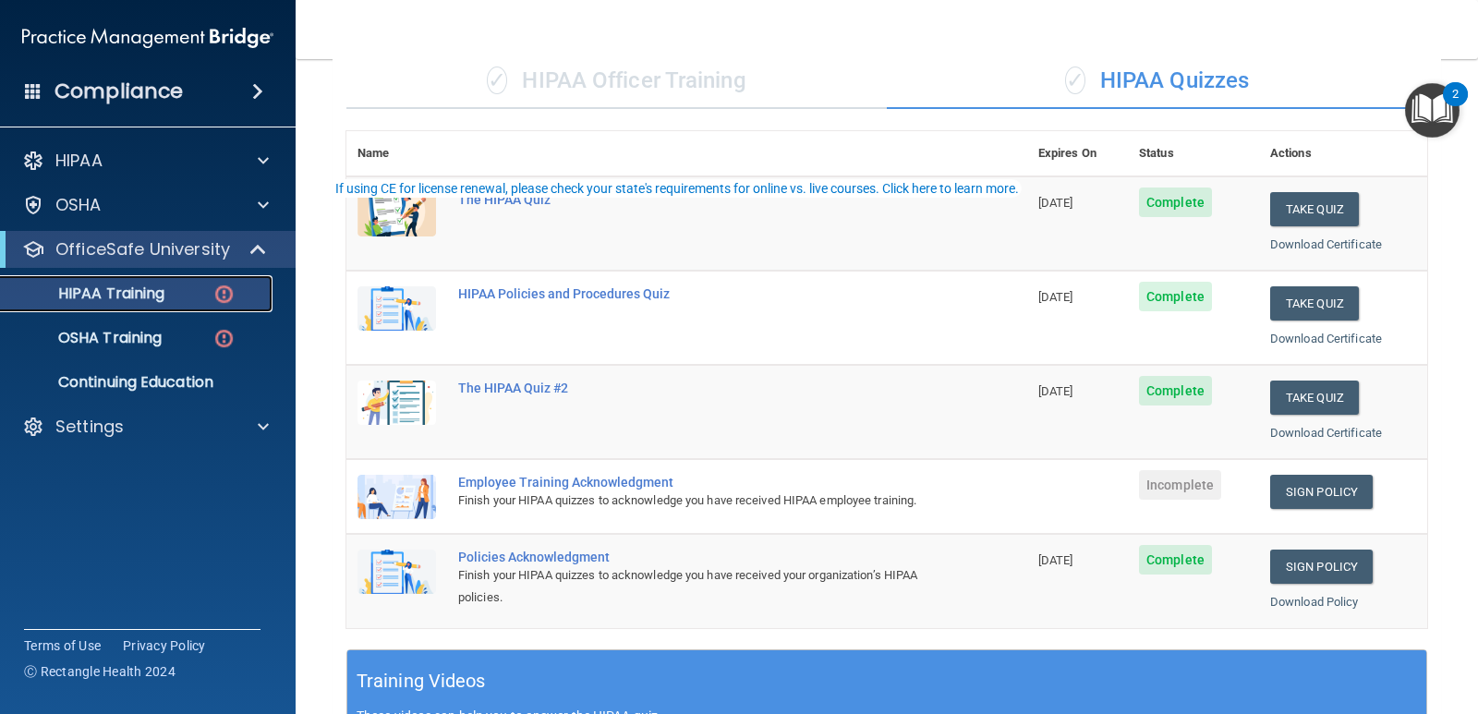
scroll to position [215, 0]
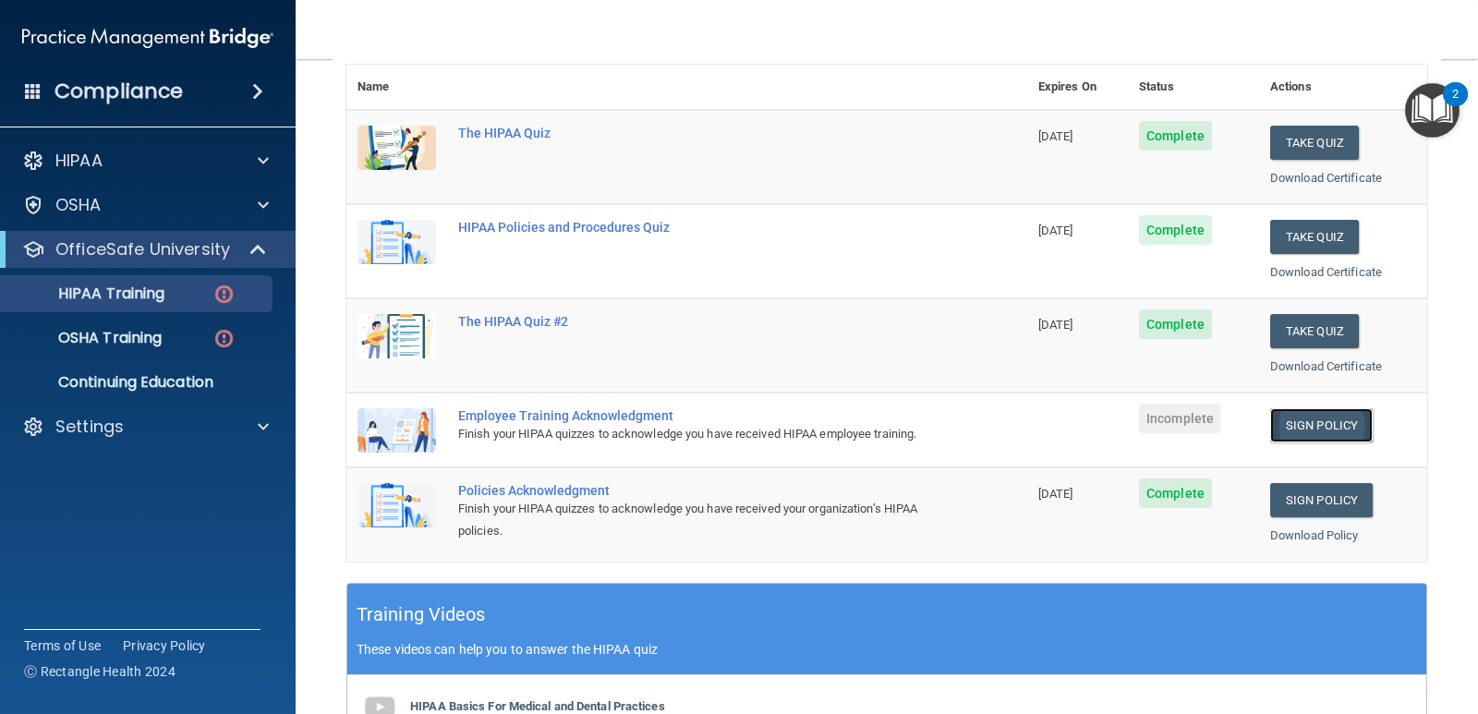
click at [1304, 417] on link "Sign Policy" at bounding box center [1321, 425] width 103 height 34
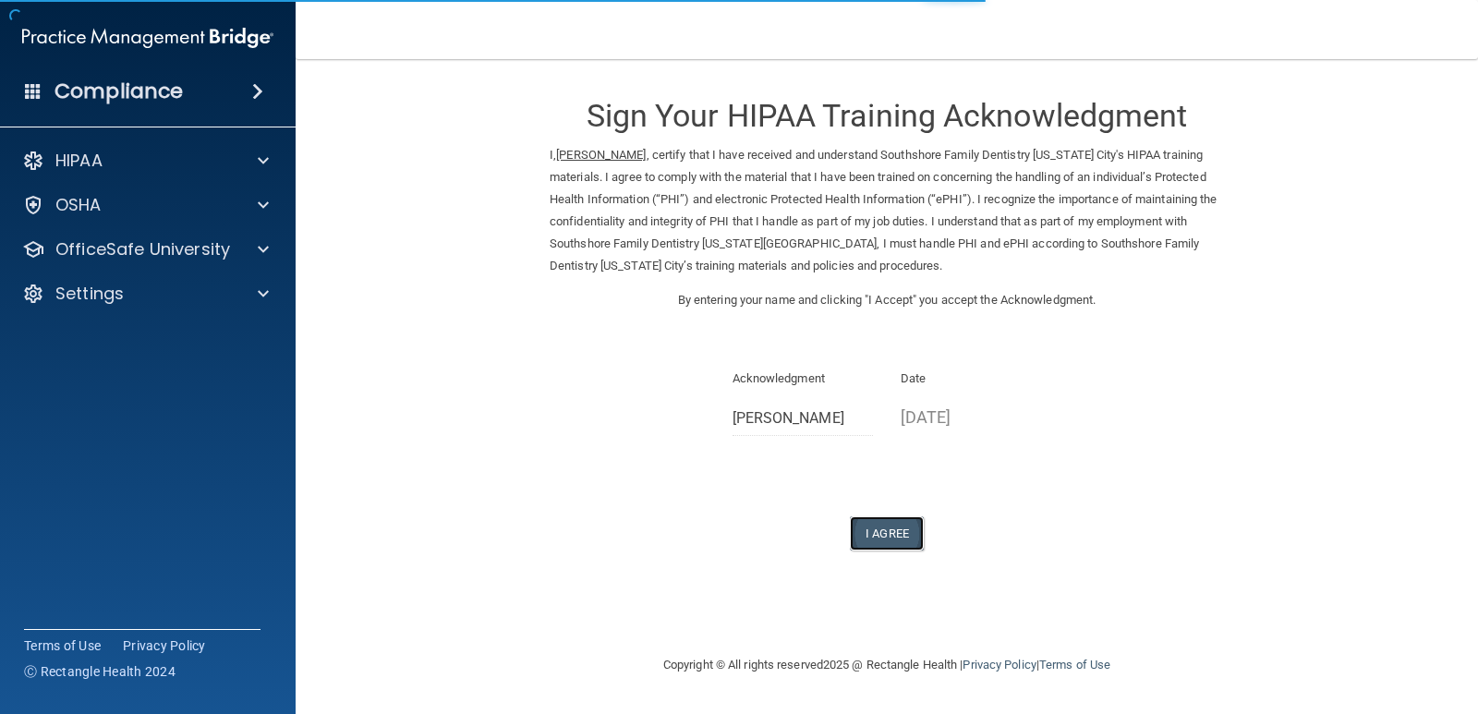
click at [914, 528] on button "I Agree" at bounding box center [887, 533] width 74 height 34
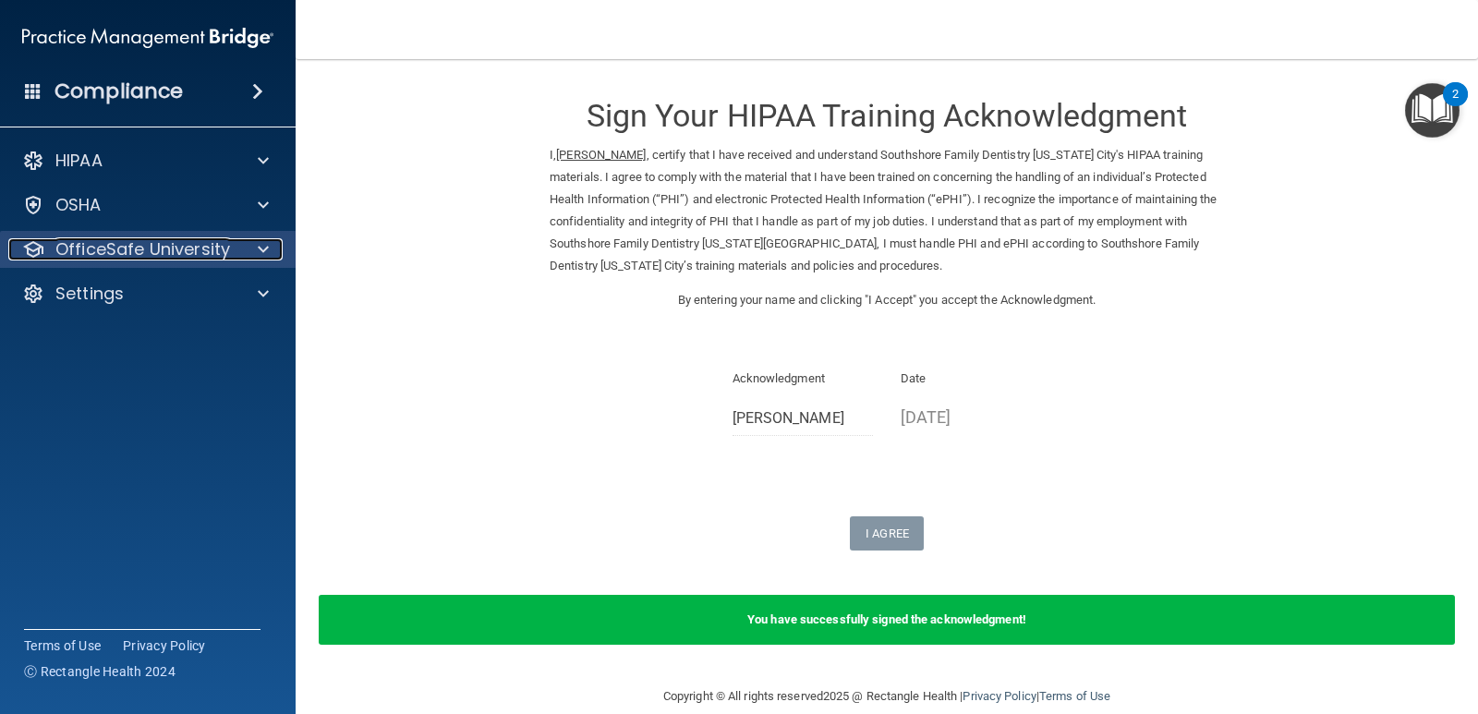
click at [272, 247] on div at bounding box center [260, 249] width 46 height 22
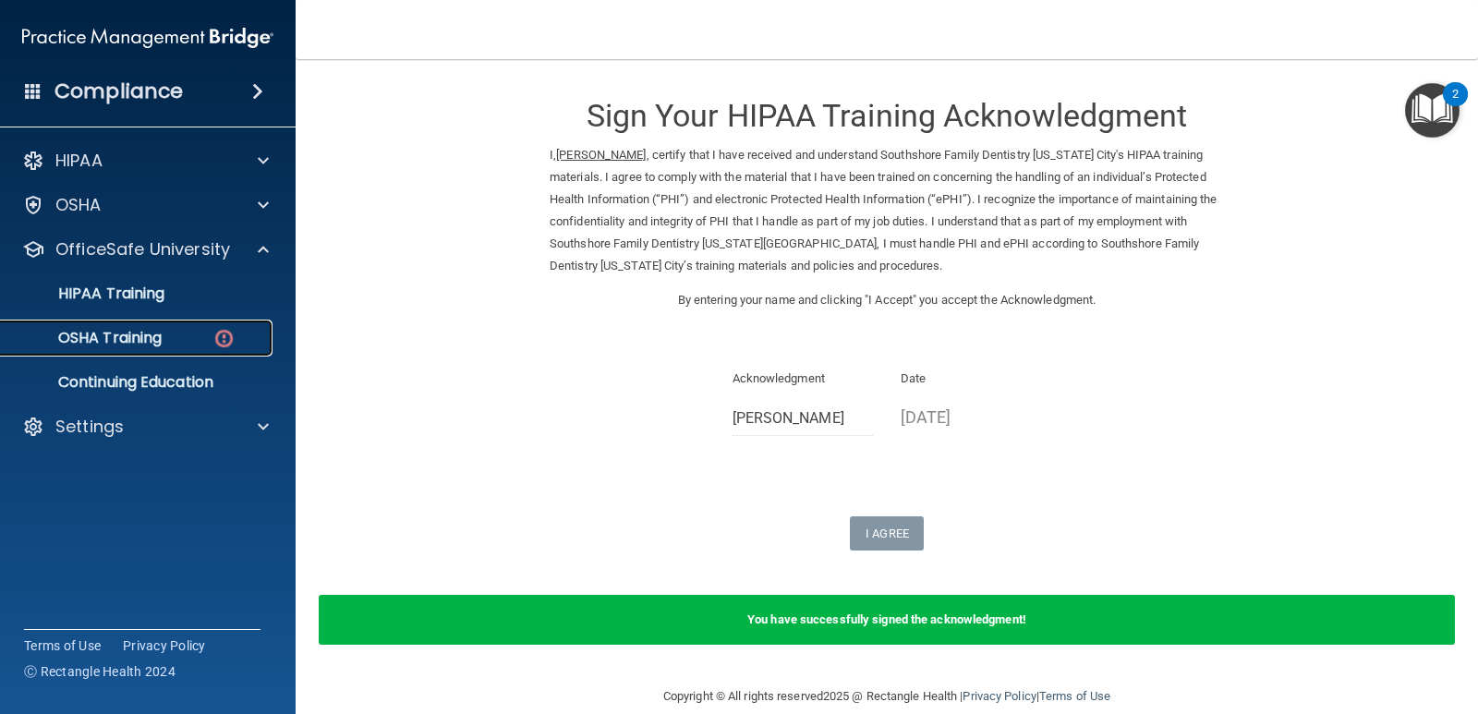
click at [210, 334] on div "OSHA Training" at bounding box center [138, 338] width 252 height 18
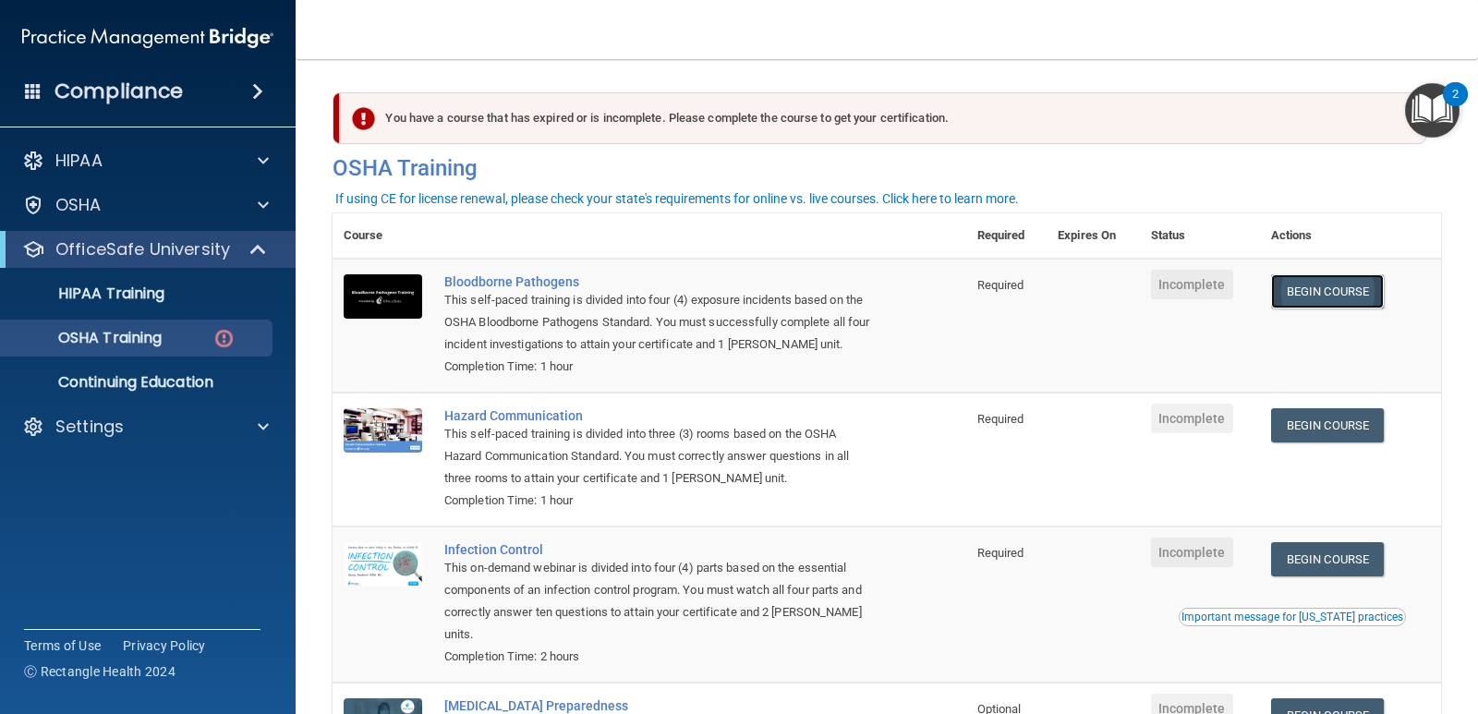
click at [1326, 292] on link "Begin Course" at bounding box center [1327, 291] width 113 height 34
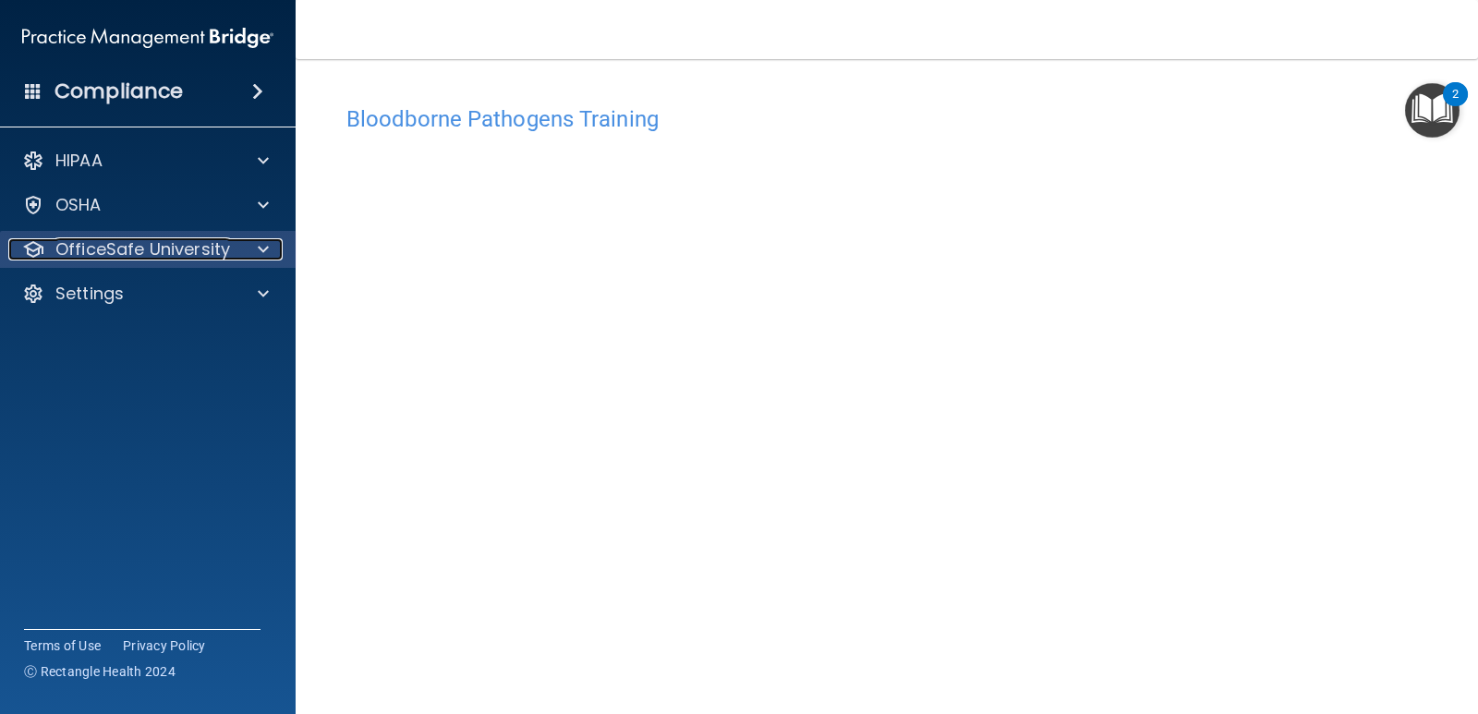
click at [262, 243] on span at bounding box center [263, 249] width 11 height 22
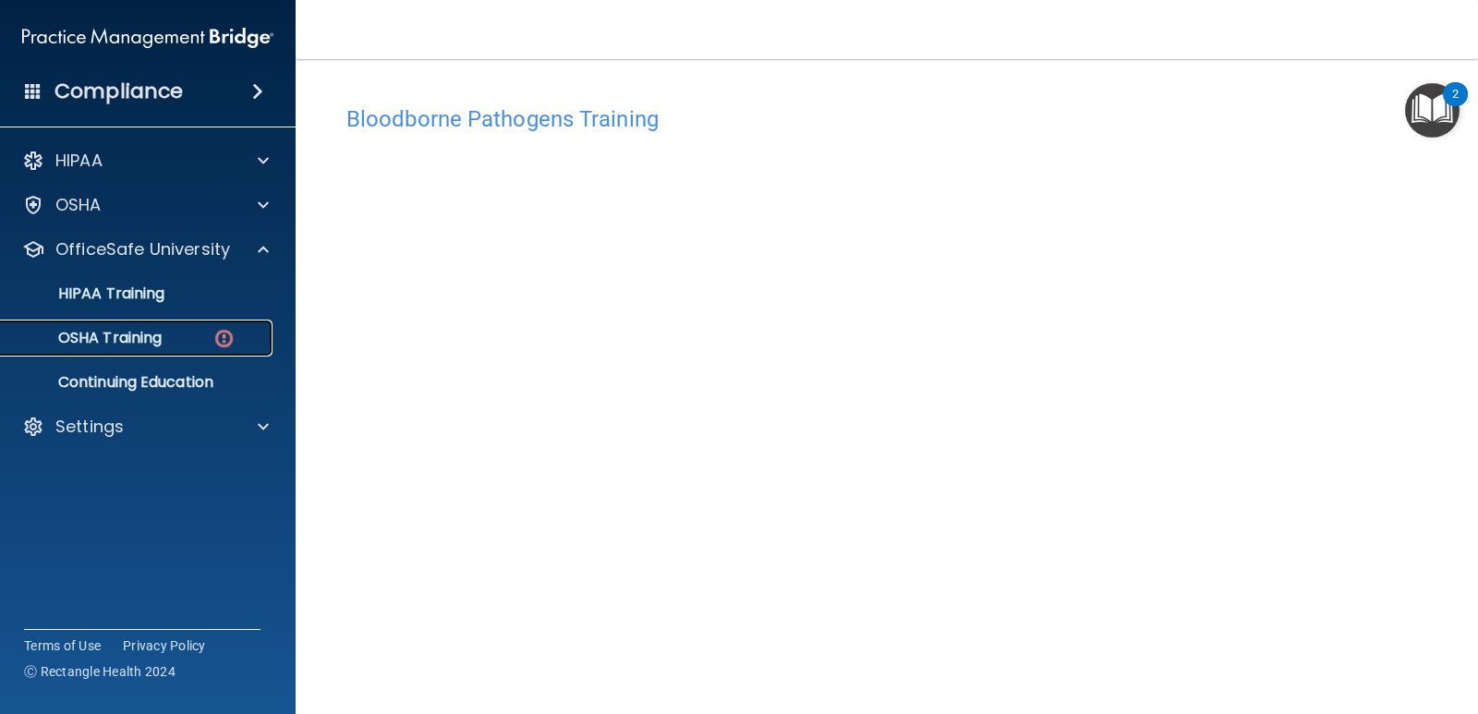
click at [224, 341] on img at bounding box center [223, 338] width 23 height 23
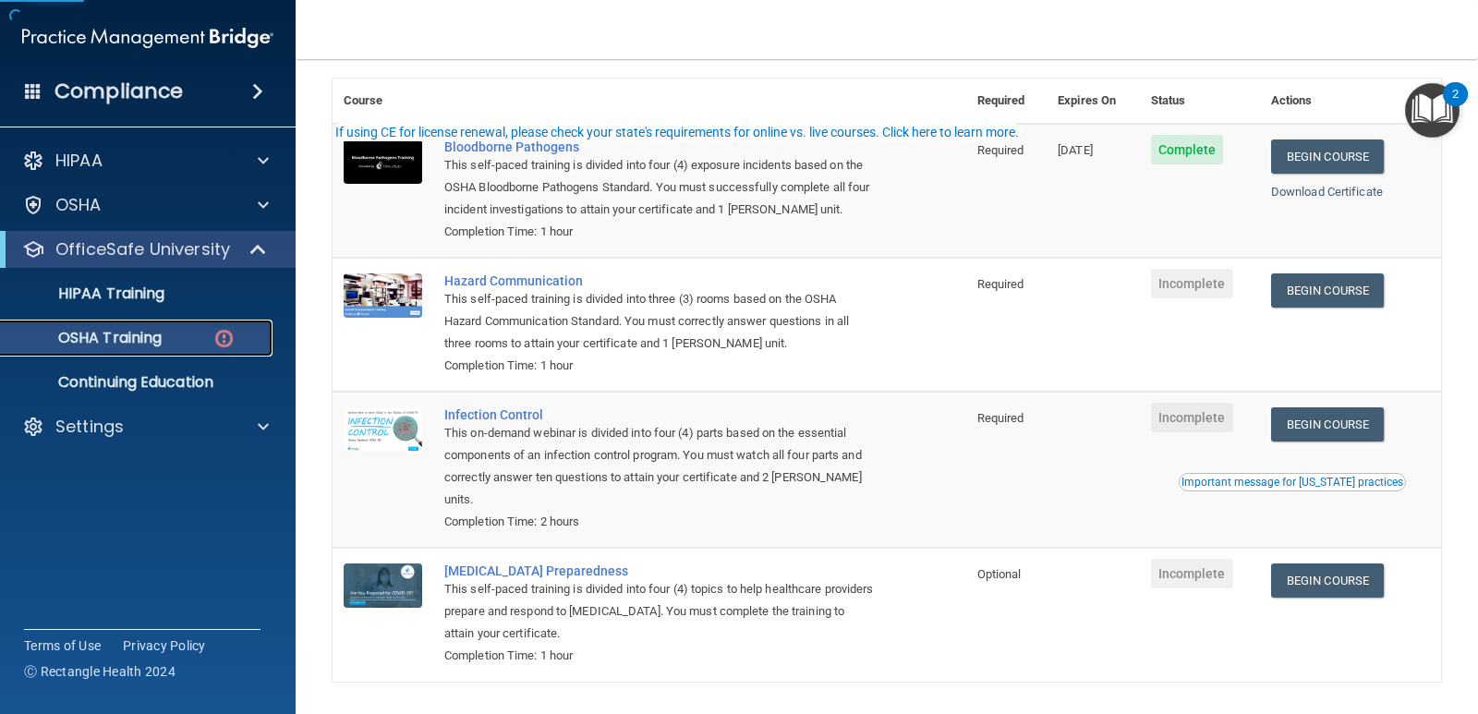
scroll to position [202, 0]
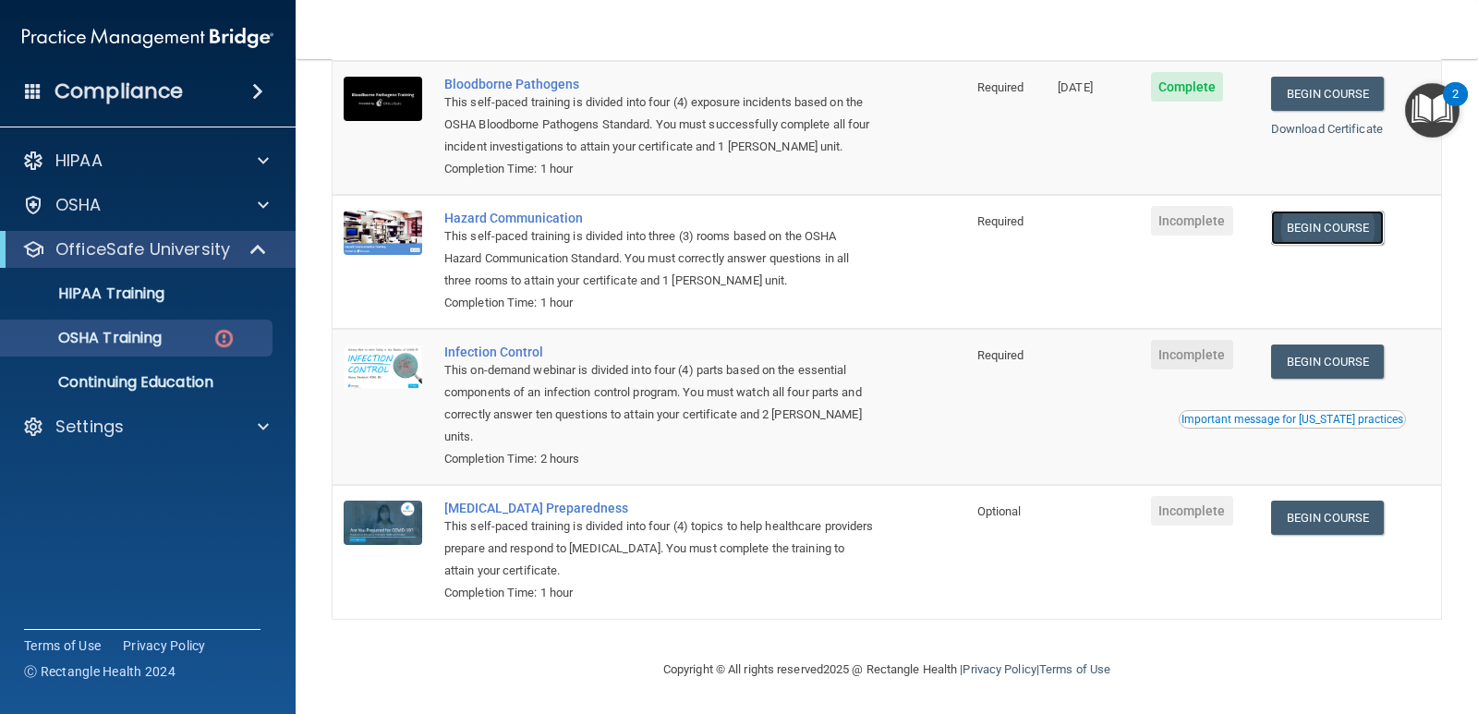
click at [1306, 222] on link "Begin Course" at bounding box center [1327, 228] width 113 height 34
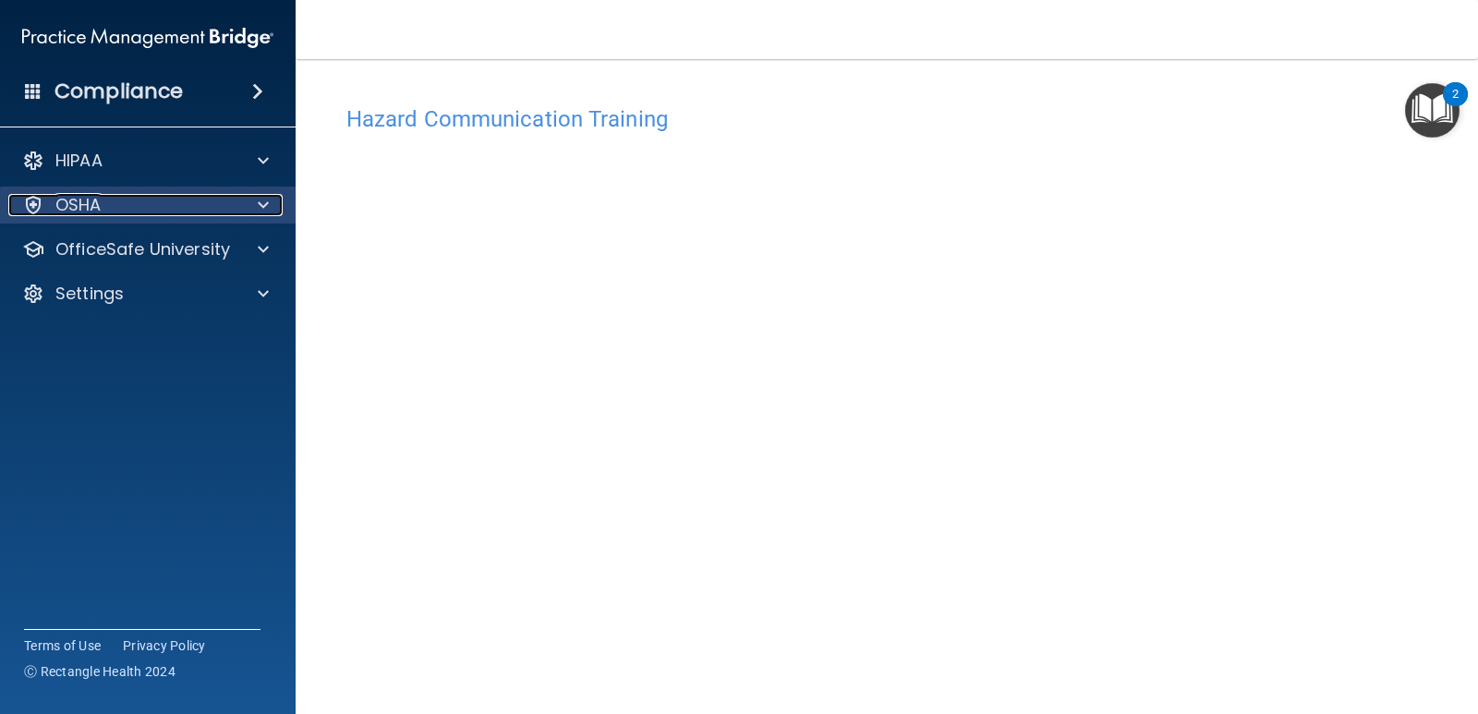
click at [266, 202] on span at bounding box center [263, 205] width 11 height 22
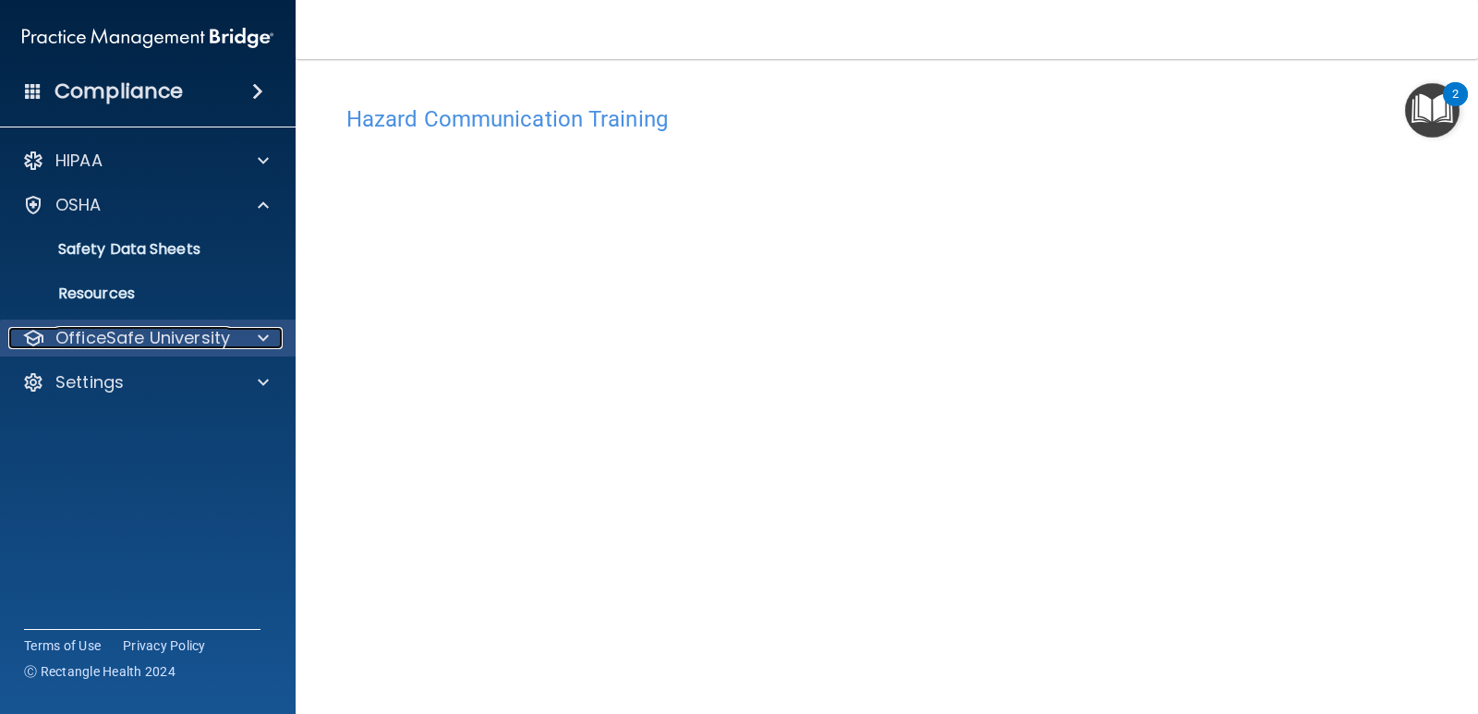
click at [224, 347] on p "OfficeSafe University" at bounding box center [142, 338] width 175 height 22
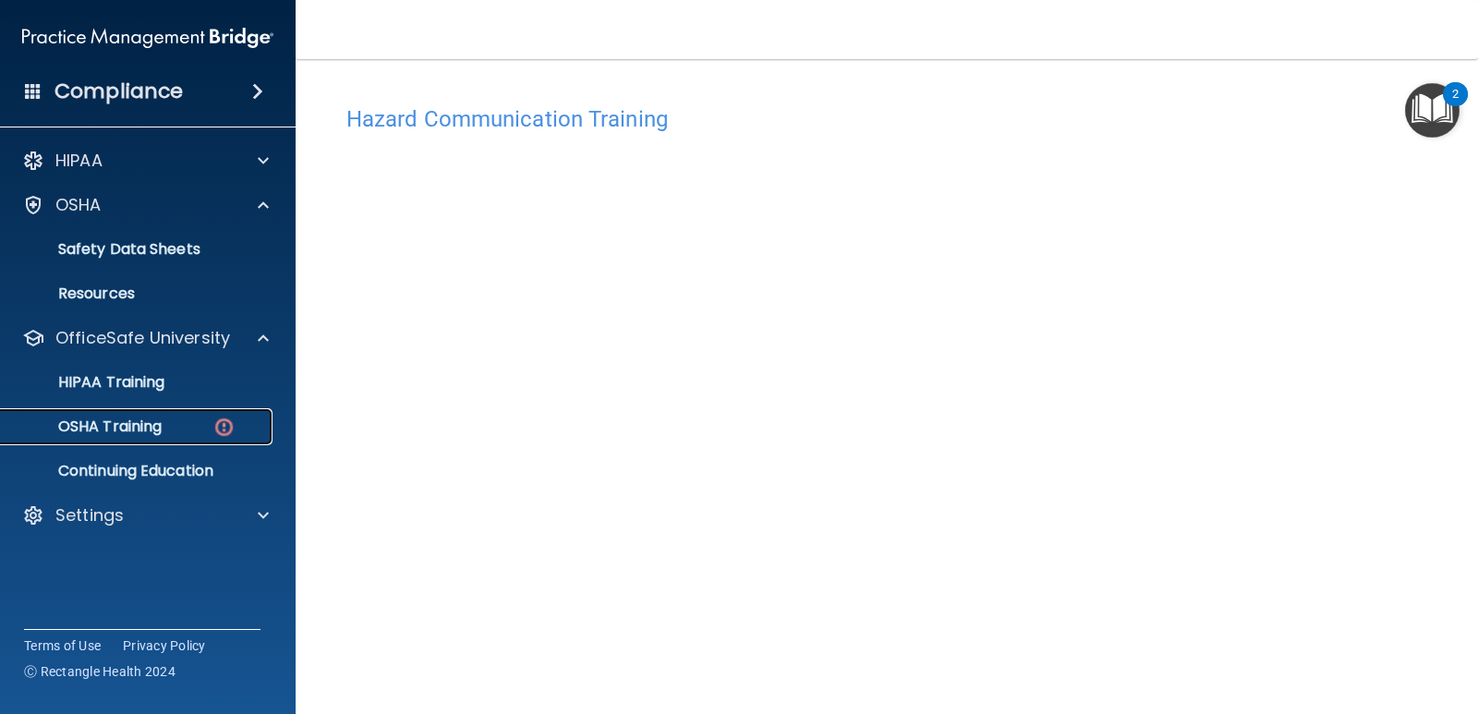
click at [195, 437] on link "OSHA Training" at bounding box center [127, 426] width 291 height 37
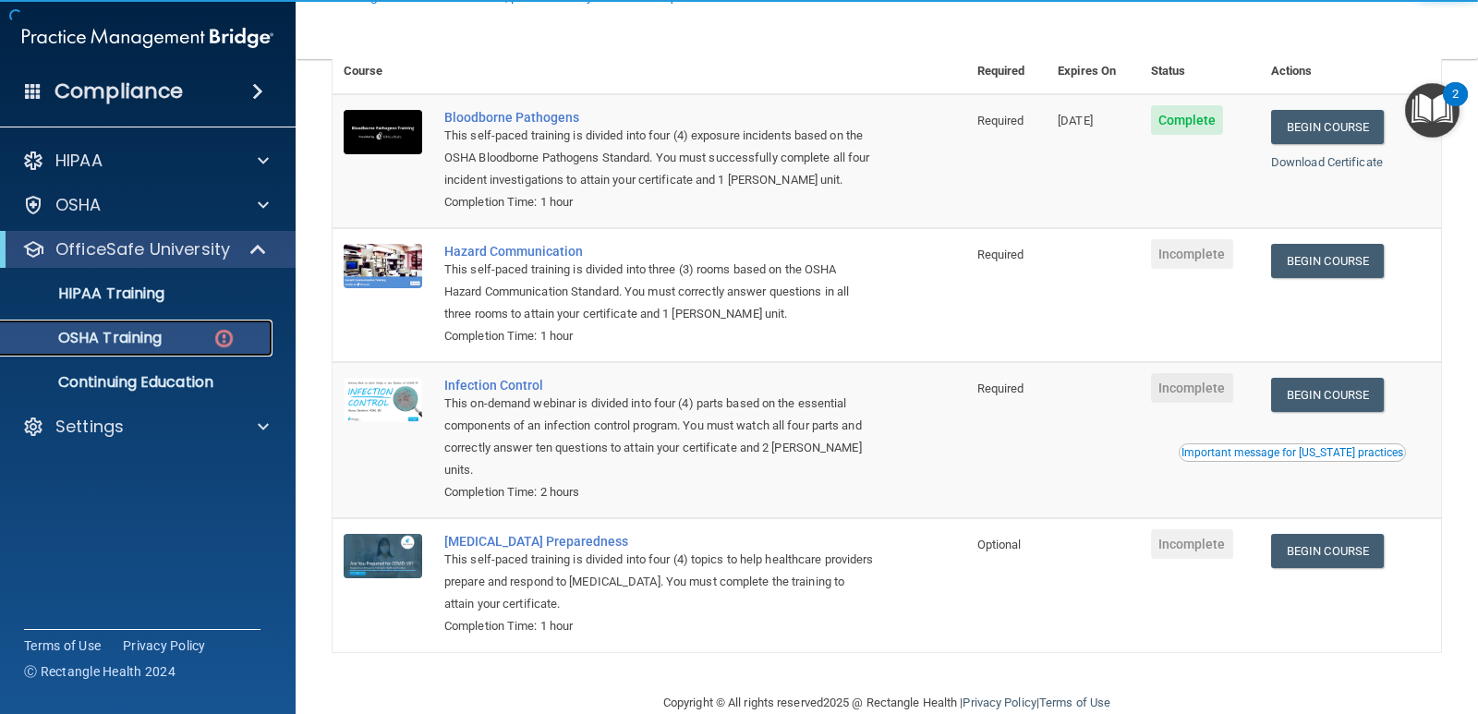
scroll to position [202, 0]
